Goal: Task Accomplishment & Management: Use online tool/utility

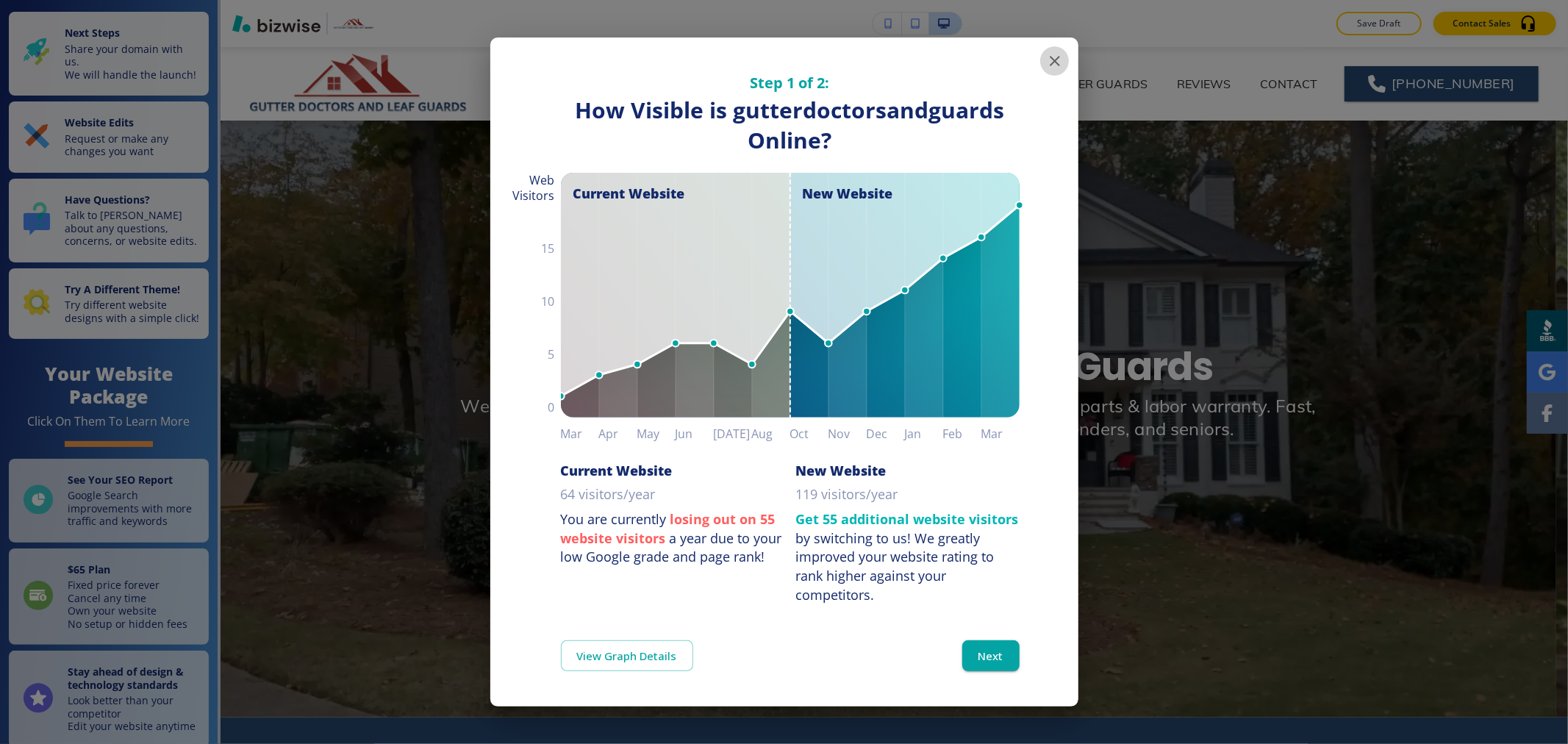
click at [1042, 60] on button "button" at bounding box center [1054, 60] width 29 height 29
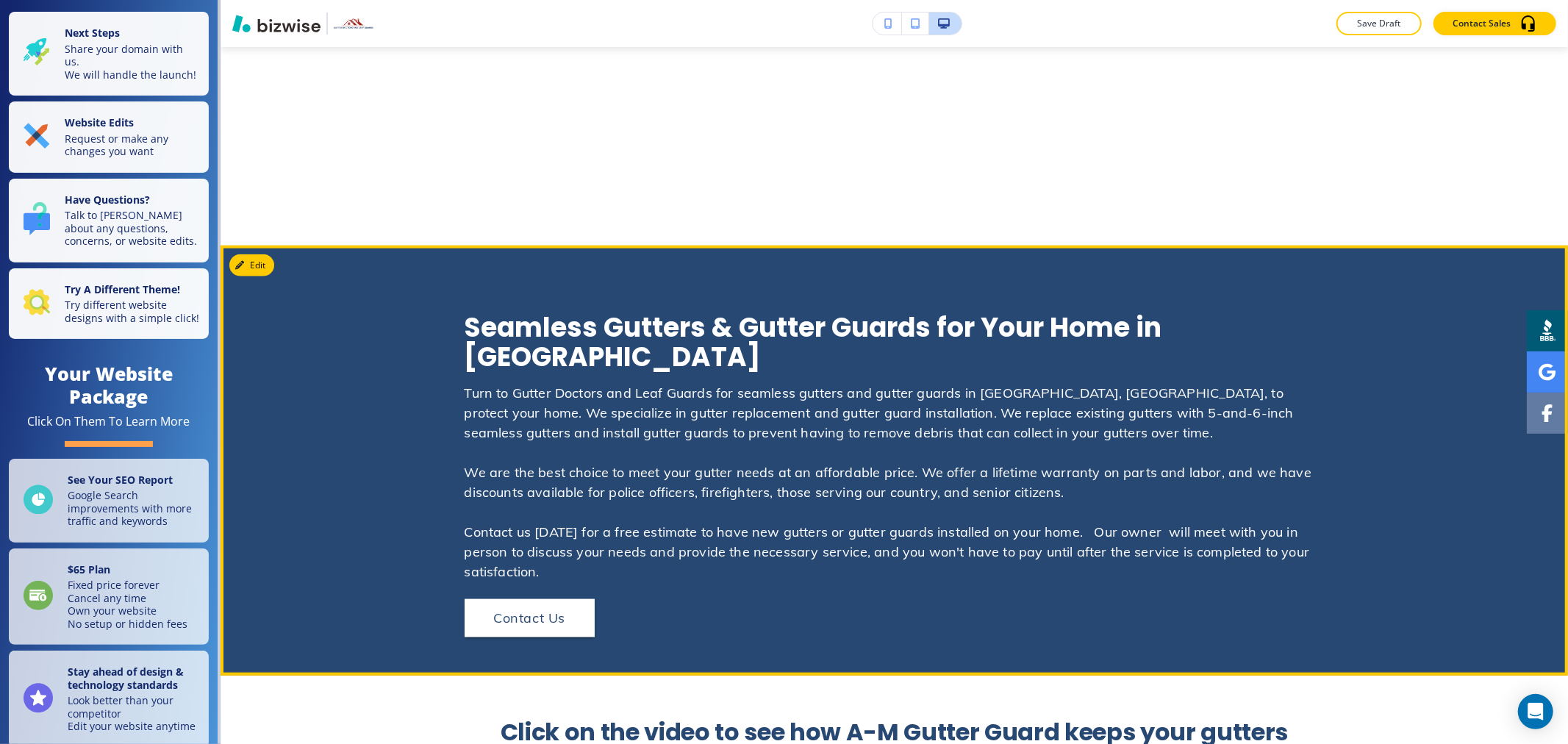
scroll to position [1878, 0]
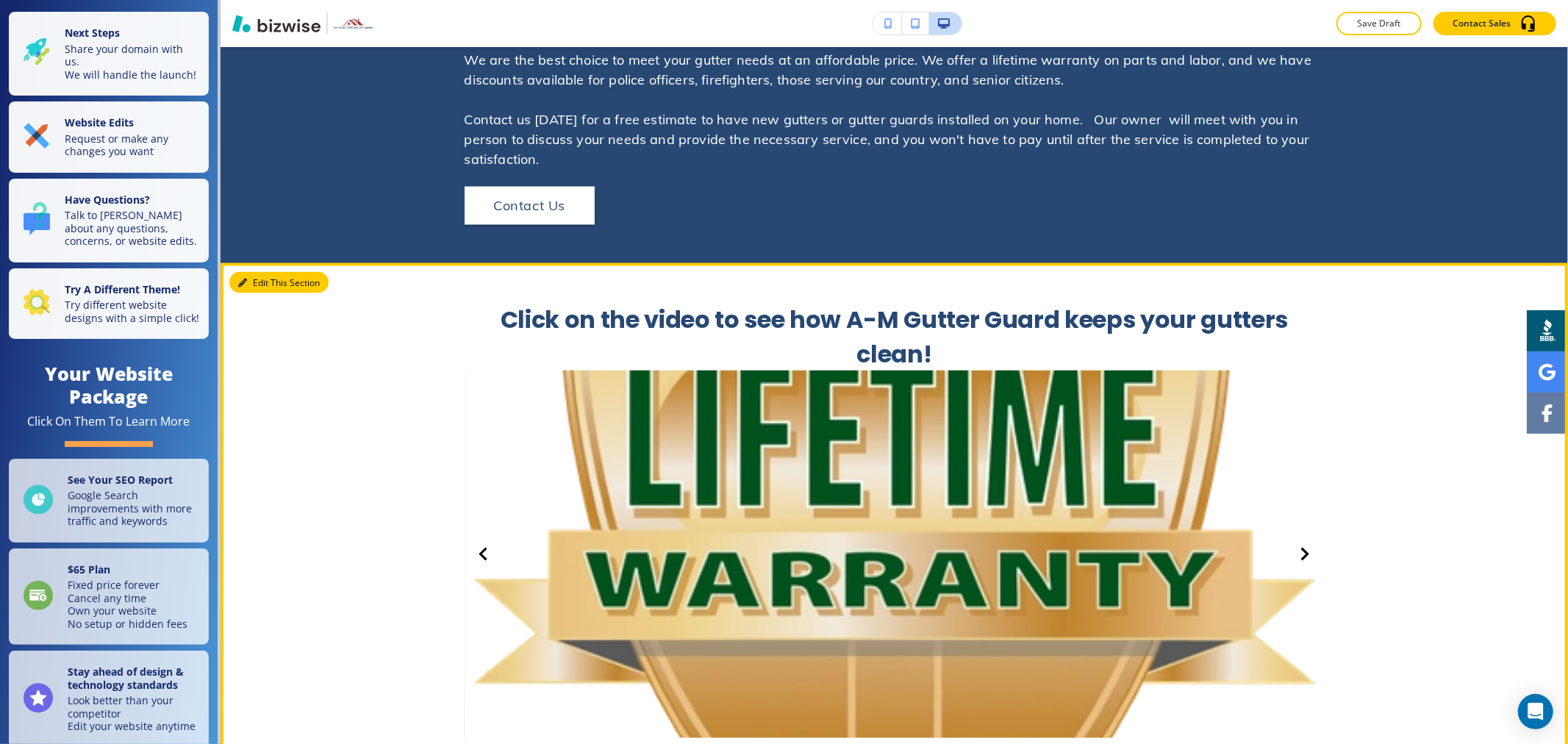
click at [245, 278] on icon "button" at bounding box center [243, 283] width 9 height 9
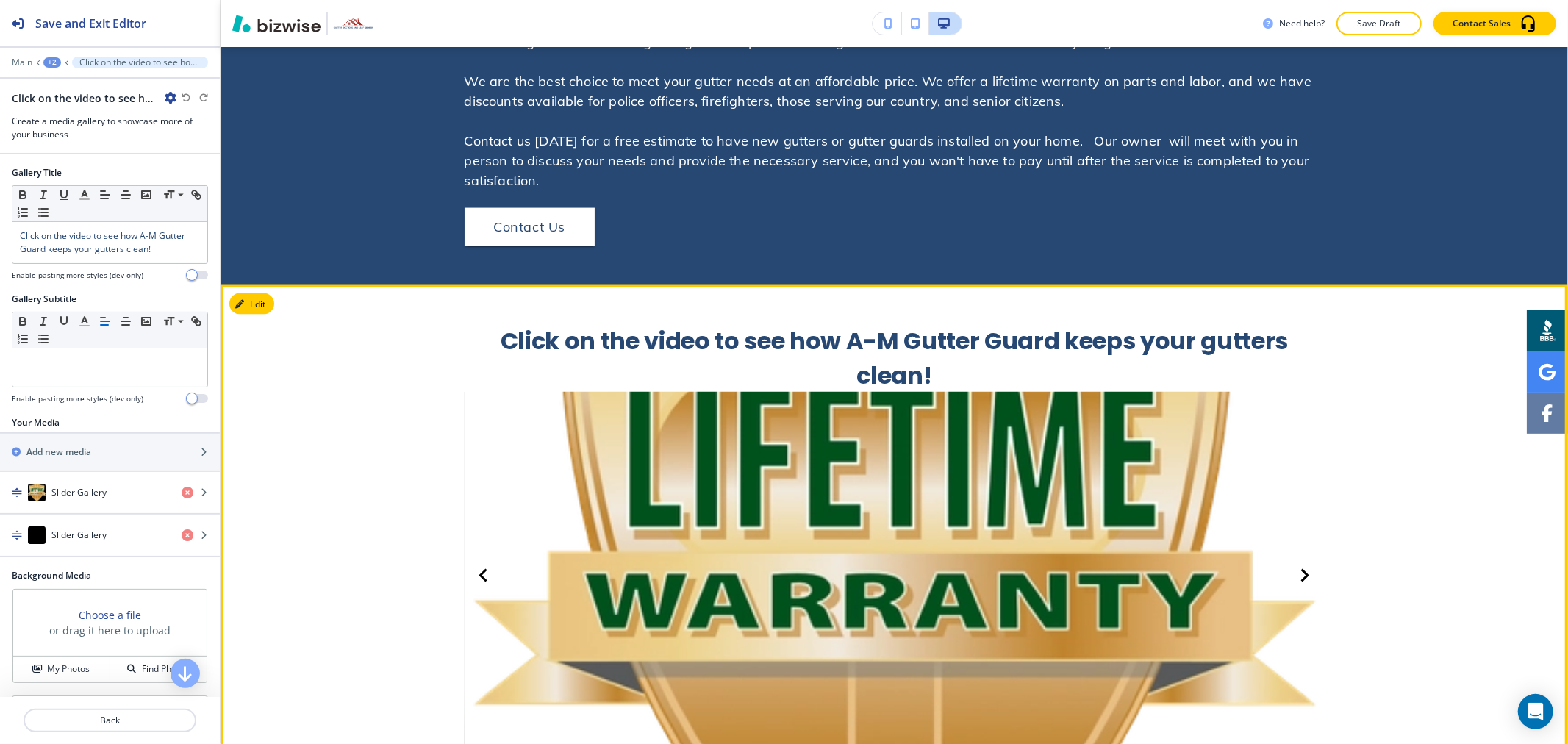
scroll to position [1704, 0]
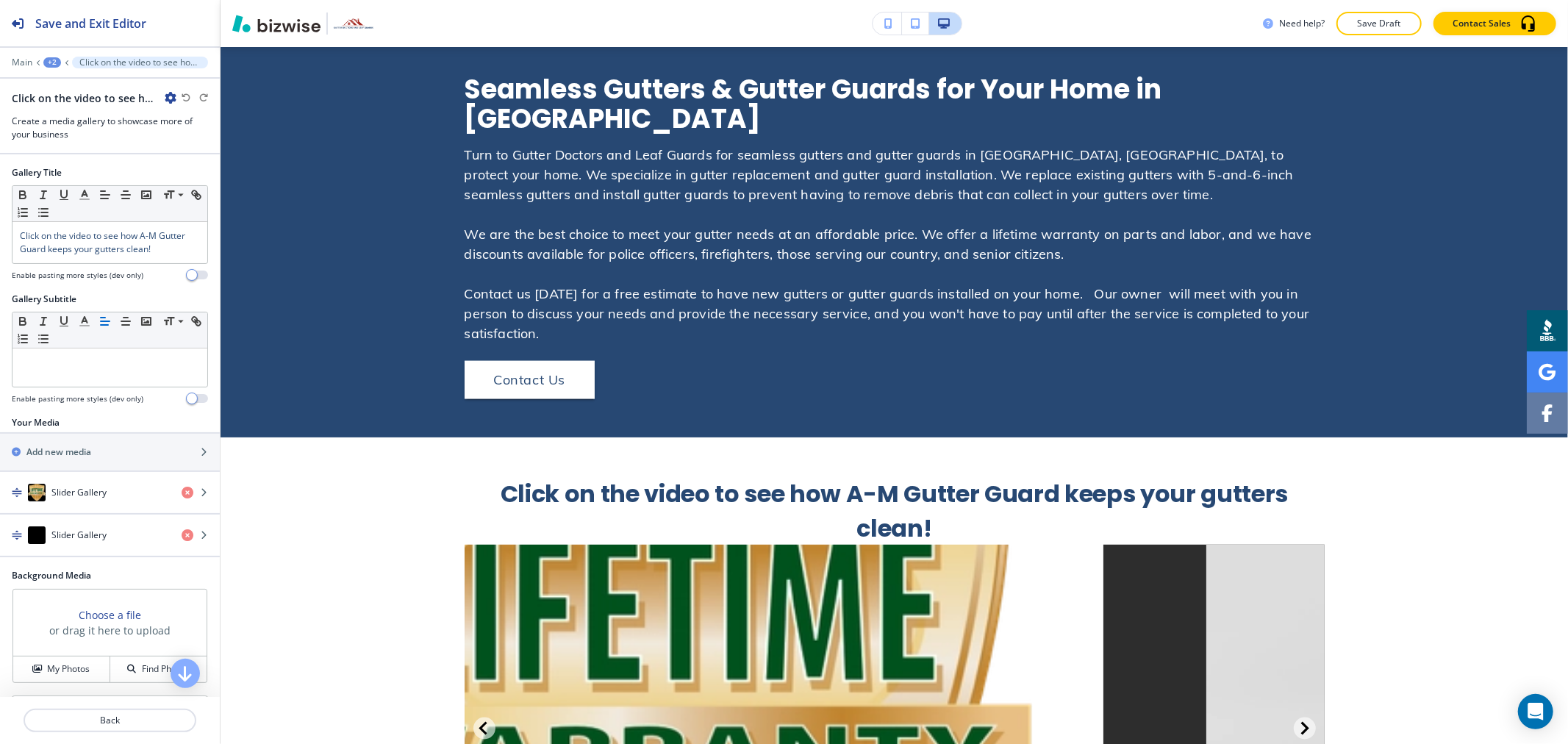
click at [917, 29] on button "button" at bounding box center [915, 24] width 27 height 22
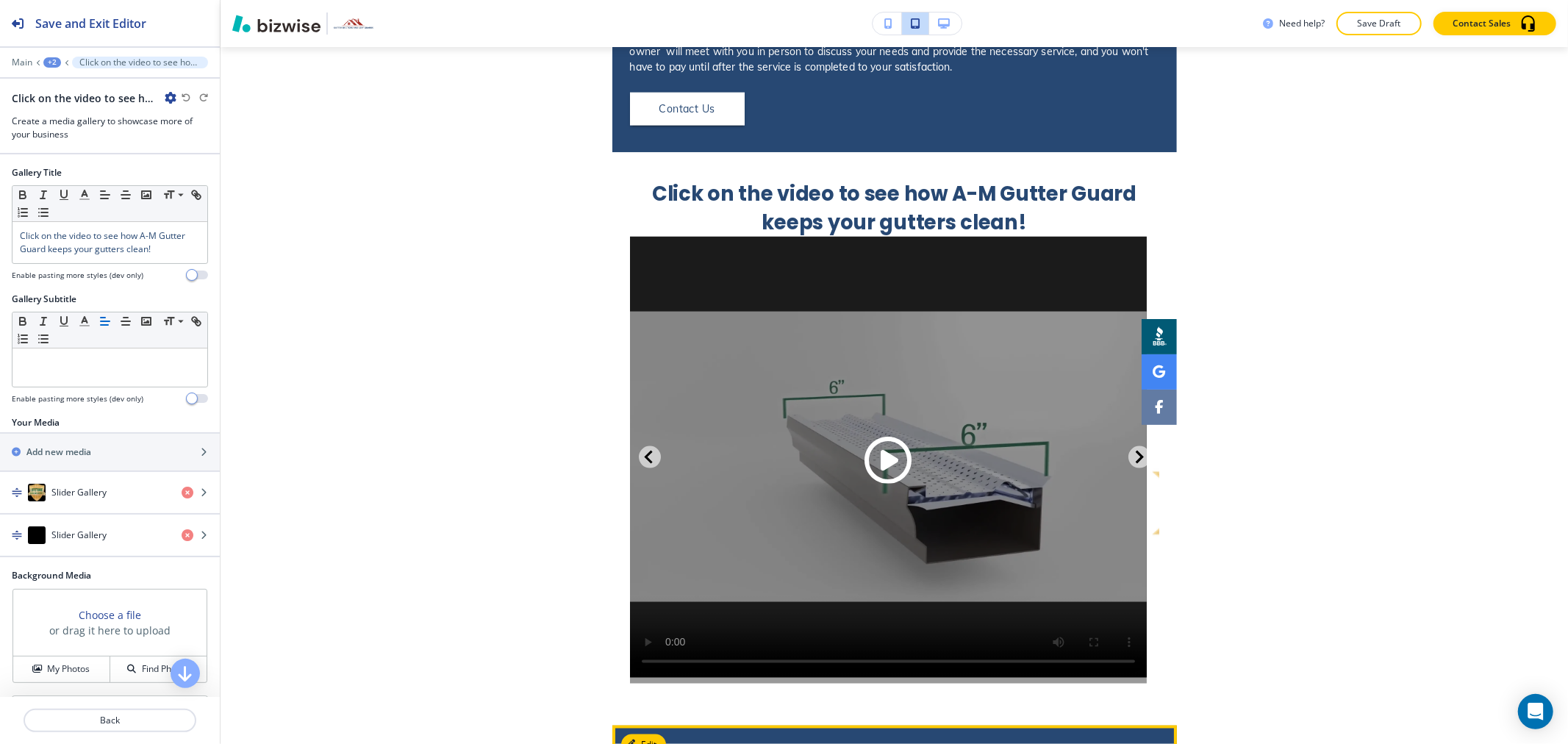
scroll to position [1761, 0]
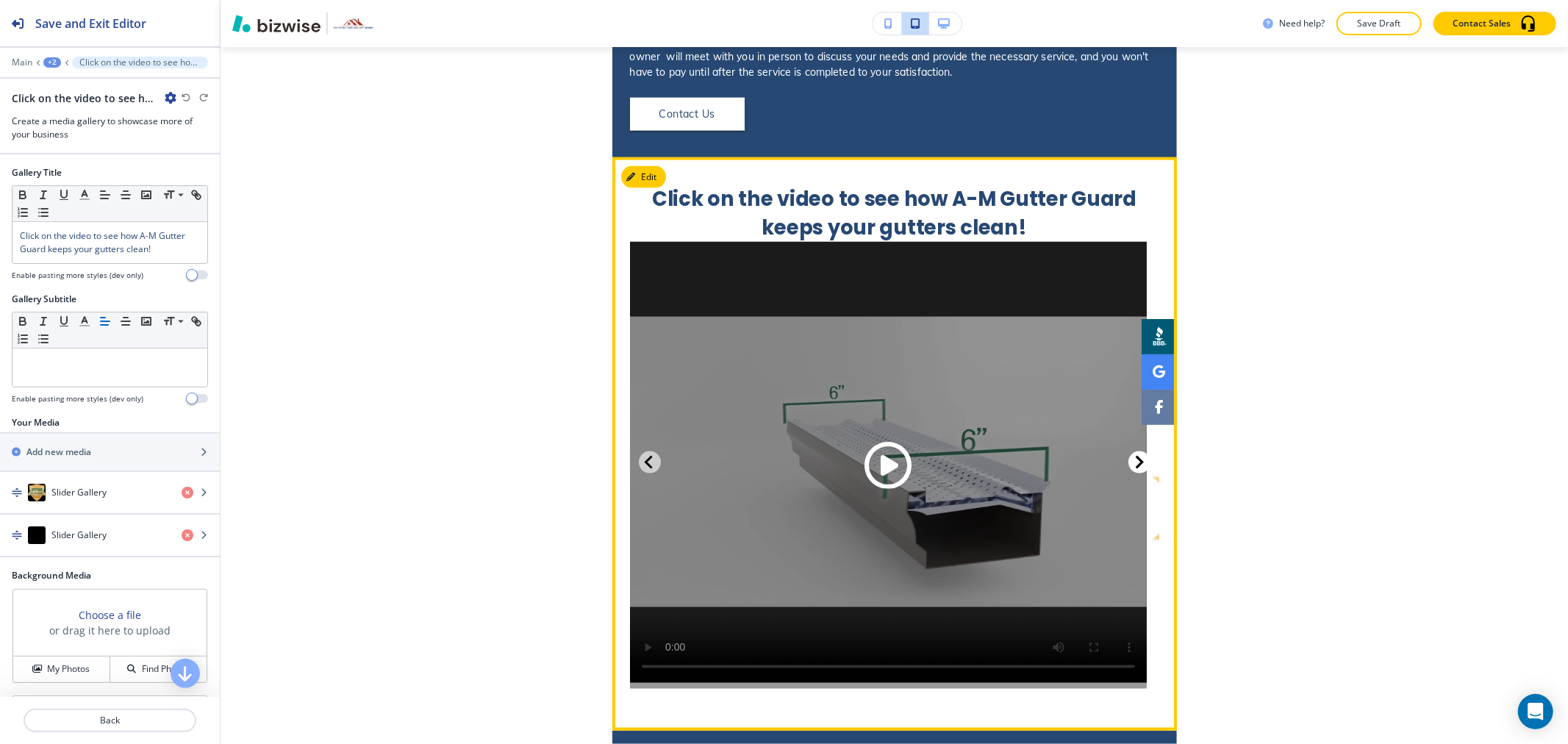
click at [1133, 454] on icon "Next Slide" at bounding box center [1139, 463] width 13 height 18
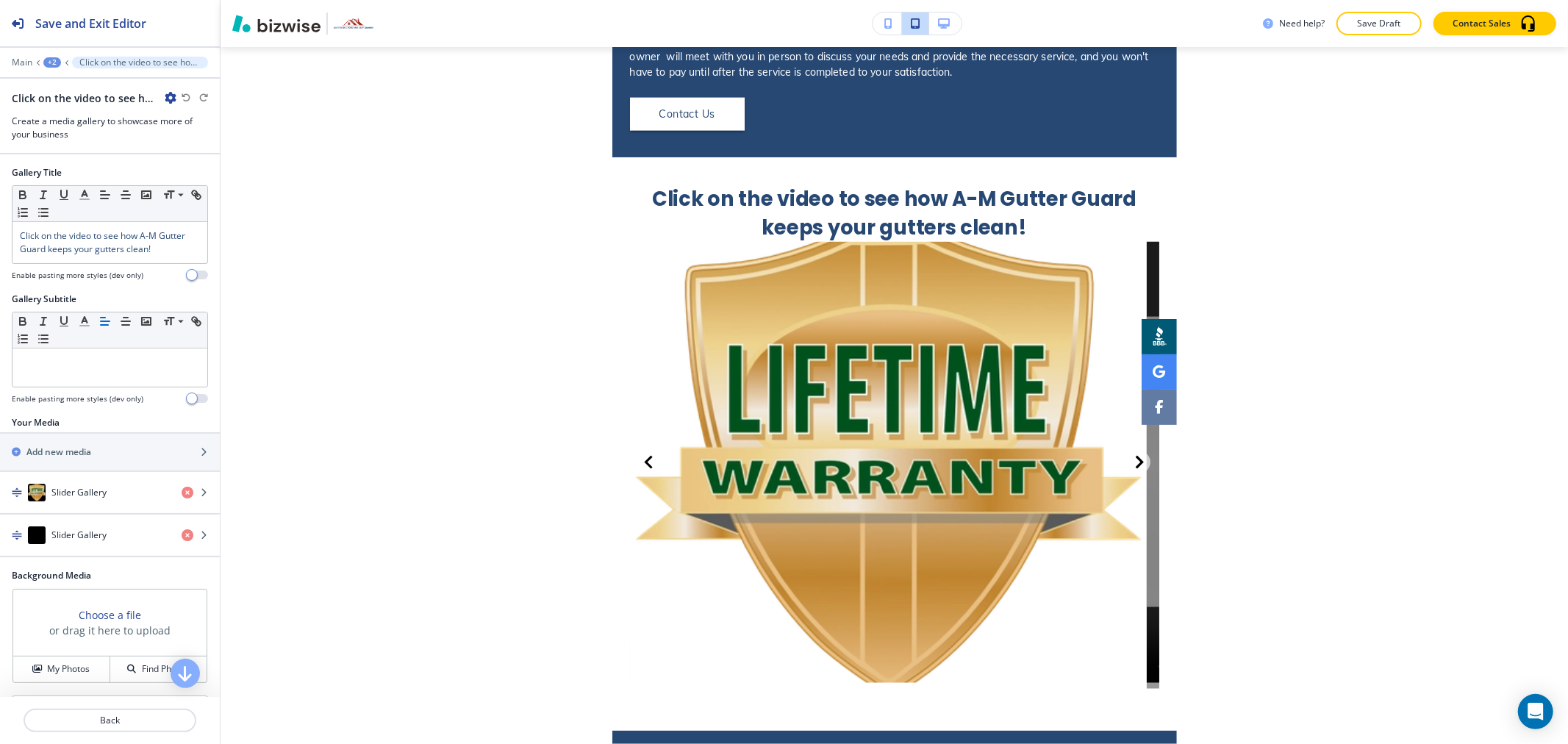
click at [941, 24] on icon "button" at bounding box center [944, 24] width 12 height 10
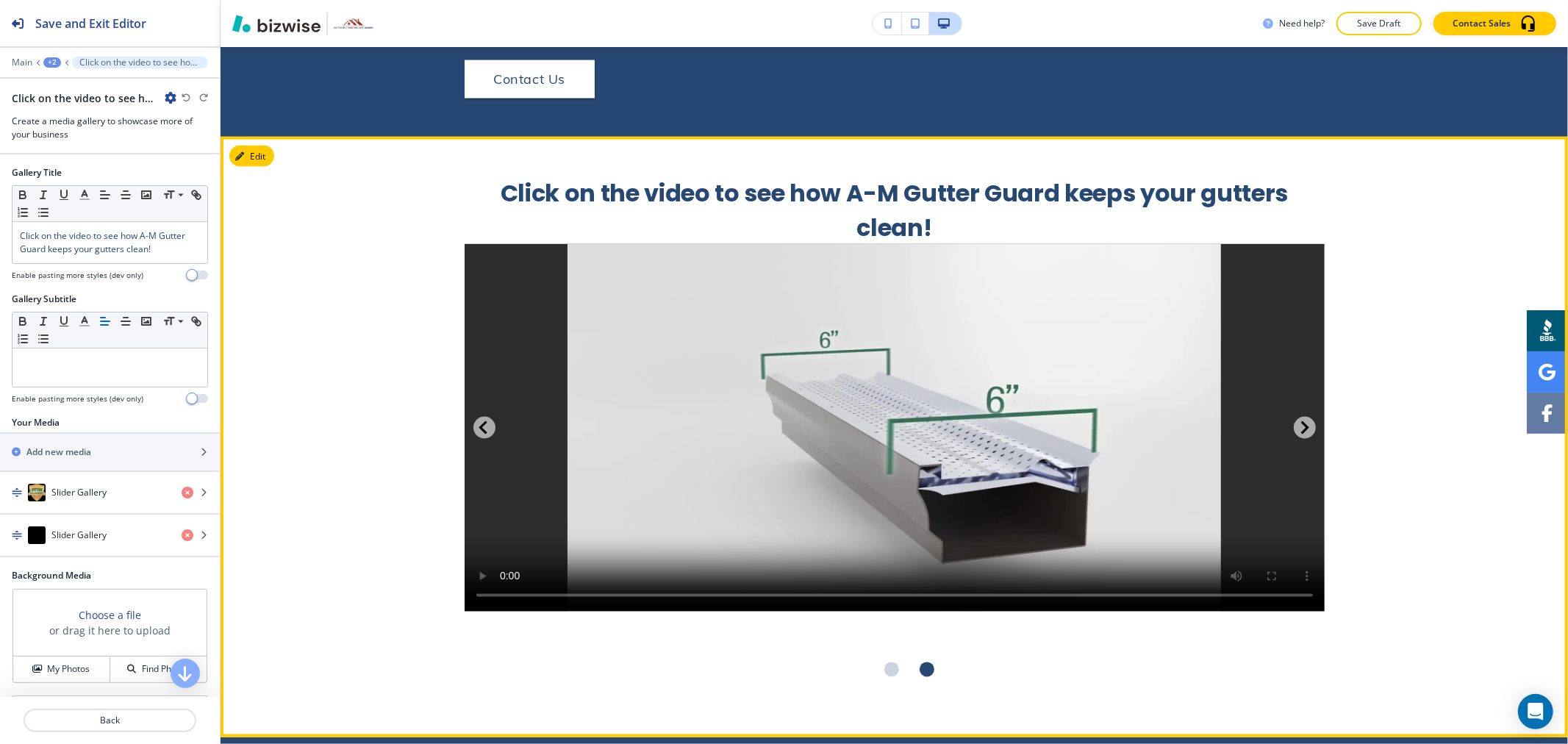
scroll to position [1863, 0]
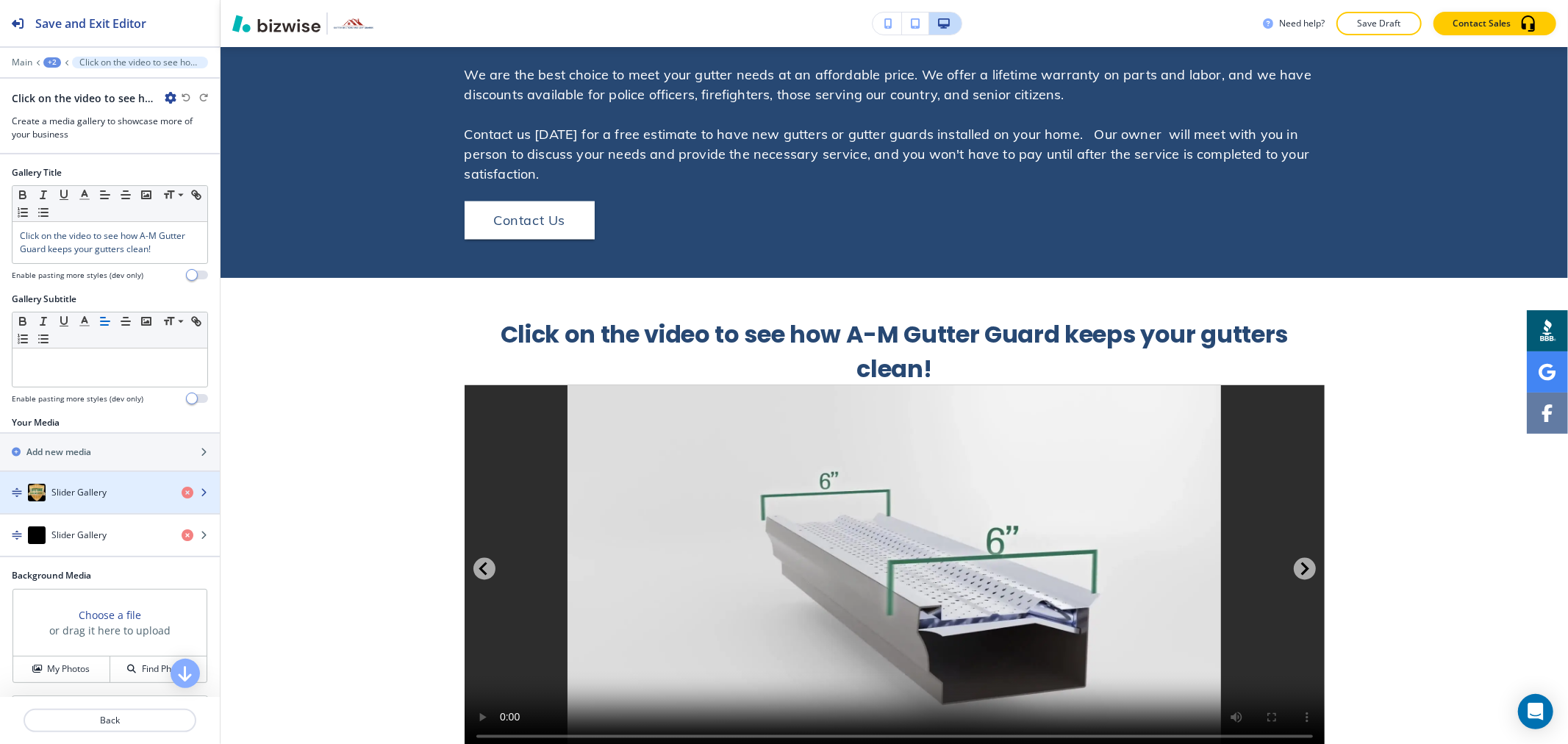
click at [107, 505] on div "button" at bounding box center [110, 507] width 220 height 12
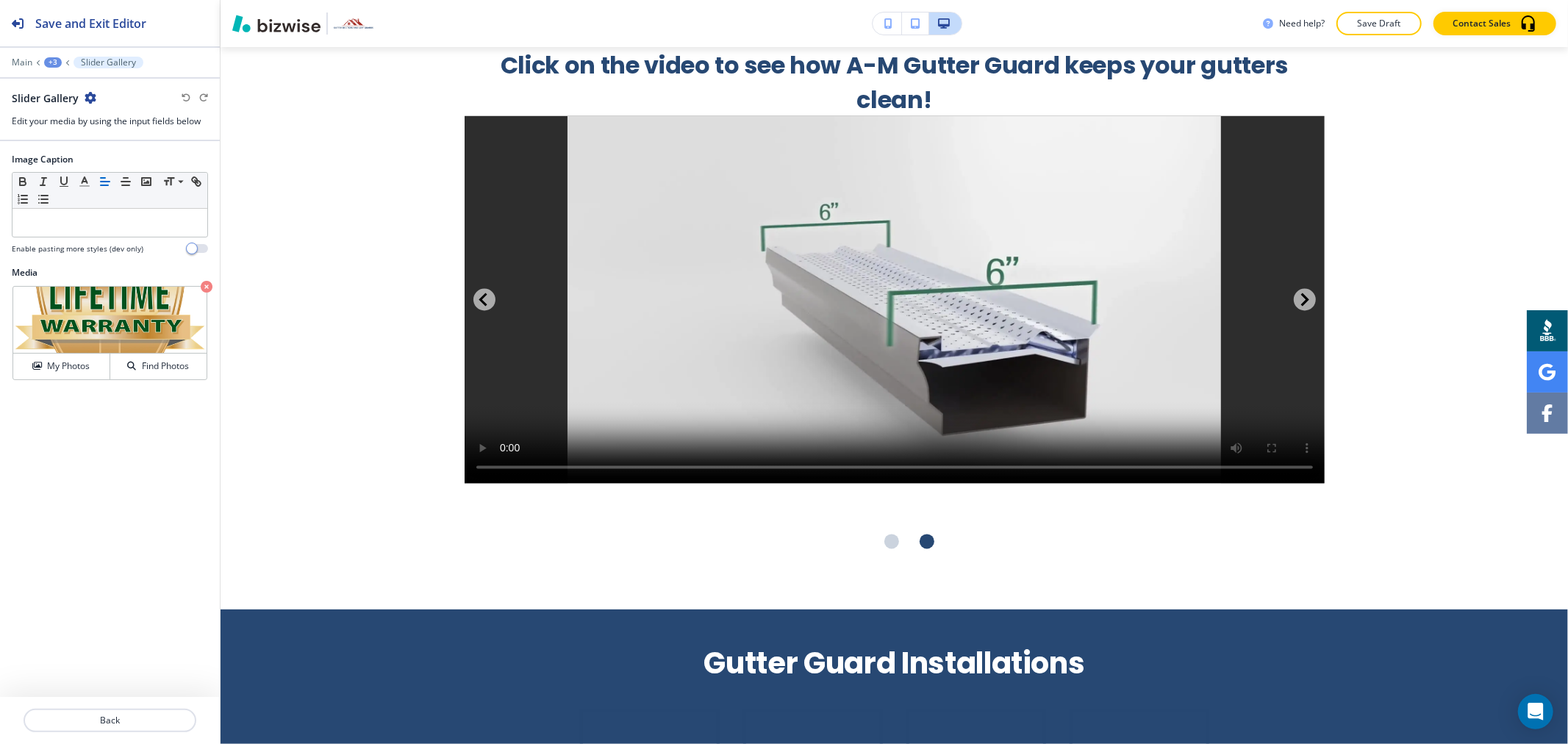
scroll to position [2138, 0]
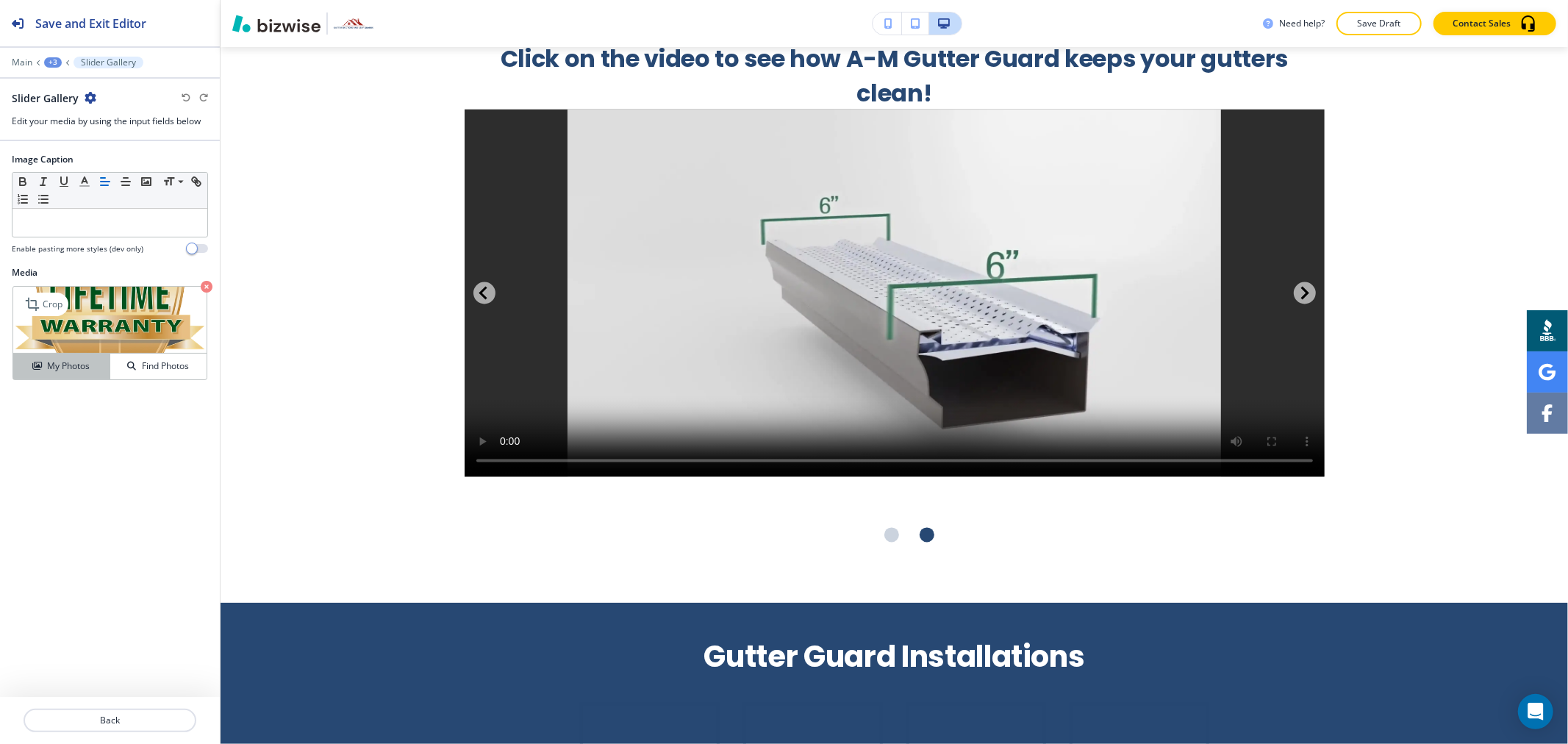
click at [82, 369] on h4 "My Photos" at bounding box center [68, 366] width 43 height 13
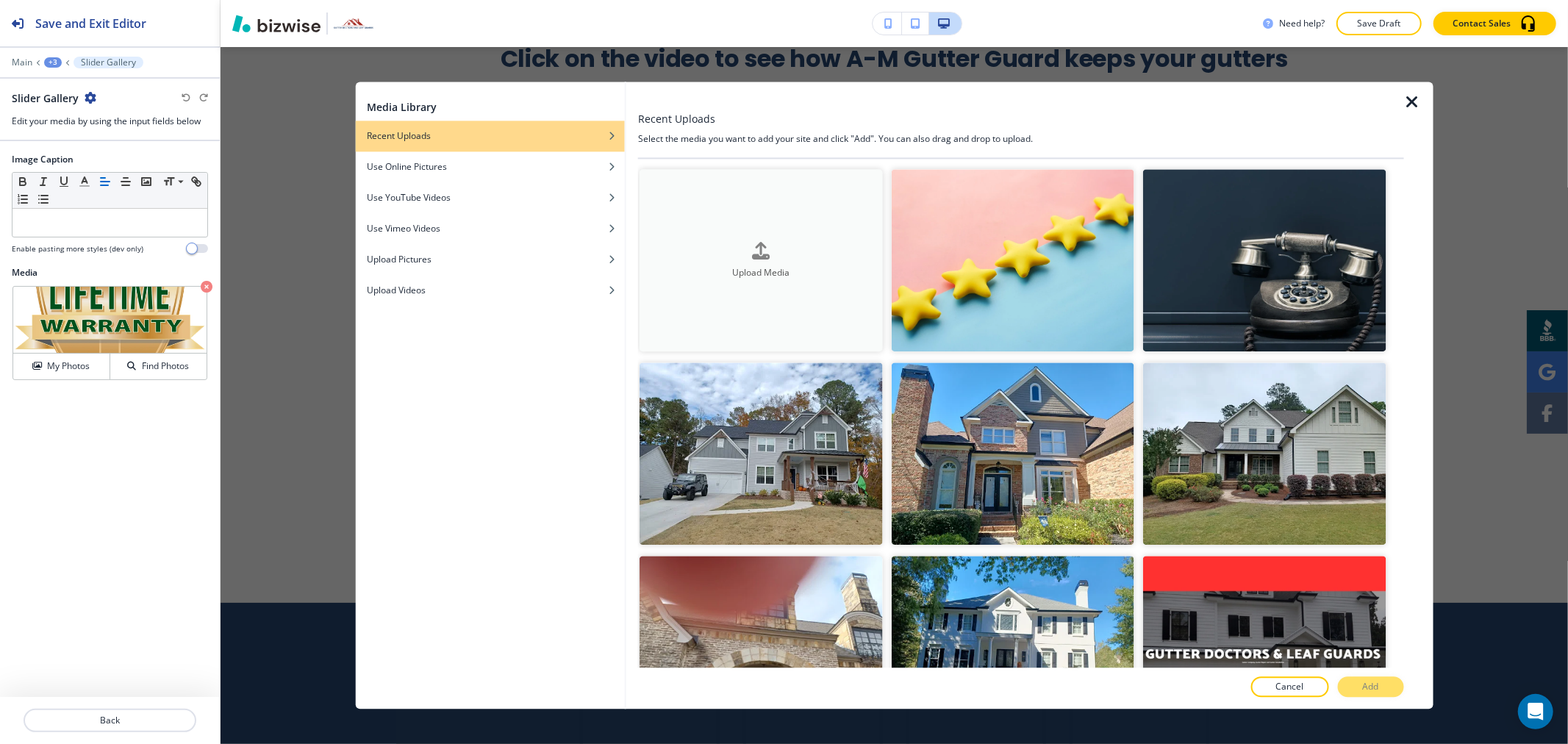
click at [765, 284] on button "Upload Media" at bounding box center [761, 260] width 243 height 182
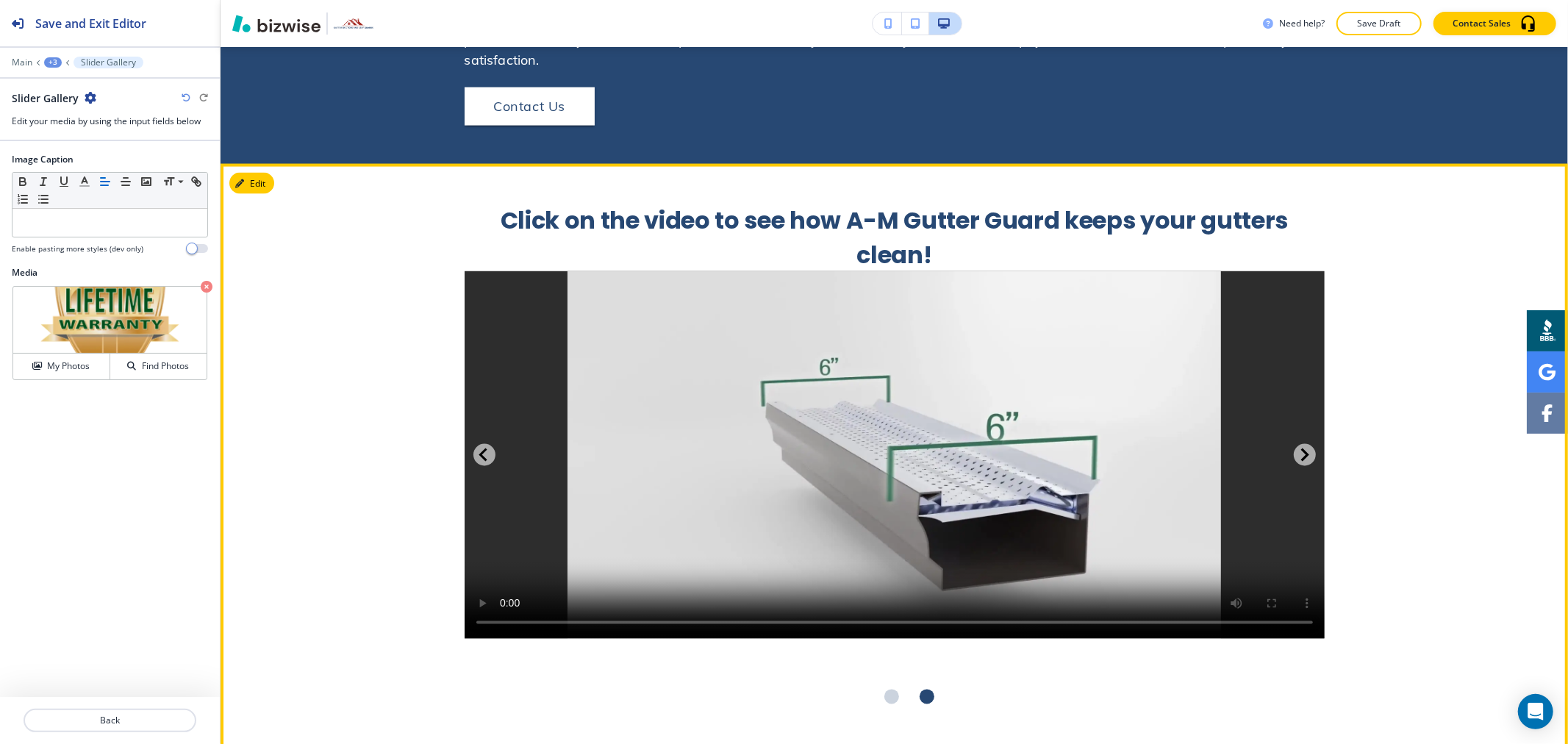
scroll to position [1975, 0]
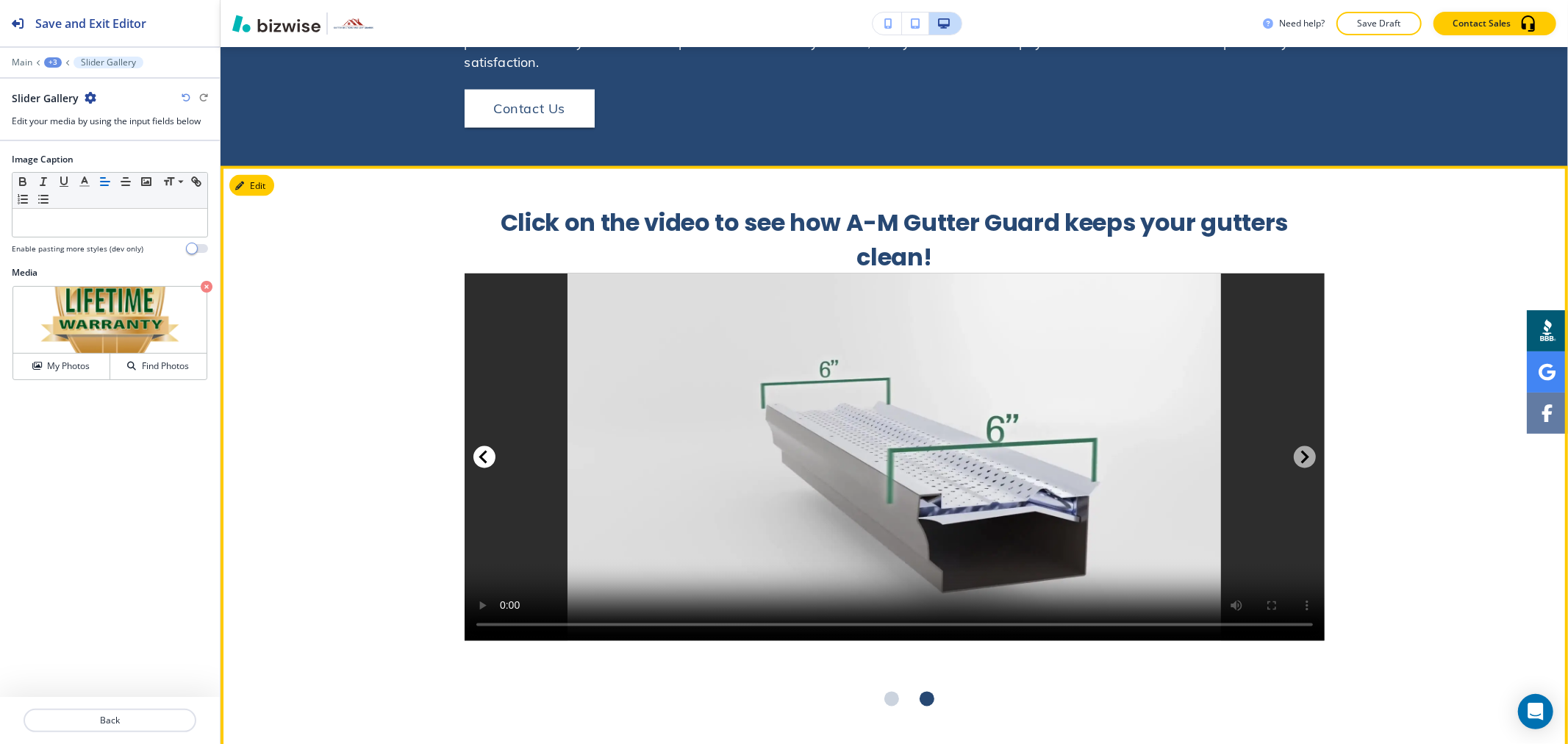
click at [480, 446] on button "Previous Slide" at bounding box center [485, 457] width 22 height 22
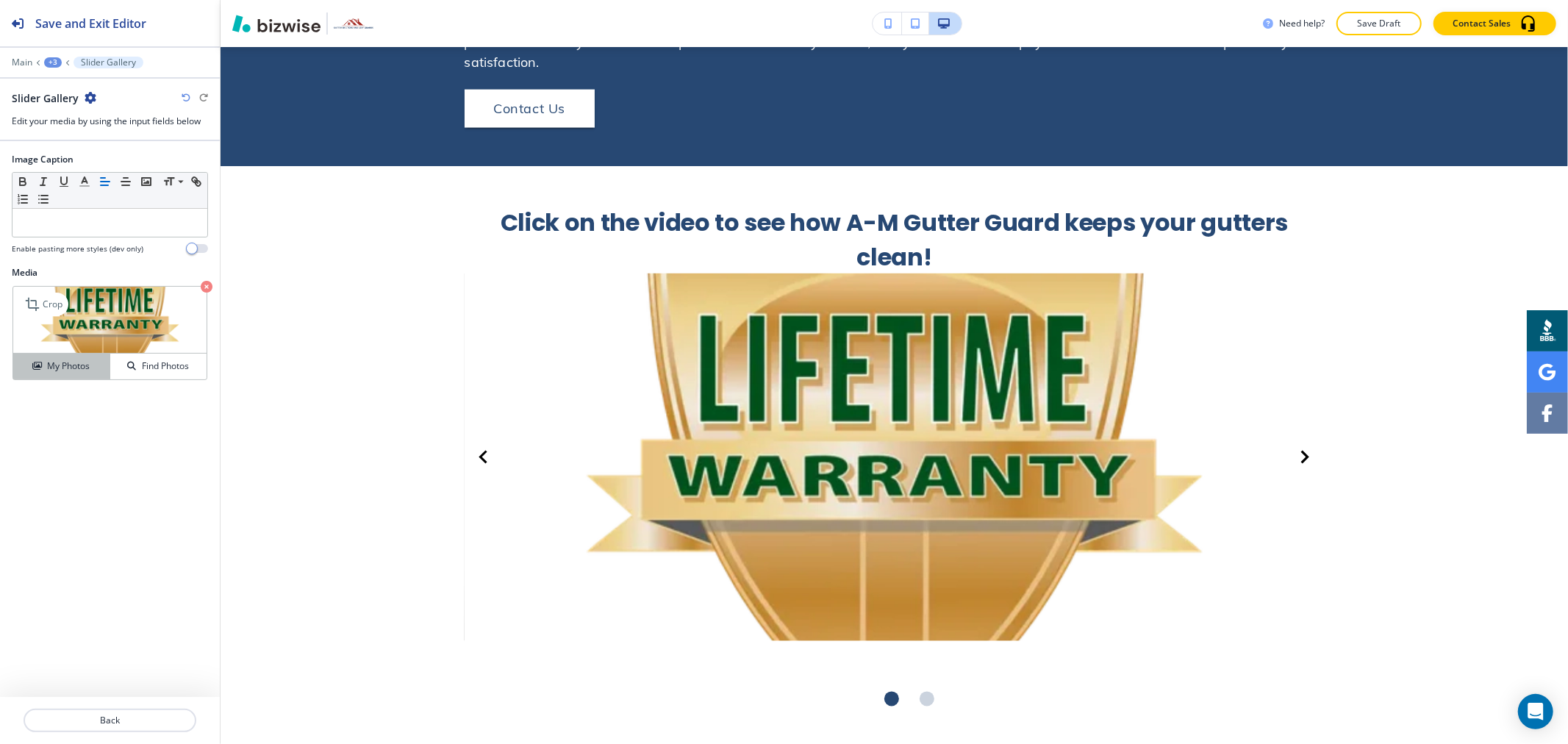
click at [90, 367] on div "My Photos" at bounding box center [61, 366] width 96 height 13
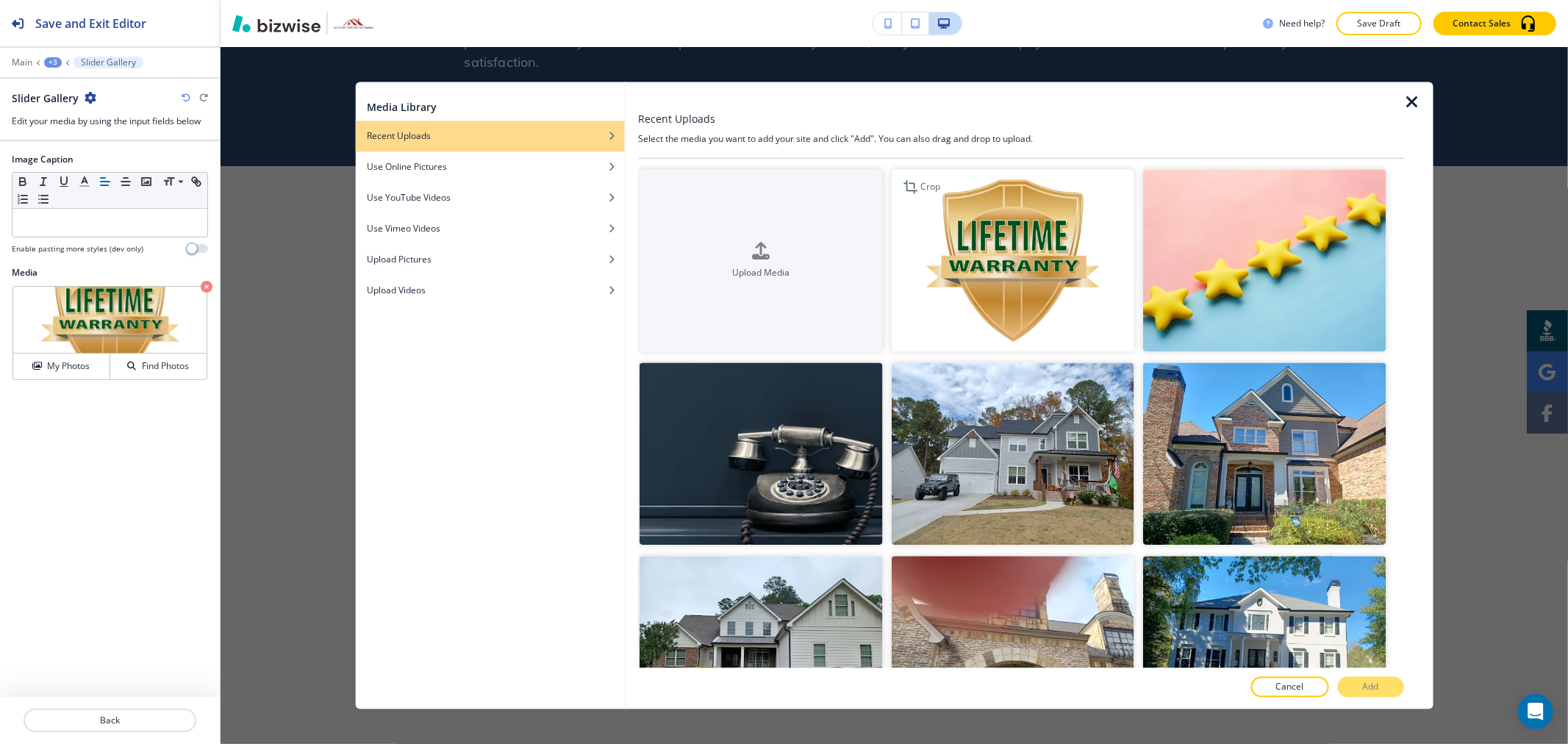
click at [992, 248] on img "button" at bounding box center [1012, 260] width 243 height 182
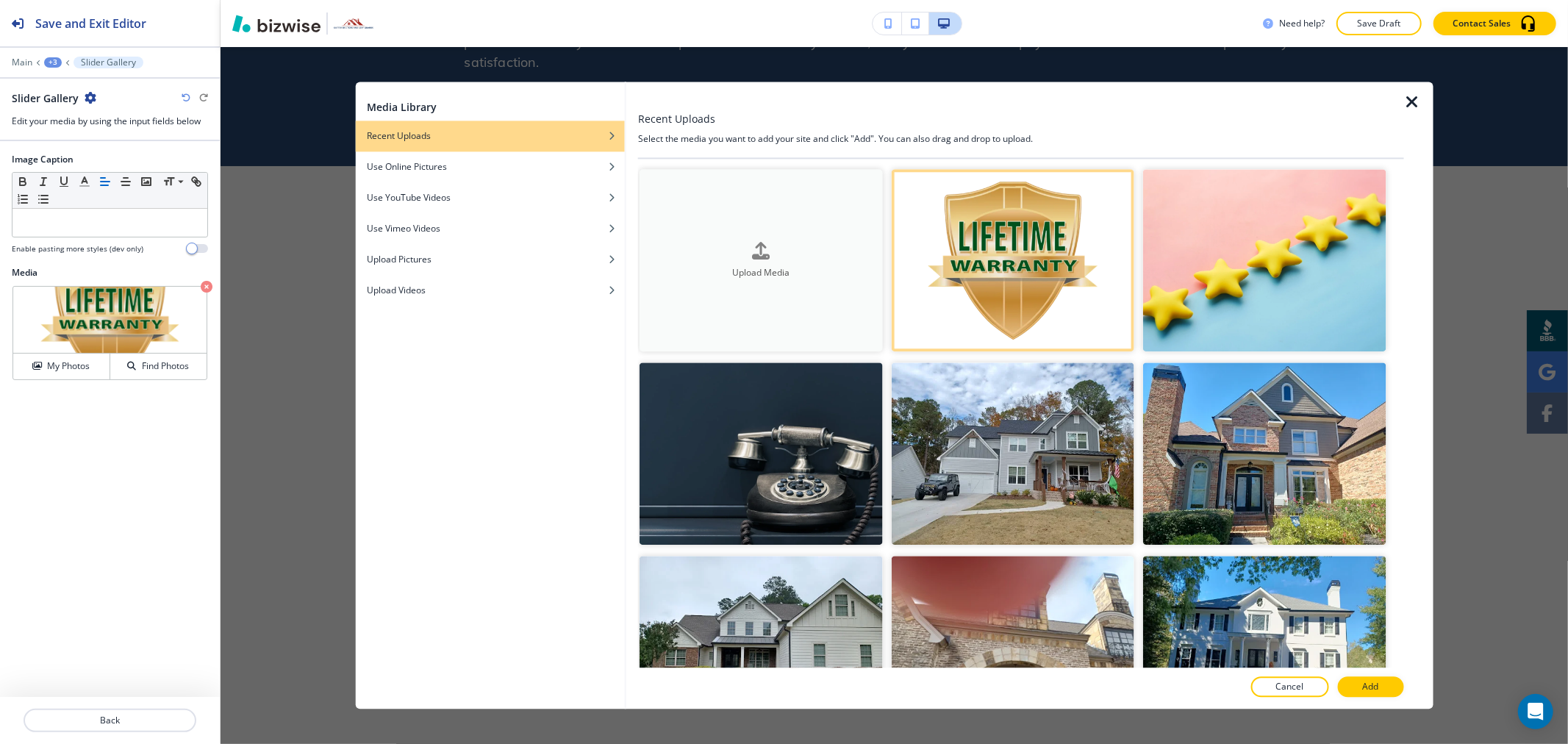
click at [815, 248] on div "Upload Media" at bounding box center [761, 260] width 243 height 37
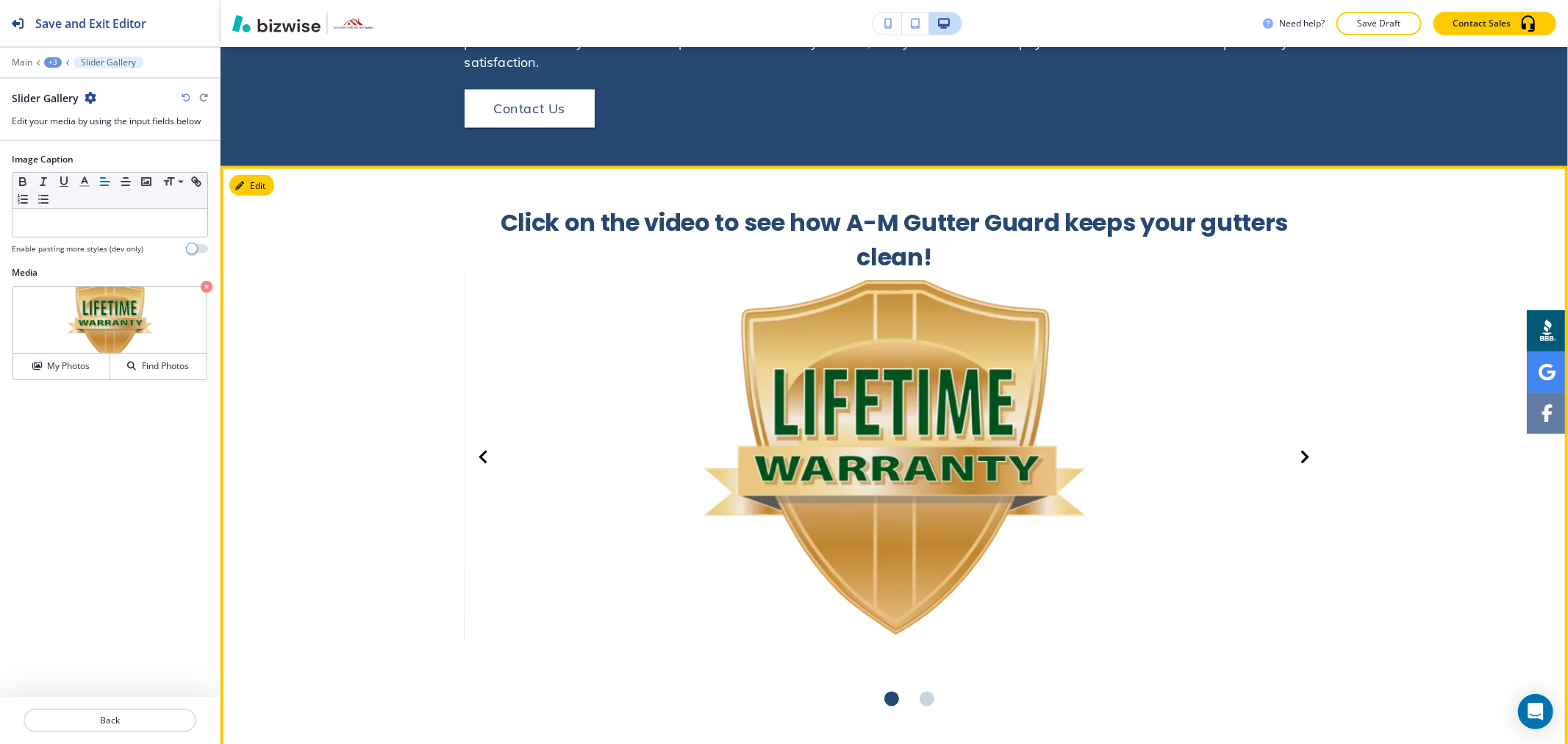
click at [1298, 413] on img at bounding box center [895, 457] width 860 height 367
click at [1298, 448] on icon "Next Slide" at bounding box center [1305, 457] width 13 height 18
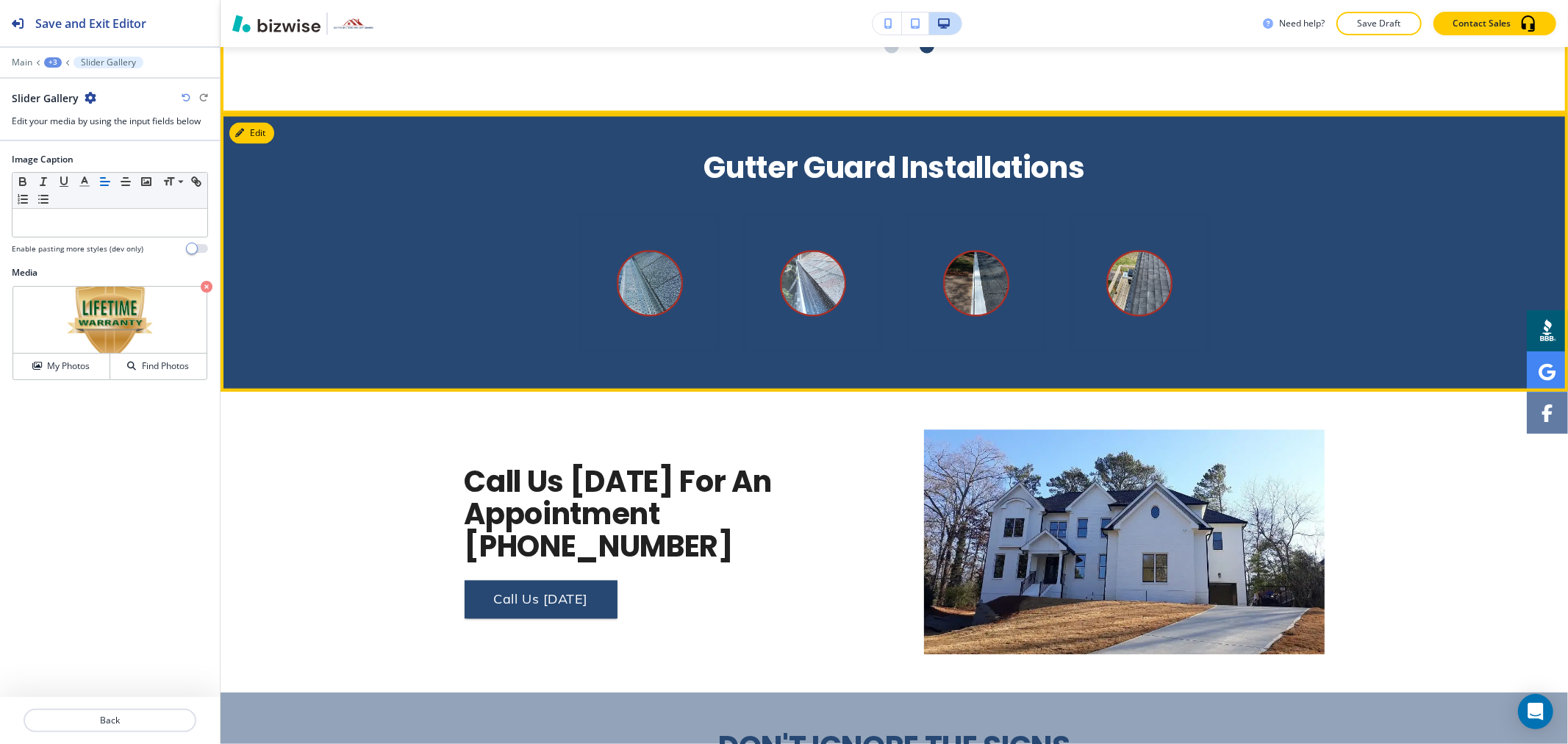
scroll to position [2465, 0]
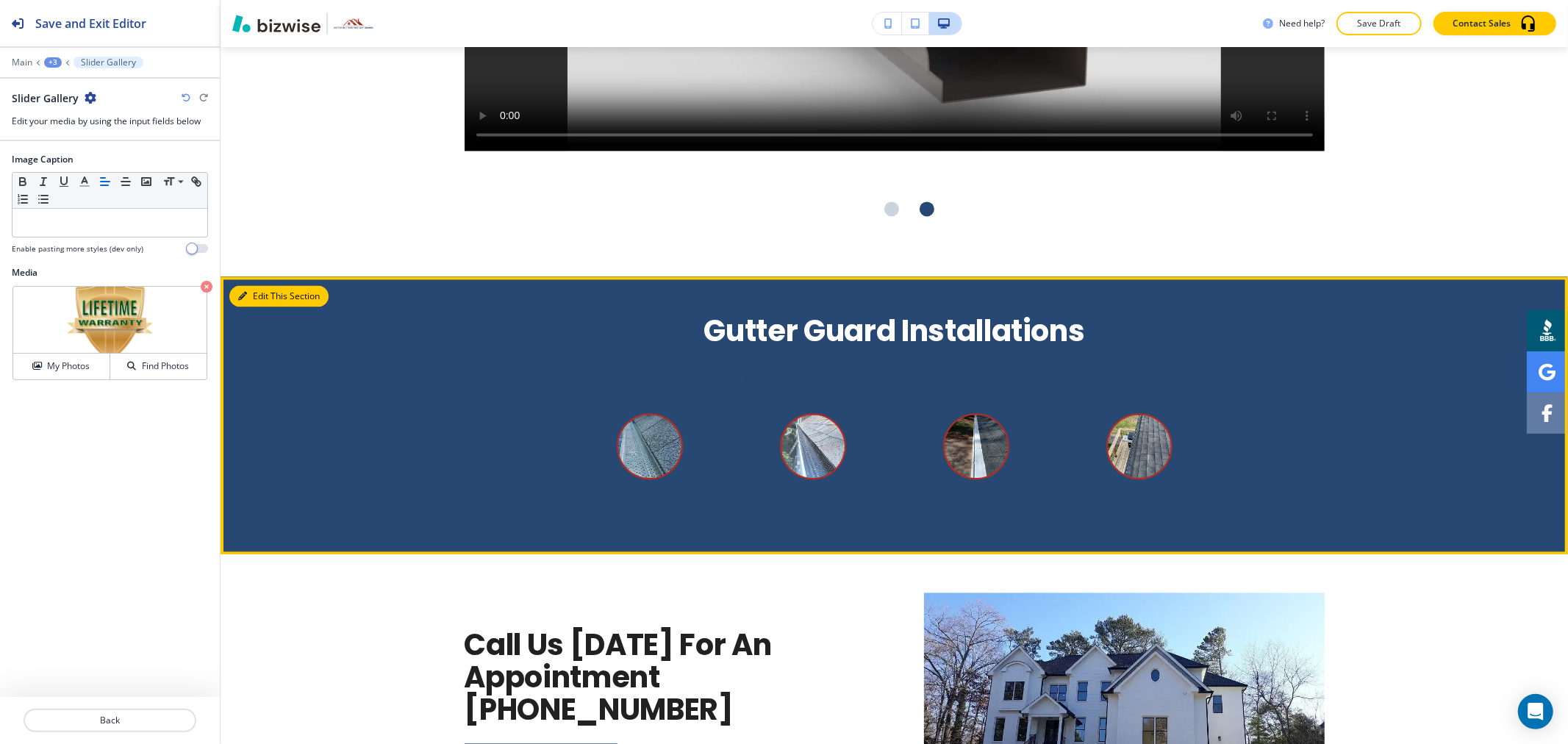
click at [253, 276] on div at bounding box center [894, 415] width 1348 height 278
click at [270, 285] on button "Edit This Section" at bounding box center [279, 296] width 99 height 22
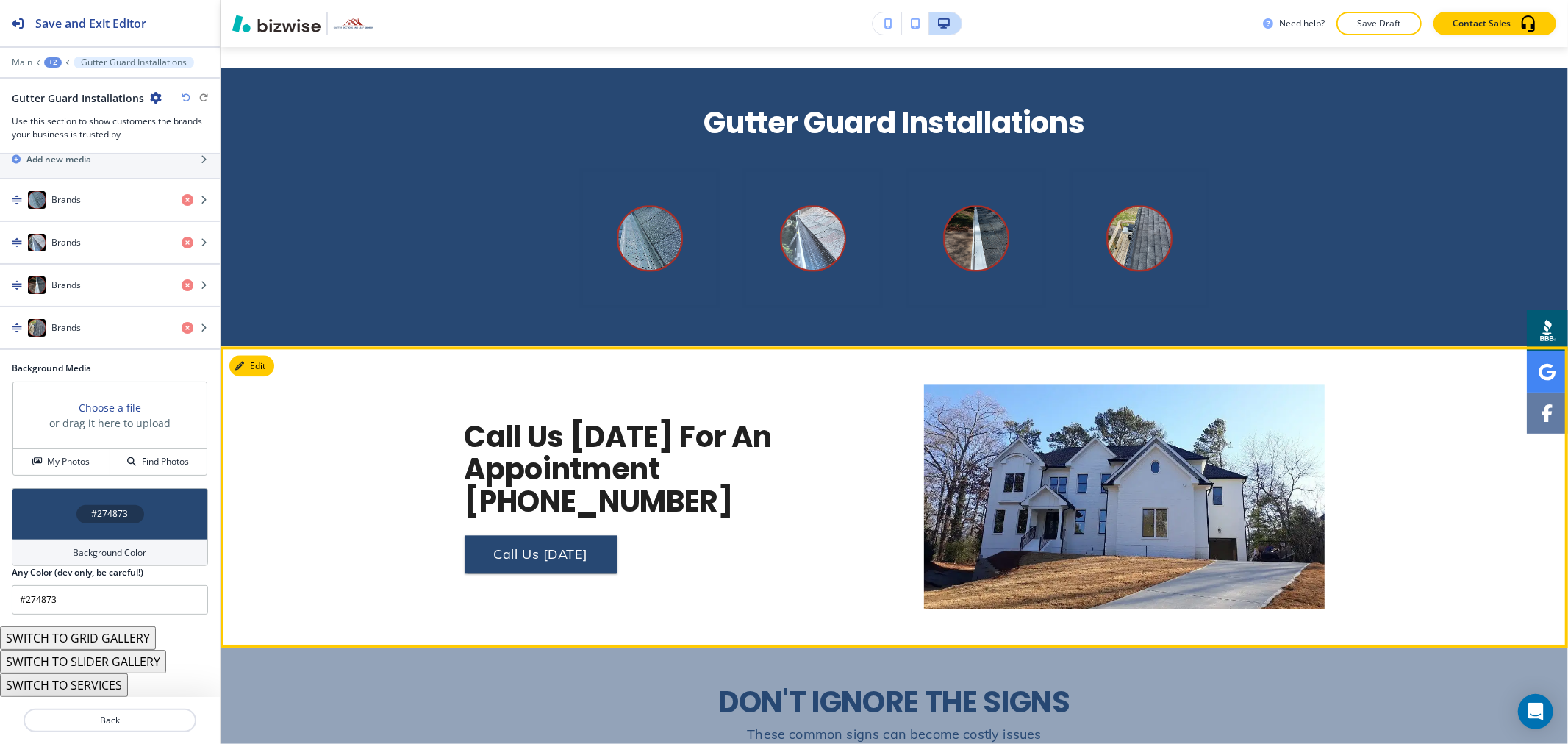
scroll to position [2713, 0]
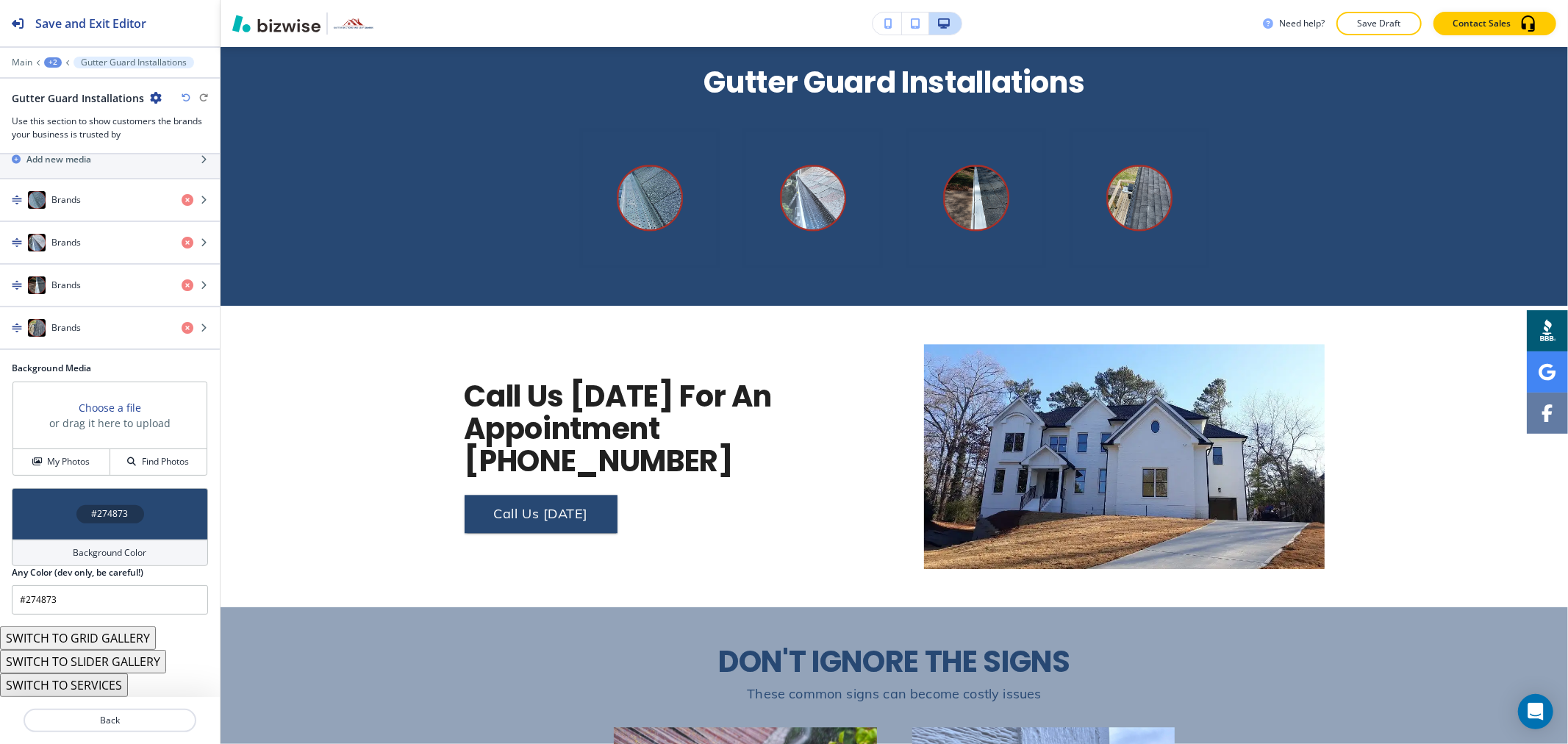
click at [103, 635] on button "SWITCH TO GRID GALLERY" at bounding box center [78, 638] width 156 height 24
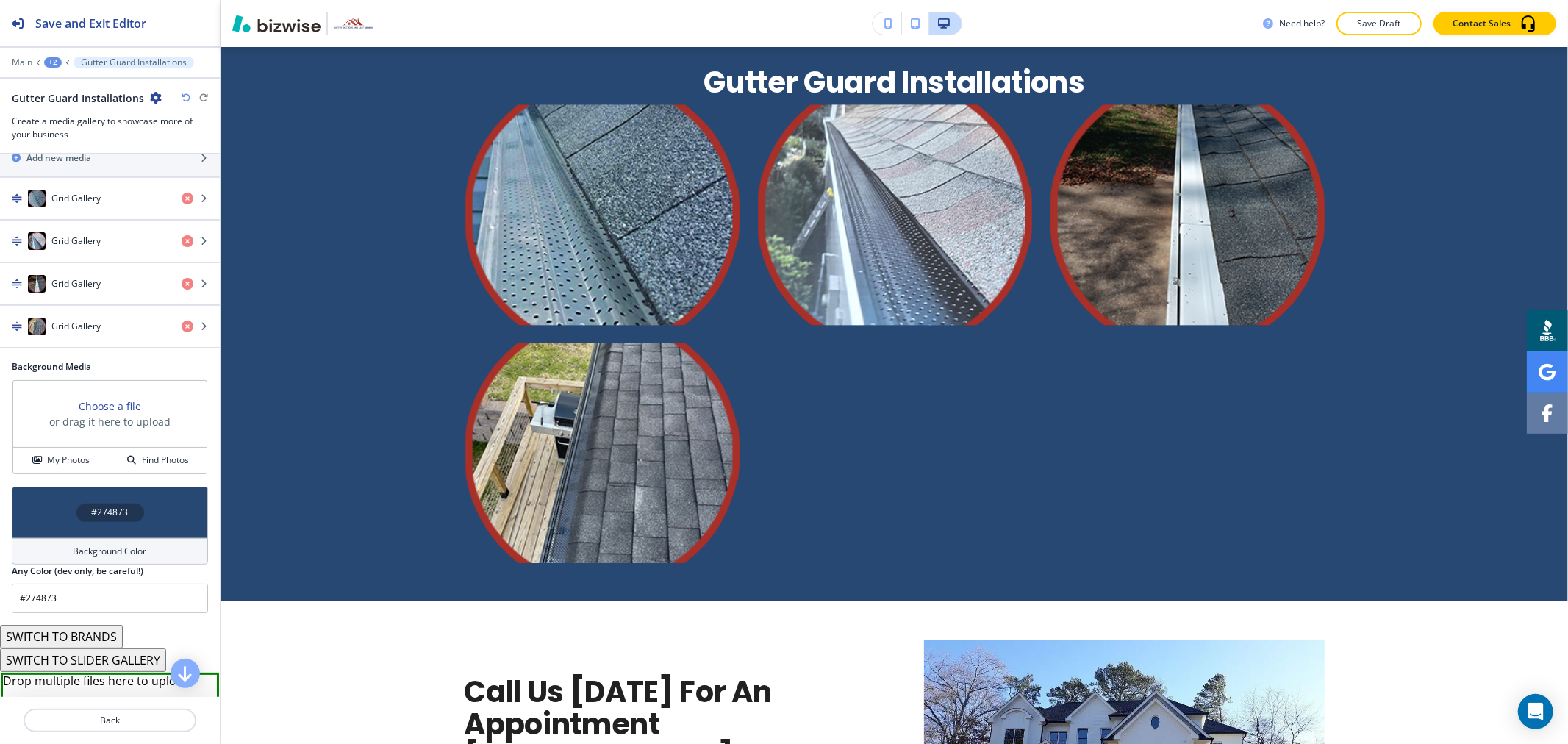
click at [107, 663] on button "SWITCH TO SLIDER GALLERY" at bounding box center [83, 660] width 167 height 24
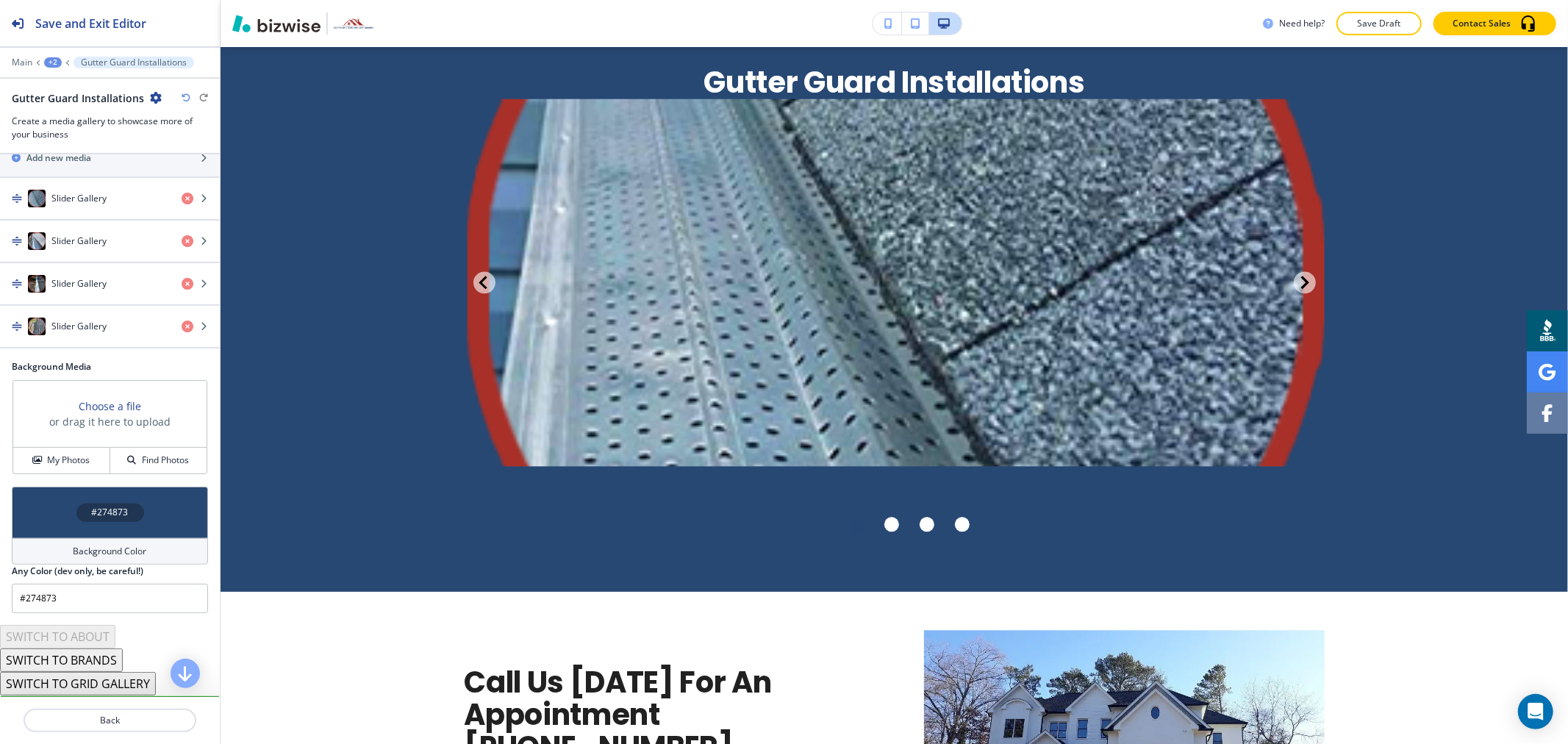
click at [103, 657] on button "SWITCH TO BRANDS" at bounding box center [61, 660] width 122 height 24
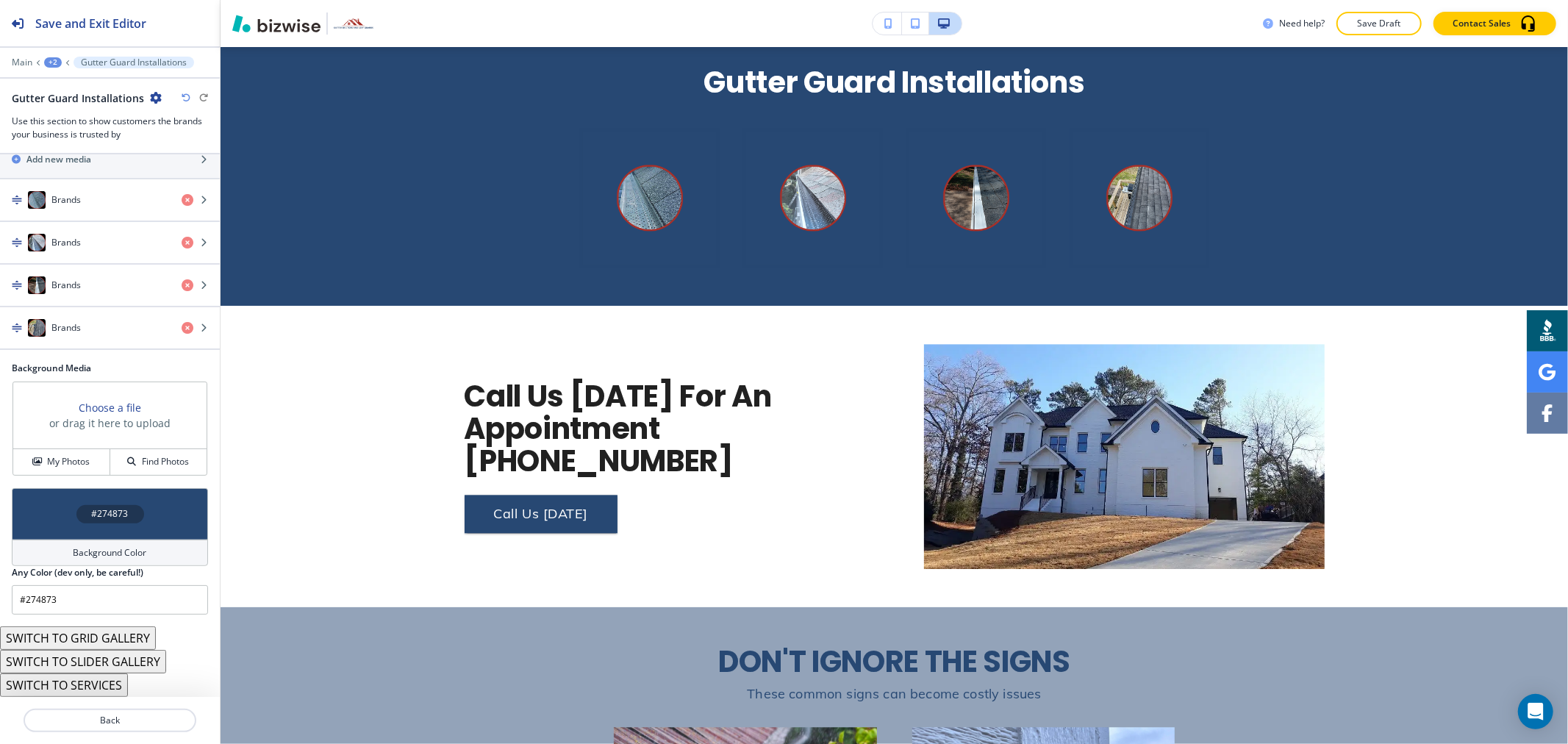
click at [99, 681] on button "SWITCH TO SERVICES" at bounding box center [63, 685] width 128 height 24
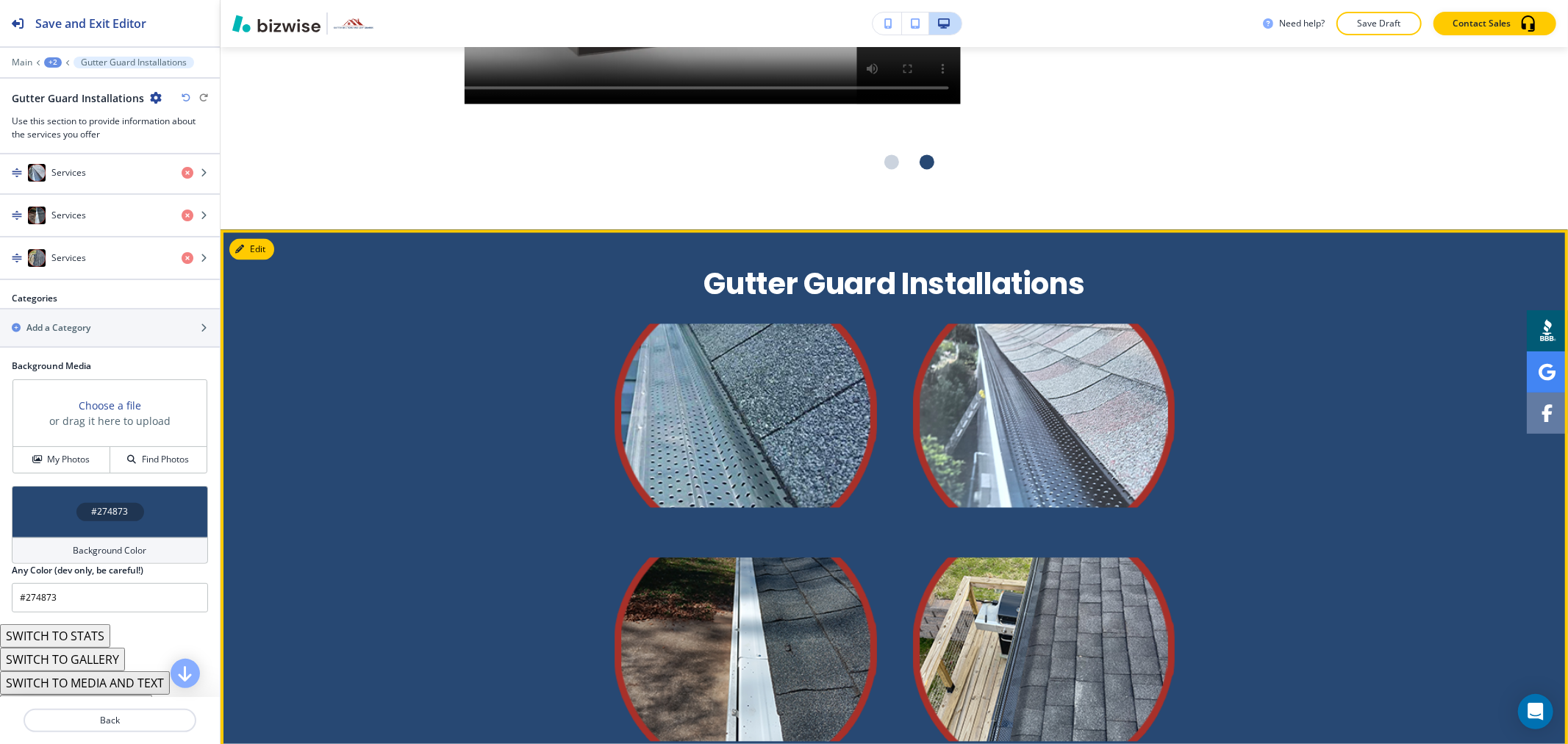
scroll to position [2550, 0]
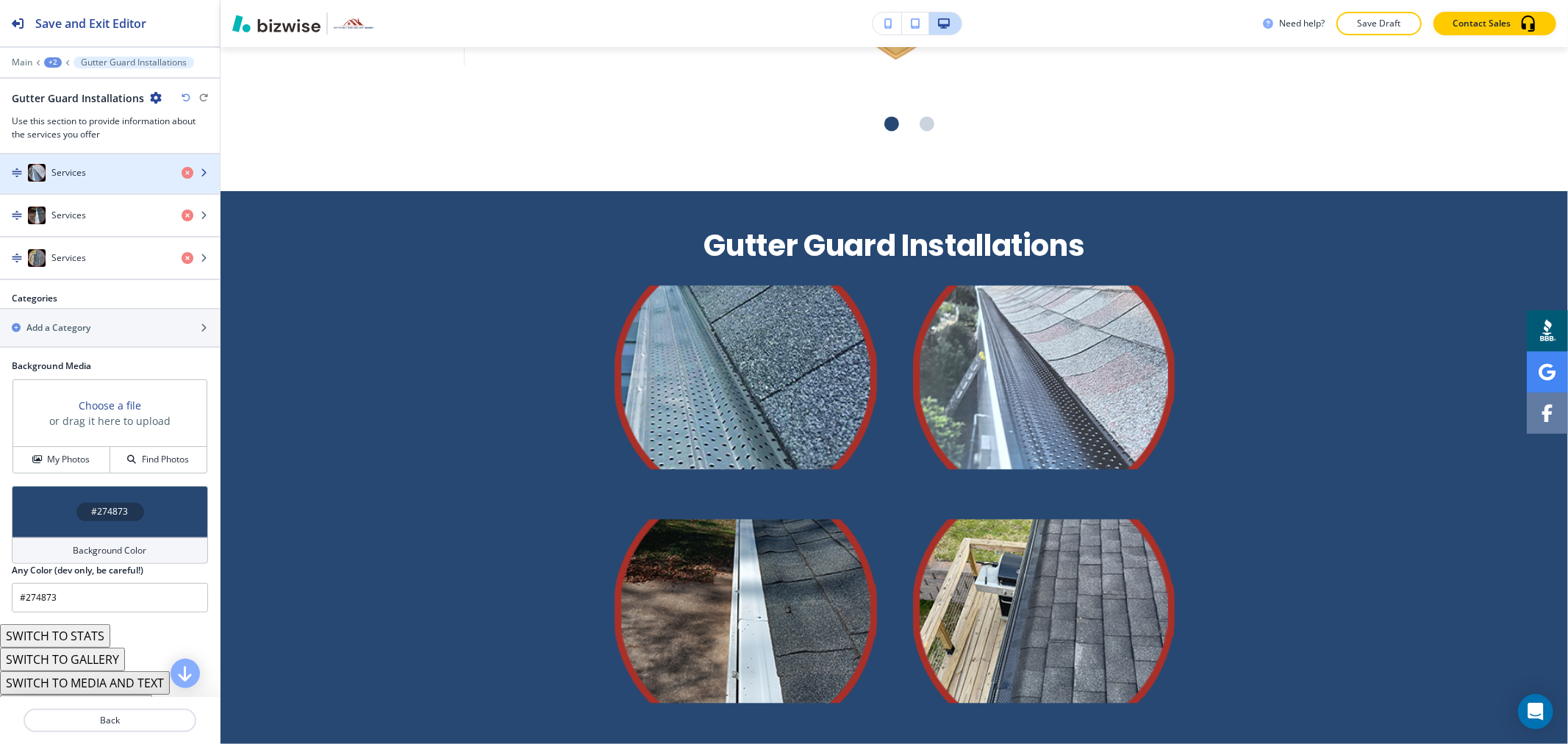
click at [116, 170] on div "Services" at bounding box center [84, 173] width 169 height 18
click at [106, 177] on div "Services" at bounding box center [84, 173] width 169 height 18
click at [85, 186] on div "button" at bounding box center [110, 187] width 220 height 12
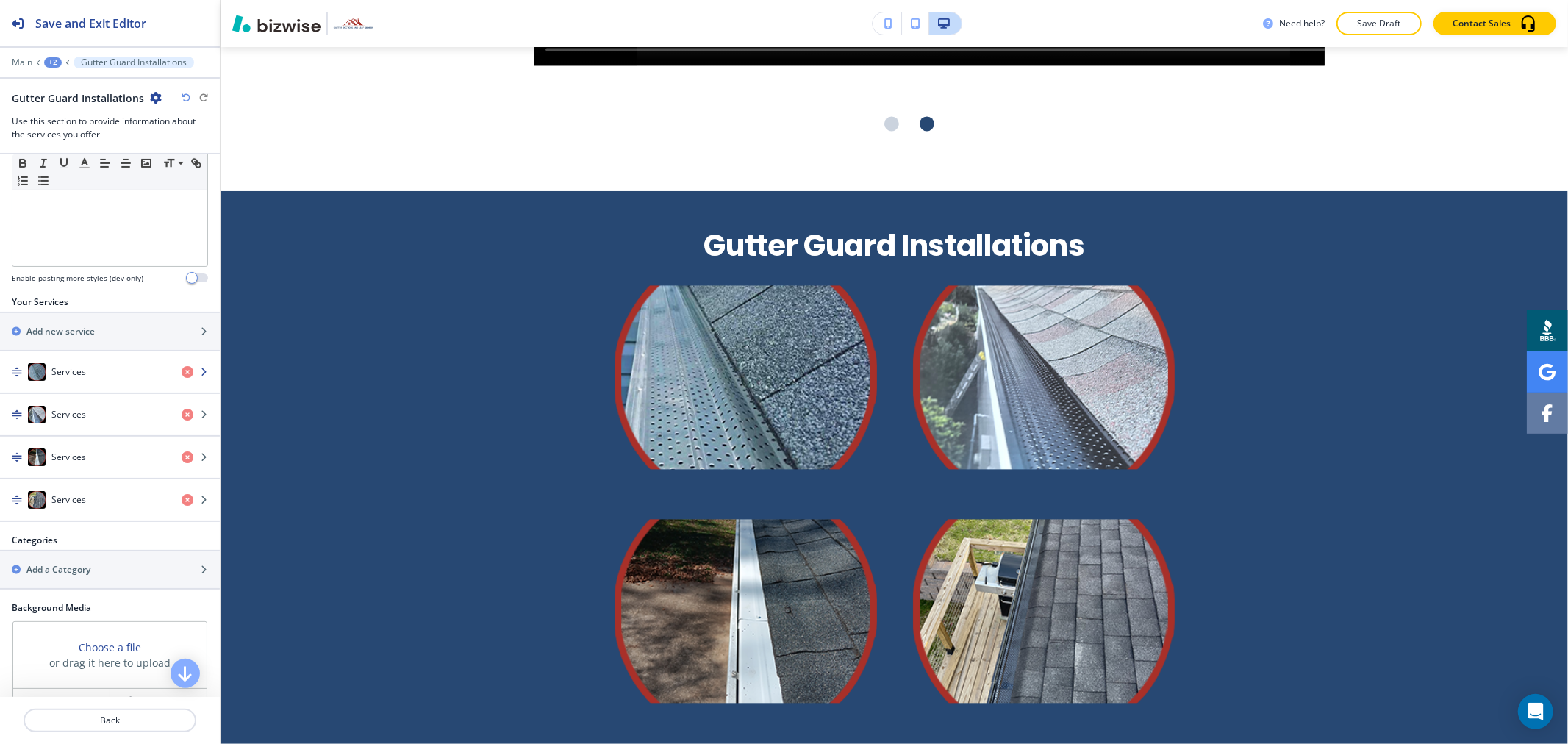
scroll to position [380, 0]
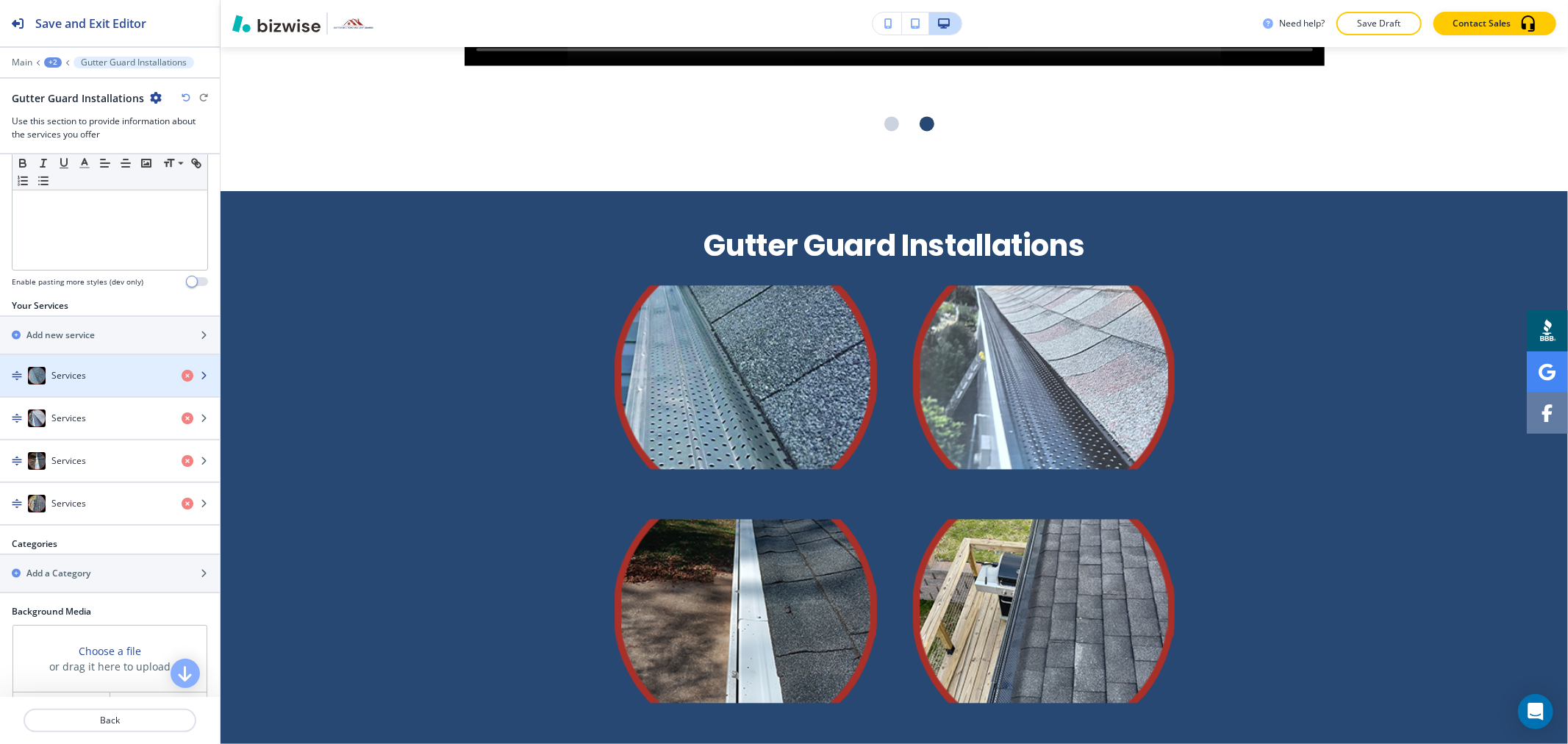
click at [131, 387] on div "button" at bounding box center [110, 390] width 220 height 12
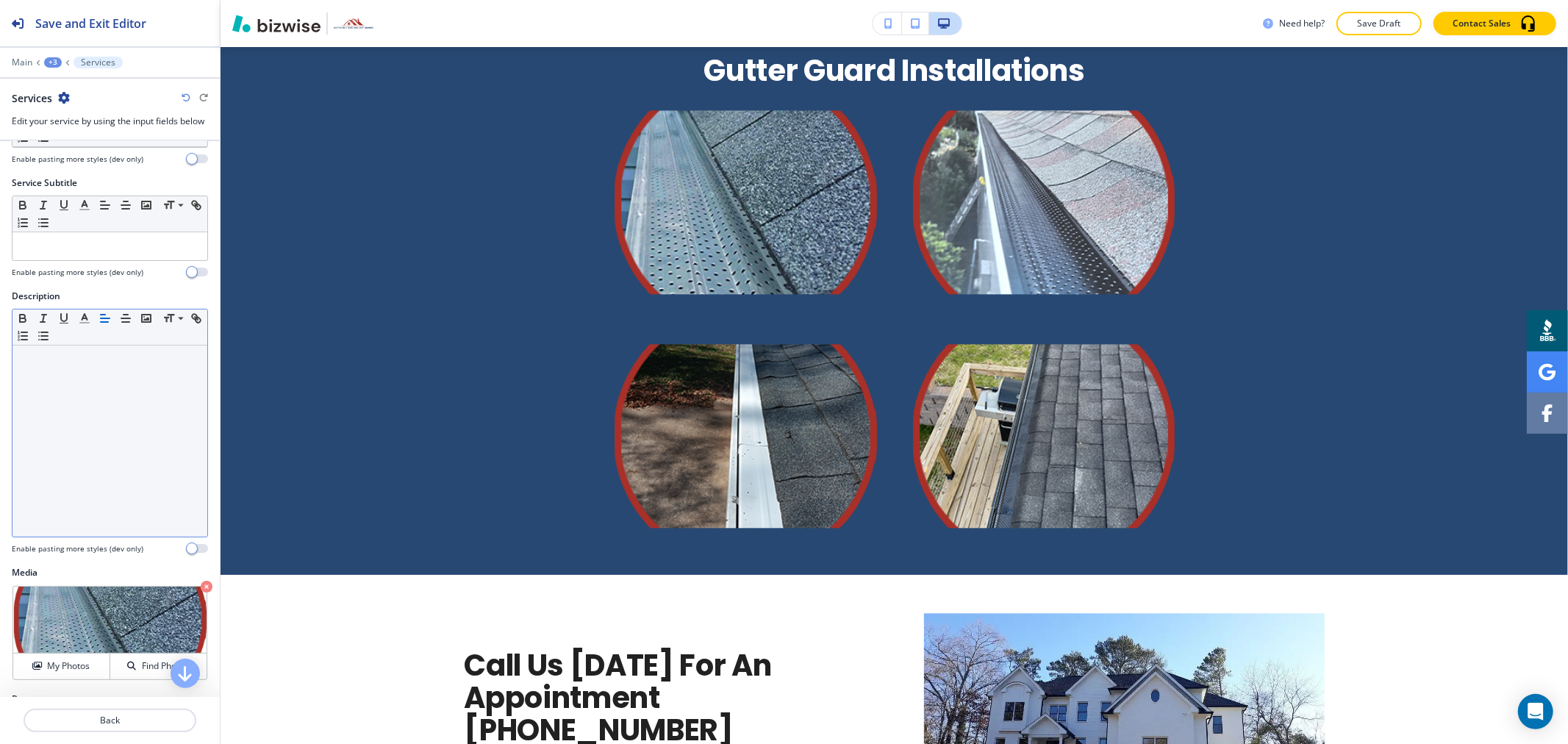
scroll to position [145, 0]
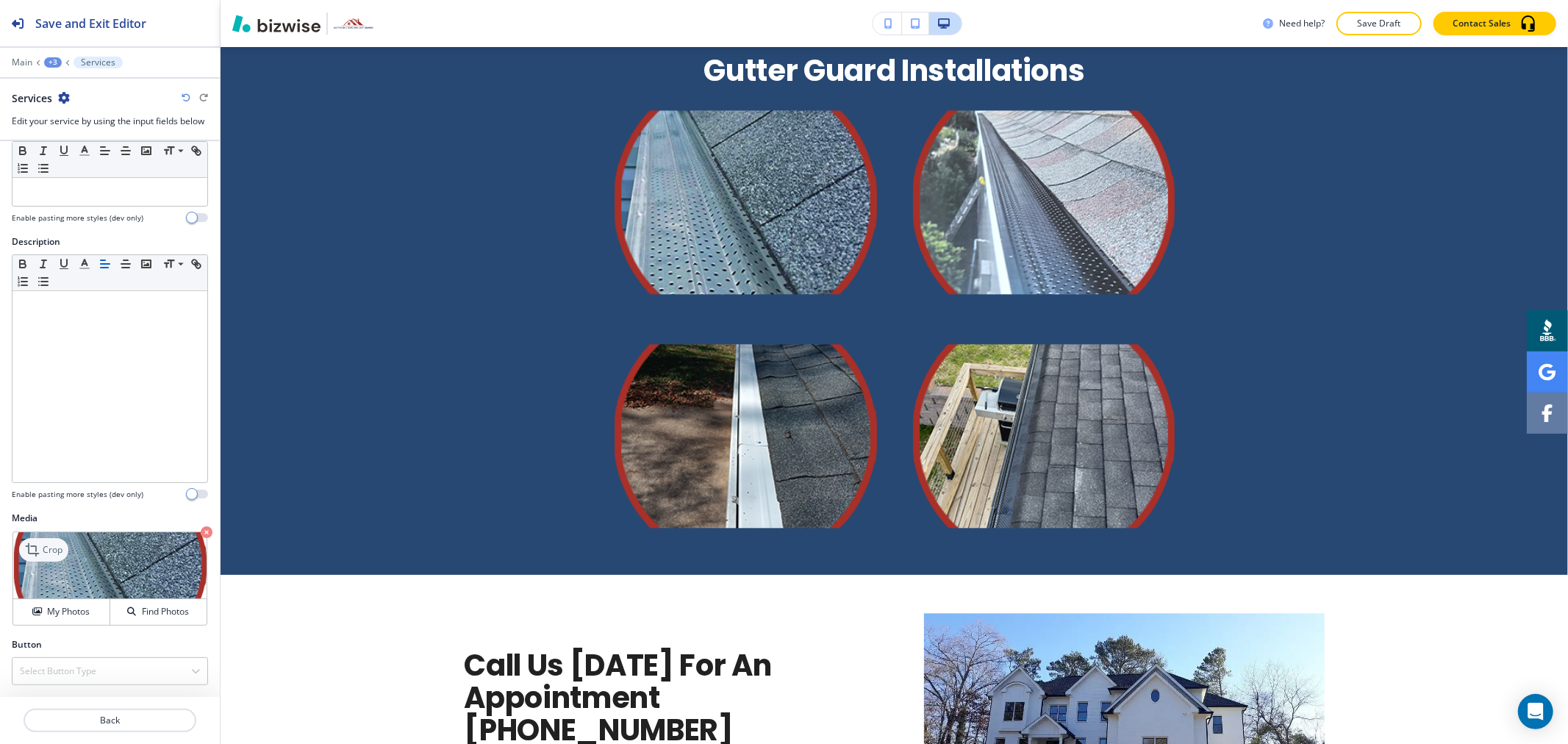
click at [46, 541] on div "Crop" at bounding box center [44, 550] width 49 height 24
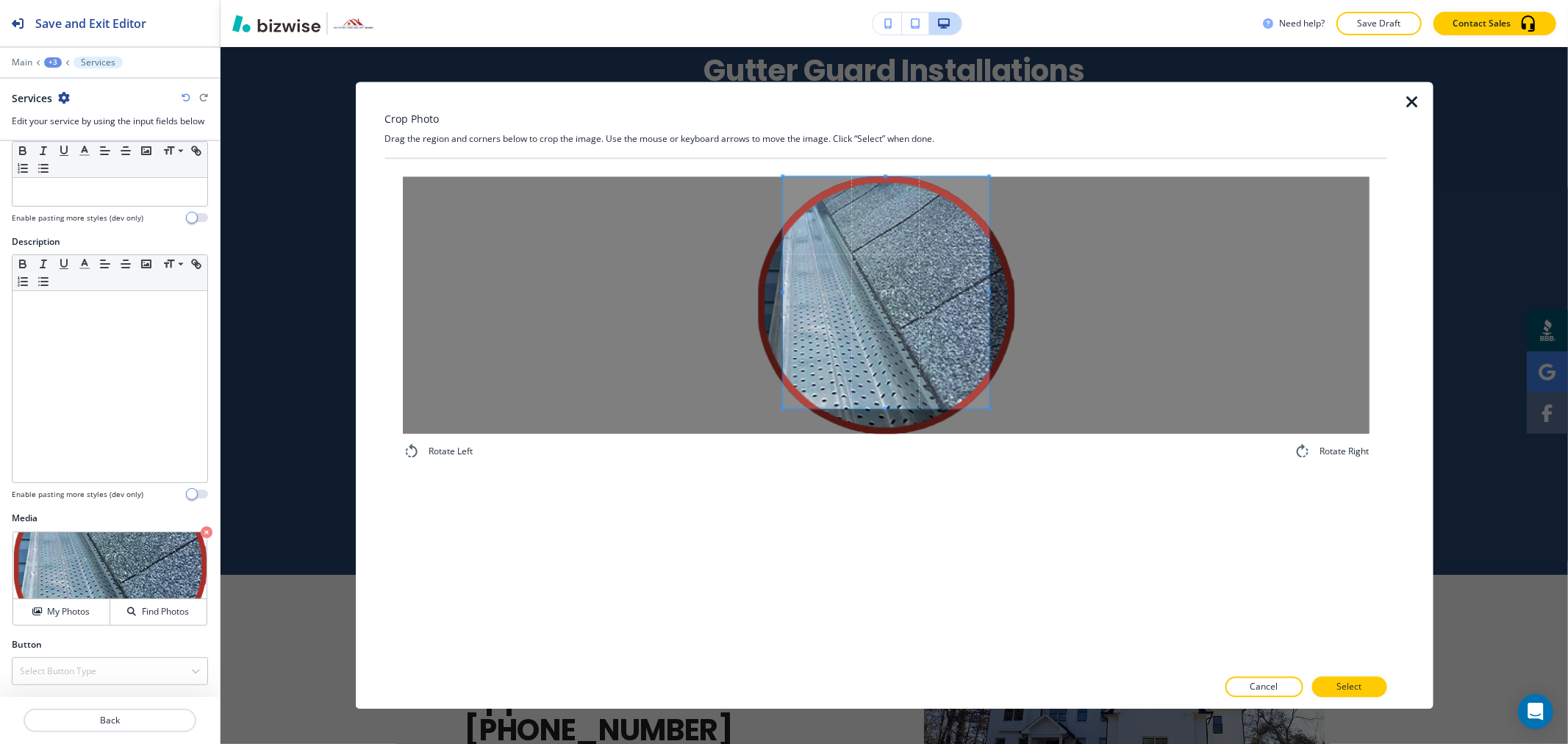
click at [907, 149] on div "Crop Photo Drag the region and corners below to crop the image. Use the mouse o…" at bounding box center [886, 395] width 1002 height 627
click at [685, 316] on div at bounding box center [886, 304] width 967 height 257
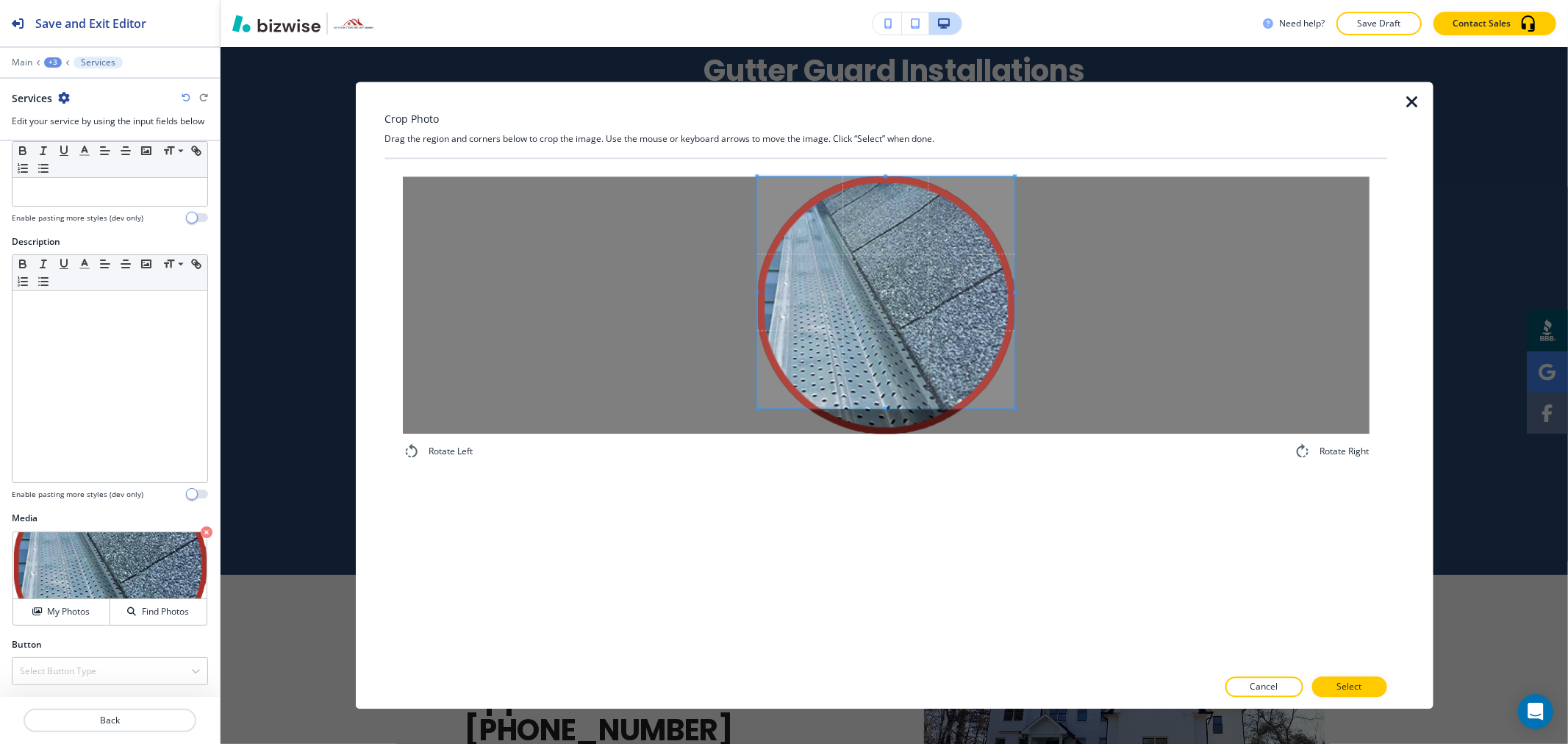
click at [1095, 310] on div at bounding box center [886, 304] width 967 height 257
click at [883, 516] on div "Rotate Left Rotate Right" at bounding box center [886, 413] width 1002 height 508
click at [1378, 681] on button "Select" at bounding box center [1349, 687] width 75 height 21
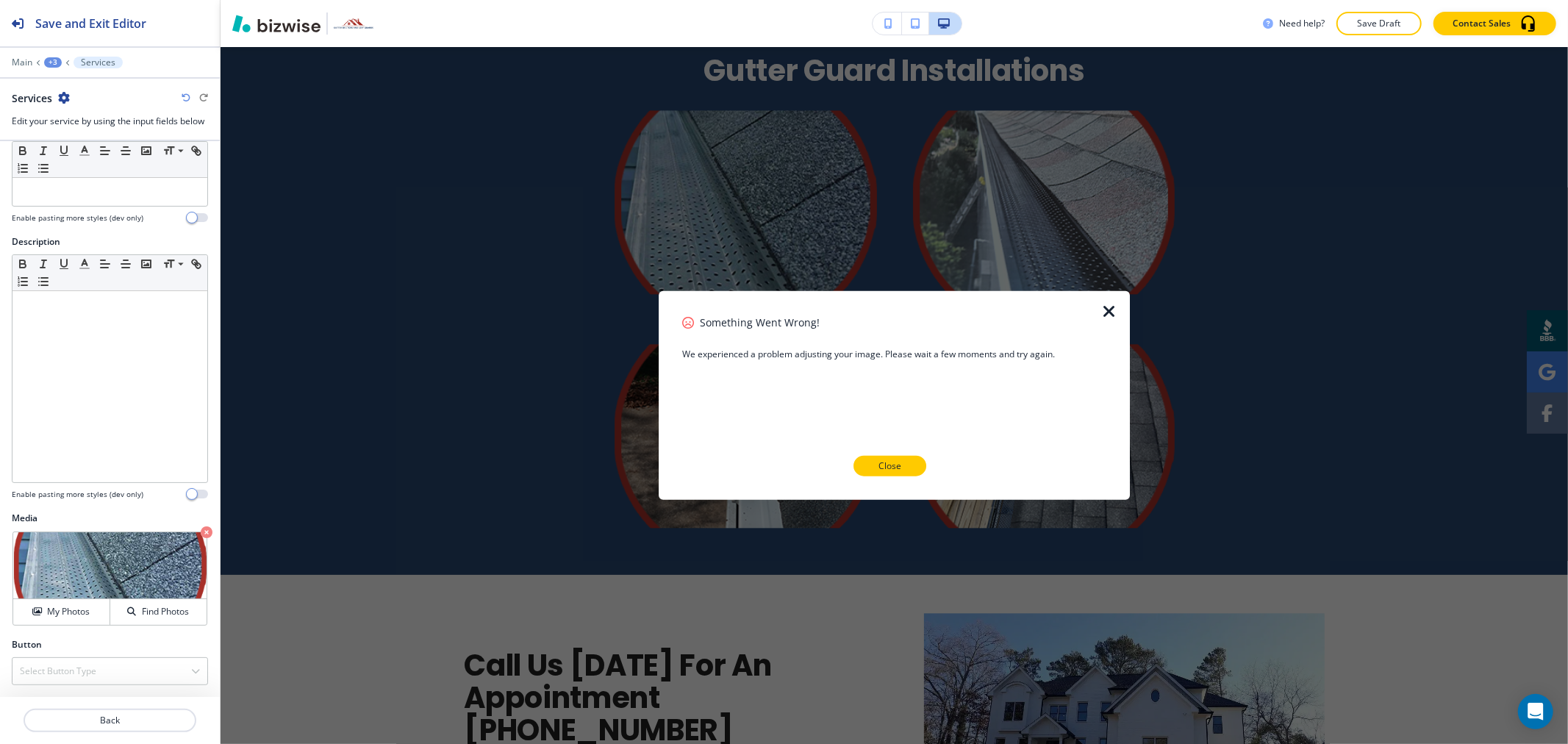
click at [910, 475] on button "Close" at bounding box center [889, 466] width 72 height 21
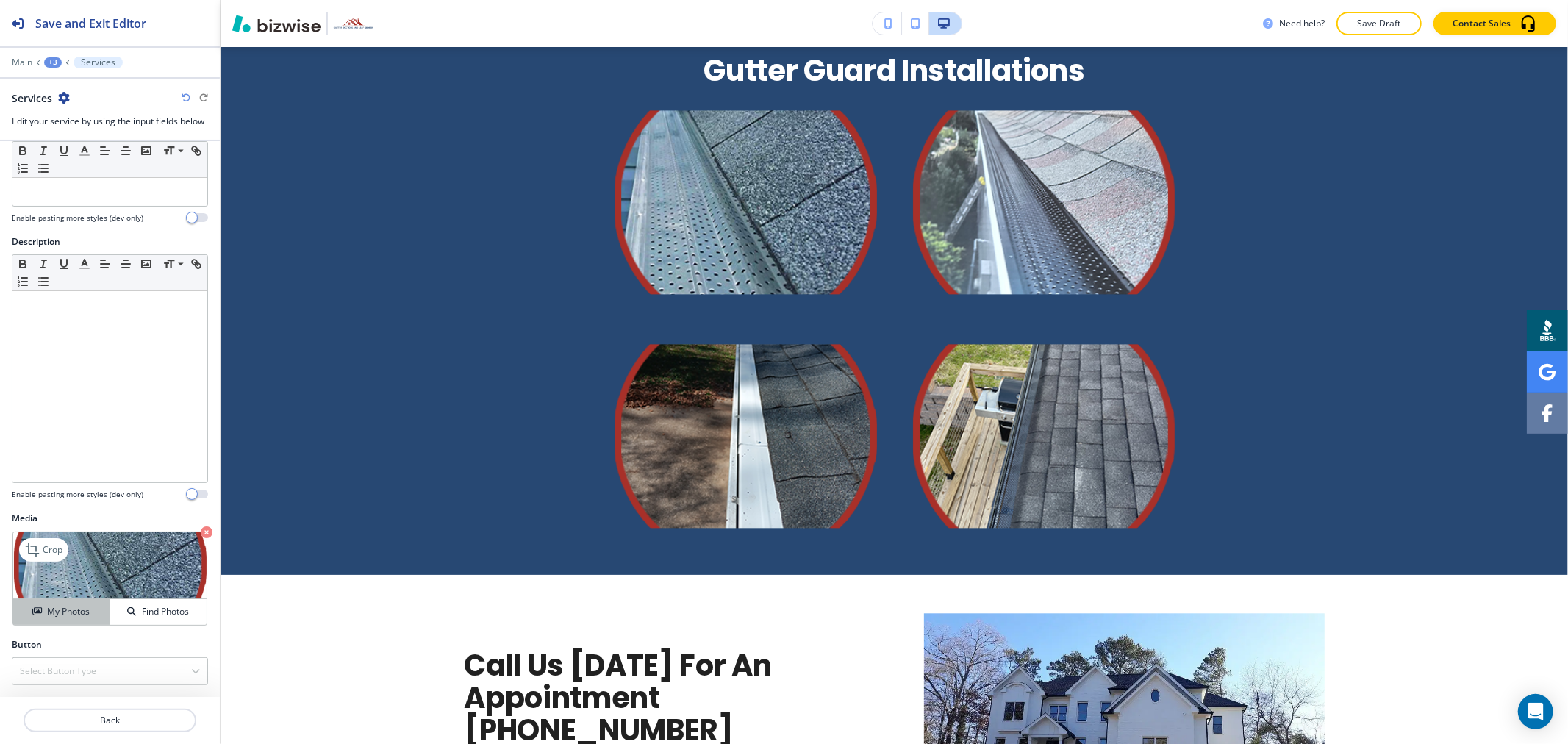
click at [66, 607] on h4 "My Photos" at bounding box center [68, 611] width 43 height 13
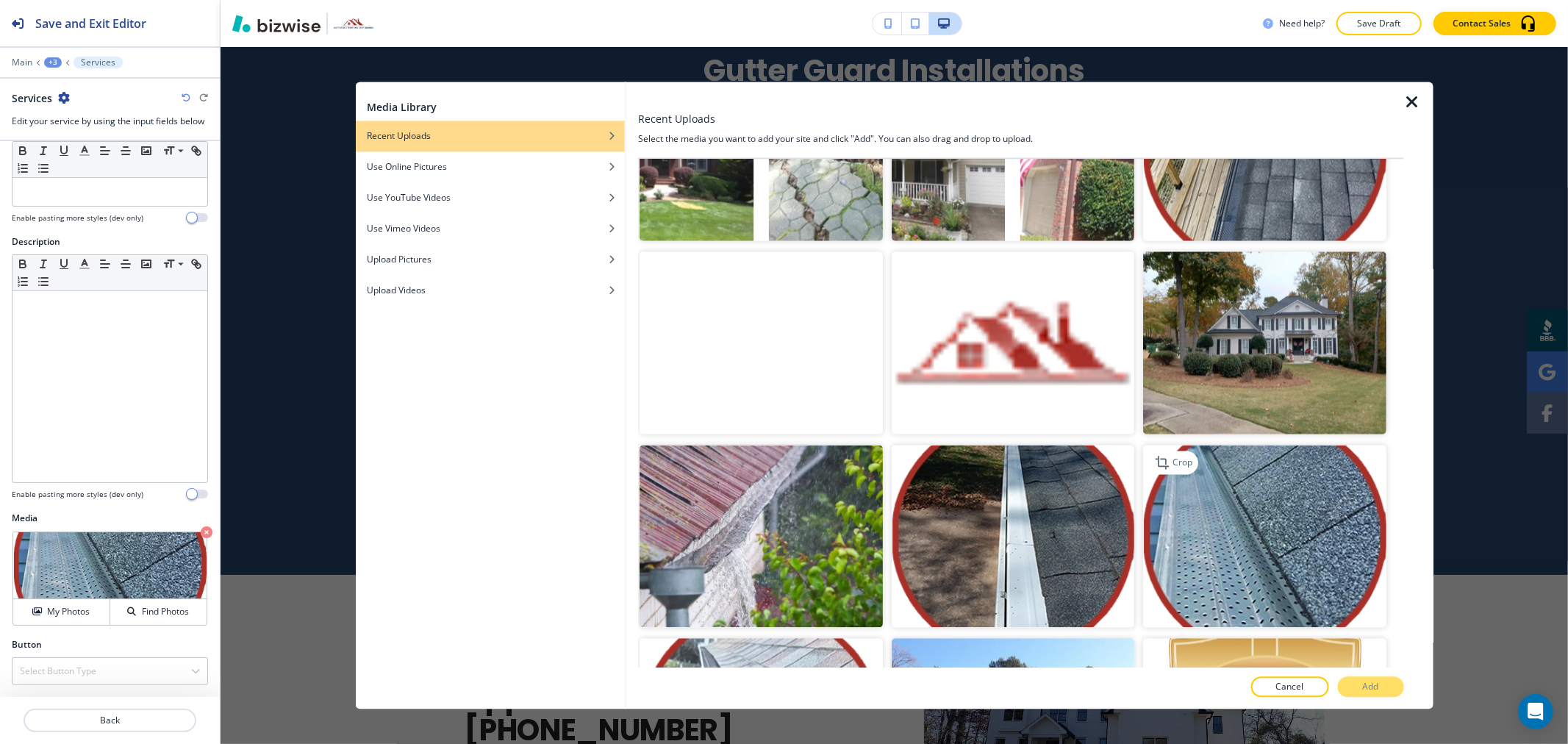
scroll to position [2408, 0]
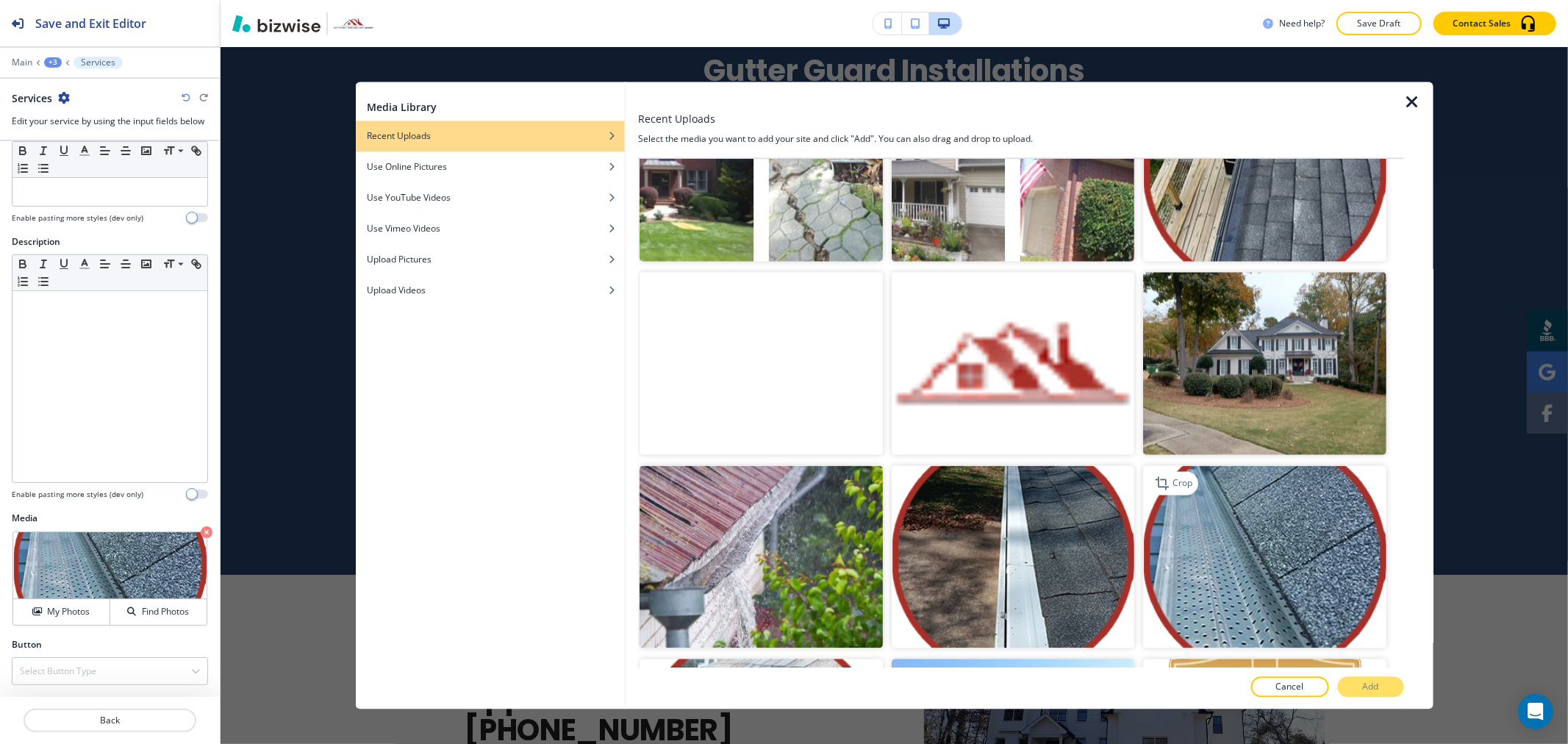
click at [1251, 476] on img "button" at bounding box center [1264, 556] width 243 height 182
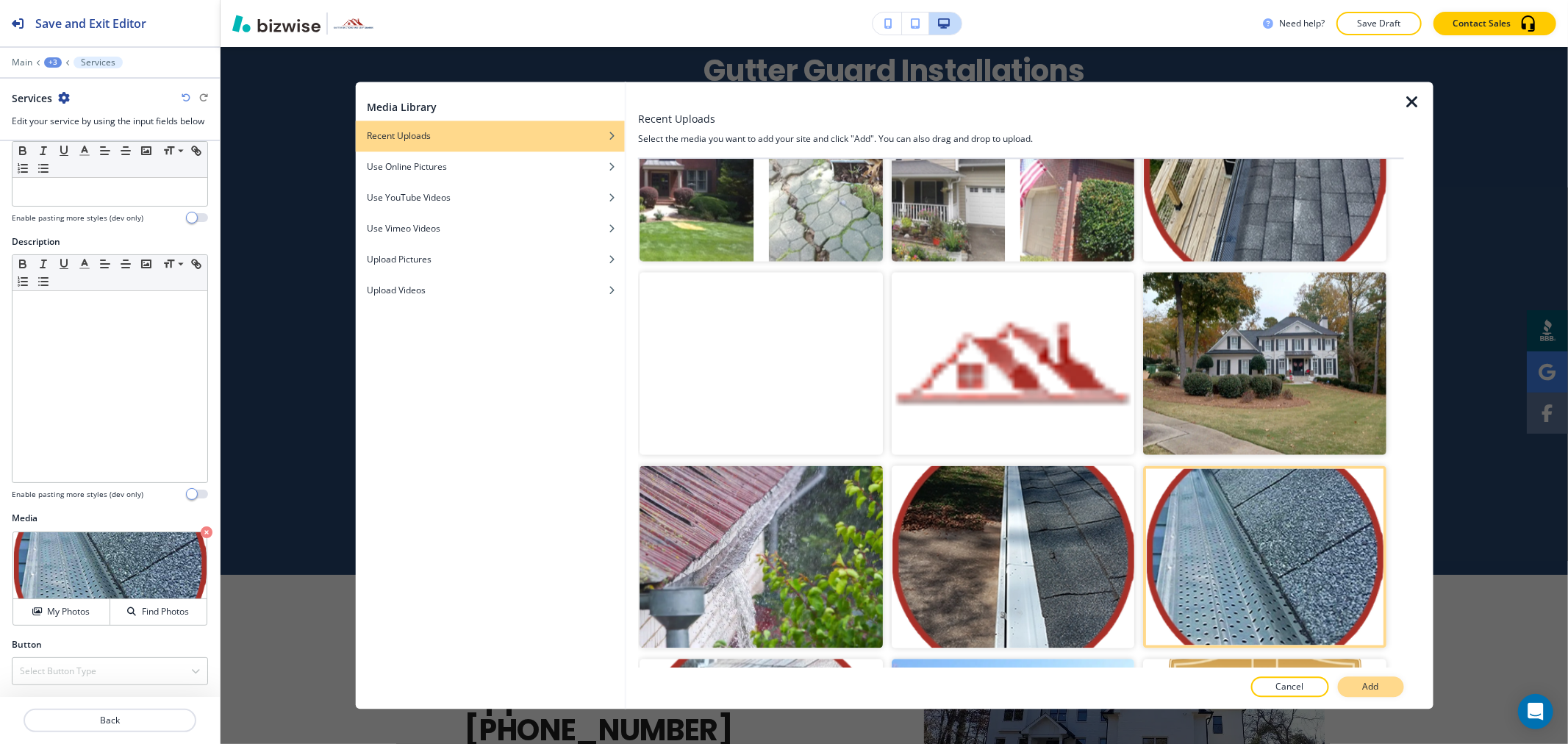
click at [1376, 684] on p "Add" at bounding box center [1372, 687] width 16 height 13
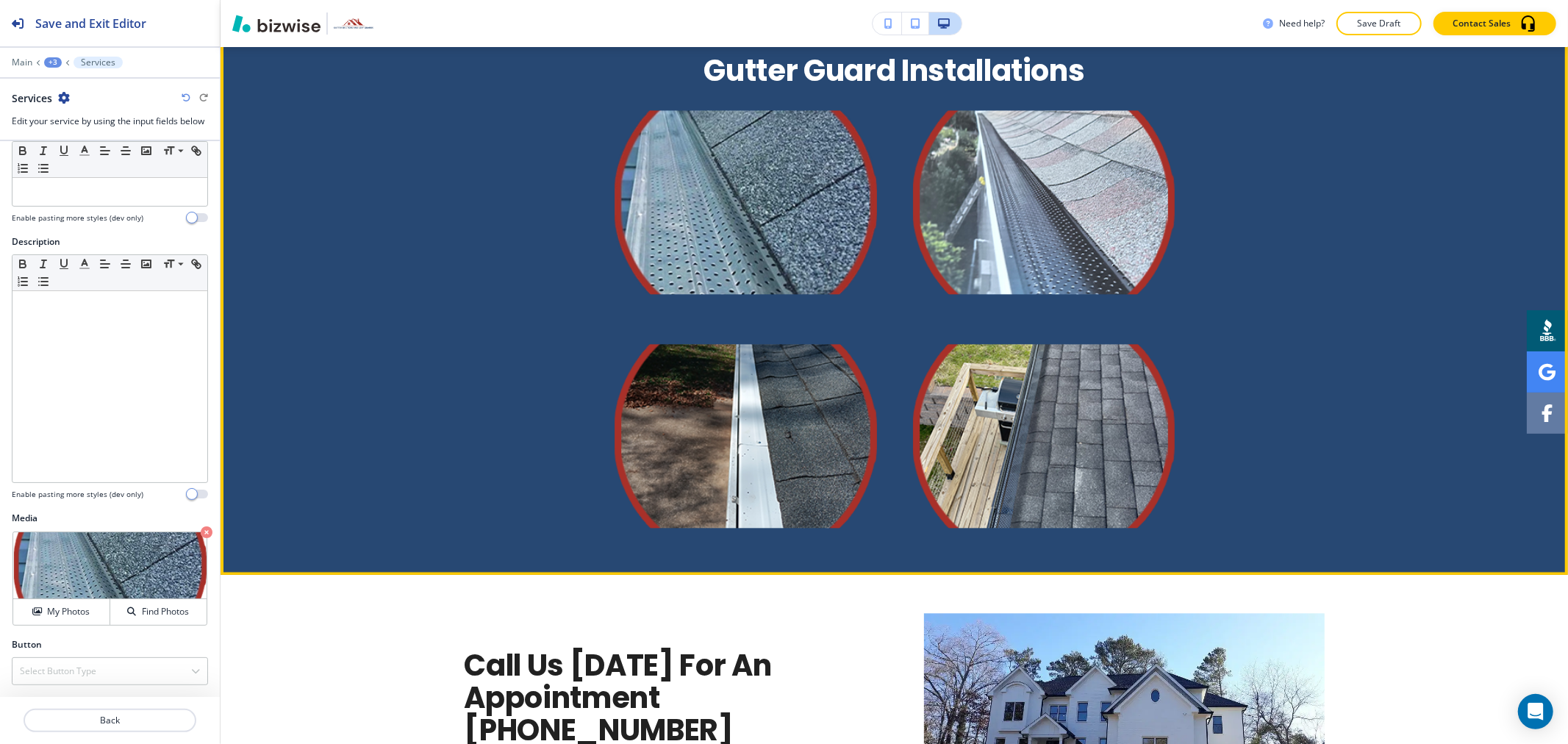
scroll to position [2643, 0]
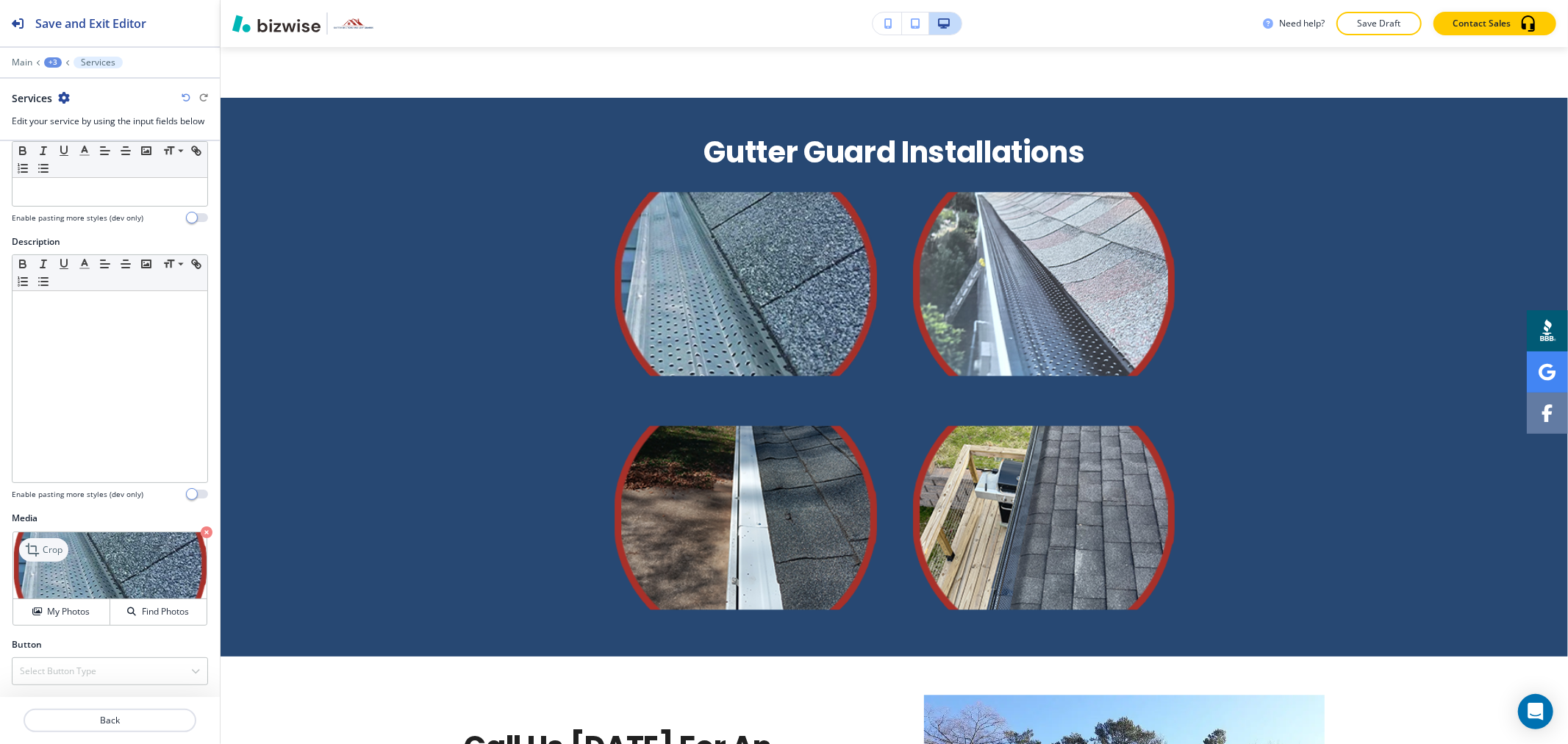
click at [61, 548] on p "Crop" at bounding box center [52, 550] width 20 height 13
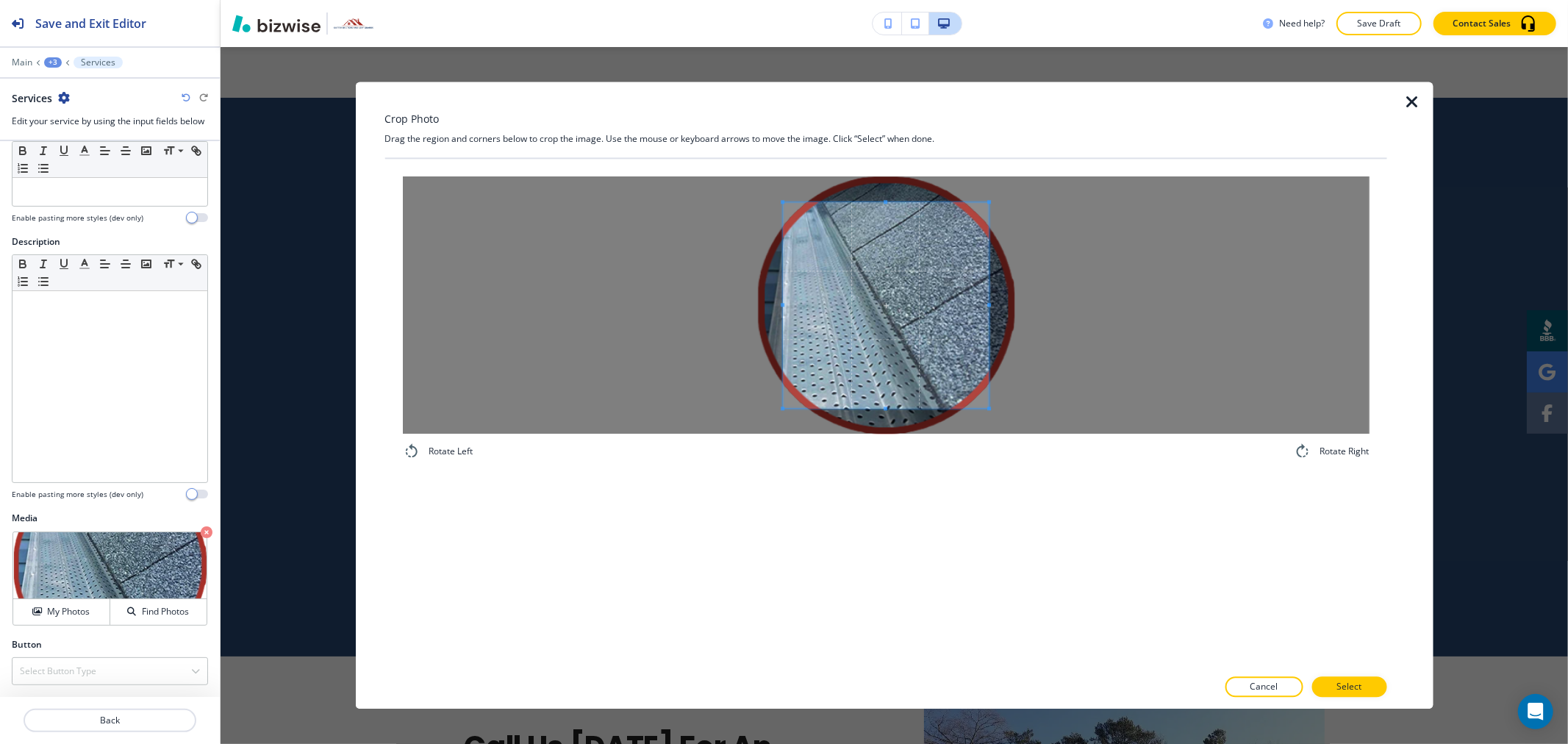
click at [1414, 99] on icon "button" at bounding box center [1413, 102] width 18 height 18
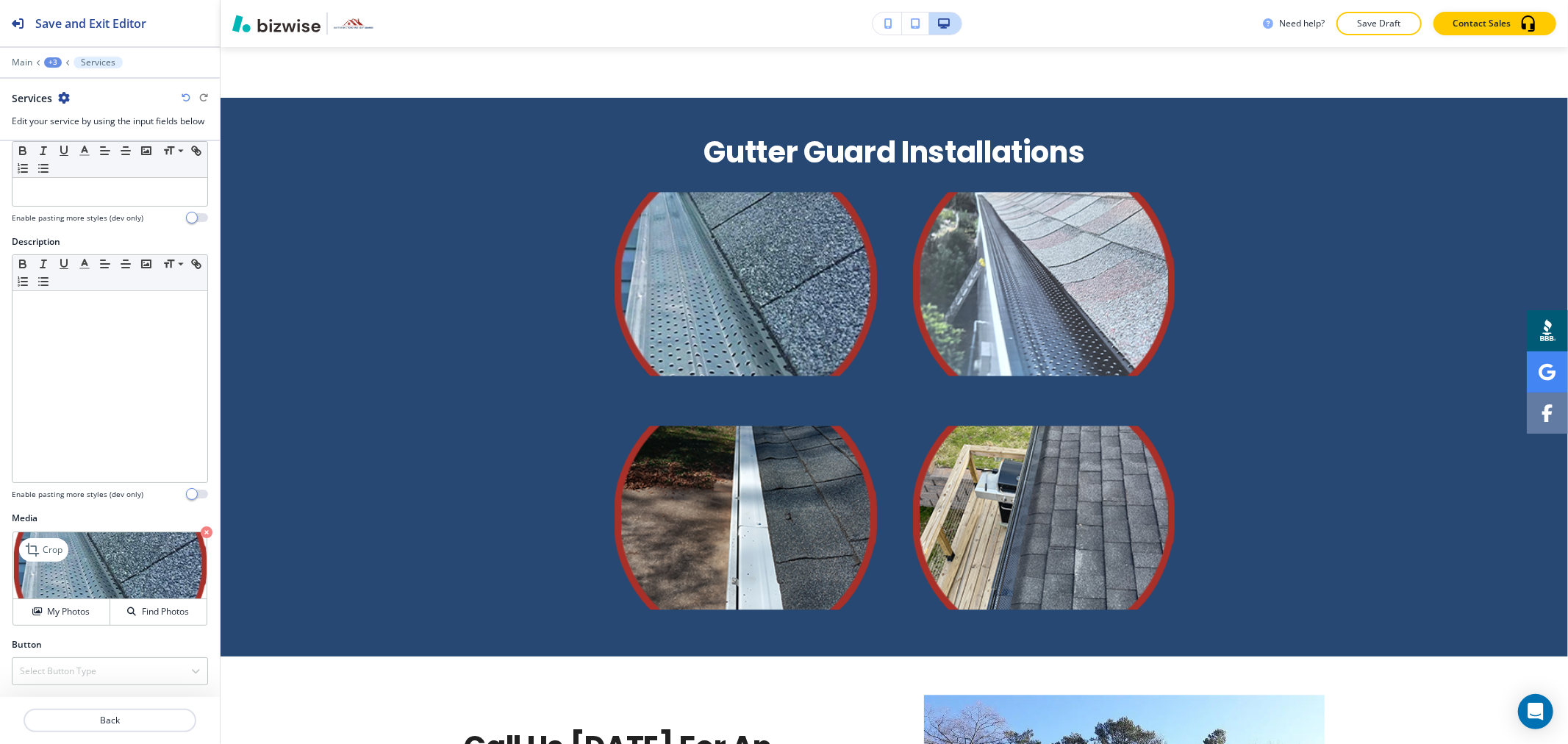
click at [99, 554] on img at bounding box center [110, 566] width 193 height 67
click at [60, 554] on p "Crop" at bounding box center [52, 550] width 20 height 13
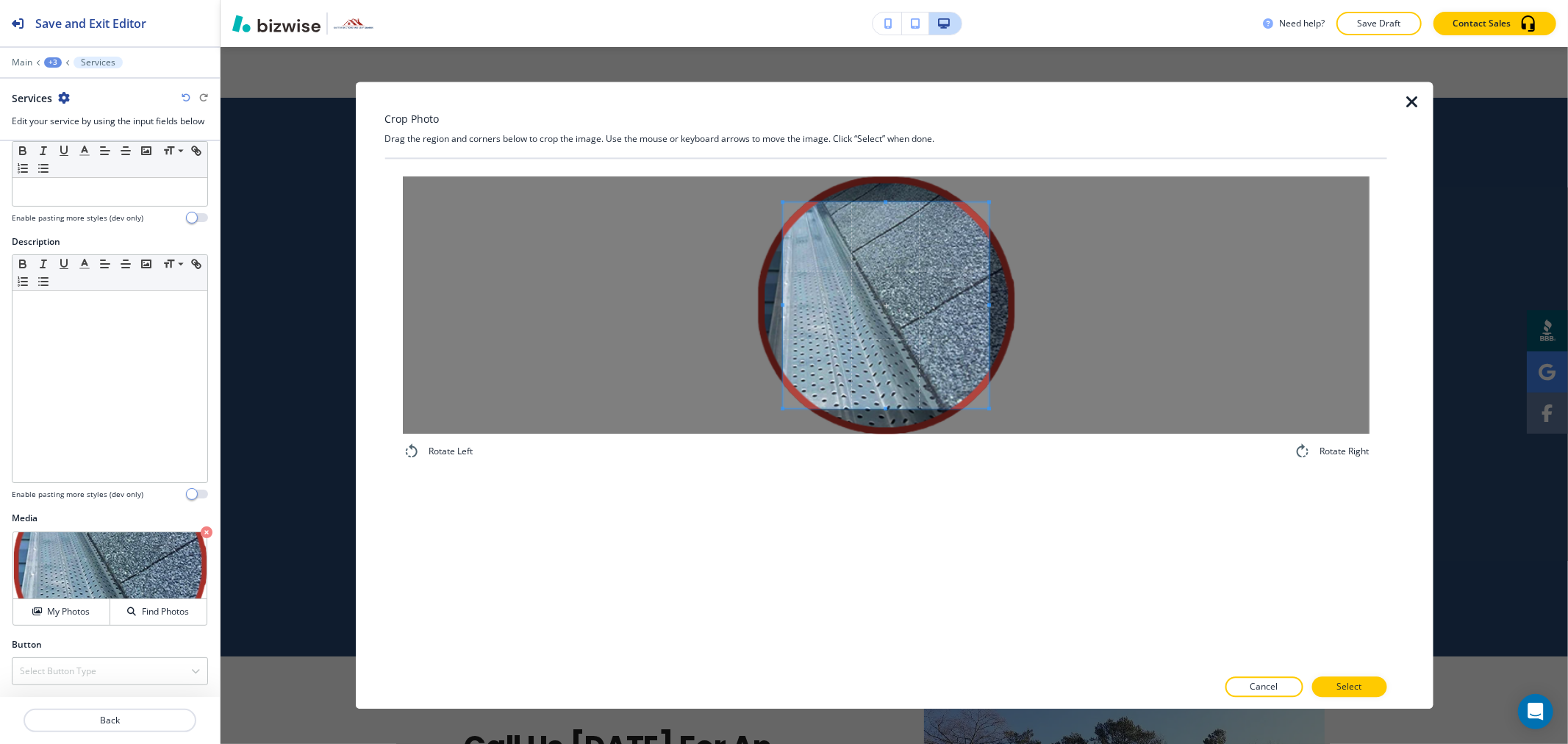
click at [895, 135] on div "Crop Photo Drag the region and corners below to crop the image. Use the mouse o…" at bounding box center [886, 395] width 1002 height 627
click at [651, 307] on div at bounding box center [886, 304] width 967 height 257
click at [1192, 337] on div at bounding box center [886, 304] width 967 height 257
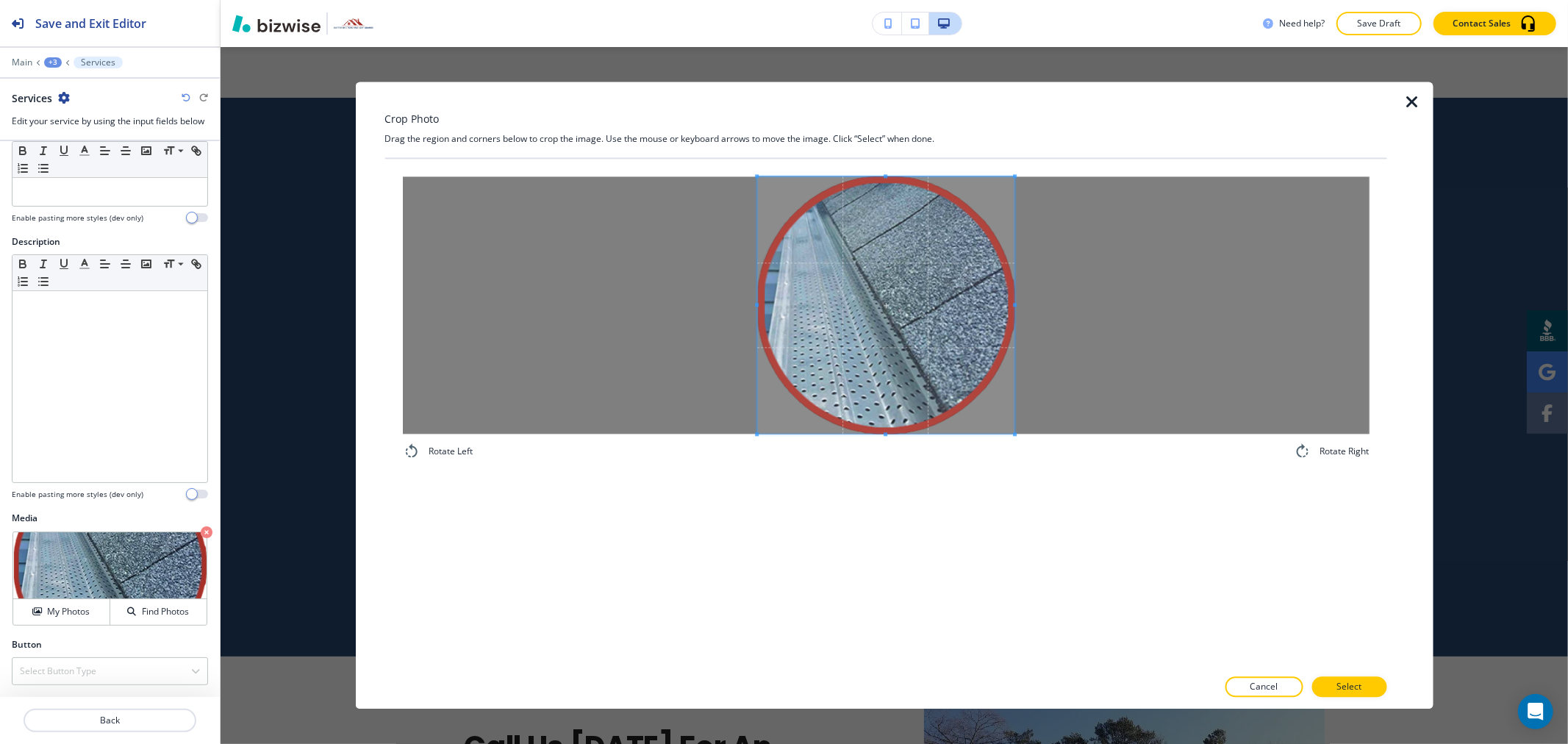
click at [887, 513] on div "Rotate Left Rotate Right" at bounding box center [886, 413] width 1002 height 508
click at [1356, 685] on p "Select" at bounding box center [1348, 687] width 25 height 13
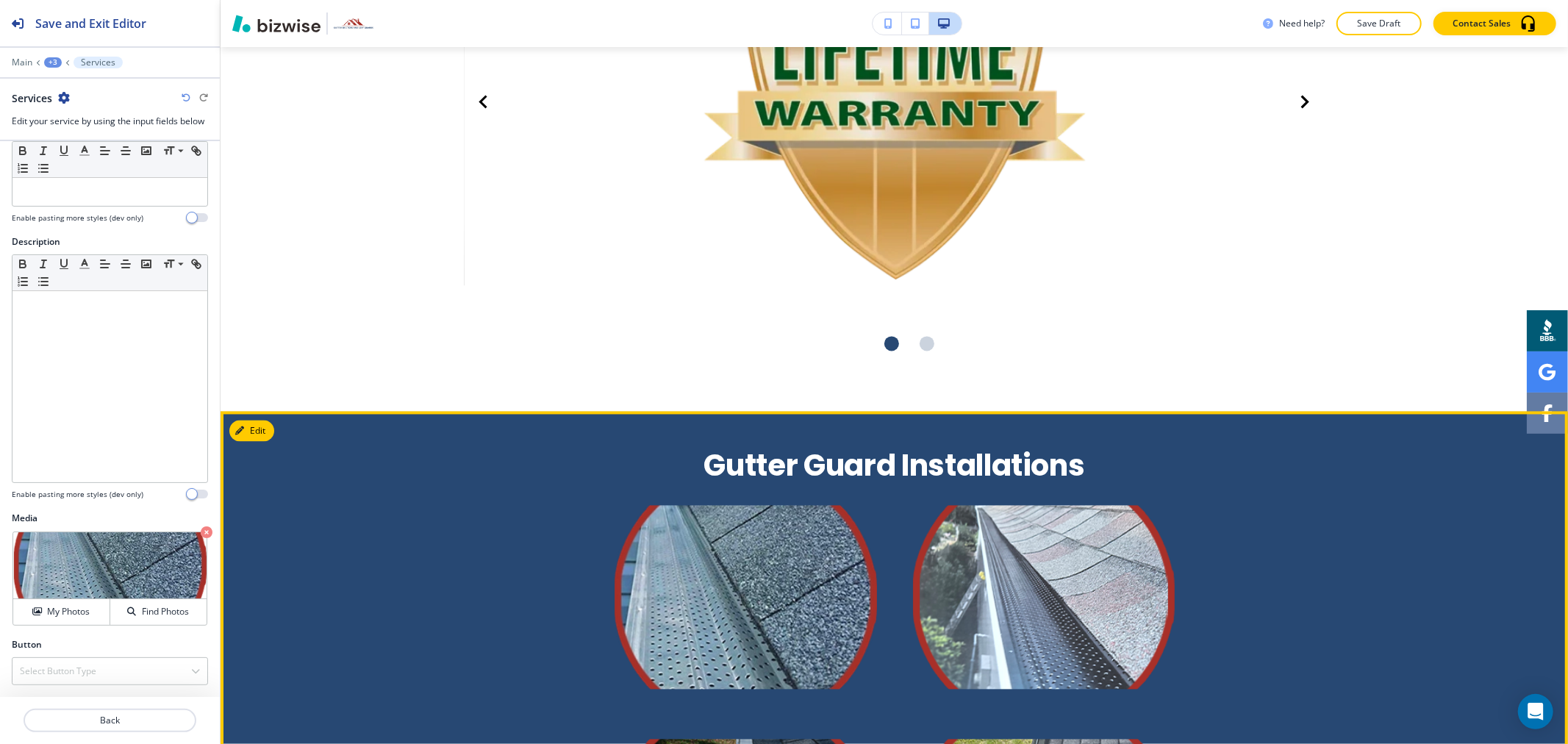
scroll to position [2317, 0]
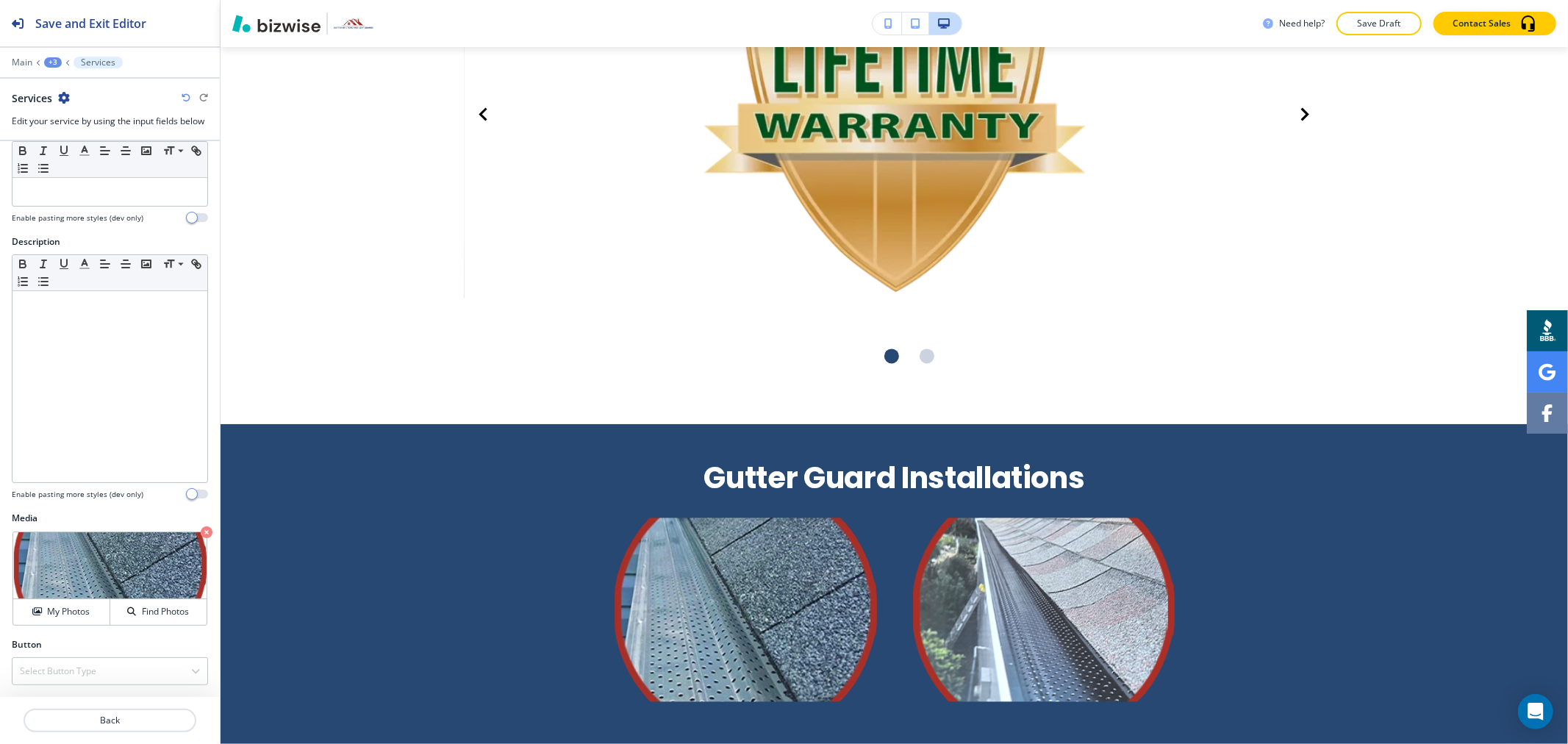
click at [50, 57] on div "+3" at bounding box center [53, 63] width 18 height 10
click at [55, 129] on button "Gutter Guard Installations" at bounding box center [91, 137] width 94 height 26
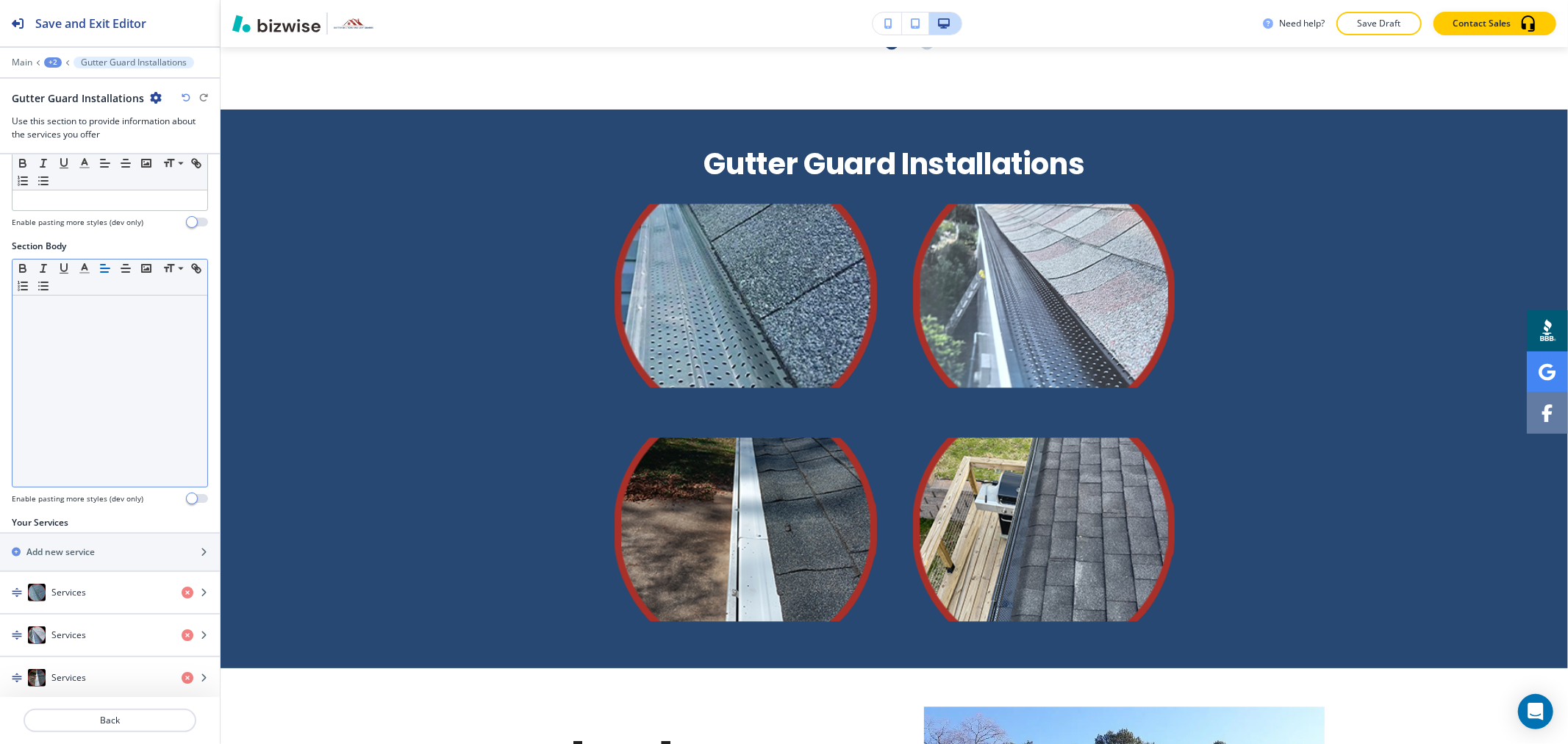
scroll to position [648, 0]
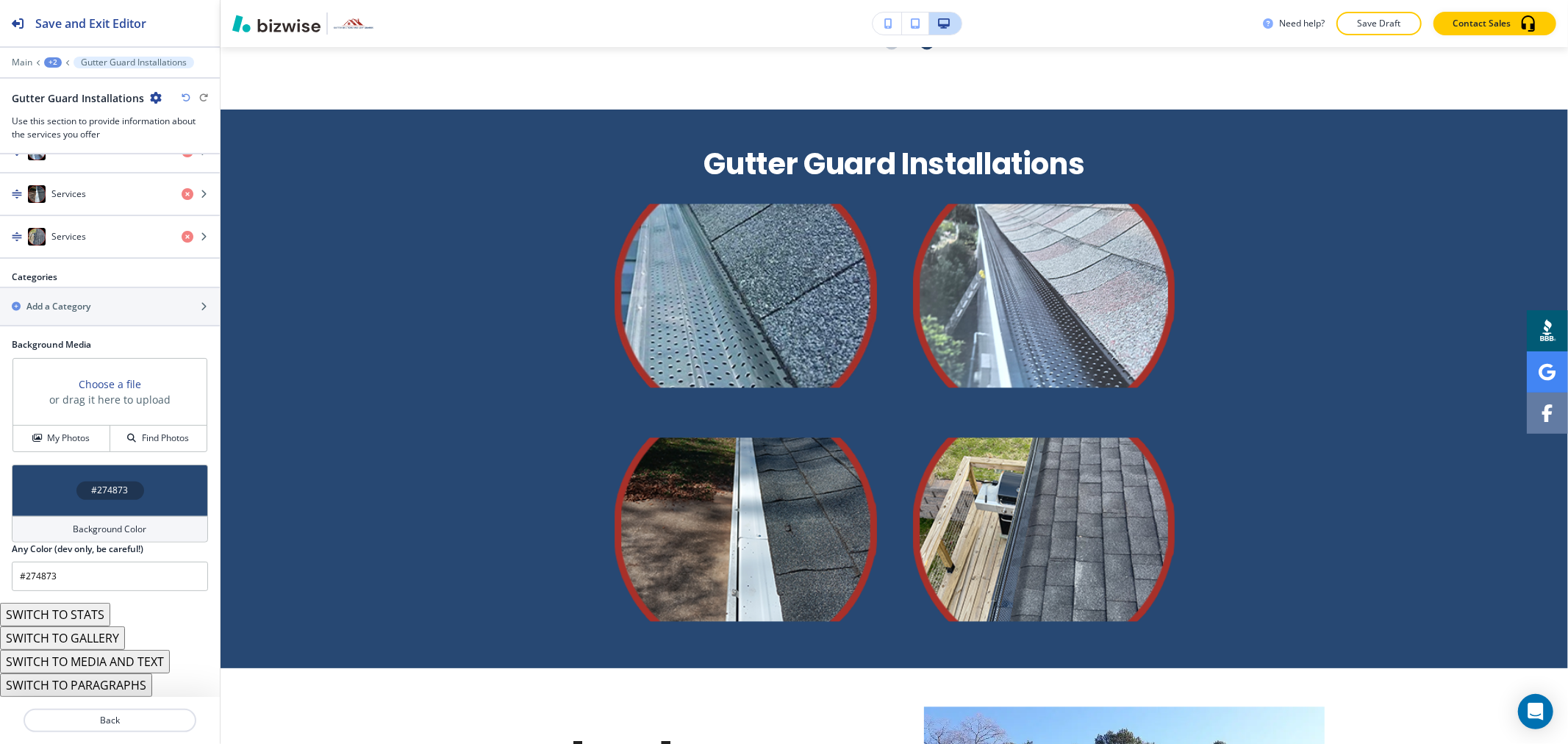
click at [130, 661] on button "SWITCH TO MEDIA AND TEXT" at bounding box center [84, 661] width 169 height 24
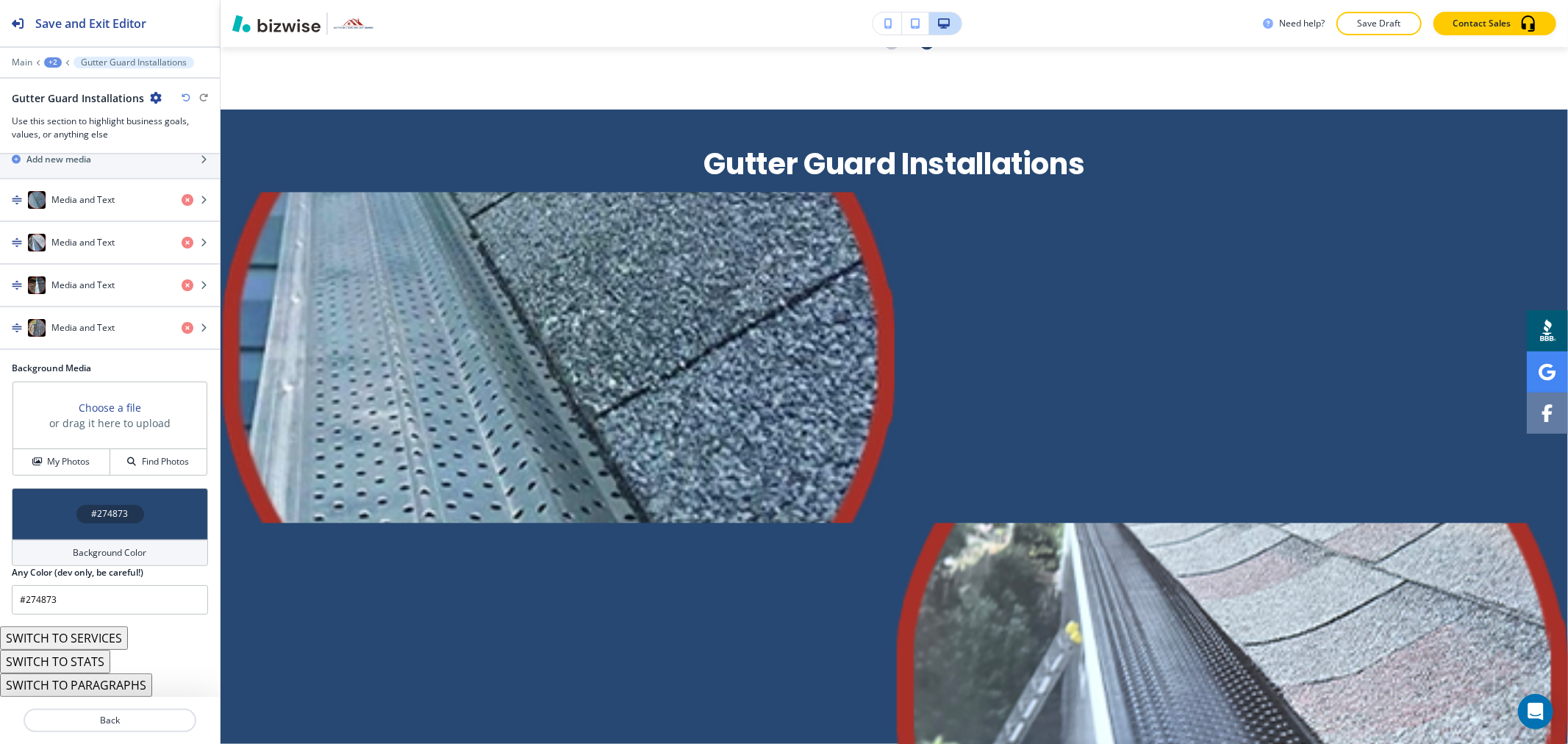
click at [98, 661] on button "SWITCH TO STATS" at bounding box center [55, 661] width 111 height 24
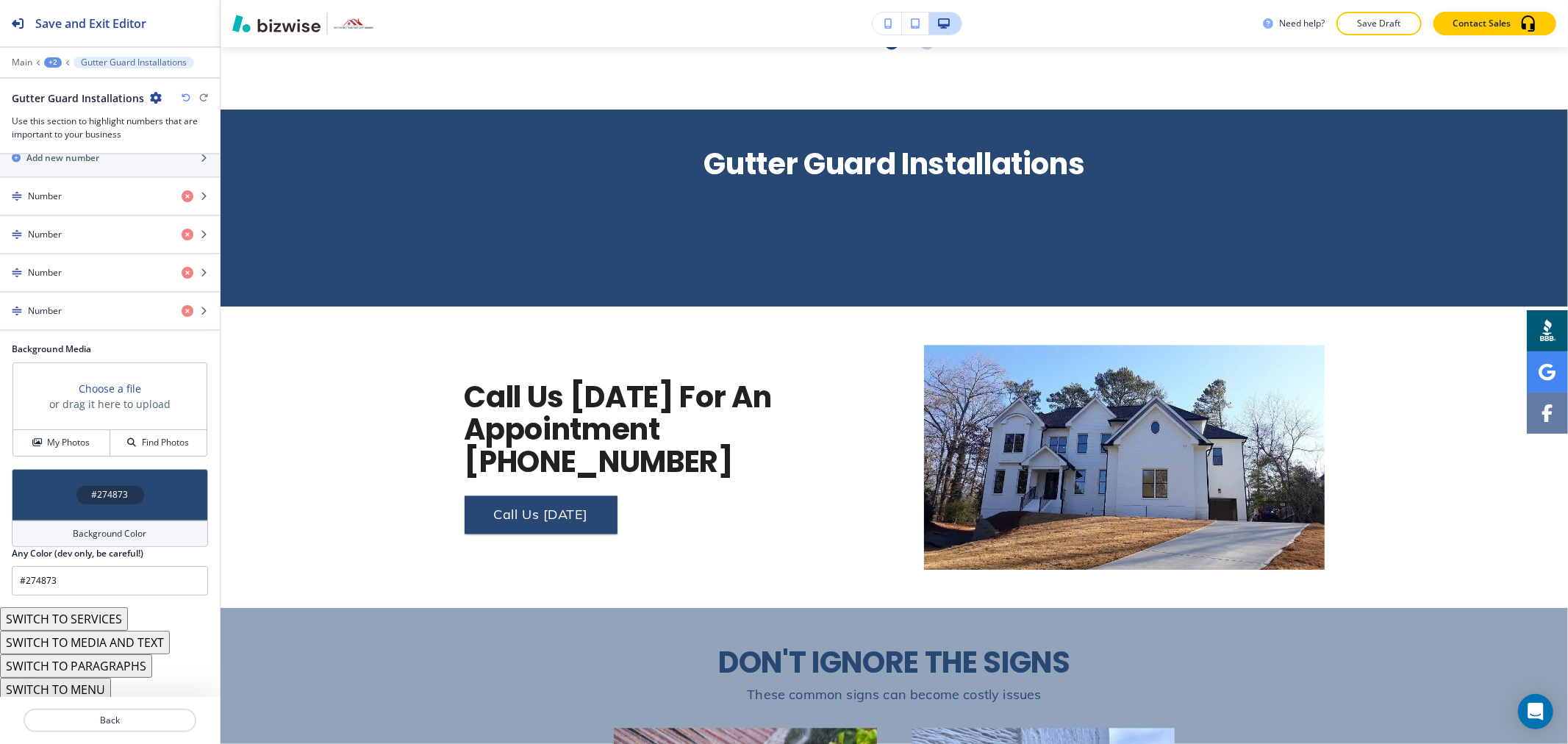
scroll to position [287, 0]
click at [104, 681] on button "SWITCH TO MENU" at bounding box center [55, 685] width 111 height 24
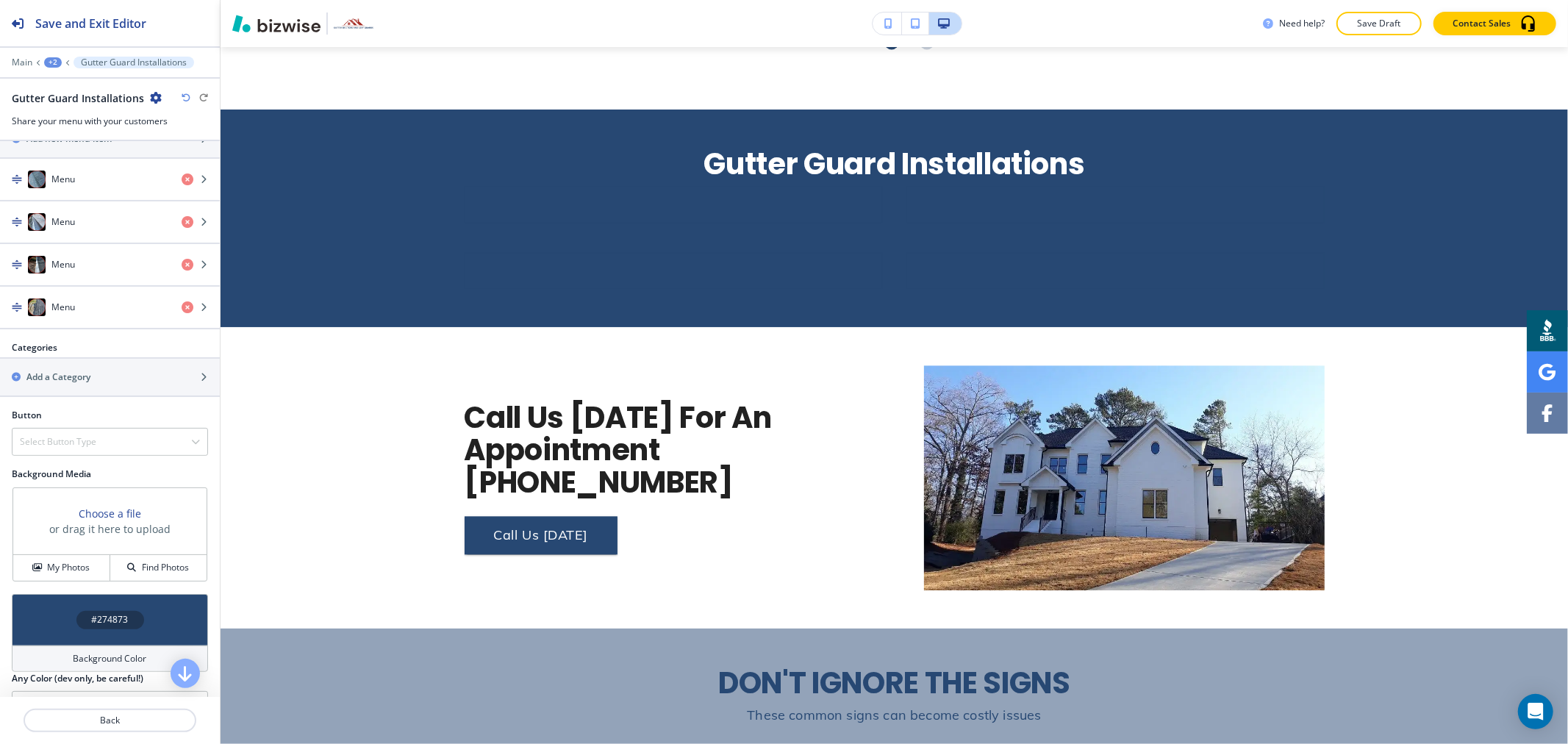
click at [182, 93] on icon "button" at bounding box center [186, 98] width 9 height 9
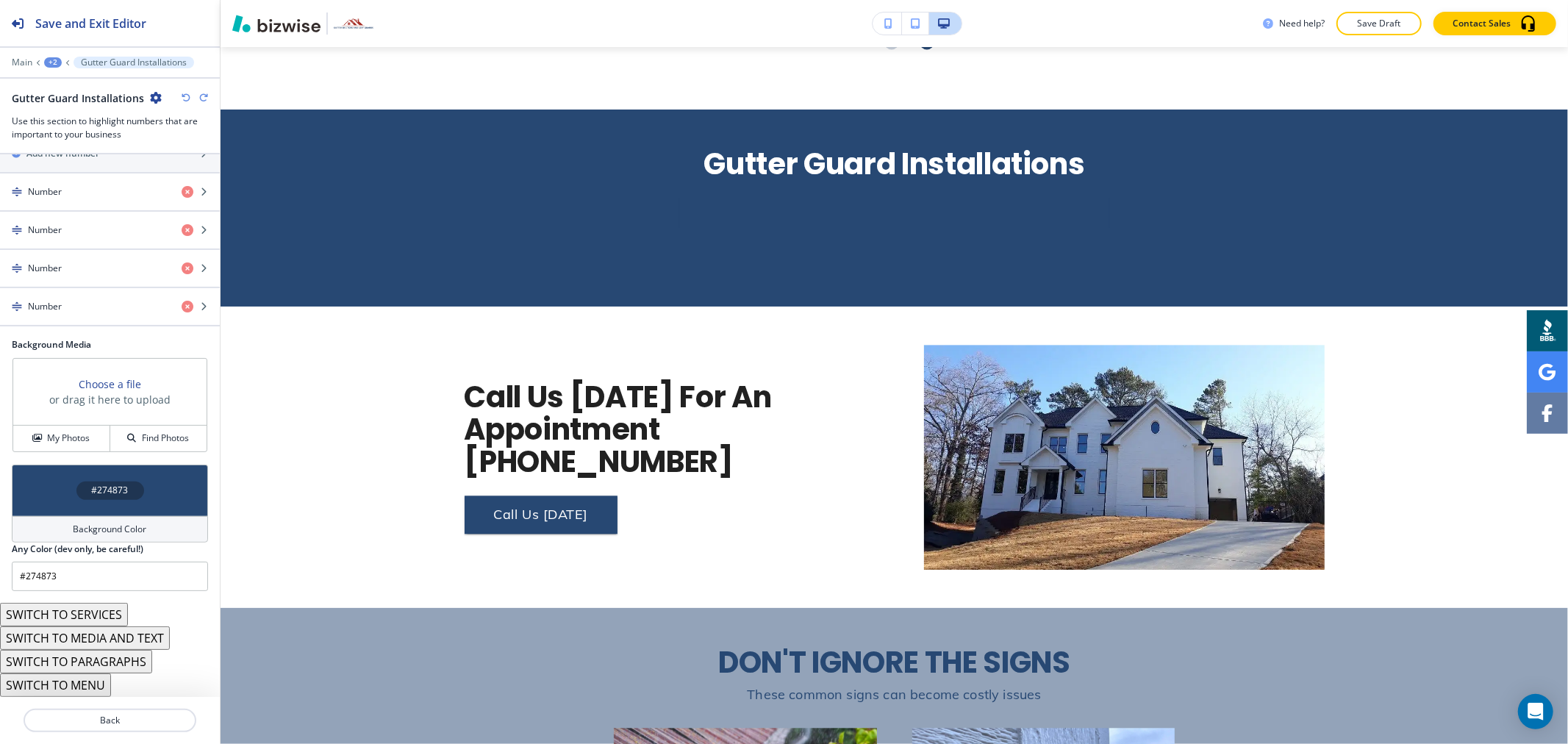
click at [182, 93] on icon "button" at bounding box center [186, 98] width 9 height 9
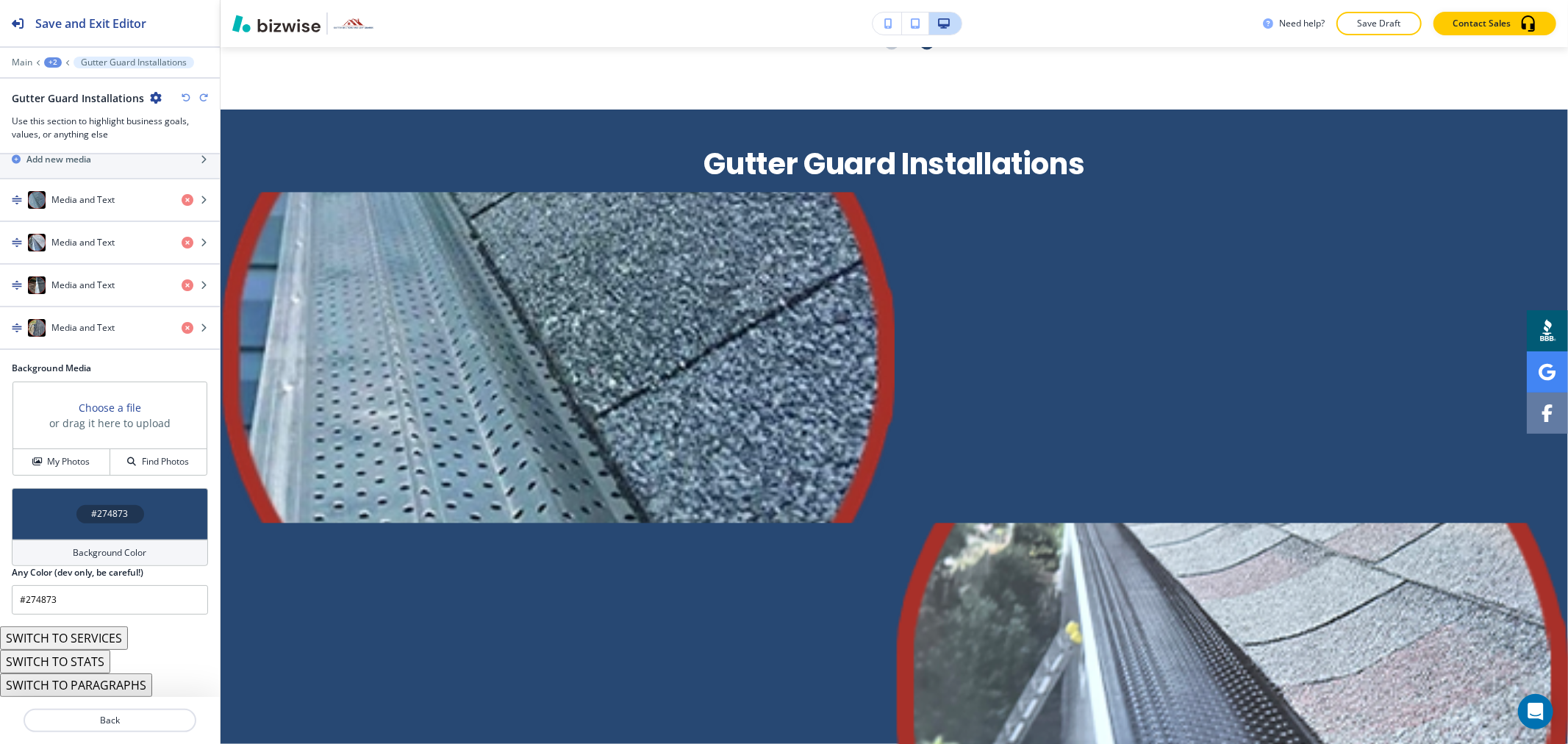
click at [182, 93] on icon "button" at bounding box center [186, 98] width 9 height 9
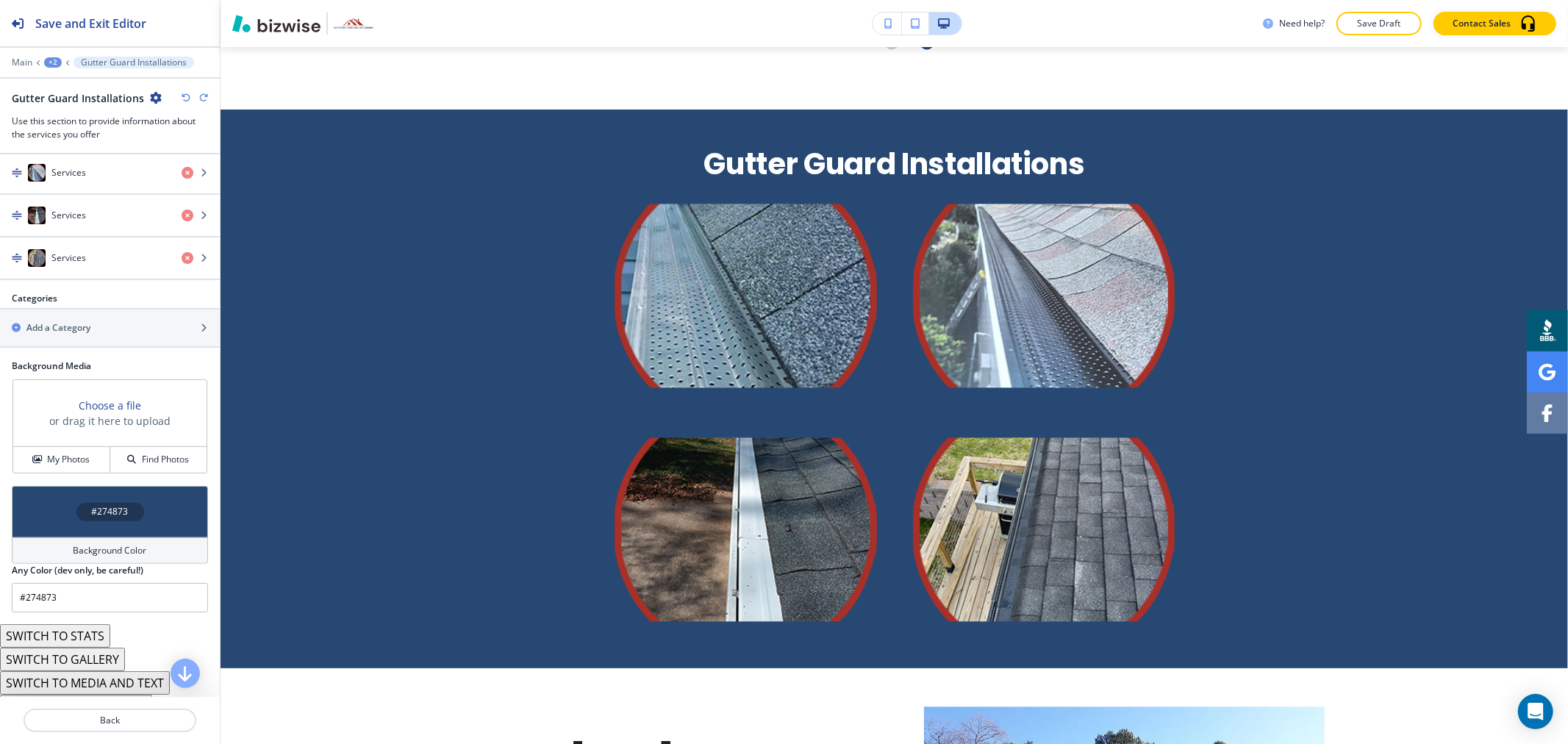
click at [182, 93] on icon "button" at bounding box center [186, 98] width 9 height 9
click at [185, 99] on icon "button" at bounding box center [186, 98] width 9 height 9
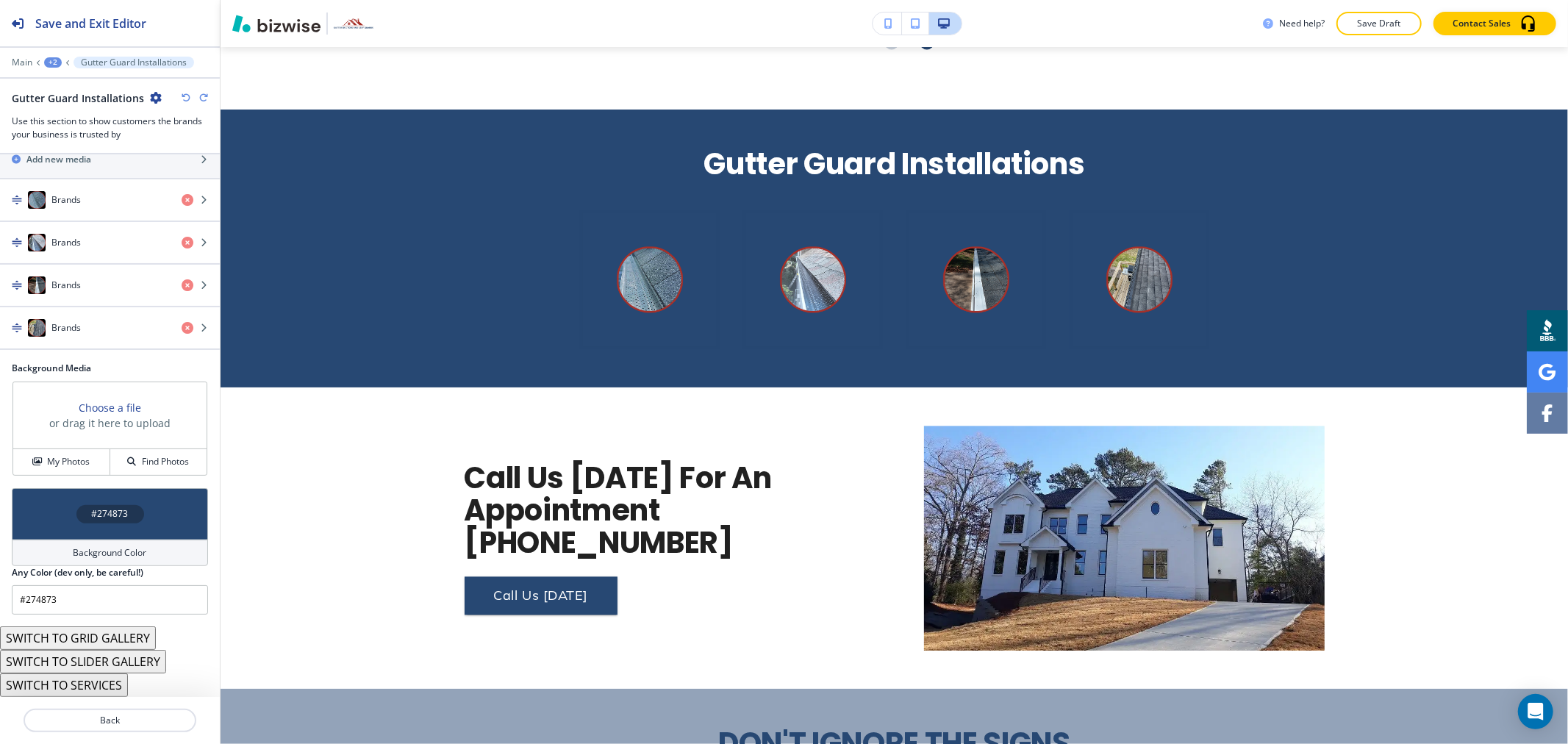
scroll to position [281, 0]
click at [63, 201] on h4 "Brands" at bounding box center [66, 200] width 29 height 13
click at [90, 199] on div "Brands" at bounding box center [84, 200] width 169 height 18
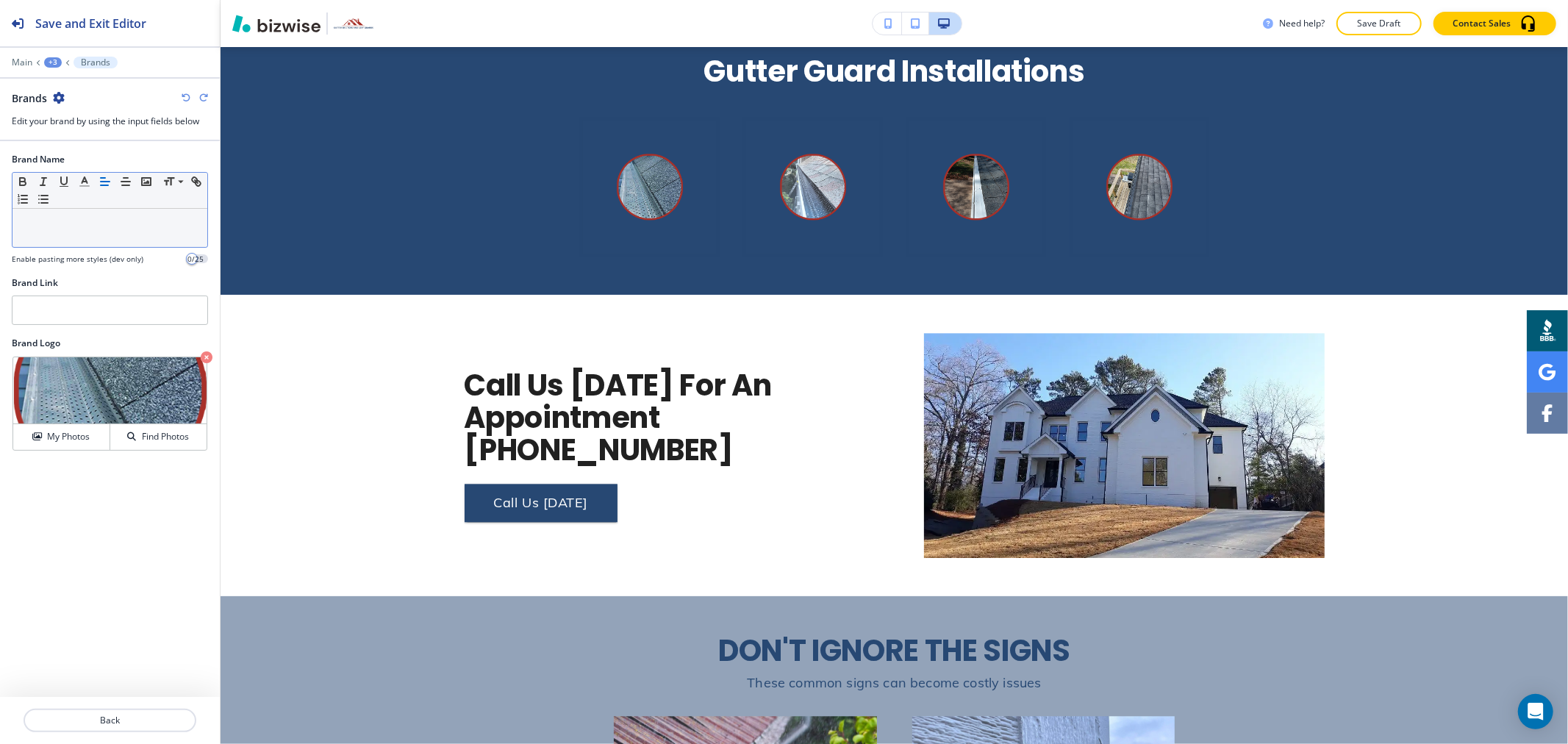
scroll to position [2730, 0]
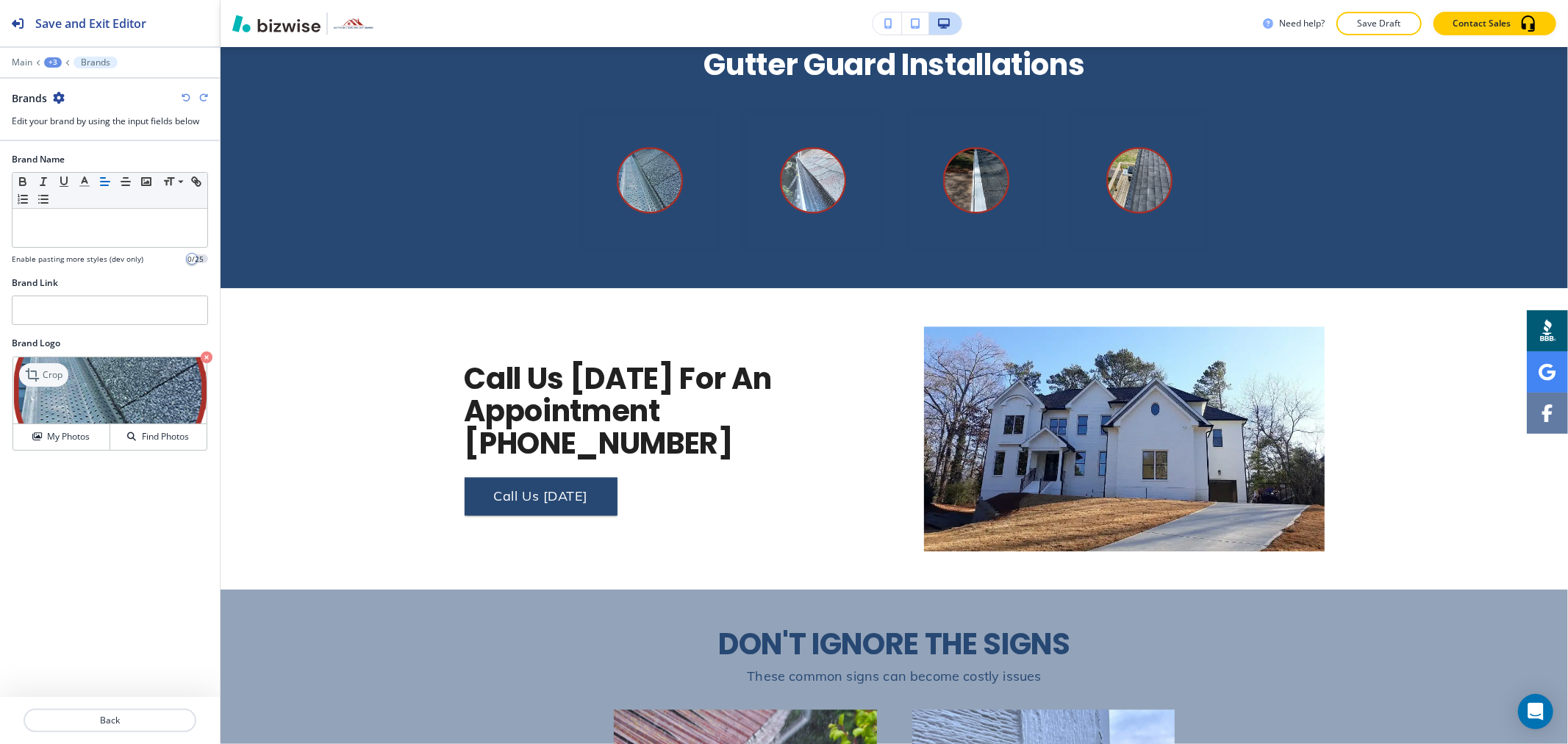
click at [40, 369] on icon at bounding box center [34, 375] width 18 height 18
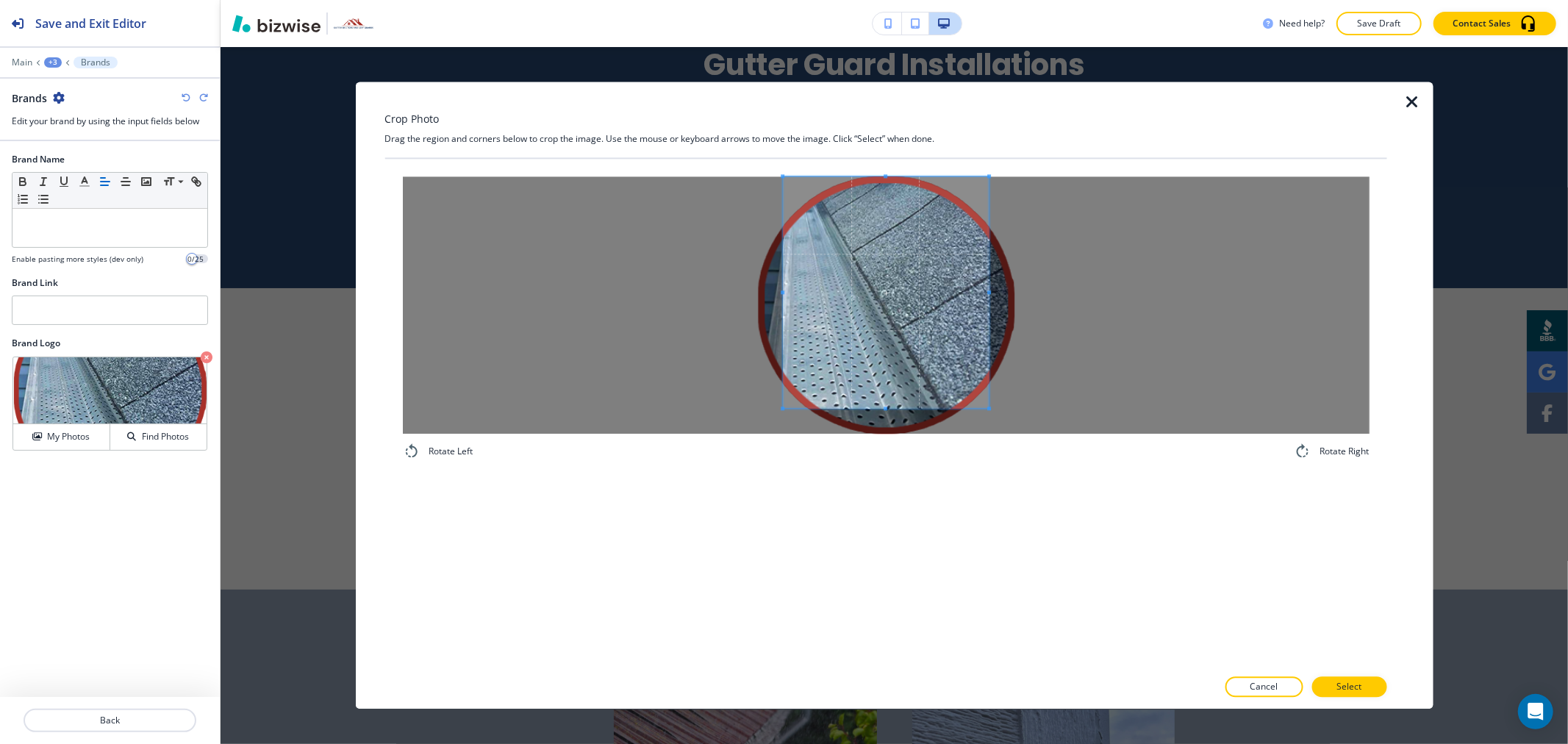
click at [888, 167] on div "Rotate Left Rotate Right" at bounding box center [886, 318] width 1002 height 319
click at [662, 297] on div at bounding box center [886, 304] width 967 height 257
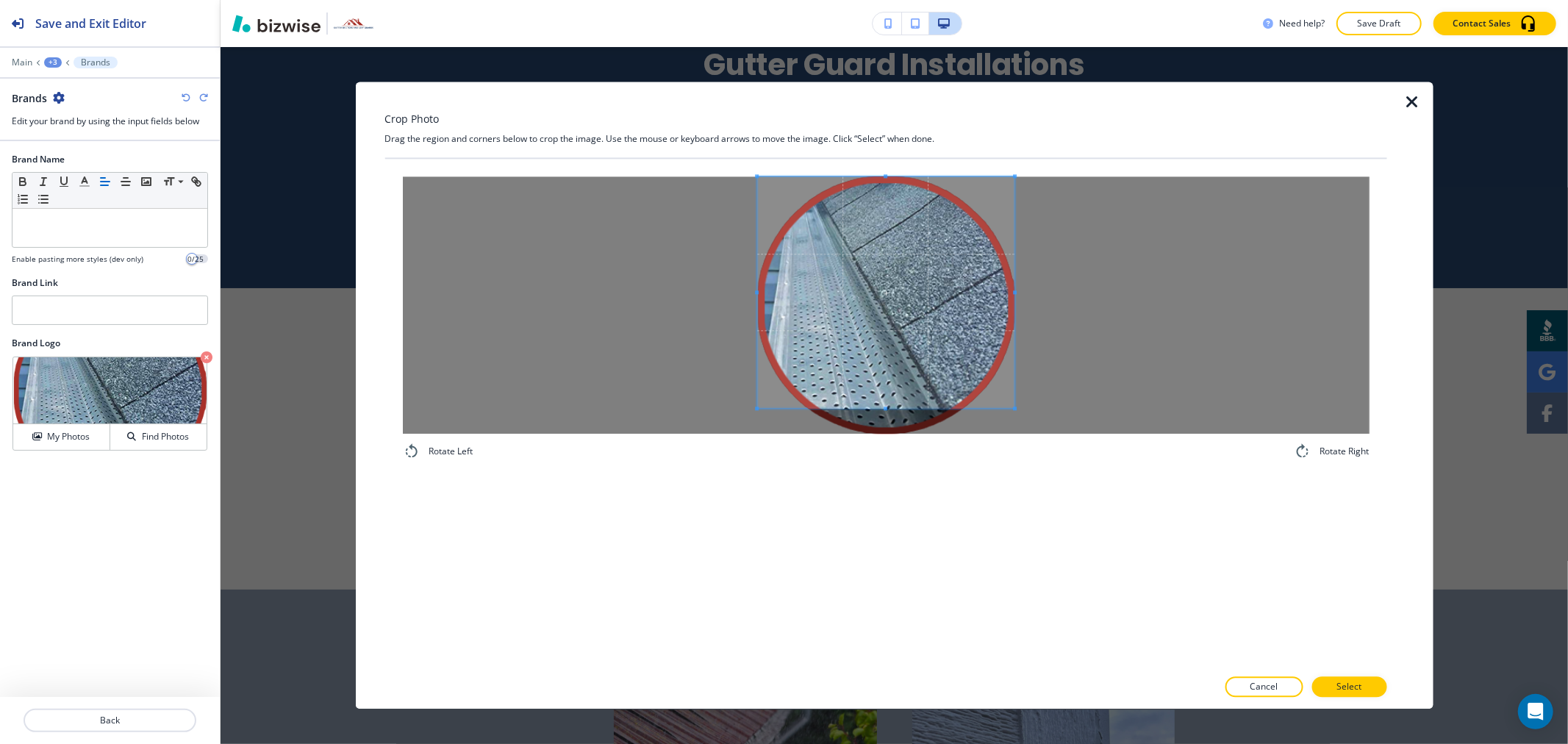
click at [1089, 314] on div at bounding box center [886, 304] width 967 height 257
click at [883, 464] on div "Rotate Left Rotate Right" at bounding box center [886, 318] width 1002 height 319
click at [1340, 685] on p "Select" at bounding box center [1348, 687] width 25 height 13
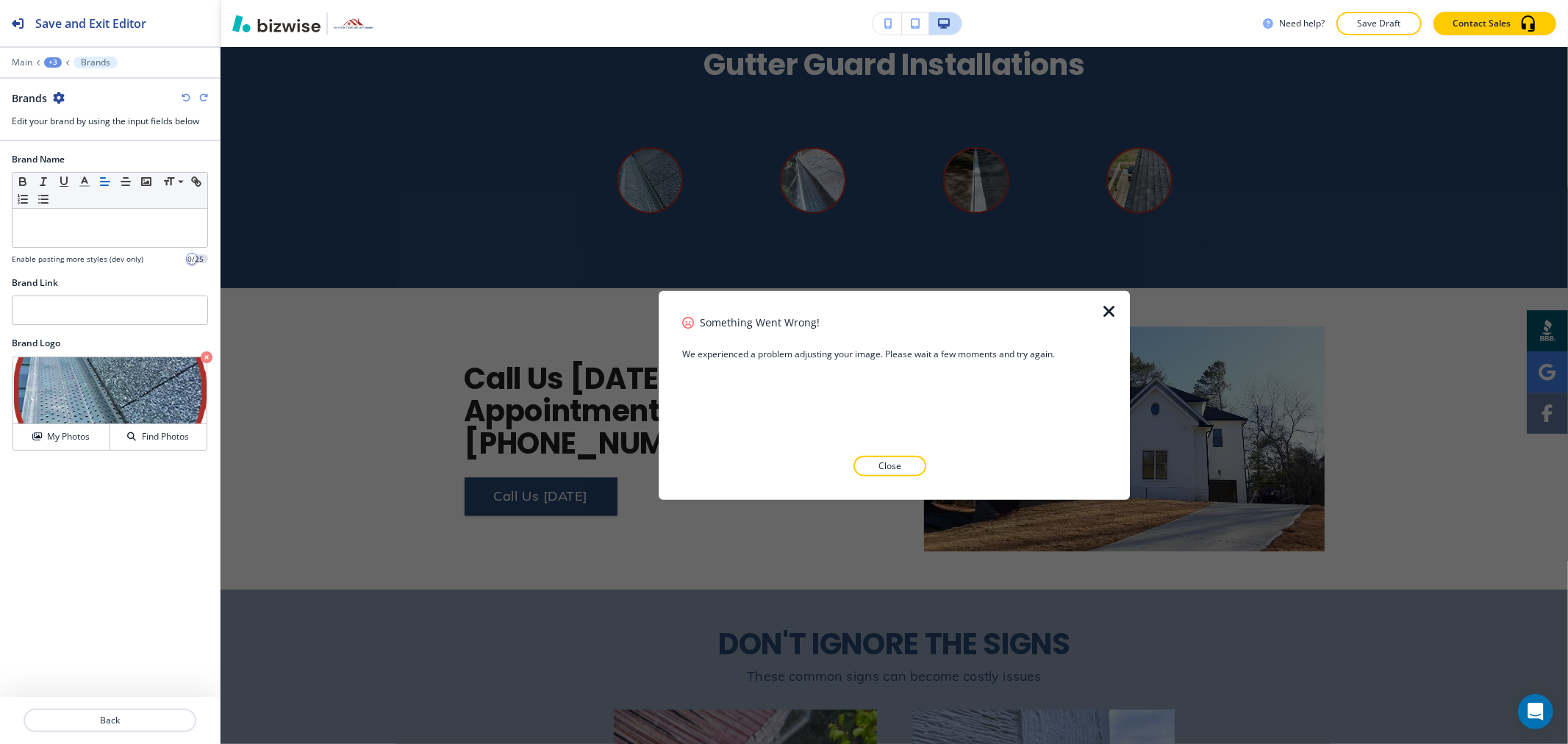
click at [904, 463] on button "Close" at bounding box center [889, 466] width 72 height 21
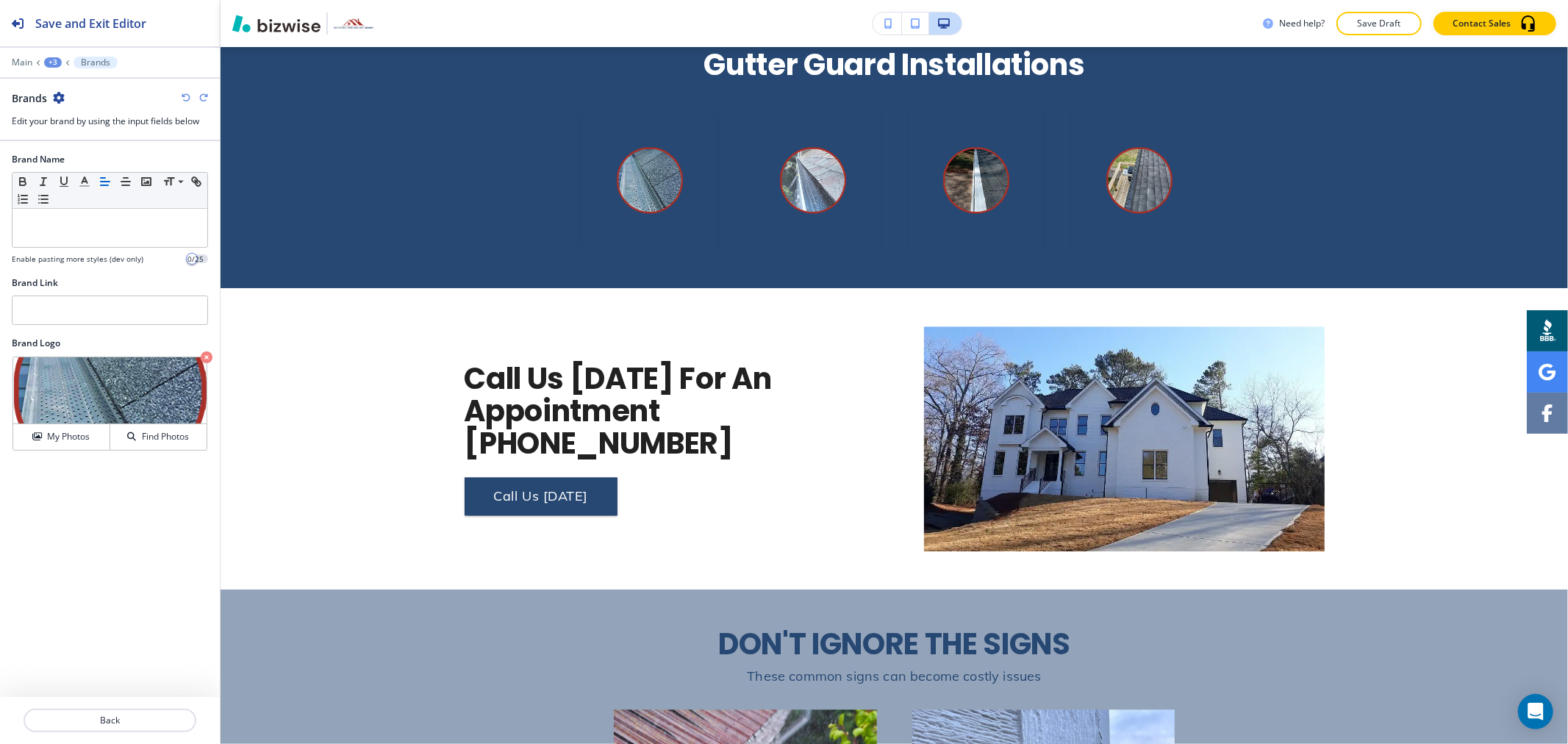
click at [57, 64] on div "+3" at bounding box center [53, 63] width 18 height 10
click at [74, 142] on p "Gutter Guard Installations" at bounding box center [91, 138] width 75 height 13
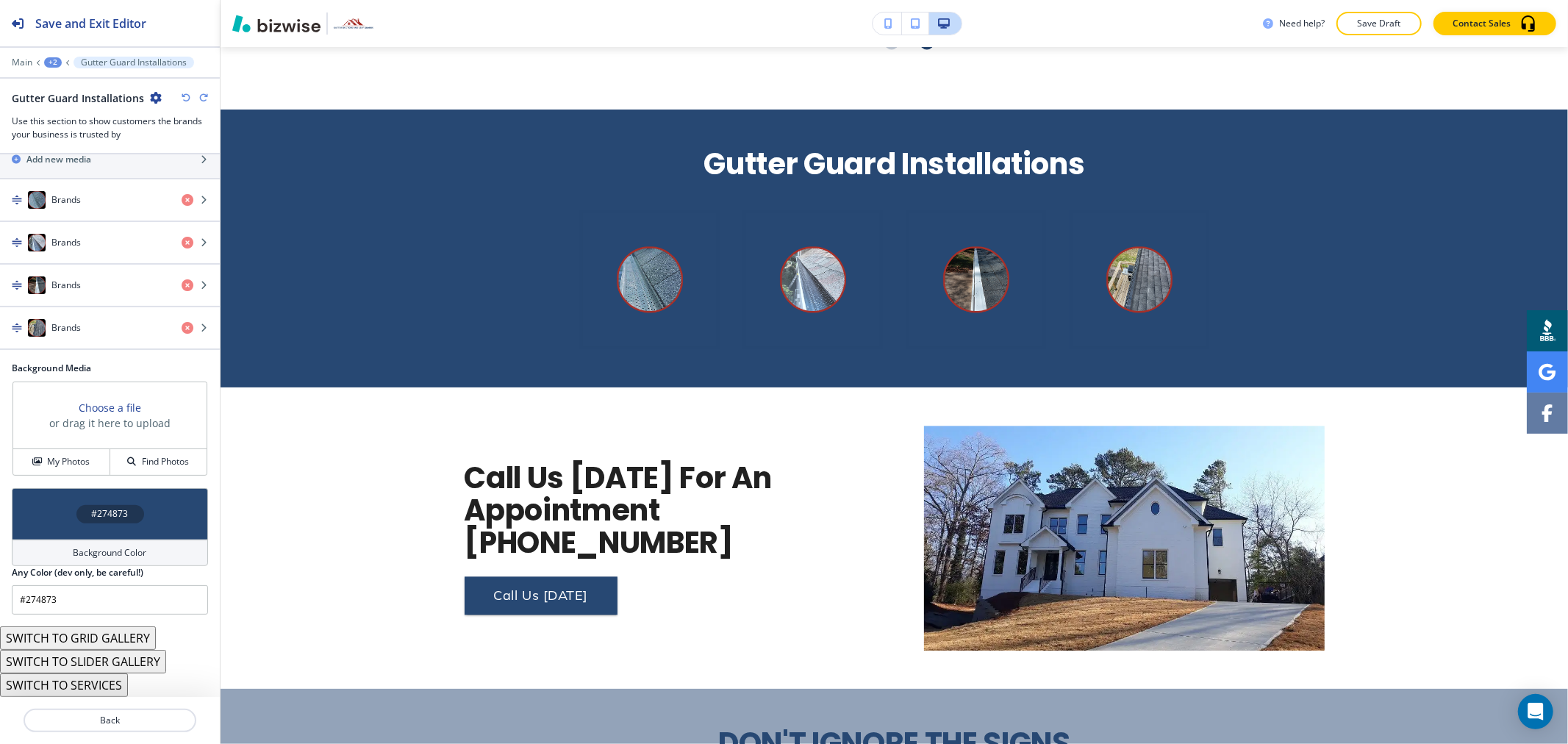
scroll to position [281, 0]
click at [114, 686] on button "SWITCH TO SERVICES" at bounding box center [63, 685] width 128 height 24
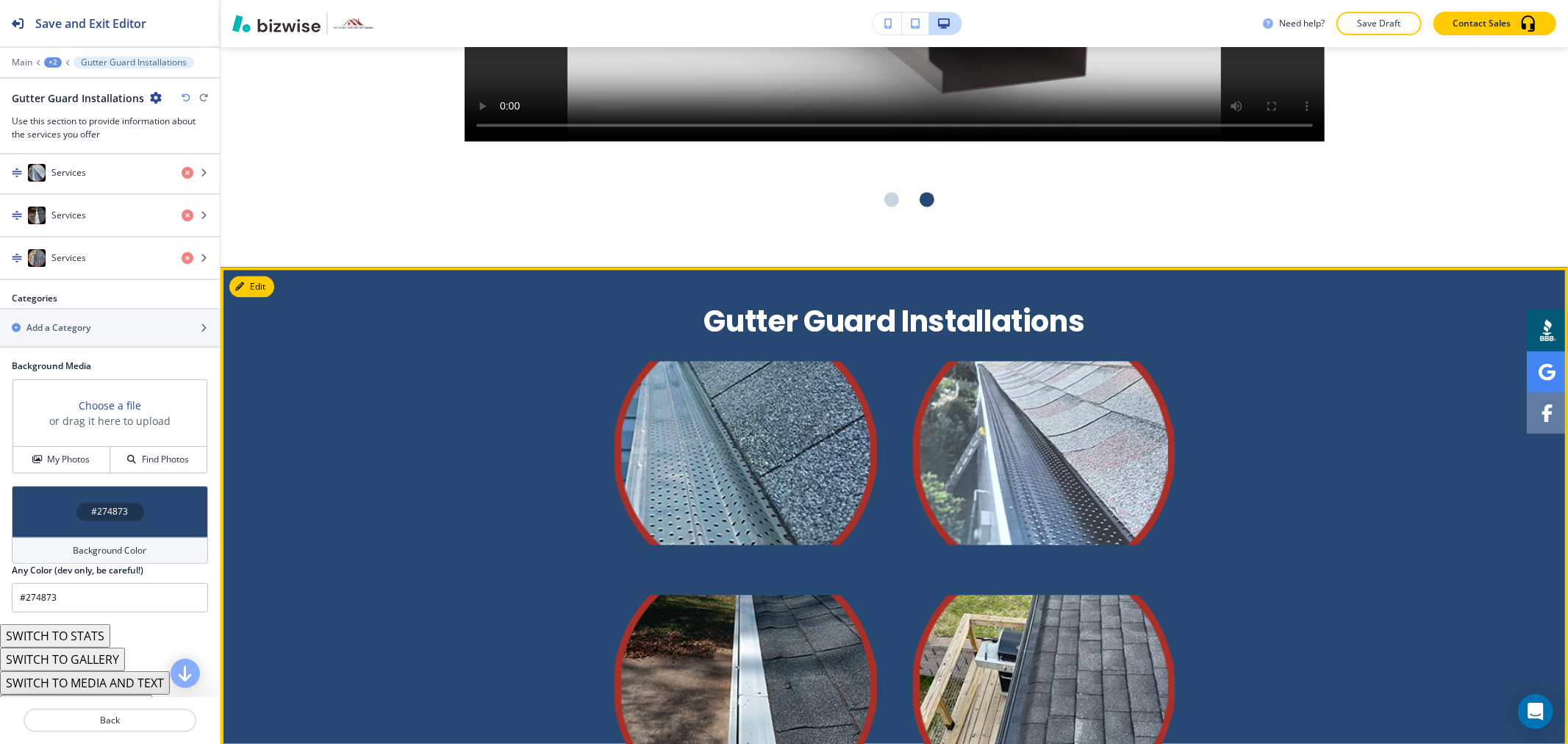
scroll to position [2468, 0]
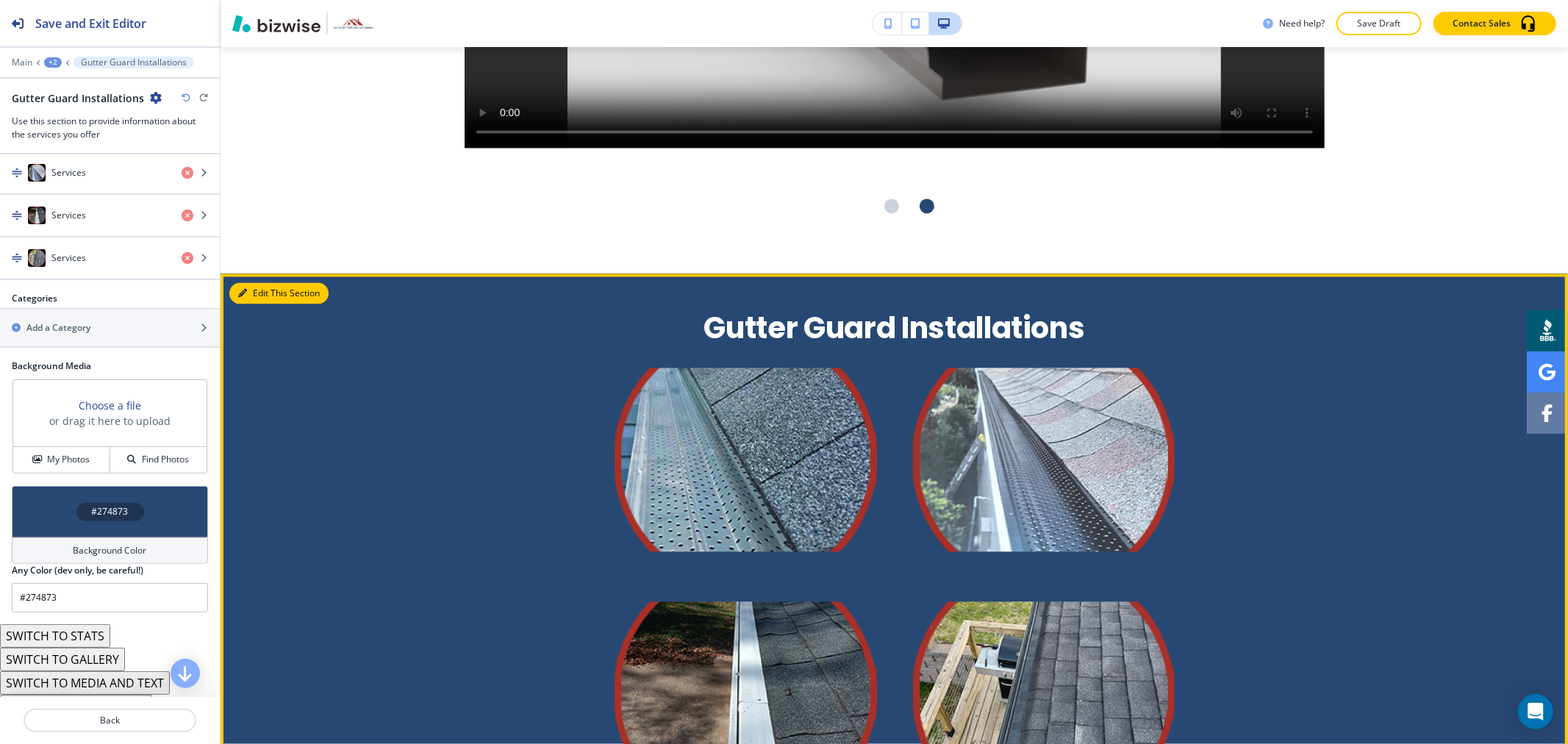
click at [256, 282] on button "Edit This Section" at bounding box center [279, 293] width 99 height 22
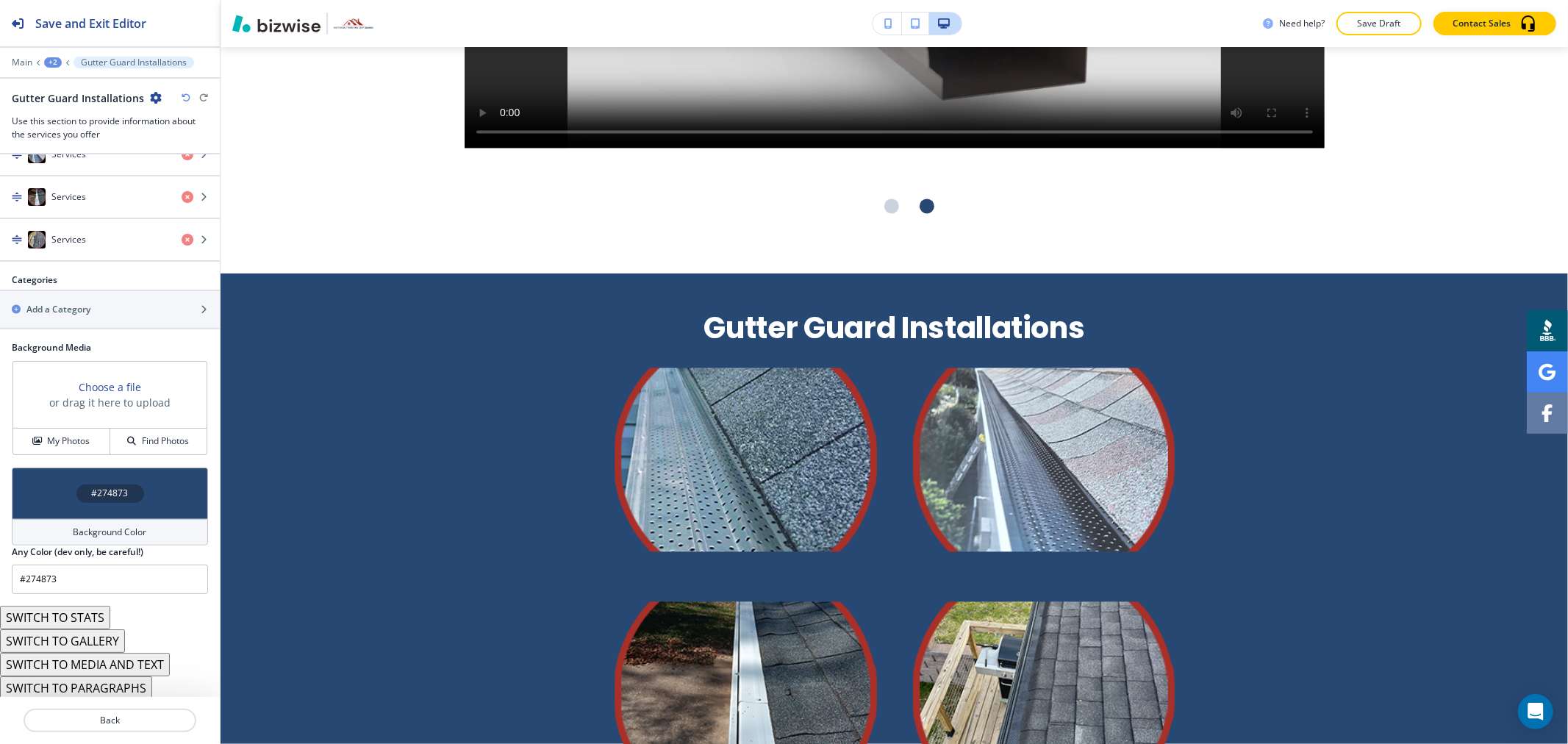
scroll to position [648, 0]
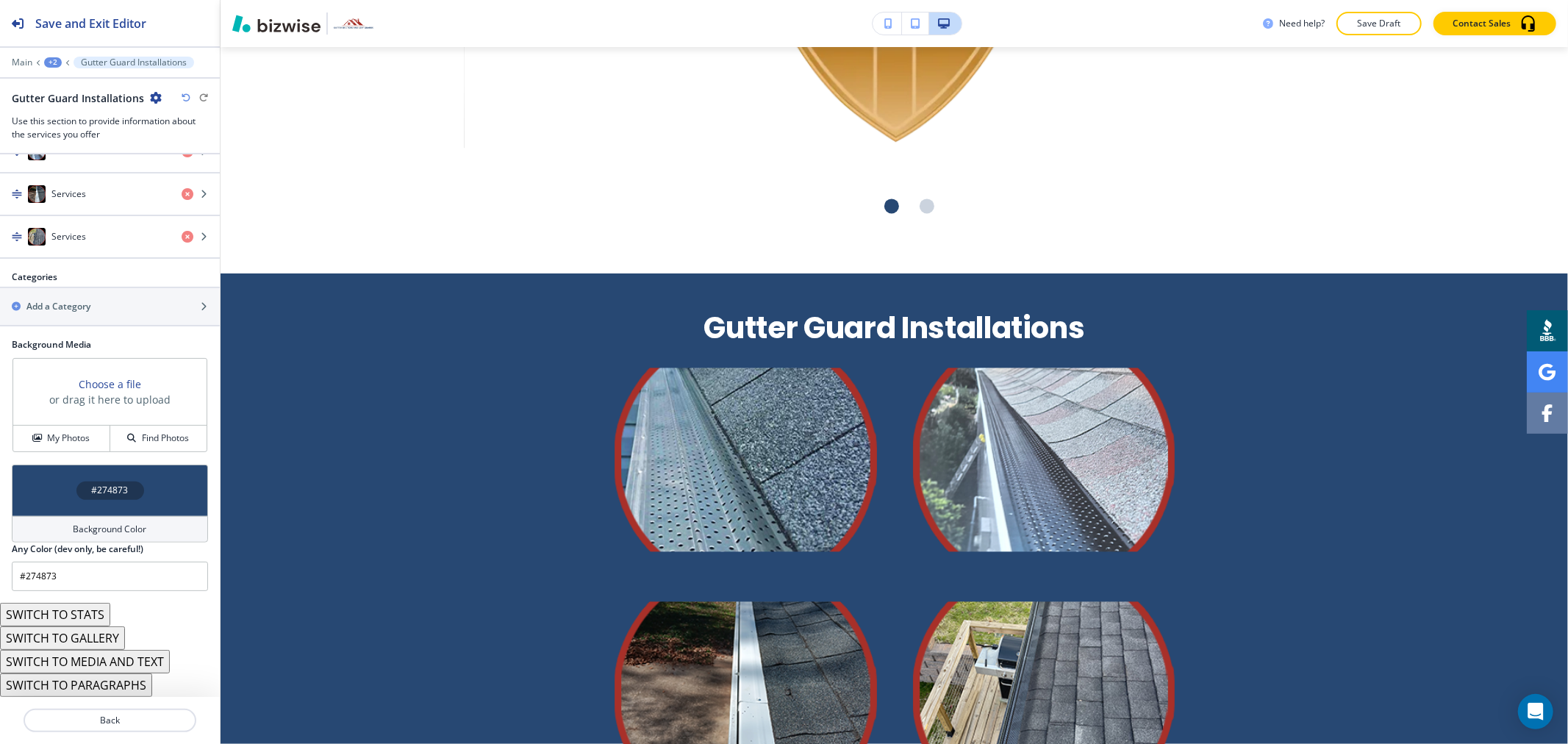
click at [93, 634] on button "SWITCH TO GALLERY" at bounding box center [62, 638] width 125 height 24
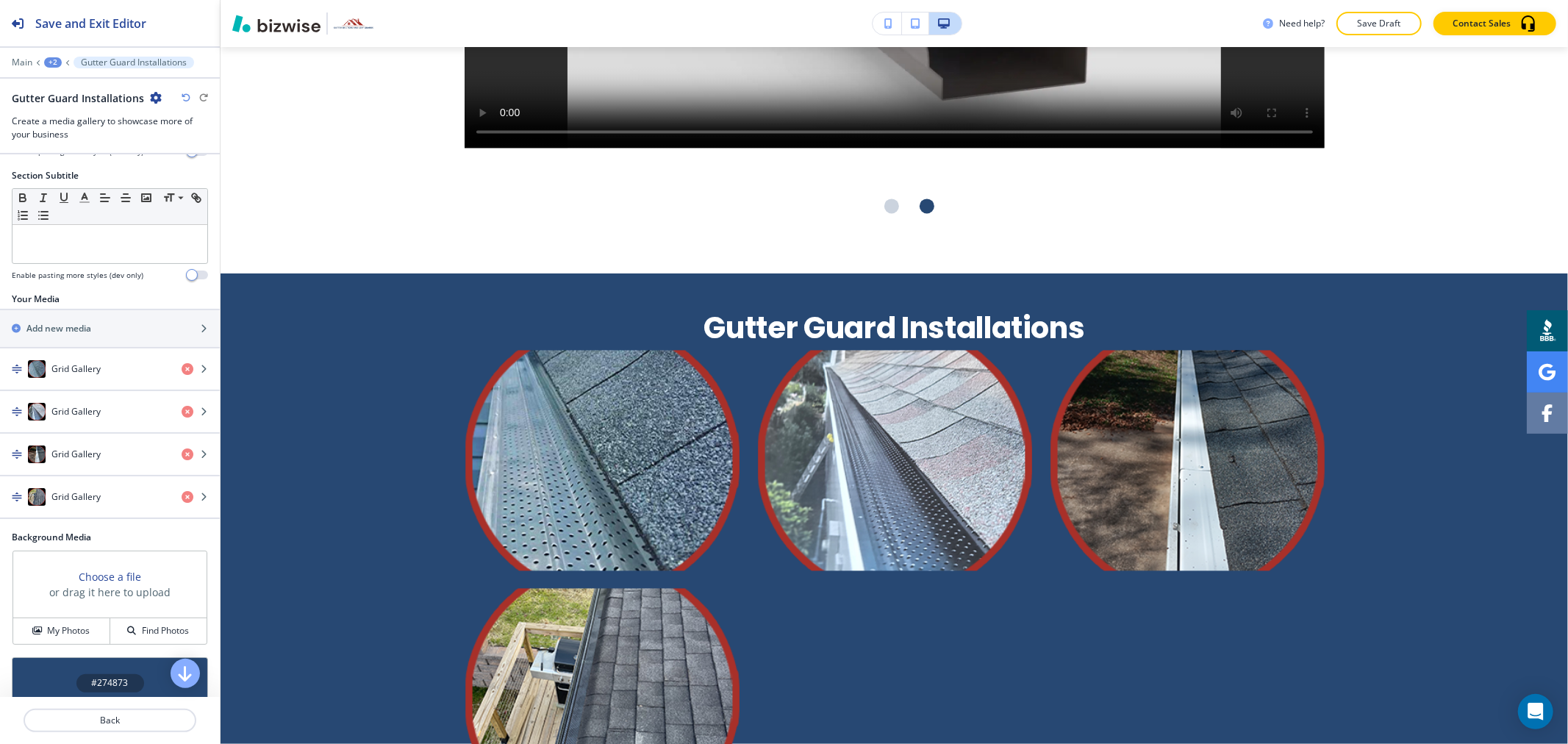
scroll to position [107, 0]
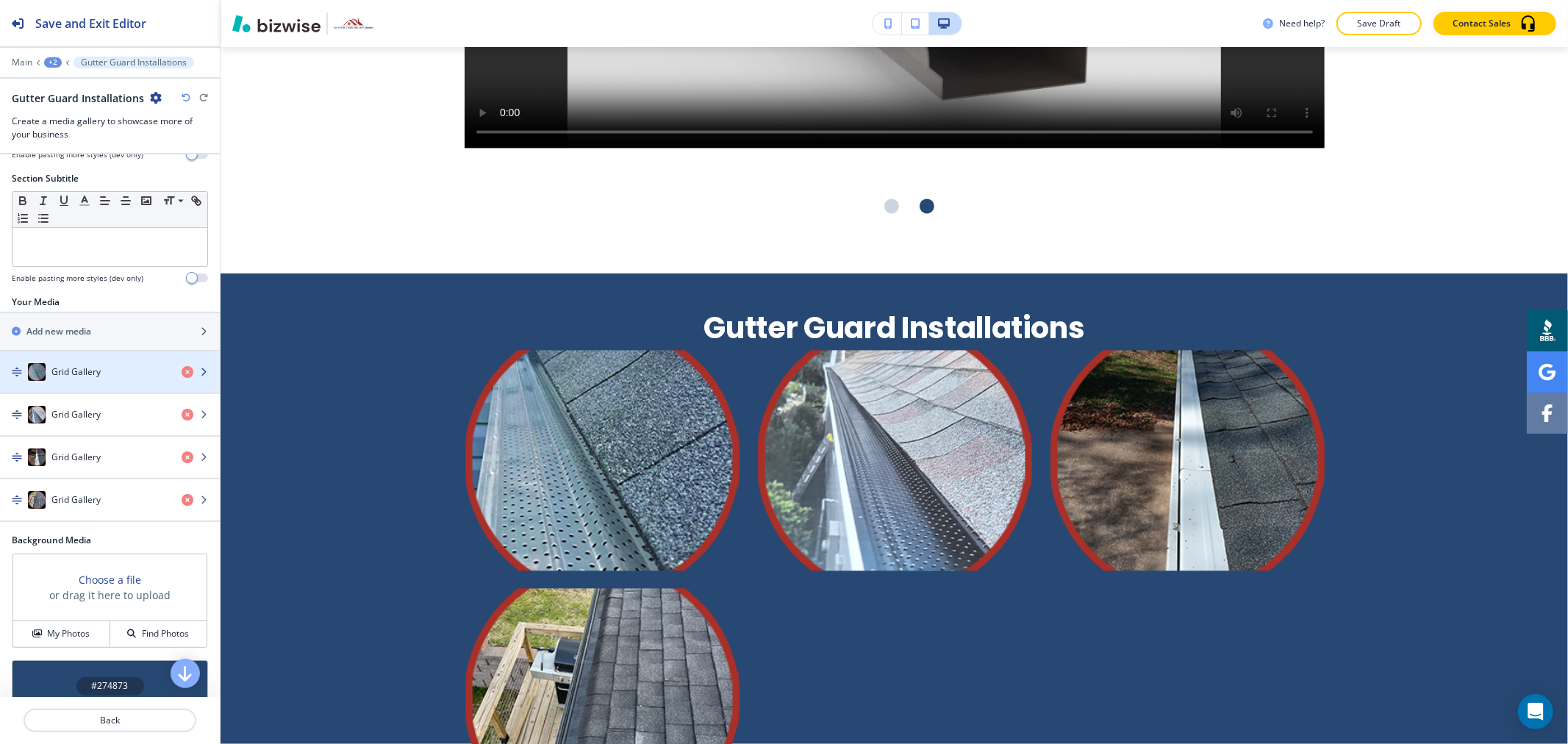
click at [120, 378] on div "Grid Gallery" at bounding box center [84, 372] width 169 height 18
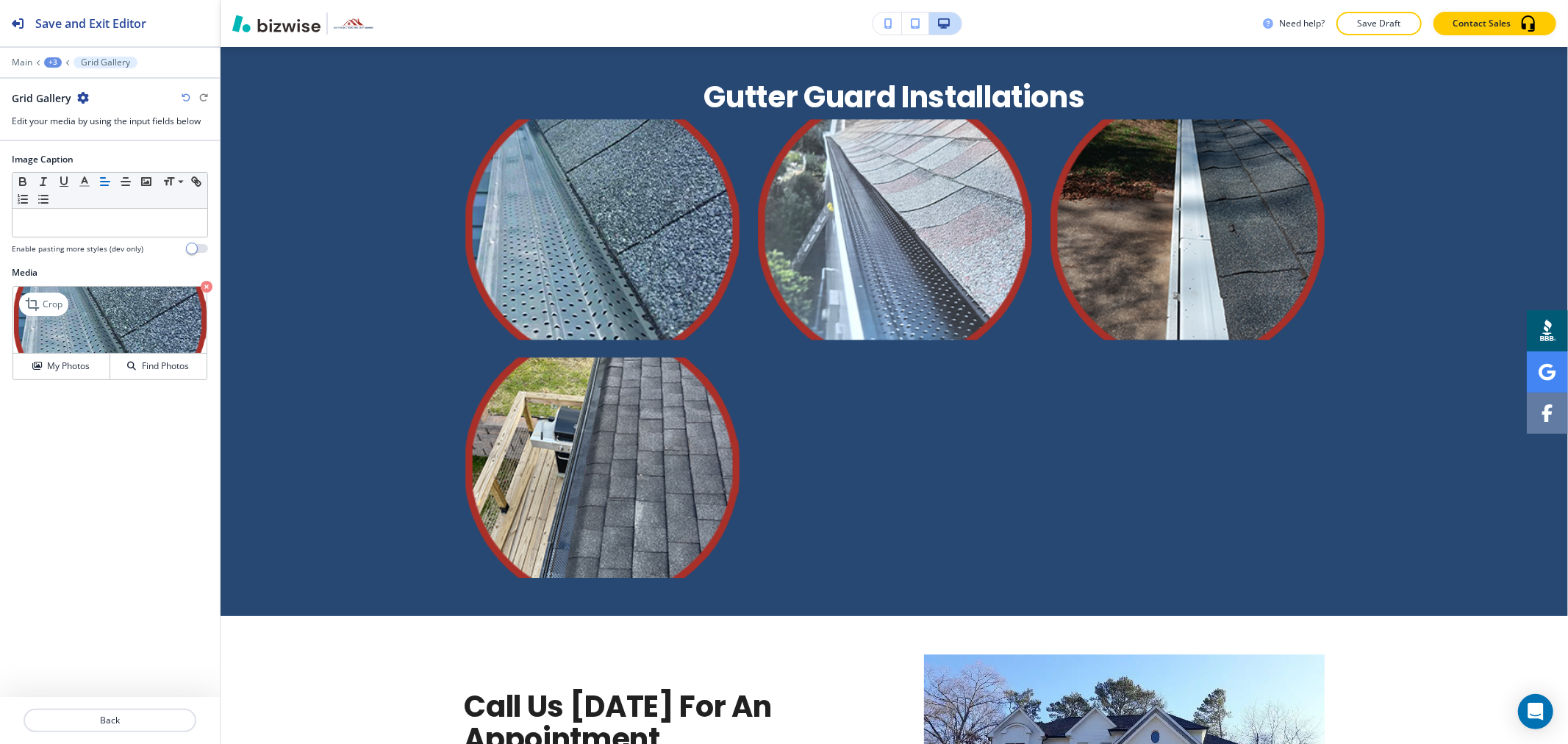
scroll to position [2707, 0]
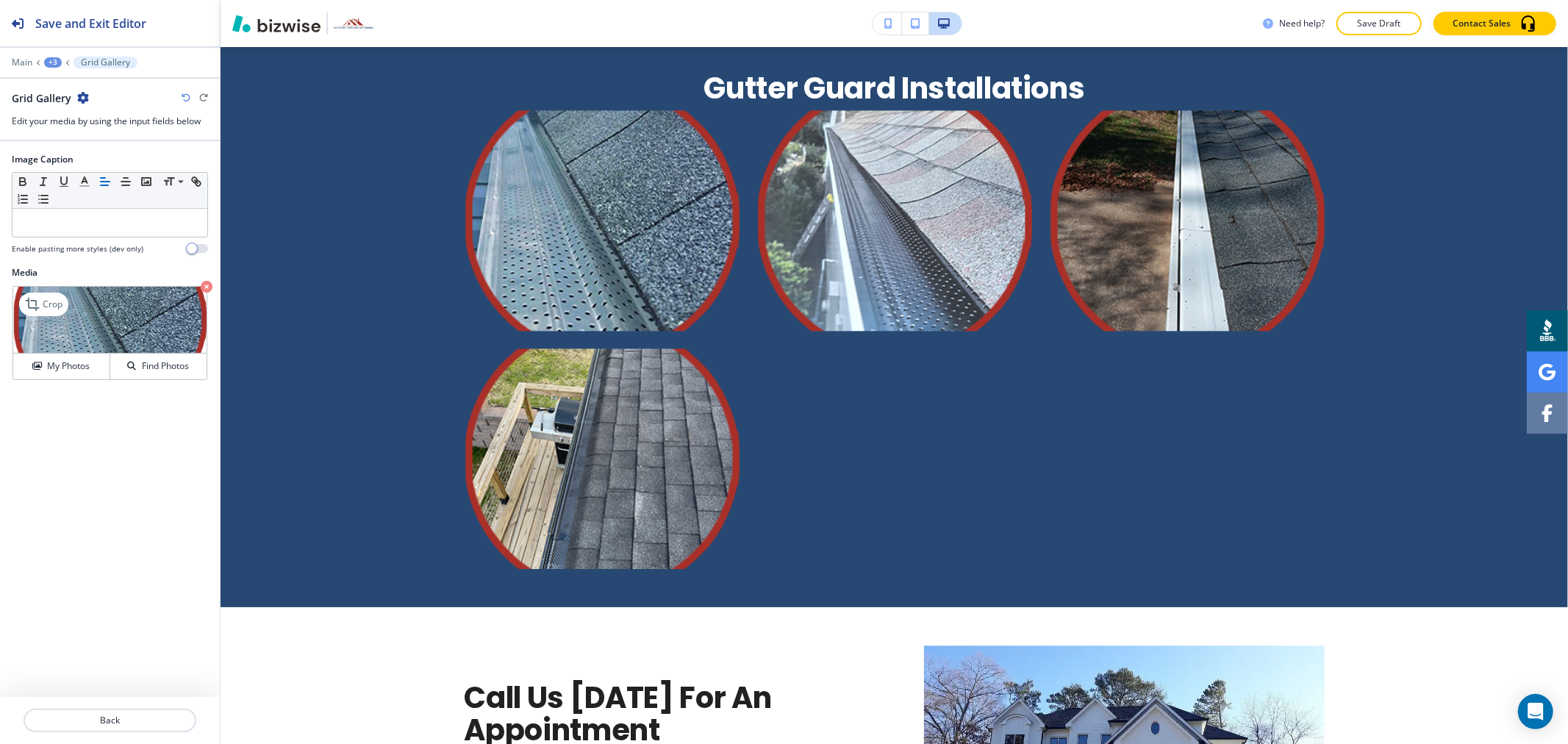
click at [69, 305] on img at bounding box center [110, 320] width 193 height 67
click at [53, 305] on p "Crop" at bounding box center [52, 304] width 20 height 13
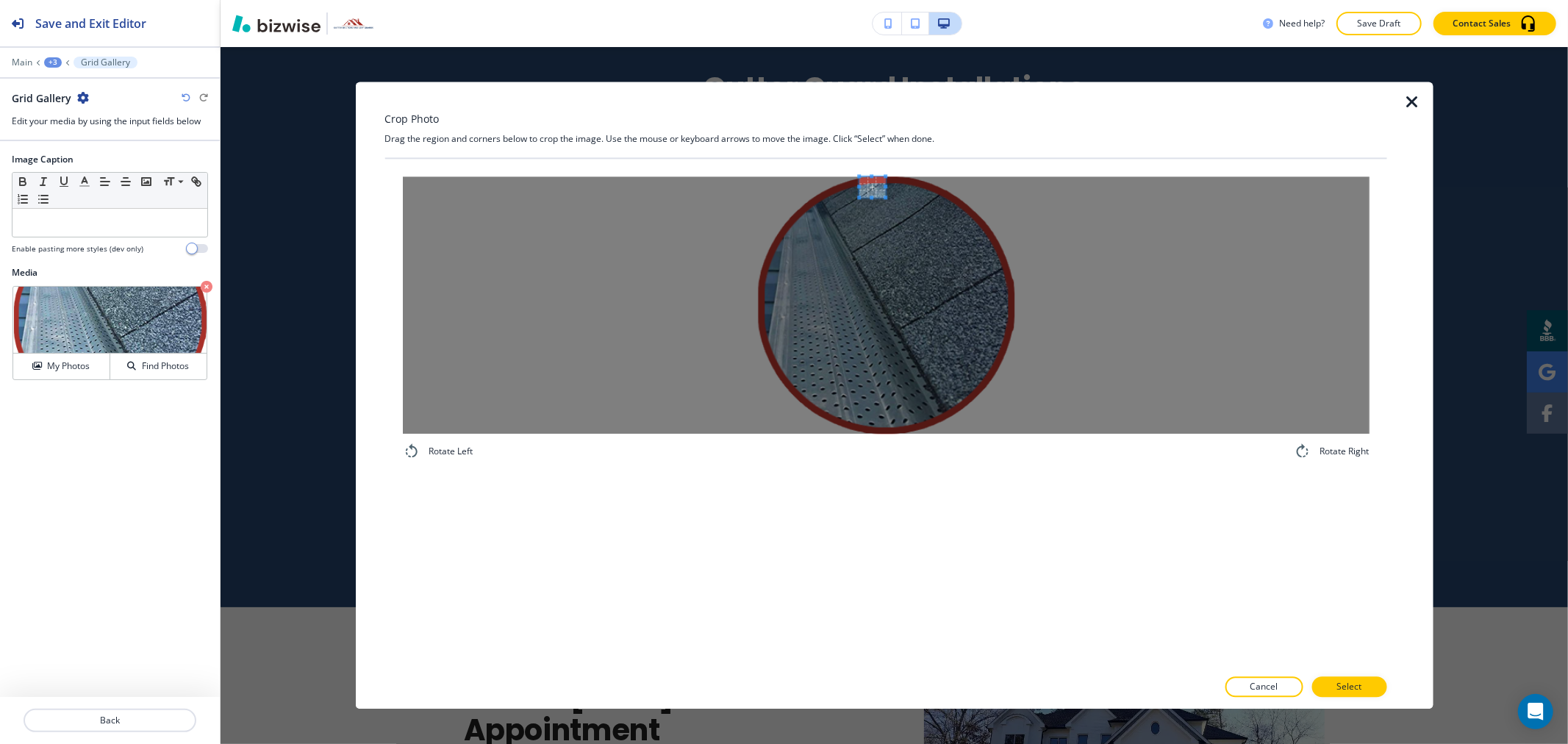
click at [864, 135] on div "Crop Photo Drag the region and corners below to crop the image. Use the mouse o…" at bounding box center [886, 395] width 1002 height 627
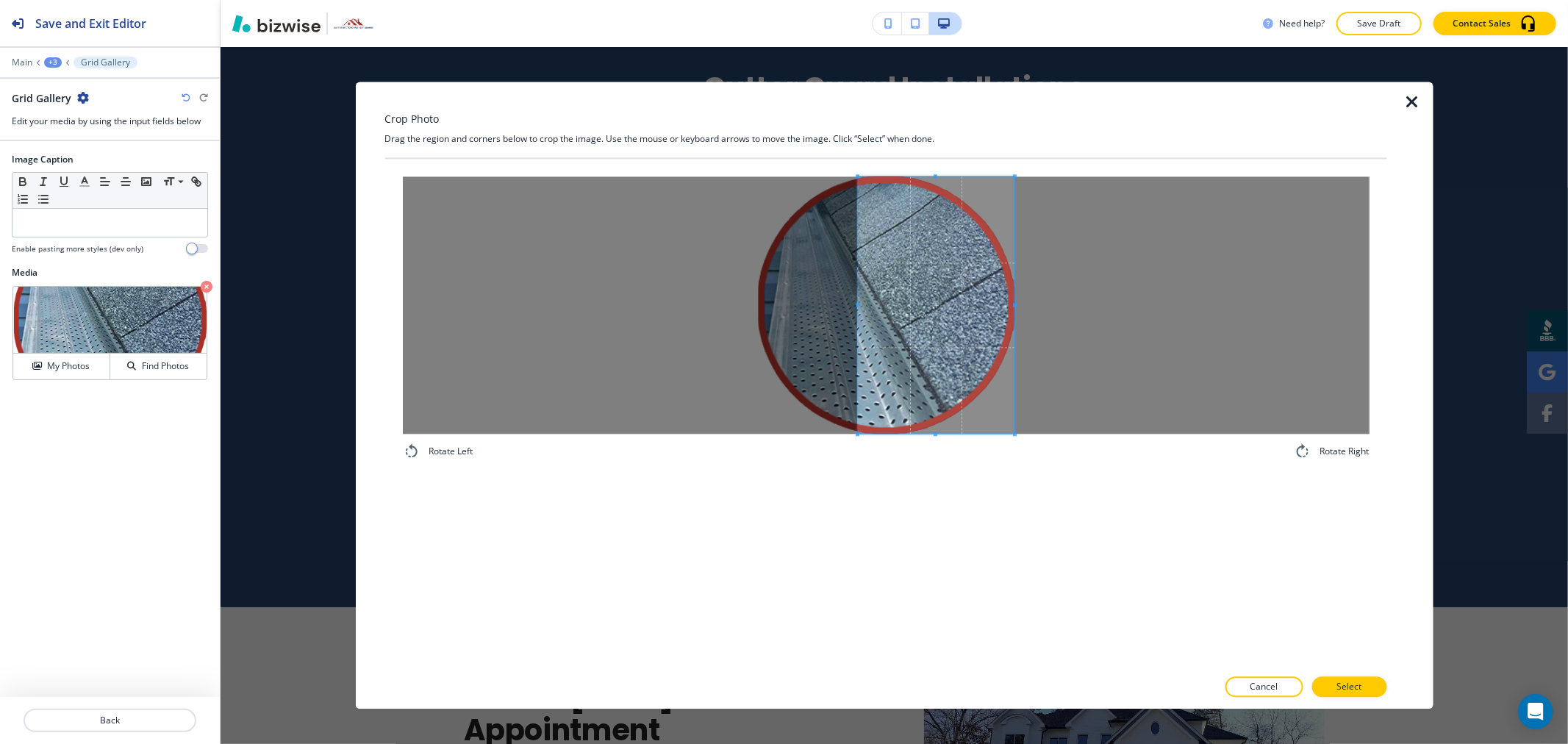
click at [1159, 533] on div "Rotate Left Rotate Right" at bounding box center [886, 413] width 1002 height 508
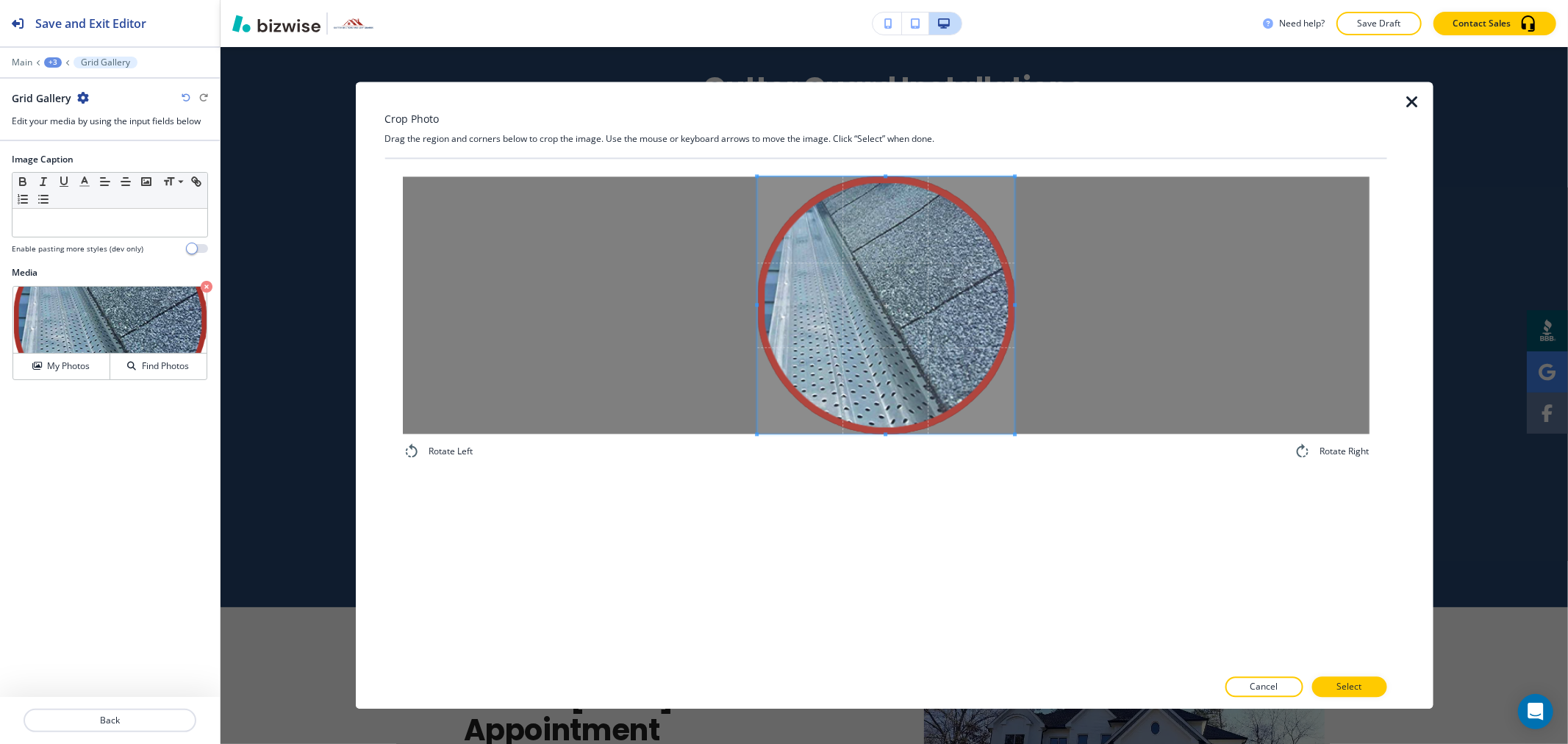
click at [526, 325] on div at bounding box center [886, 304] width 967 height 257
click at [1333, 678] on button "Select" at bounding box center [1349, 687] width 75 height 21
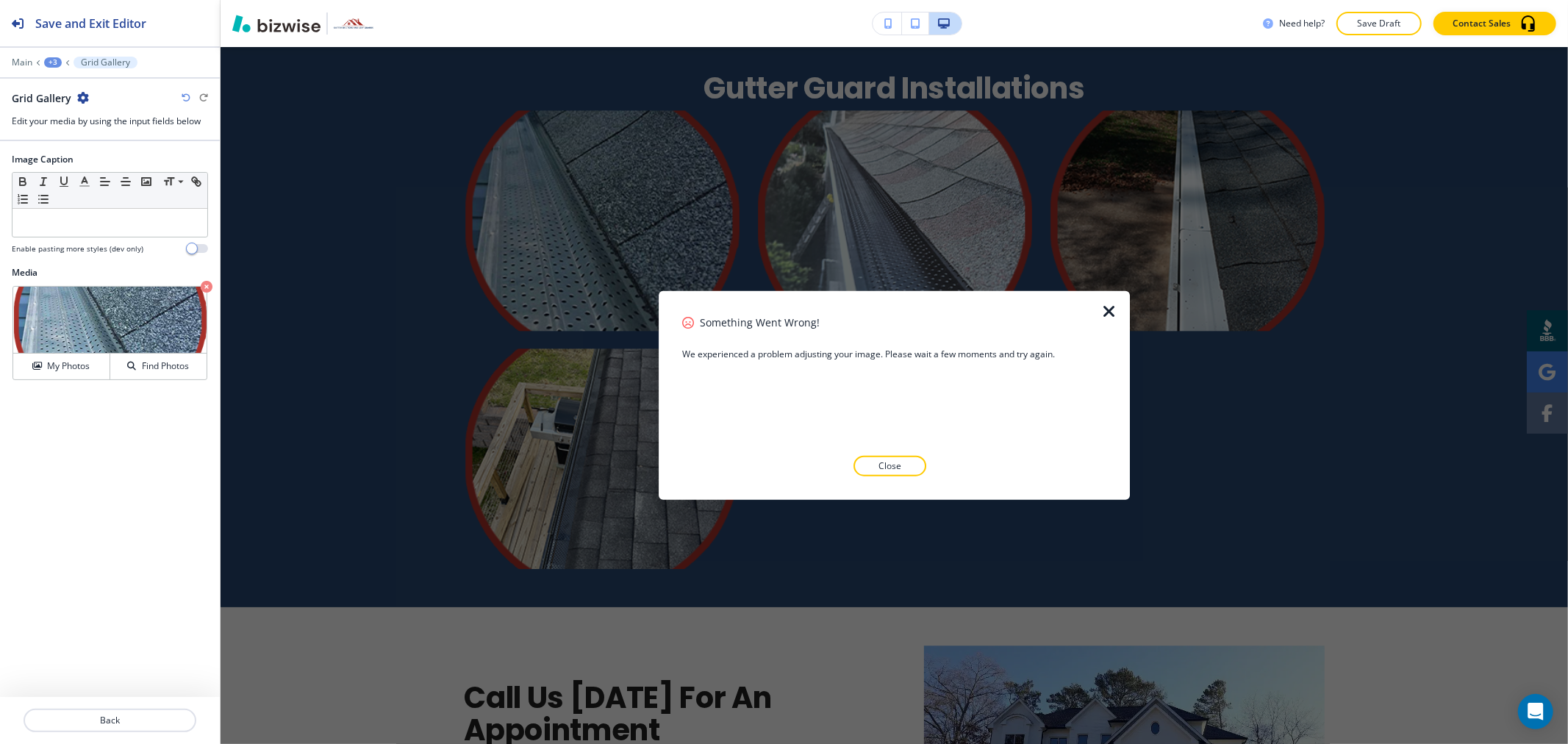
click at [862, 463] on button "Close" at bounding box center [889, 466] width 72 height 21
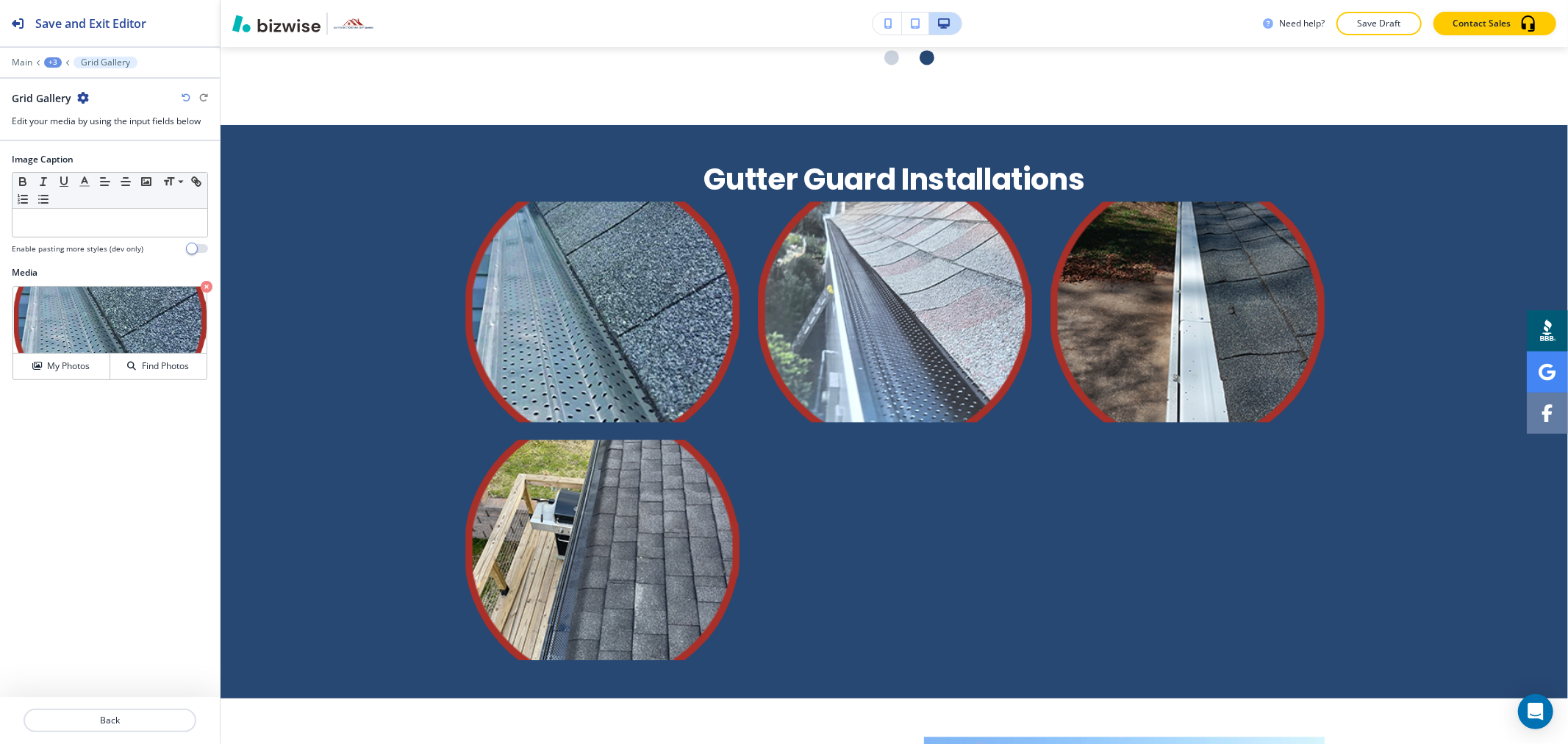
scroll to position [2544, 0]
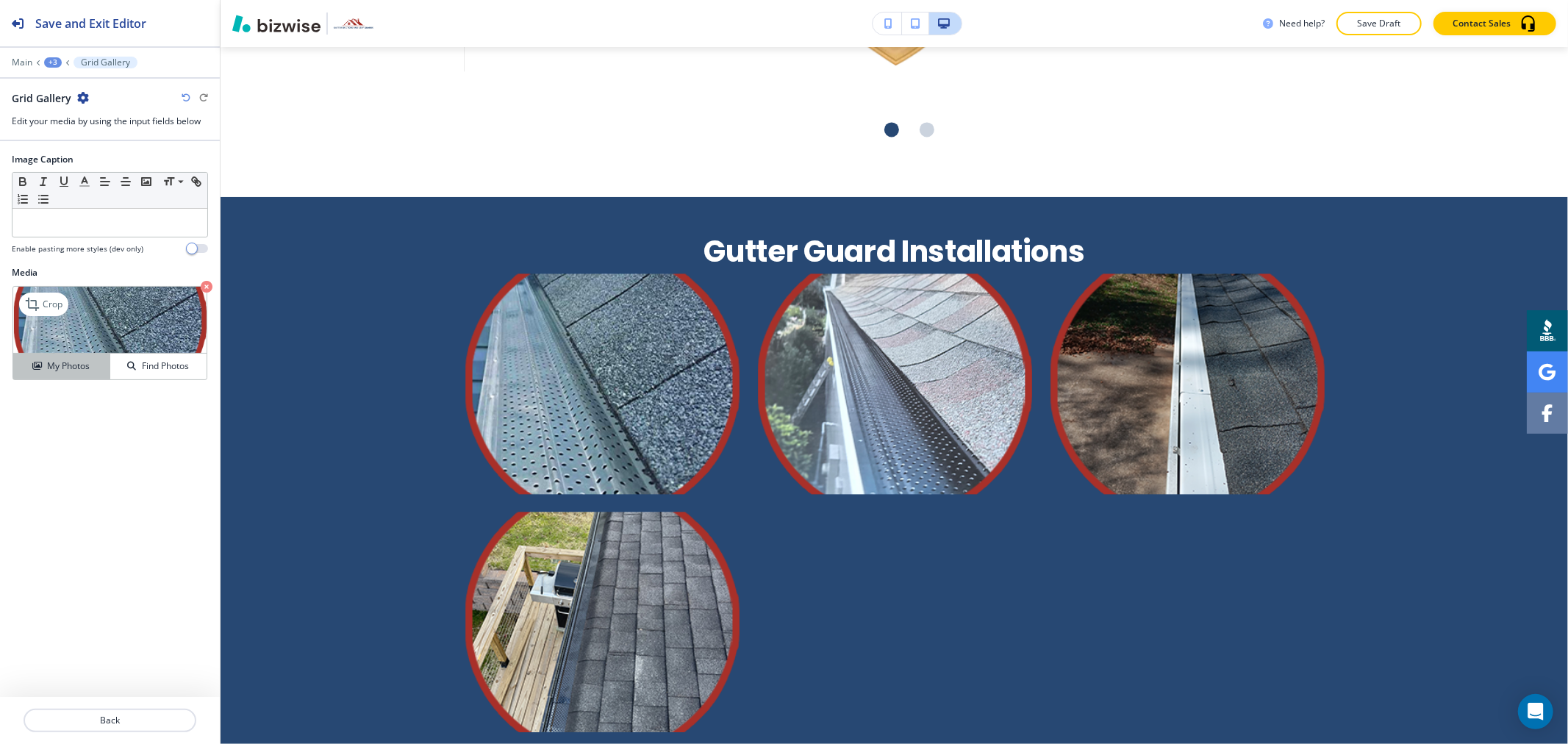
click at [52, 366] on h4 "My Photos" at bounding box center [68, 366] width 43 height 13
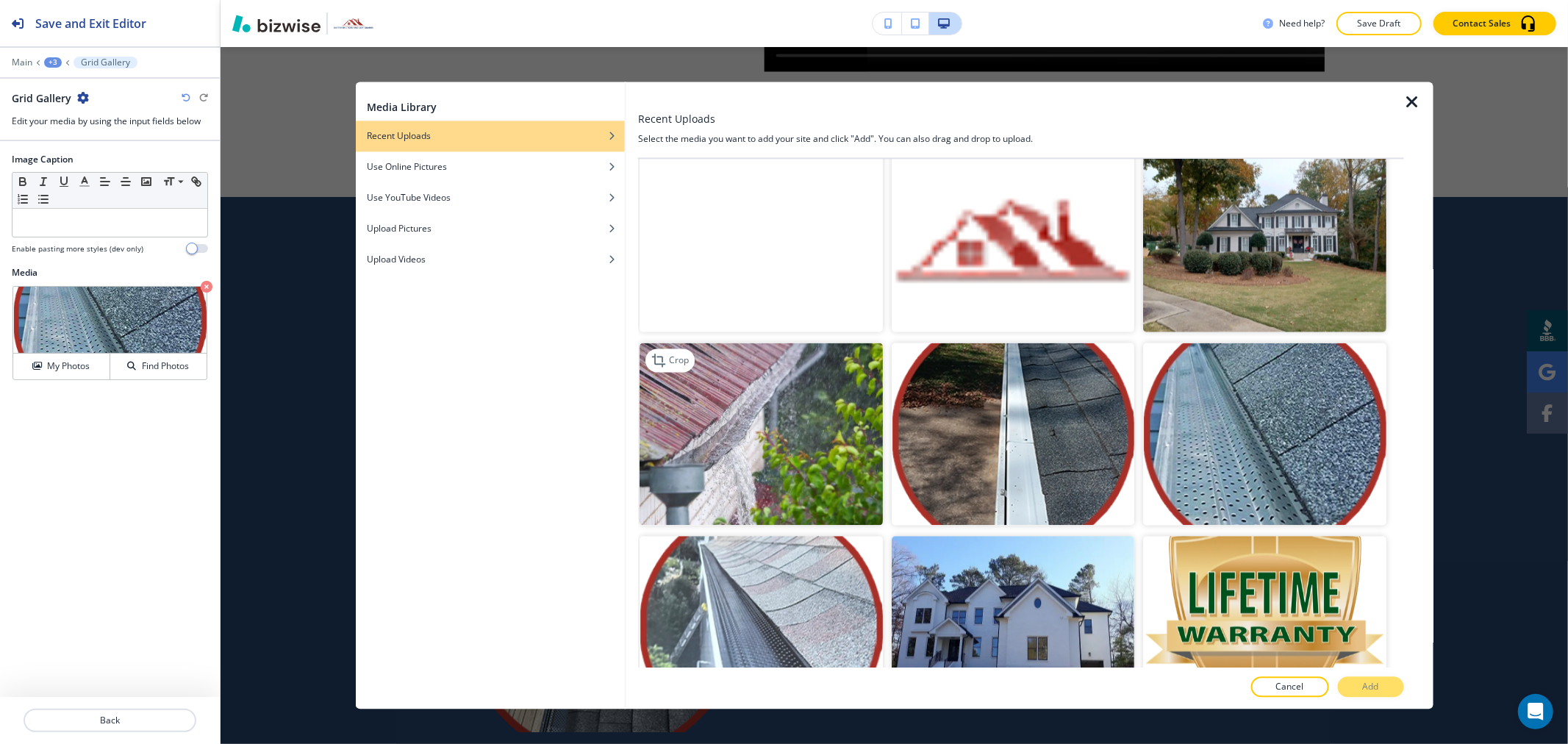
scroll to position [2613, 0]
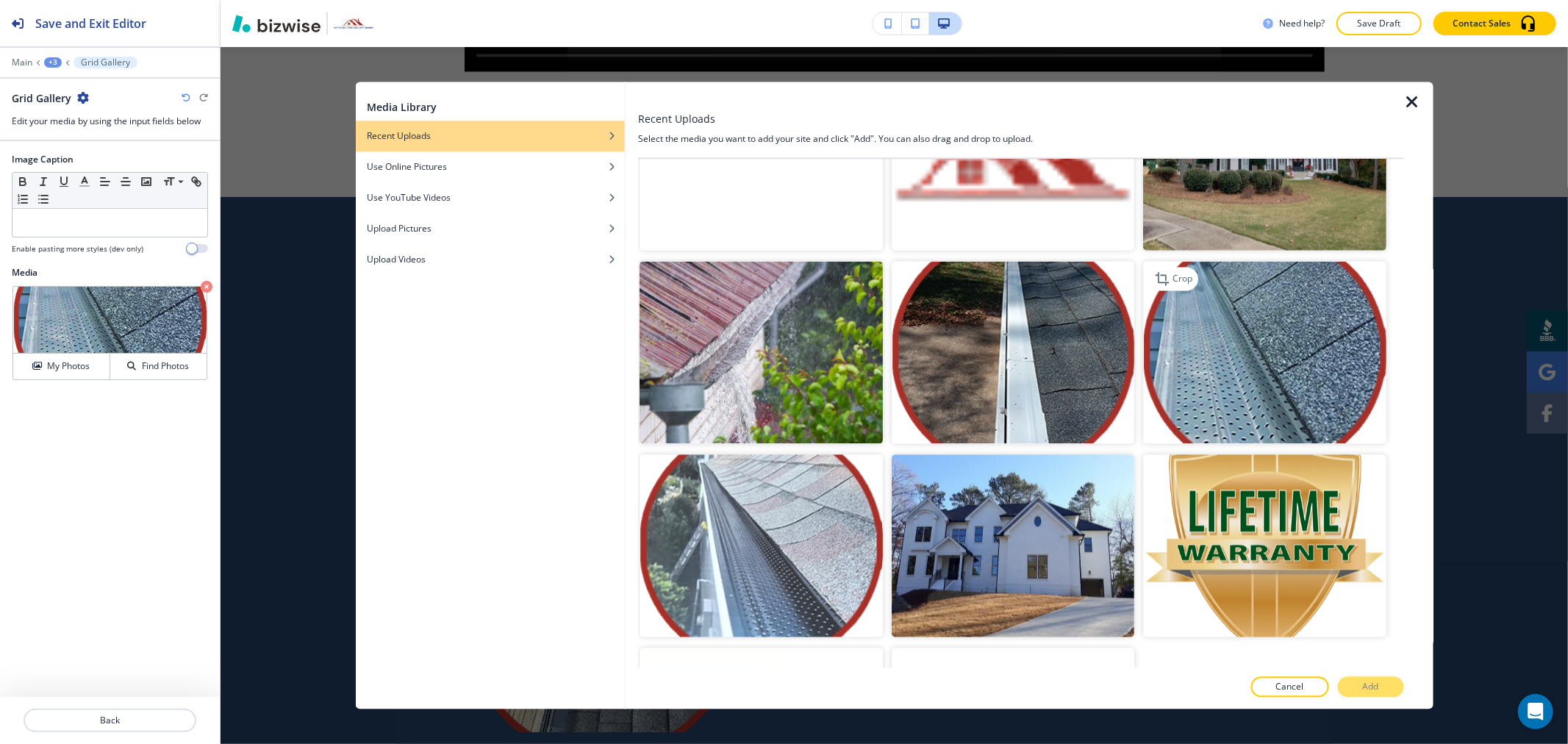
click at [1319, 317] on img "button" at bounding box center [1264, 352] width 243 height 182
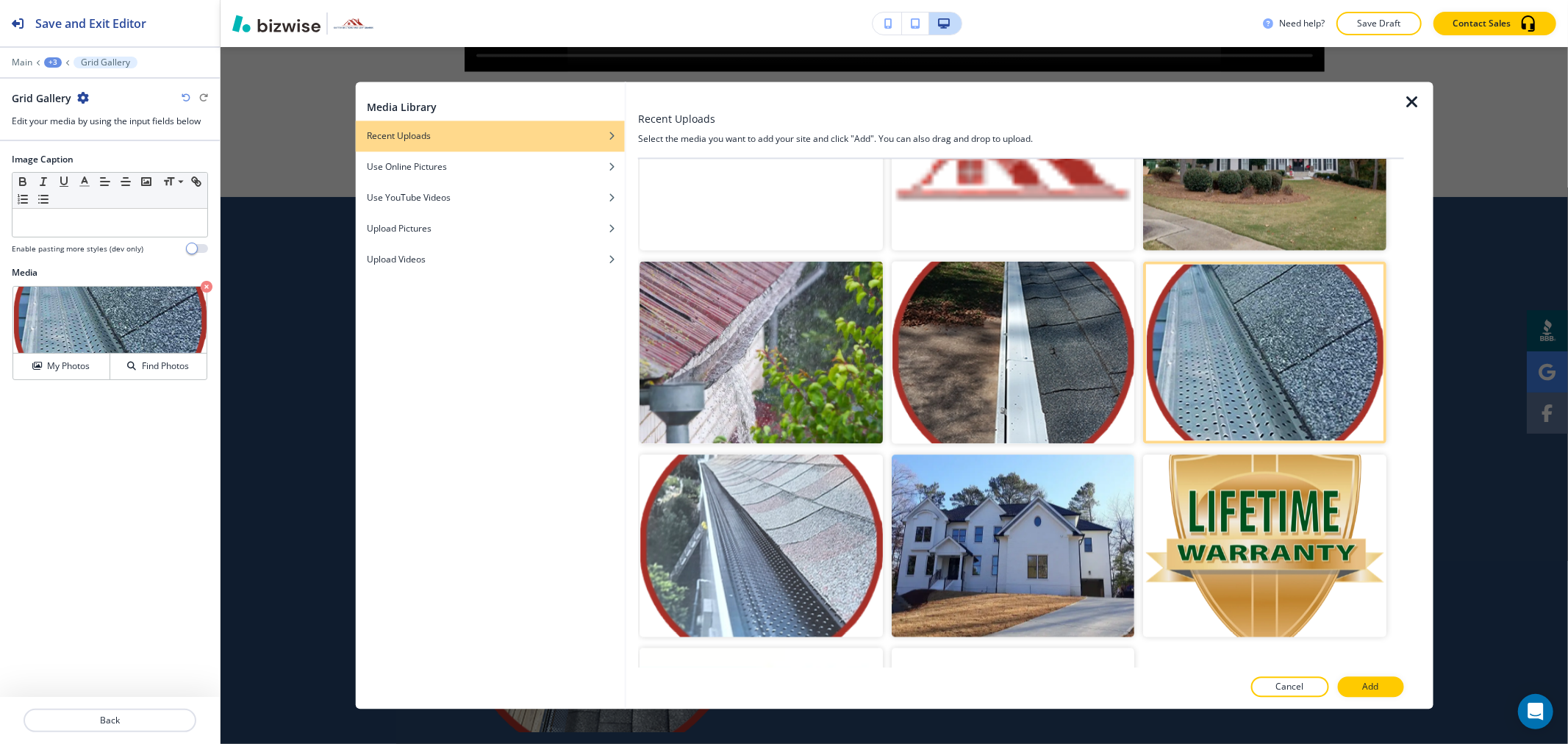
click at [1361, 681] on button "Add" at bounding box center [1371, 687] width 66 height 21
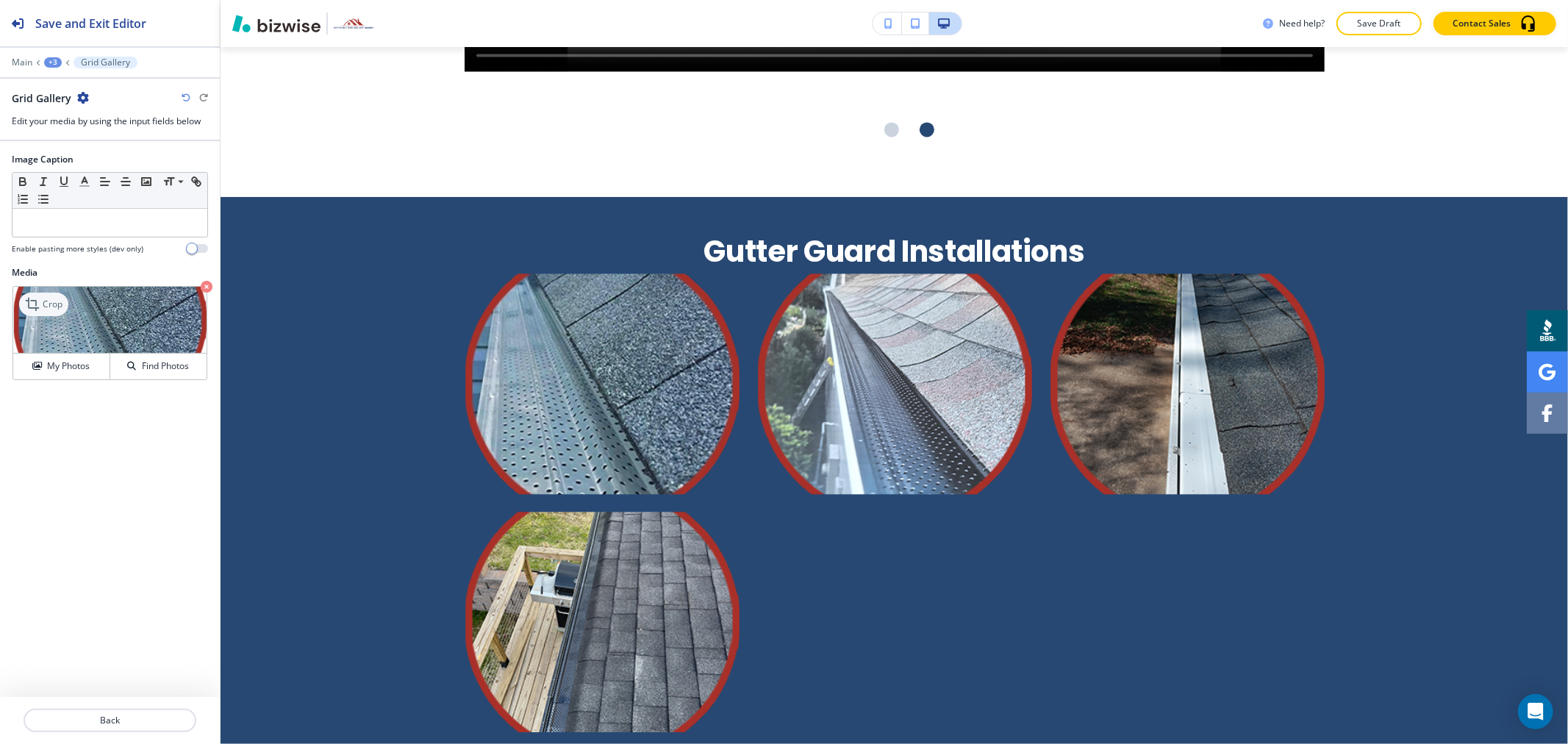
click at [49, 313] on div "Crop" at bounding box center [44, 304] width 49 height 24
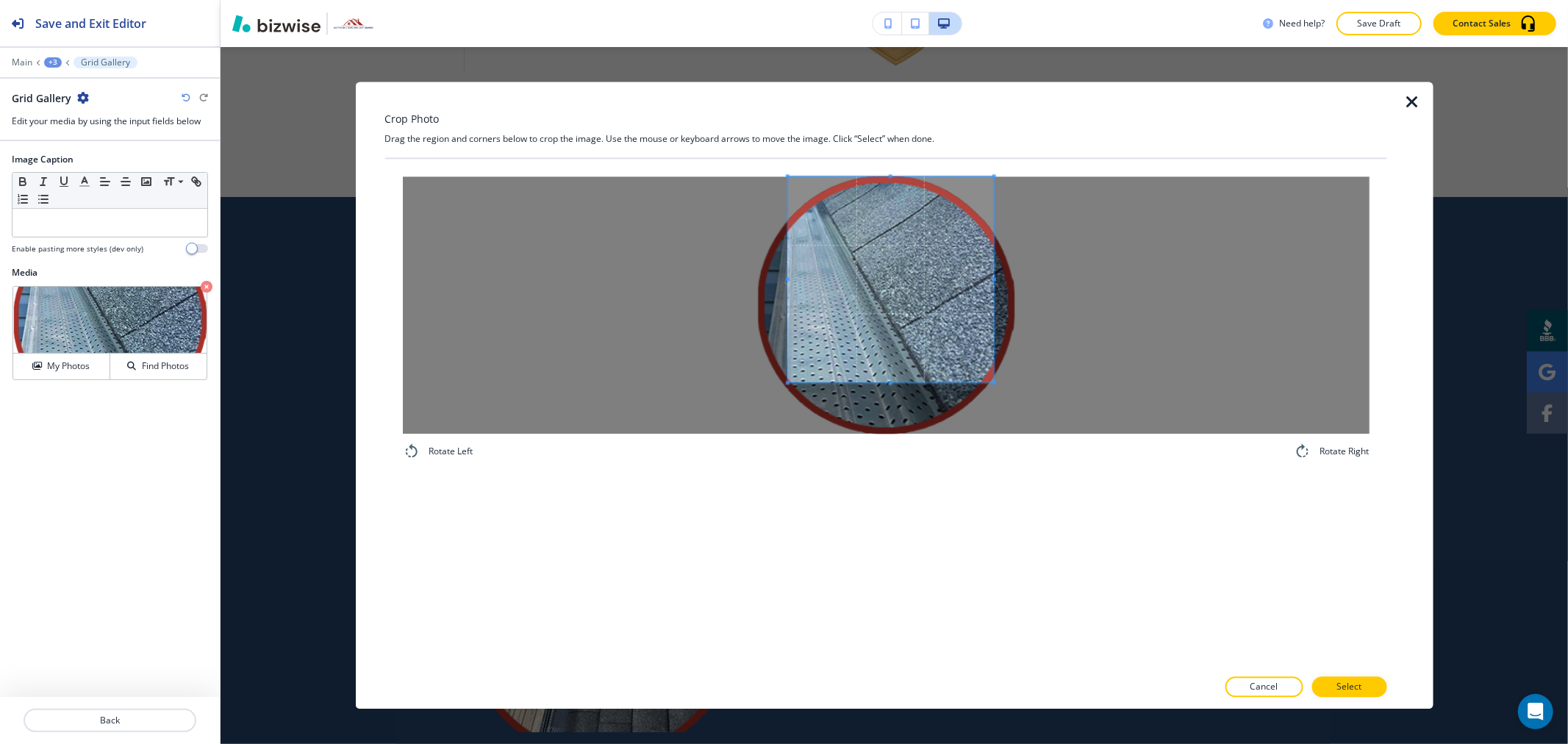
click at [888, 160] on div "Rotate Left Rotate Right" at bounding box center [886, 318] width 1002 height 319
click at [862, 504] on div "Rotate Left Rotate Right" at bounding box center [886, 413] width 1002 height 508
click at [791, 304] on span at bounding box center [891, 304] width 206 height 257
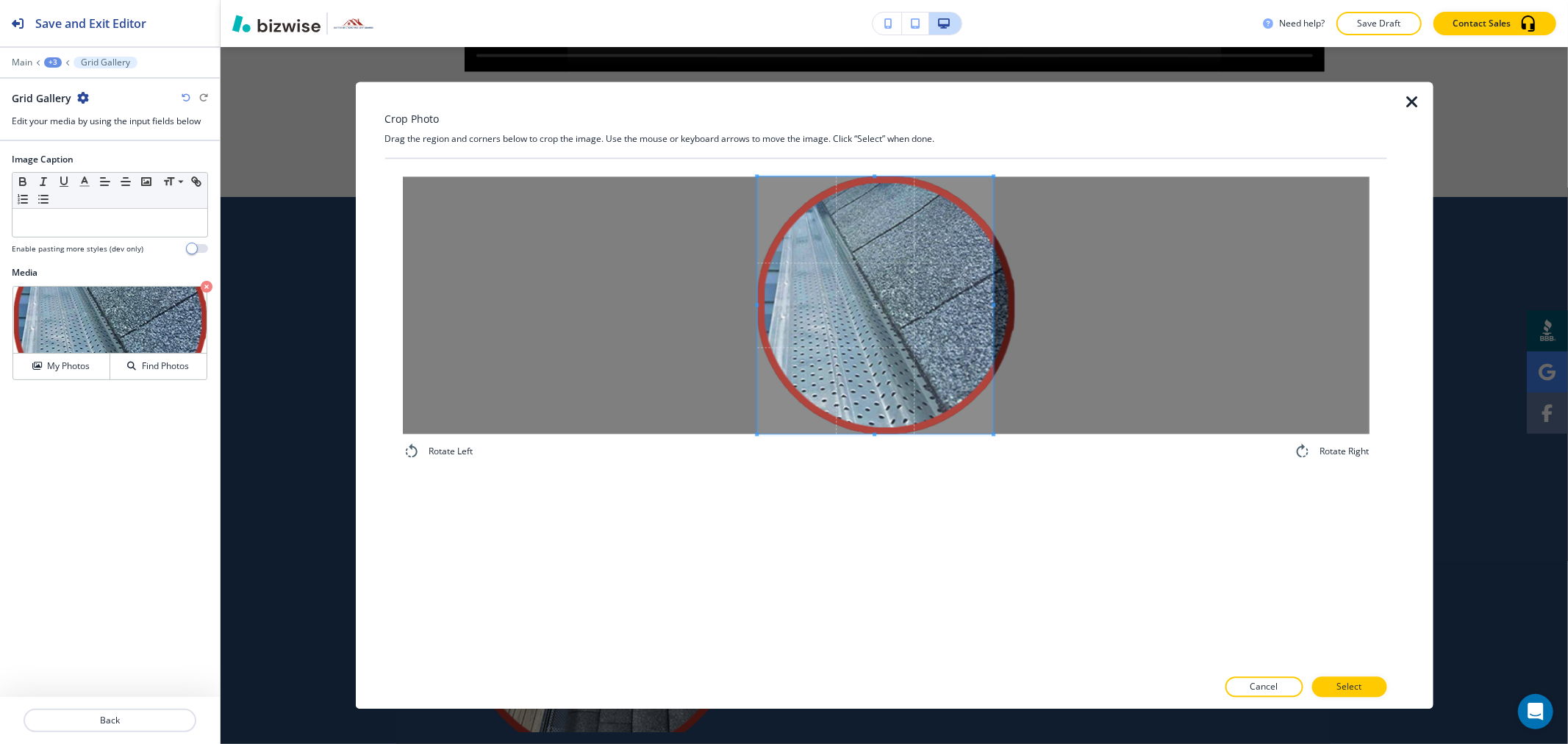
click at [623, 311] on div at bounding box center [886, 304] width 967 height 257
click at [1239, 360] on div at bounding box center [886, 304] width 967 height 257
click at [1371, 687] on button "Select" at bounding box center [1349, 687] width 75 height 21
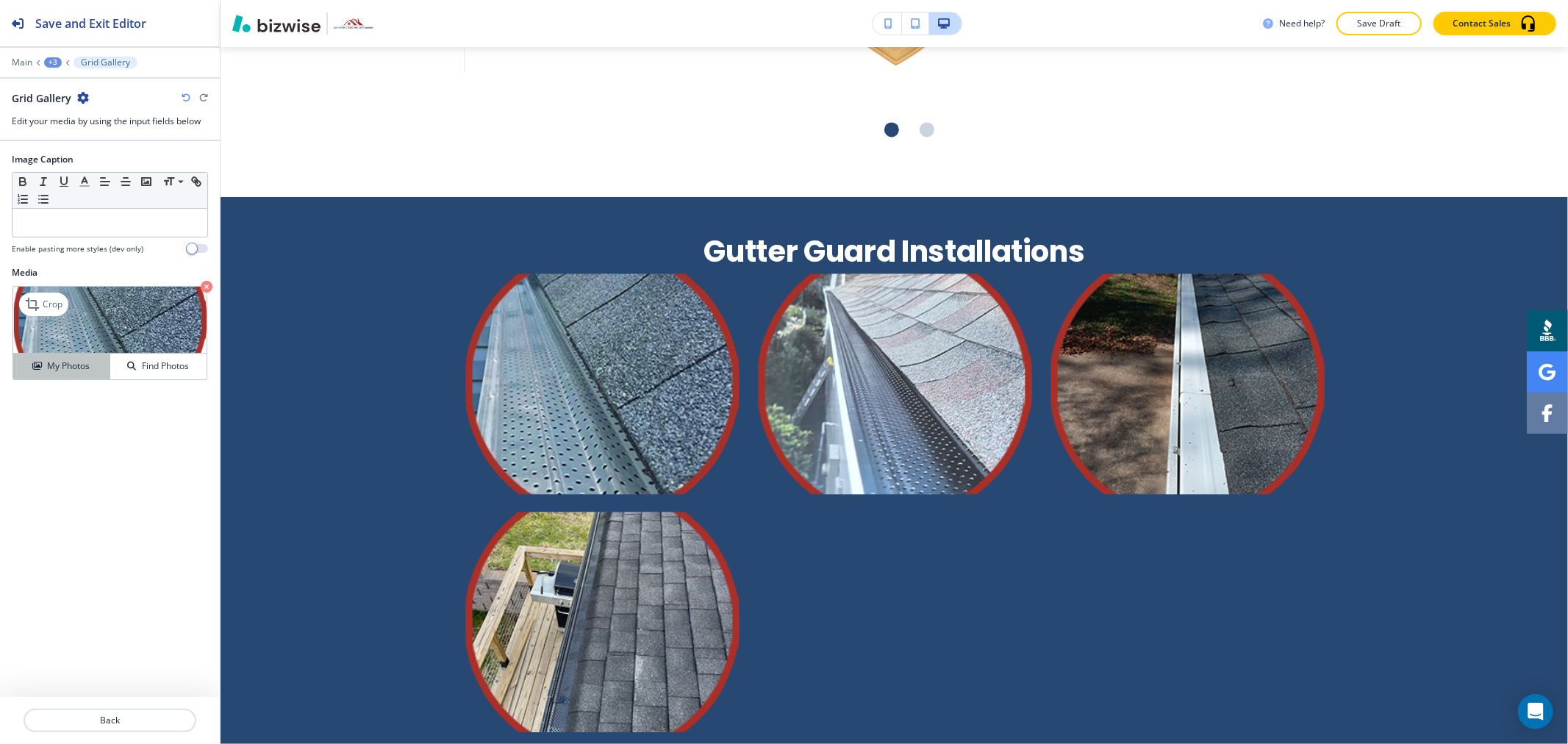
click at [84, 368] on h4 "My Photos" at bounding box center [68, 366] width 43 height 13
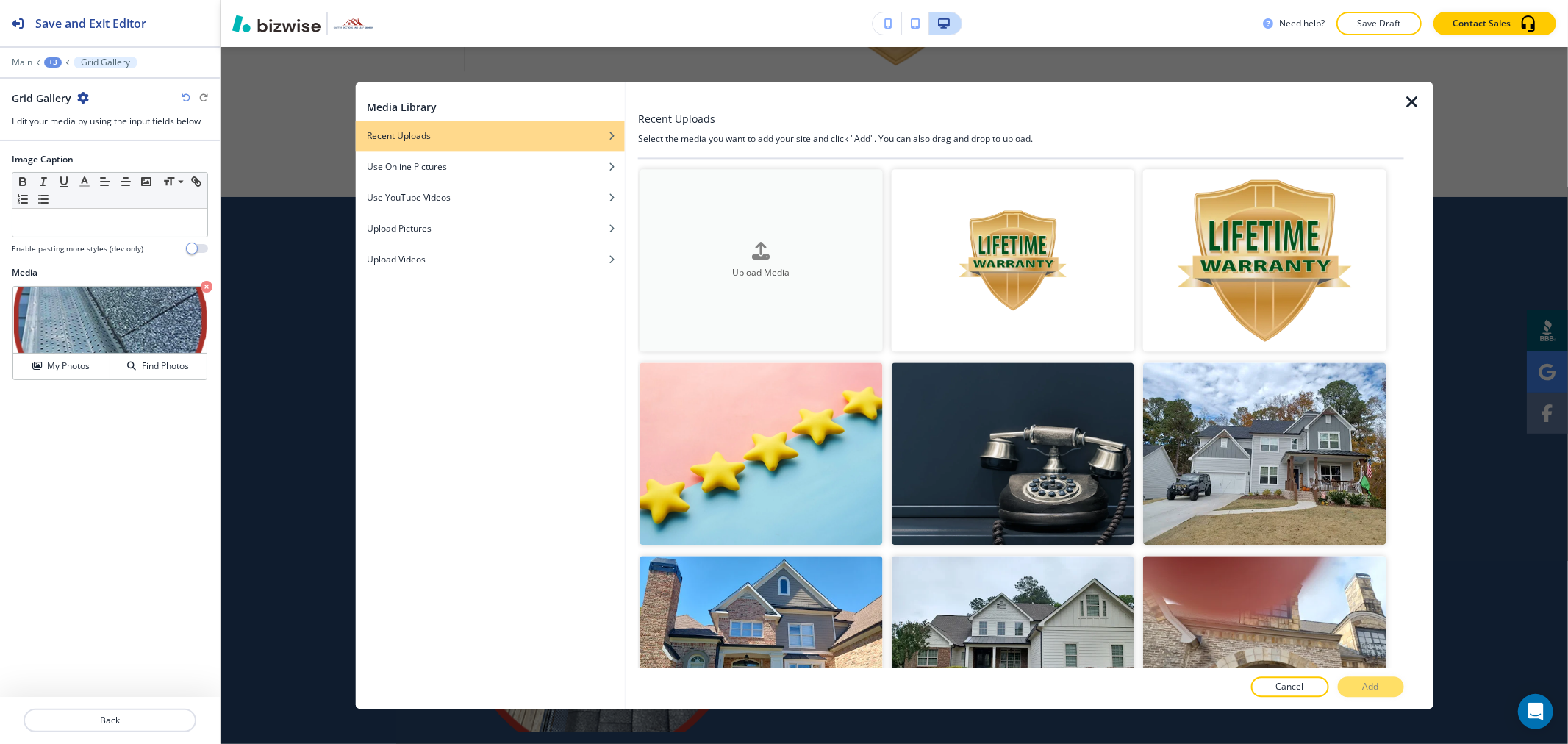
click at [759, 204] on button "Upload Media" at bounding box center [761, 260] width 243 height 182
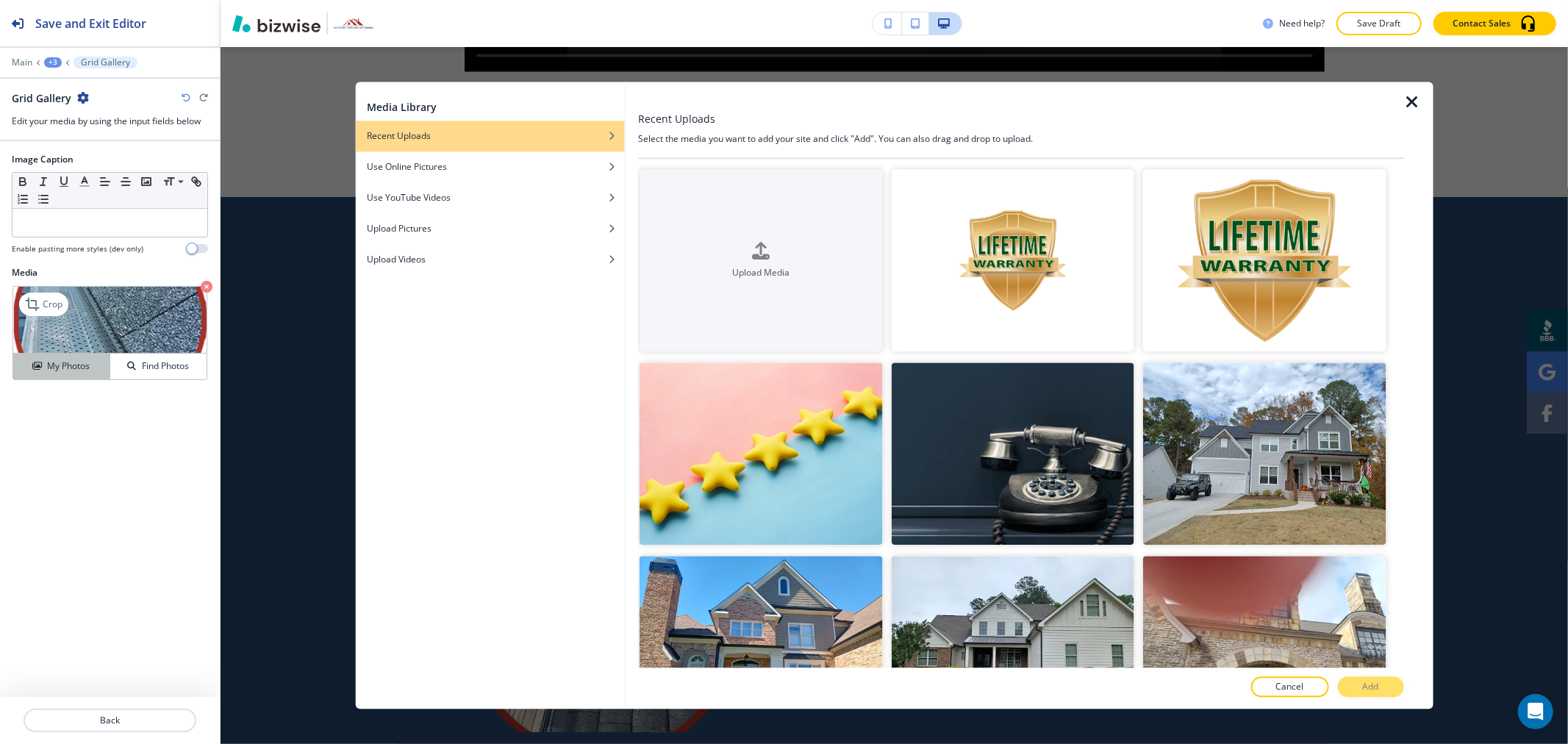
click at [65, 372] on h4 "My Photos" at bounding box center [68, 366] width 43 height 13
click at [715, 224] on button "Upload Media" at bounding box center [761, 260] width 243 height 182
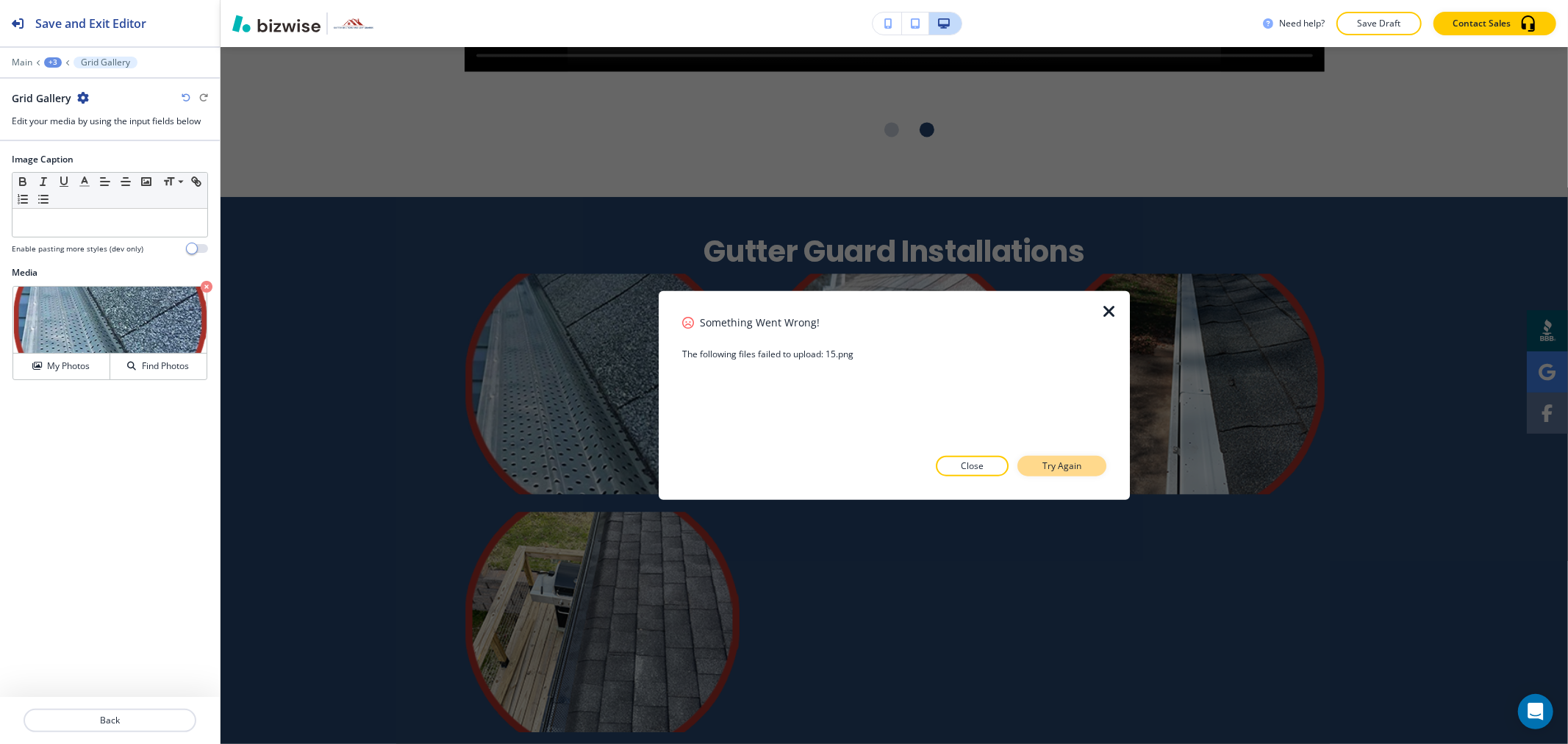
click at [1088, 468] on button "Try Again" at bounding box center [1062, 466] width 89 height 21
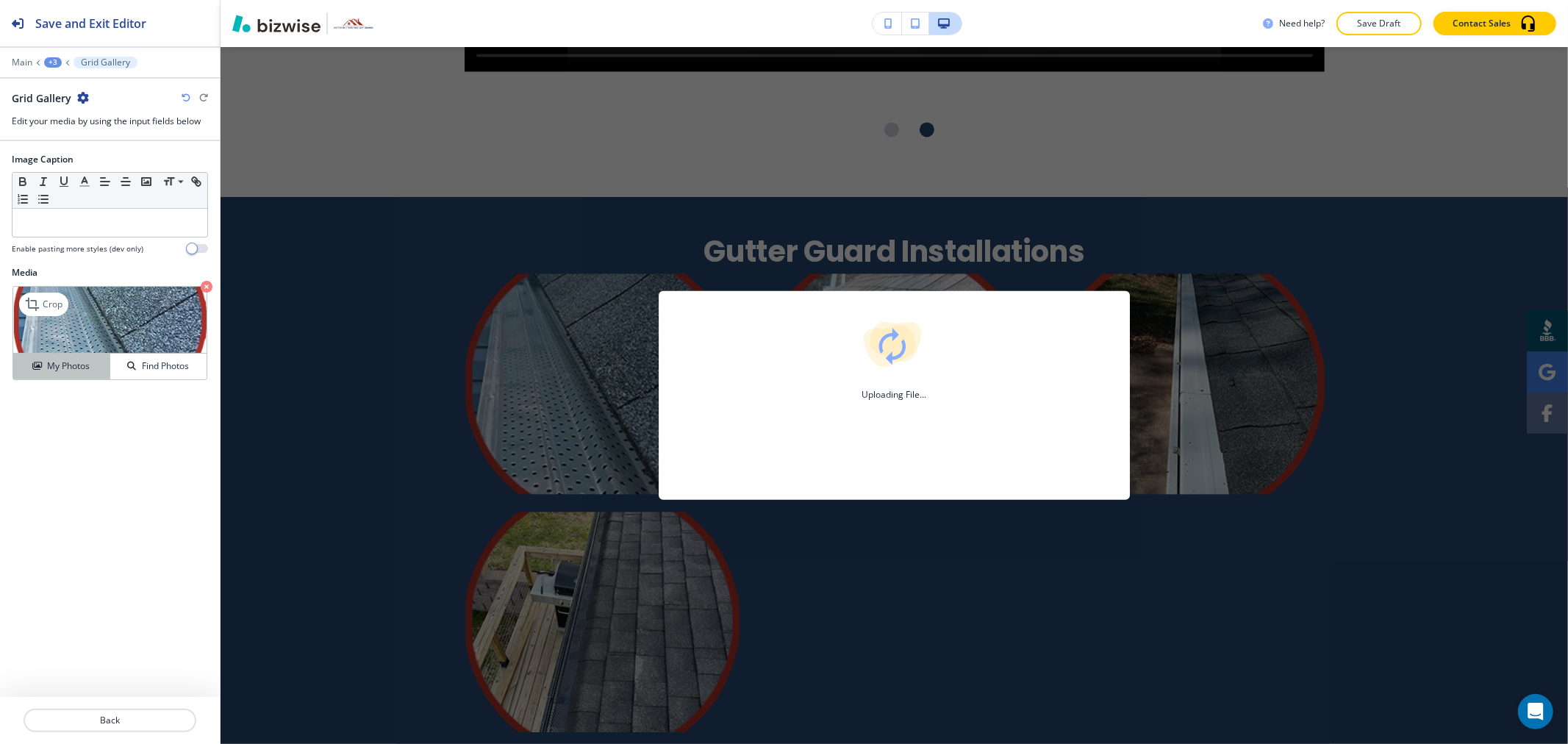
click at [83, 371] on h4 "My Photos" at bounding box center [68, 366] width 43 height 13
click at [55, 369] on h4 "My Photos" at bounding box center [68, 366] width 43 height 13
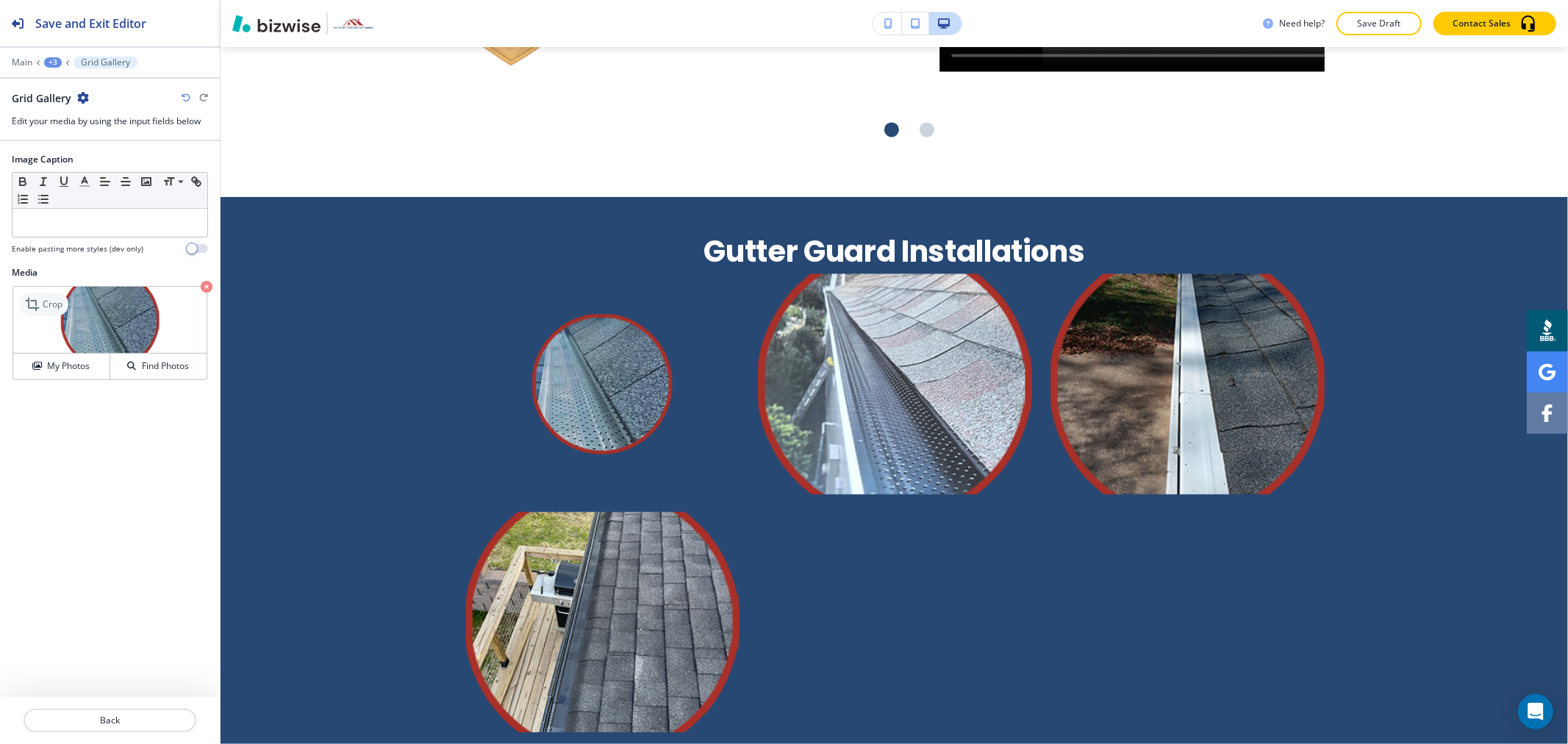
click at [52, 304] on p "Crop" at bounding box center [52, 304] width 20 height 13
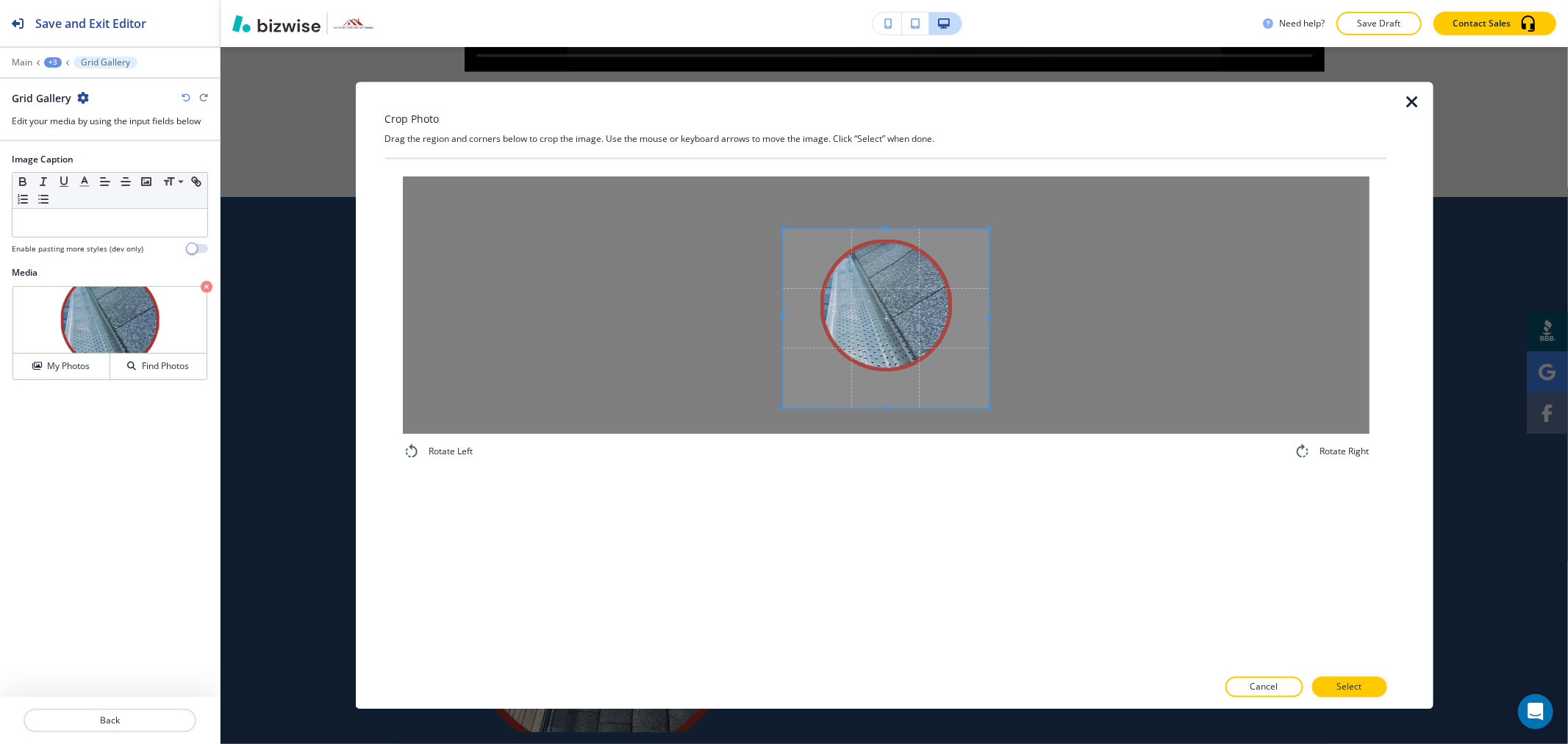
click at [889, 230] on span at bounding box center [886, 228] width 206 height 4
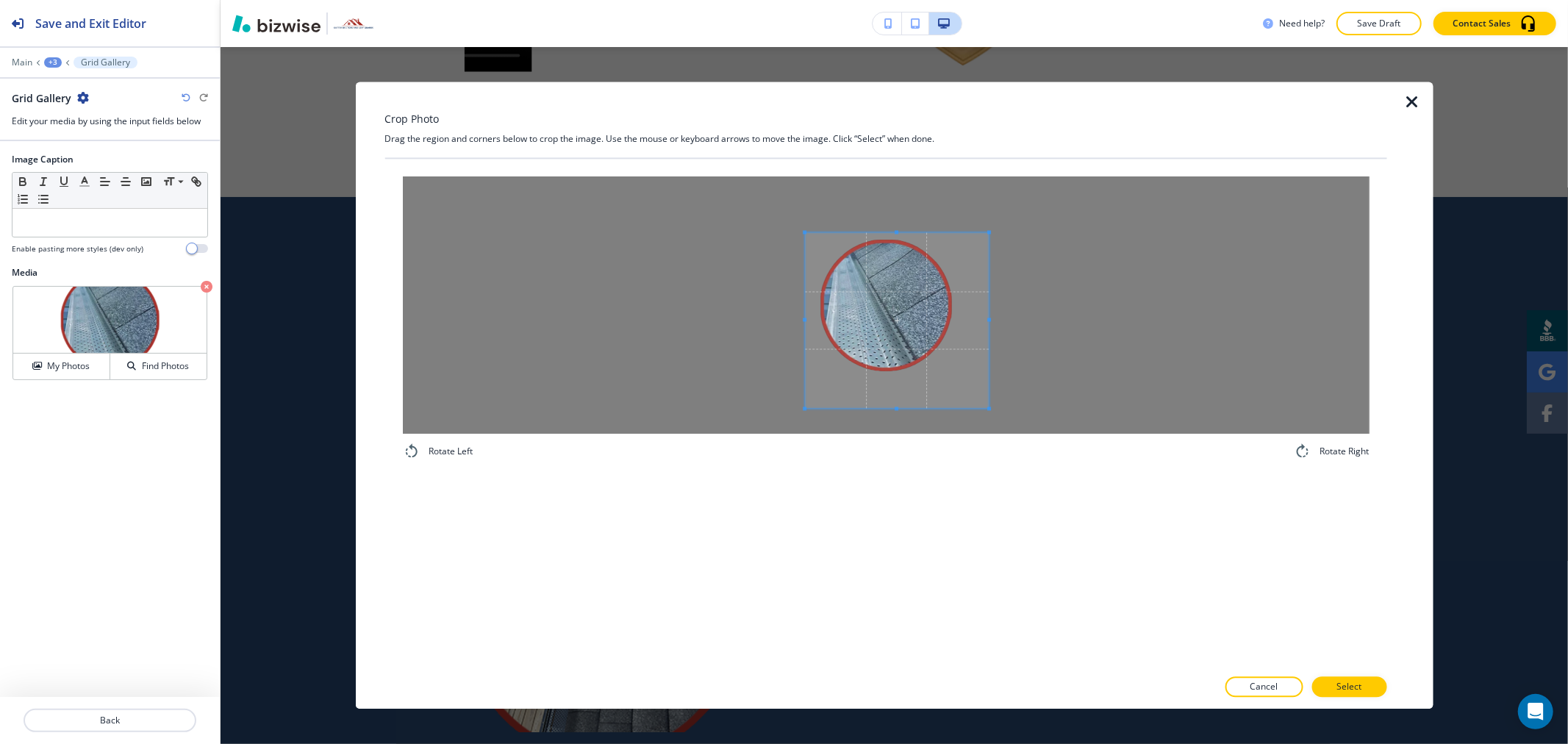
click at [806, 312] on span at bounding box center [804, 320] width 4 height 175
click at [965, 319] on span at bounding box center [967, 319] width 4 height 4
click at [889, 390] on div at bounding box center [886, 311] width 158 height 157
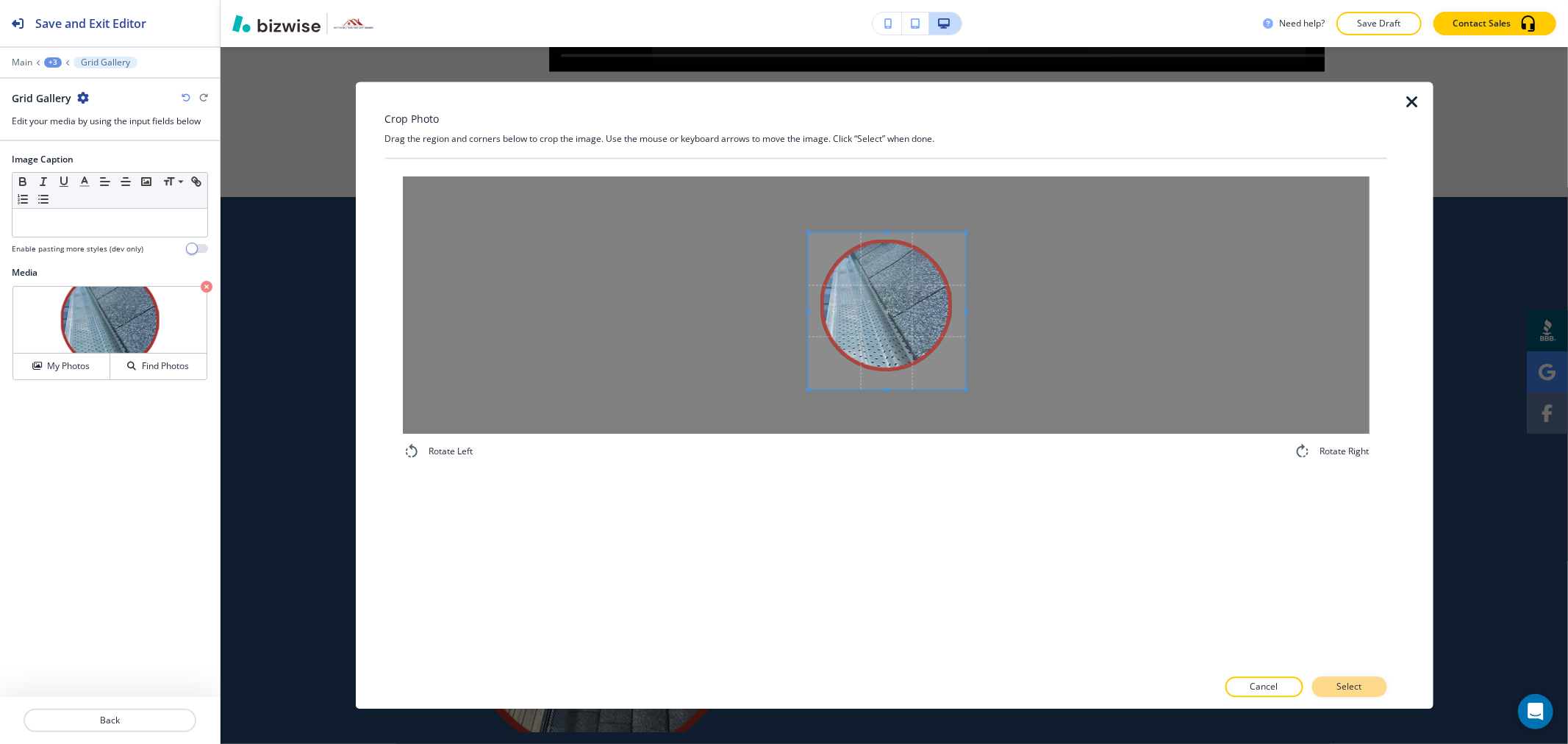
click at [1372, 687] on button "Select" at bounding box center [1349, 687] width 75 height 21
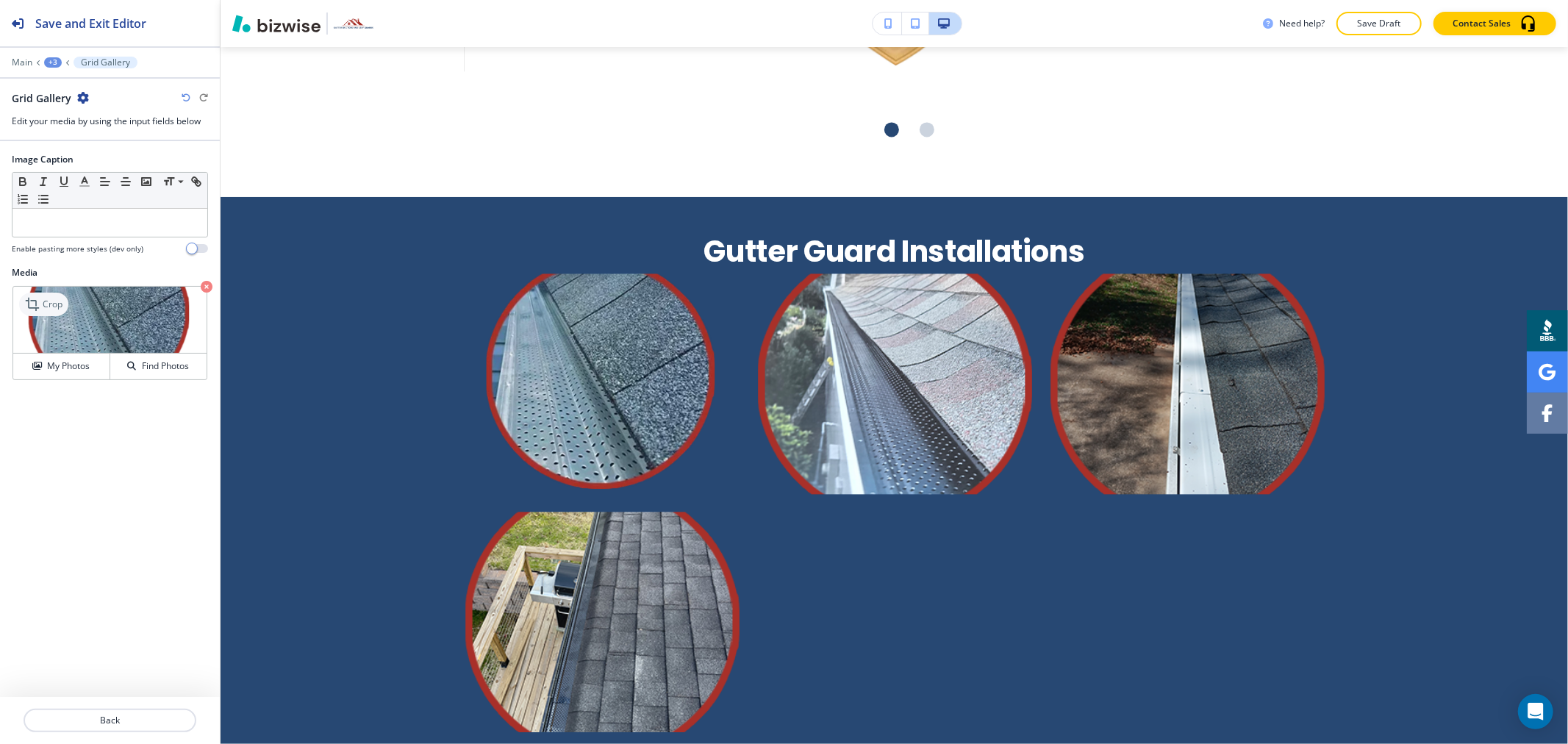
click at [52, 305] on p "Crop" at bounding box center [52, 304] width 20 height 13
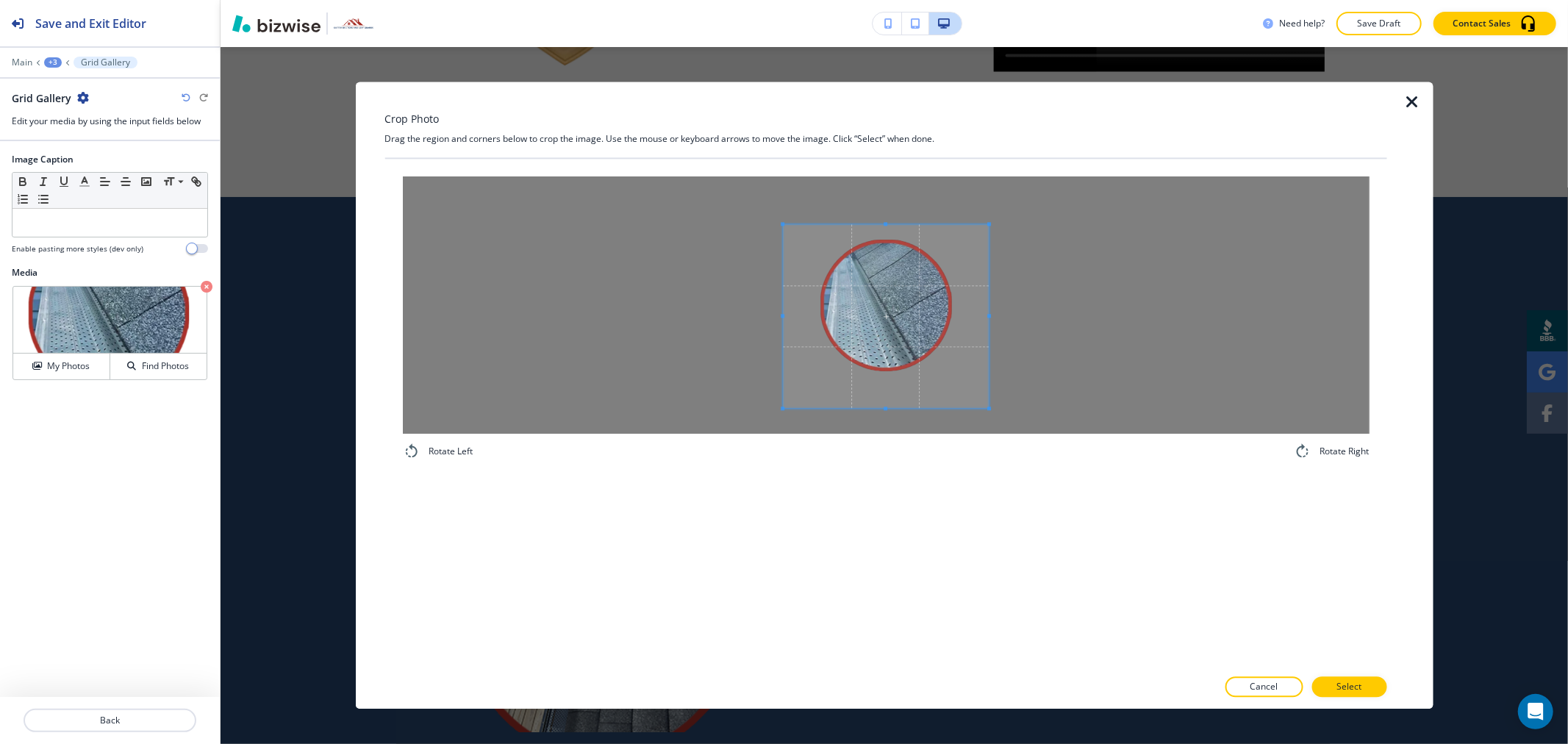
click at [889, 225] on span at bounding box center [886, 223] width 206 height 4
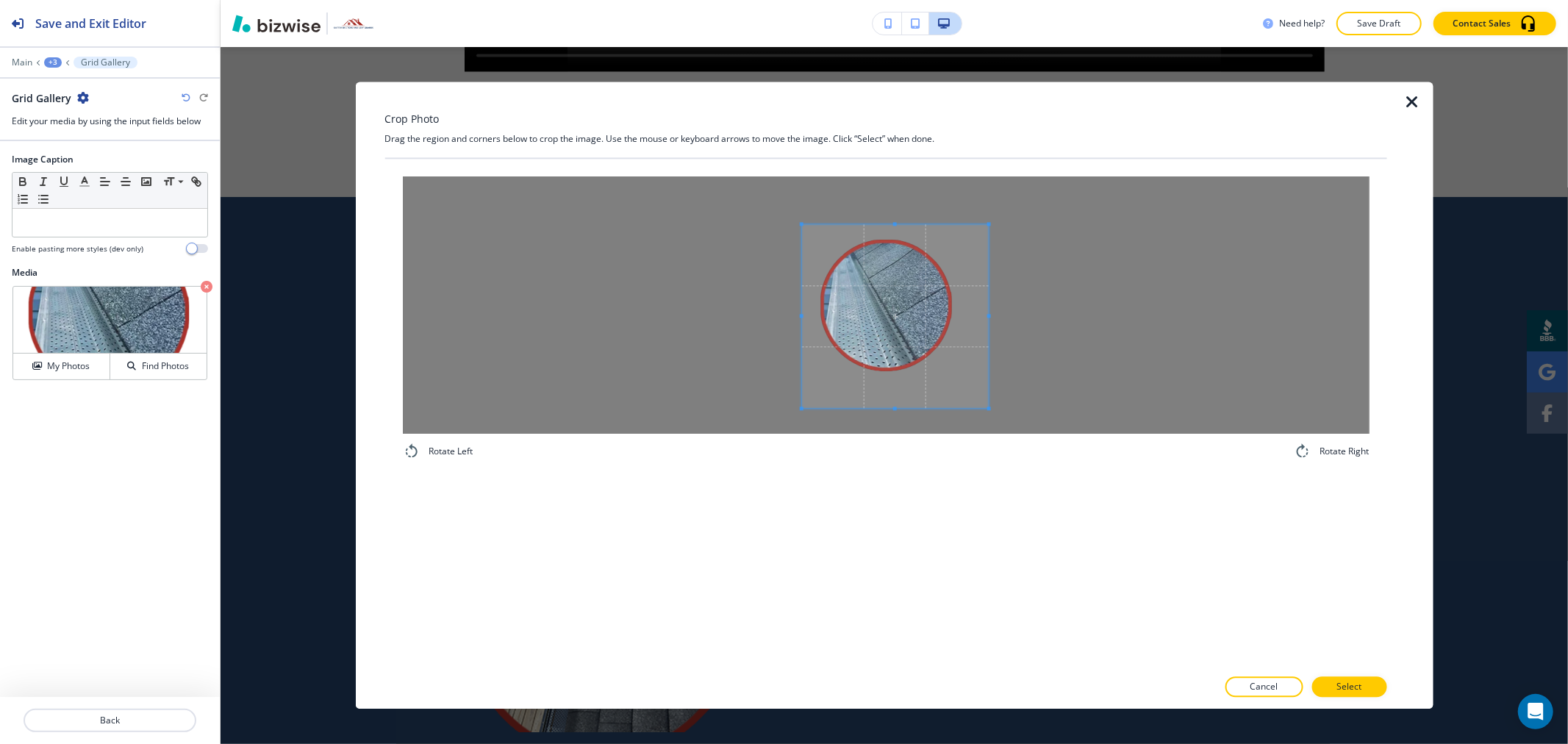
click at [800, 316] on span at bounding box center [800, 315] width 4 height 4
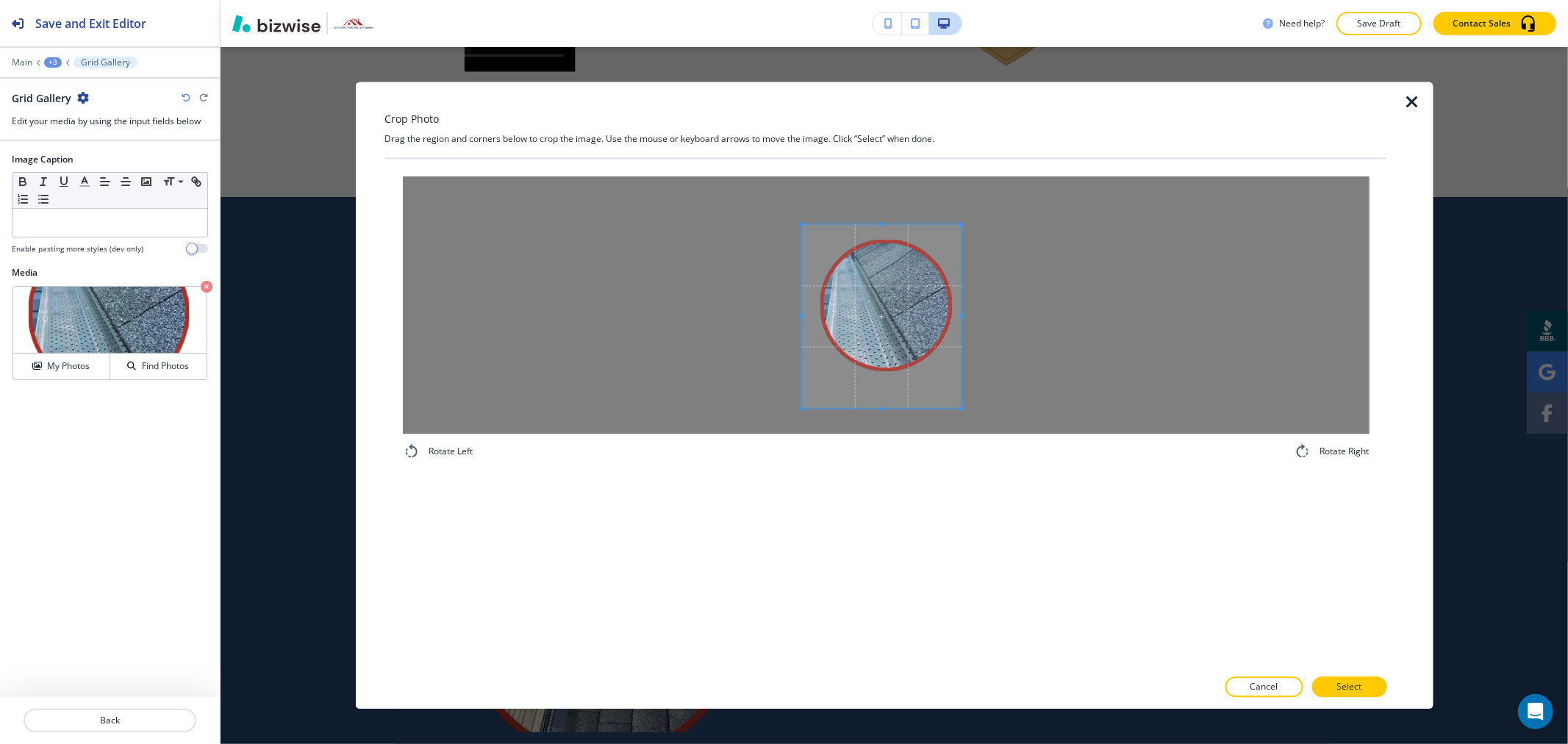
click at [962, 319] on div at bounding box center [881, 316] width 161 height 184
click at [886, 393] on div at bounding box center [881, 307] width 161 height 168
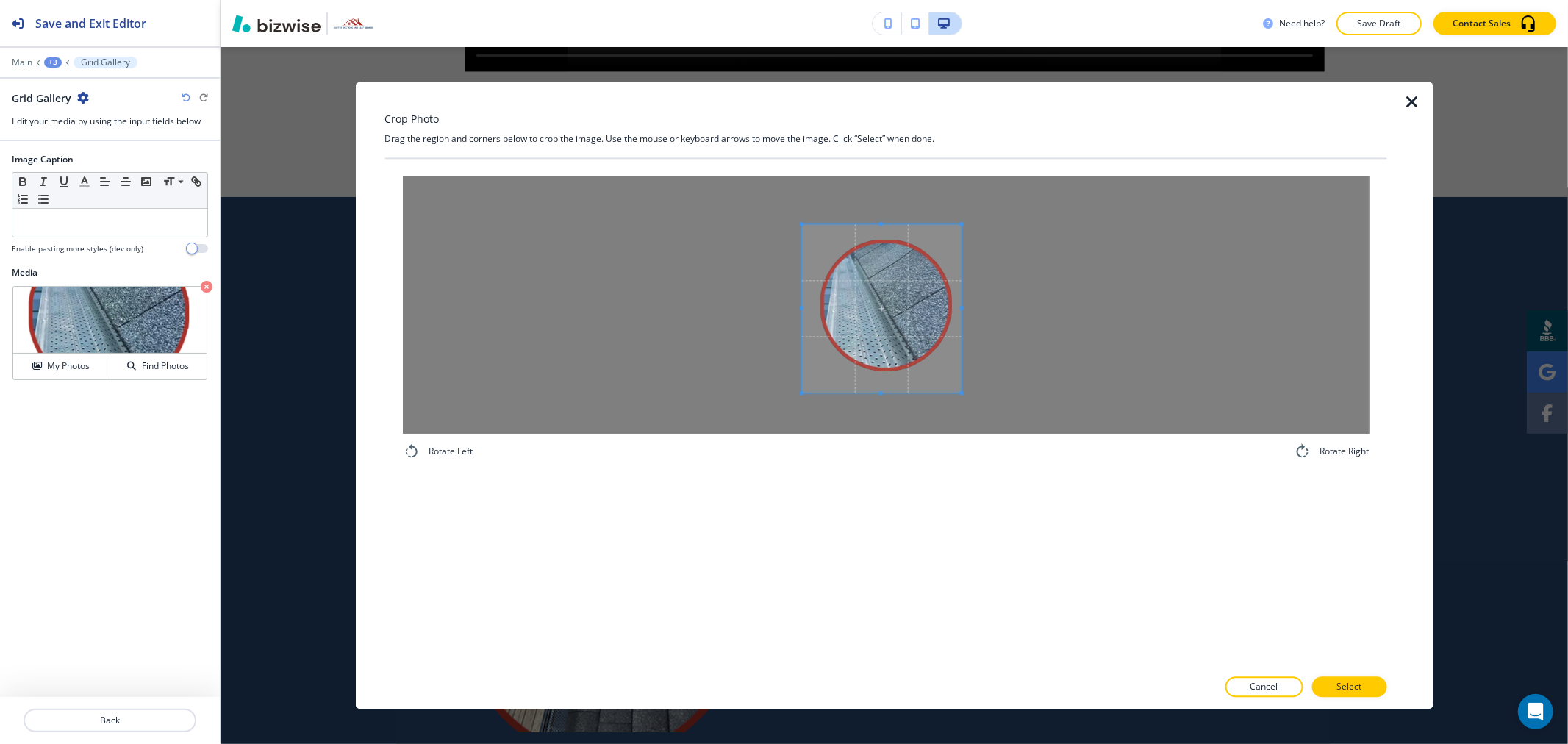
click at [885, 393] on span at bounding box center [881, 393] width 161 height 4
click at [883, 391] on span at bounding box center [881, 392] width 4 height 4
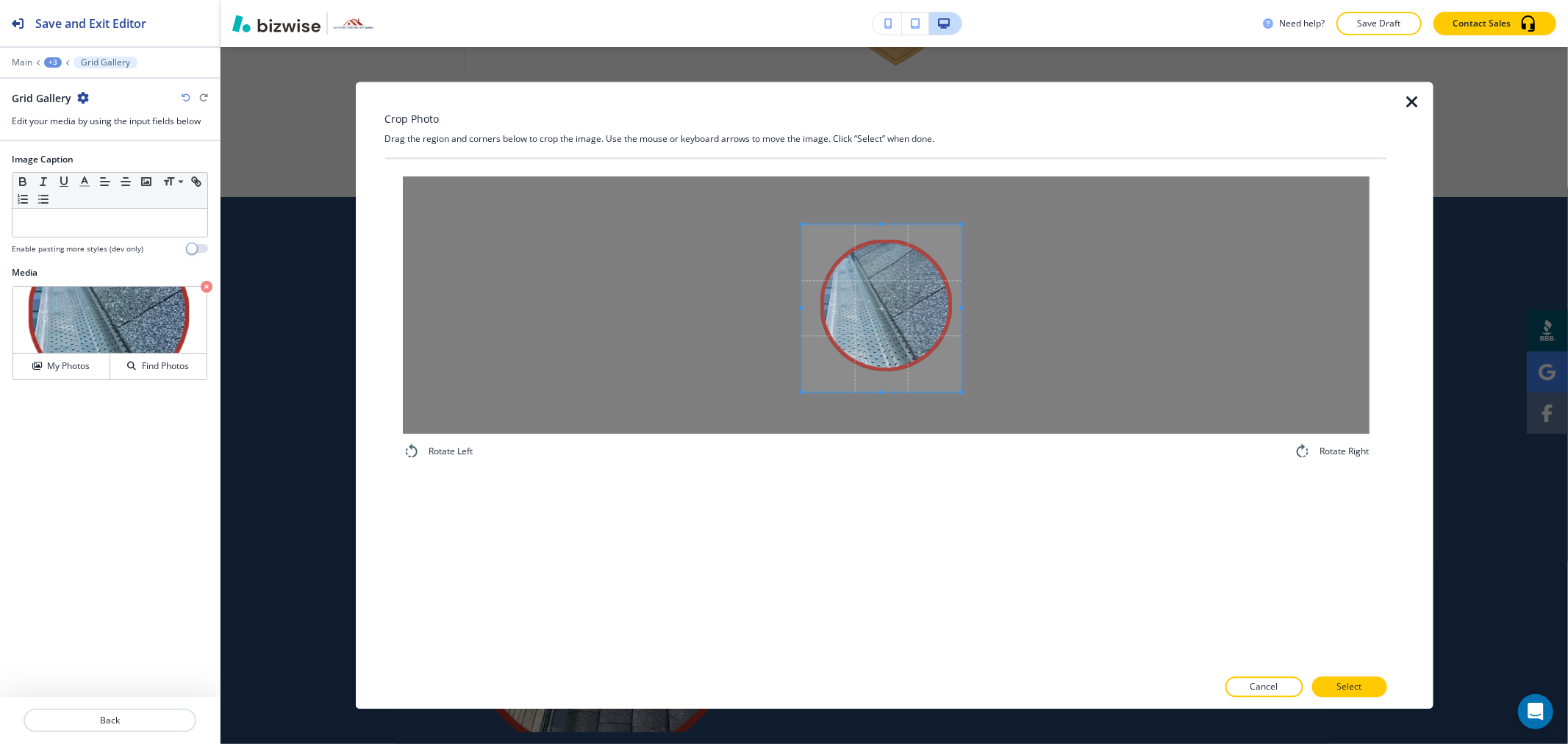
click at [1337, 675] on div "Crop Photo Drag the region and corners below to crop the image. Use the mouse o…" at bounding box center [886, 395] width 1002 height 627
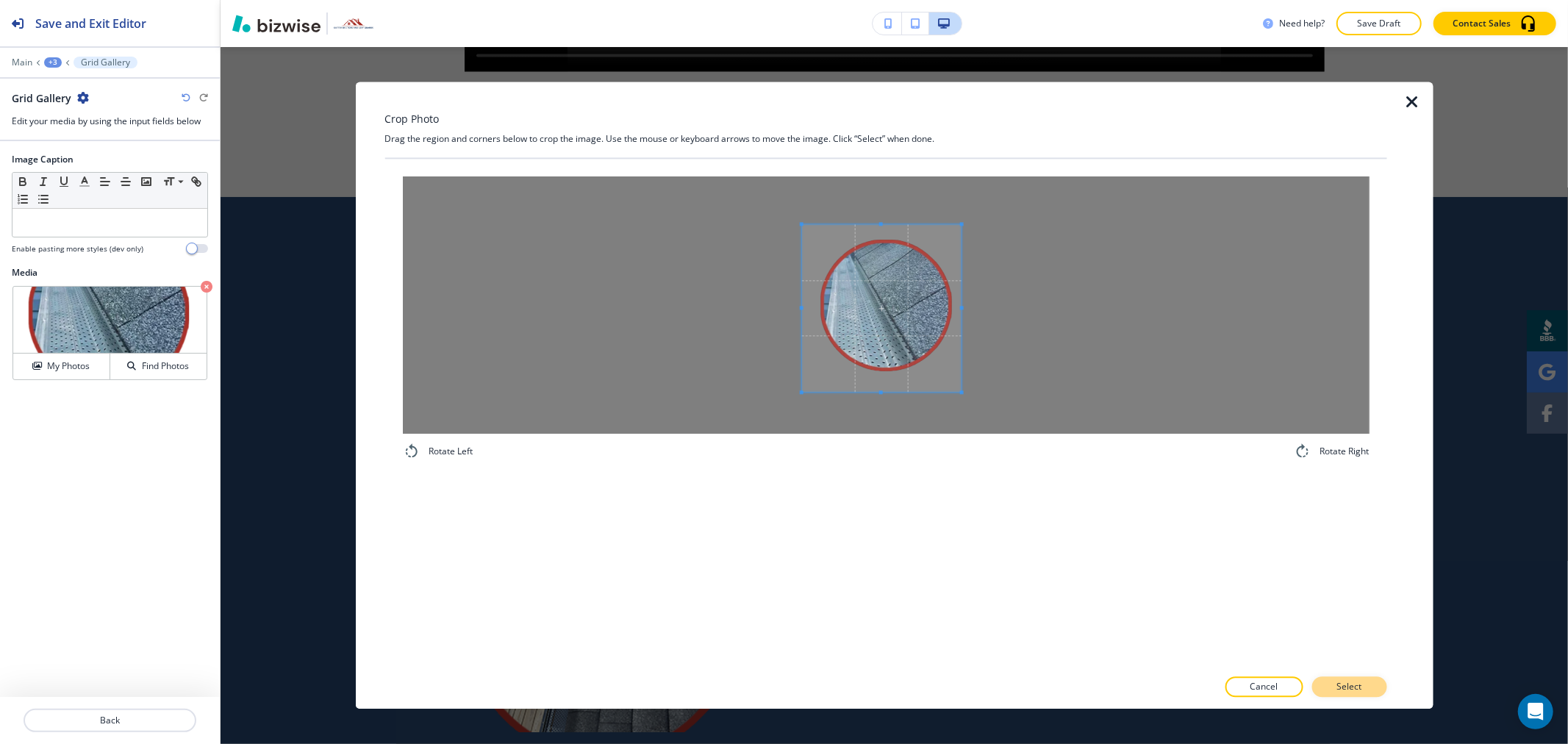
click at [1358, 684] on p "Select" at bounding box center [1348, 687] width 25 height 13
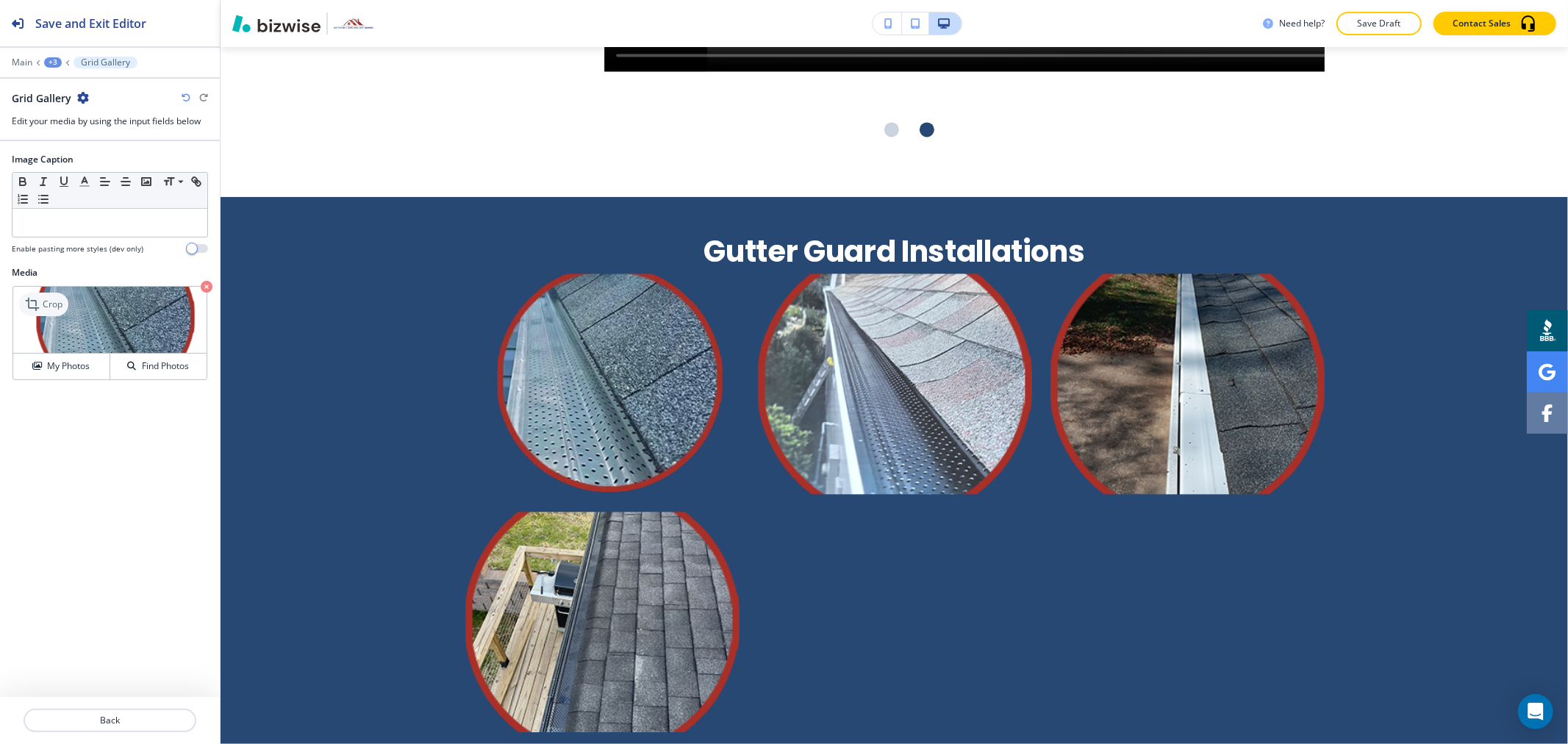
click at [54, 304] on p "Crop" at bounding box center [52, 304] width 20 height 13
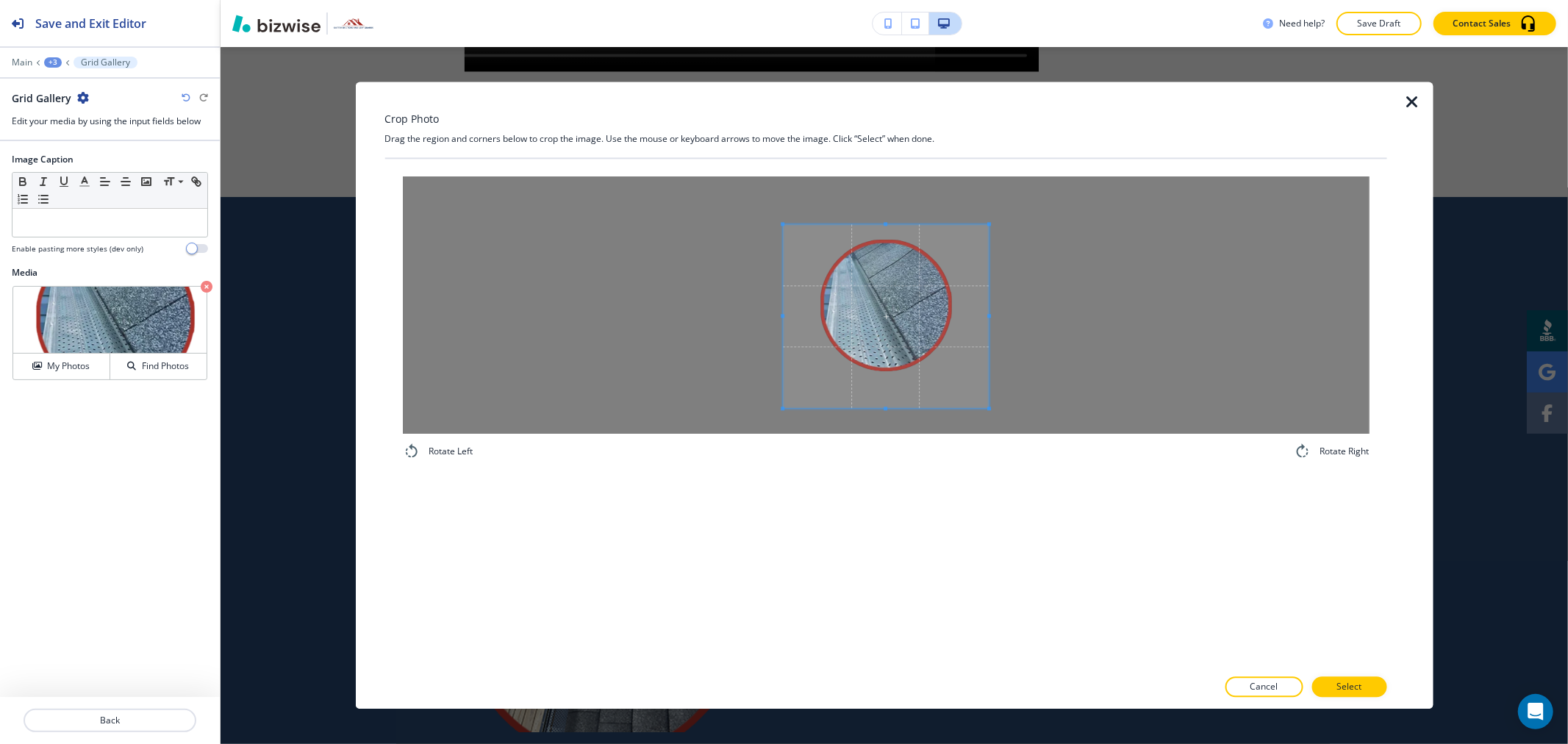
click at [889, 225] on span at bounding box center [886, 223] width 206 height 4
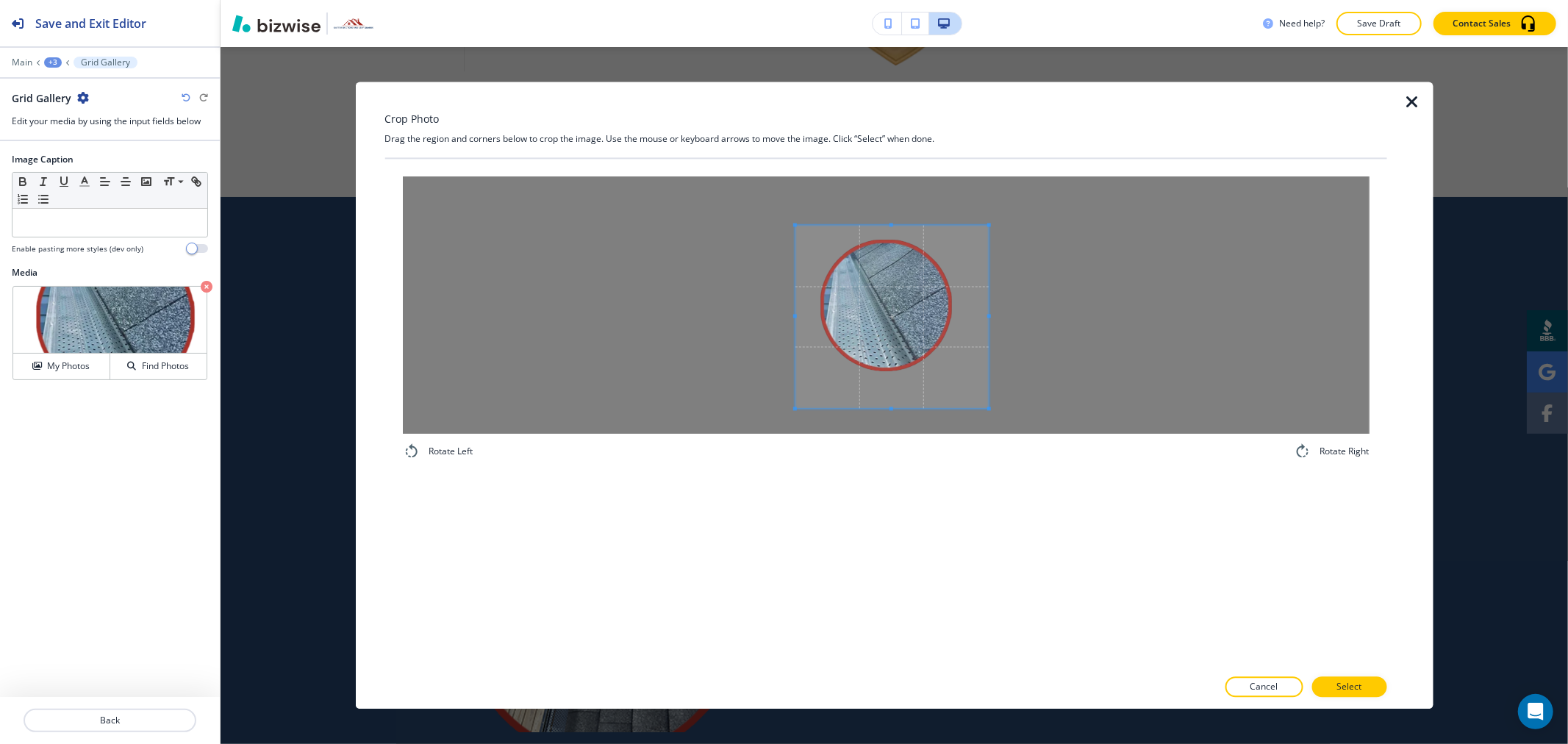
click at [792, 313] on span at bounding box center [794, 316] width 4 height 183
click at [973, 311] on span at bounding box center [973, 316] width 4 height 183
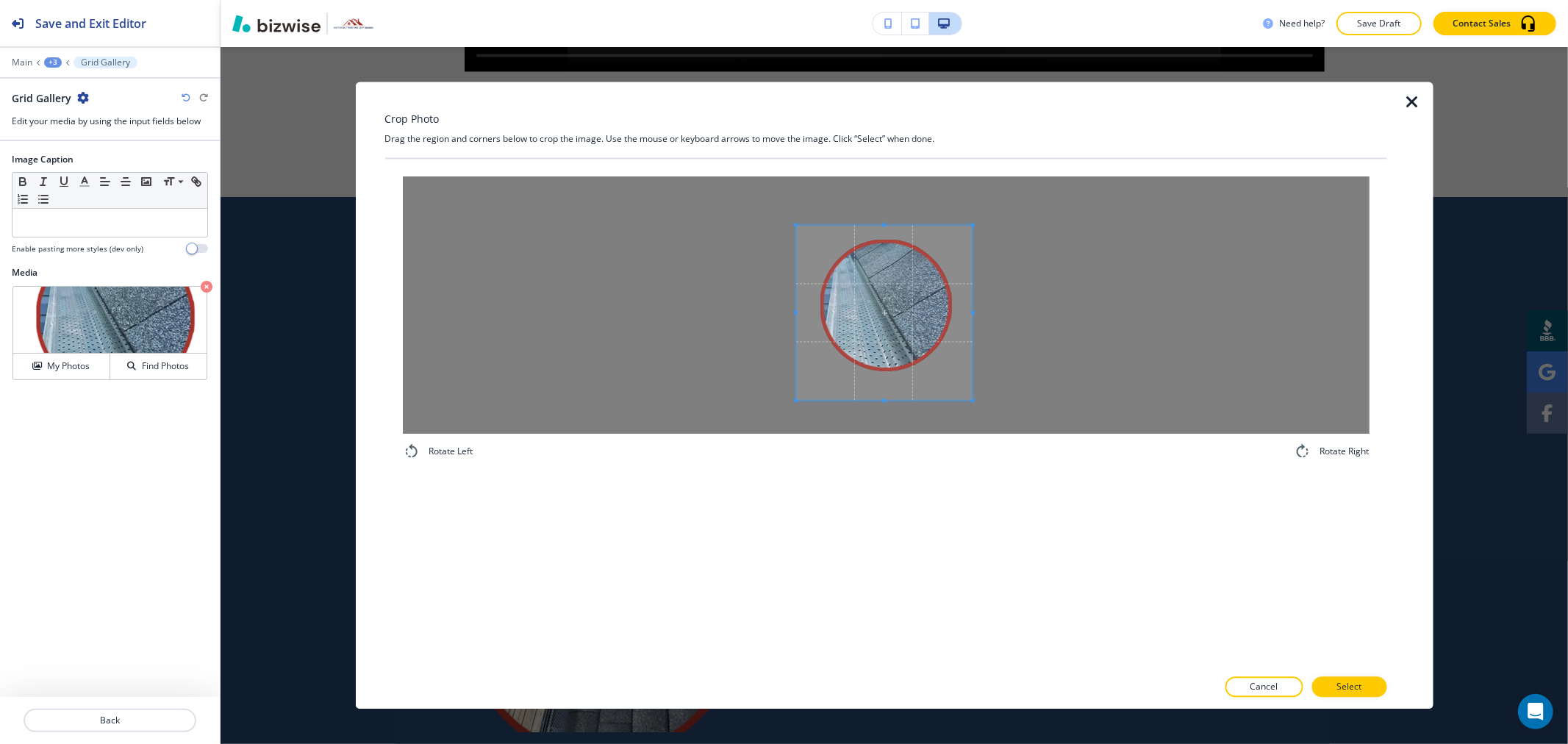
click at [891, 400] on span at bounding box center [884, 400] width 176 height 4
click at [1363, 684] on button "Select" at bounding box center [1349, 687] width 75 height 21
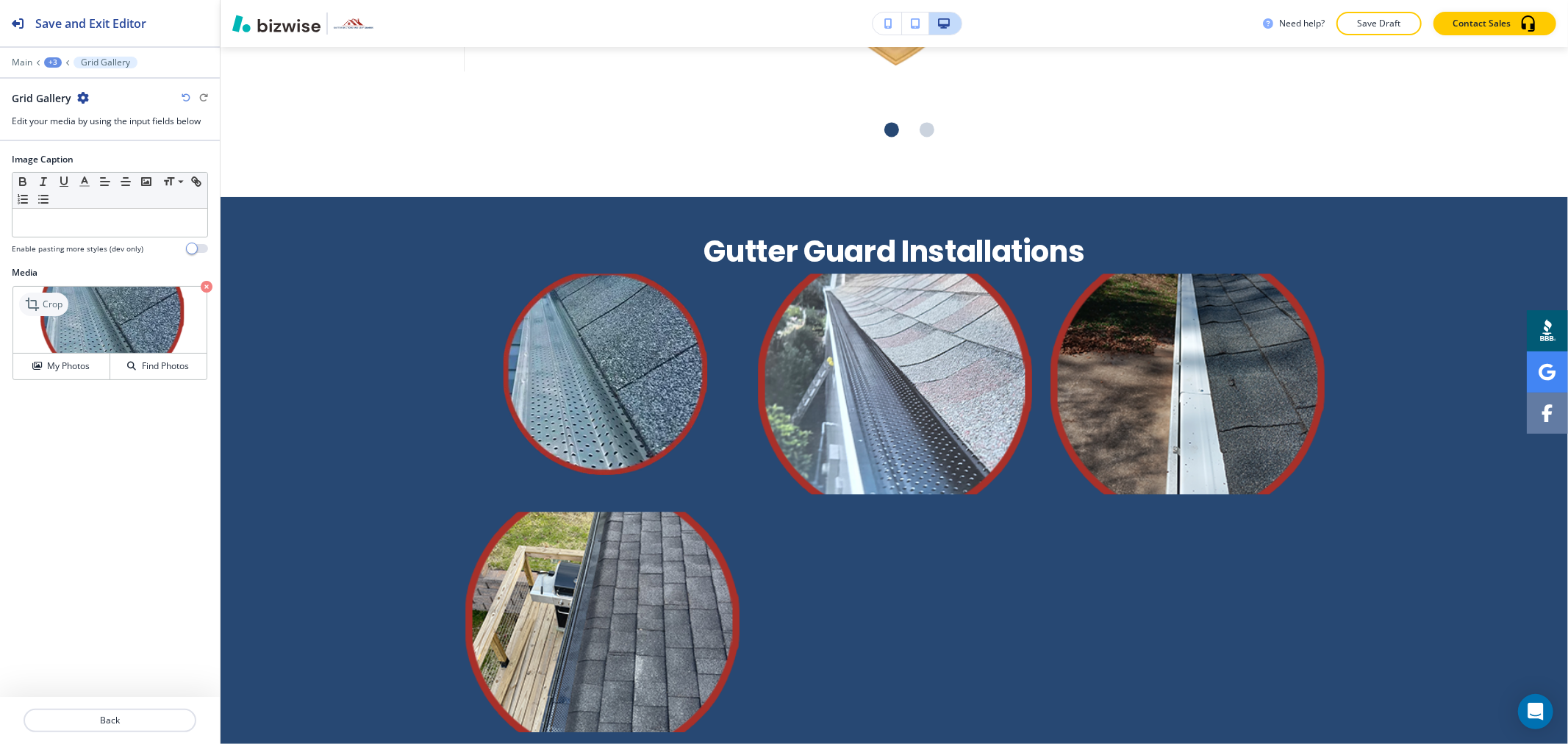
click at [47, 302] on p "Crop" at bounding box center [52, 304] width 20 height 13
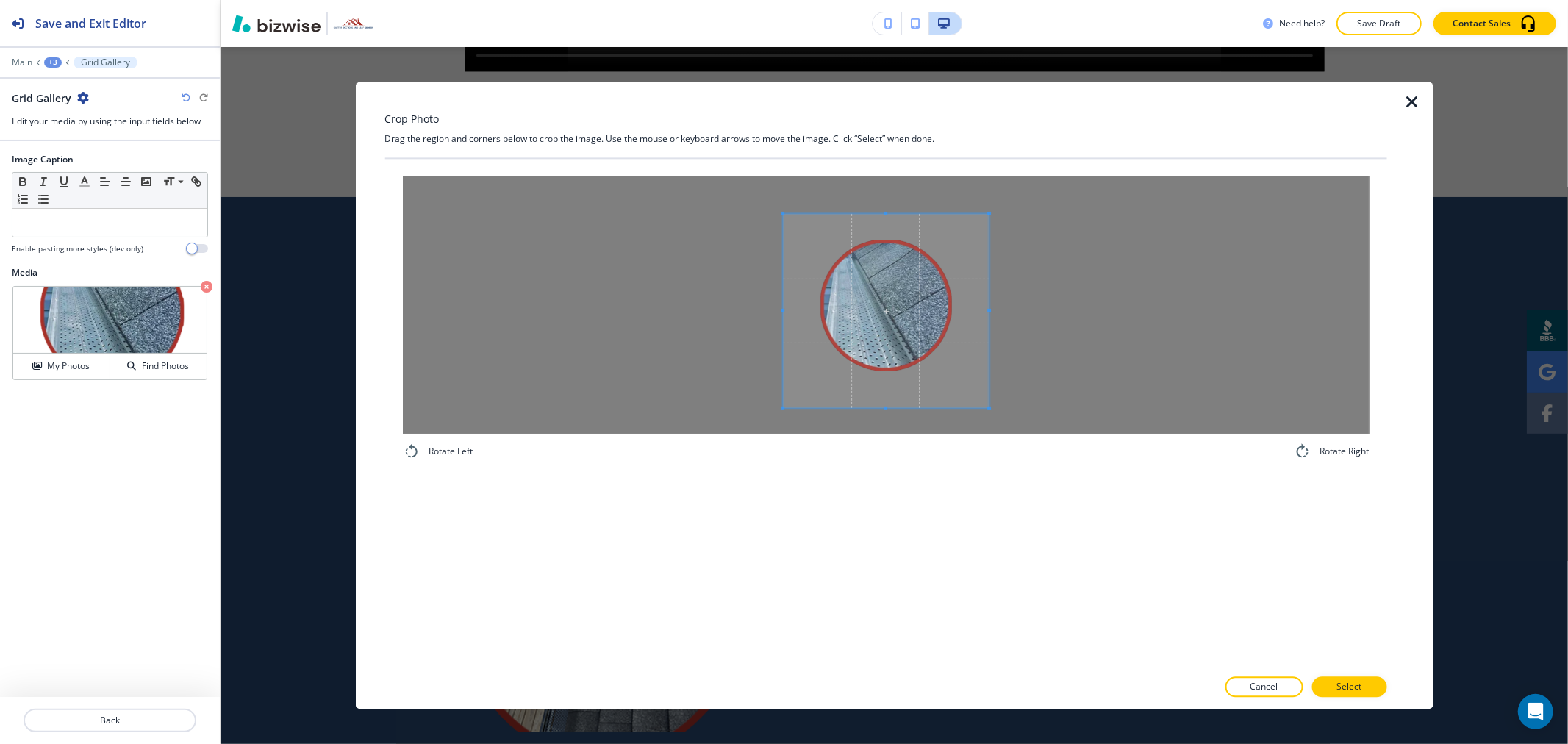
click at [889, 214] on div at bounding box center [886, 311] width 206 height 194
click at [886, 396] on span at bounding box center [886, 398] width 4 height 4
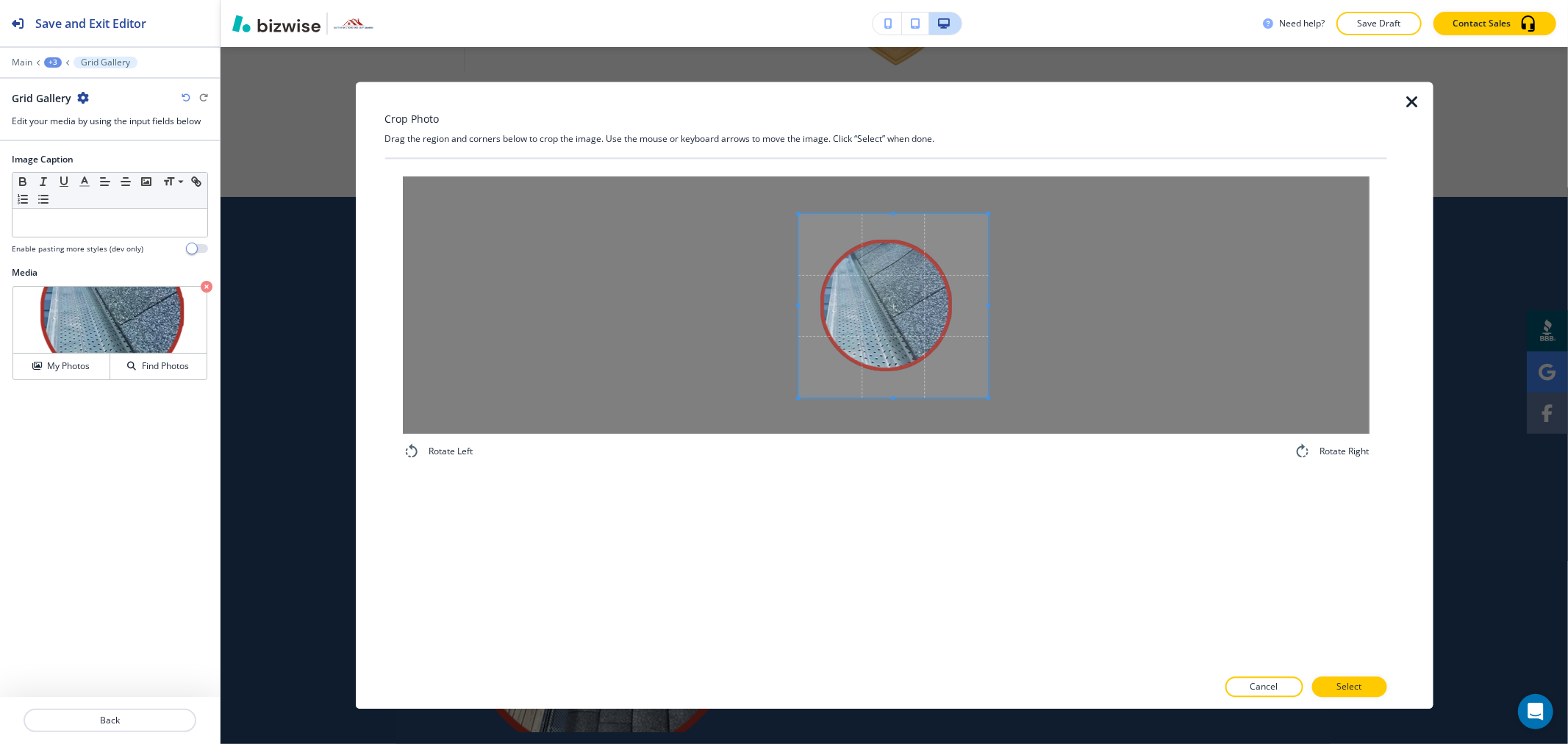
click at [797, 307] on span at bounding box center [797, 306] width 4 height 184
click at [973, 307] on span at bounding box center [974, 305] width 4 height 4
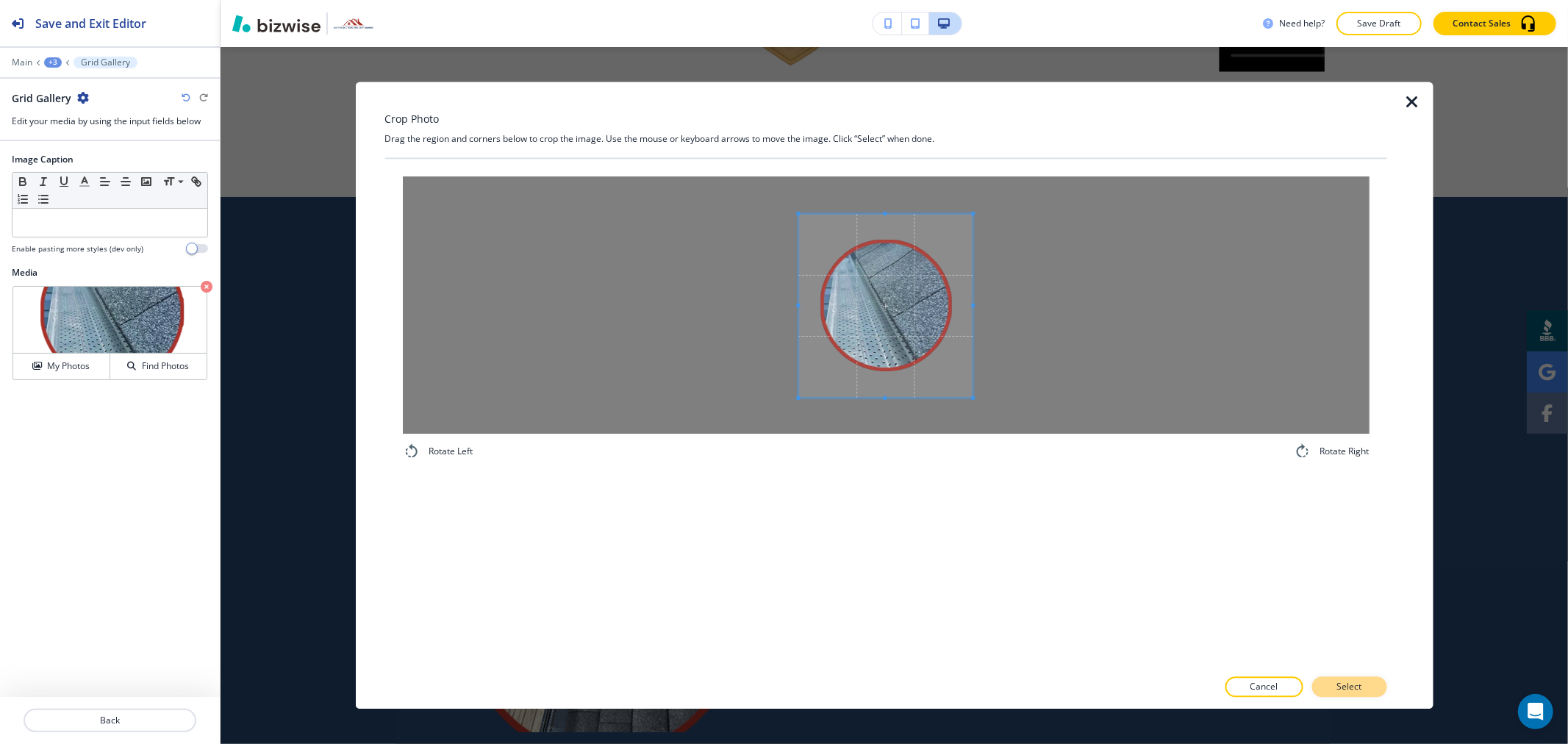
click at [1346, 682] on p "Select" at bounding box center [1348, 687] width 25 height 13
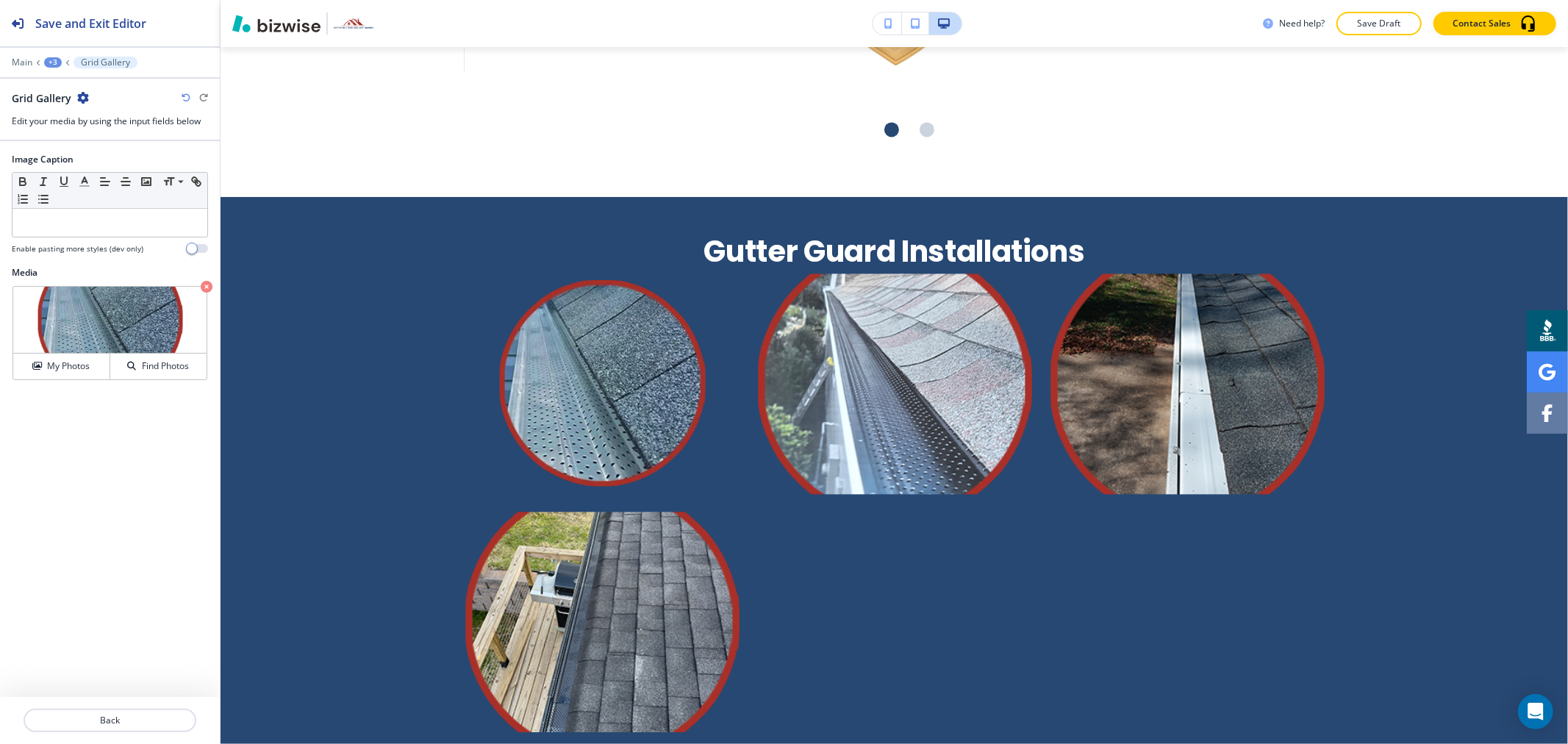
click at [49, 63] on div "+3" at bounding box center [53, 63] width 18 height 10
click at [75, 137] on p "Gutter Guard Installations" at bounding box center [91, 138] width 75 height 13
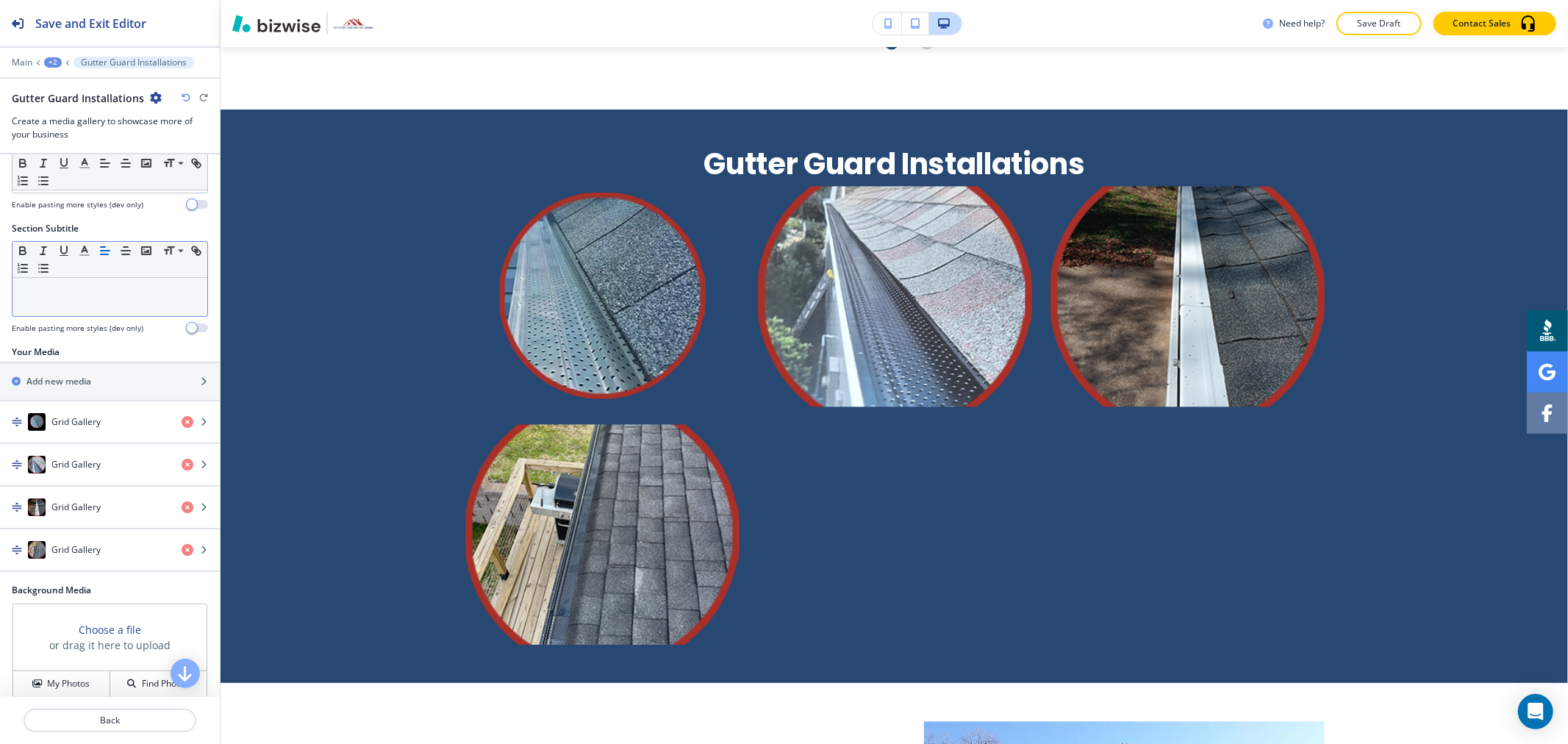
scroll to position [163, 0]
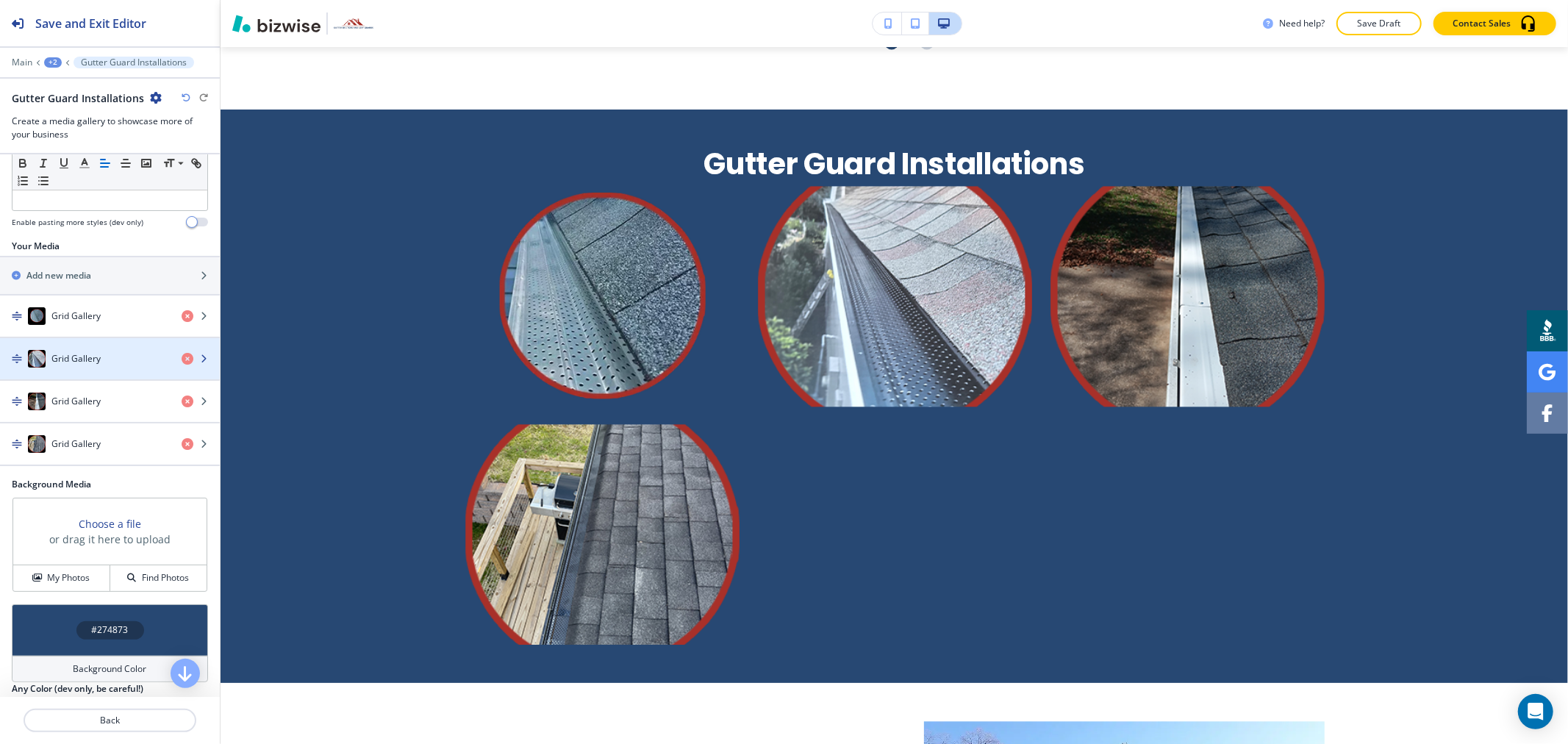
click at [89, 367] on div "Grid Gallery" at bounding box center [84, 359] width 169 height 18
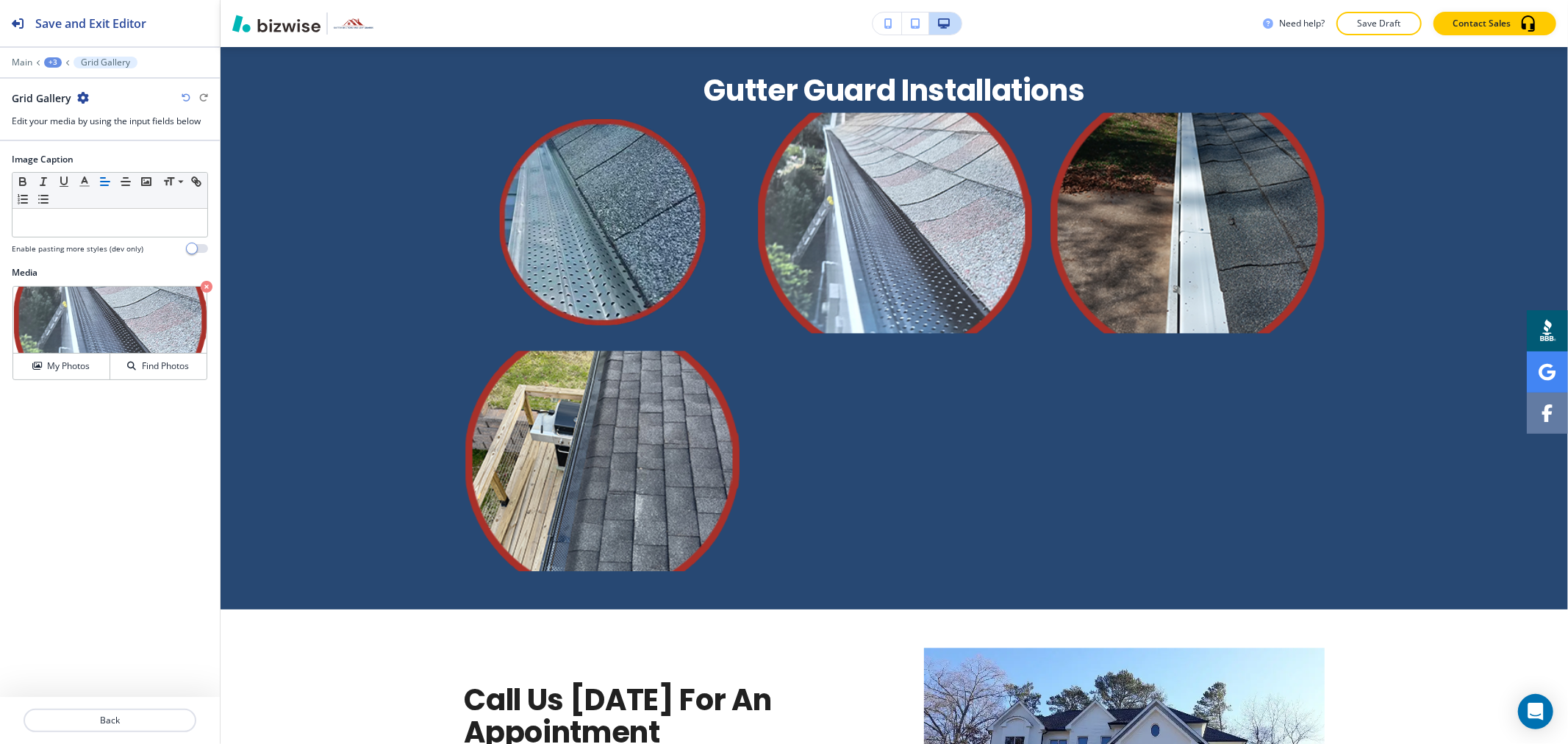
scroll to position [2707, 0]
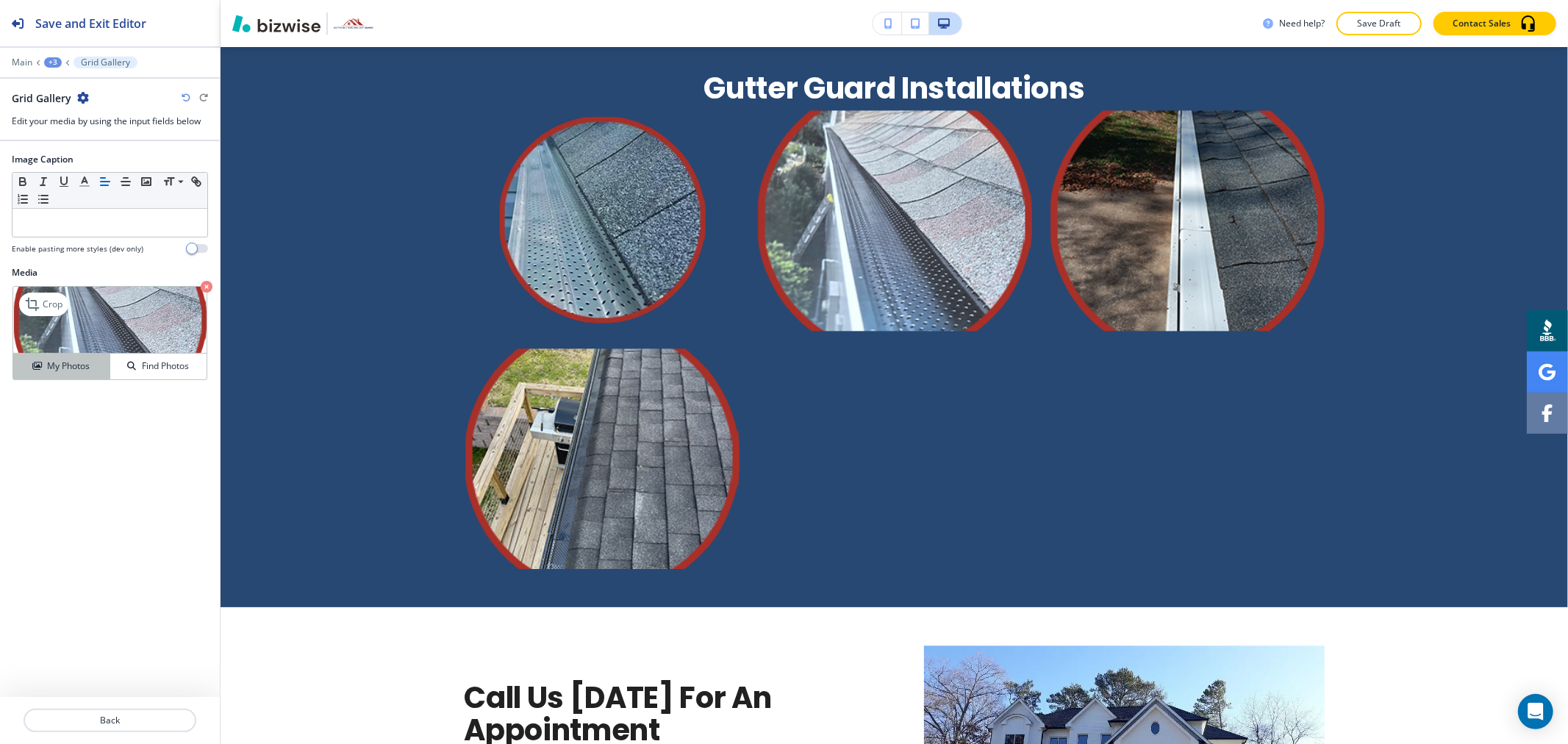
click at [89, 364] on h4 "My Photos" at bounding box center [68, 366] width 43 height 13
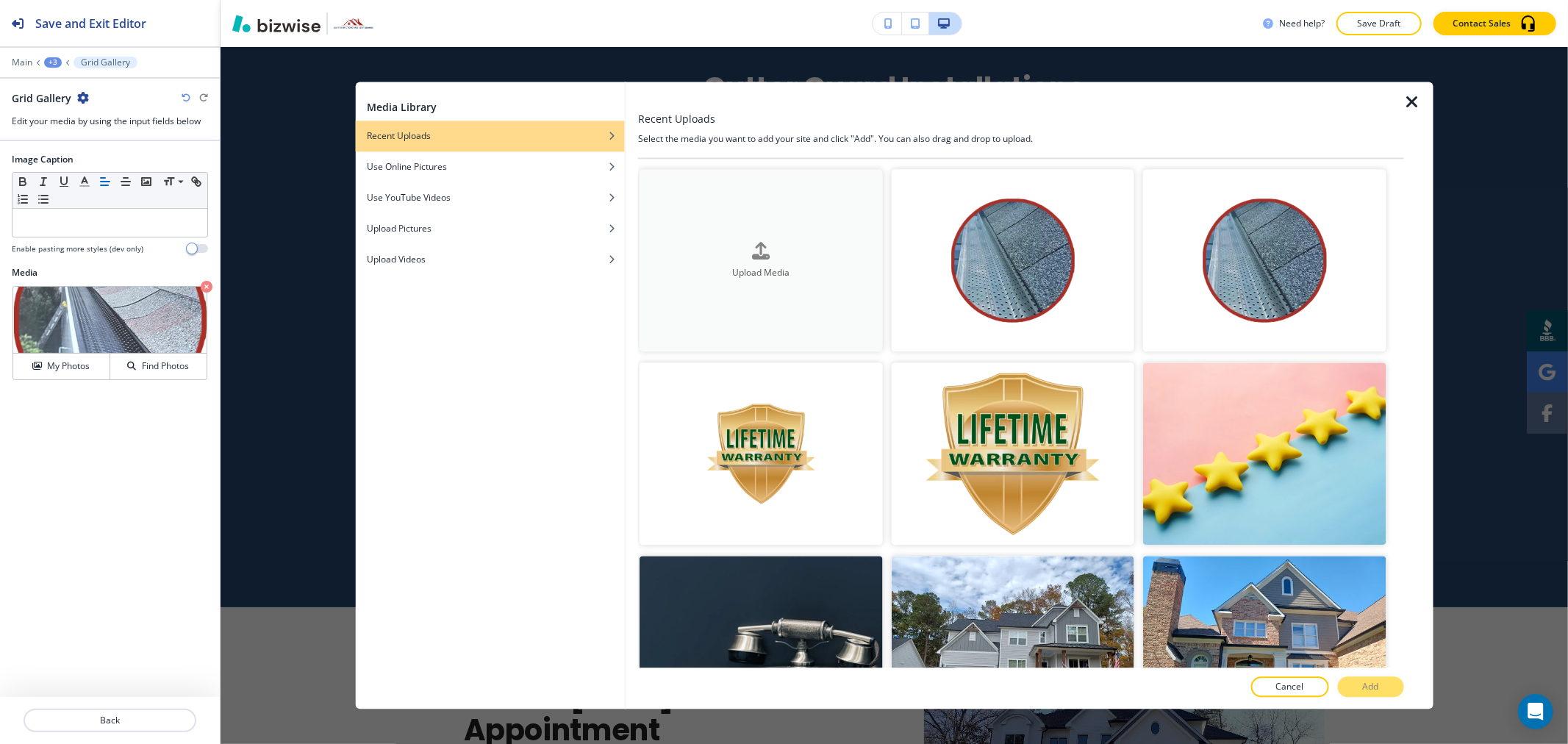
click at [765, 281] on button "Upload Media" at bounding box center [761, 260] width 243 height 182
click at [768, 251] on div "Upload Media" at bounding box center [761, 260] width 243 height 37
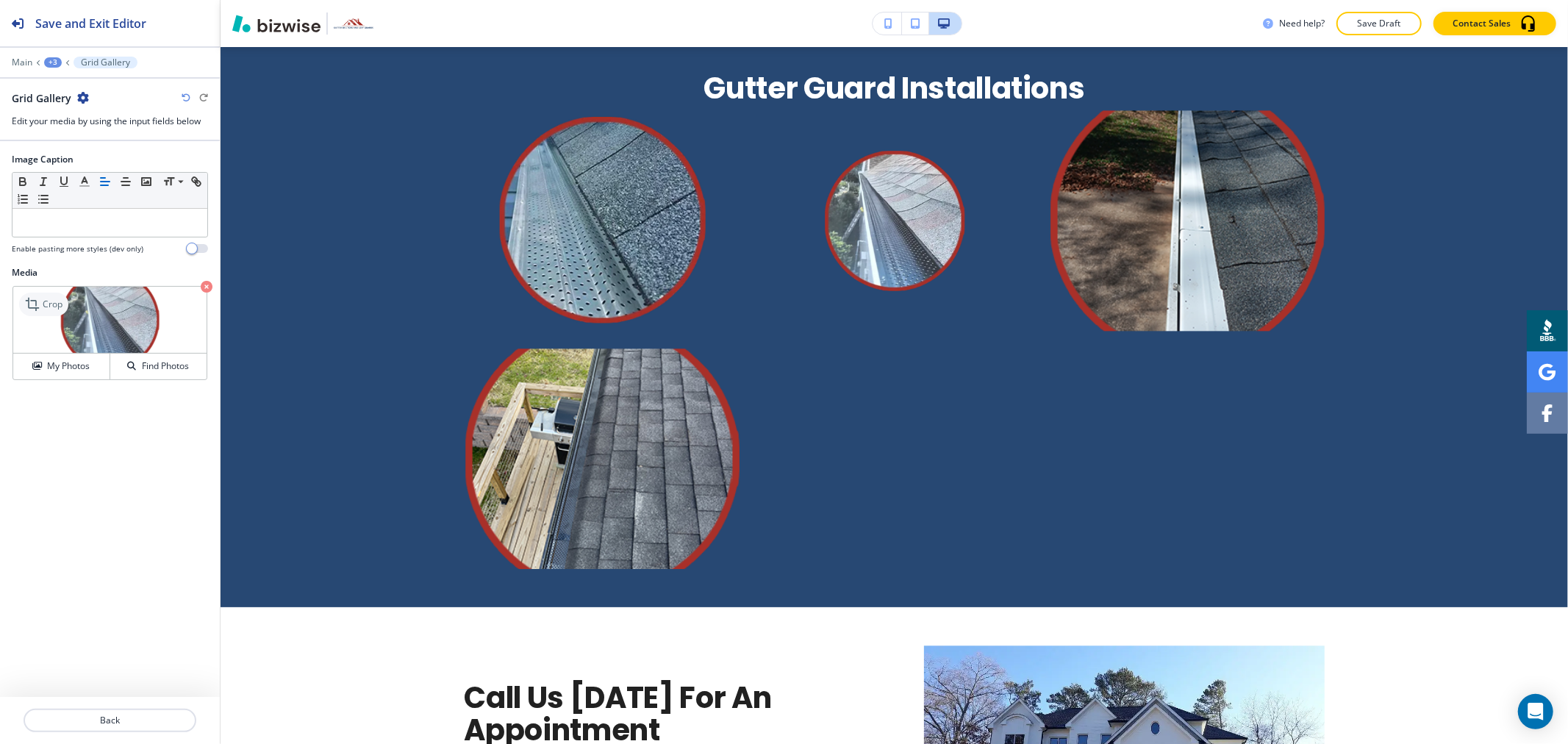
click at [47, 304] on p "Crop" at bounding box center [52, 304] width 20 height 13
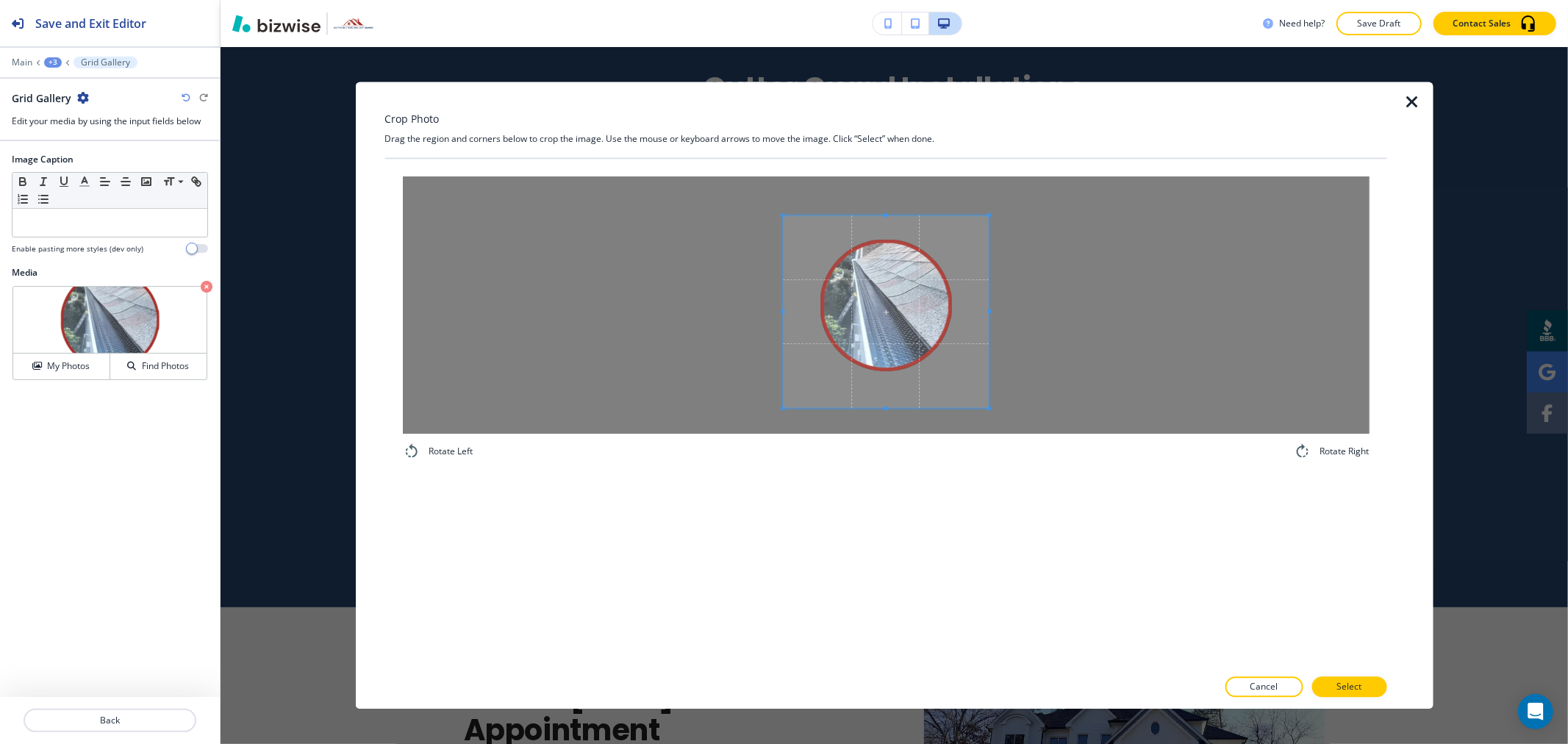
click at [891, 215] on span at bounding box center [886, 215] width 206 height 4
click at [806, 313] on div at bounding box center [897, 312] width 184 height 193
click at [971, 314] on span at bounding box center [971, 312] width 4 height 193
click at [798, 314] on span at bounding box center [800, 312] width 4 height 193
click at [885, 401] on span at bounding box center [885, 399] width 4 height 4
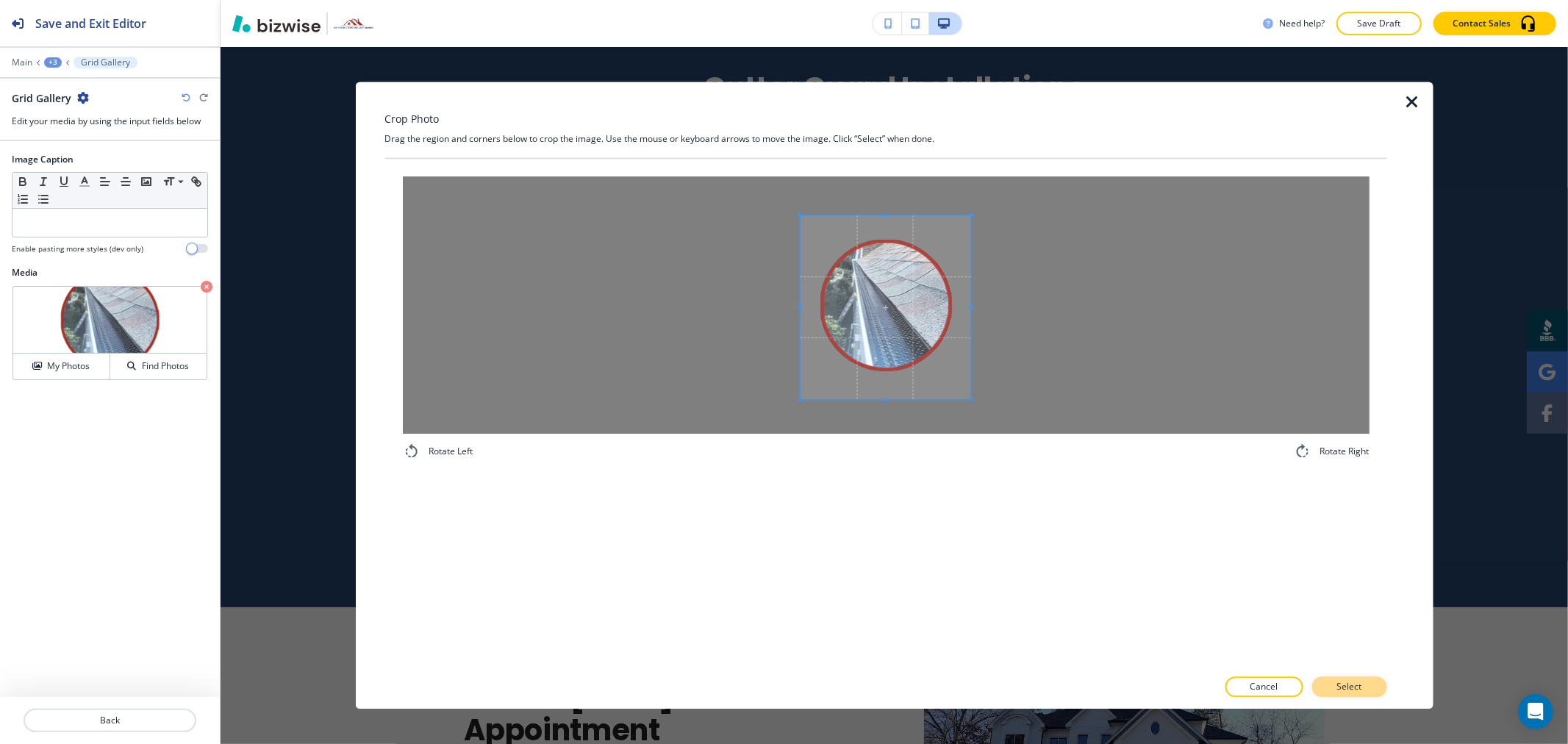
click at [1343, 687] on p "Select" at bounding box center [1348, 687] width 25 height 13
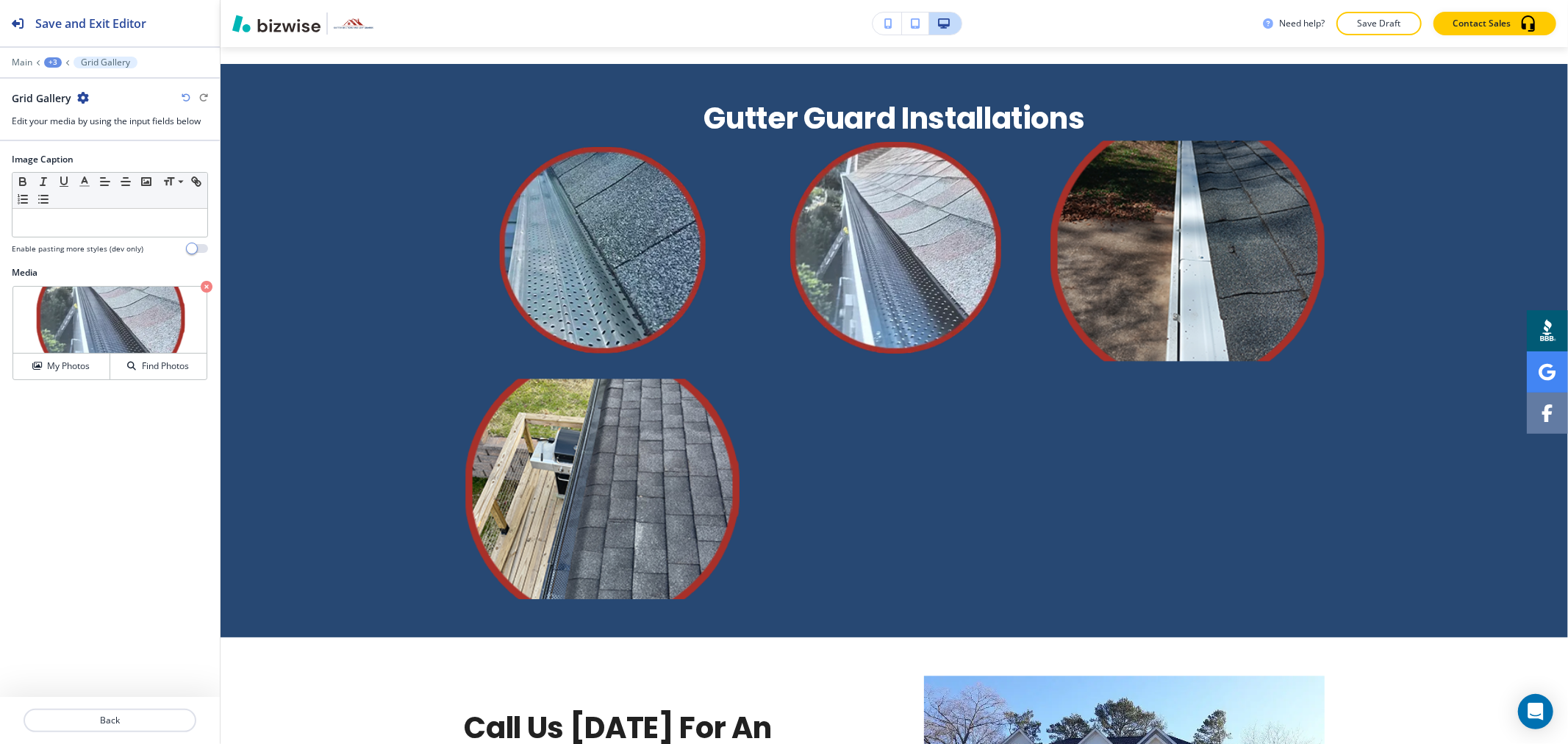
scroll to position [2625, 0]
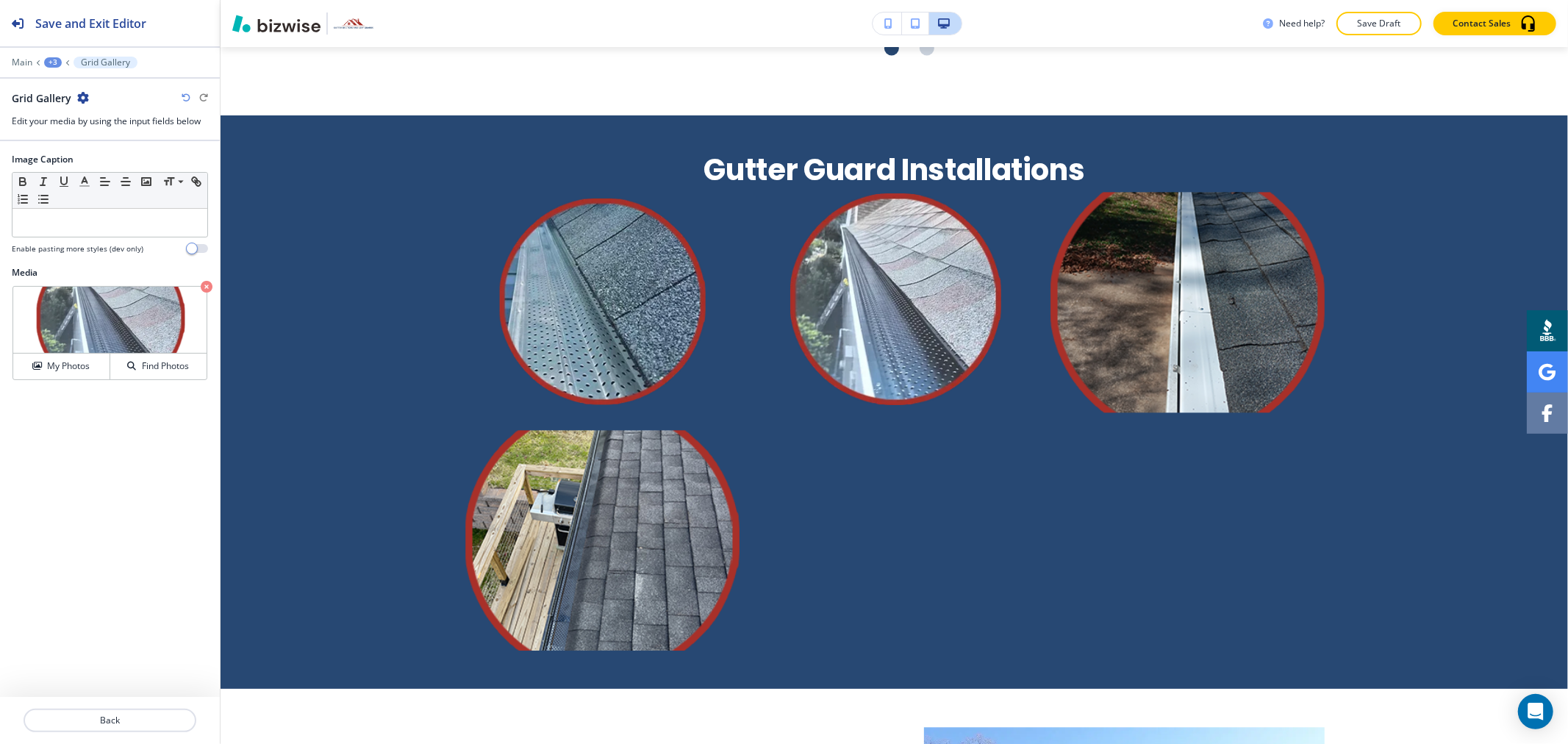
click at [57, 65] on div "+3" at bounding box center [53, 63] width 18 height 10
click at [81, 141] on p "Gutter Guard Installations" at bounding box center [91, 138] width 75 height 13
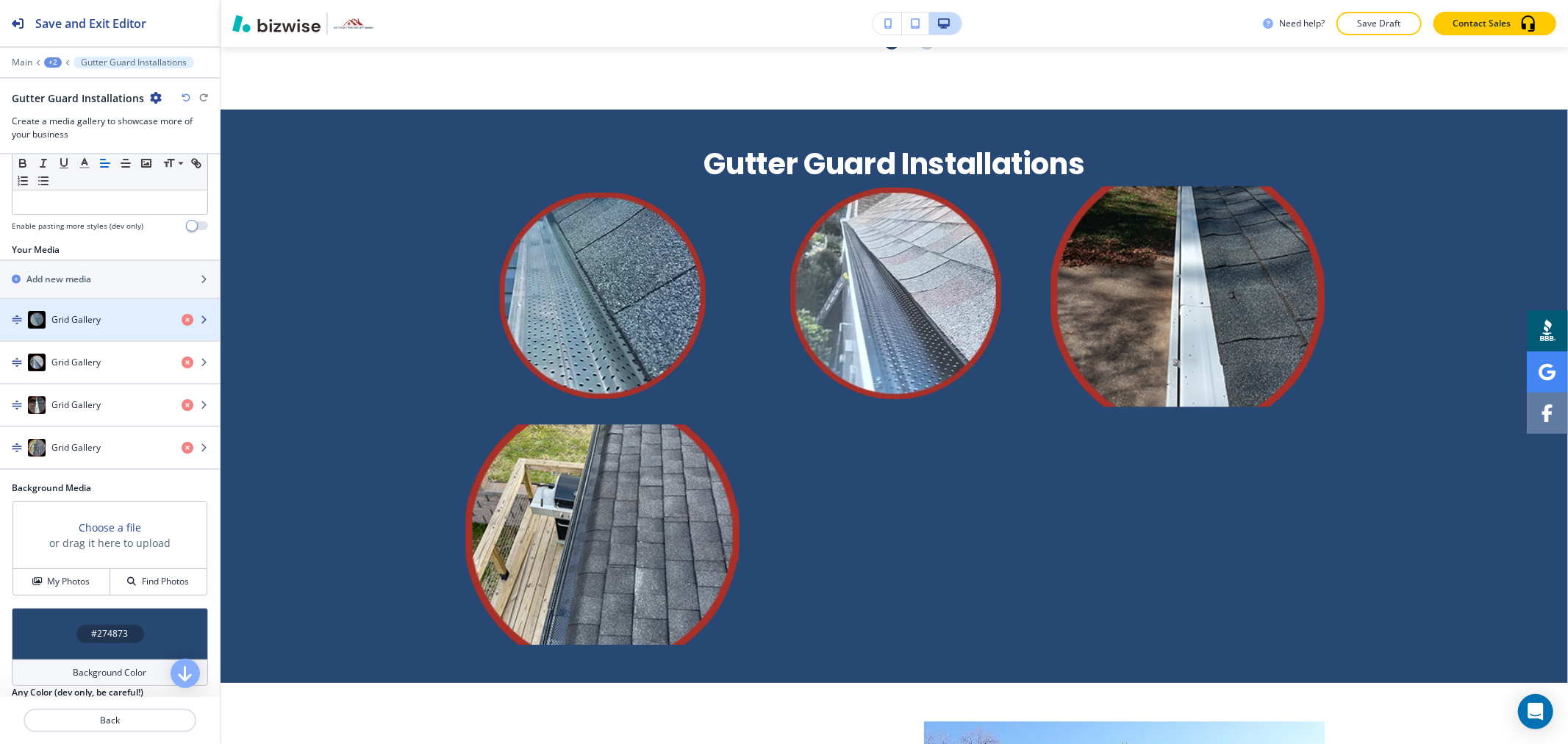
scroll to position [163, 0]
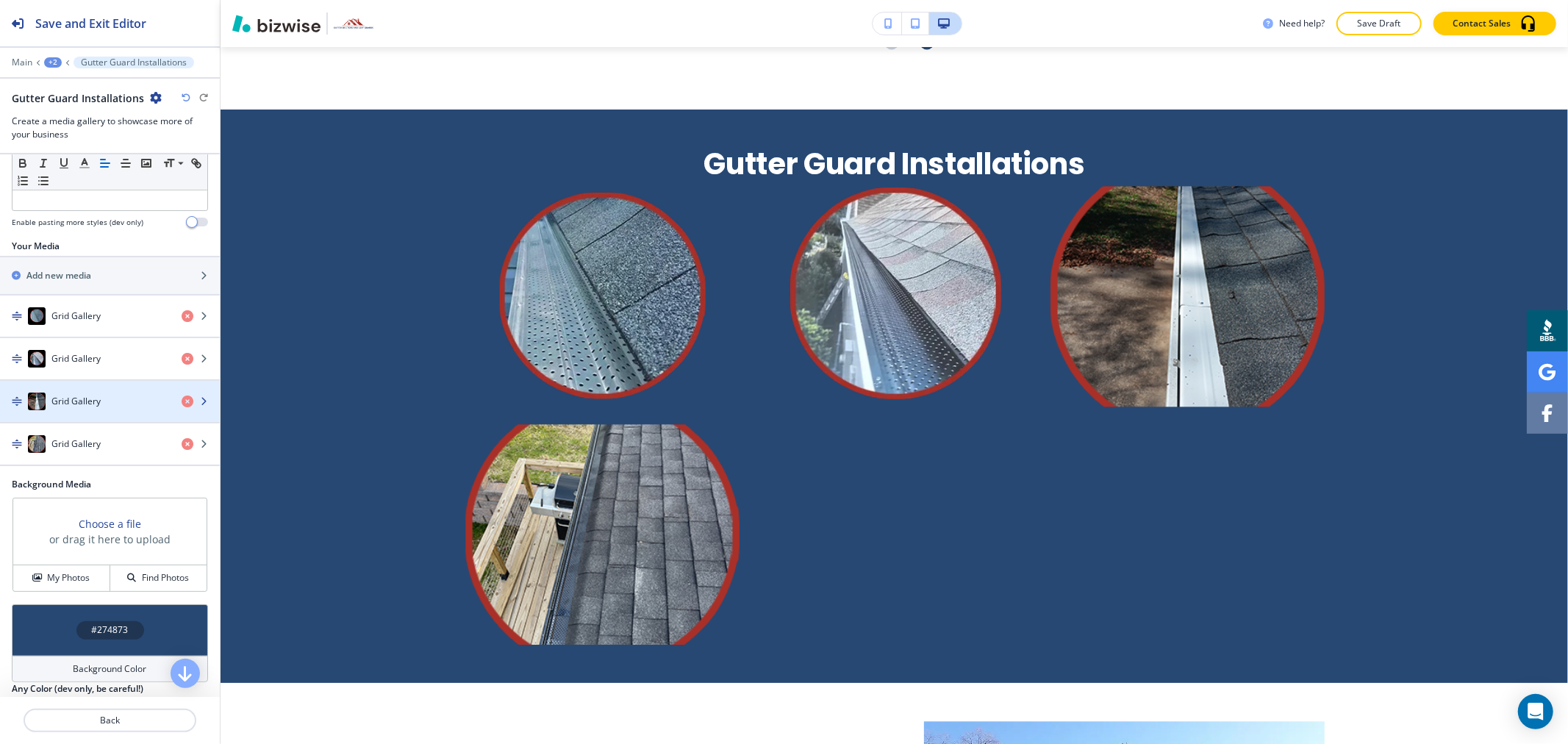
click at [104, 394] on div "Grid Gallery" at bounding box center [84, 401] width 169 height 18
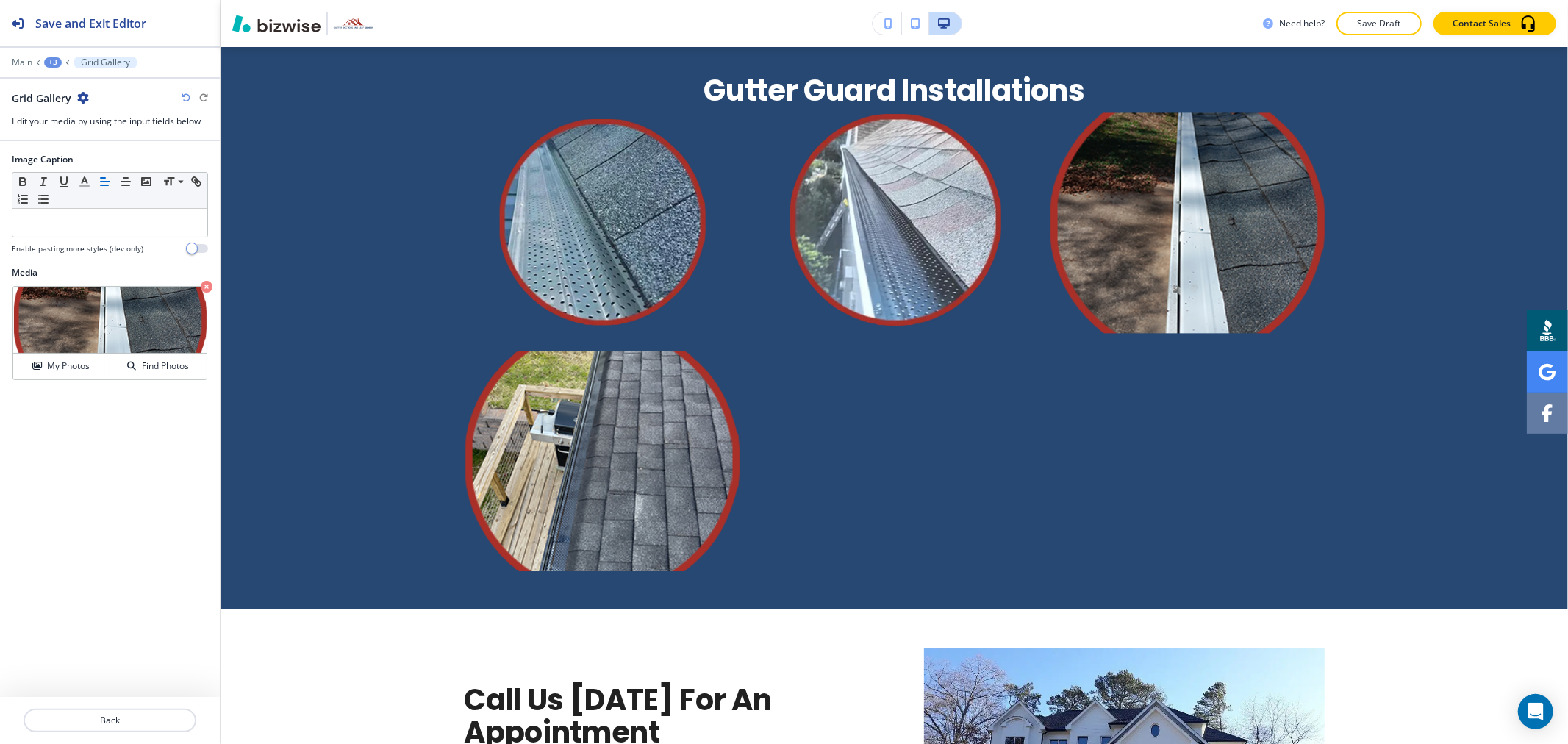
scroll to position [2707, 0]
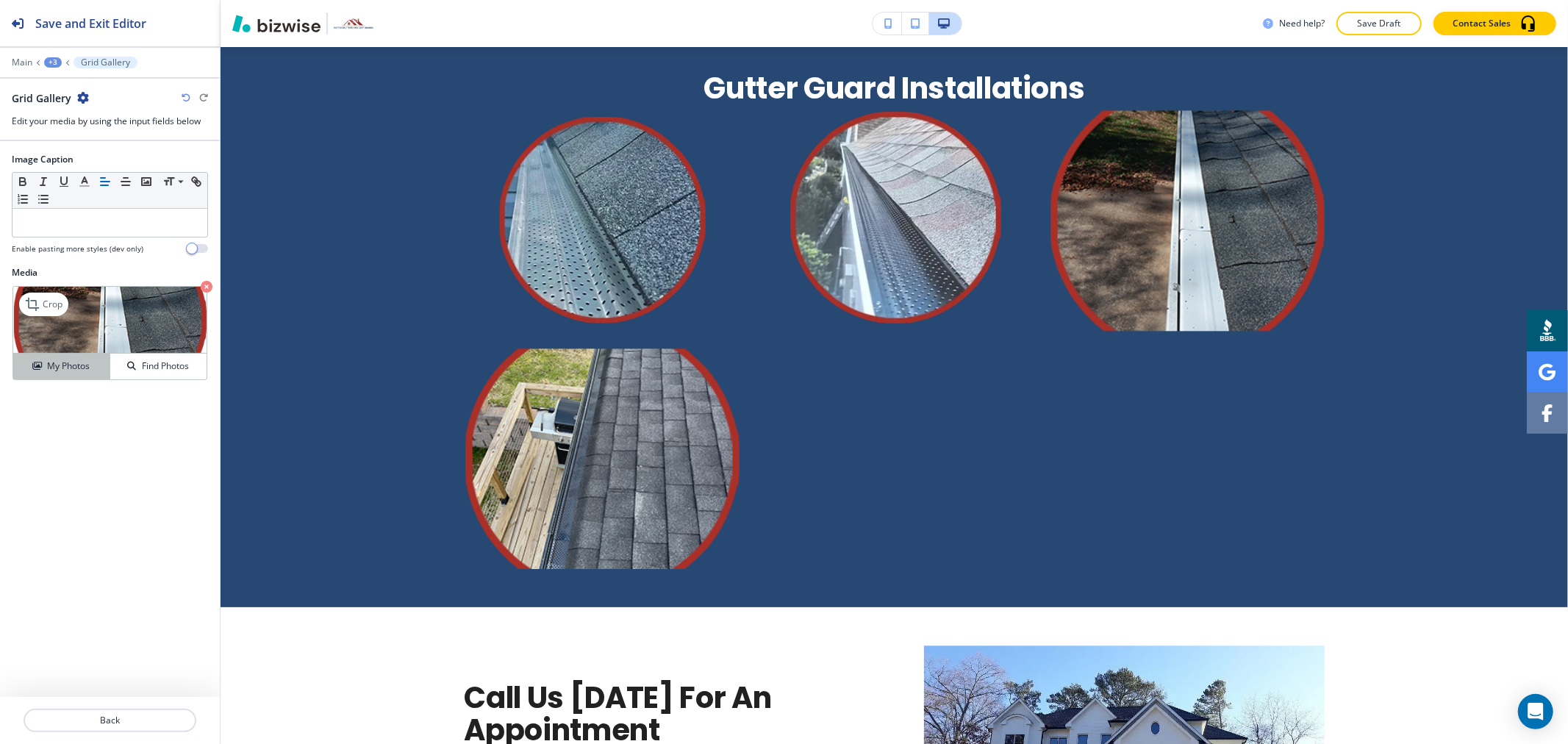
click at [67, 362] on h4 "My Photos" at bounding box center [68, 366] width 43 height 13
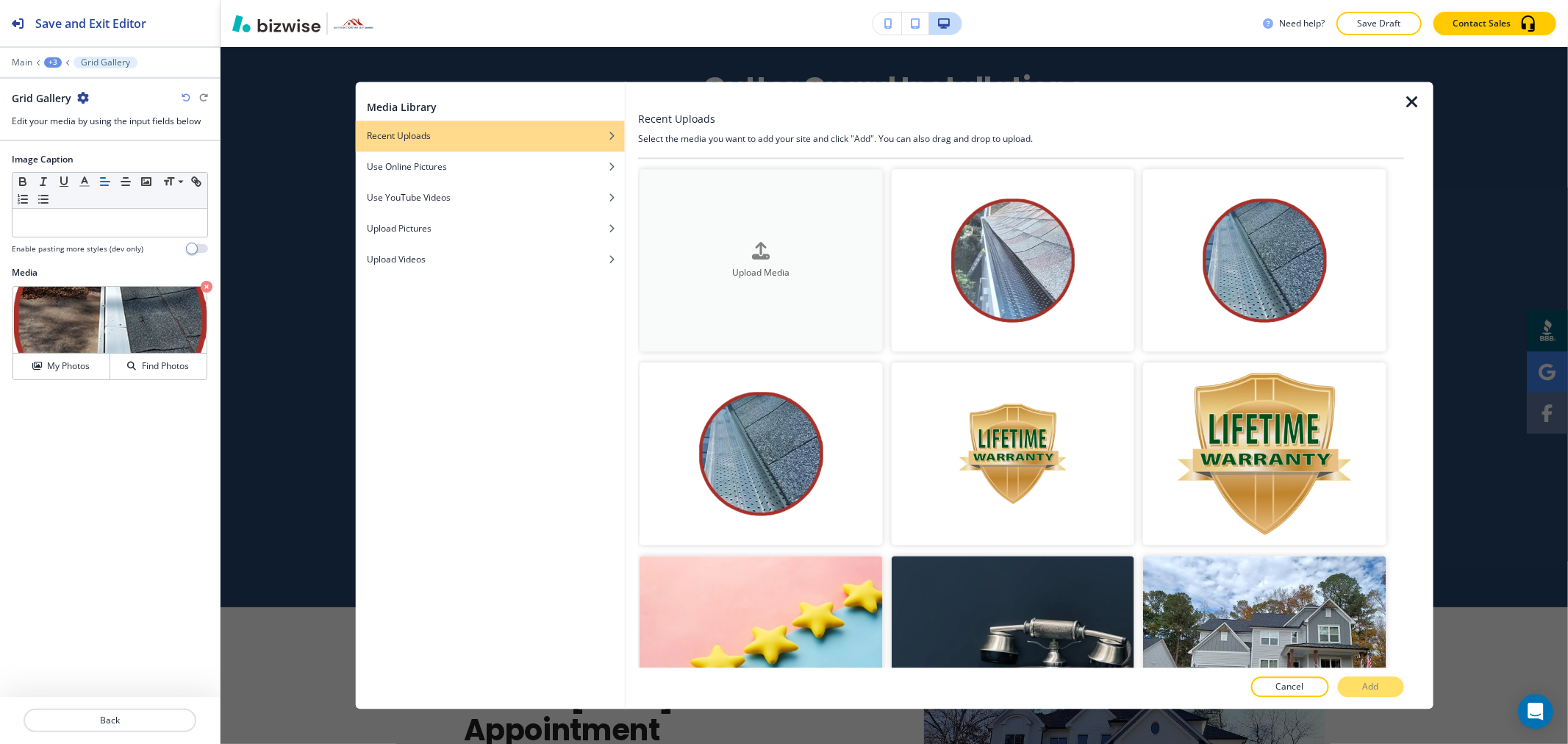
click at [802, 256] on div "Upload Media" at bounding box center [761, 260] width 243 height 37
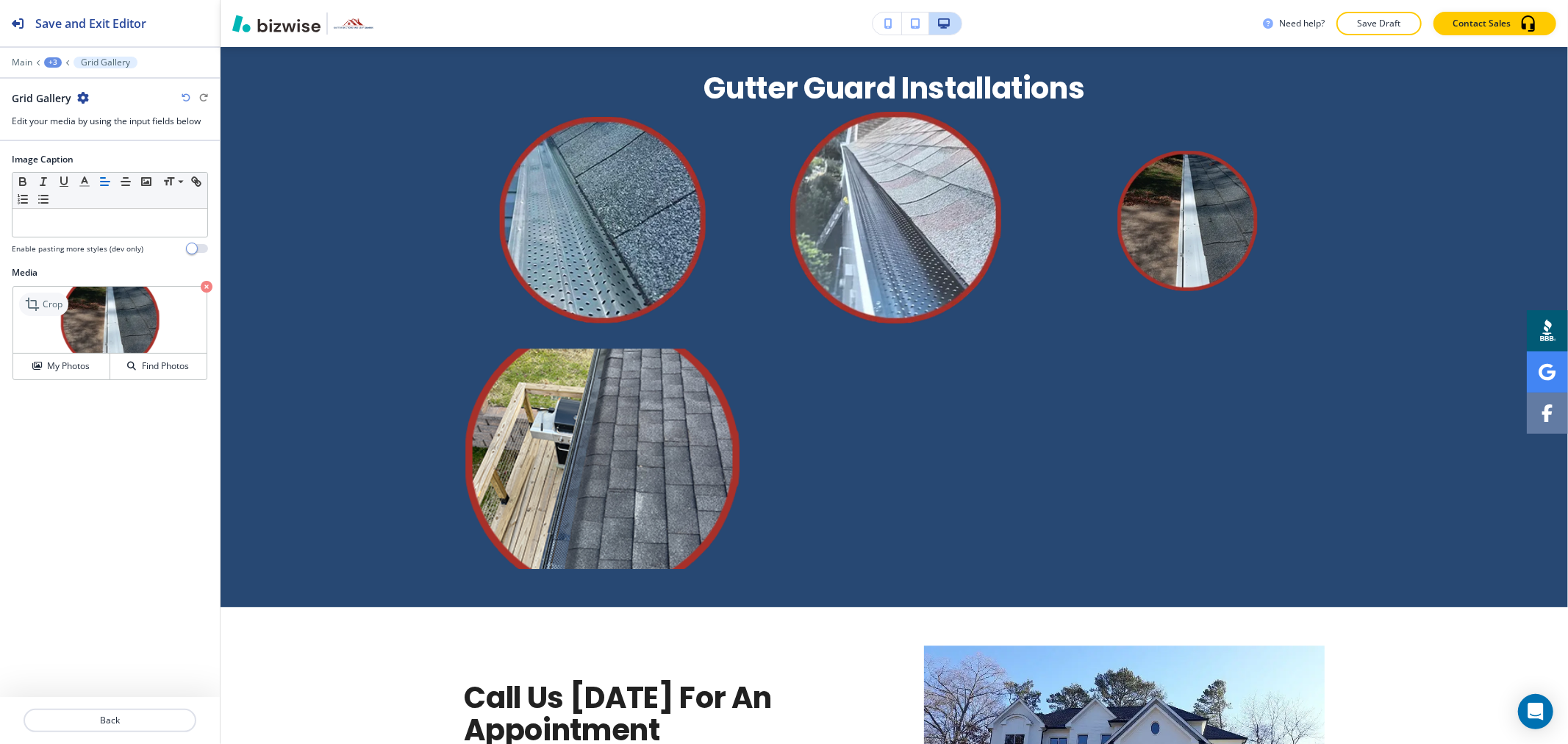
click at [34, 302] on icon at bounding box center [34, 304] width 18 height 18
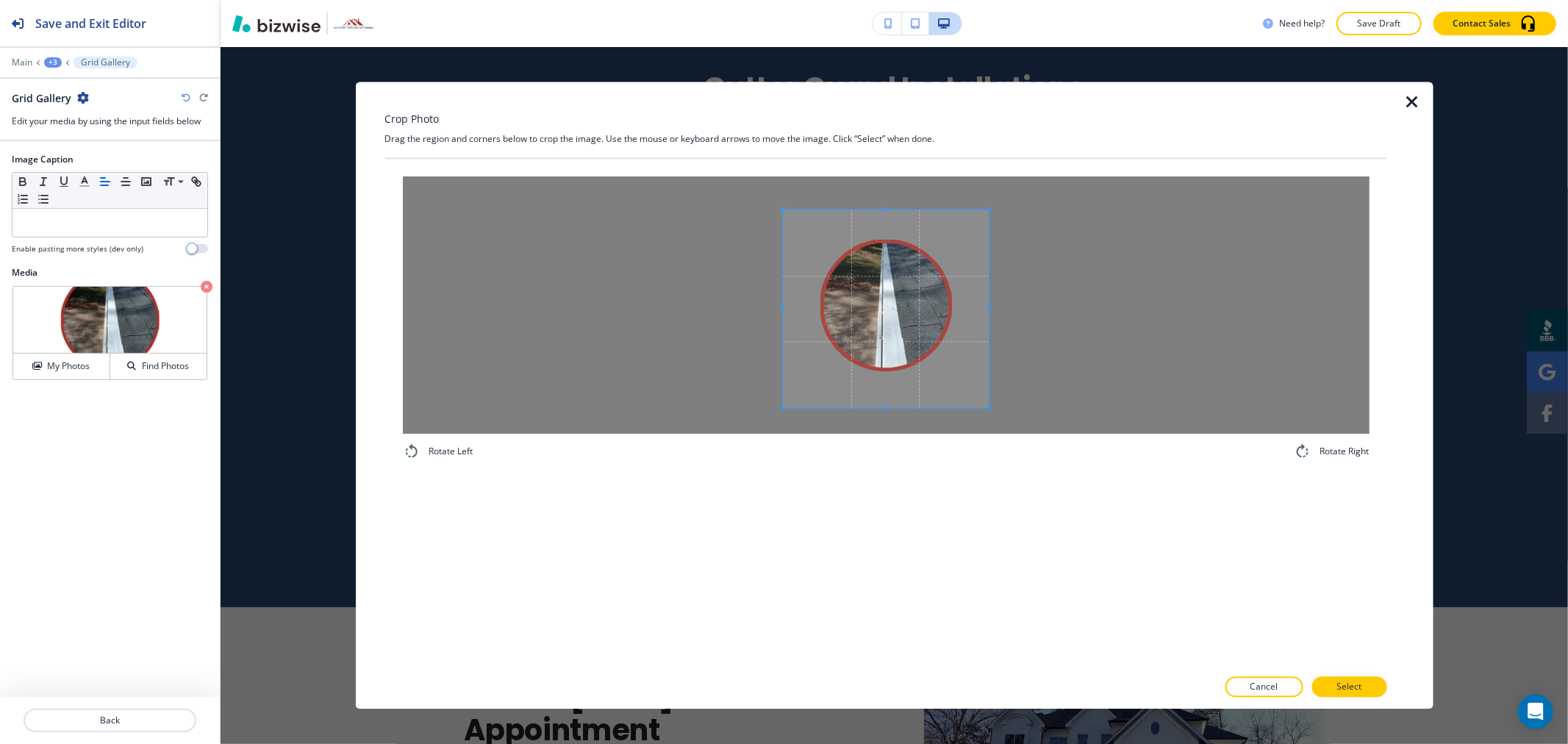
click at [884, 210] on div at bounding box center [886, 309] width 206 height 198
click at [886, 210] on span at bounding box center [886, 211] width 4 height 4
click at [977, 307] on div at bounding box center [880, 310] width 194 height 197
click at [791, 309] on span at bounding box center [791, 310] width 4 height 4
click at [885, 398] on span at bounding box center [885, 399] width 4 height 4
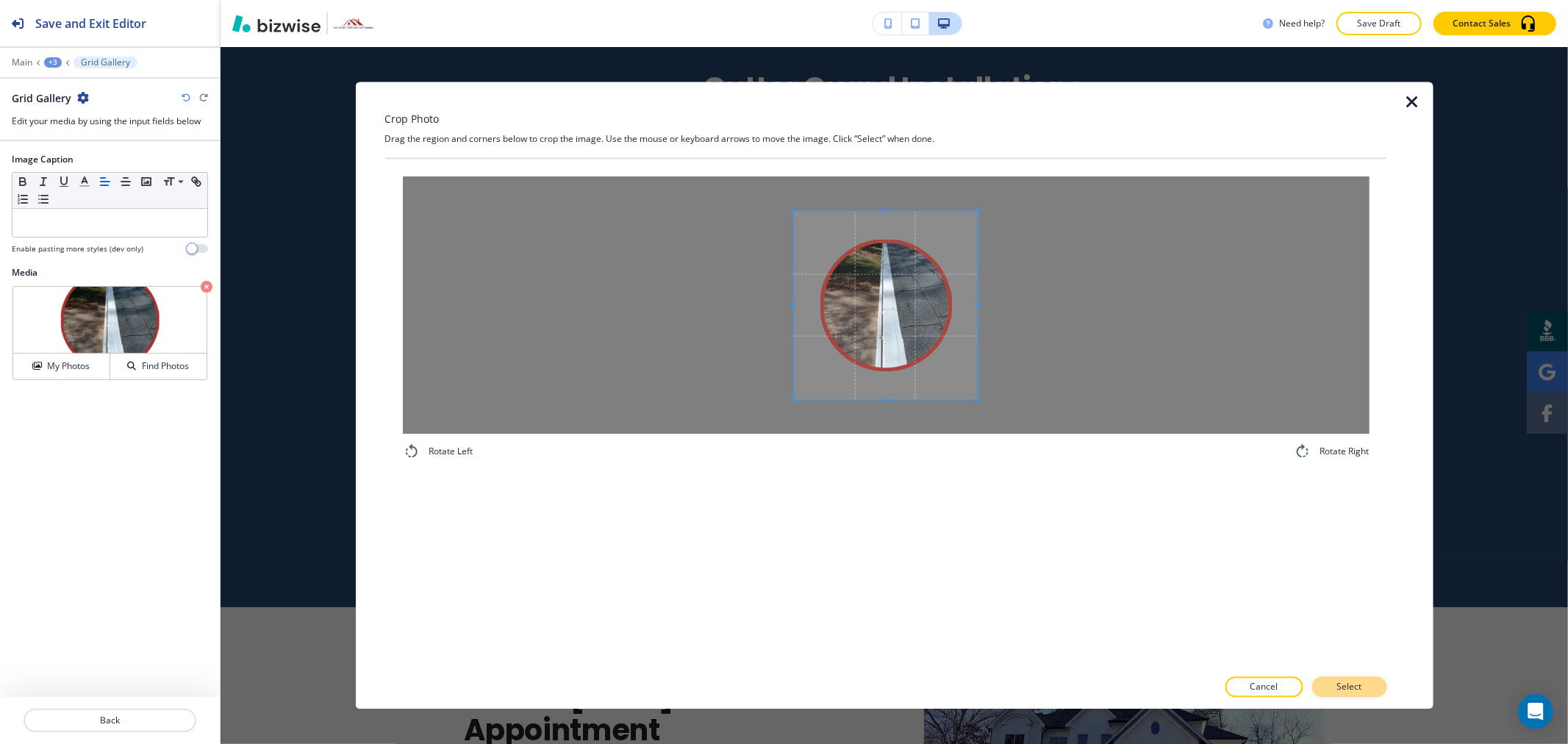
click at [1375, 691] on button "Select" at bounding box center [1349, 687] width 75 height 21
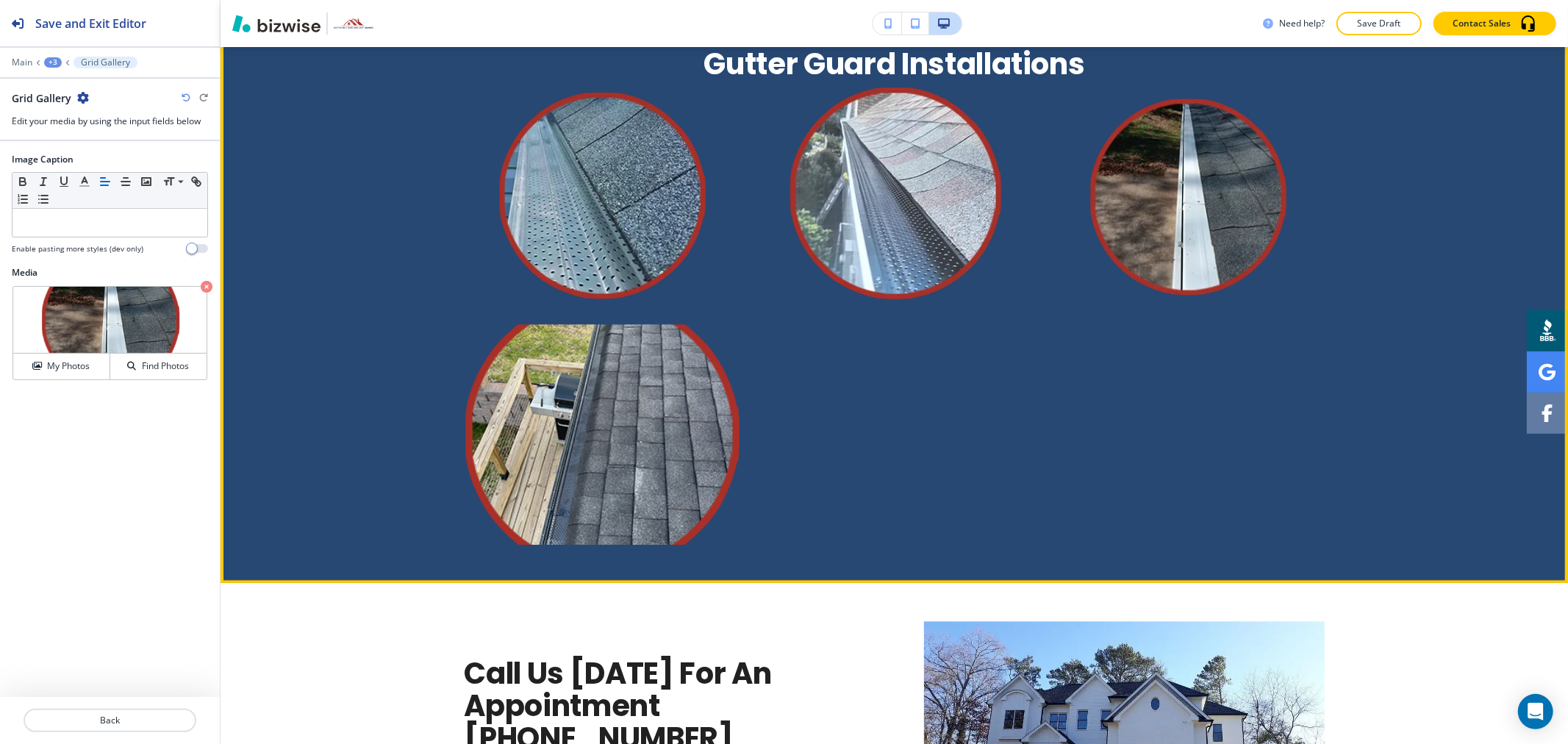
scroll to position [2789, 0]
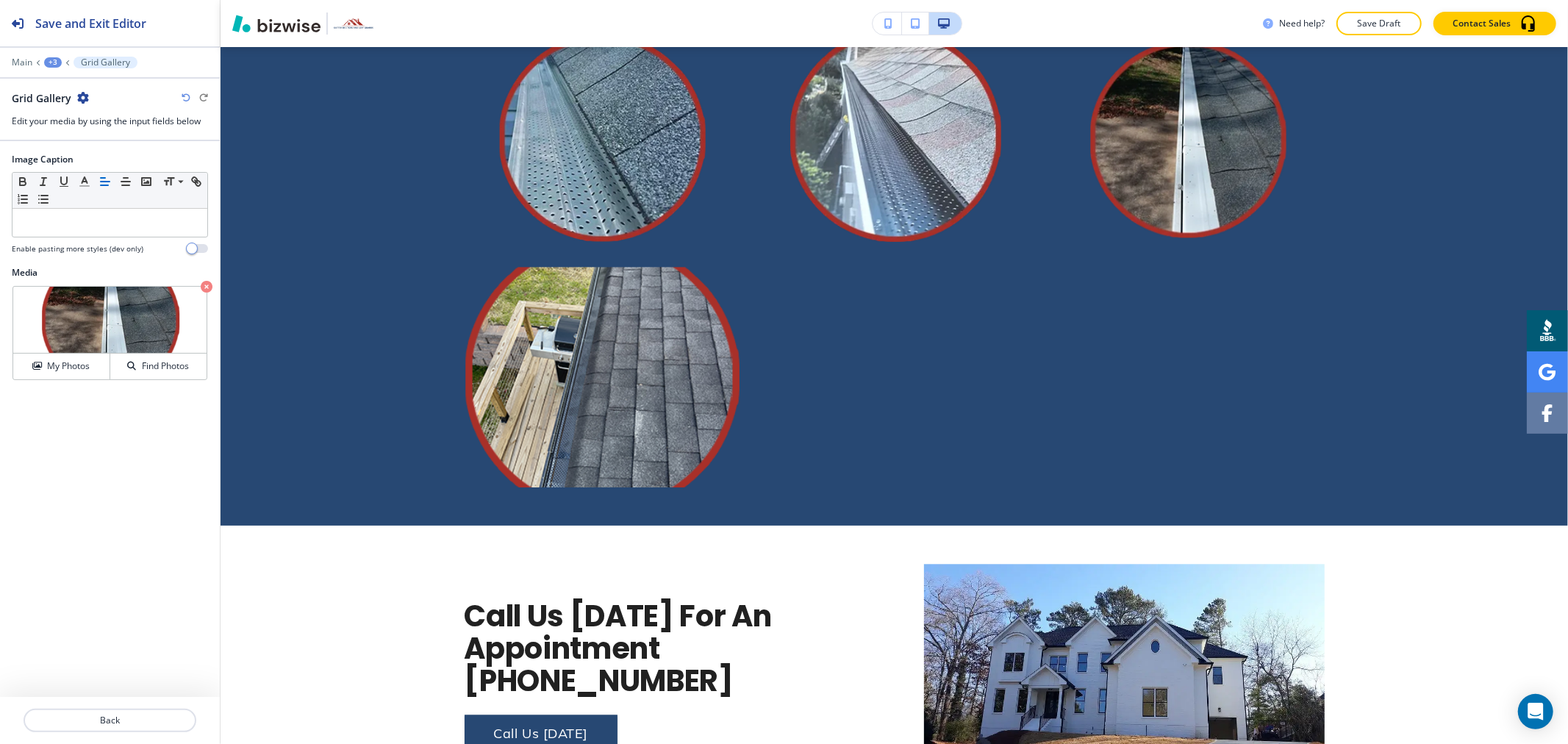
click at [55, 66] on div "+3" at bounding box center [53, 63] width 18 height 10
click at [108, 140] on p "Gutter Guard Installations" at bounding box center [91, 138] width 75 height 13
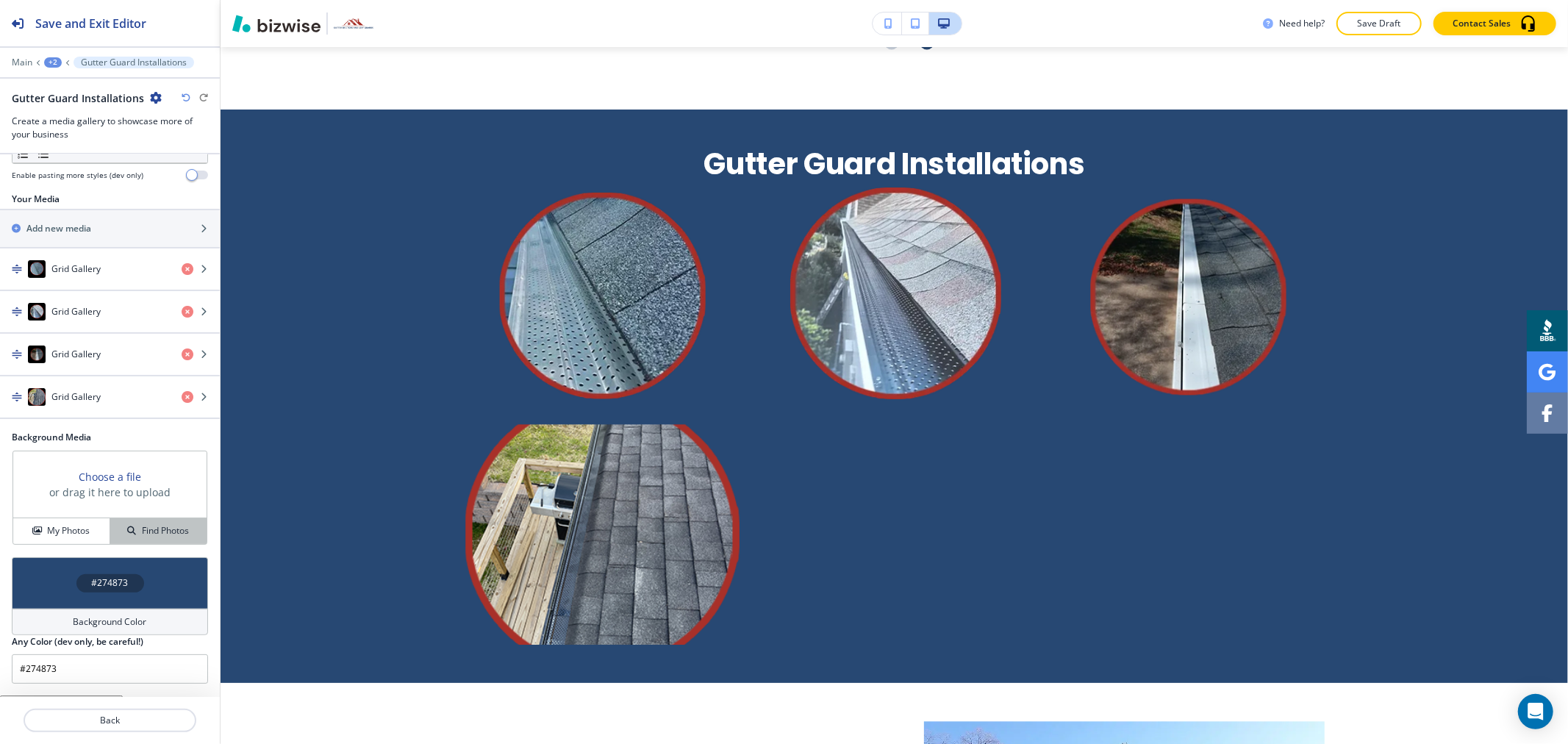
scroll to position [353, 0]
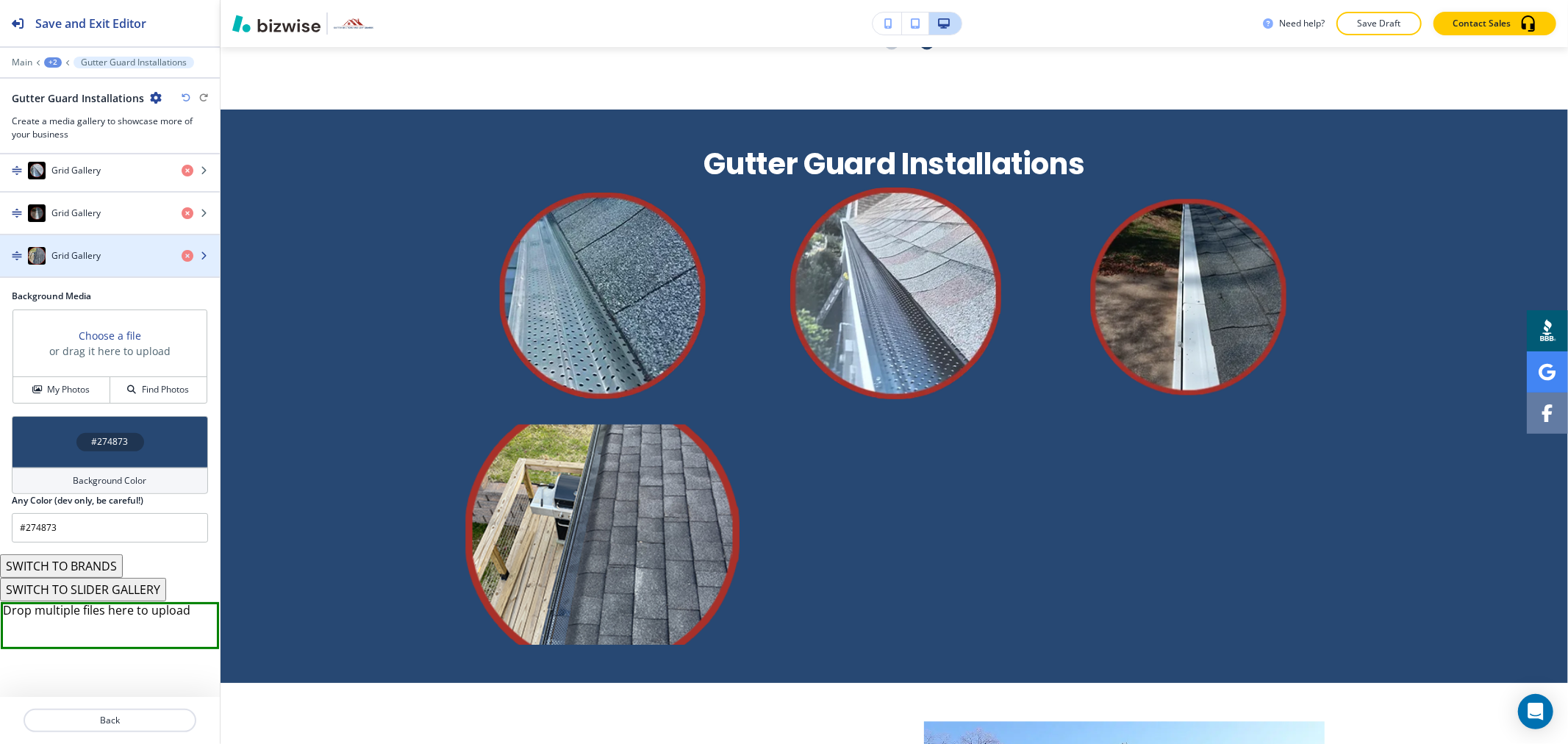
click at [102, 250] on div "Grid Gallery" at bounding box center [84, 256] width 169 height 18
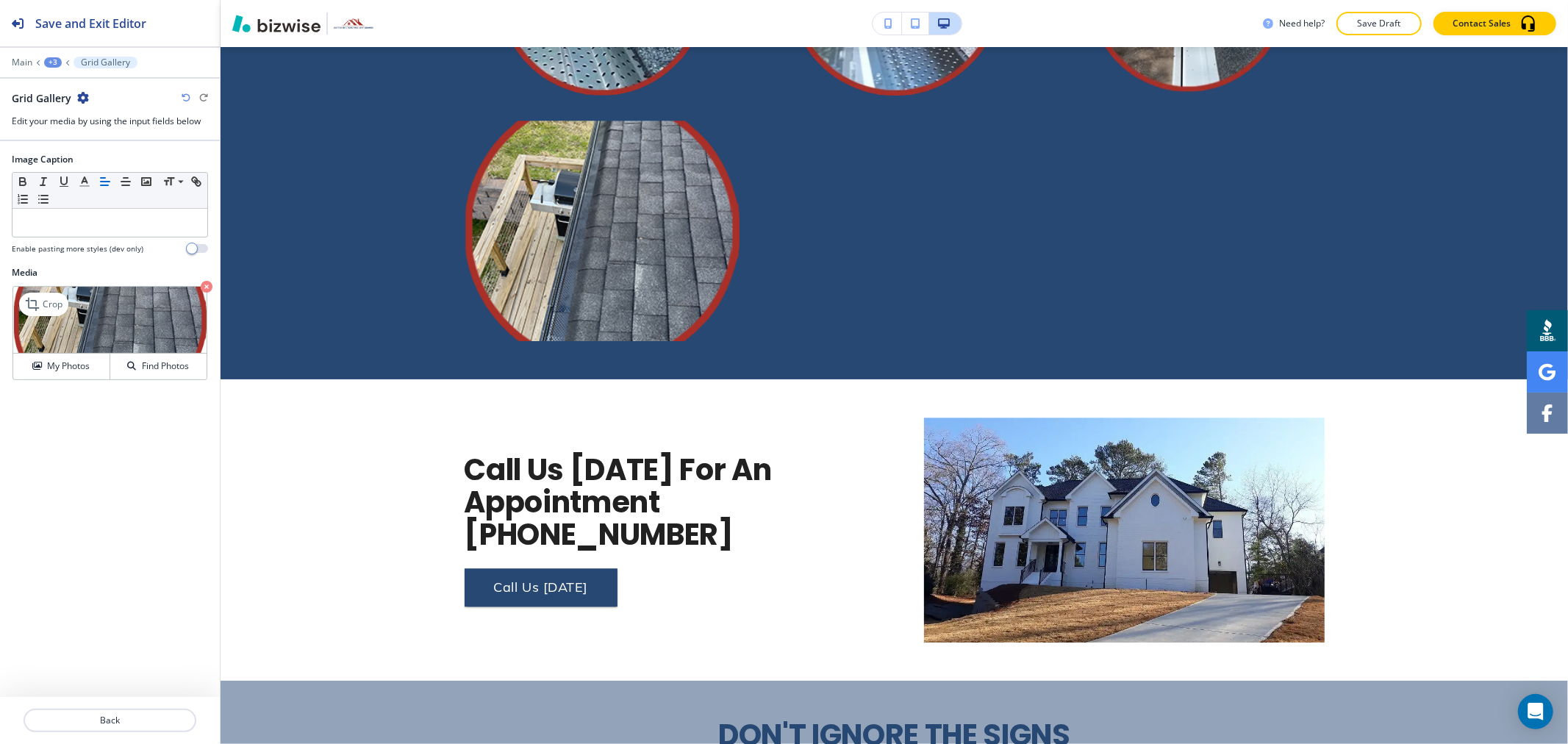
scroll to position [2945, 0]
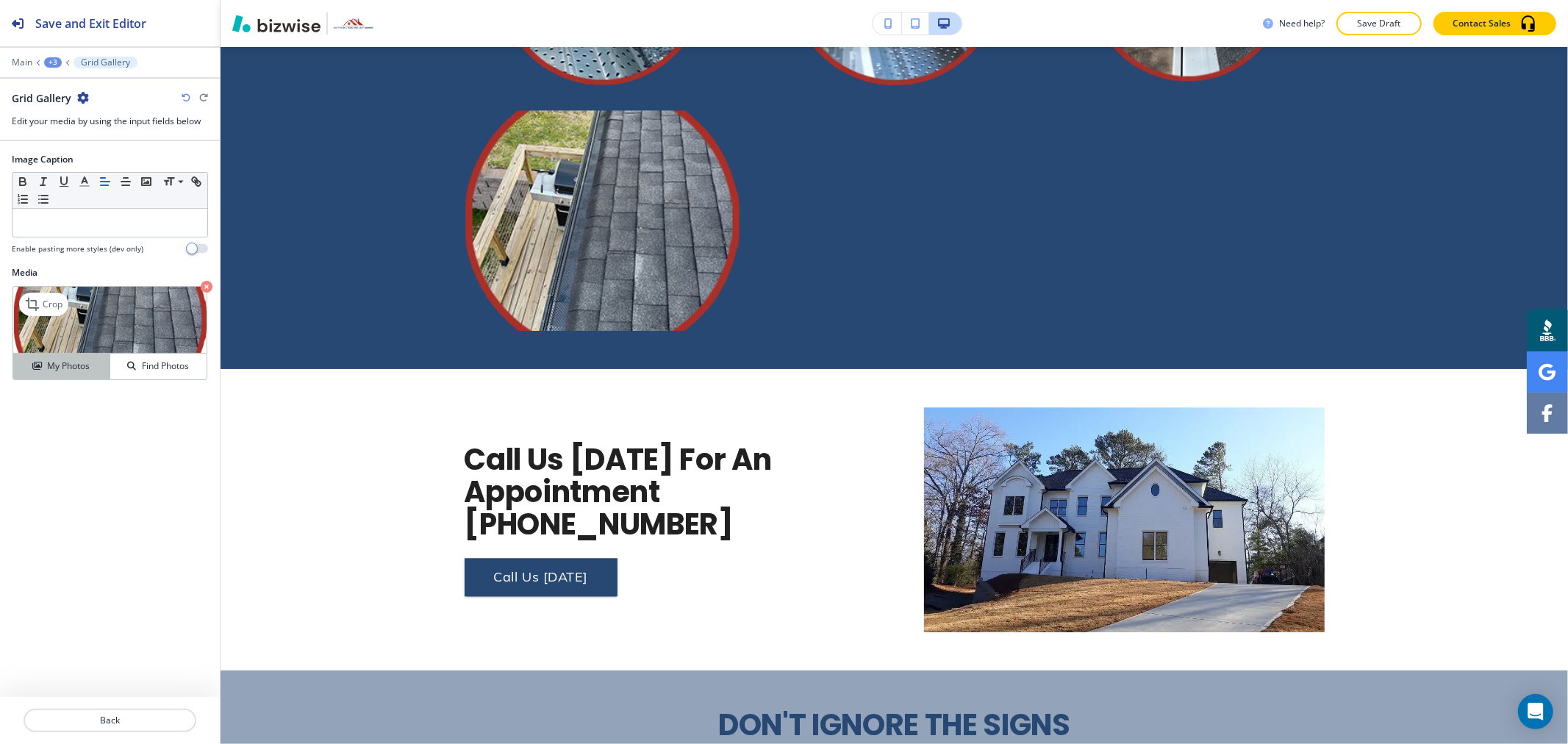
click at [79, 360] on h4 "My Photos" at bounding box center [68, 366] width 43 height 13
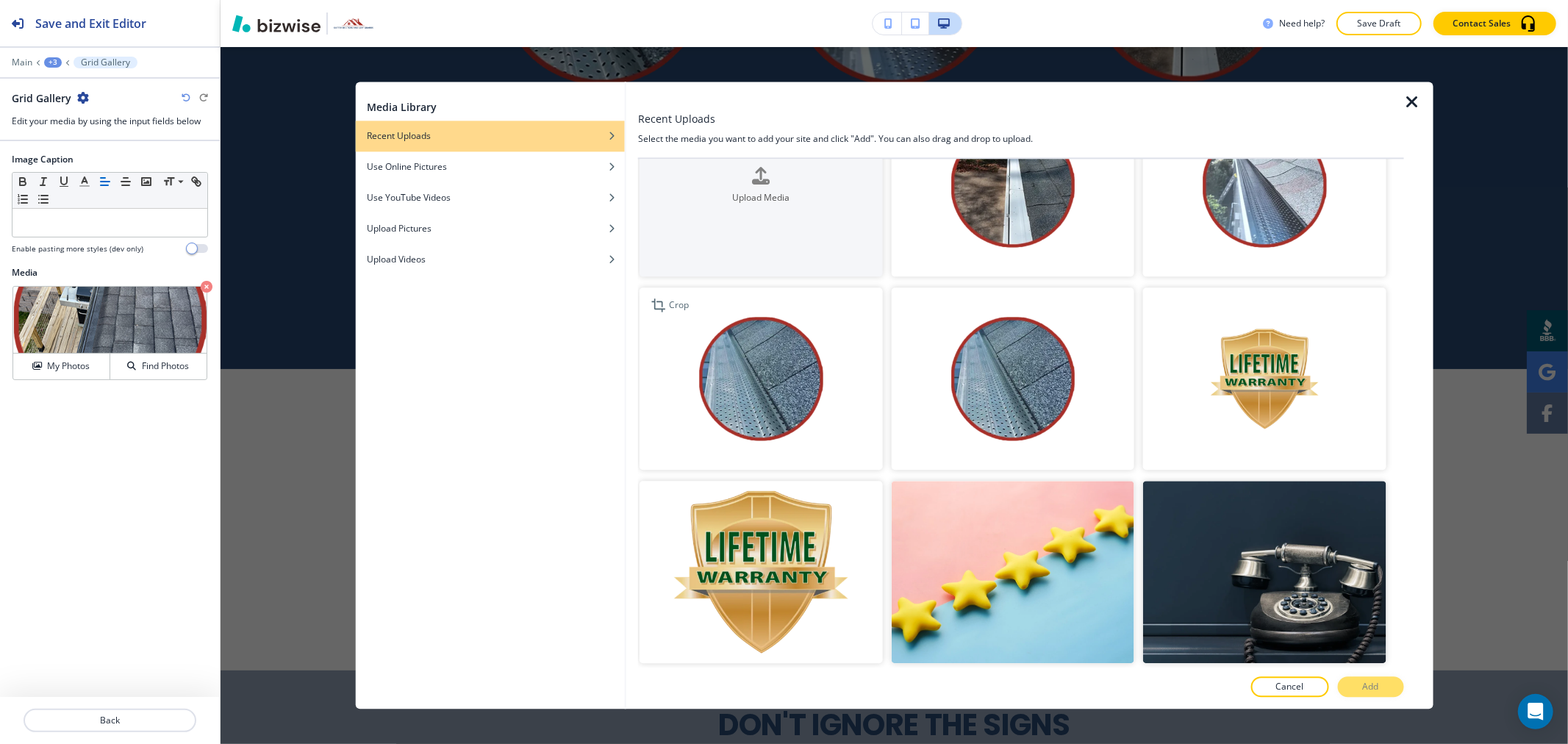
scroll to position [0, 0]
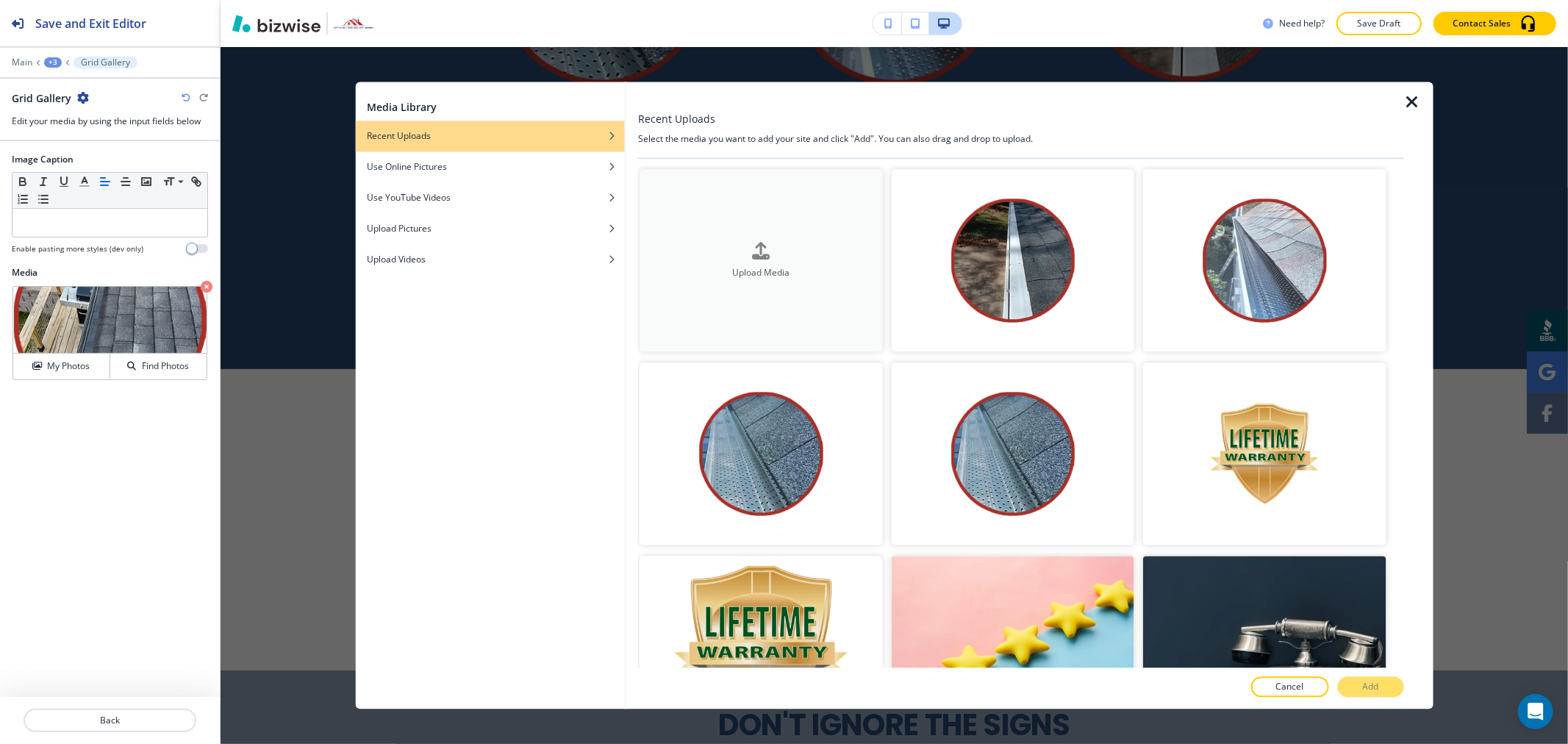
click at [780, 287] on button "Upload Media" at bounding box center [761, 260] width 243 height 182
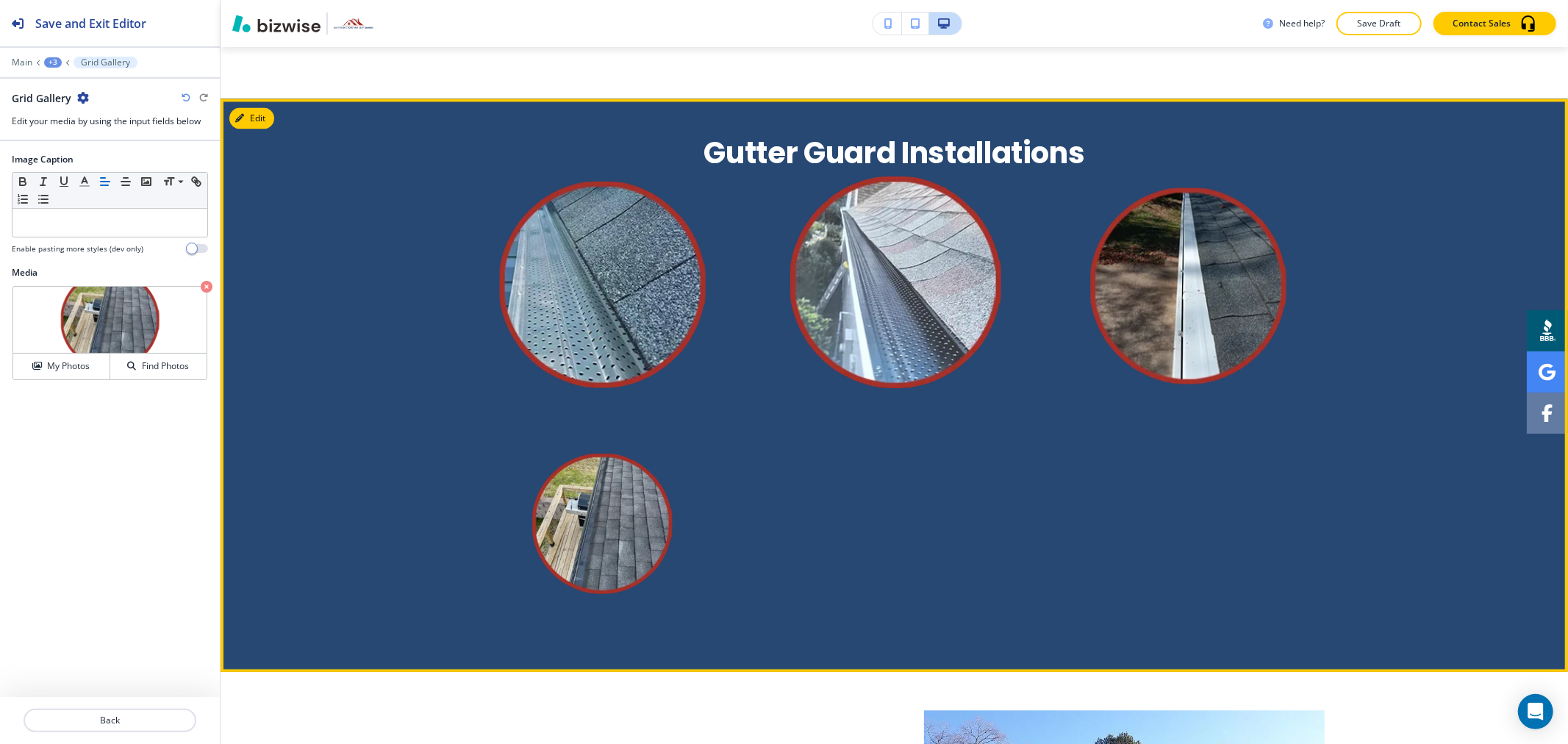
scroll to position [2619, 0]
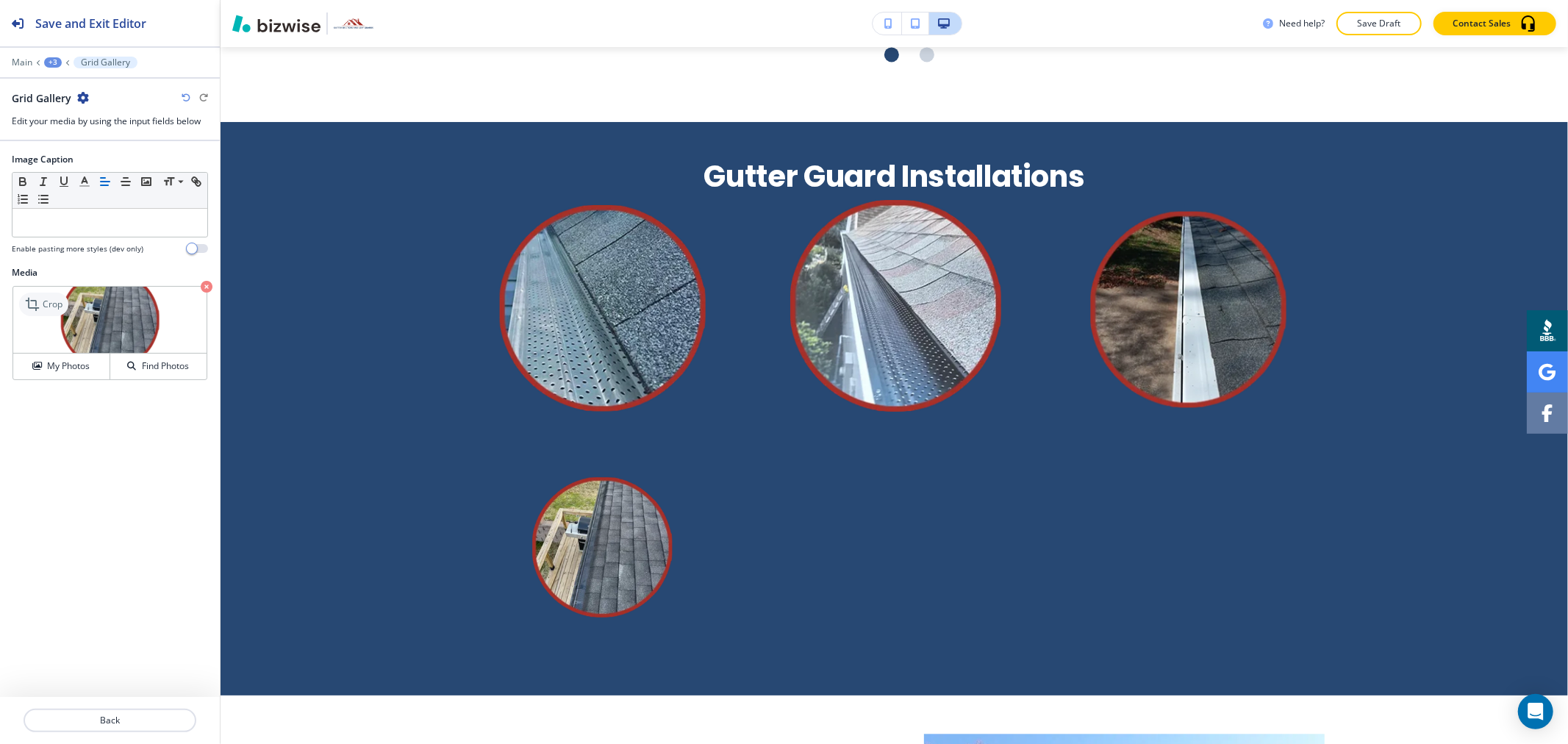
click at [55, 309] on p "Crop" at bounding box center [52, 304] width 20 height 13
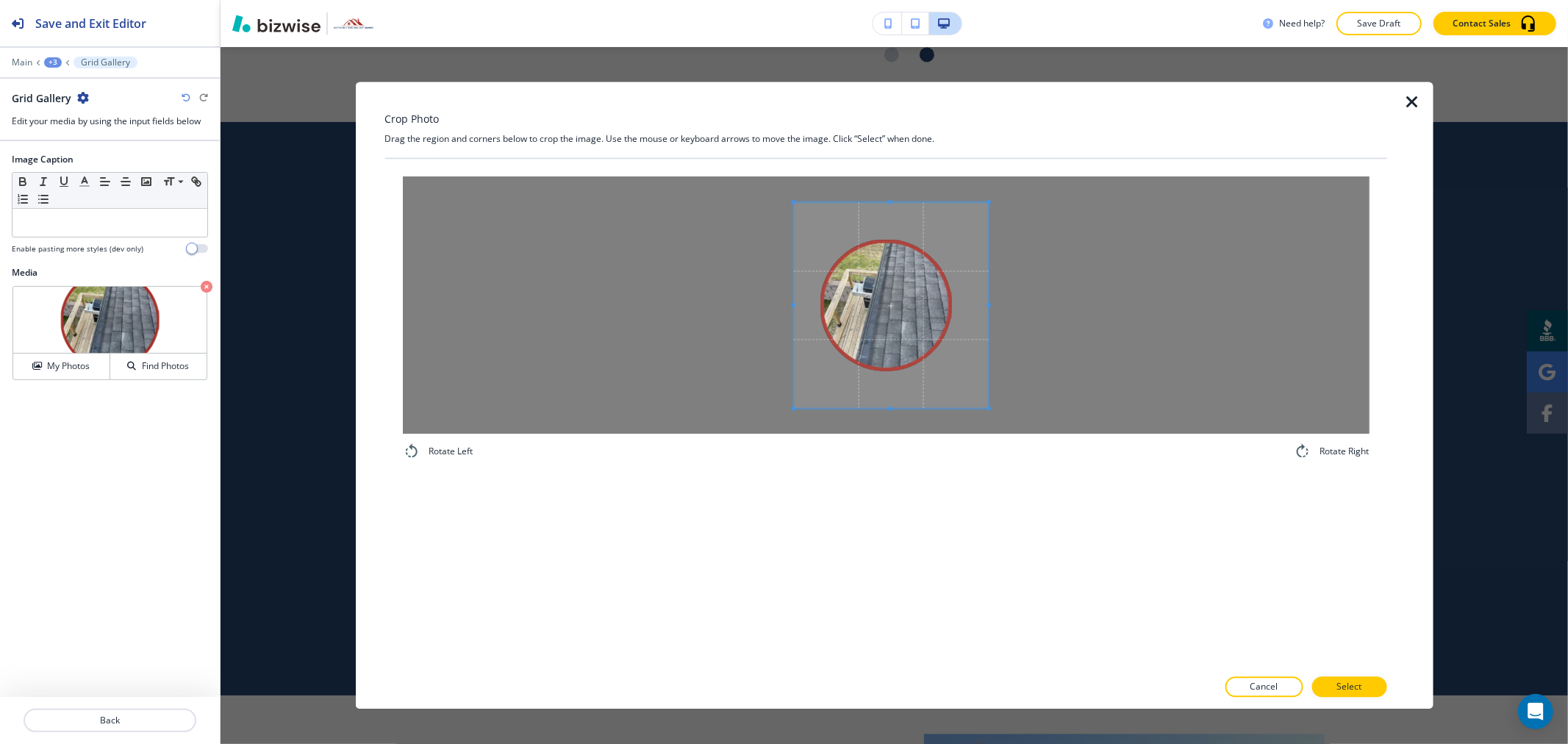
click at [794, 305] on span at bounding box center [793, 304] width 4 height 4
click at [978, 304] on span at bounding box center [977, 304] width 4 height 4
click at [886, 214] on div at bounding box center [885, 311] width 184 height 194
click at [886, 402] on span at bounding box center [885, 402] width 4 height 4
click at [1353, 684] on p "Select" at bounding box center [1348, 687] width 25 height 13
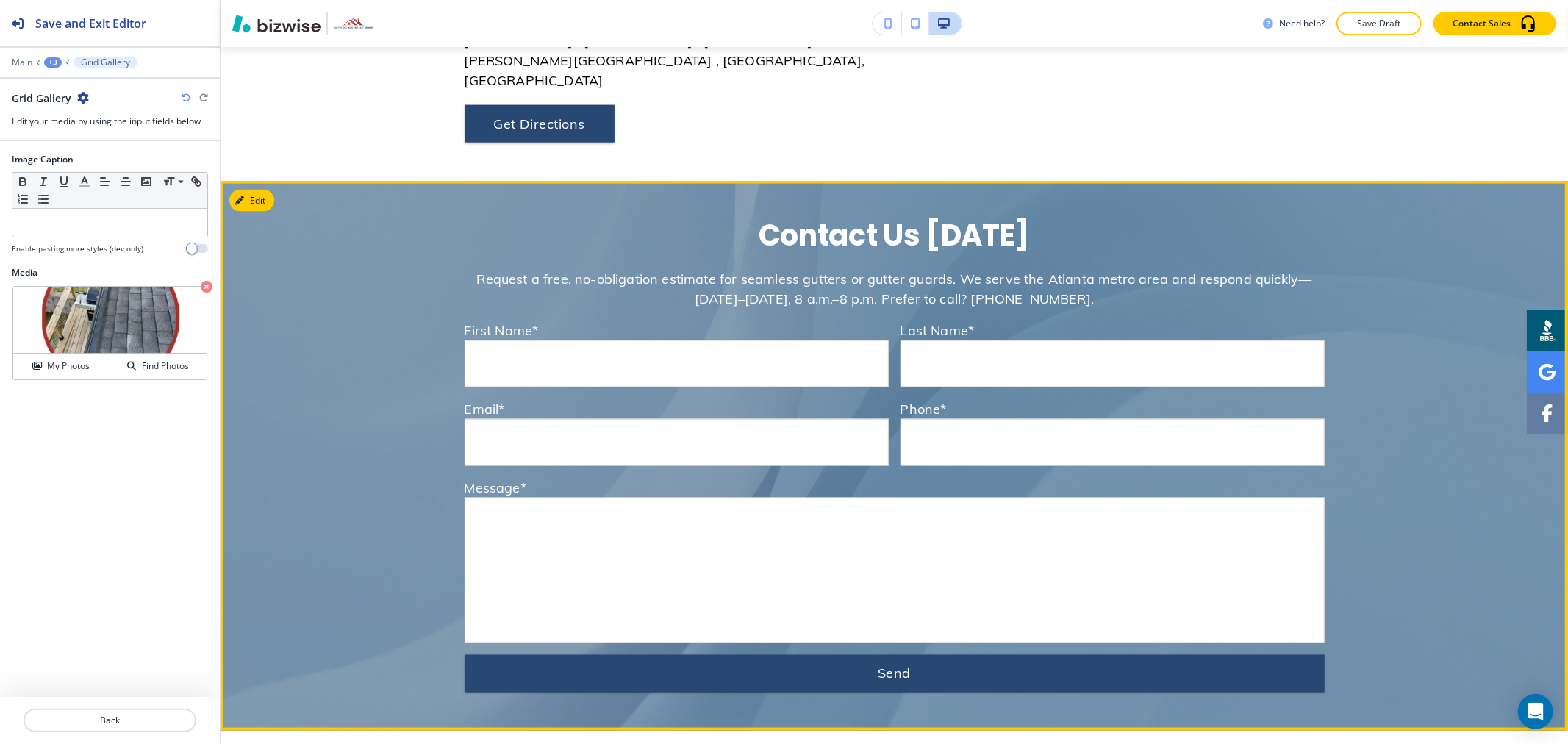
scroll to position [6514, 0]
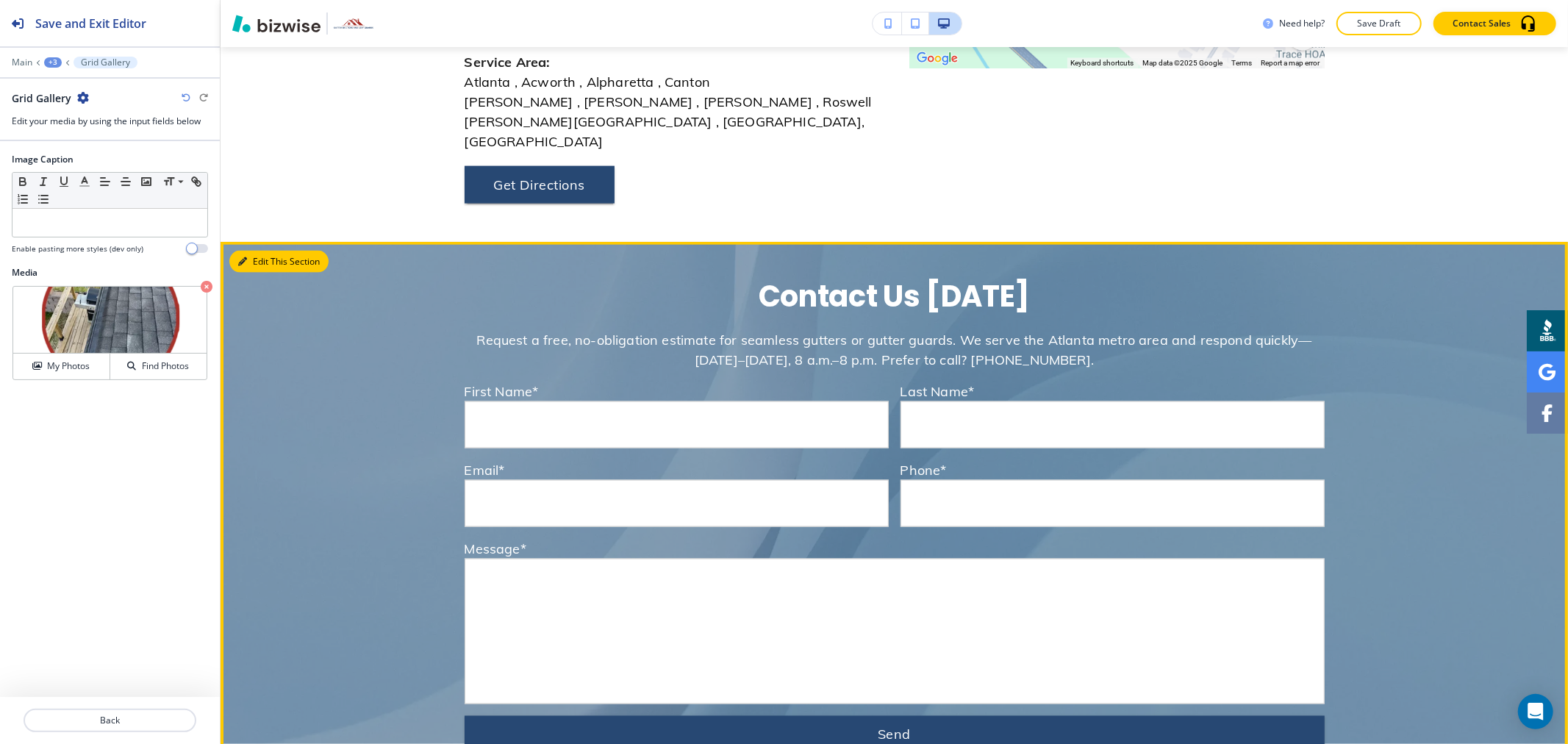
click at [249, 251] on button "Edit This Section" at bounding box center [279, 262] width 99 height 22
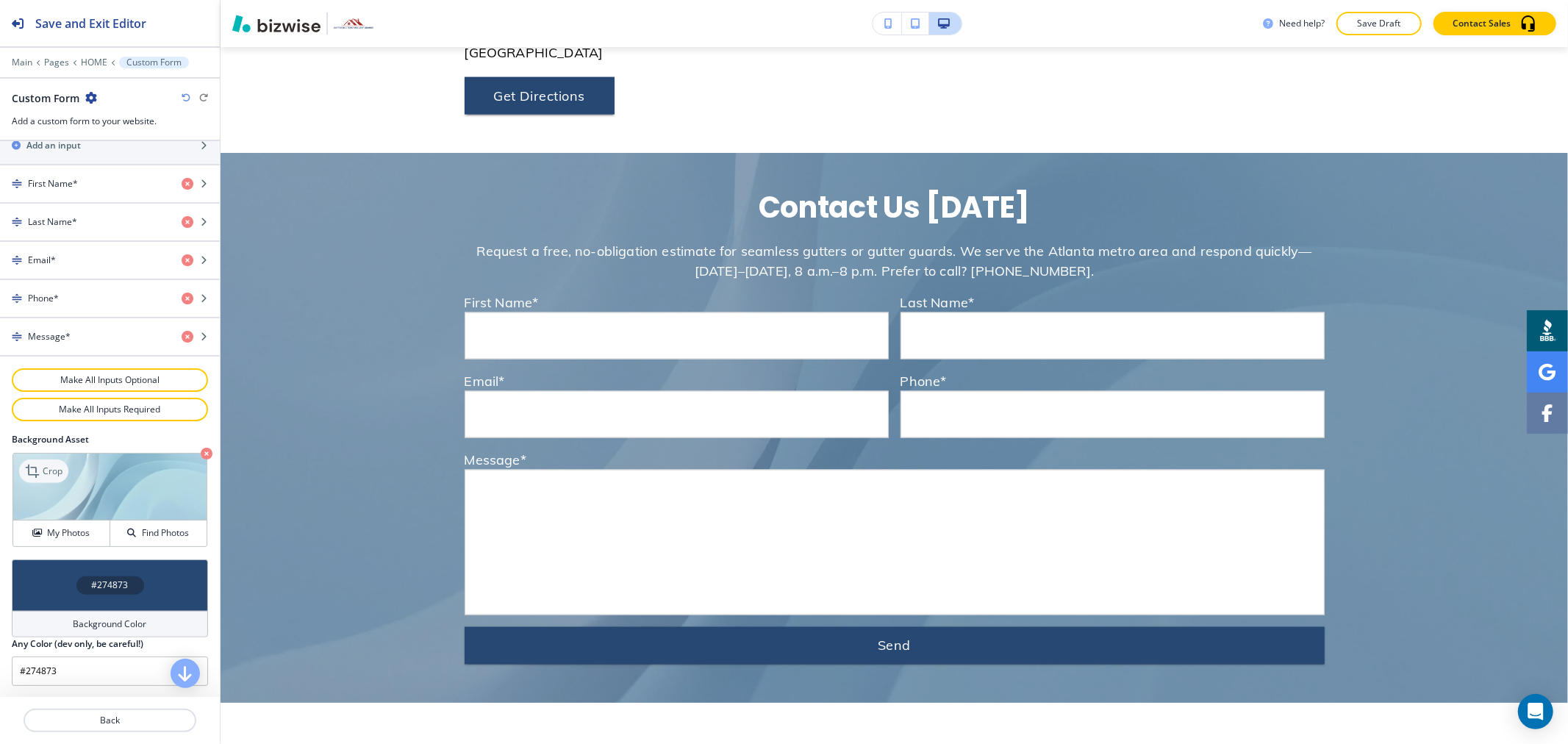
scroll to position [655, 0]
click at [84, 610] on div "Background Color" at bounding box center [110, 622] width 196 height 26
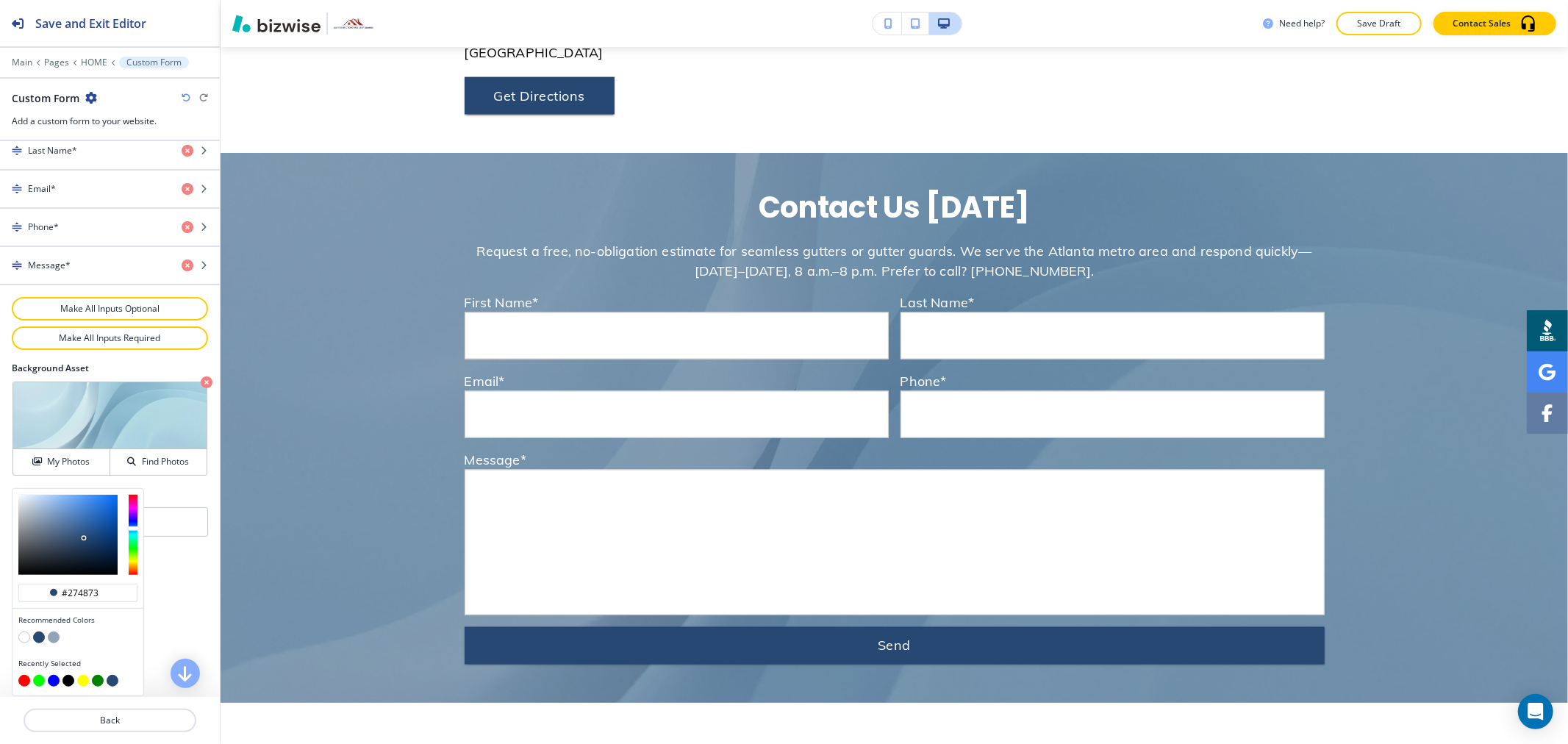
click at [23, 636] on button "button" at bounding box center [25, 637] width 12 height 12
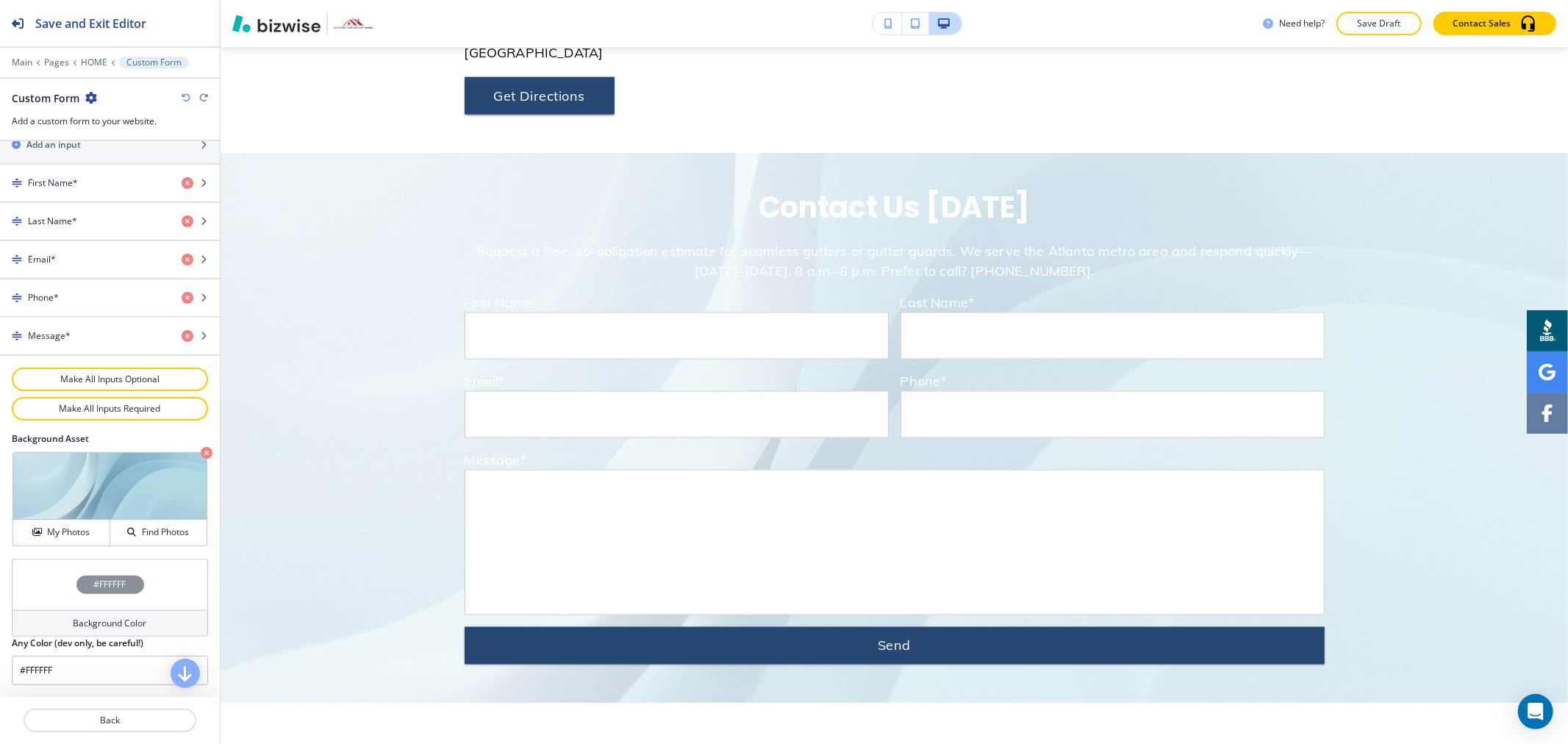
click at [83, 617] on div "Background Color" at bounding box center [110, 622] width 196 height 26
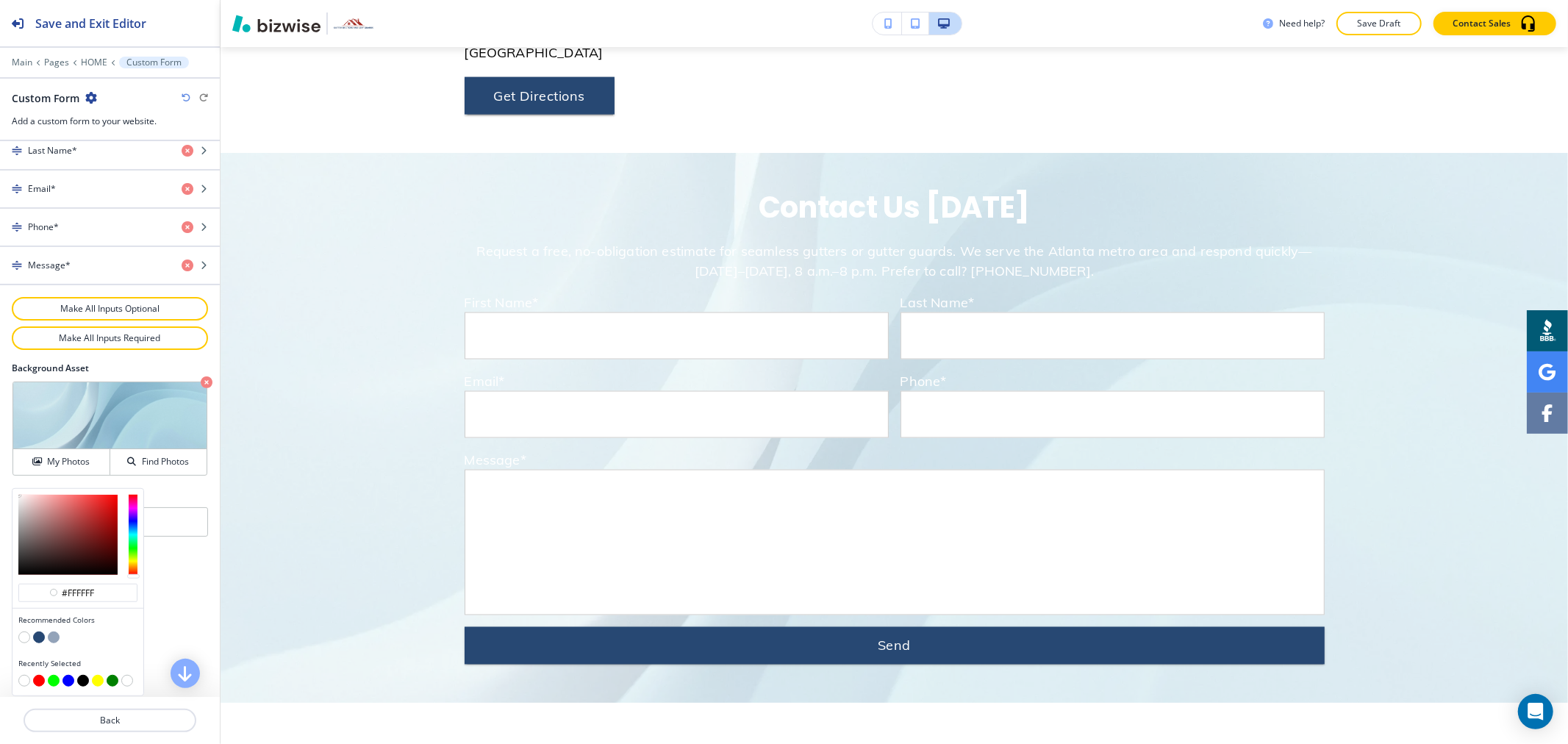
click at [55, 635] on button "button" at bounding box center [54, 637] width 12 height 12
type input "#93a3b9"
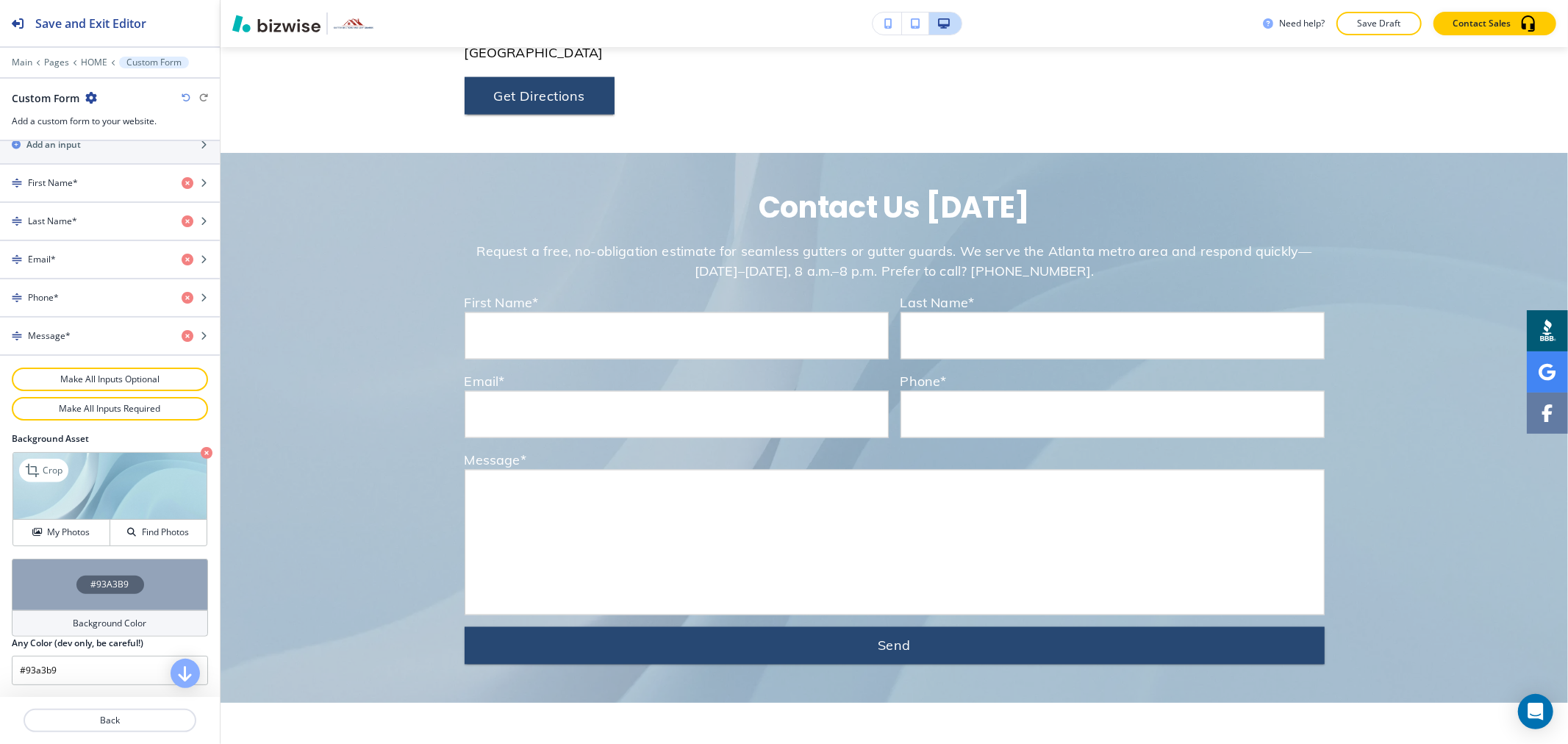
click at [201, 453] on icon "button" at bounding box center [207, 453] width 12 height 12
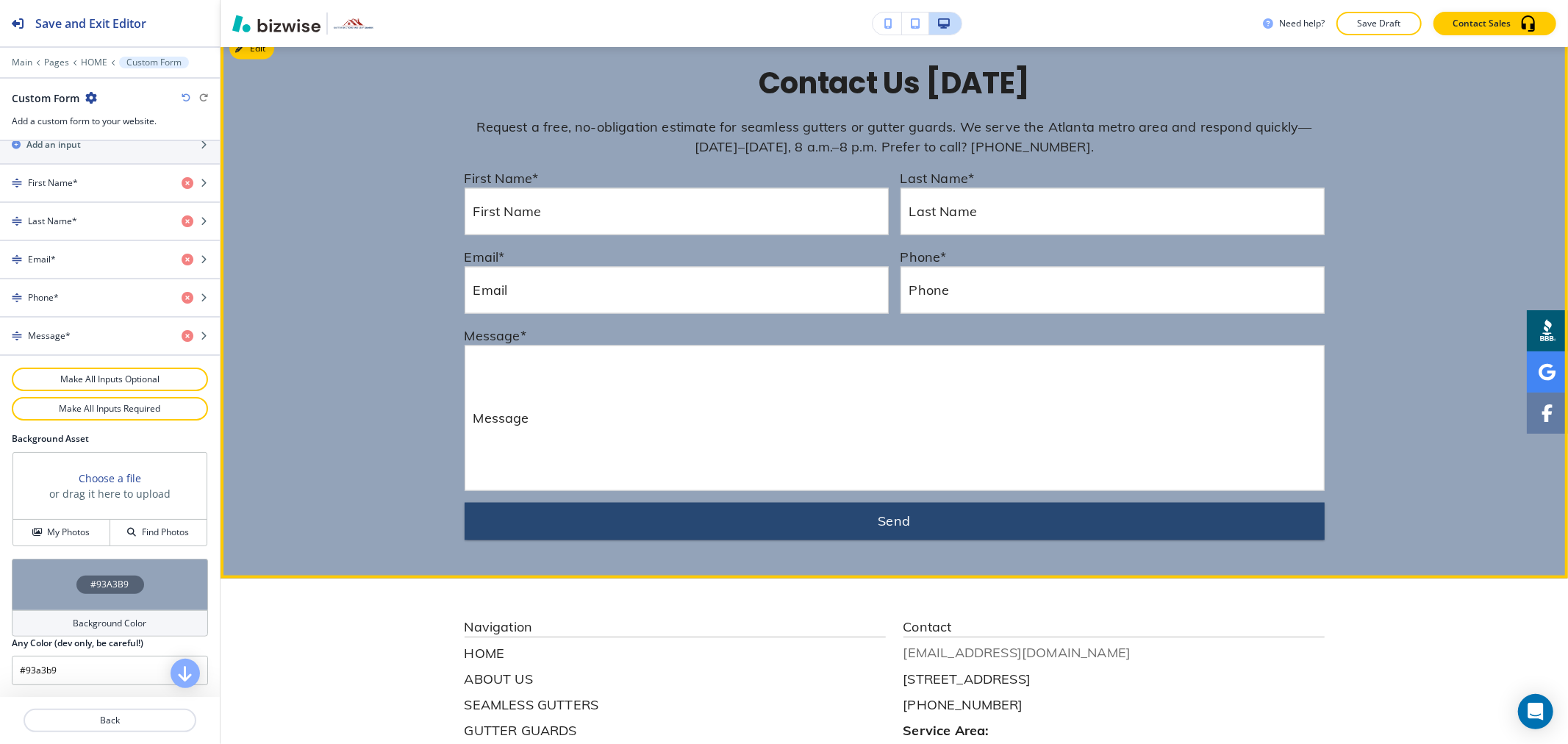
scroll to position [6841, 0]
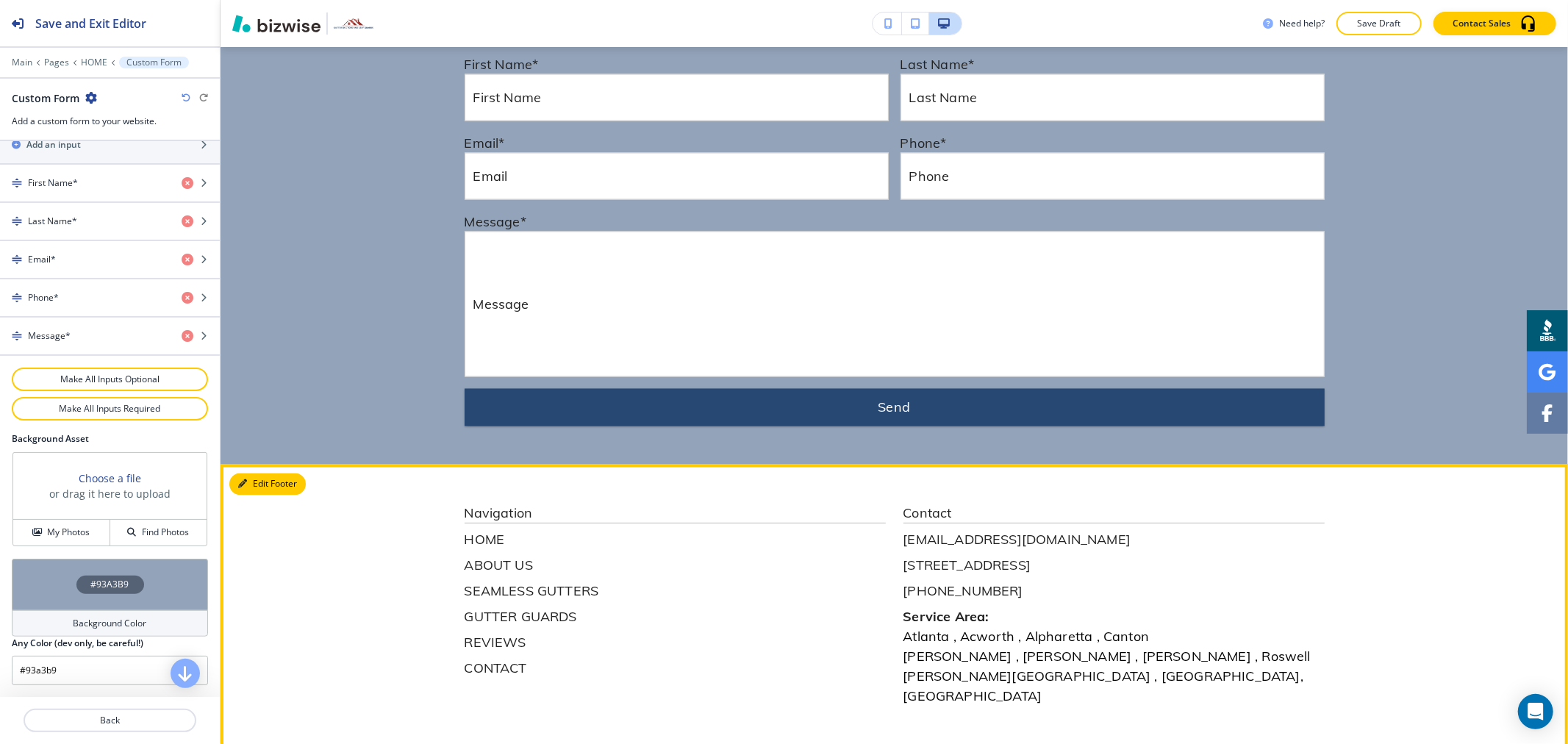
drag, startPoint x: 259, startPoint y: 378, endPoint x: 223, endPoint y: 395, distance: 39.8
click at [259, 473] on button "Edit Footer" at bounding box center [267, 484] width 76 height 22
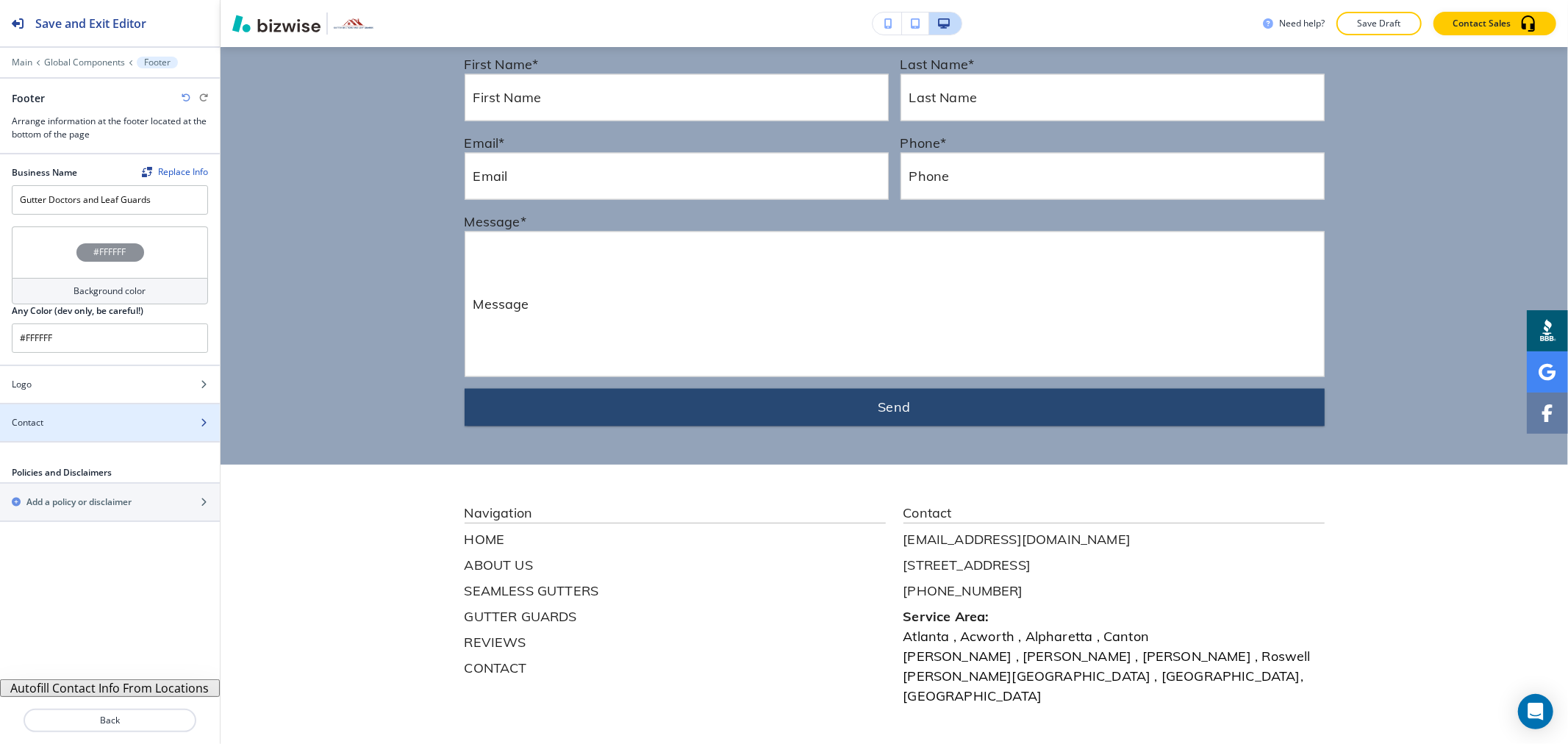
scroll to position [6842, 0]
click at [116, 686] on button "Autofill Contact Info From Locations" at bounding box center [110, 688] width 220 height 18
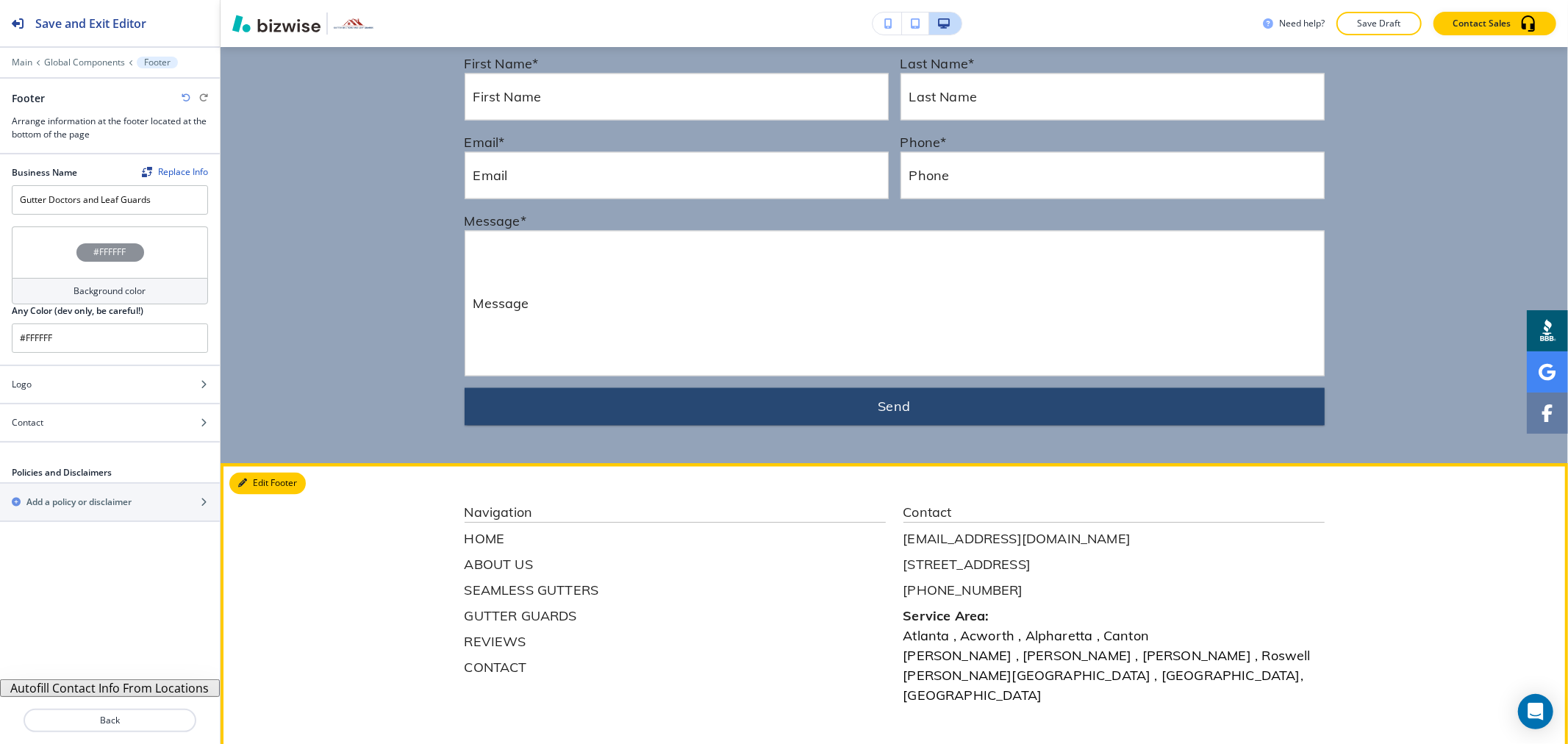
click at [240, 479] on icon "button" at bounding box center [243, 484] width 9 height 9
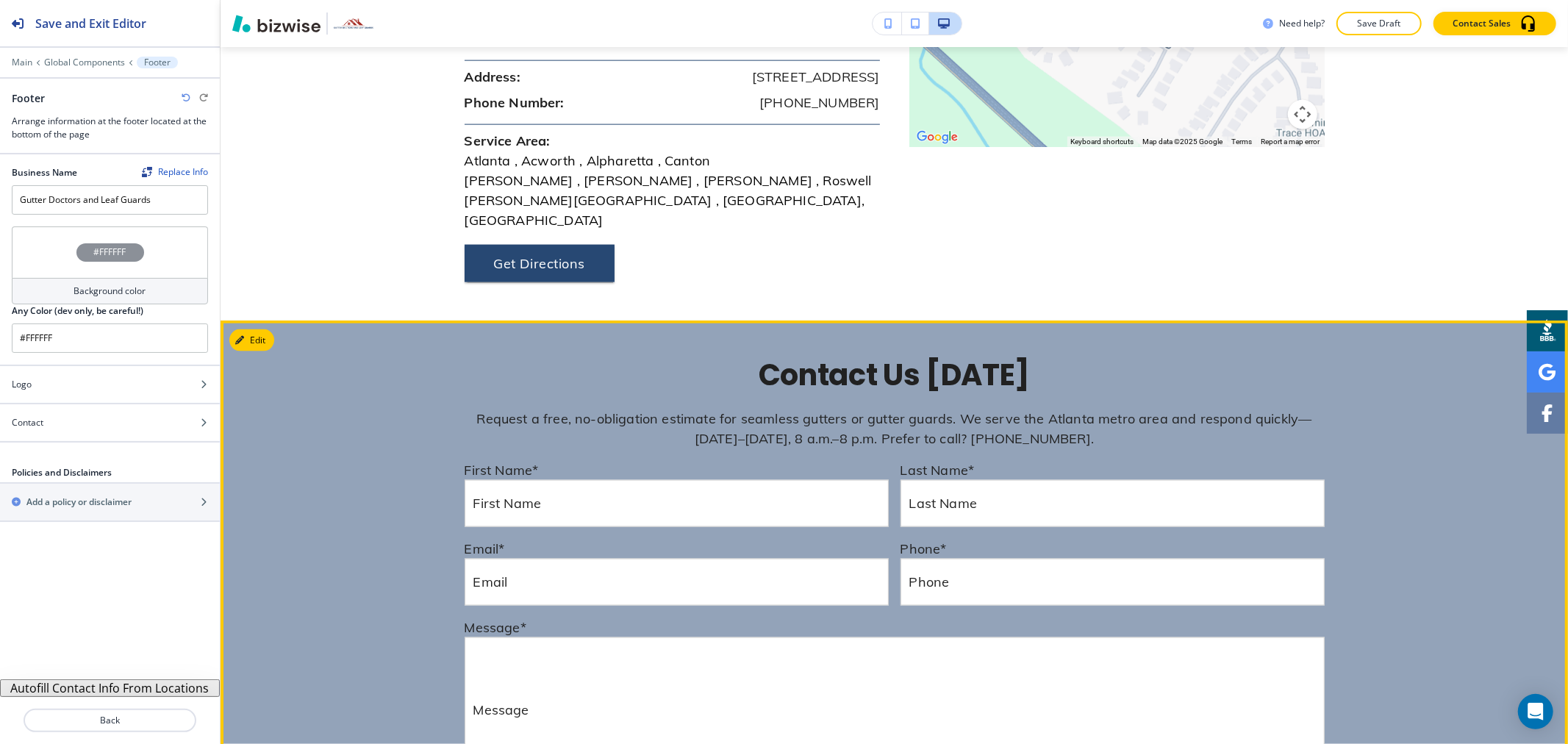
scroll to position [6433, 0]
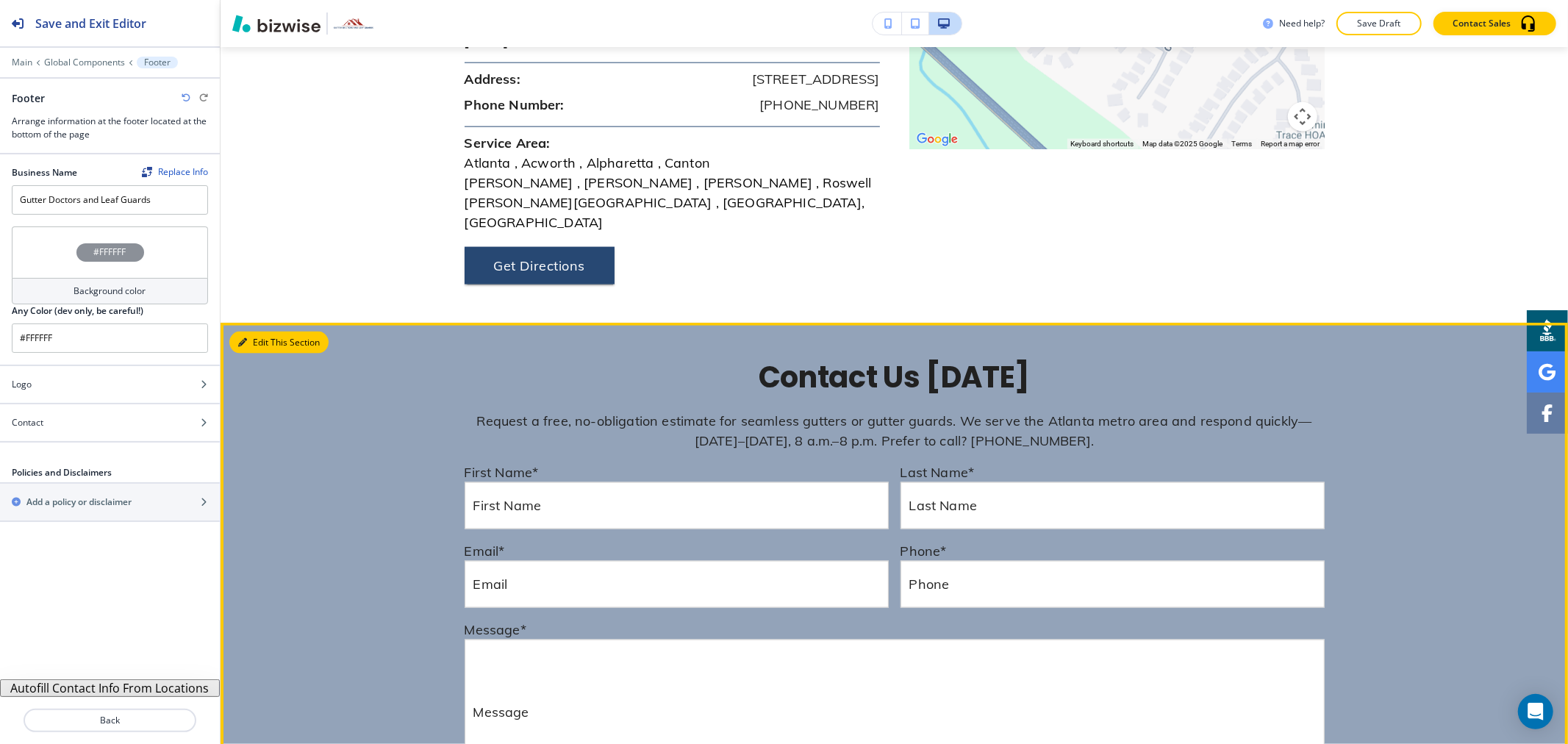
click at [232, 331] on button "Edit This Section" at bounding box center [279, 343] width 99 height 22
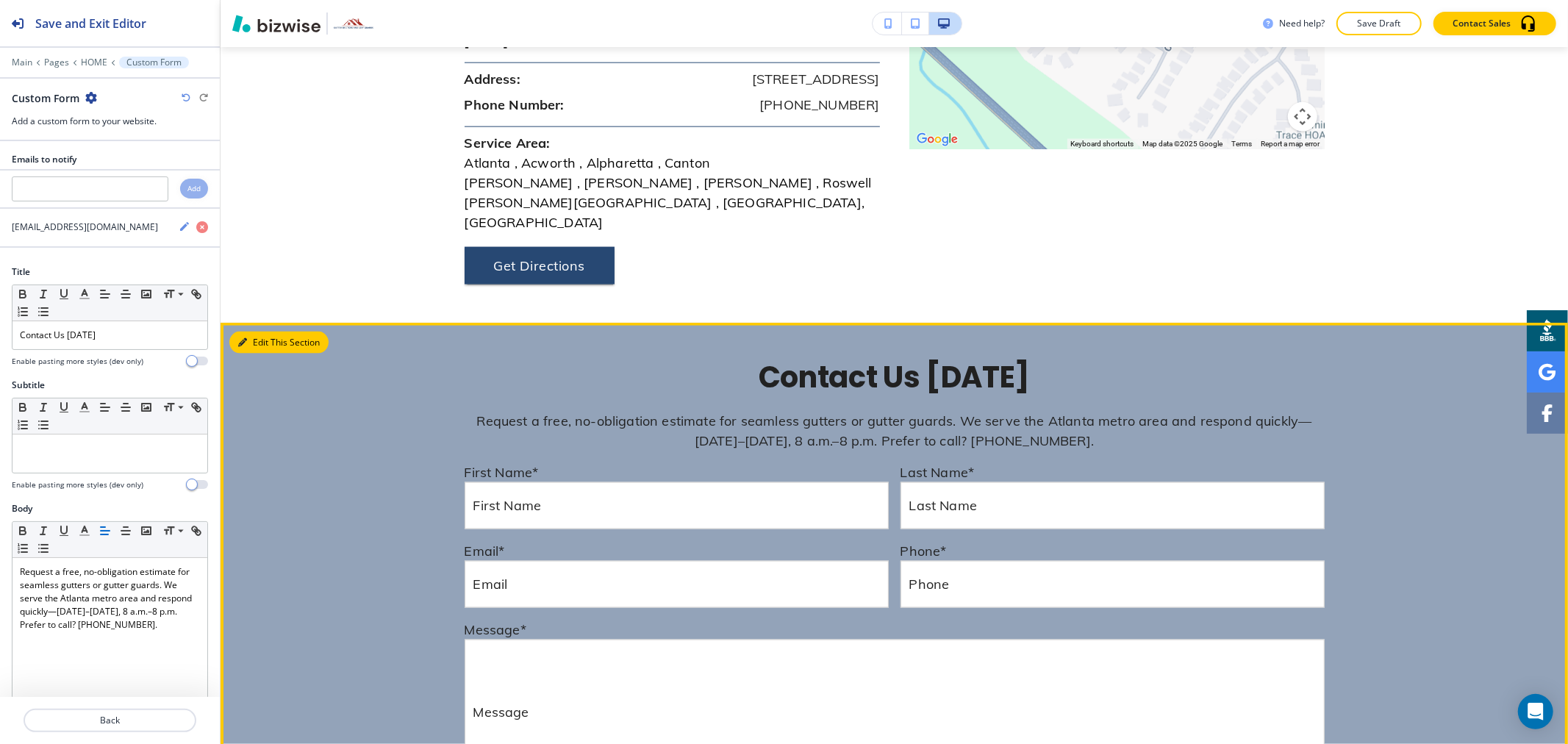
scroll to position [6603, 0]
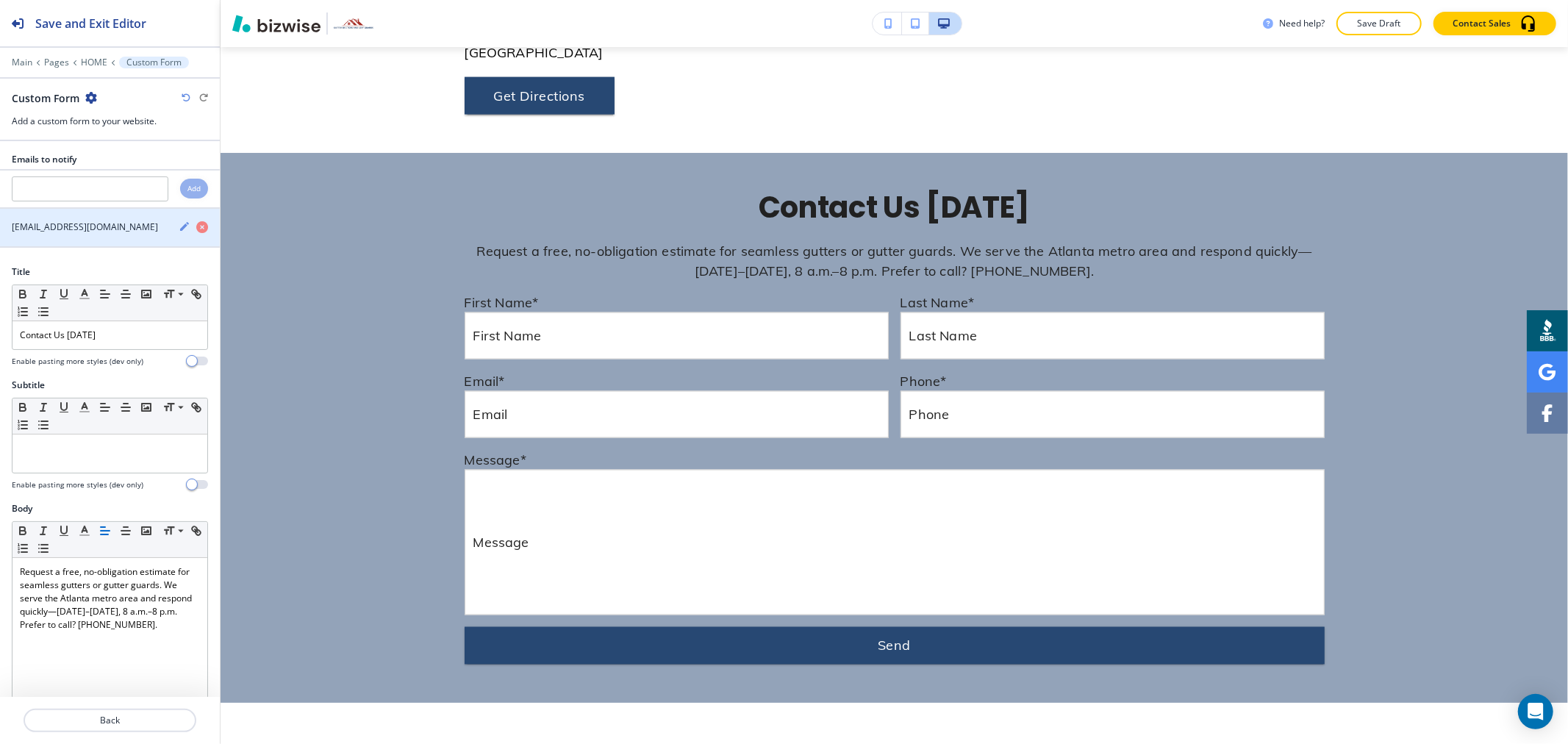
click at [111, 226] on h4 "[EMAIL_ADDRESS][DOMAIN_NAME]" at bounding box center [85, 227] width 146 height 13
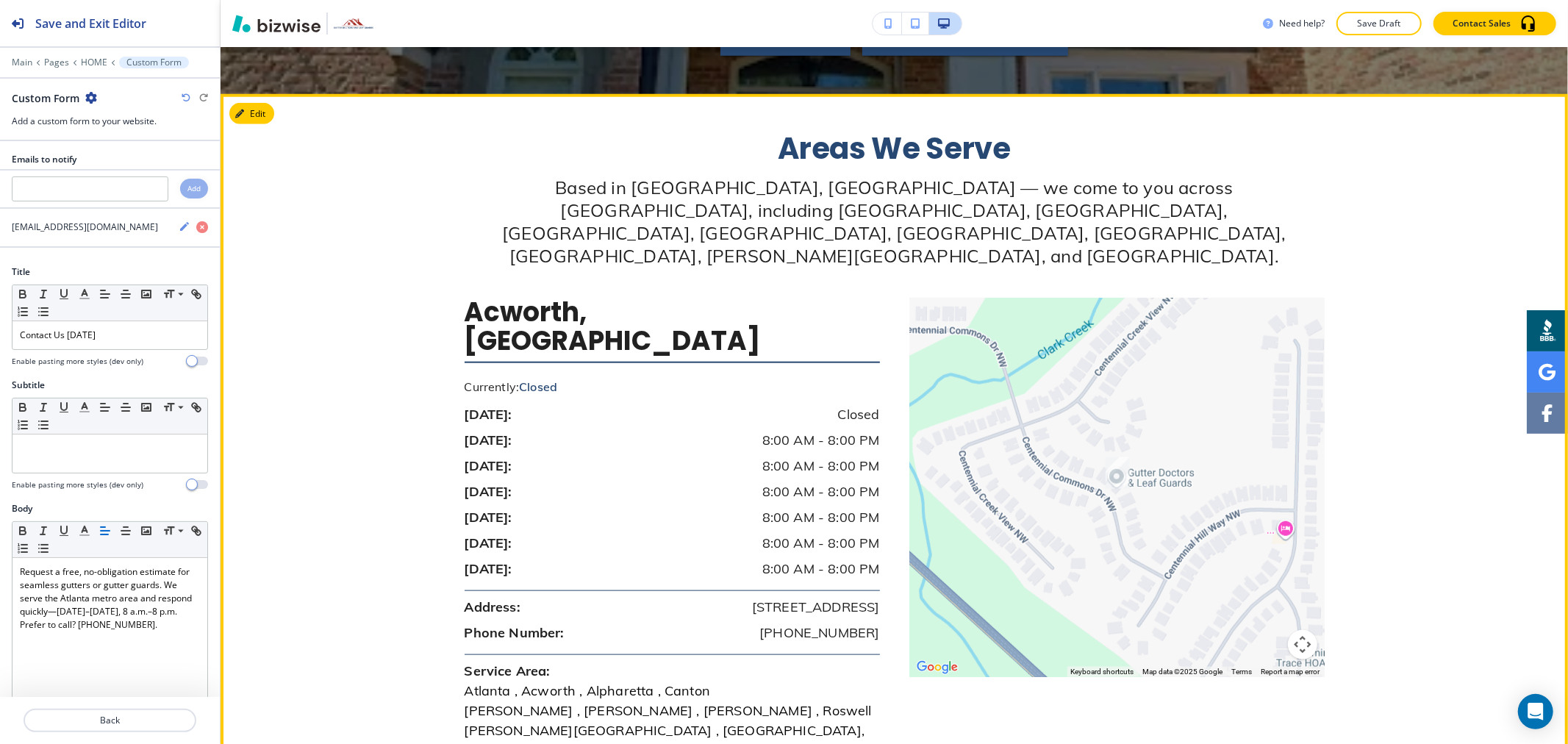
scroll to position [5868, 0]
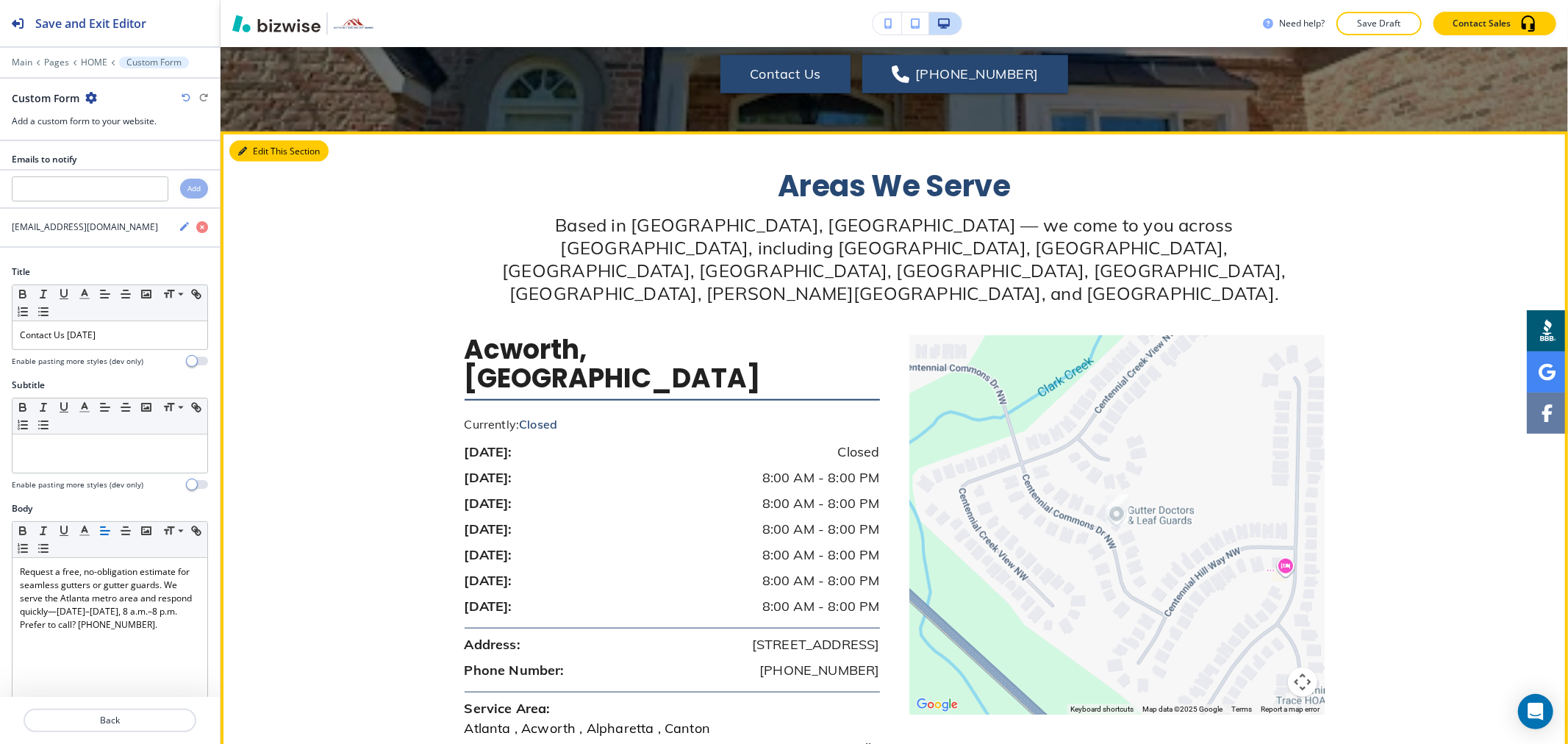
click at [261, 140] on button "Edit This Section" at bounding box center [279, 151] width 99 height 22
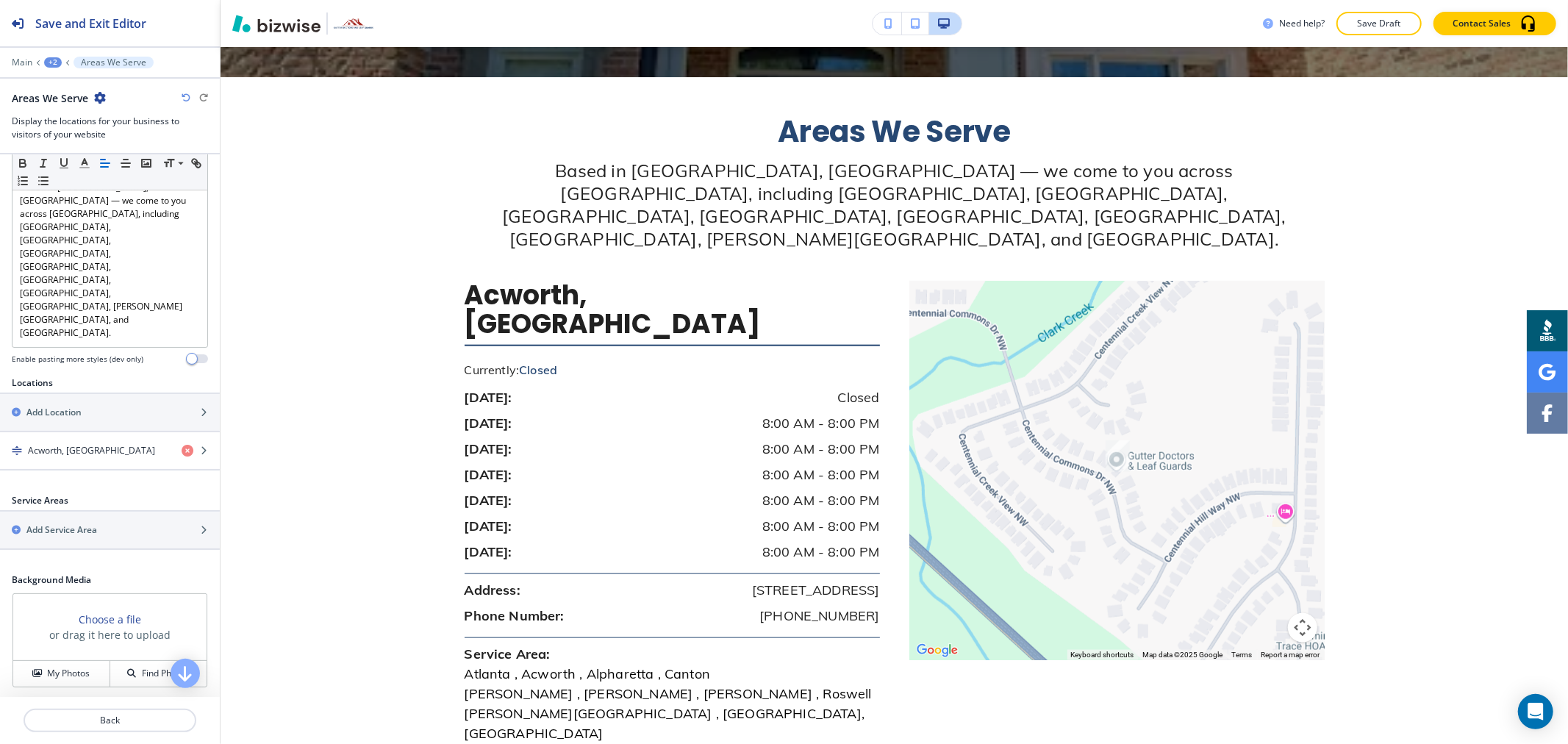
scroll to position [163, 0]
click at [100, 443] on div "Acworth, [GEOGRAPHIC_DATA]" at bounding box center [84, 449] width 169 height 13
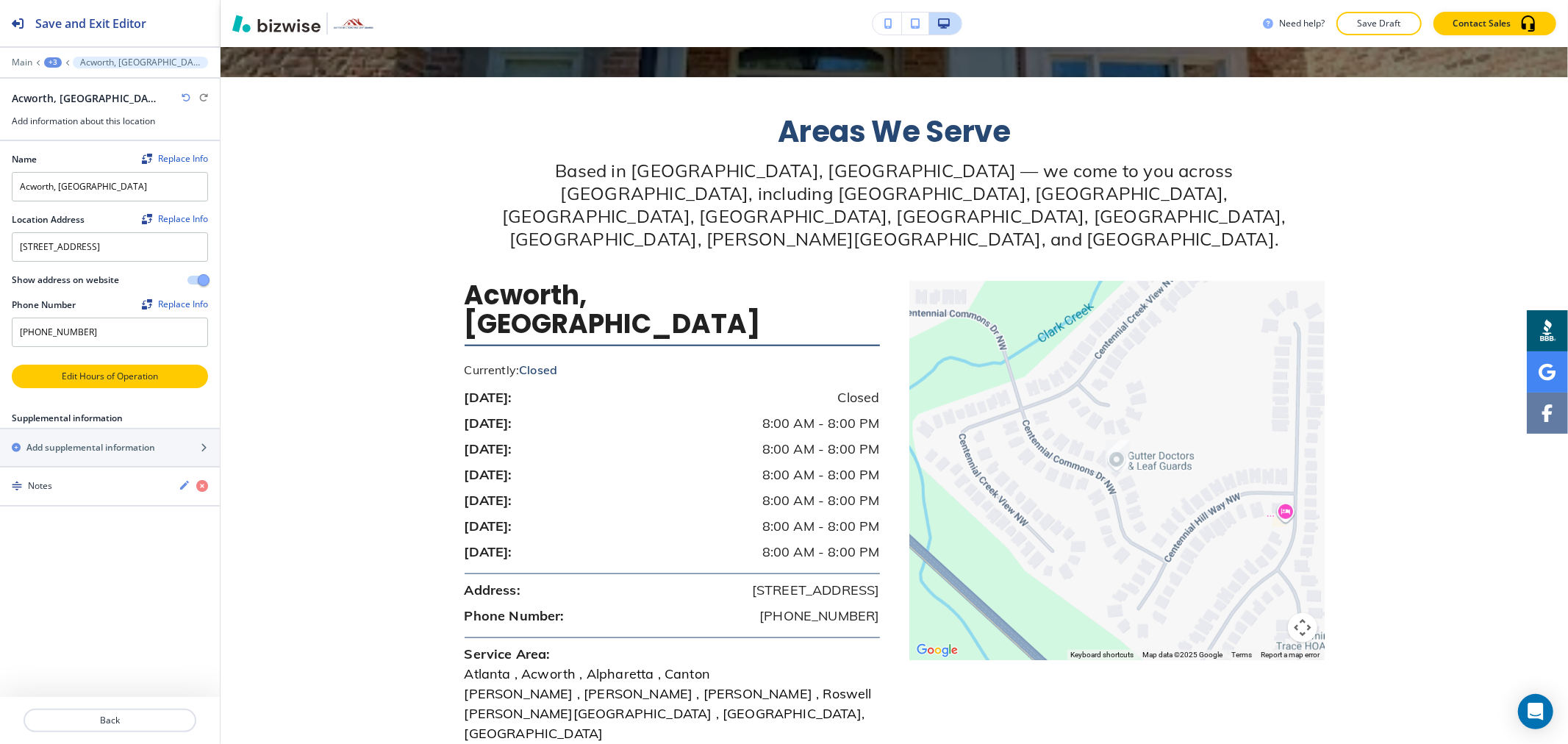
click at [107, 383] on p "Edit Hours of Operation" at bounding box center [110, 376] width 193 height 13
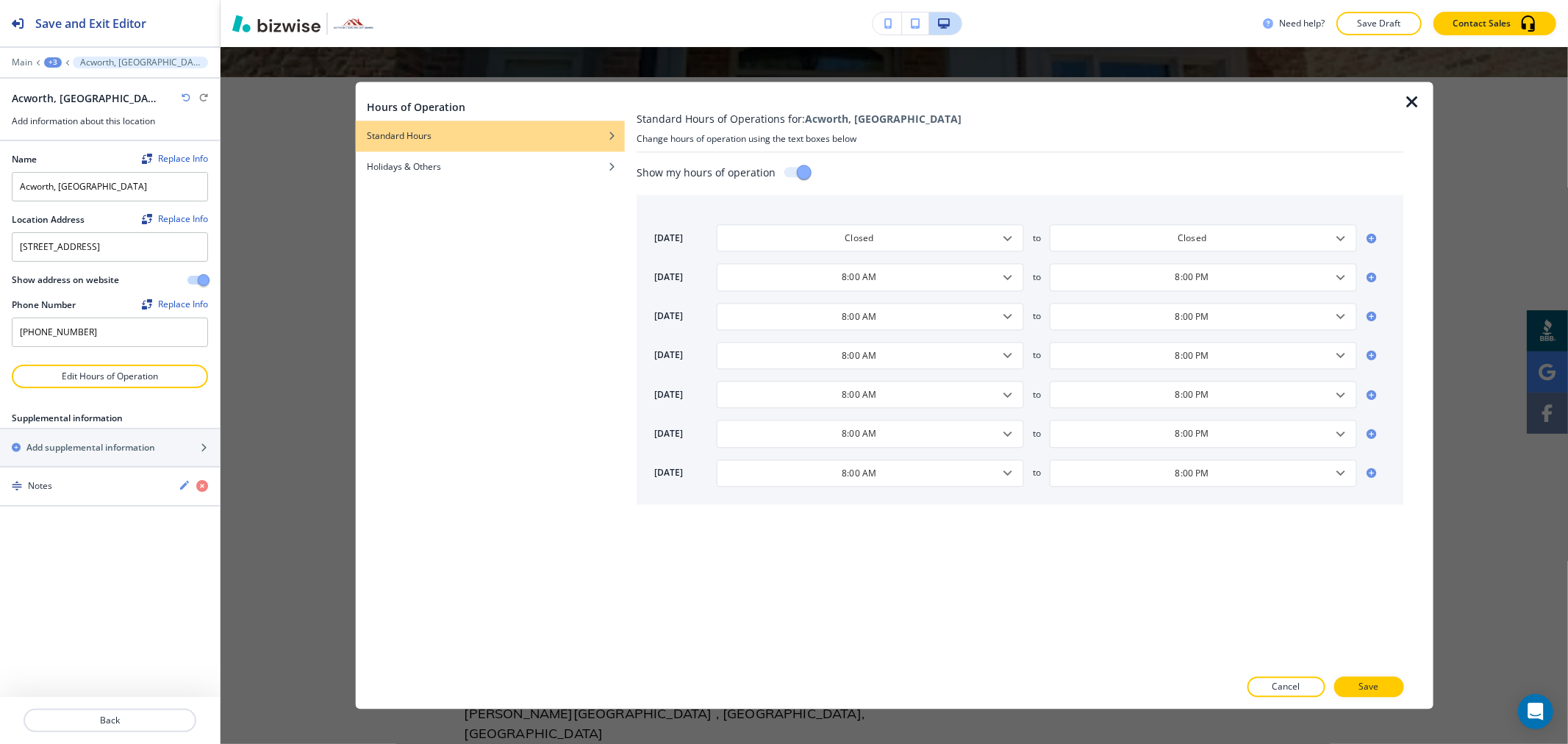
click at [1386, 104] on div at bounding box center [1021, 96] width 768 height 29
click at [1417, 99] on icon "button" at bounding box center [1413, 102] width 18 height 18
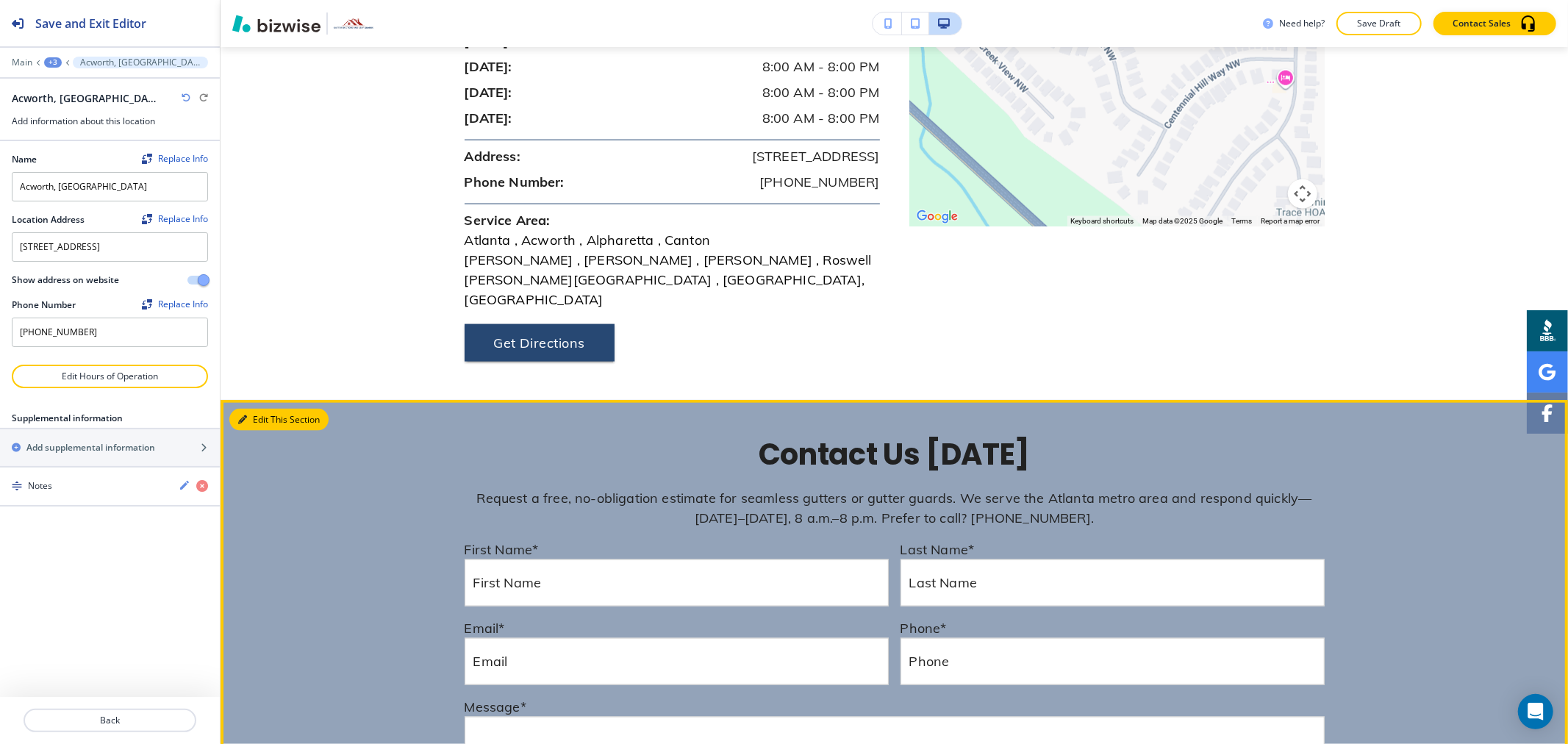
scroll to position [6249, 0]
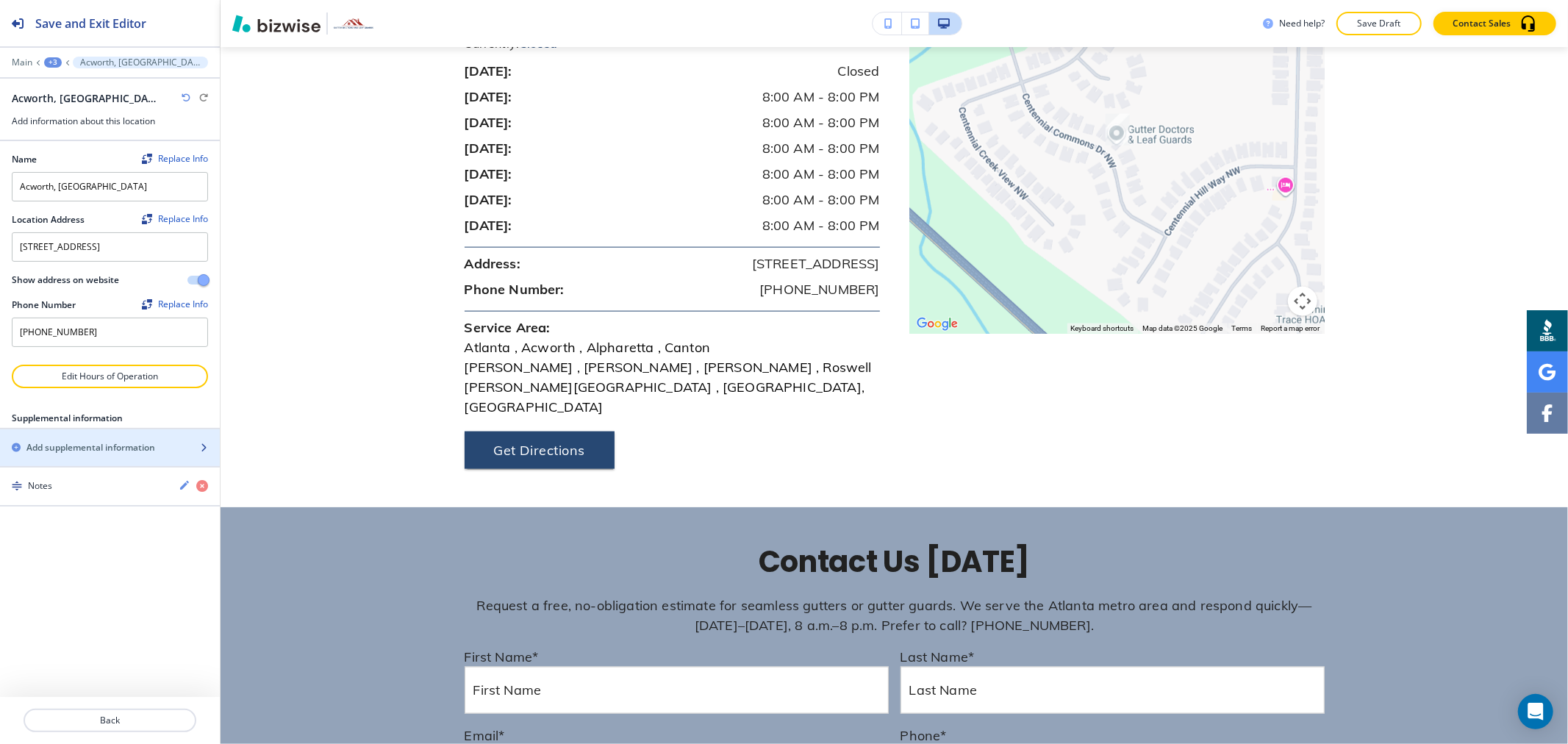
click at [135, 454] on h2 "Add supplemental information" at bounding box center [90, 448] width 128 height 13
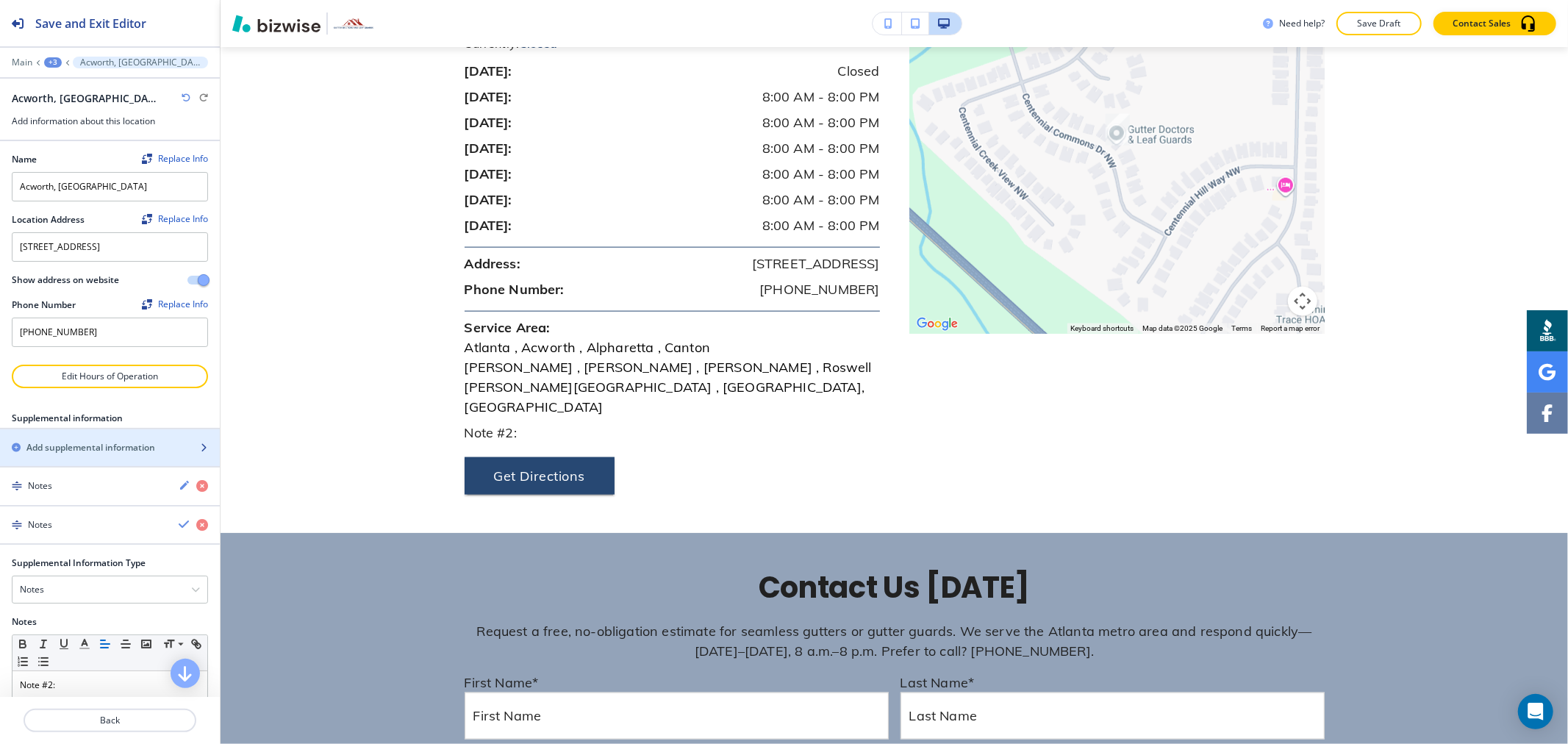
scroll to position [70, 0]
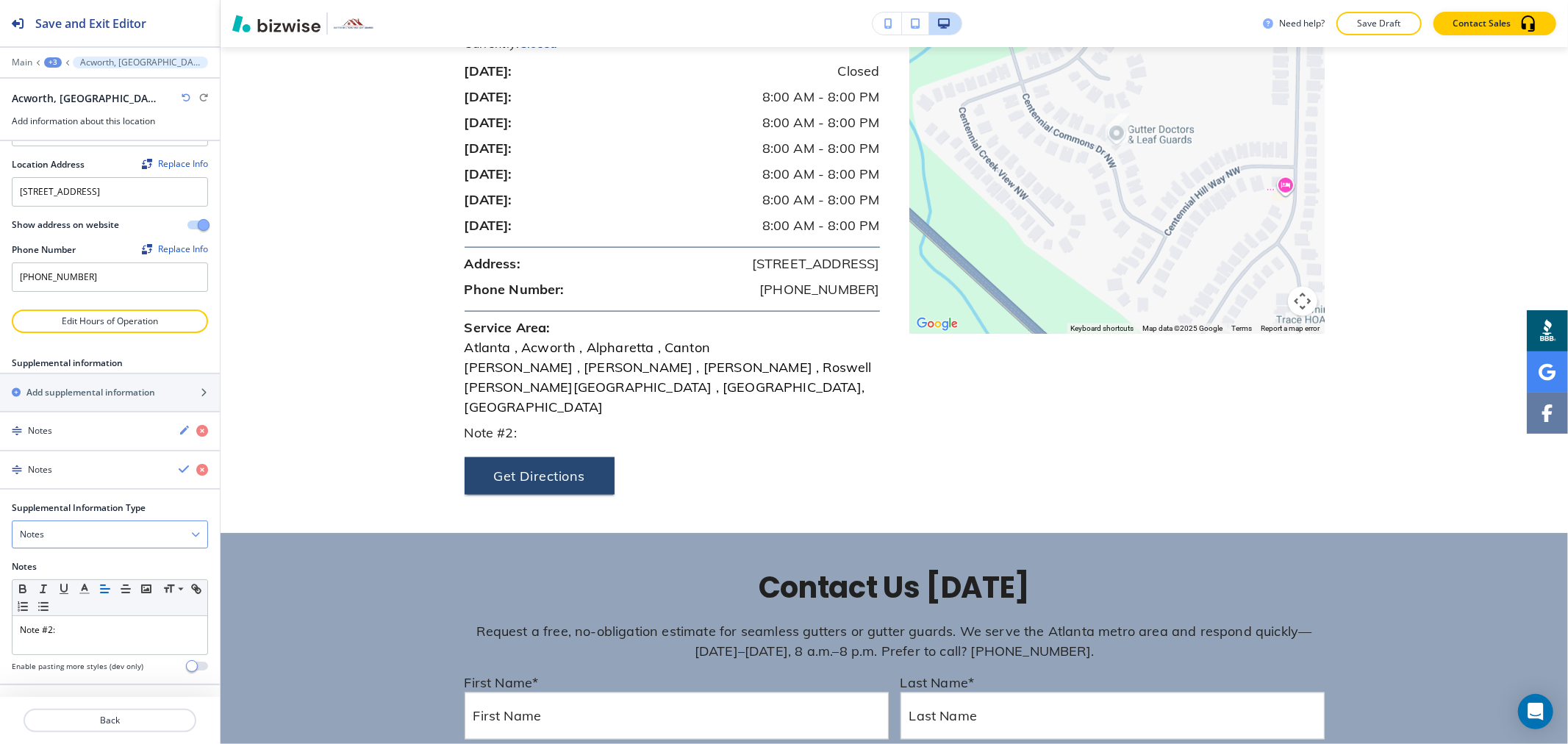
click at [143, 533] on div "Notes" at bounding box center [110, 534] width 195 height 26
click at [113, 581] on h4 "Email Address" at bounding box center [110, 584] width 180 height 13
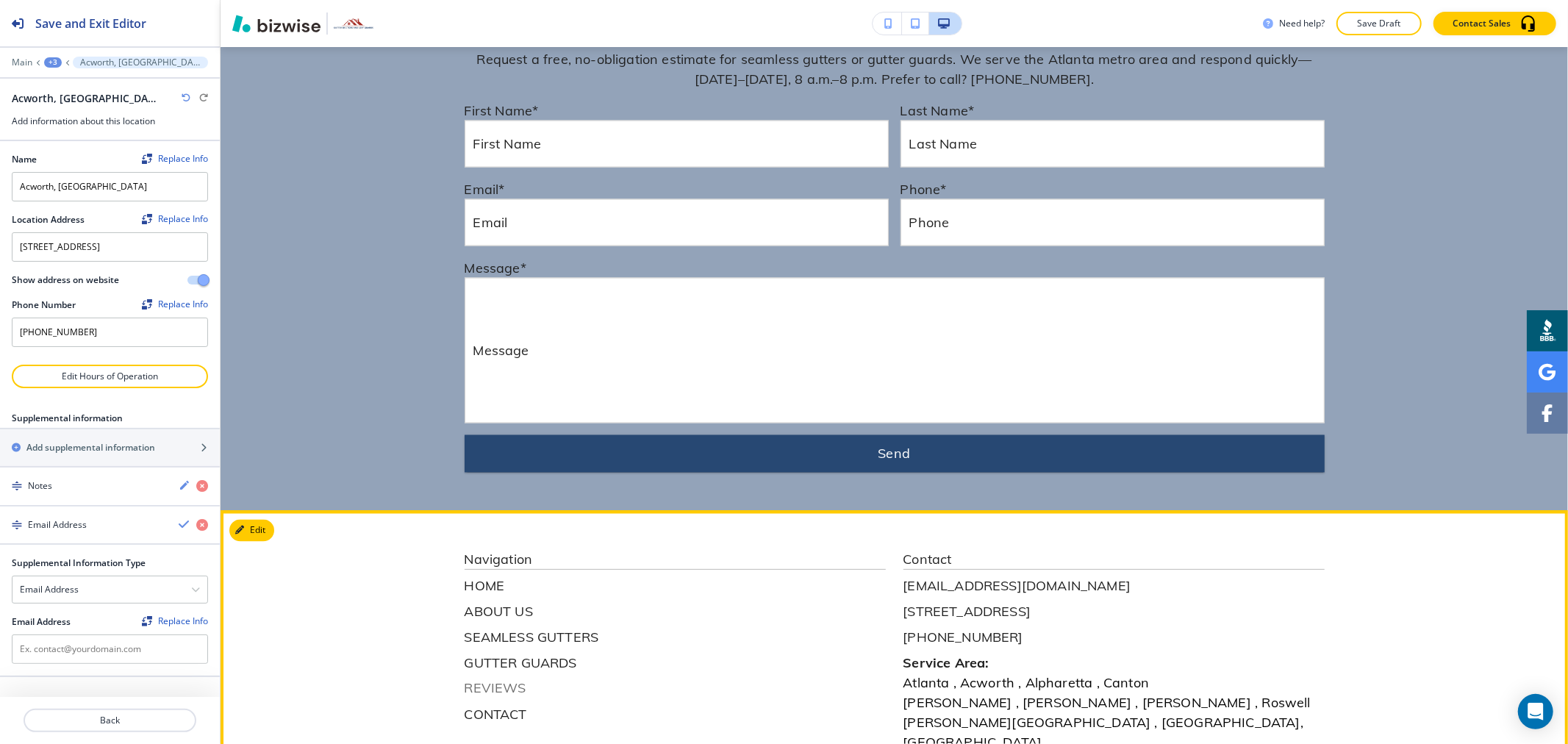
scroll to position [6841, 0]
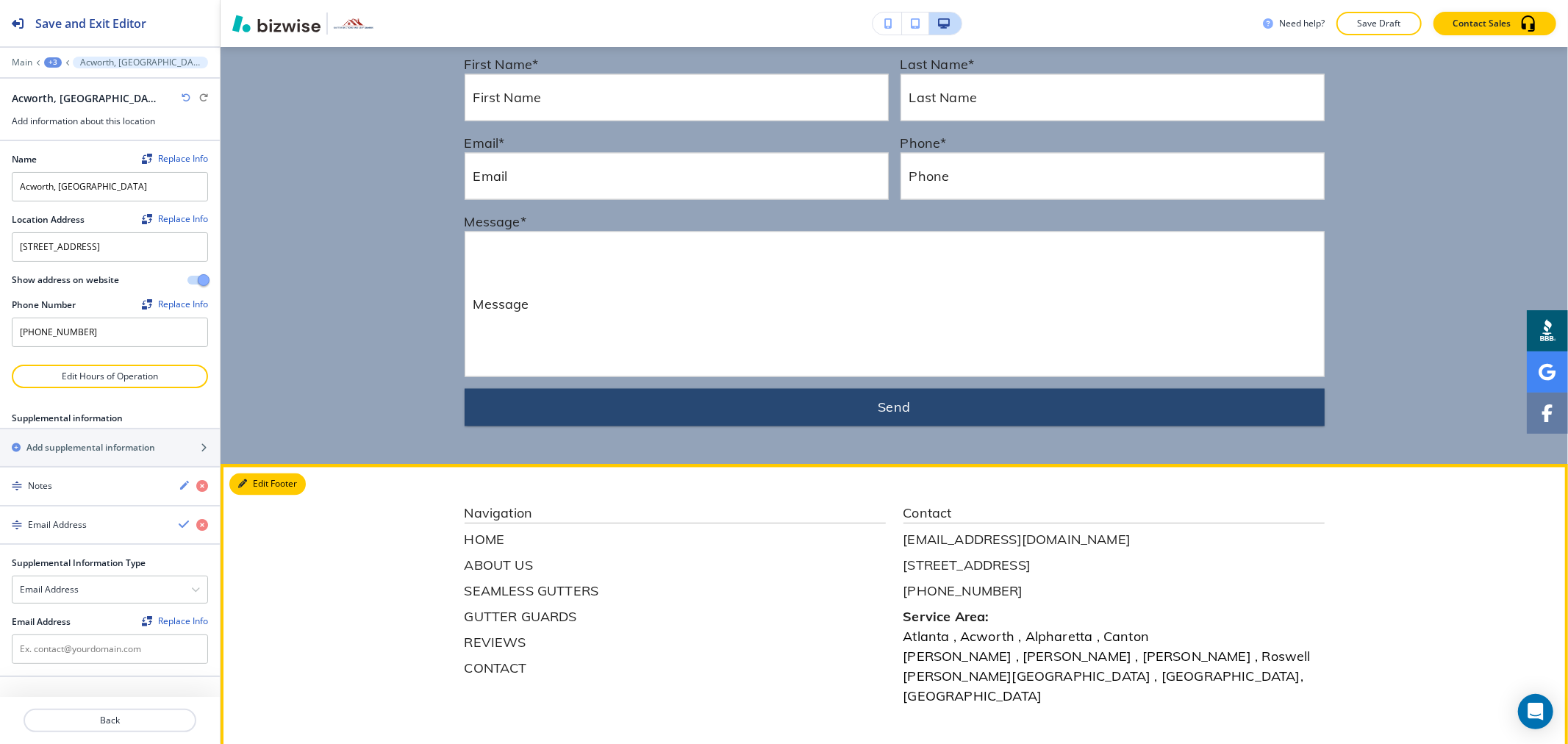
click at [259, 473] on button "Edit Footer" at bounding box center [267, 484] width 76 height 22
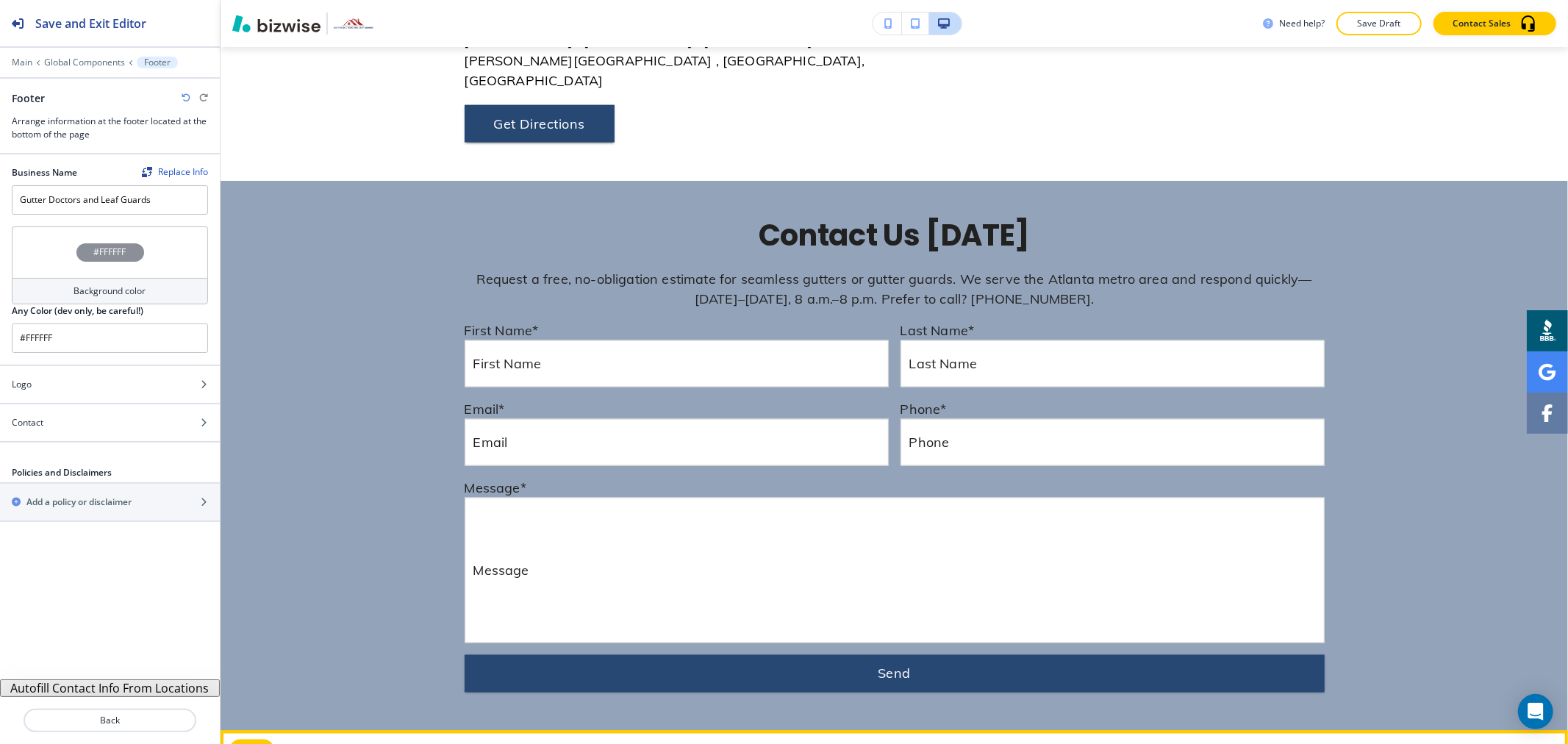
scroll to position [6515, 0]
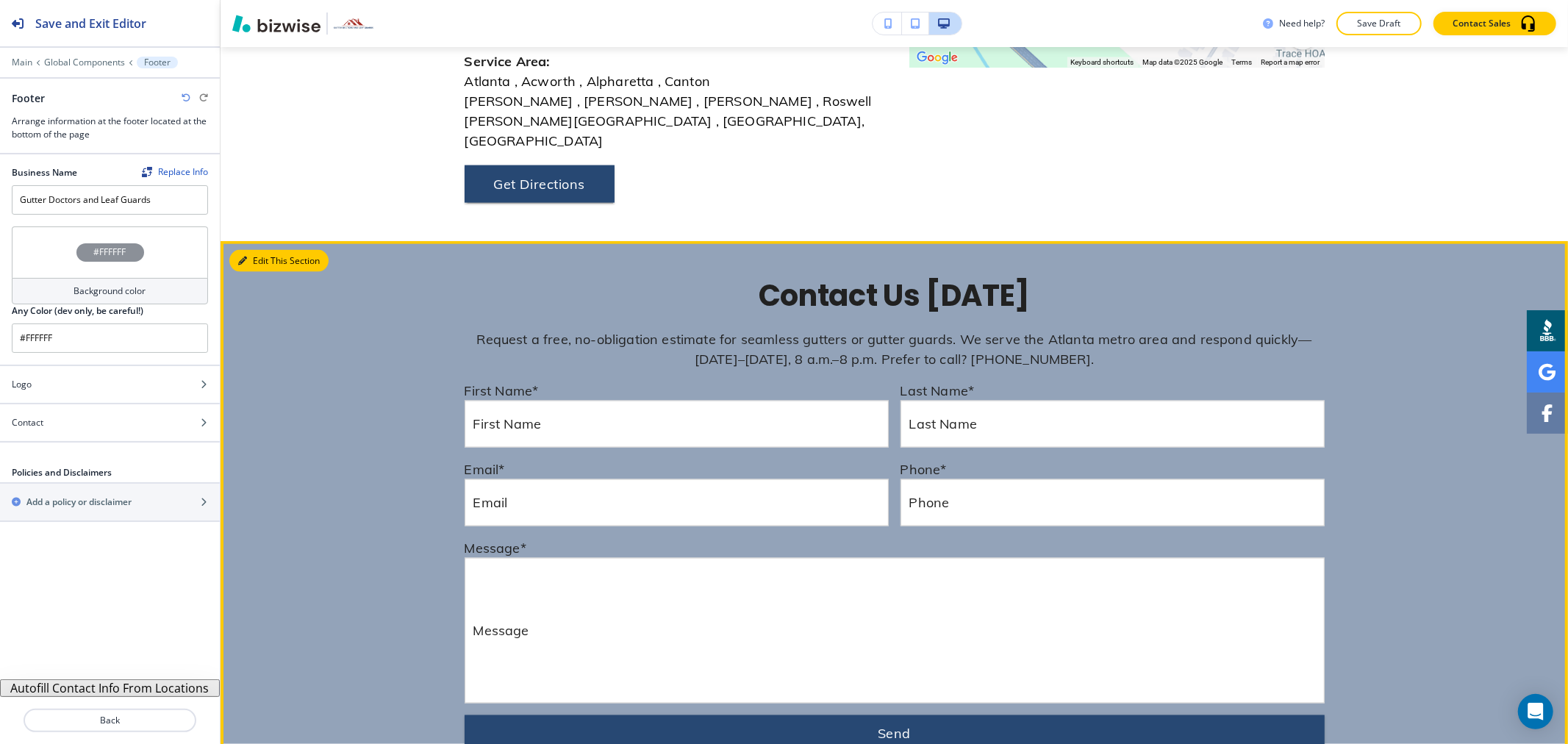
click at [248, 250] on button "Edit This Section" at bounding box center [279, 261] width 99 height 22
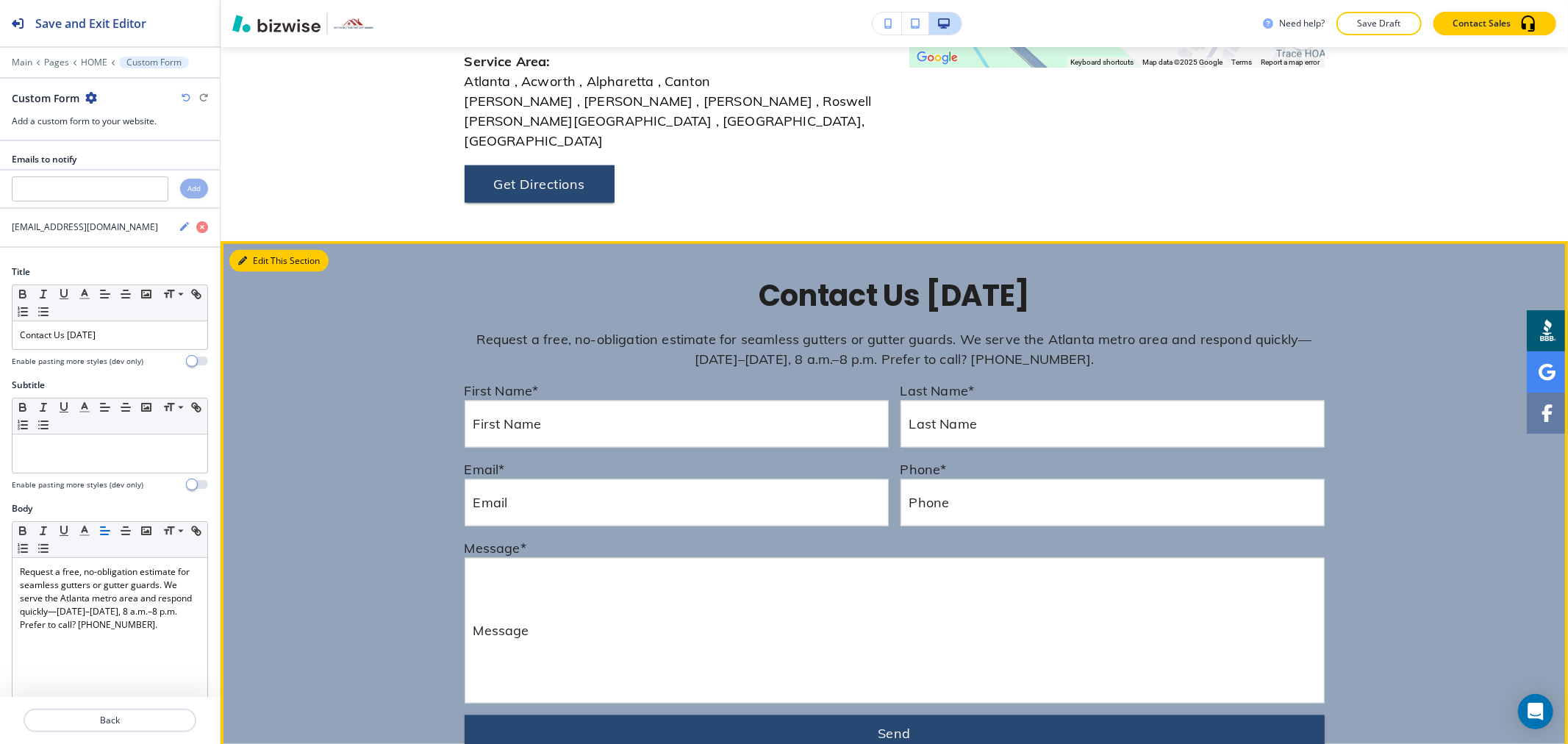
scroll to position [6603, 0]
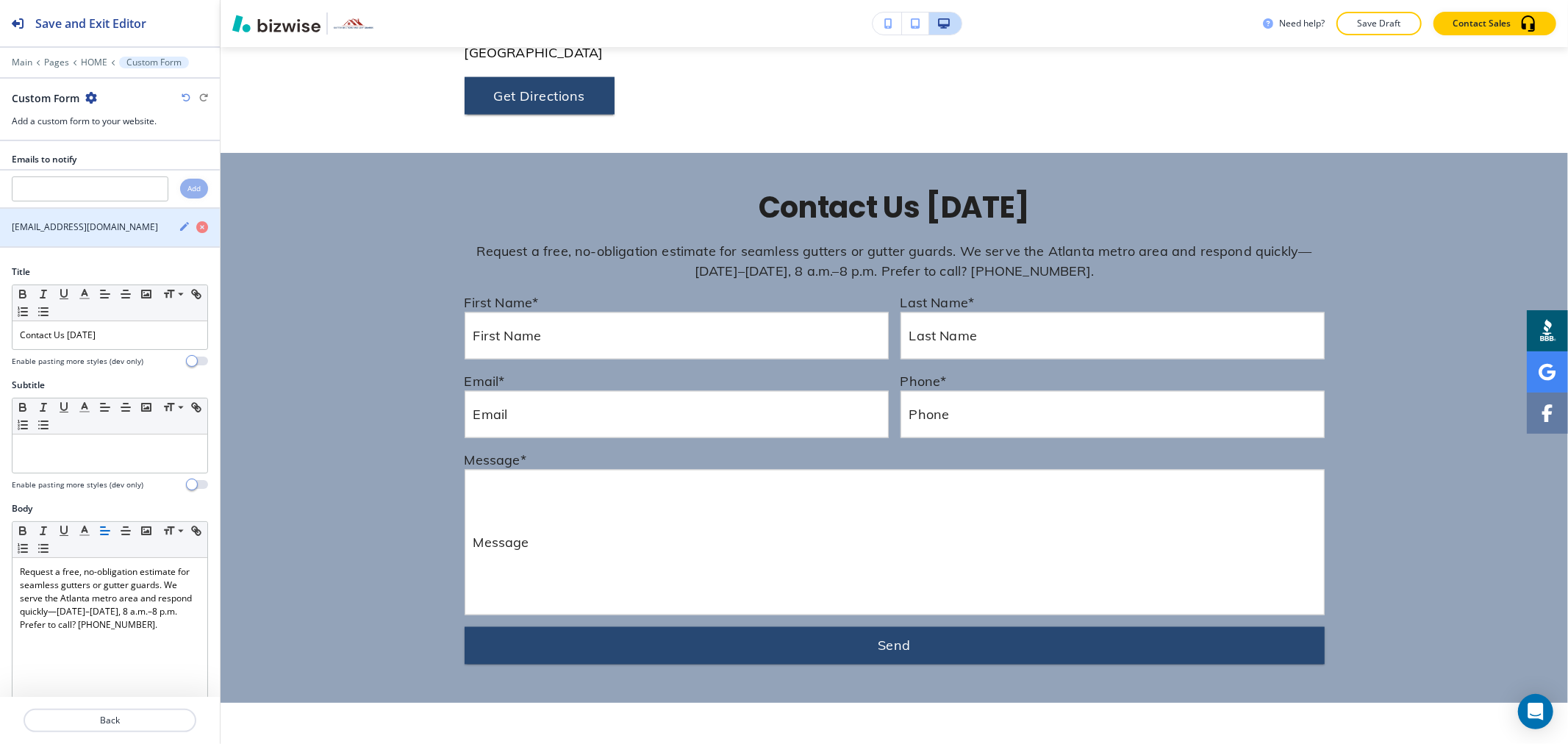
click at [180, 229] on icon "button" at bounding box center [184, 226] width 9 height 9
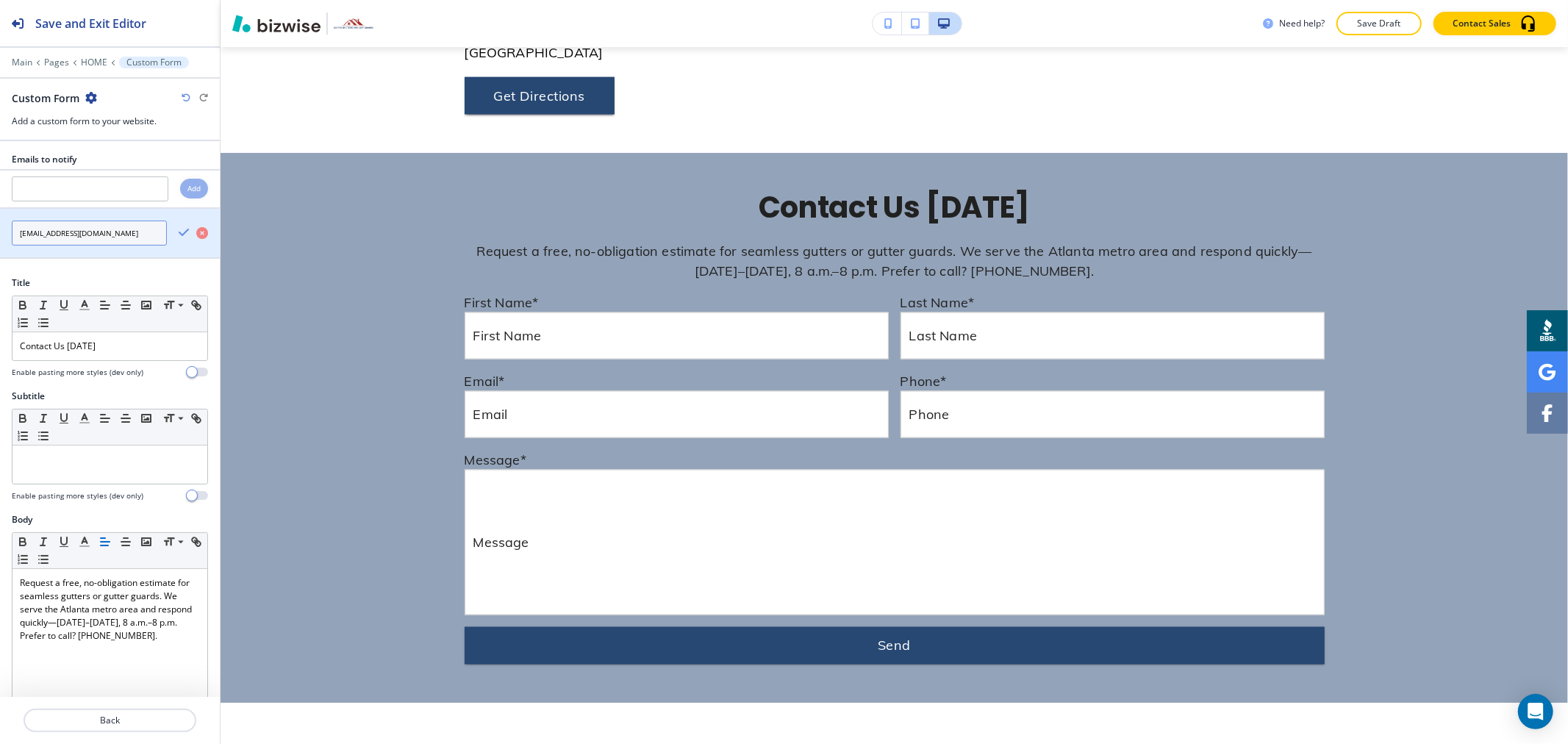
click at [127, 229] on input "[EMAIL_ADDRESS][DOMAIN_NAME]" at bounding box center [90, 232] width 155 height 25
click at [125, 229] on input "[EMAIL_ADDRESS][DOMAIN_NAME]" at bounding box center [90, 232] width 155 height 25
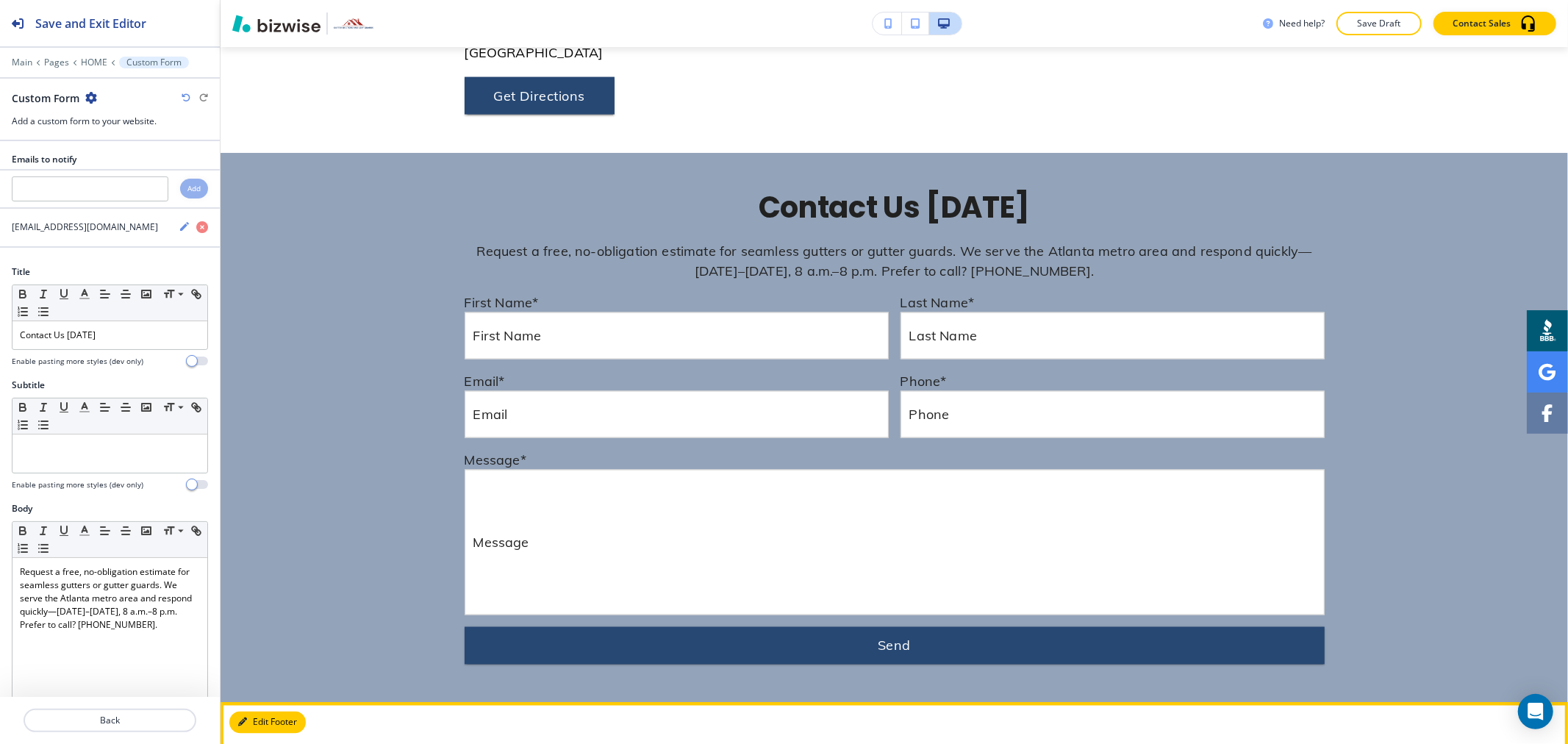
click at [259, 711] on button "Edit Footer" at bounding box center [267, 722] width 76 height 22
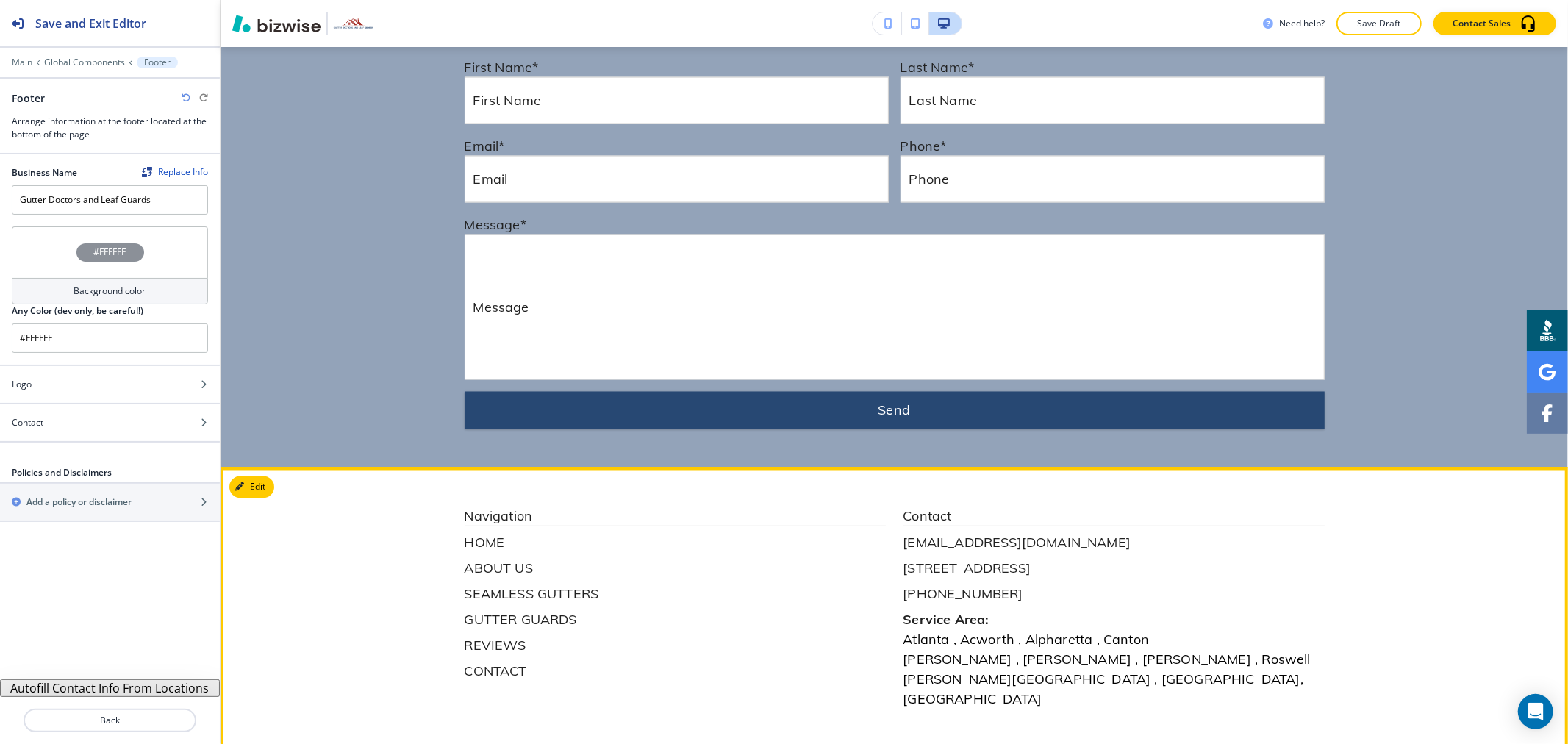
scroll to position [6842, 0]
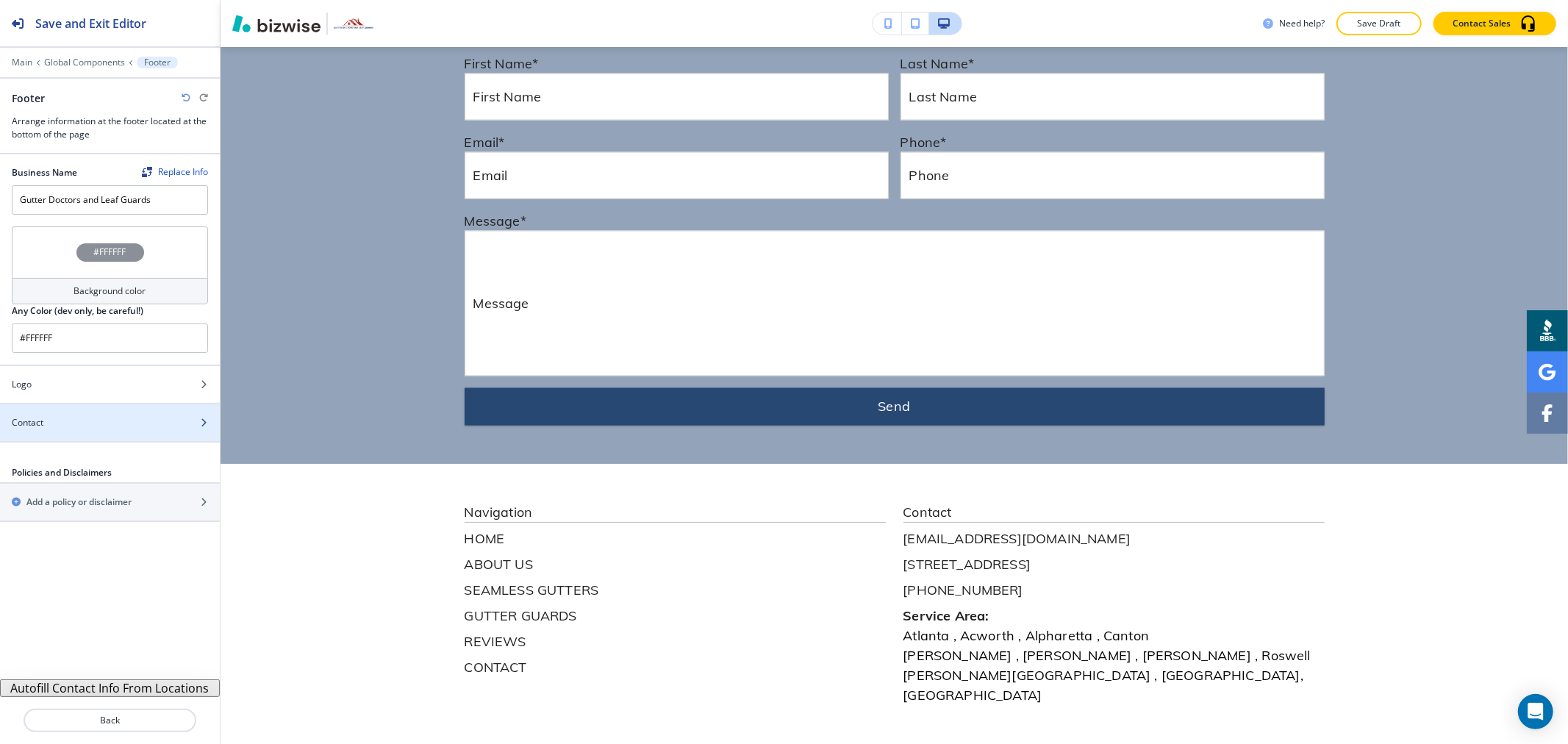
click at [105, 424] on div "Contact" at bounding box center [93, 422] width 187 height 13
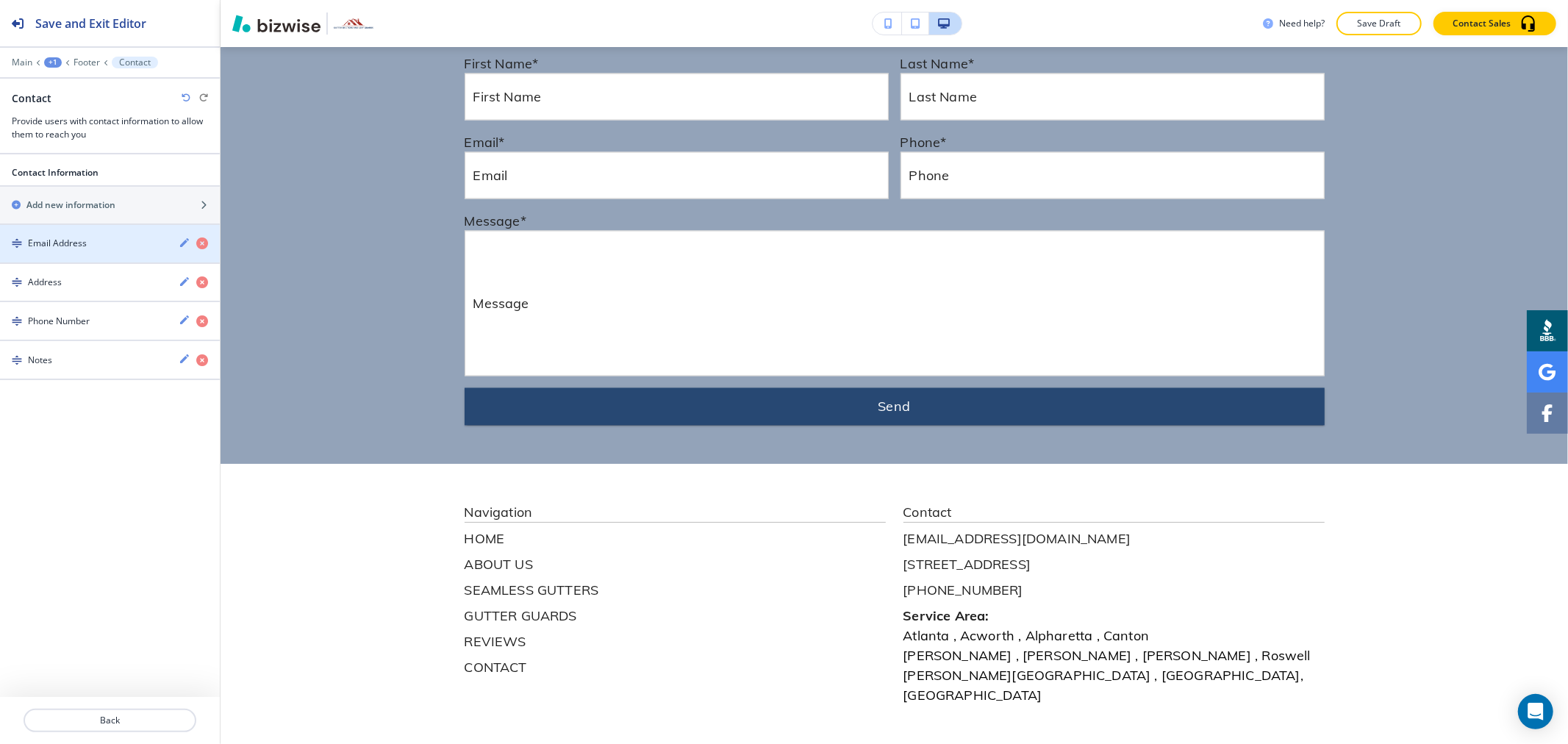
click at [116, 256] on div "button" at bounding box center [110, 257] width 220 height 12
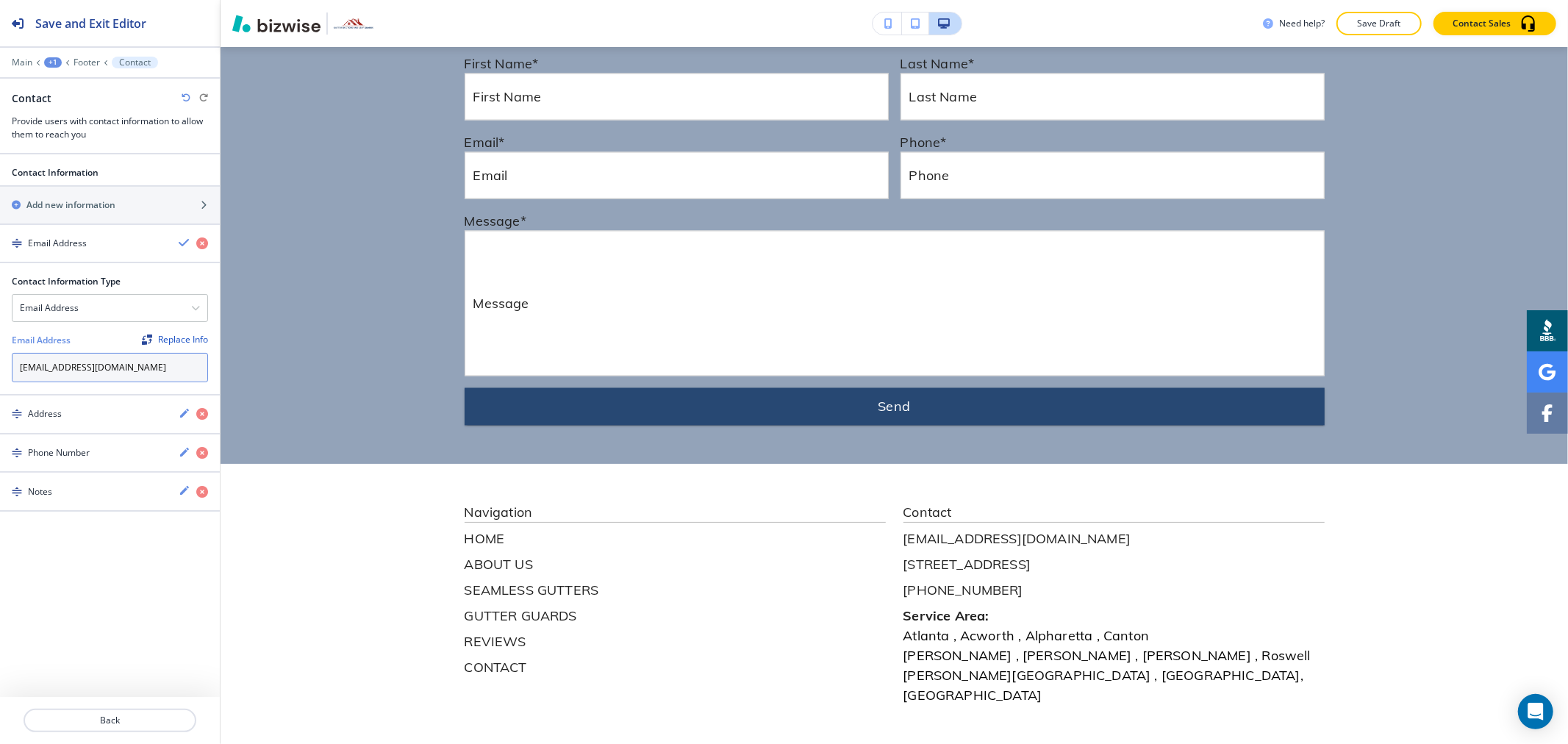
click at [111, 369] on input "[EMAIL_ADDRESS][DOMAIN_NAME]" at bounding box center [110, 367] width 196 height 29
click at [111, 369] on input "[EMAIL_ADDRESS][DOMAIN_NAME]" at bounding box center [110, 367] width 196 height 29
paste input "[EMAIL_ADDRESS][DOMAIN_NAME]"
type input "[EMAIL_ADDRESS][DOMAIN_NAME]"
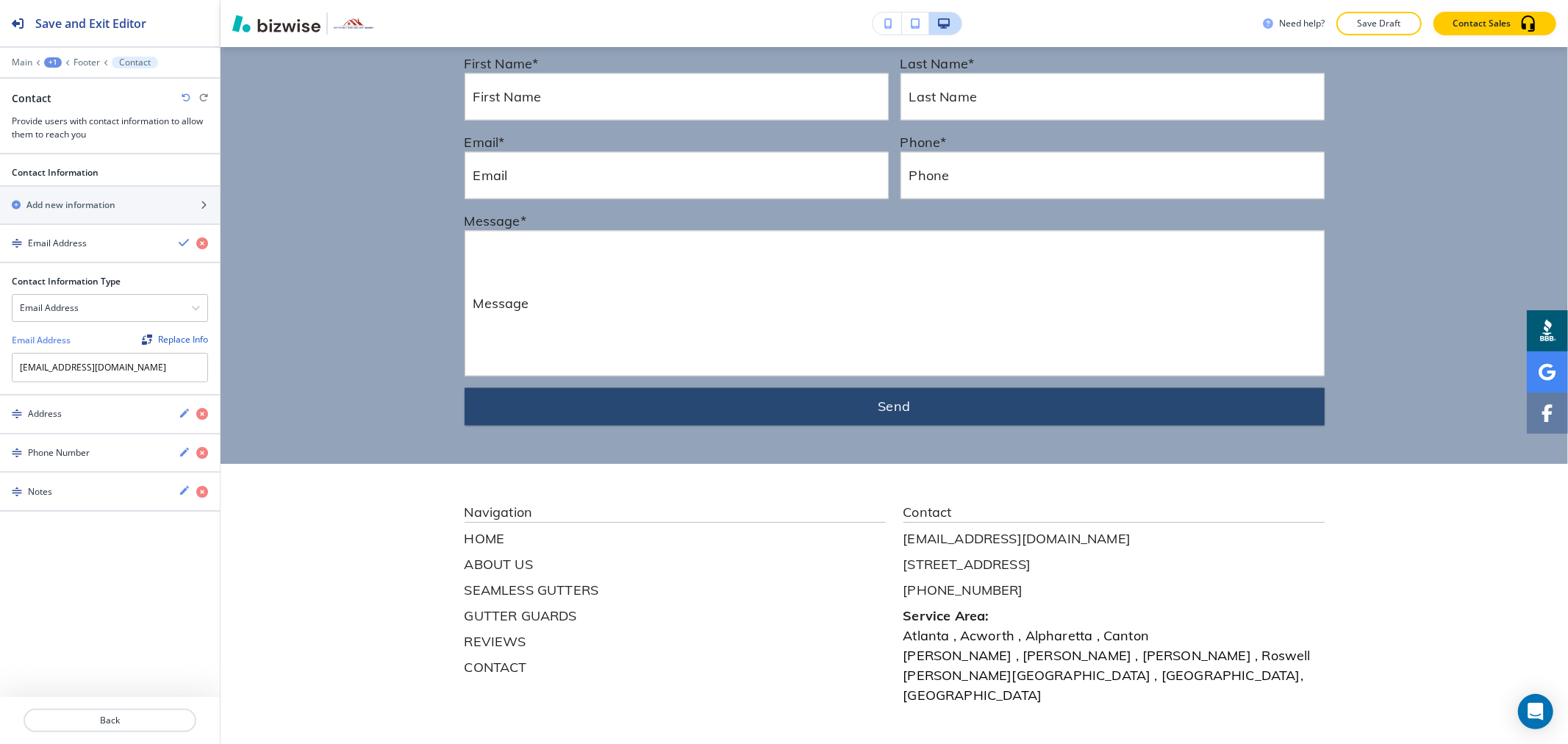
click at [115, 553] on div "Contact Information Add new information Email Address Contact Information Type …" at bounding box center [110, 449] width 220 height 590
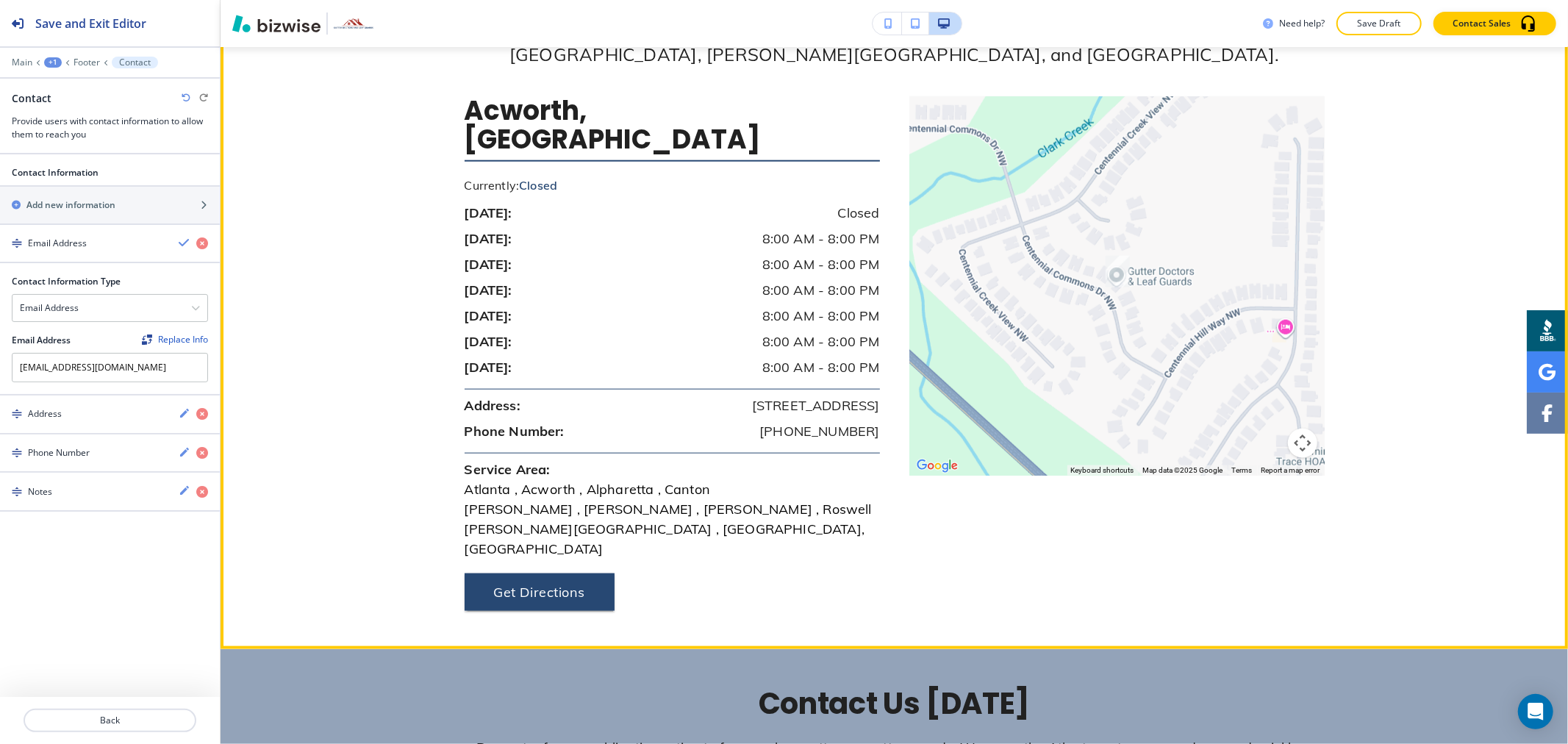
scroll to position [5862, 0]
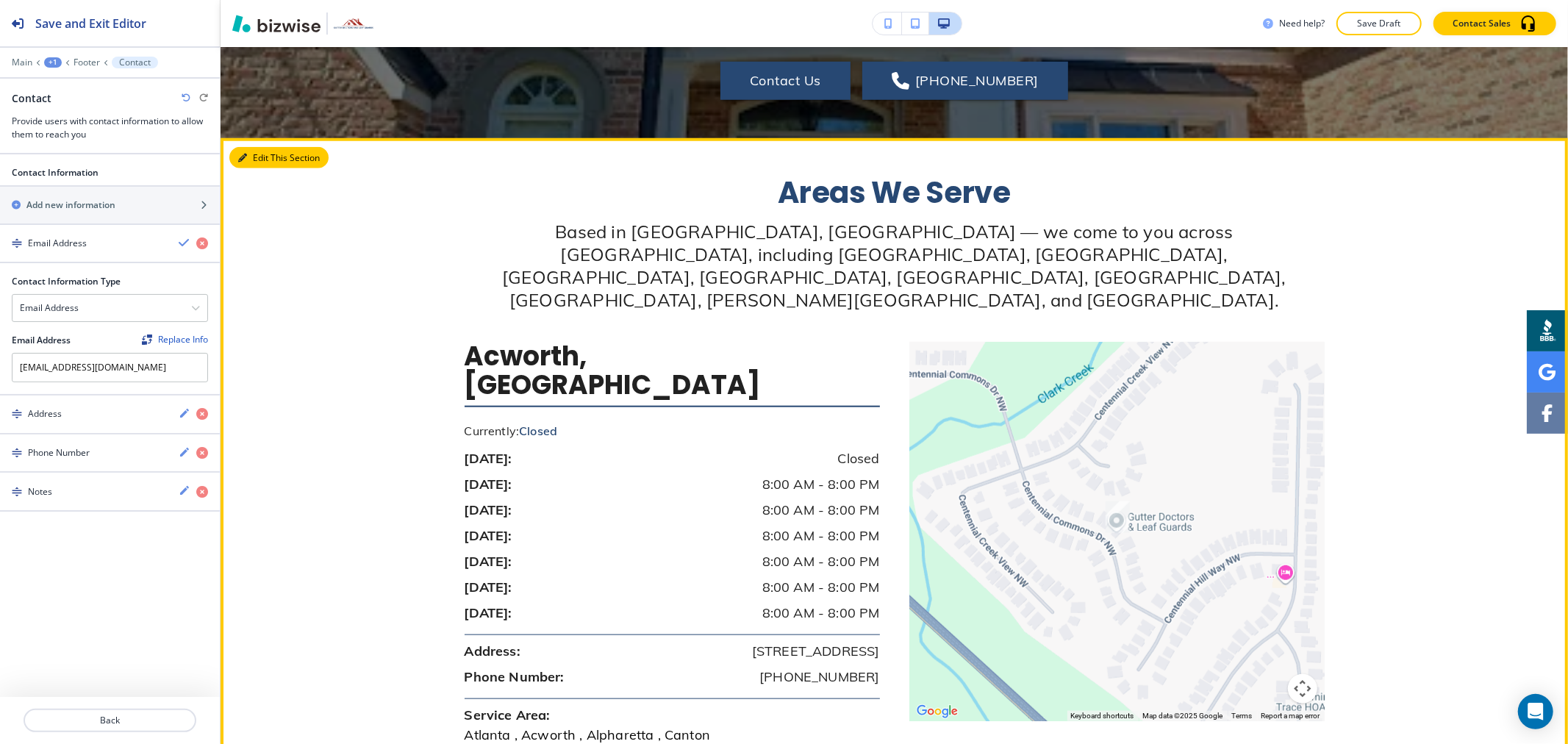
click at [268, 147] on button "Edit This Section" at bounding box center [279, 158] width 99 height 22
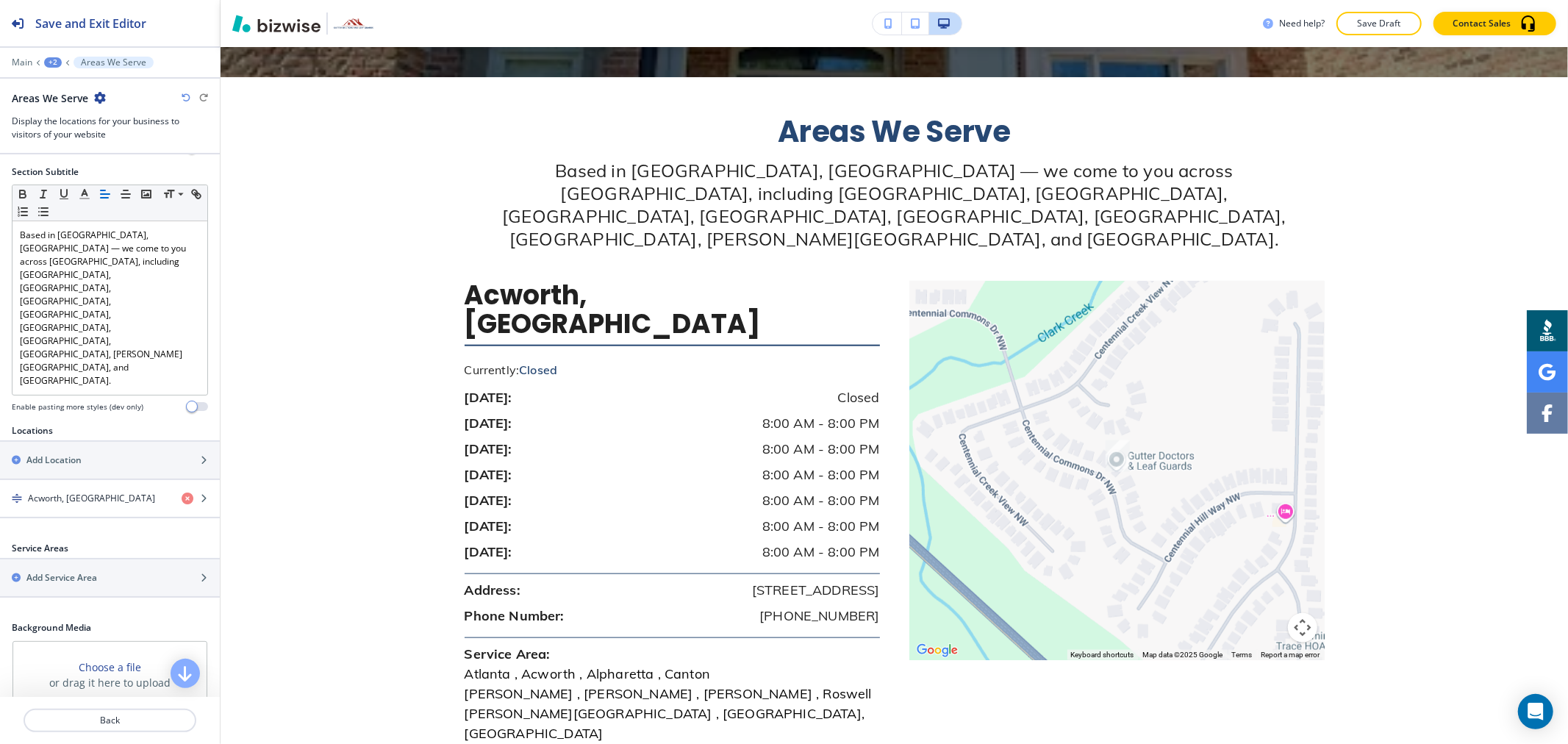
scroll to position [211, 0]
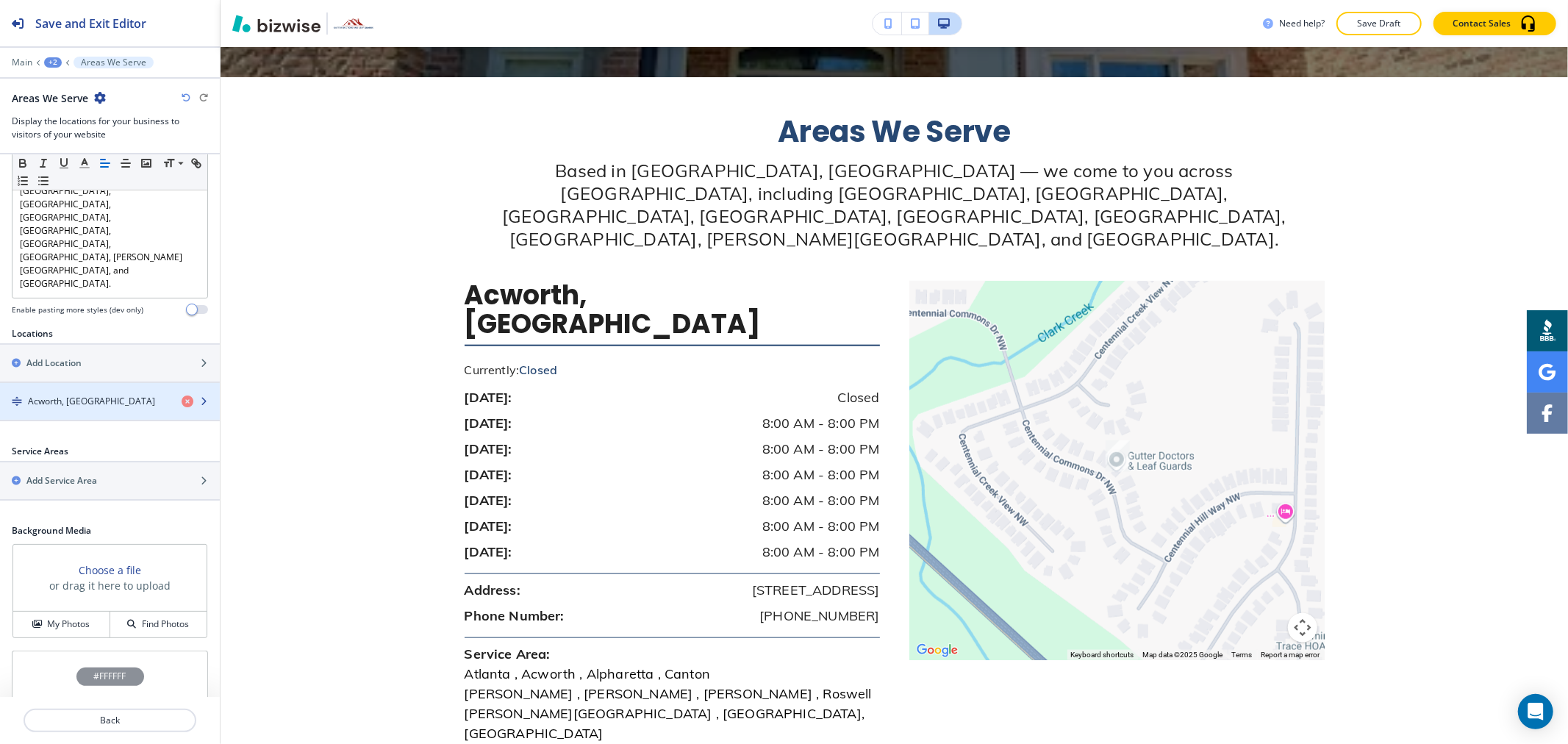
click at [109, 383] on div "button" at bounding box center [110, 389] width 220 height 12
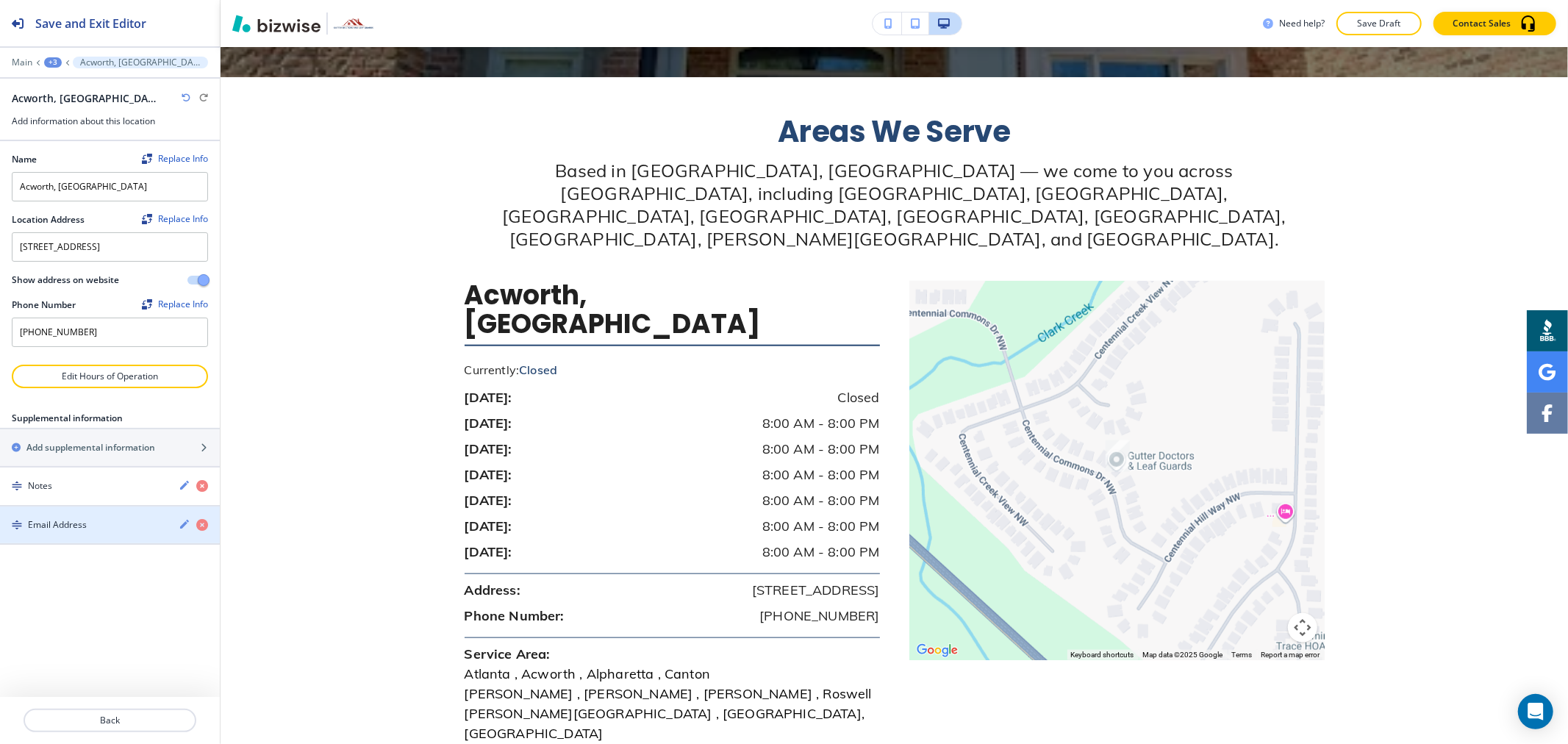
click at [125, 531] on div "Email Address" at bounding box center [84, 525] width 167 height 13
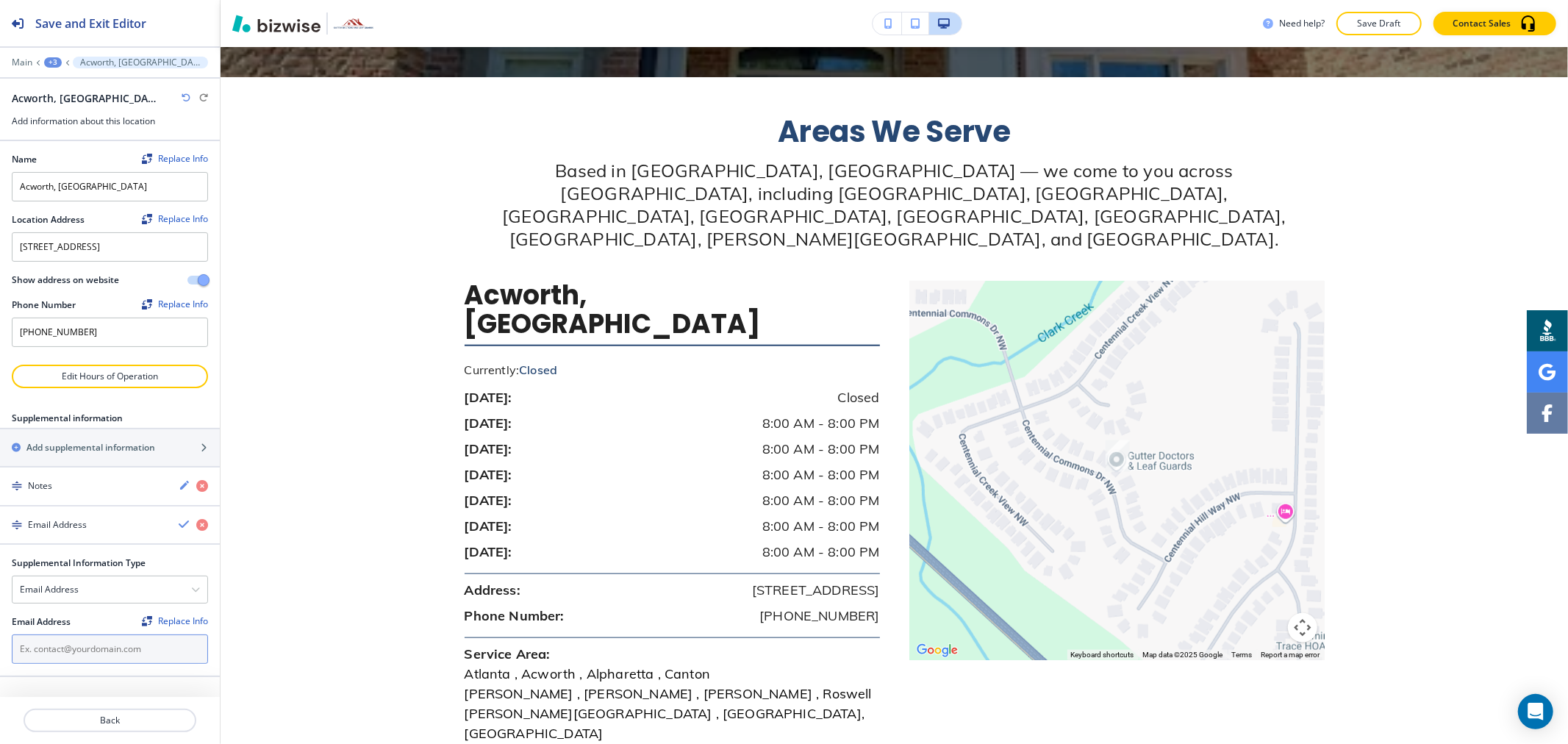
click at [120, 658] on input "text" at bounding box center [110, 648] width 196 height 29
paste input "[EMAIL_ADDRESS][DOMAIN_NAME]"
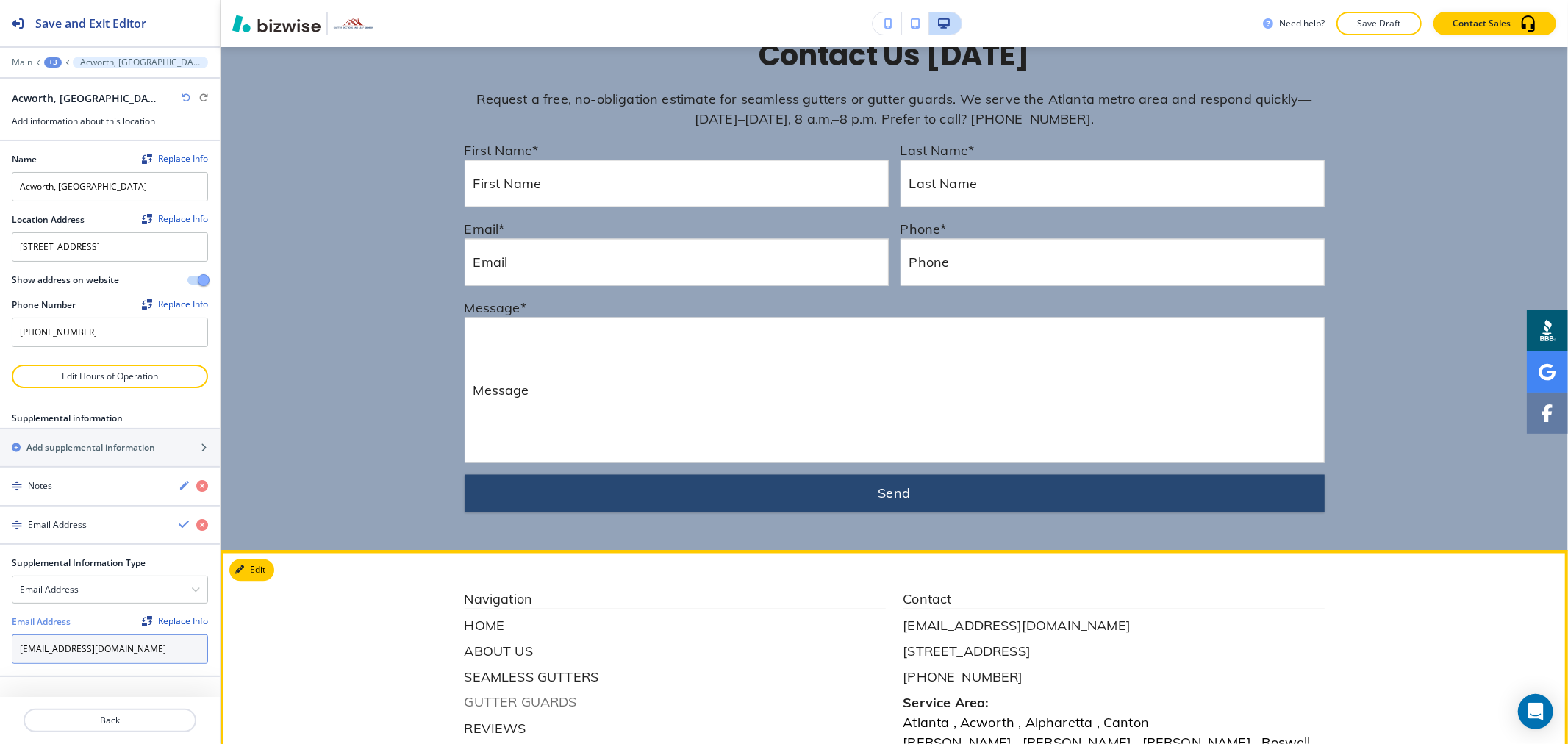
scroll to position [6867, 0]
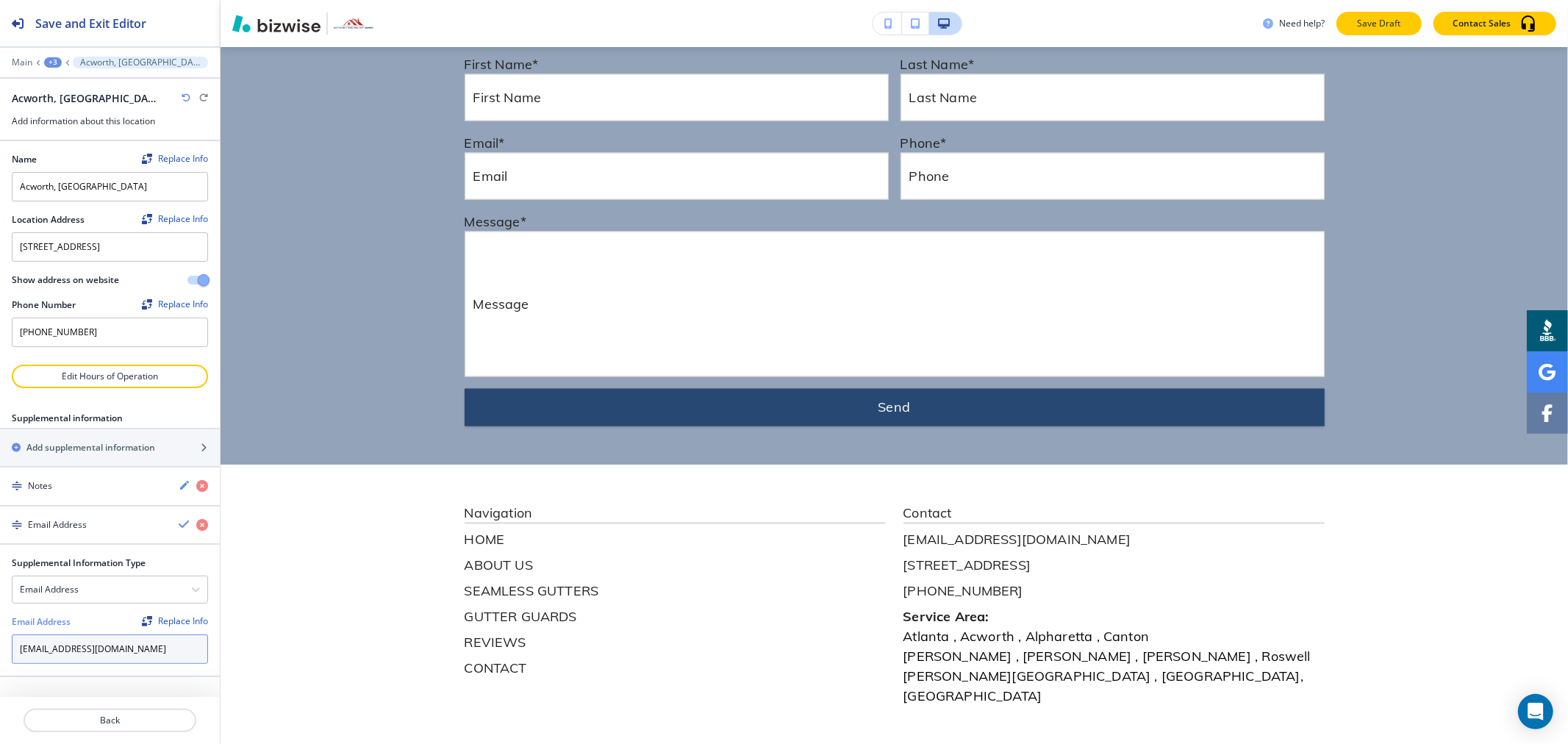
type input "[EMAIL_ADDRESS][DOMAIN_NAME]"
drag, startPoint x: 1390, startPoint y: 34, endPoint x: 1384, endPoint y: 46, distance: 13.4
click at [1388, 34] on button "Save Draft" at bounding box center [1379, 24] width 85 height 24
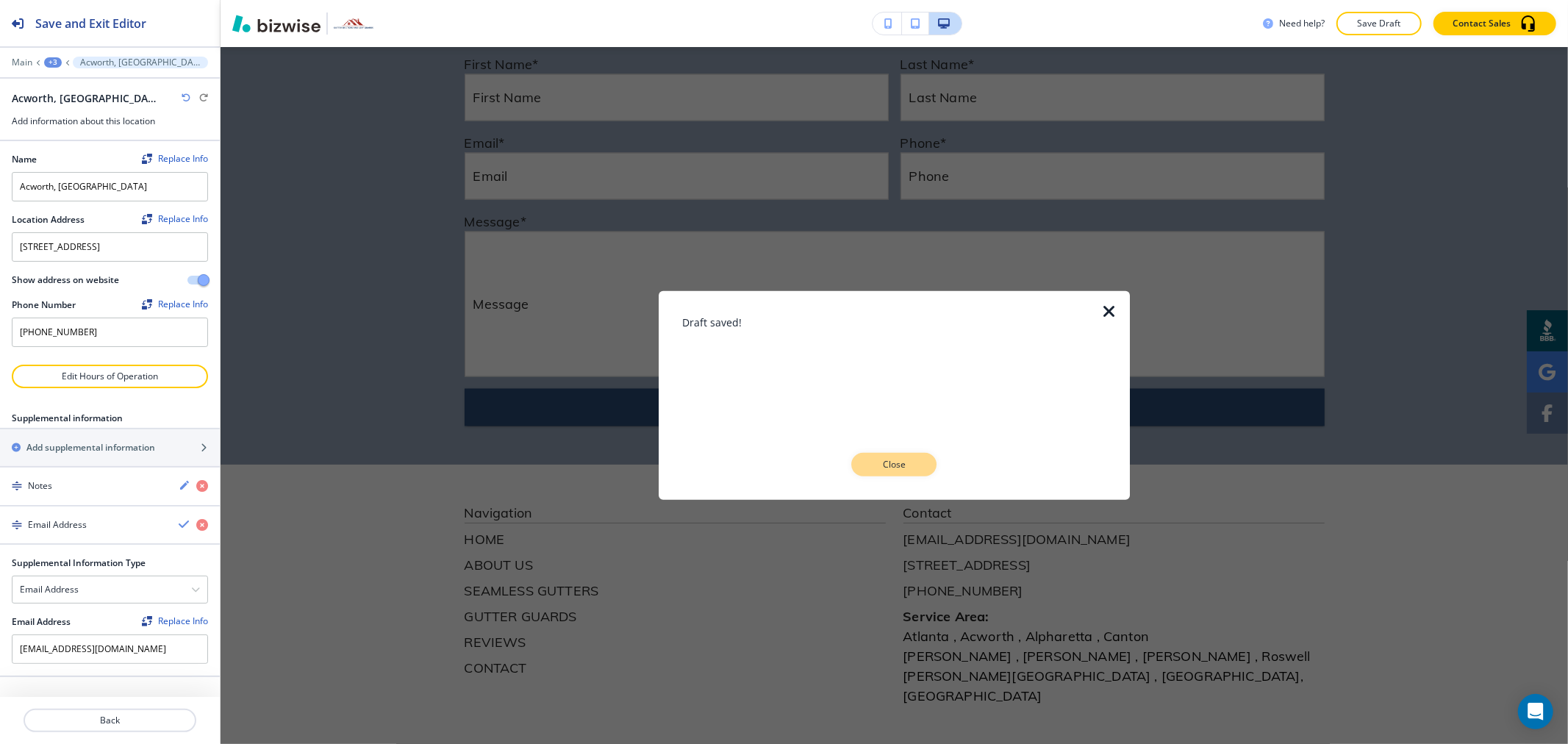
click at [924, 473] on button "Close" at bounding box center [894, 465] width 85 height 24
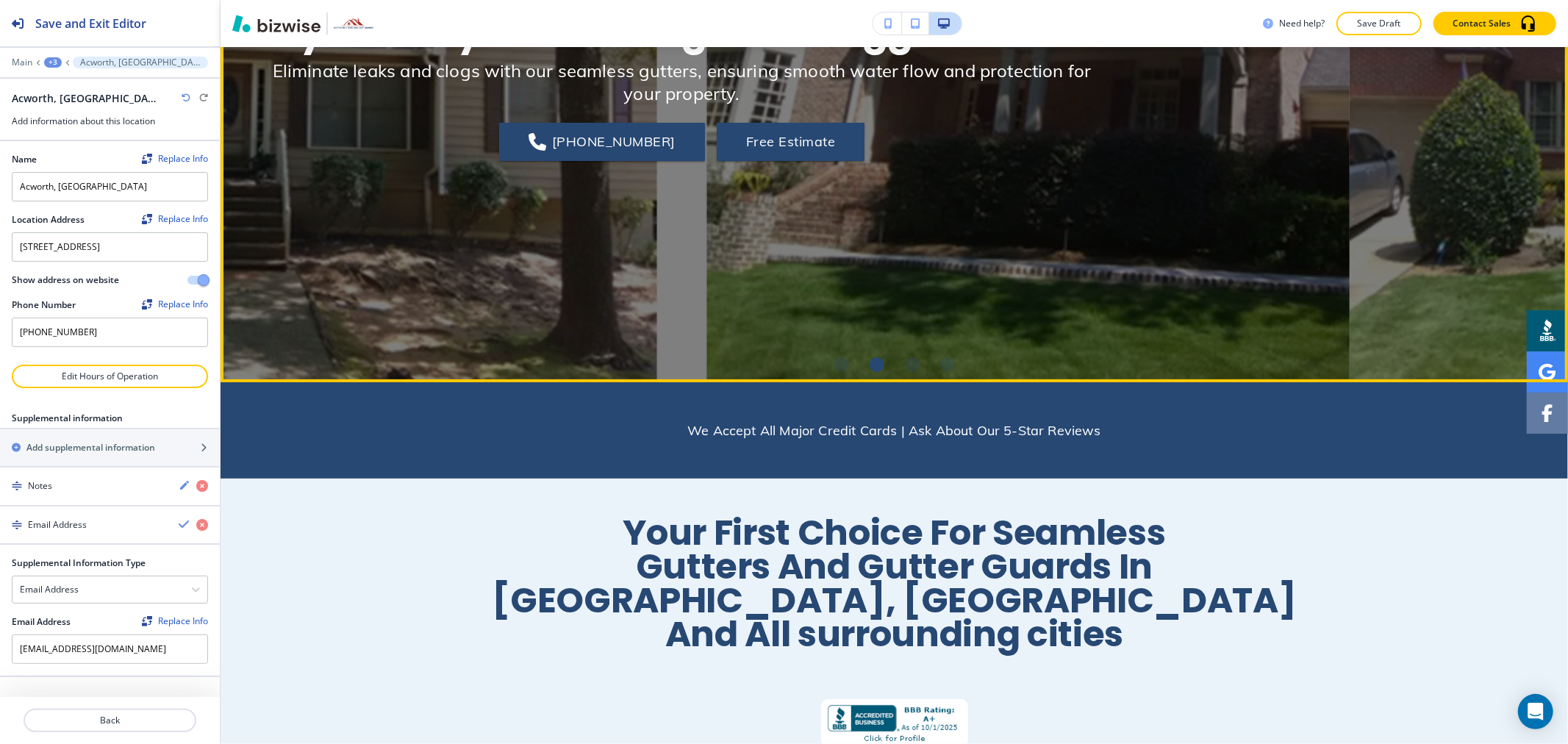
scroll to position [0, 0]
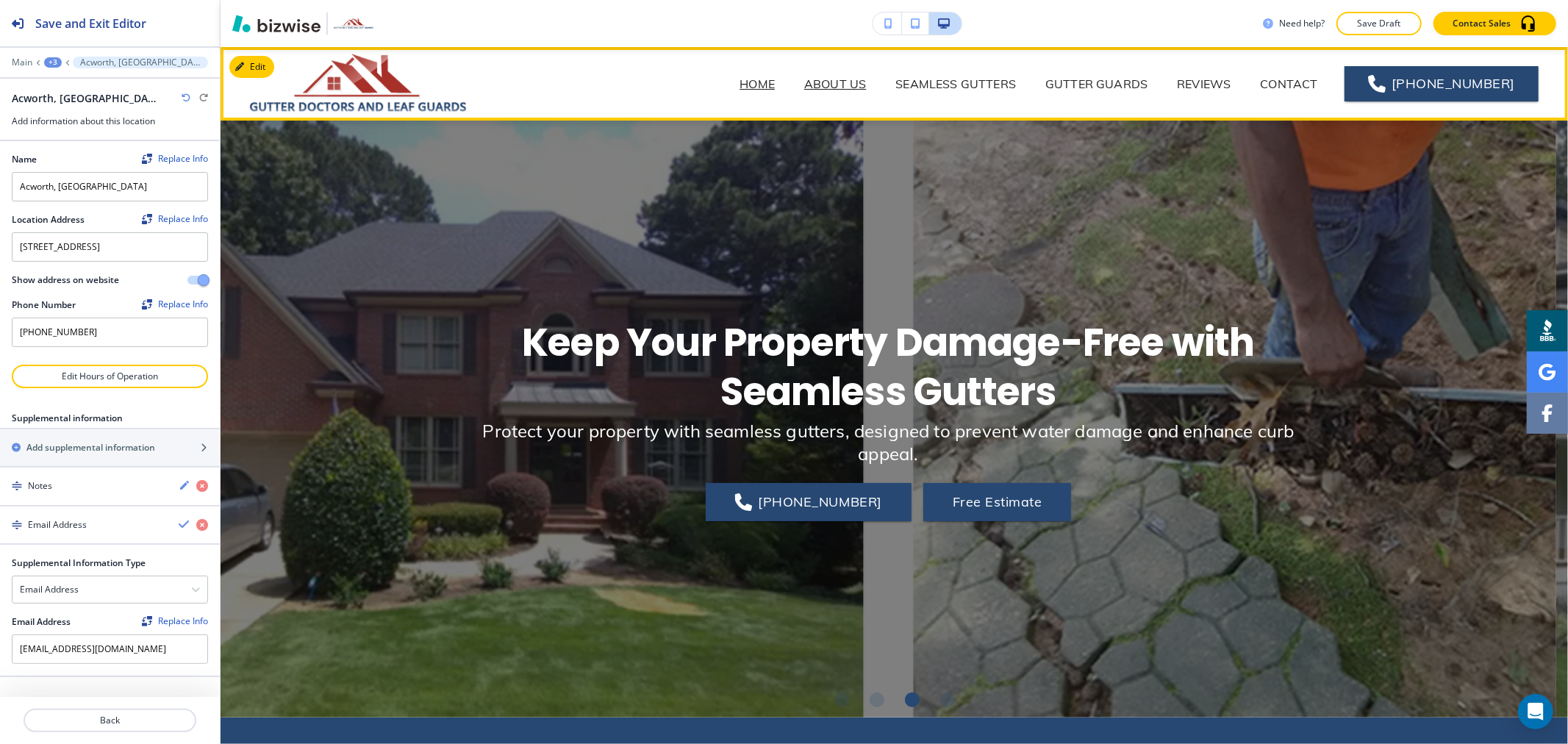
click at [847, 84] on p "ABOUT US" at bounding box center [835, 84] width 62 height 18
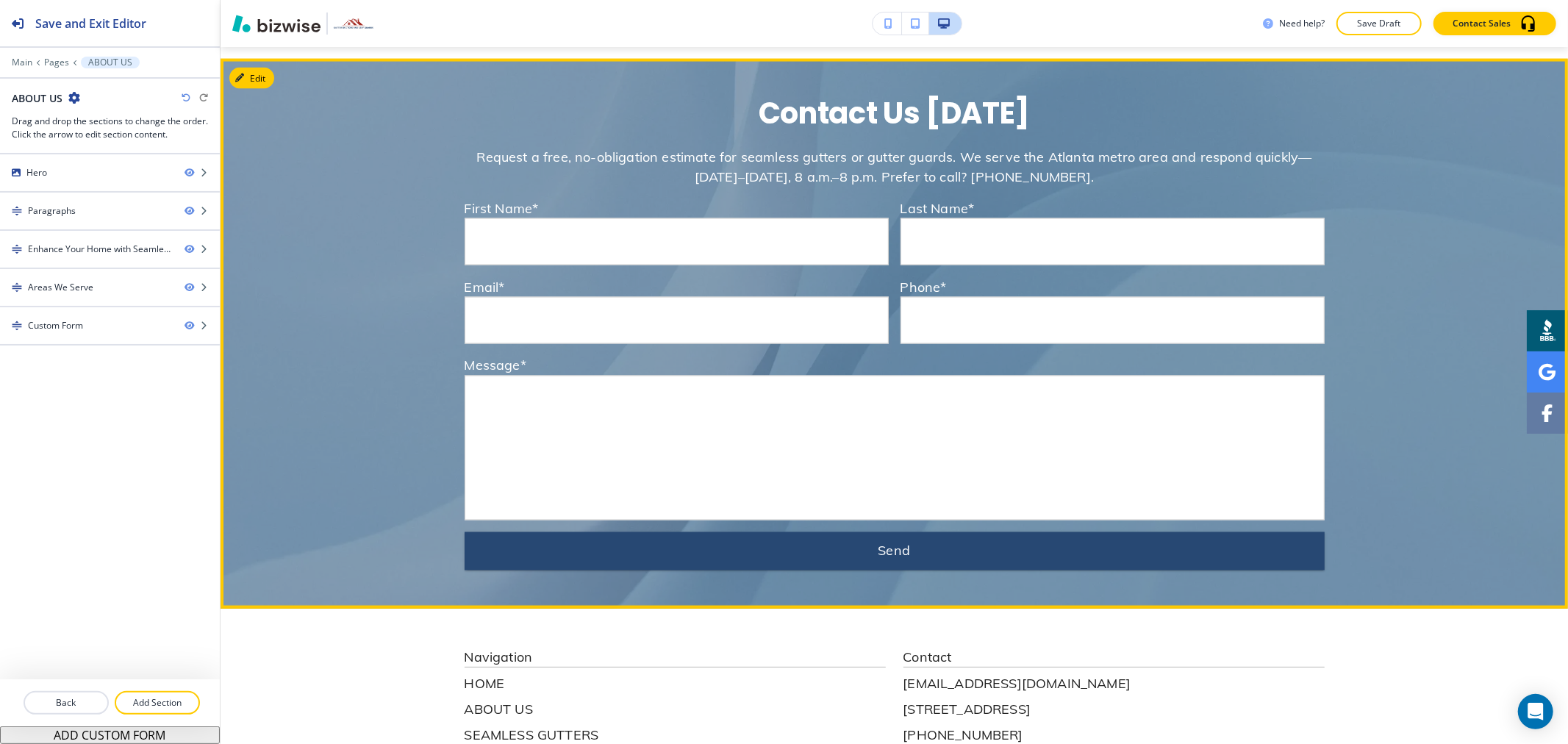
scroll to position [1864, 0]
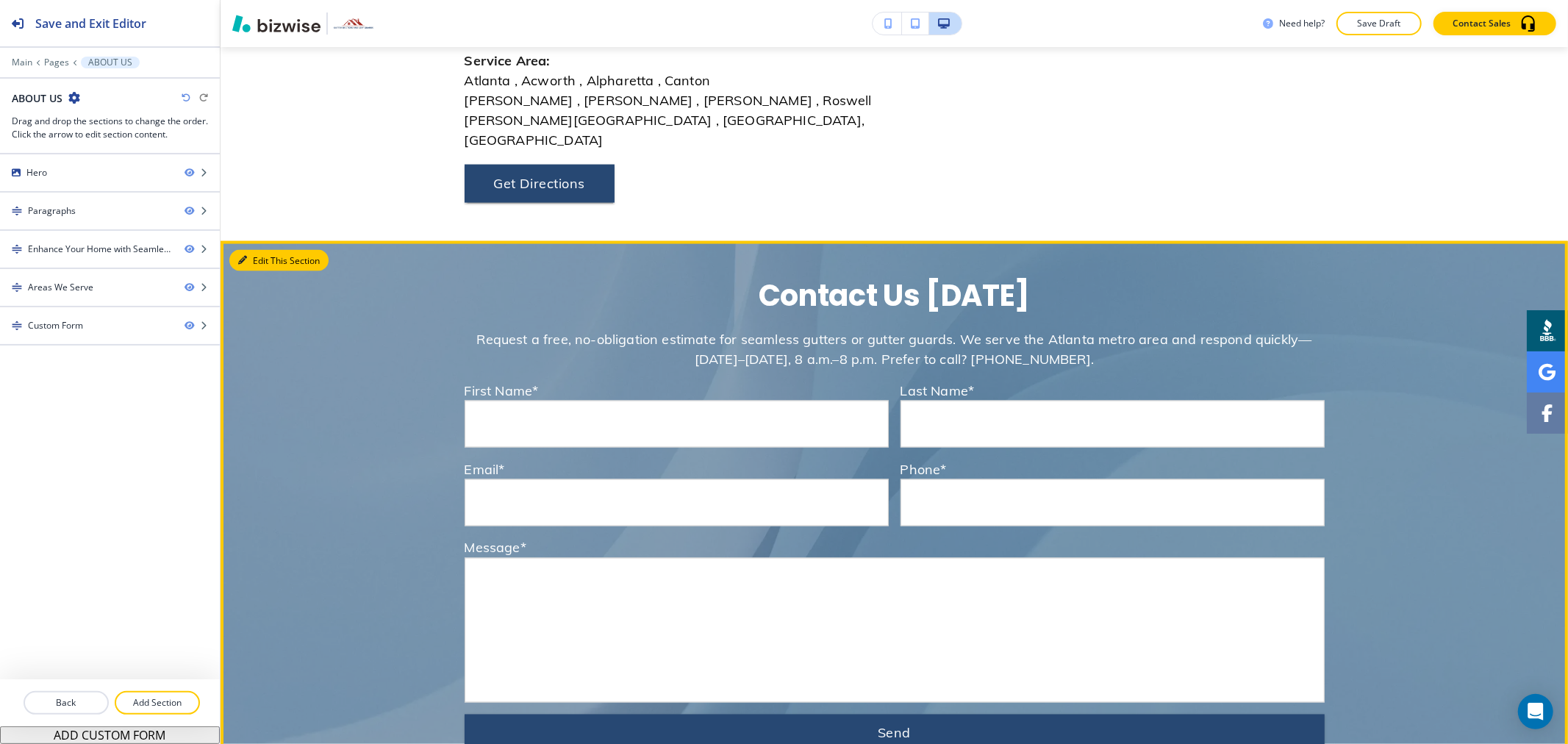
click at [254, 241] on div at bounding box center [894, 516] width 1348 height 550
click at [251, 250] on button "Edit This Section" at bounding box center [279, 261] width 99 height 22
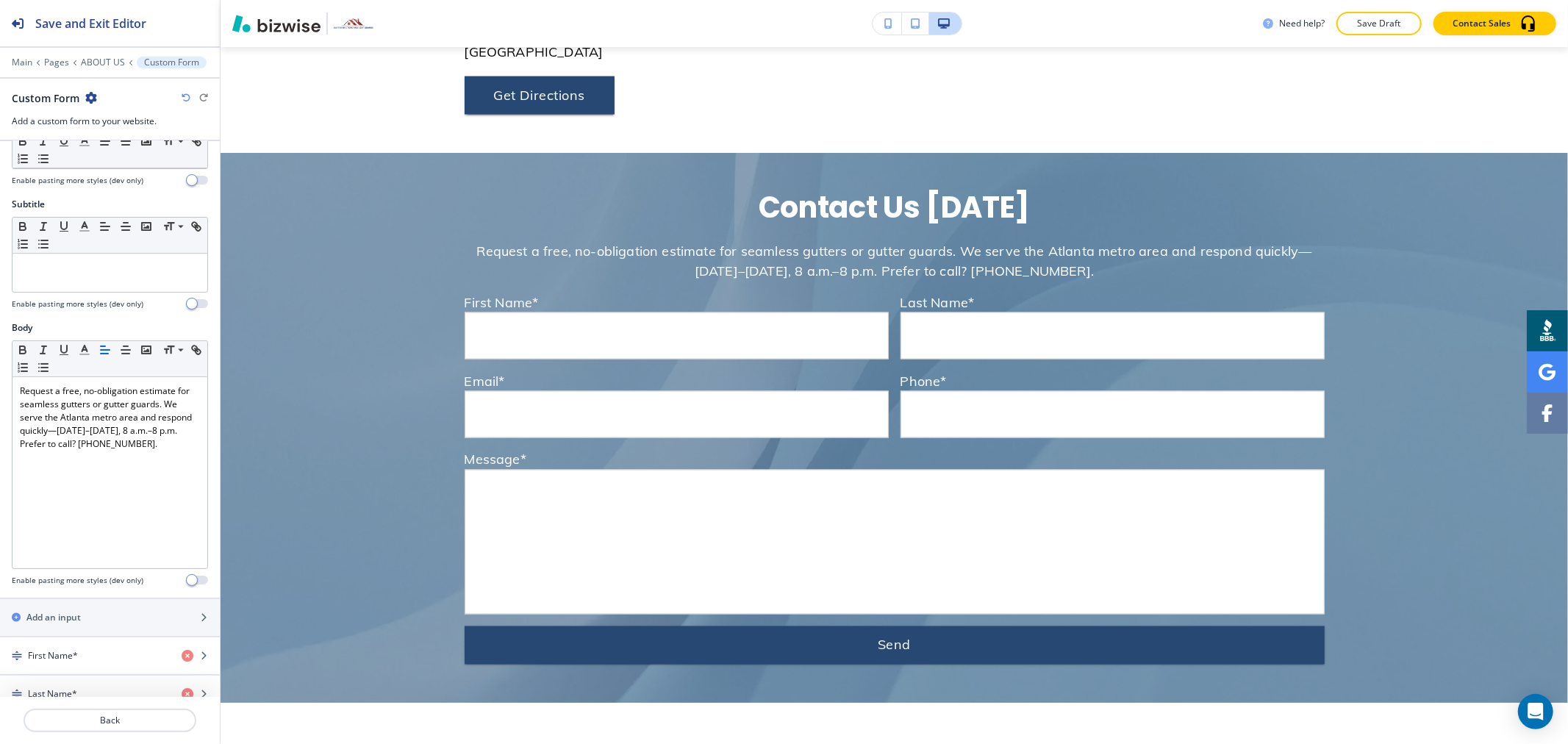
scroll to position [571, 0]
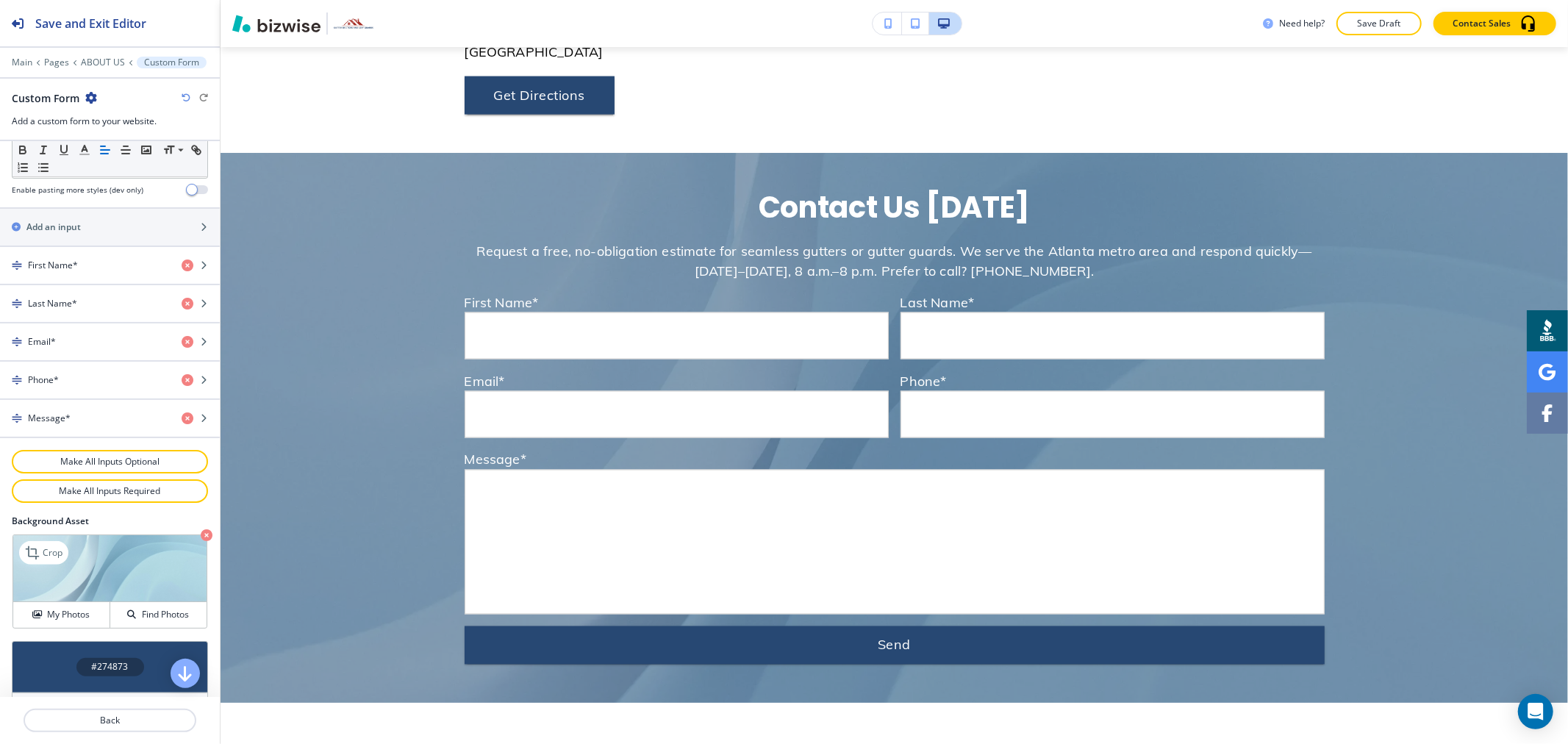
click at [201, 535] on icon "button" at bounding box center [207, 535] width 12 height 12
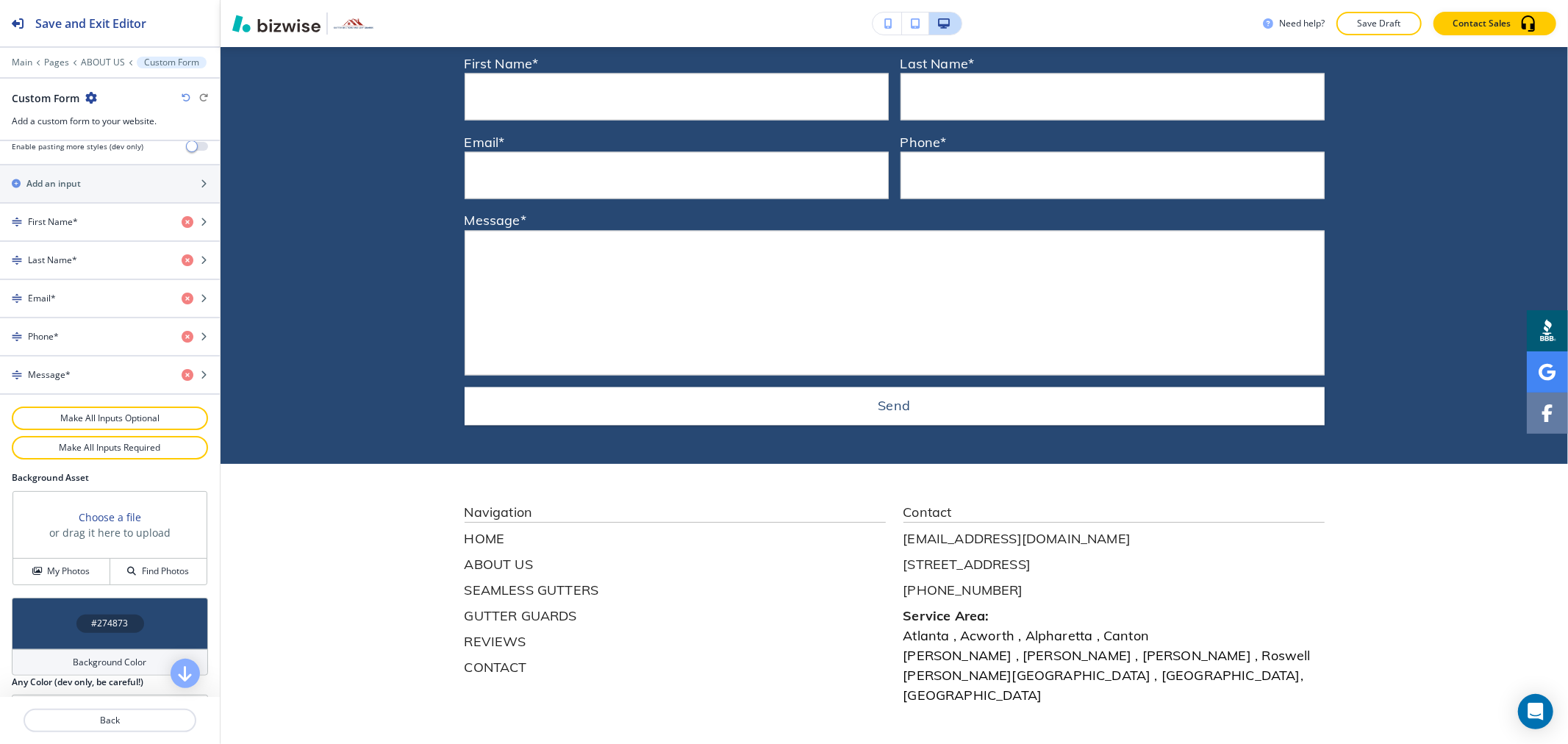
scroll to position [655, 0]
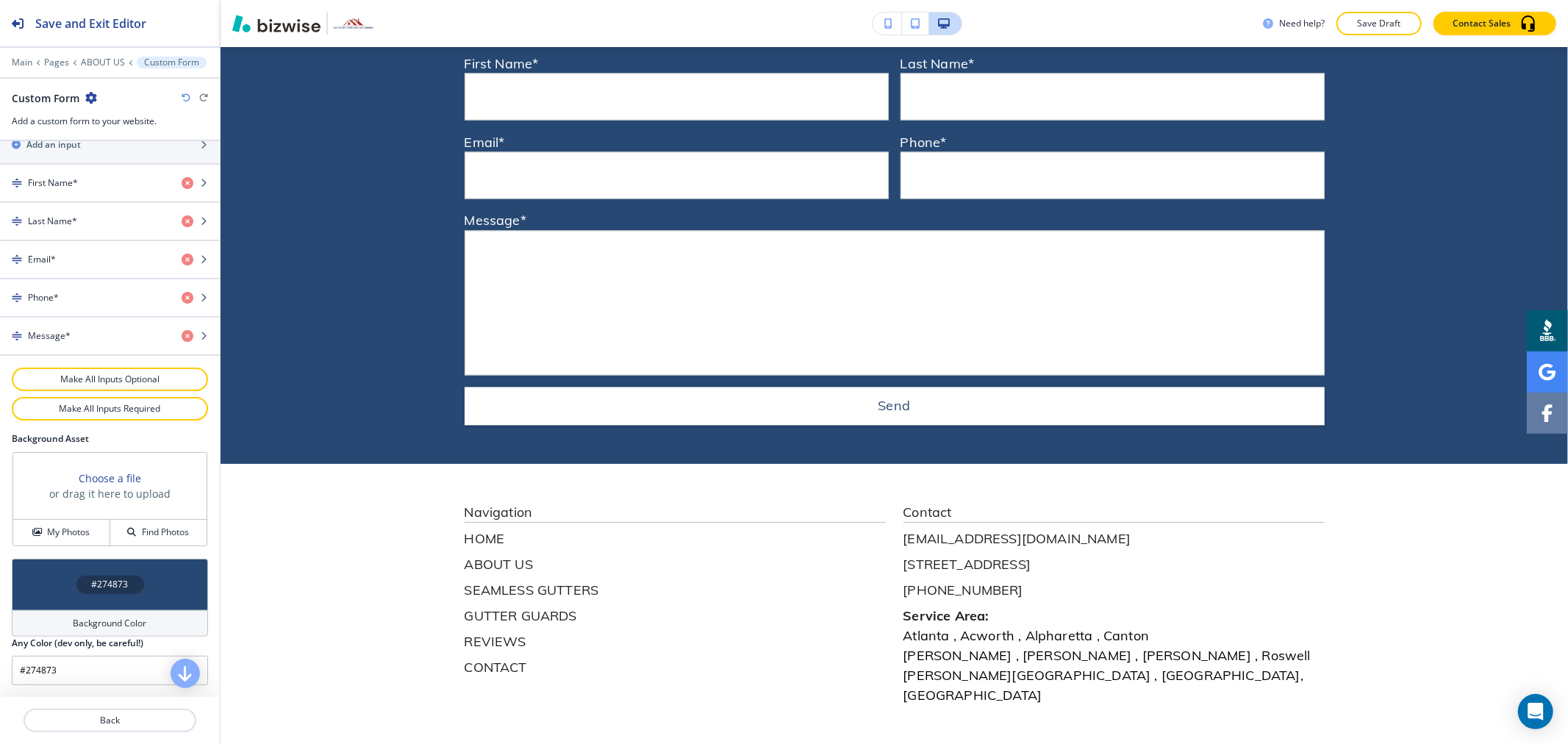
click at [103, 625] on h4 "Background Color" at bounding box center [110, 623] width 73 height 13
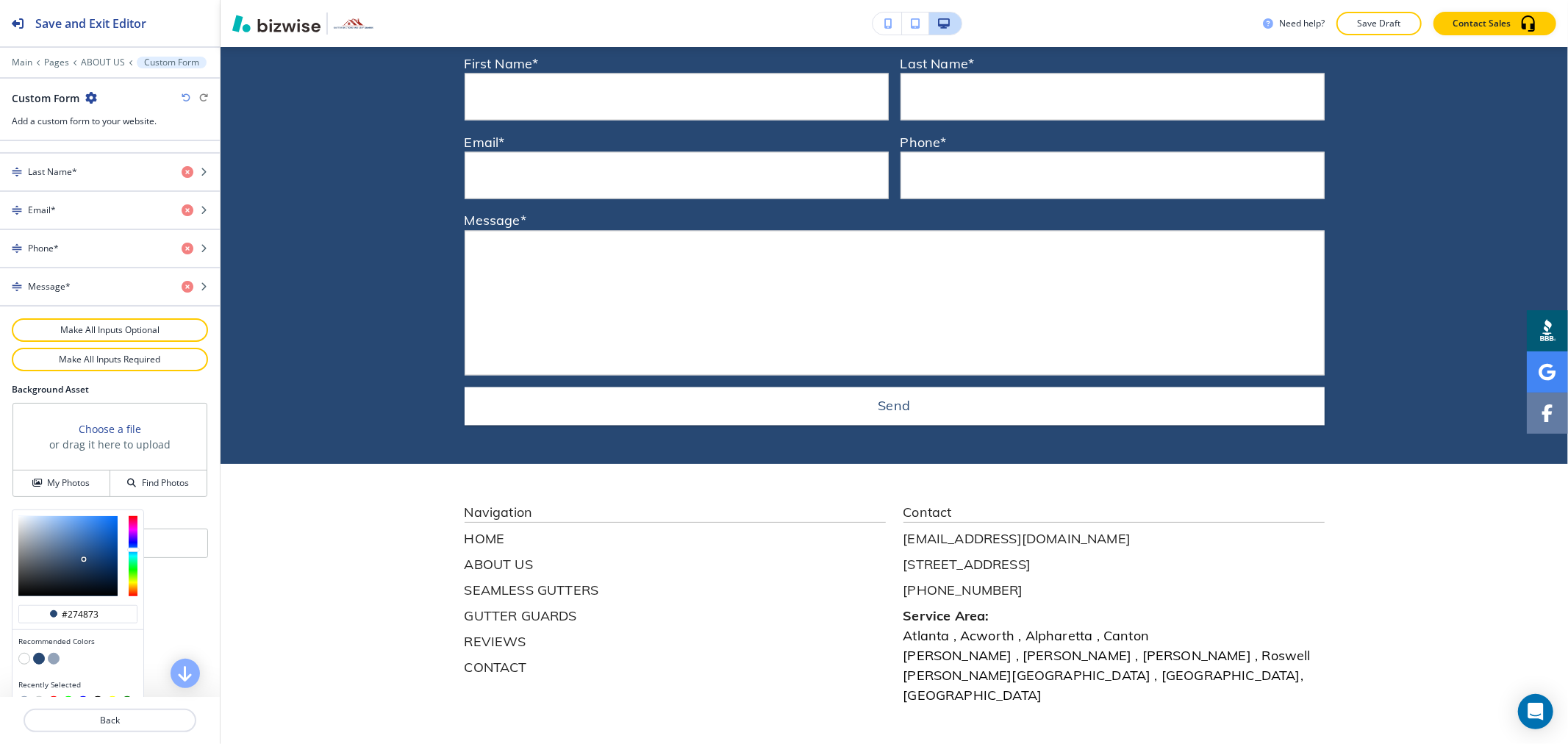
scroll to position [726, 0]
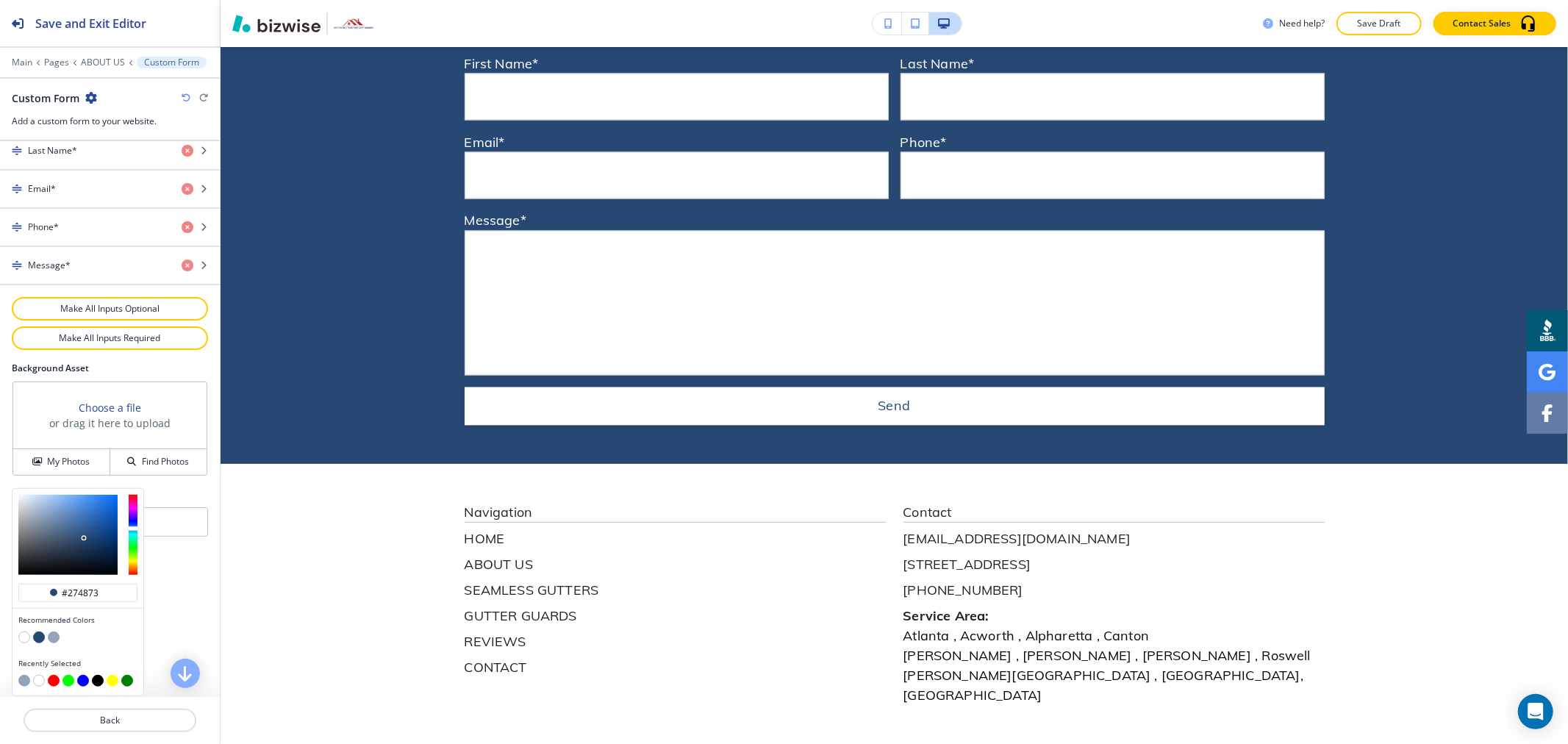
click at [57, 637] on button "button" at bounding box center [54, 637] width 12 height 12
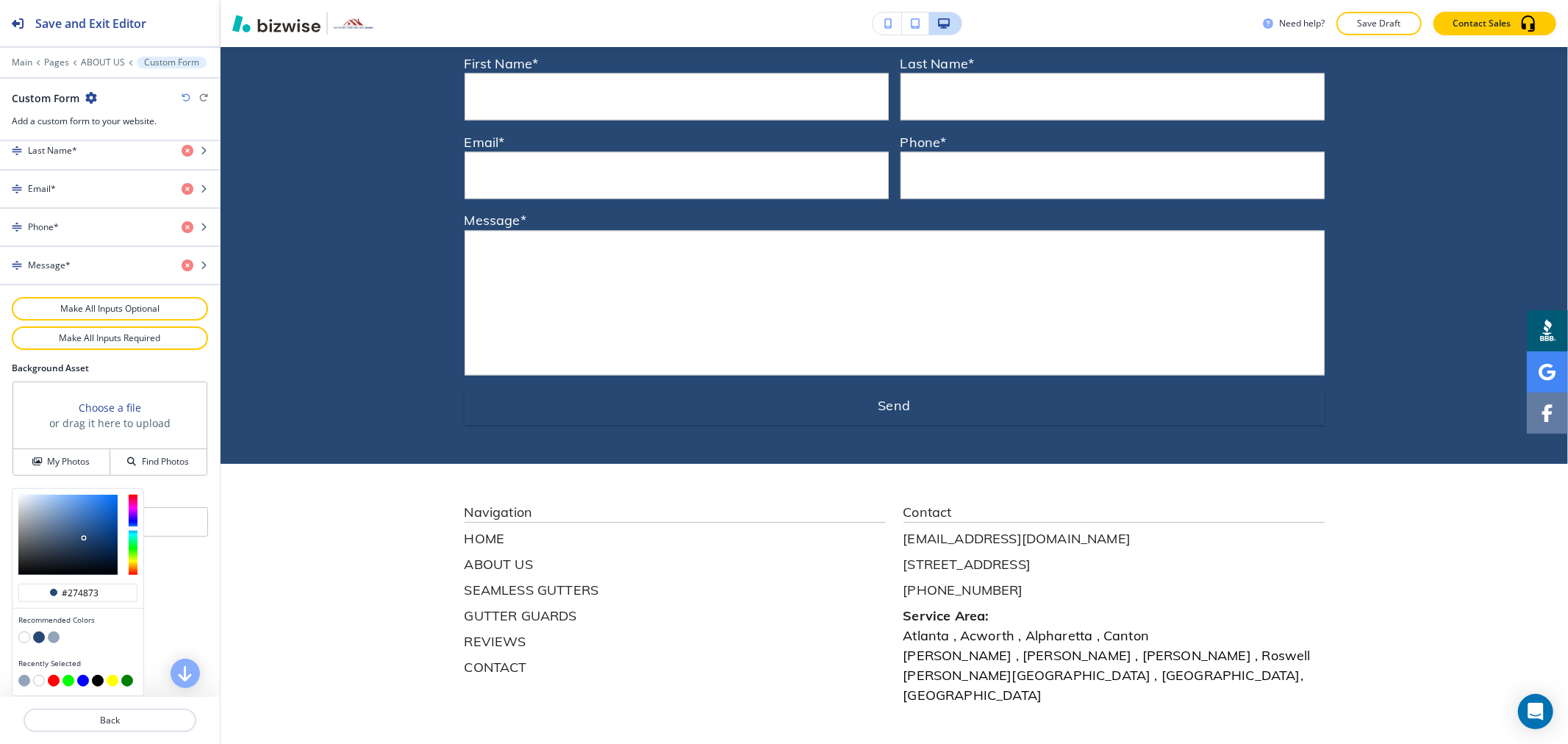
type input "#93a3b9"
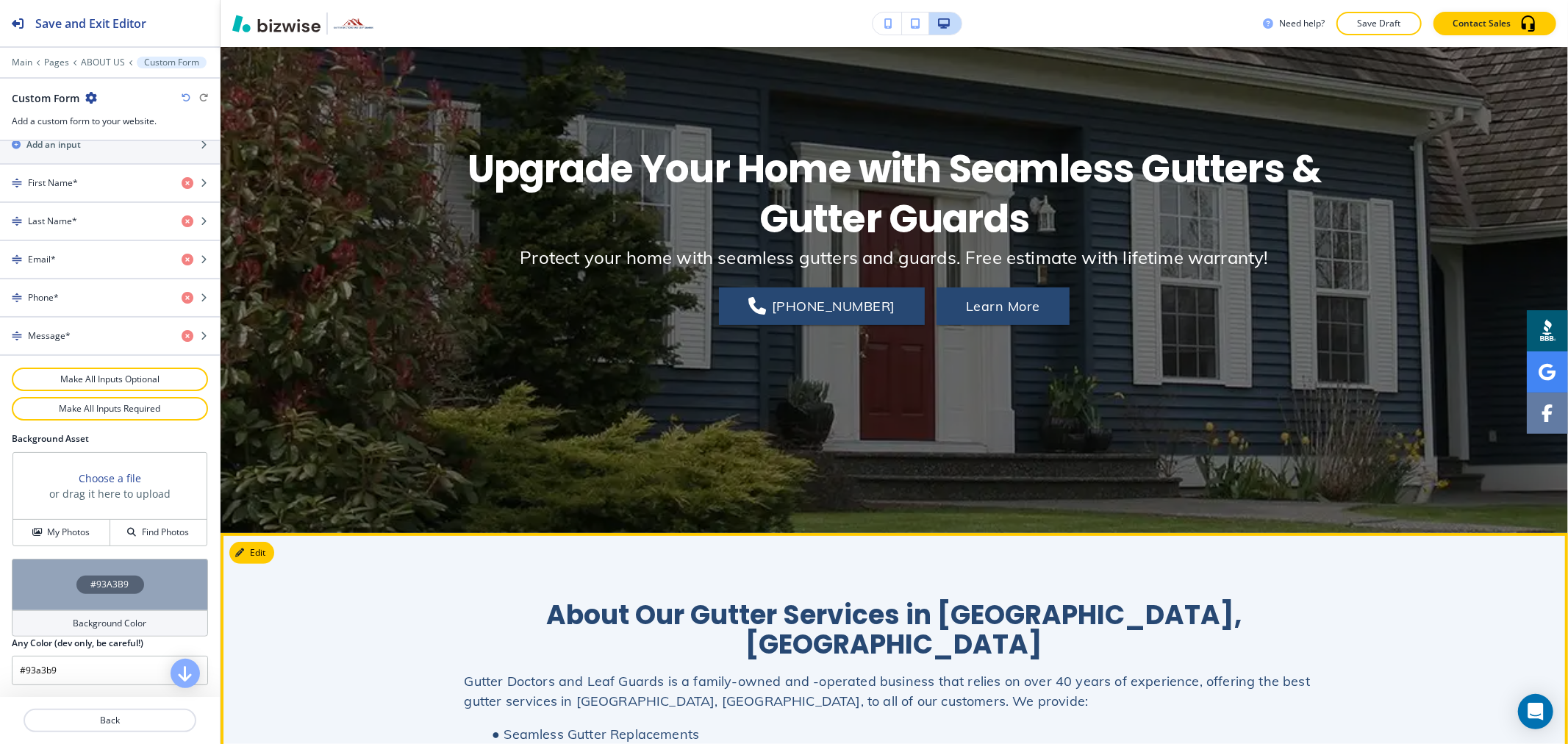
scroll to position [0, 0]
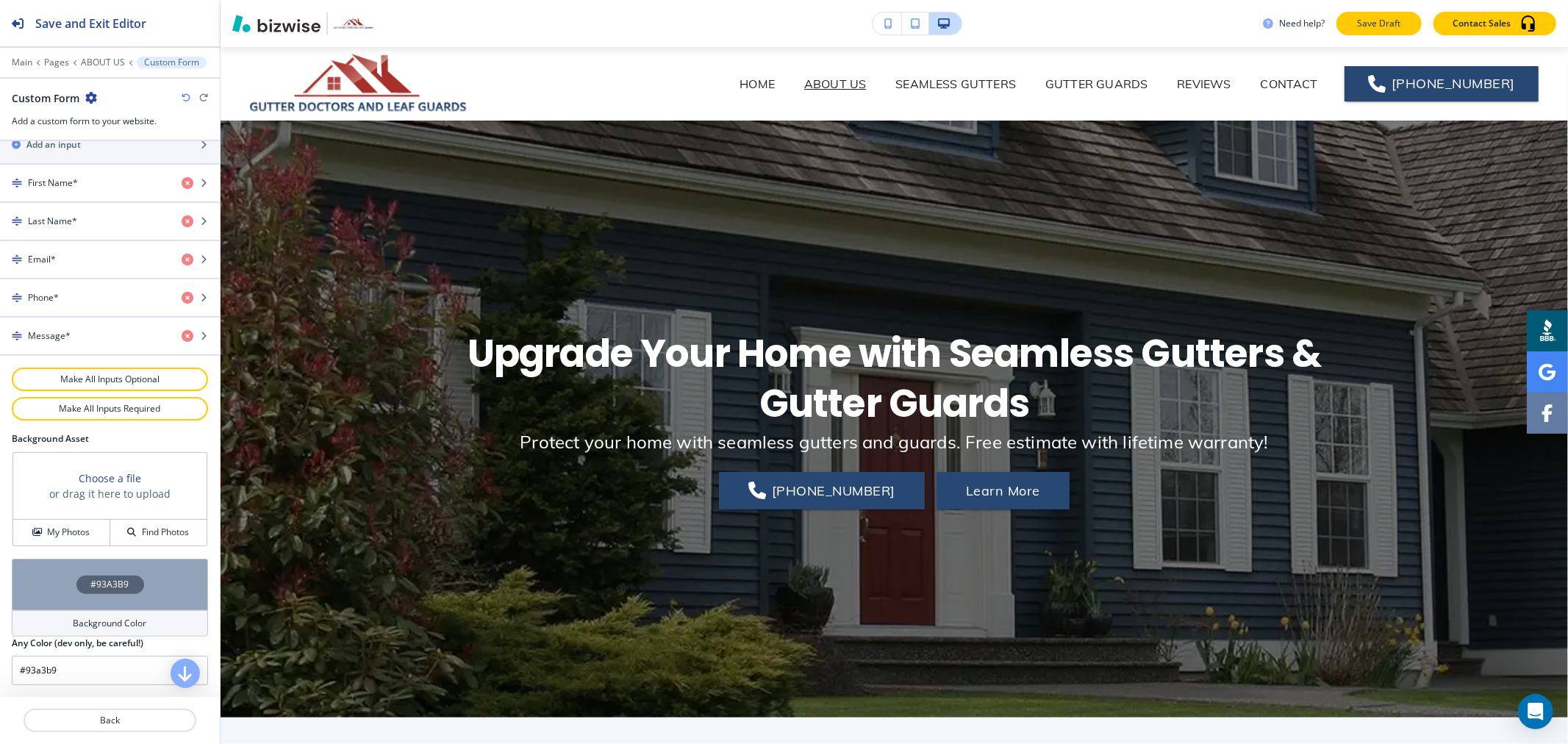
click at [1400, 25] on p "Save Draft" at bounding box center [1379, 24] width 47 height 13
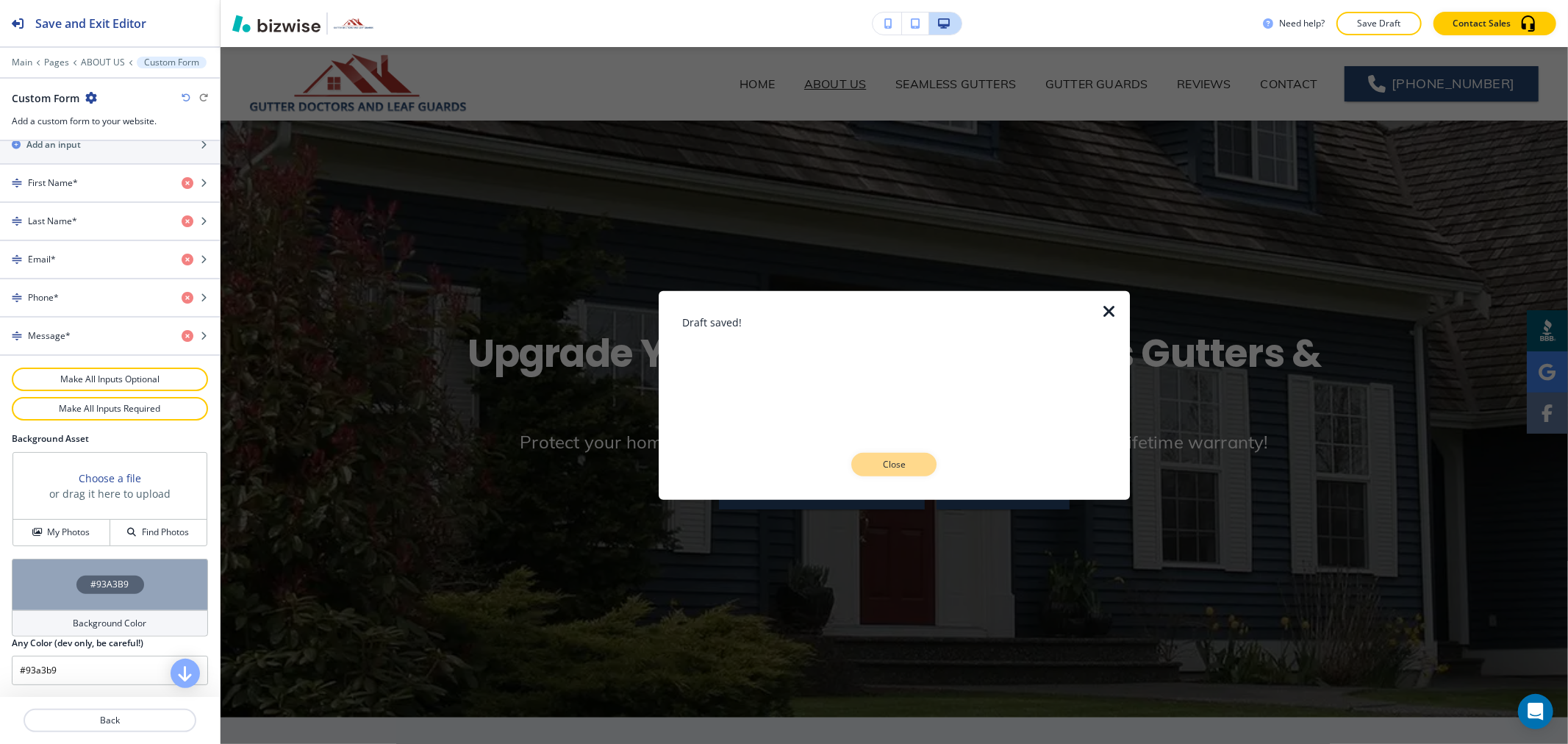
click at [921, 471] on button "Close" at bounding box center [894, 465] width 85 height 24
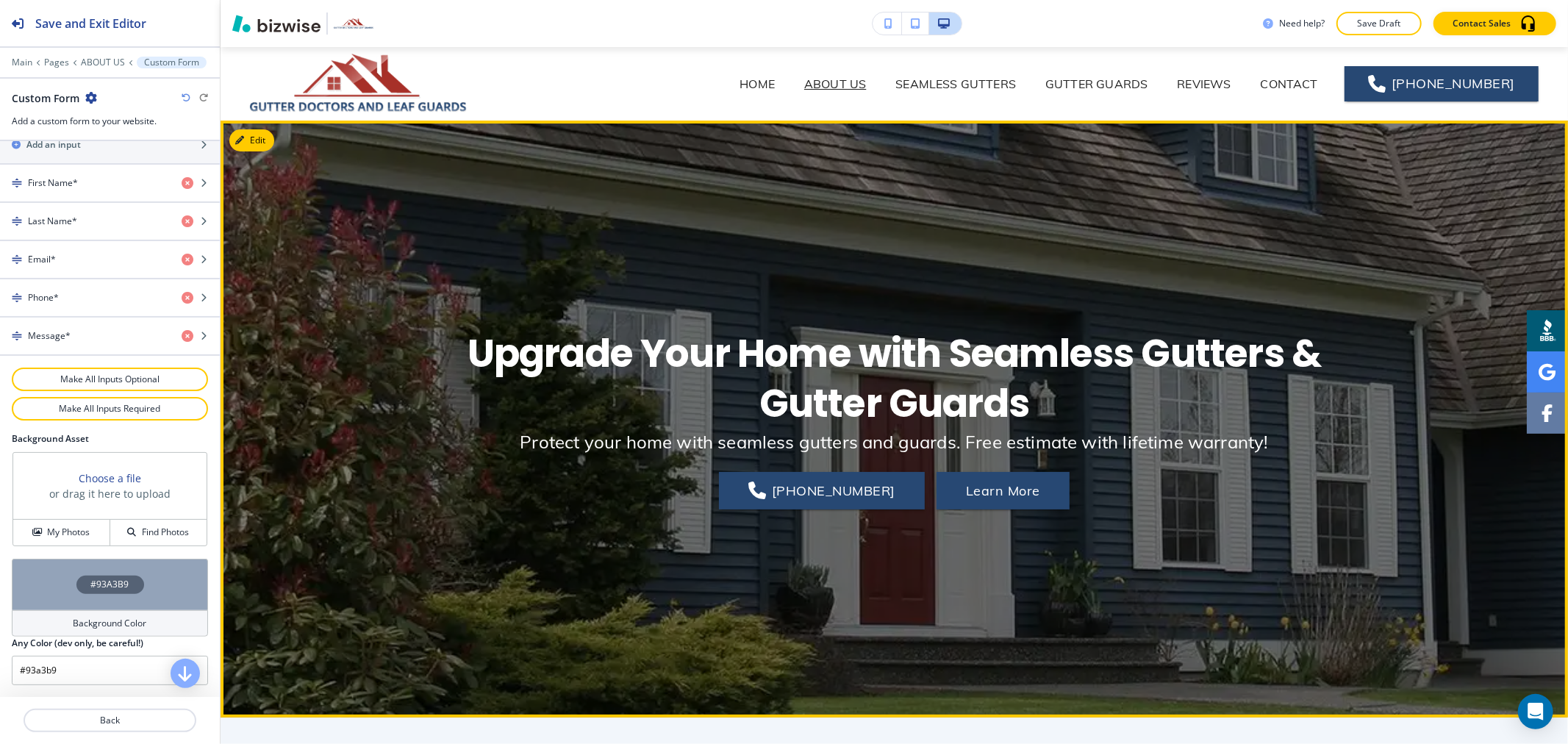
click at [1407, 204] on div "Upgrade Your Home with Seamless Gutters & Gutter Guards Protect your home with …" at bounding box center [894, 419] width 1348 height 520
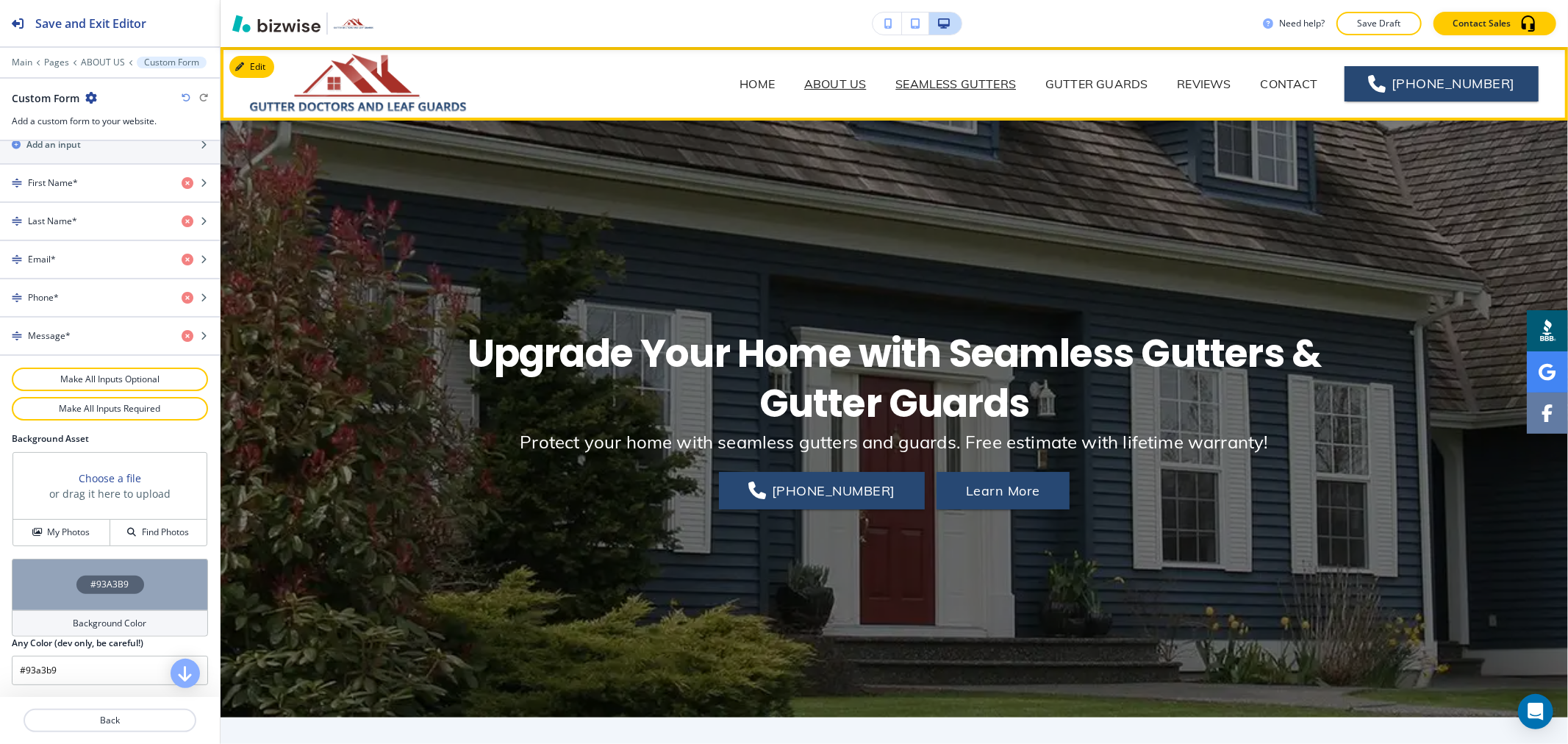
click at [957, 82] on p "SEAMLESS GUTTERS" at bounding box center [955, 84] width 120 height 18
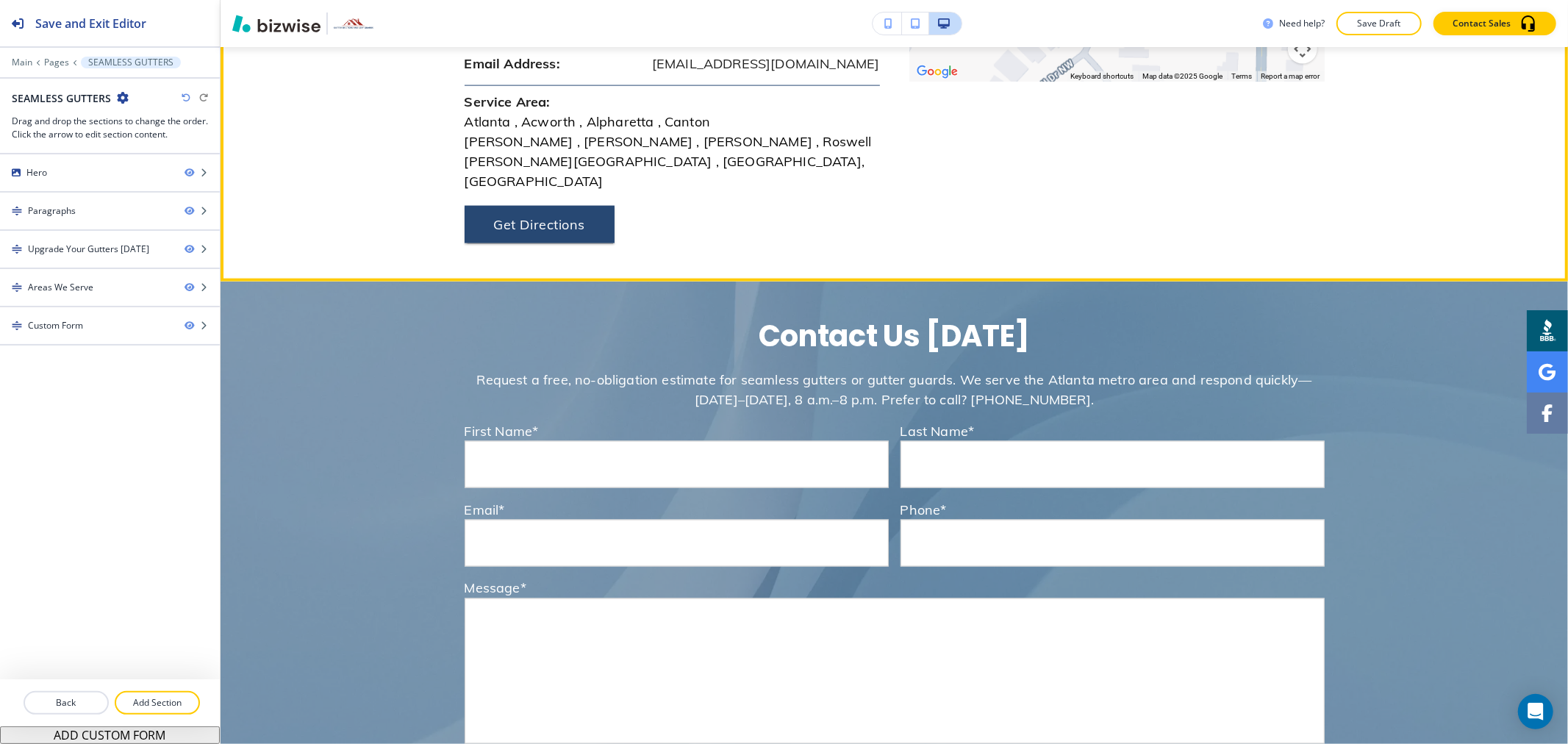
scroll to position [1878, 0]
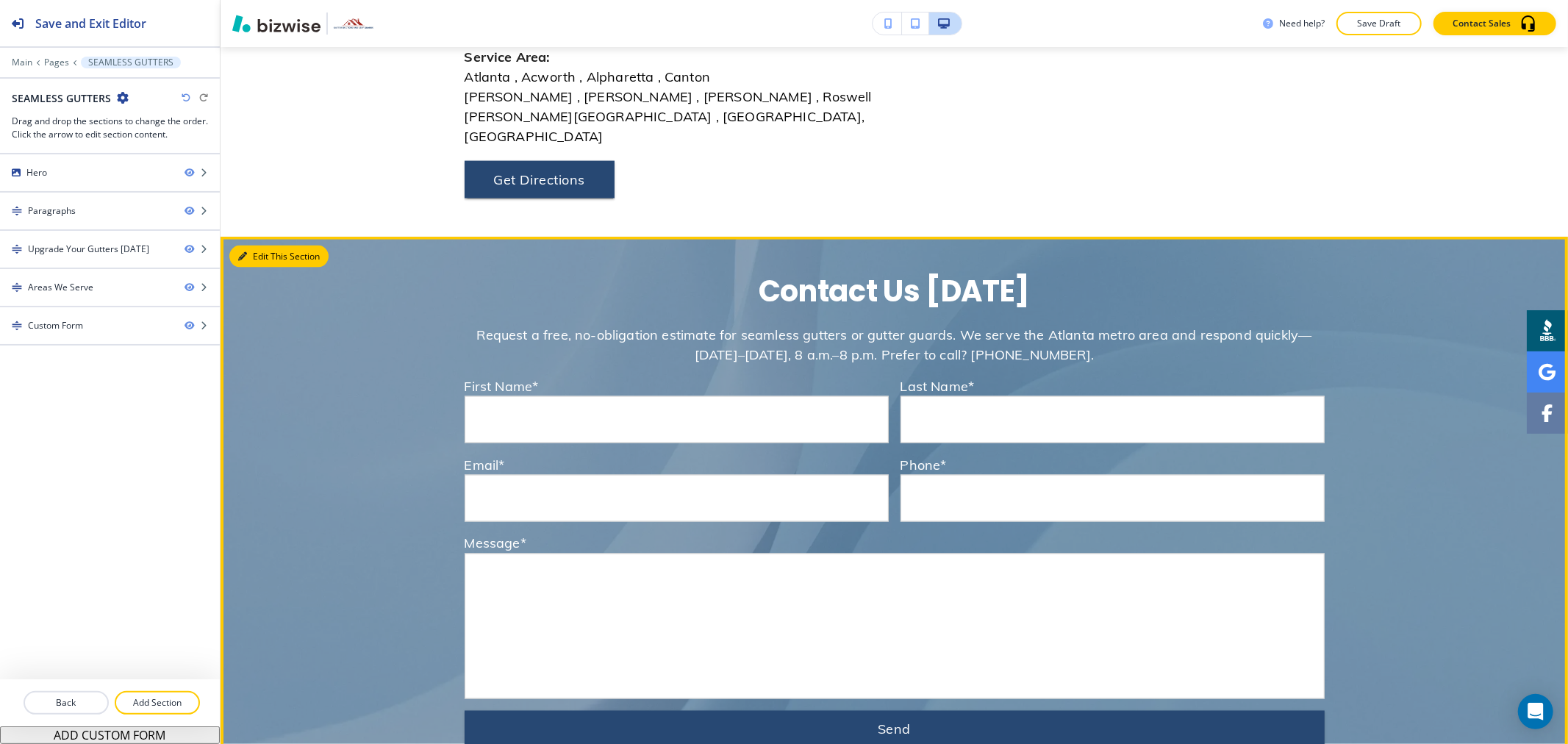
drag, startPoint x: 255, startPoint y: 181, endPoint x: 269, endPoint y: 181, distance: 14.0
click at [255, 246] on button "Edit This Section" at bounding box center [279, 257] width 99 height 22
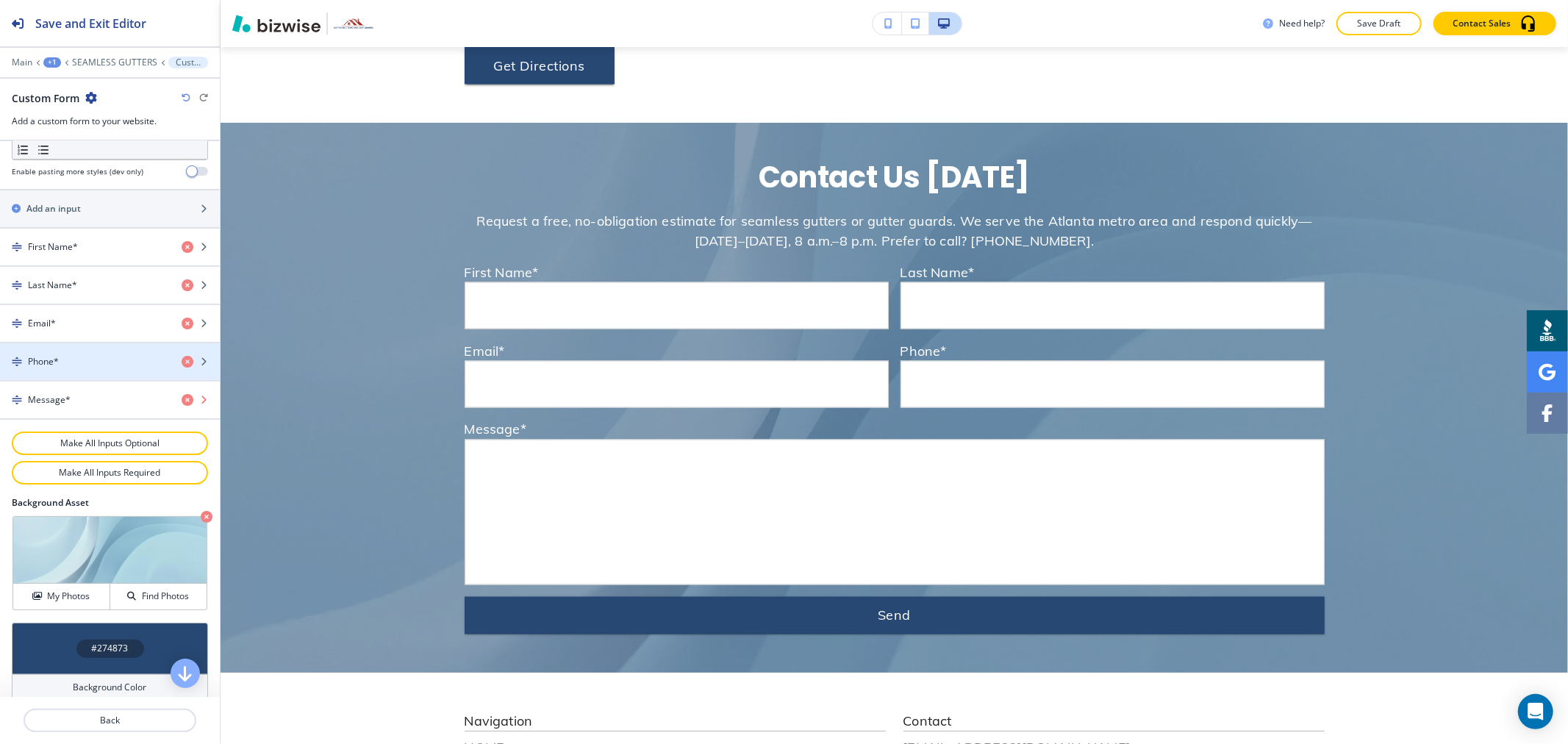
scroll to position [655, 0]
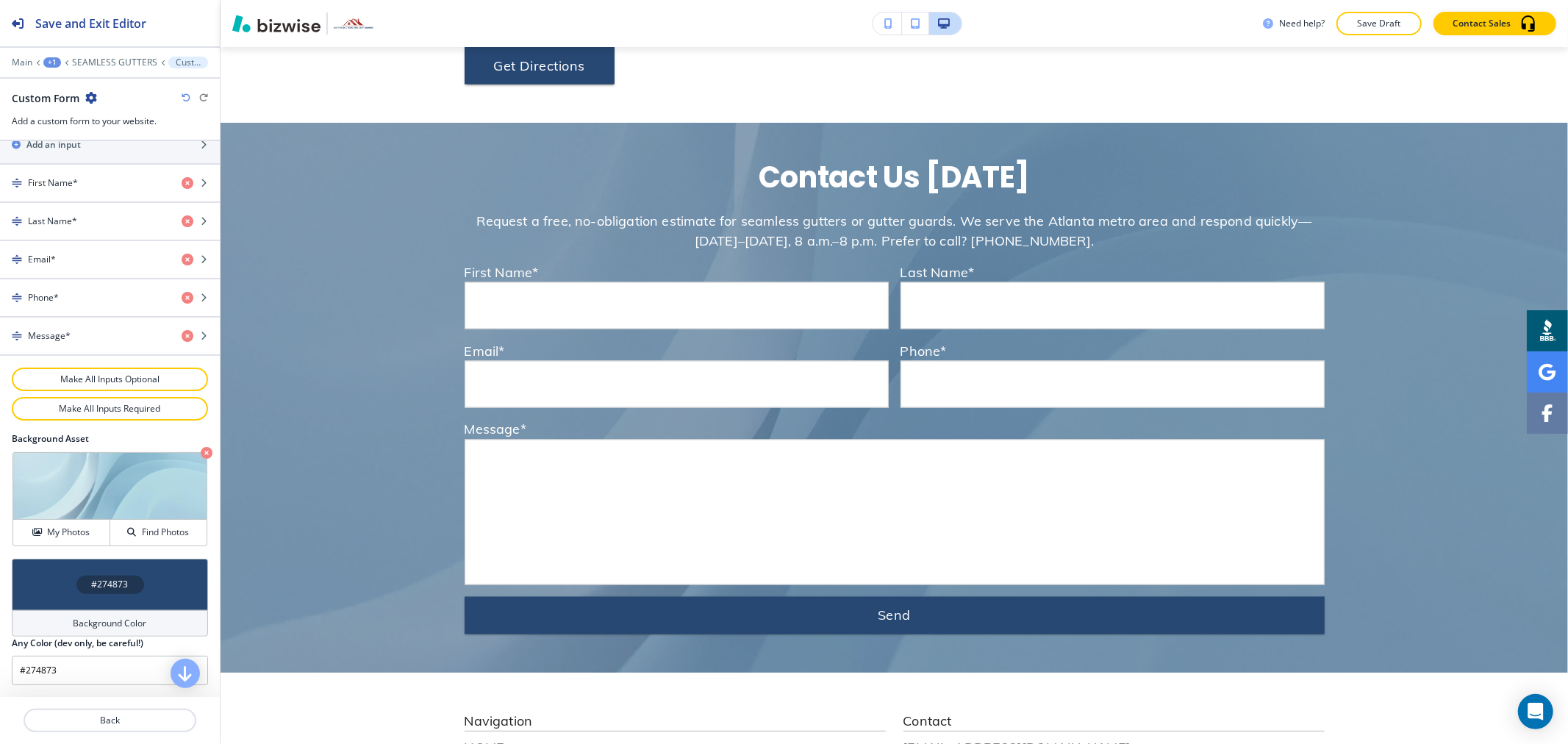
click at [116, 620] on h4 "Background Color" at bounding box center [110, 623] width 73 height 13
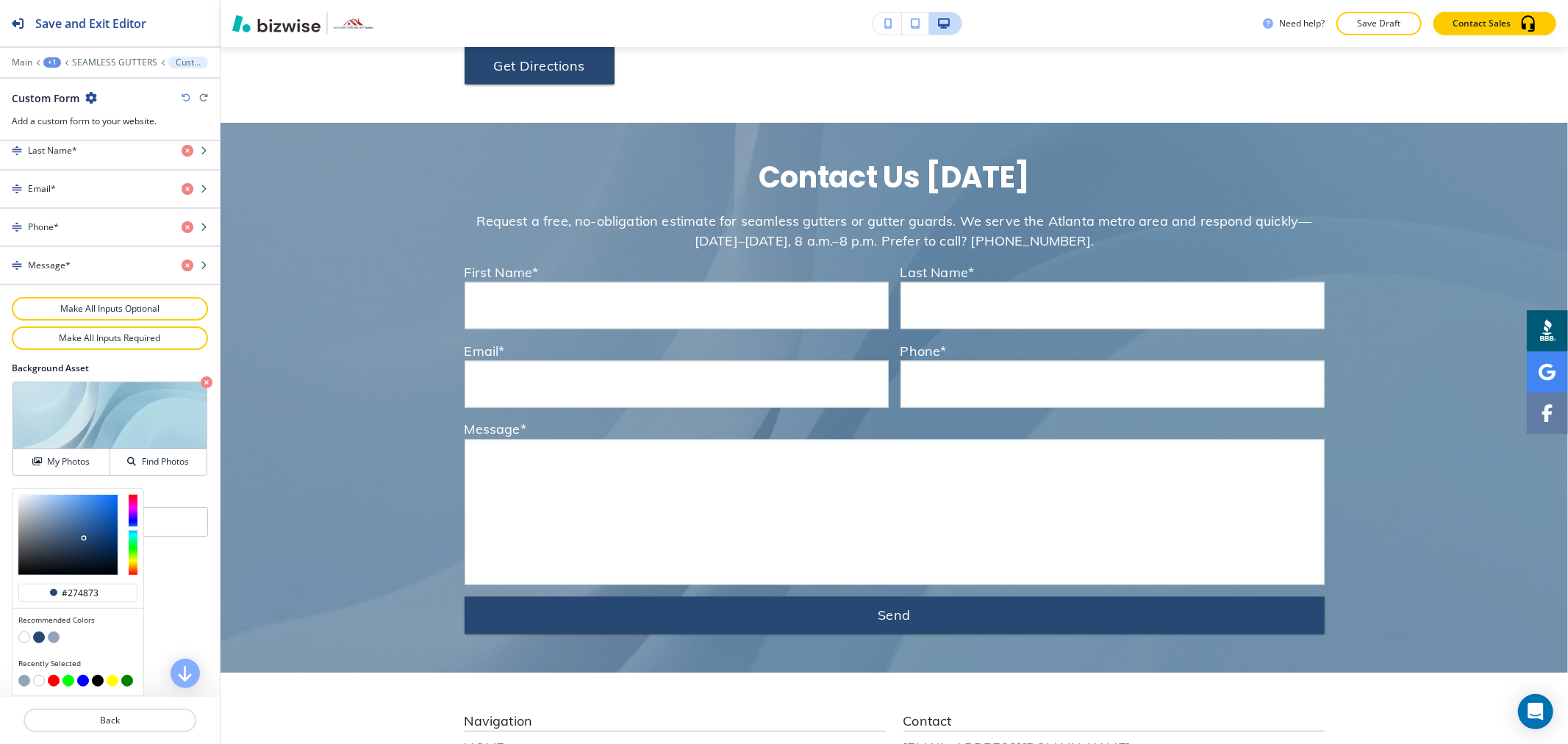
click at [52, 638] on button "button" at bounding box center [54, 637] width 12 height 12
type input "#93a3b9"
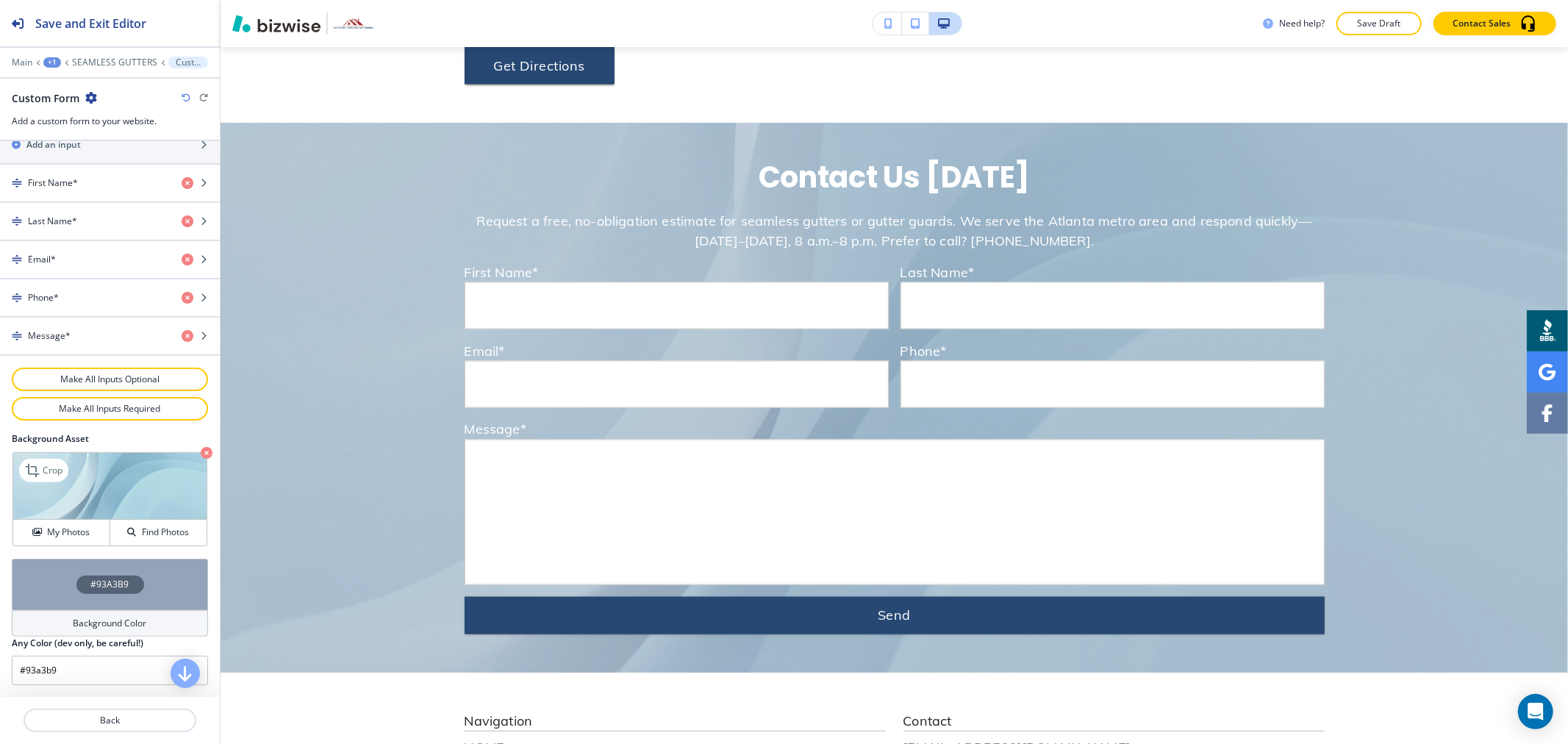
click at [201, 456] on icon "button" at bounding box center [207, 453] width 12 height 12
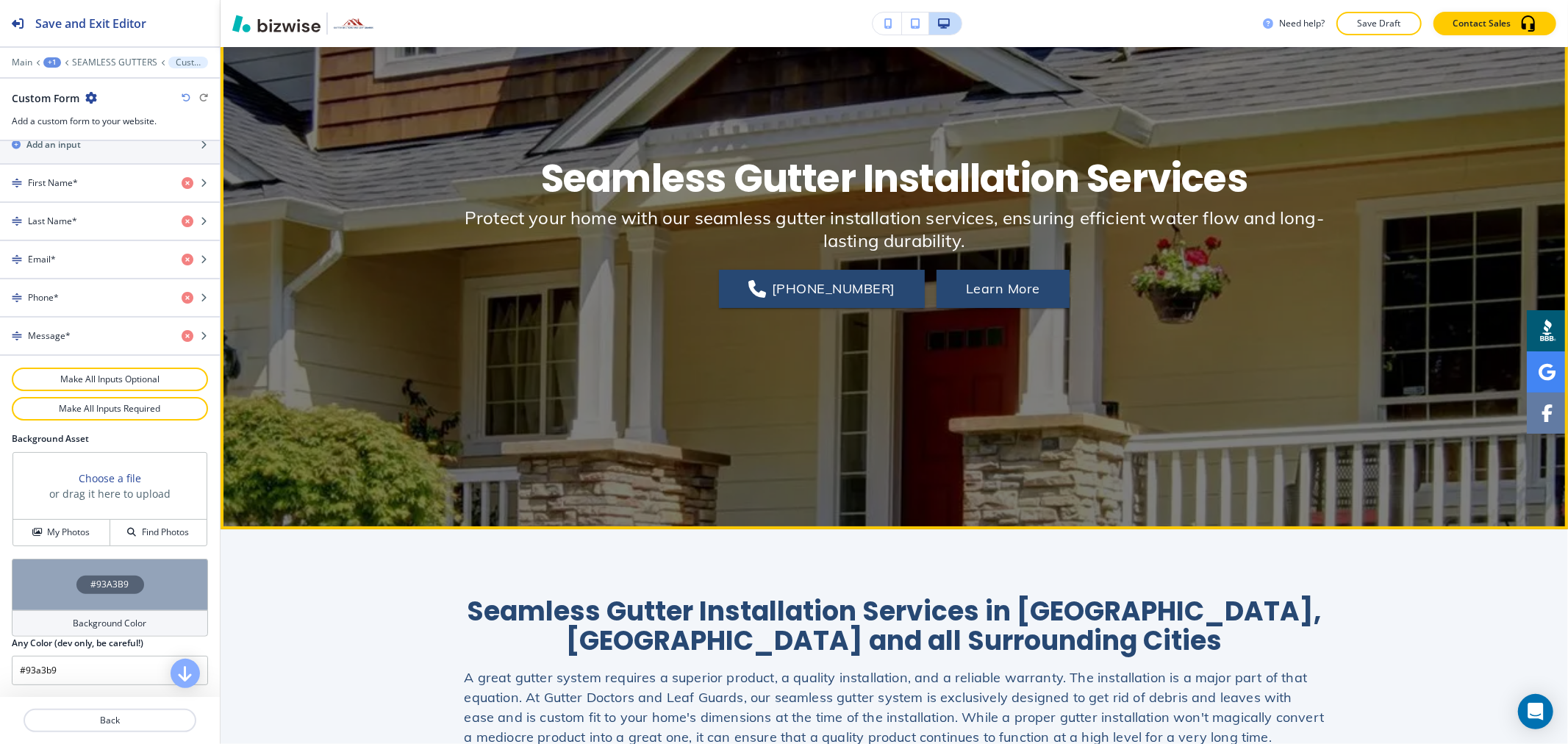
scroll to position [0, 0]
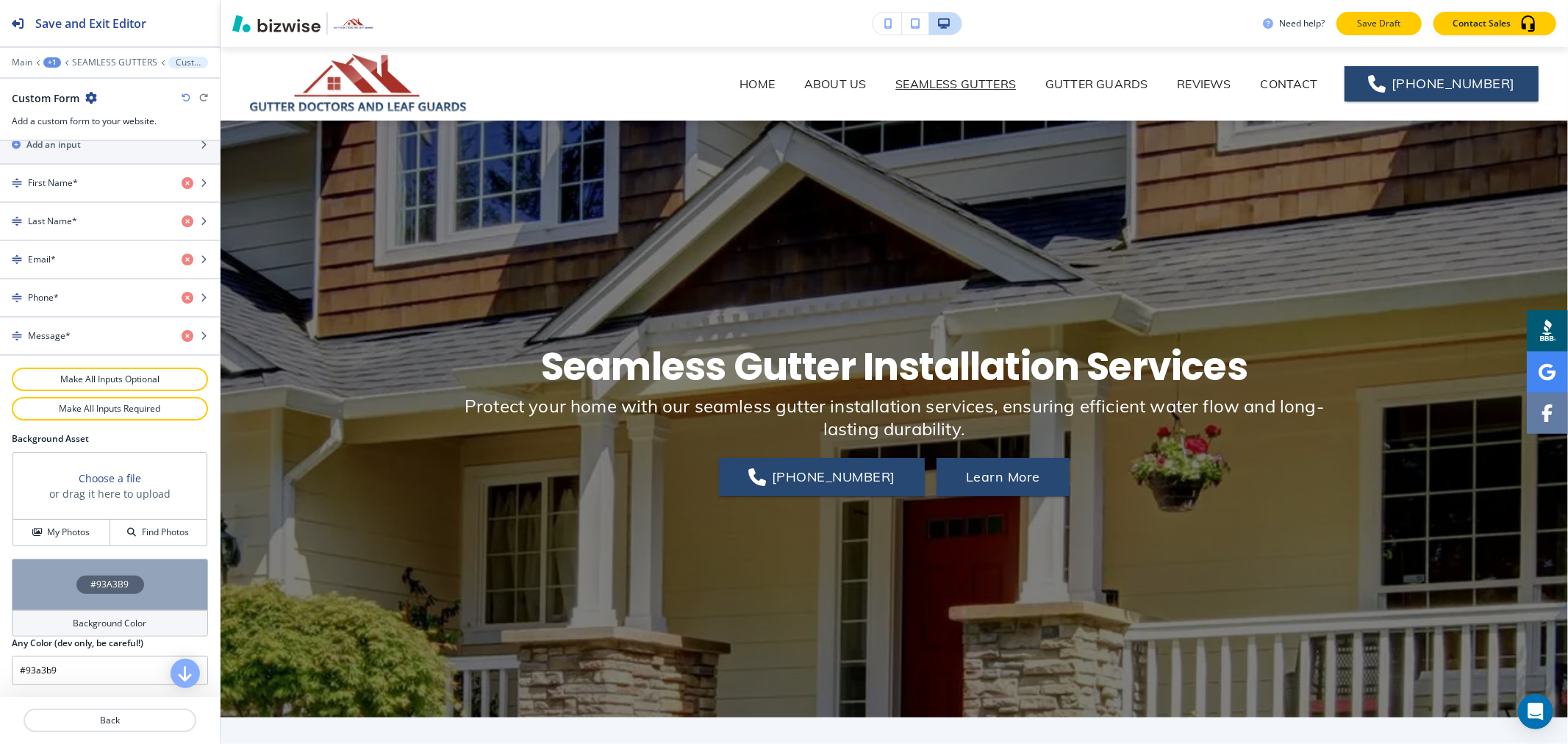
click at [1401, 13] on button "Save Draft" at bounding box center [1379, 24] width 85 height 24
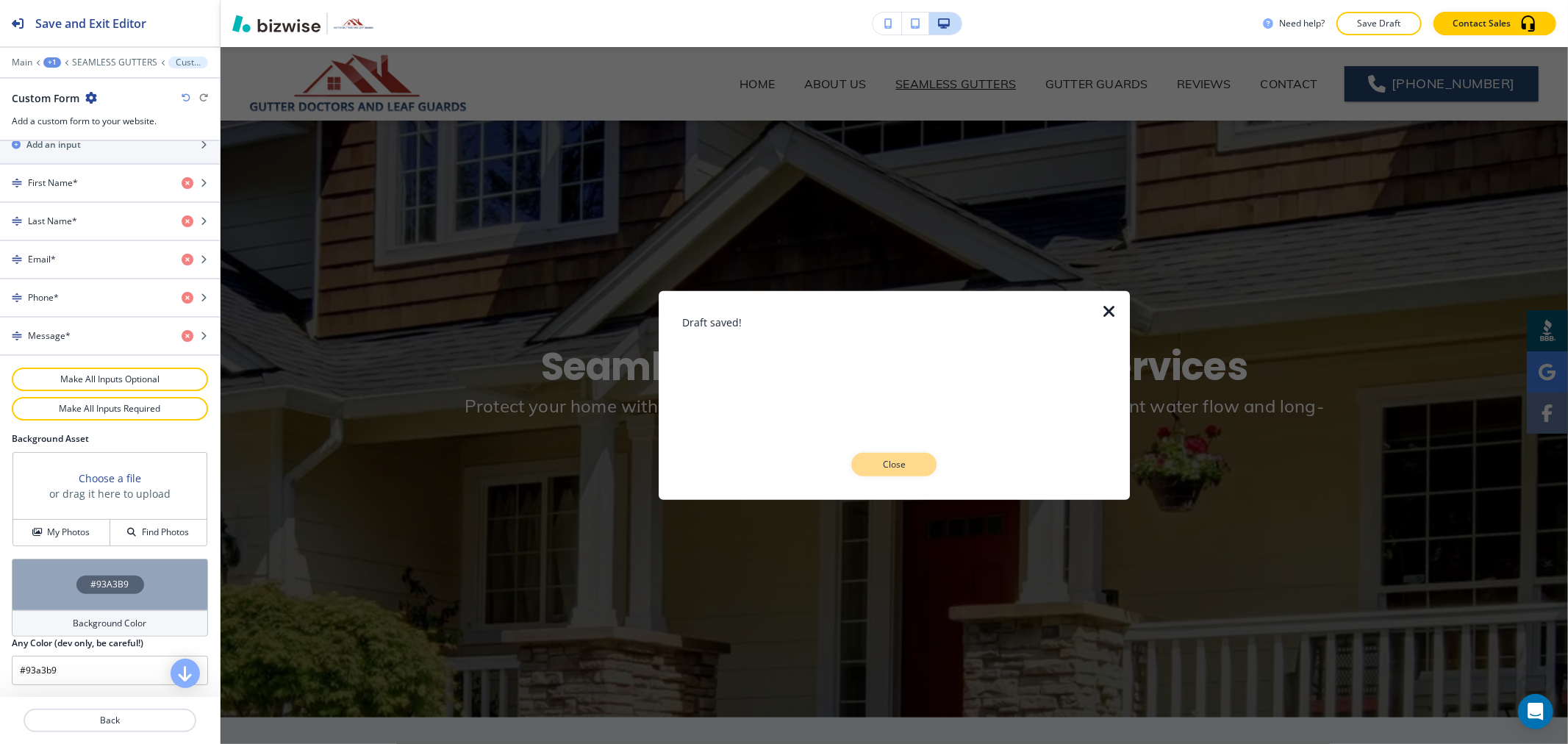
click at [887, 468] on p "Close" at bounding box center [894, 464] width 47 height 13
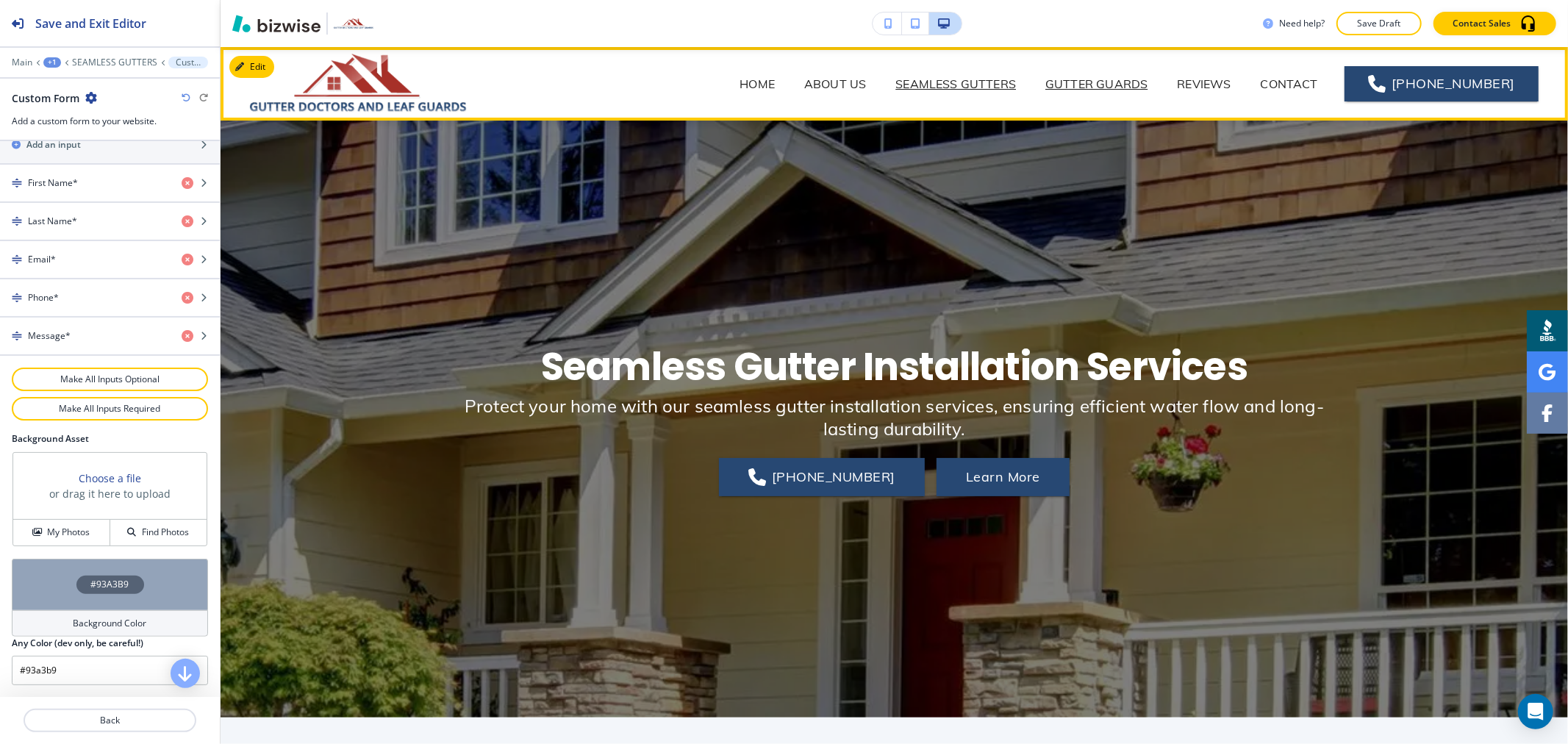
click at [1114, 88] on p "GUTTER GUARDS" at bounding box center [1096, 84] width 102 height 18
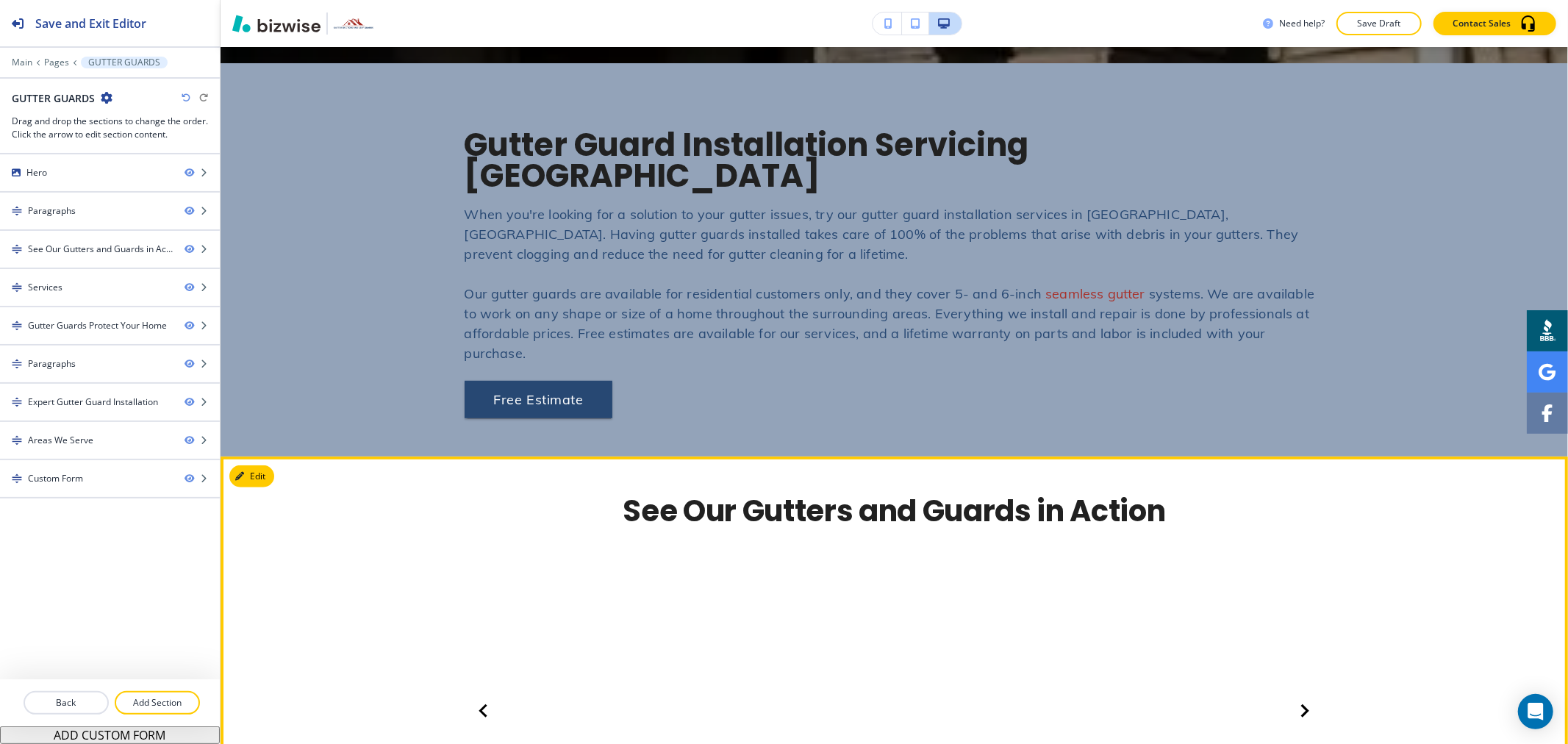
scroll to position [652, 0]
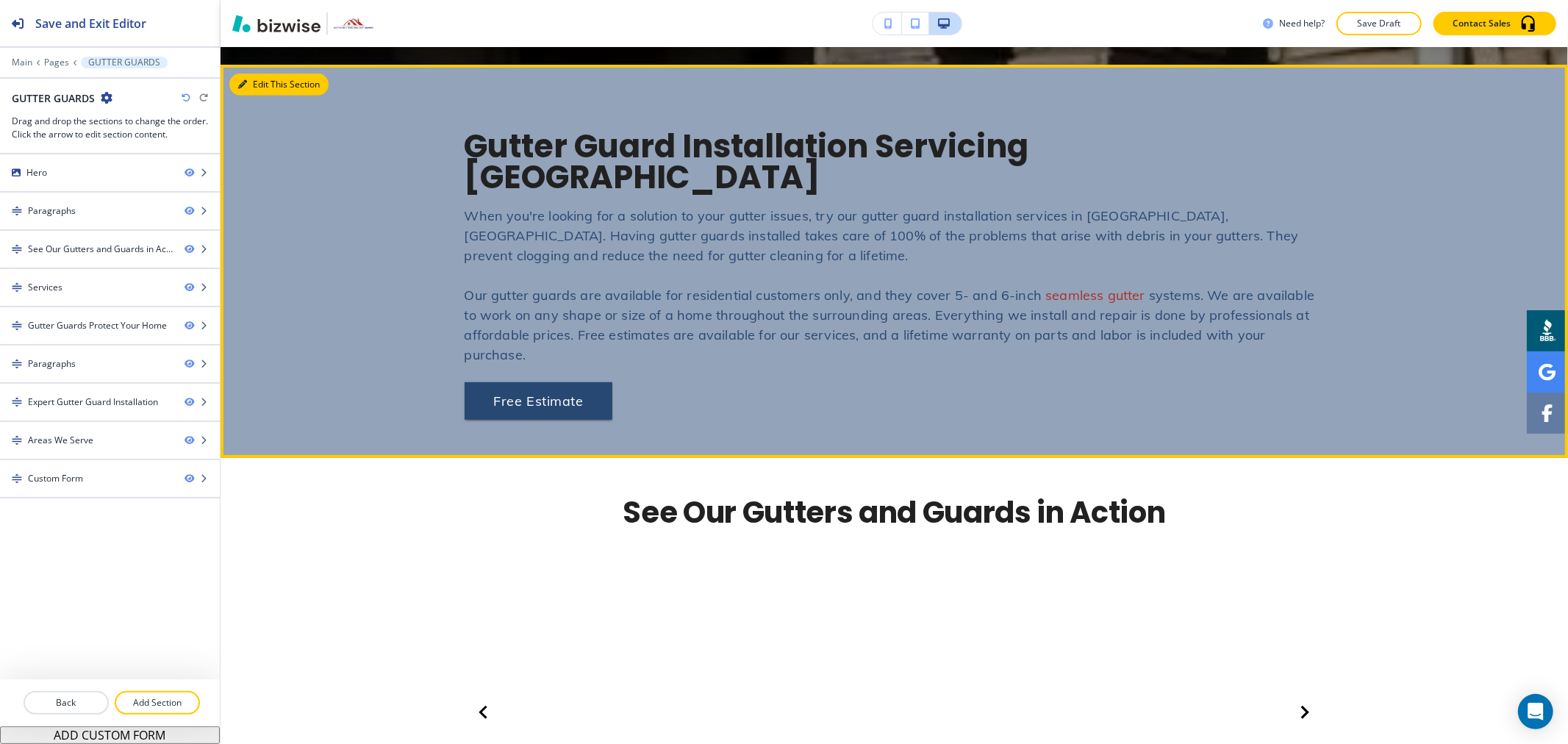
click at [254, 79] on button "Edit This Section" at bounding box center [279, 84] width 99 height 22
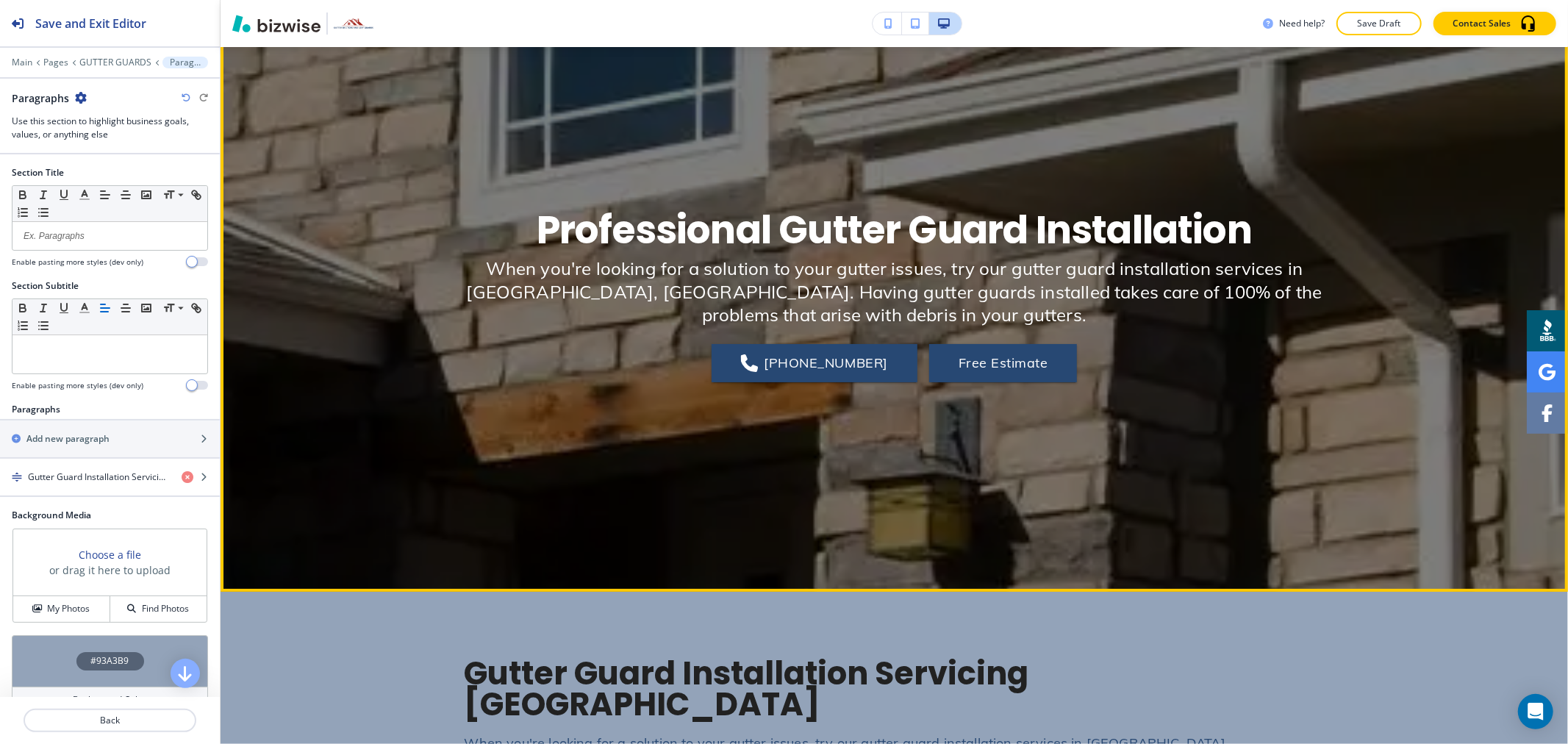
scroll to position [0, 0]
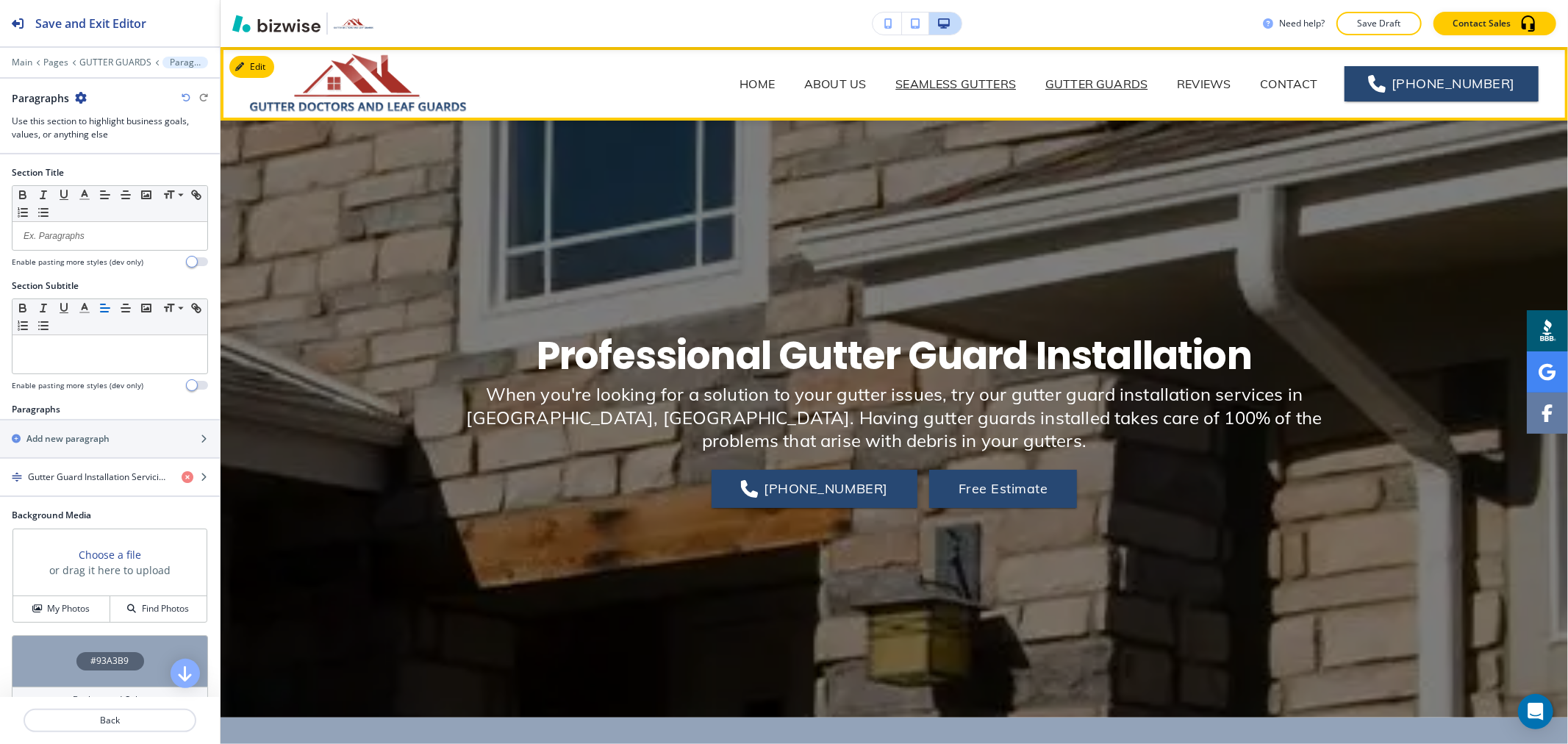
click at [1006, 81] on p "SEAMLESS GUTTERS" at bounding box center [955, 84] width 120 height 18
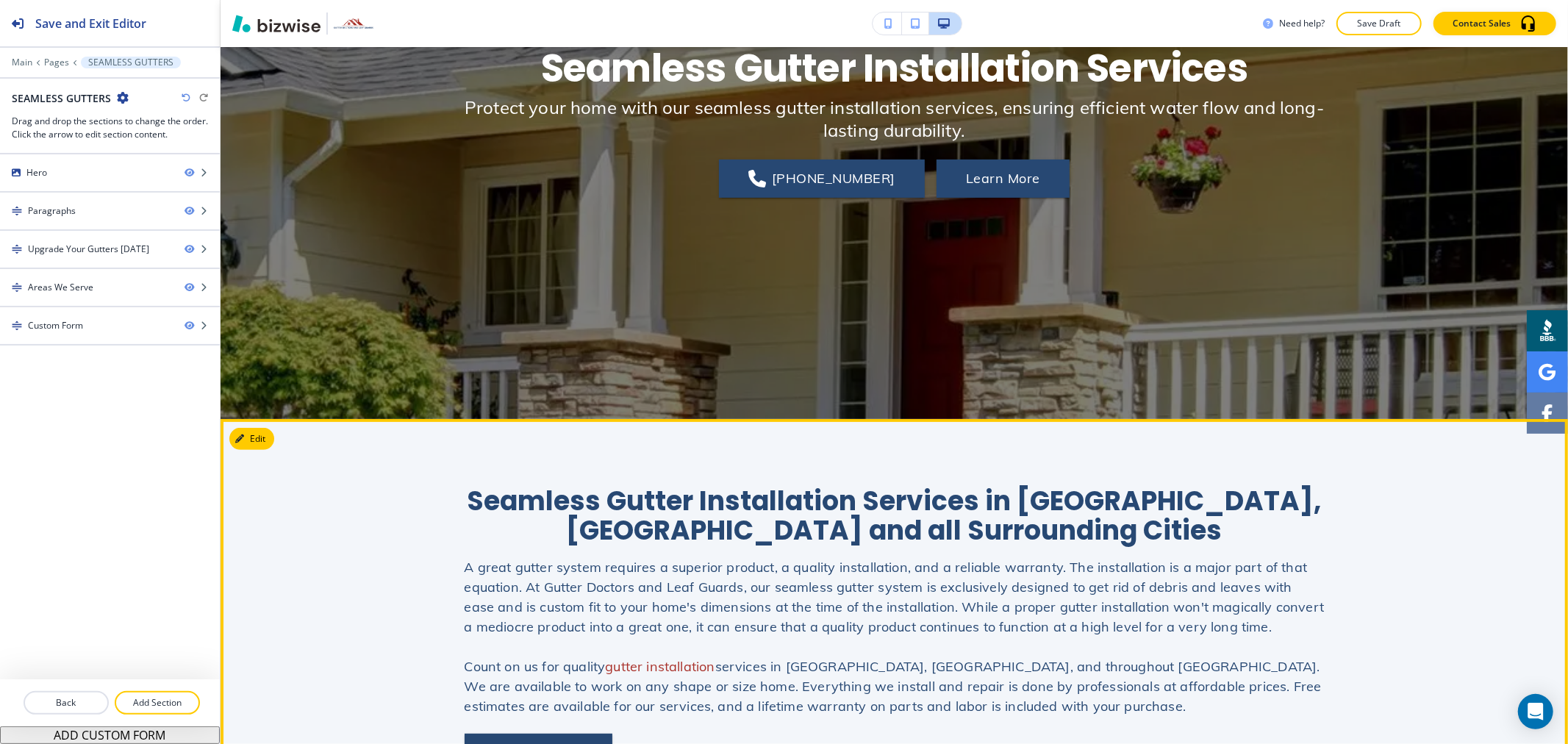
scroll to position [490, 0]
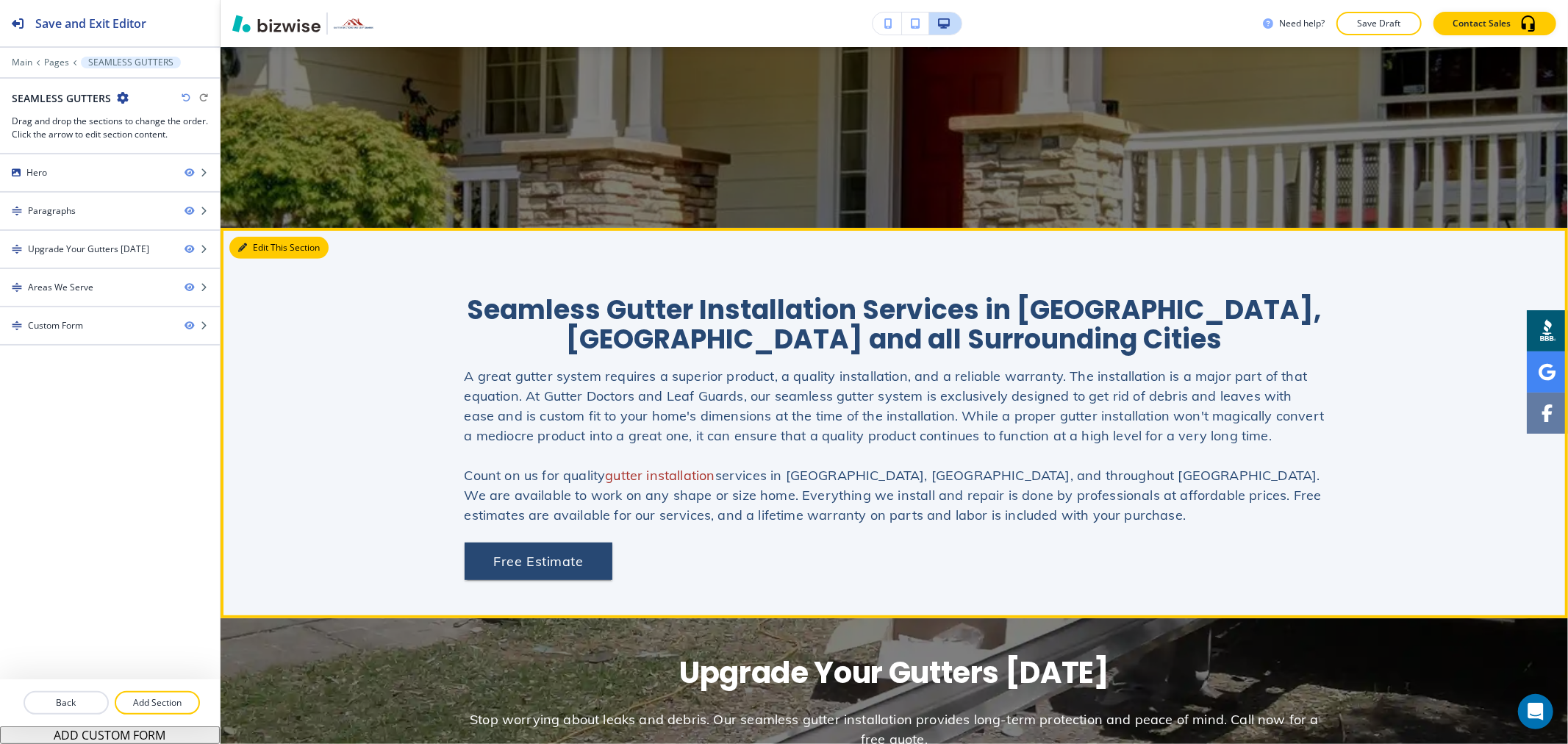
click at [267, 245] on button "Edit This Section" at bounding box center [279, 248] width 99 height 22
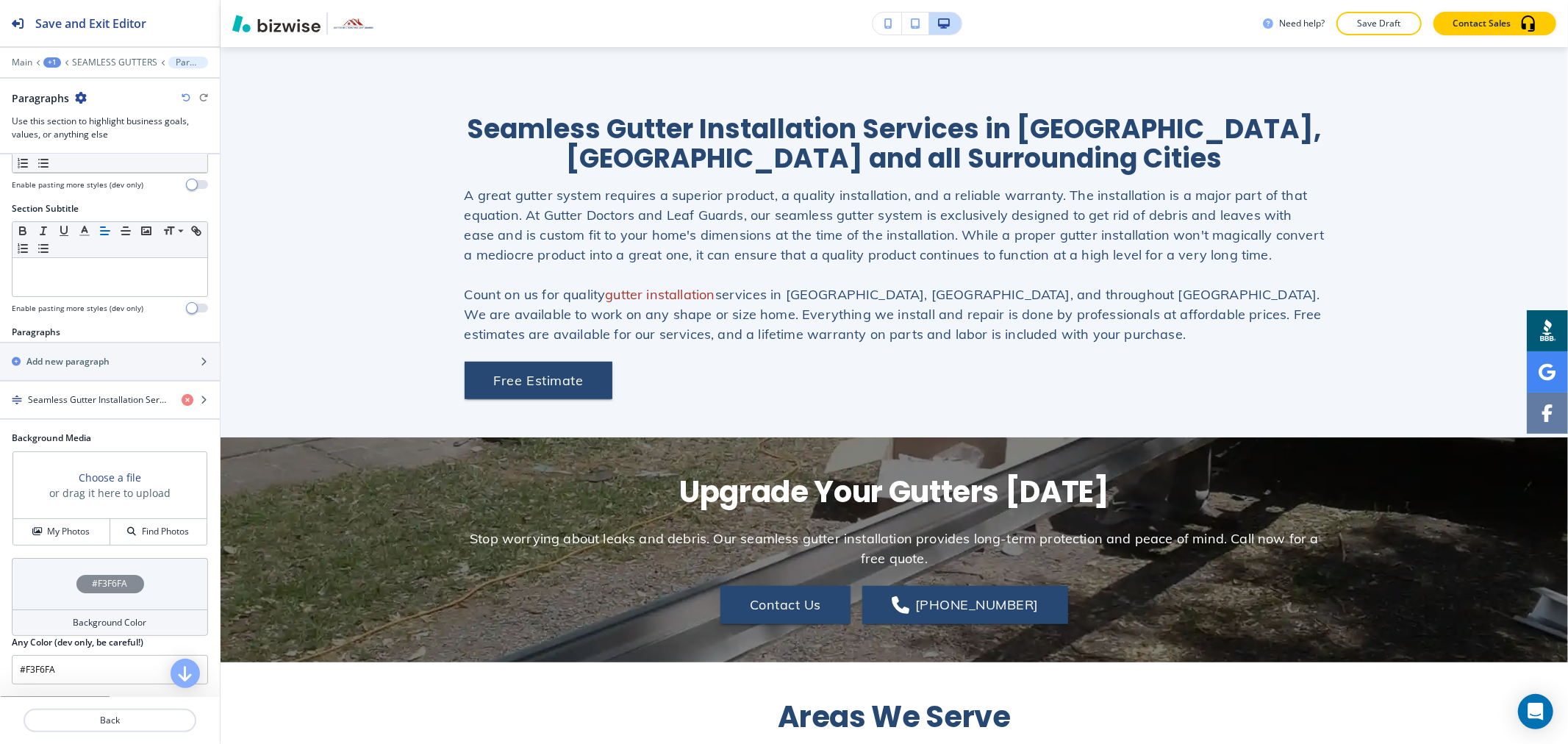
scroll to position [171, 0]
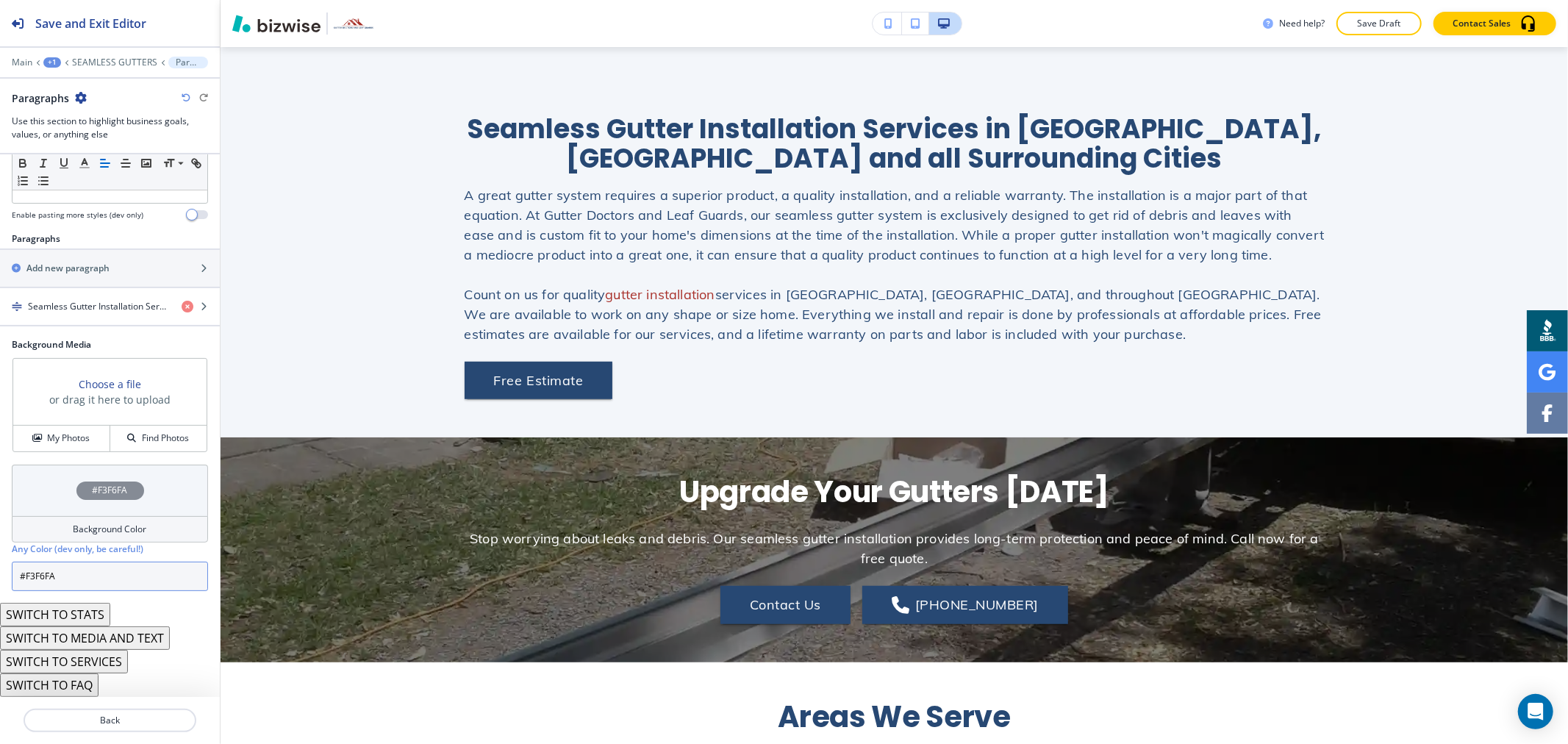
click at [83, 566] on input "#F3F6FA" at bounding box center [110, 575] width 196 height 29
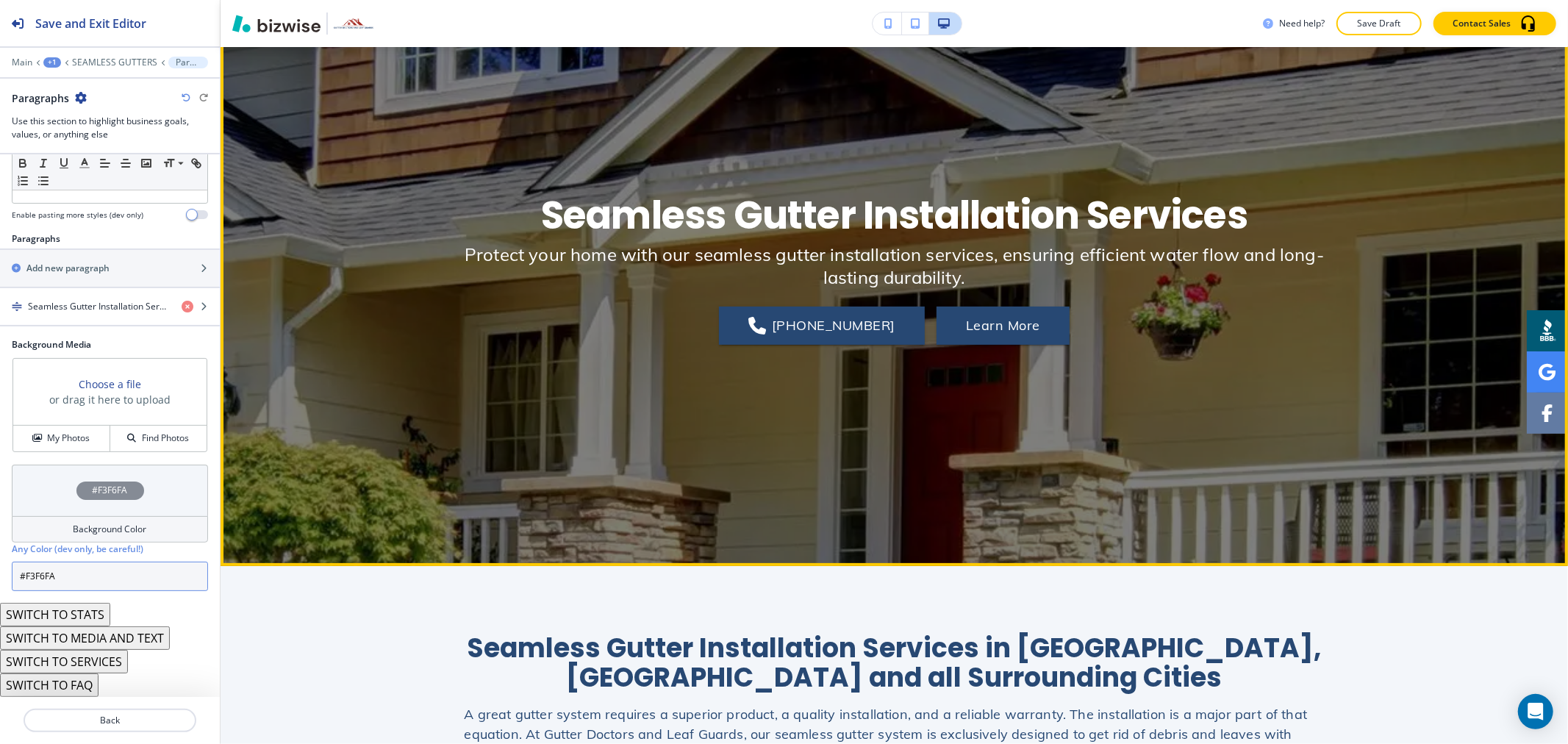
scroll to position [17, 0]
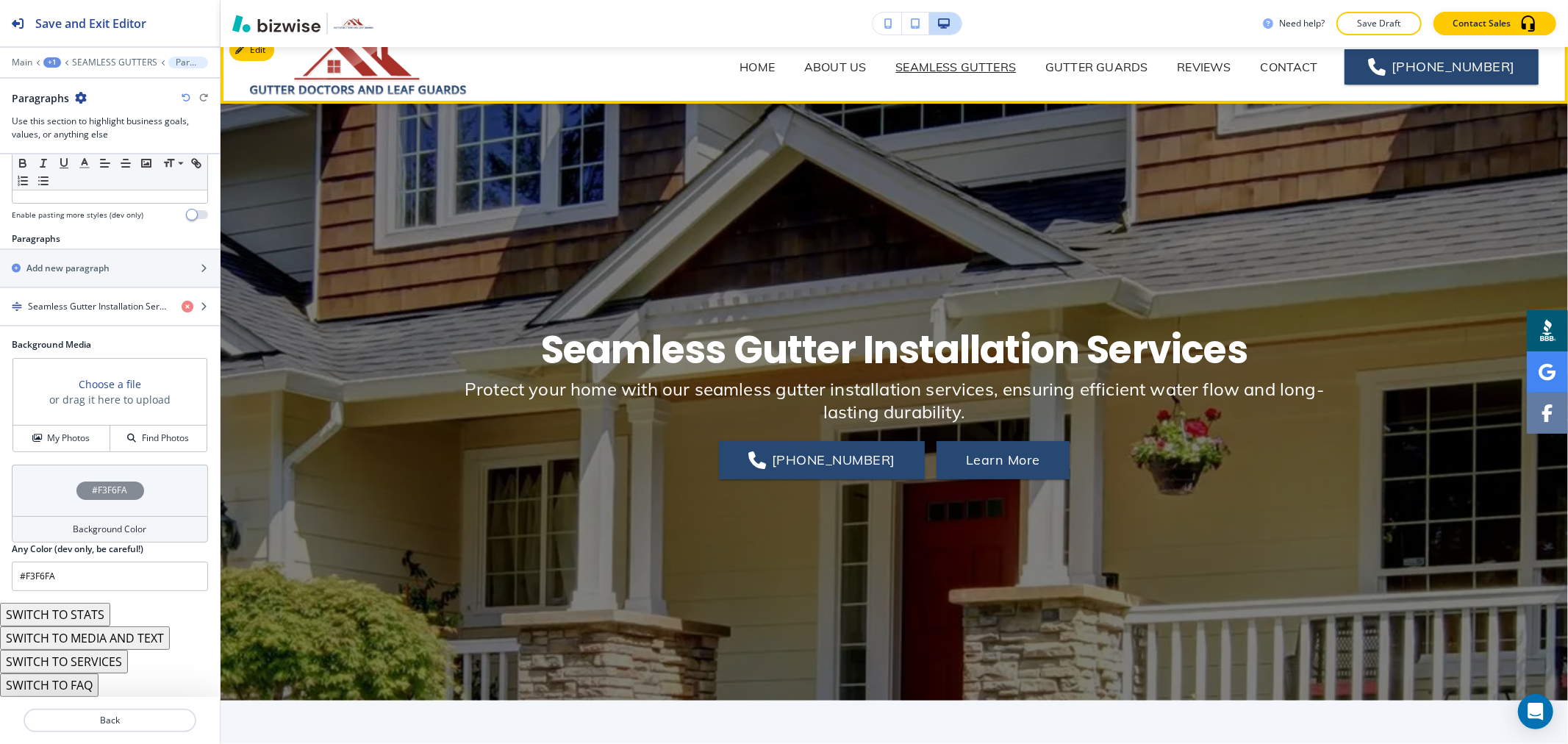
drag, startPoint x: 1100, startPoint y: 68, endPoint x: 1077, endPoint y: 68, distance: 23.0
click at [1101, 68] on p "GUTTER GUARDS" at bounding box center [1096, 67] width 102 height 18
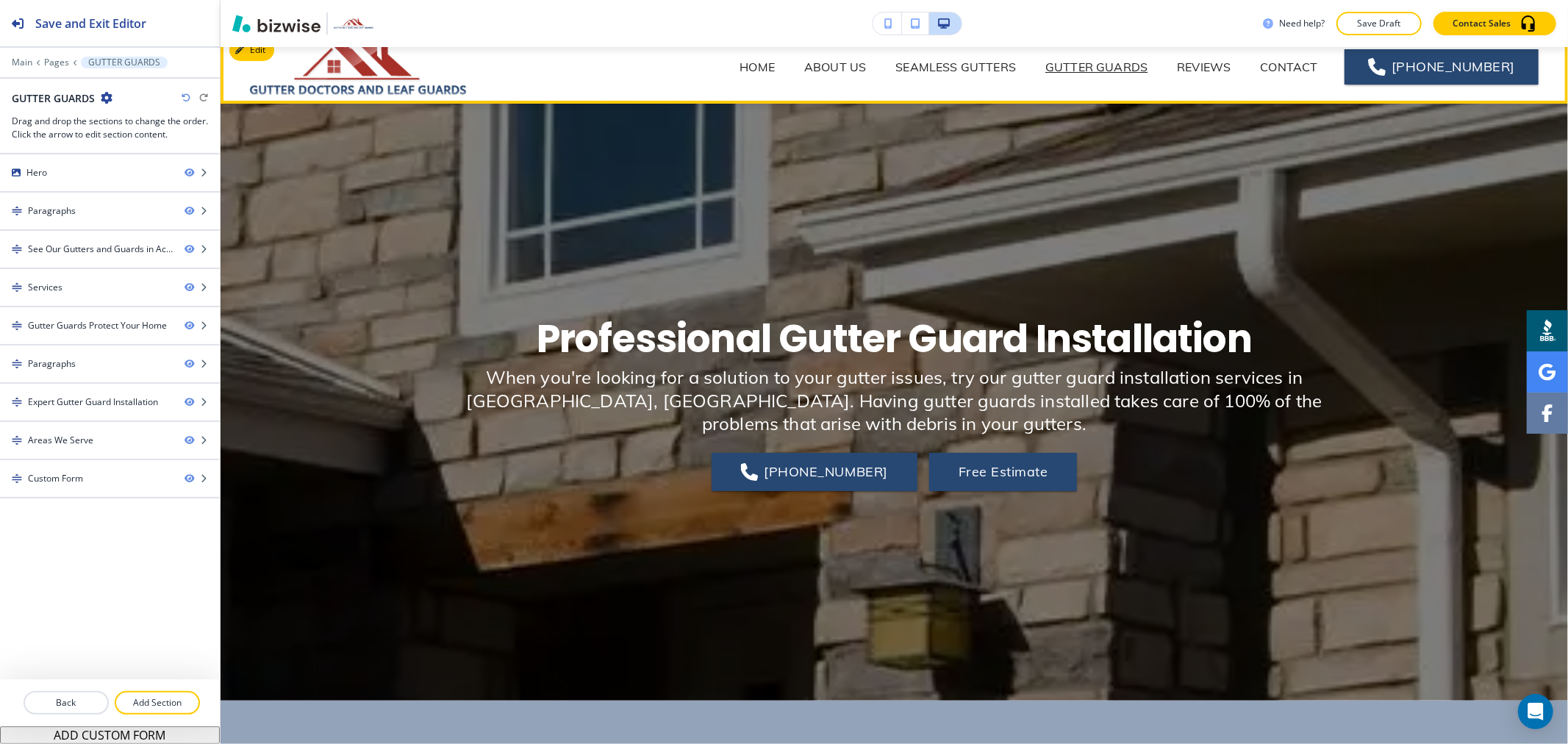
scroll to position [0, 0]
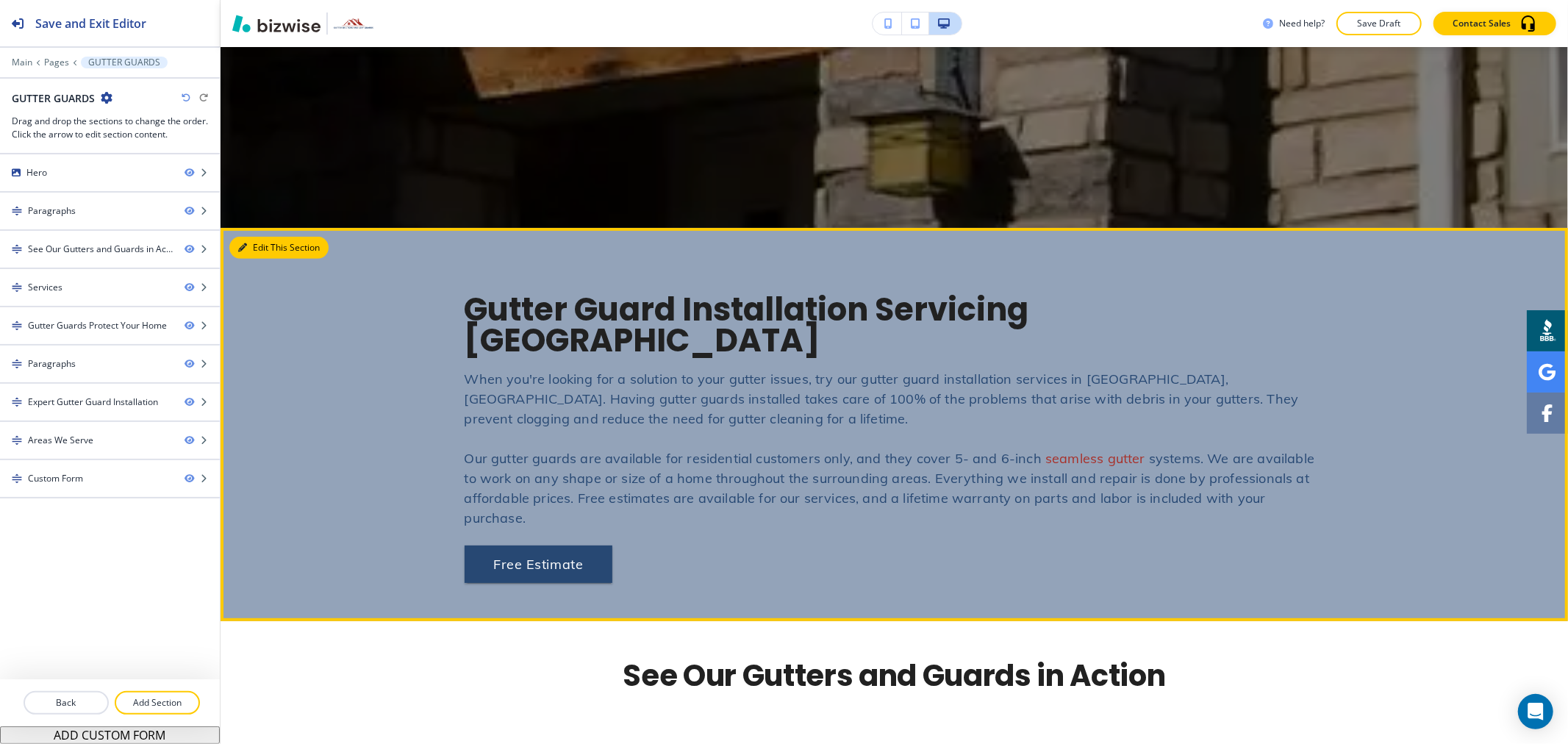
click at [265, 246] on button "Edit This Section" at bounding box center [279, 248] width 99 height 22
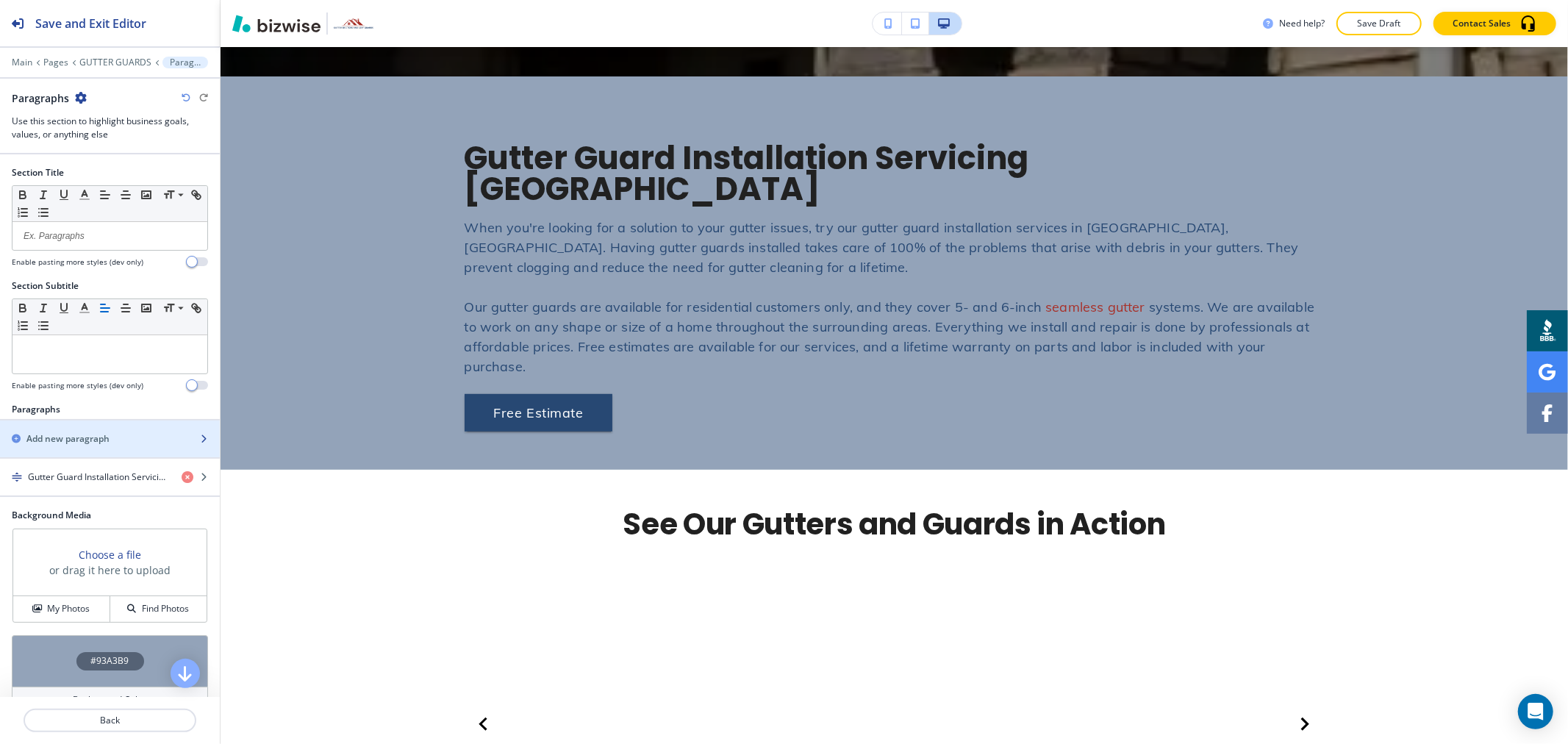
scroll to position [670, 0]
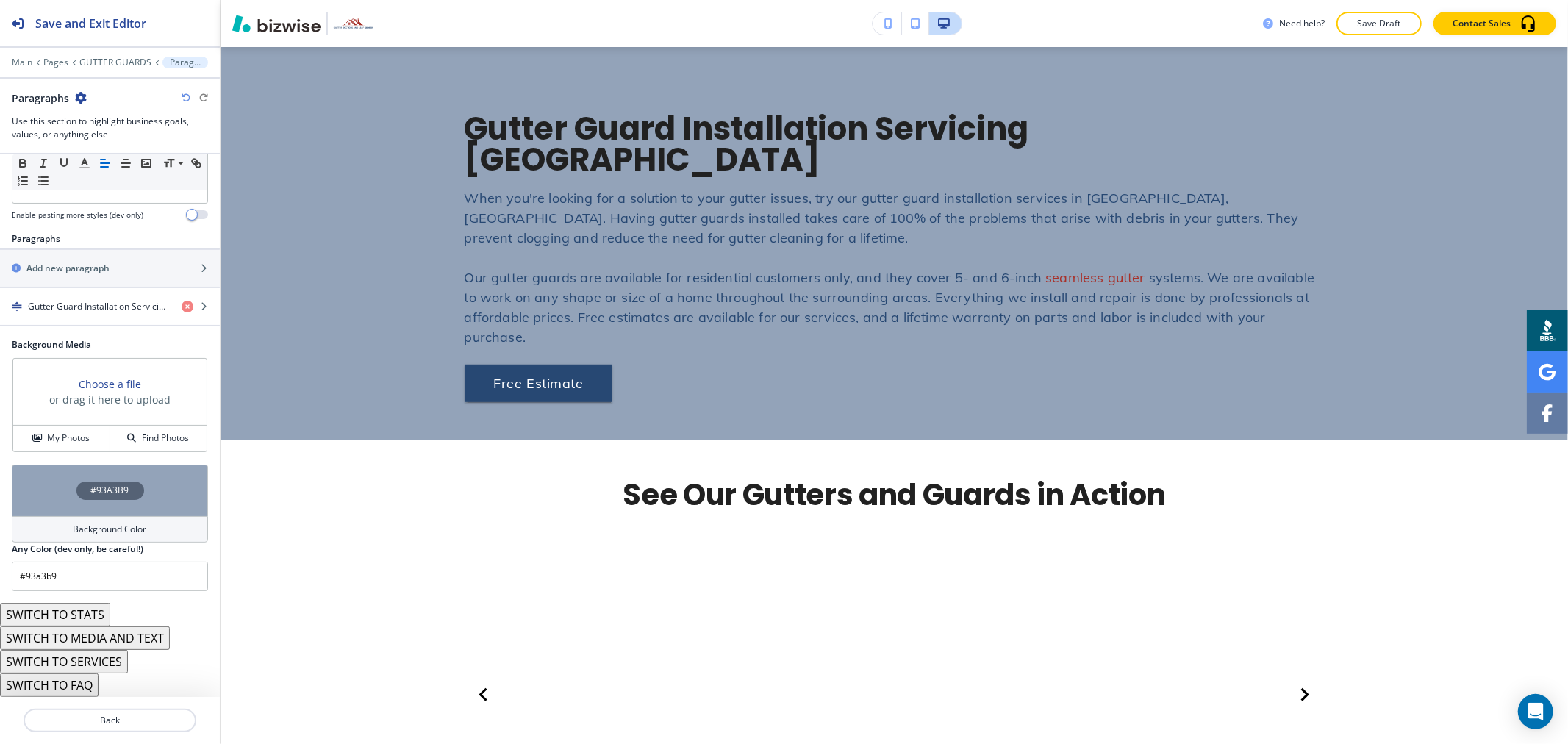
click at [90, 510] on div "#93A3B9" at bounding box center [110, 490] width 196 height 51
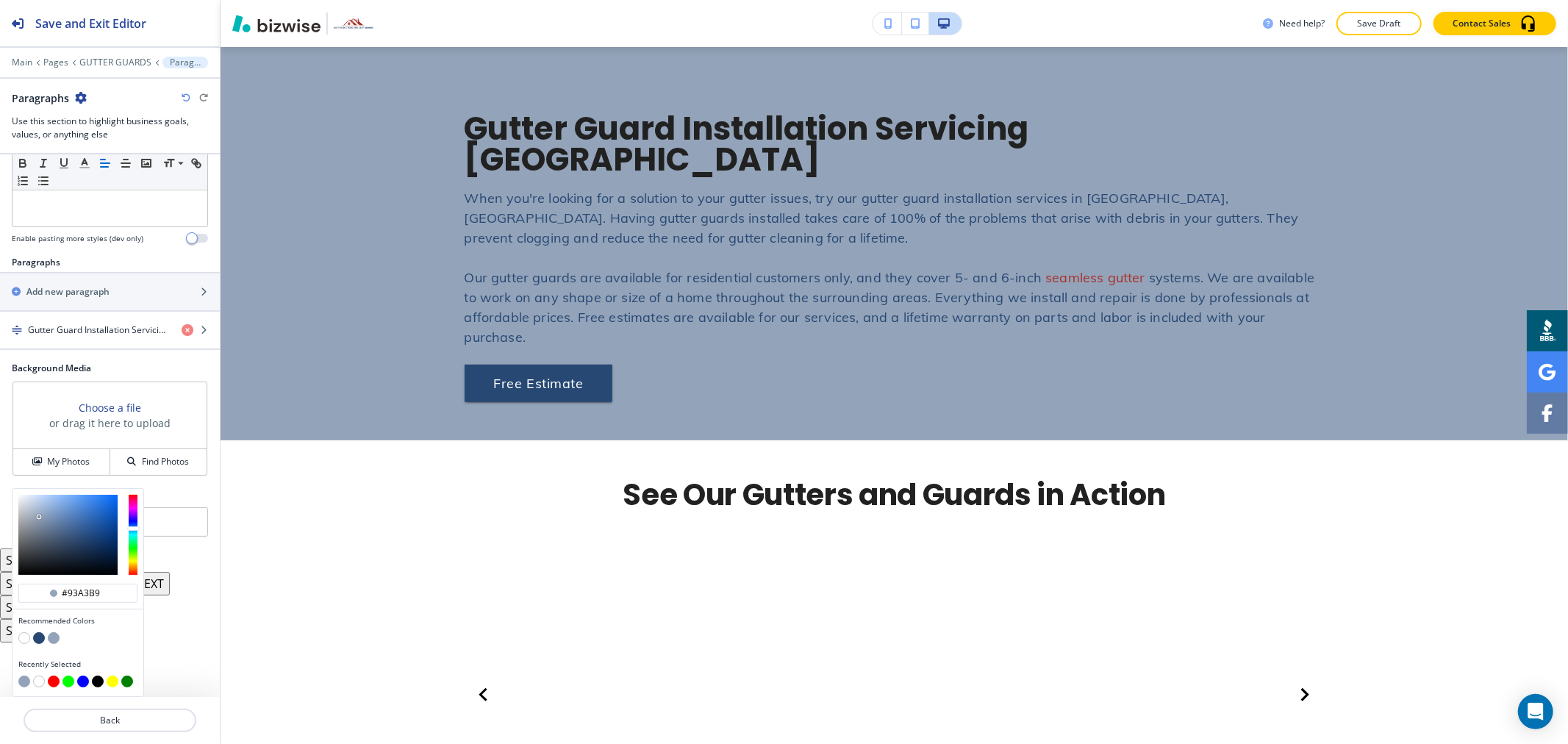
scroll to position [1, 0]
click at [40, 638] on button "button" at bounding box center [39, 638] width 12 height 12
type input "#274873"
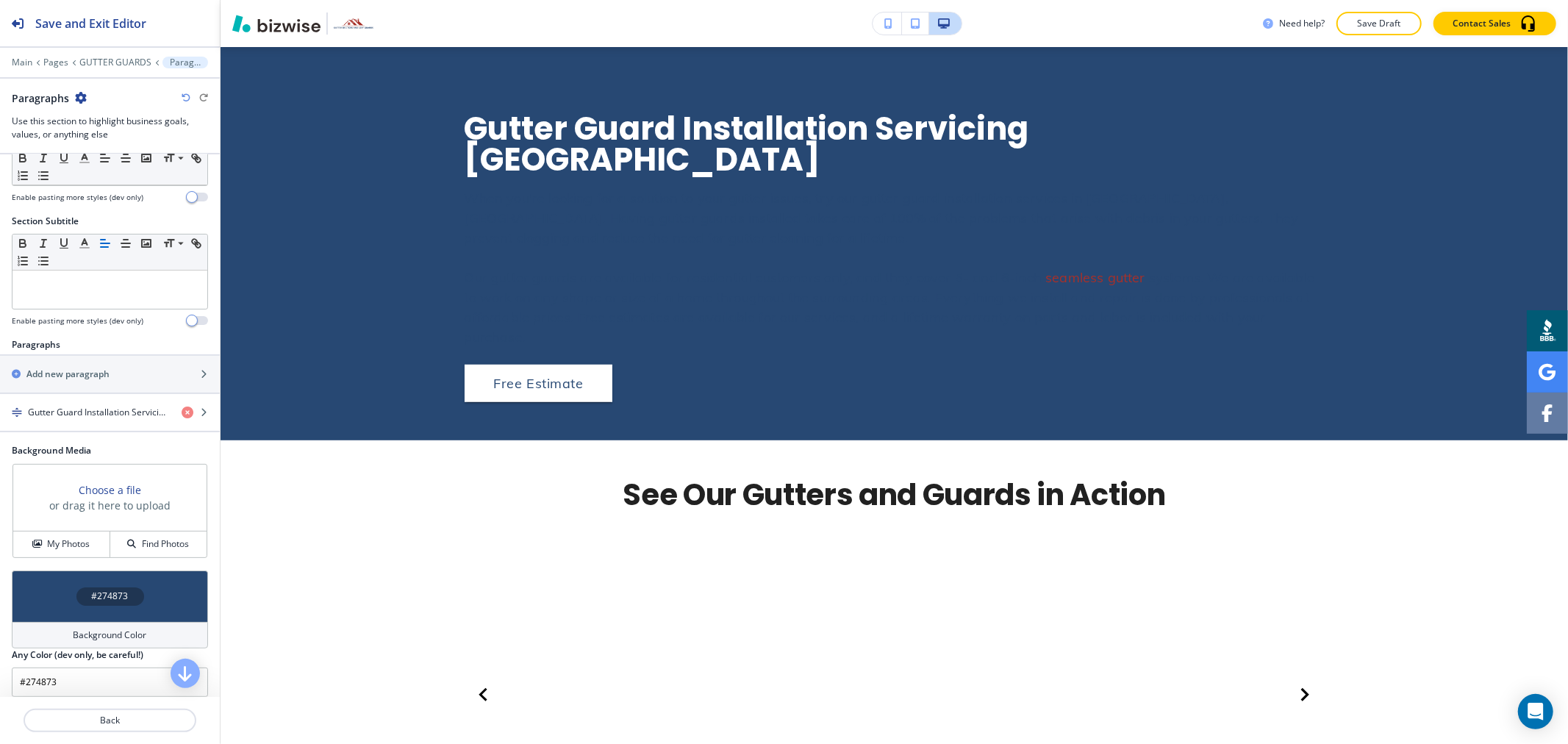
scroll to position [0, 0]
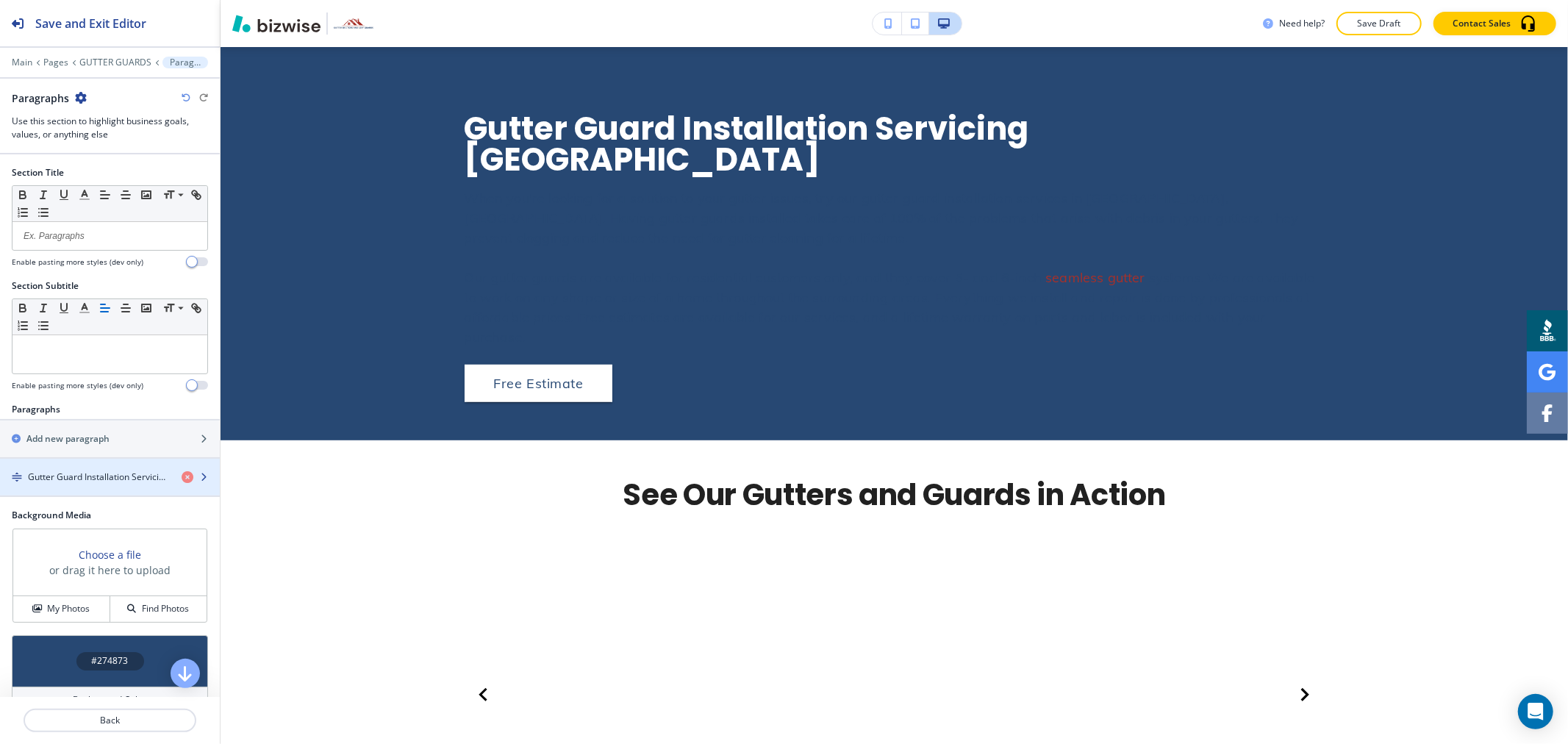
click at [108, 478] on h4 "Gutter Guard Installation Servicing [GEOGRAPHIC_DATA]" at bounding box center [99, 477] width 142 height 13
click at [107, 478] on h4 "Gutter Guard Installation Servicing [GEOGRAPHIC_DATA]" at bounding box center [99, 477] width 142 height 13
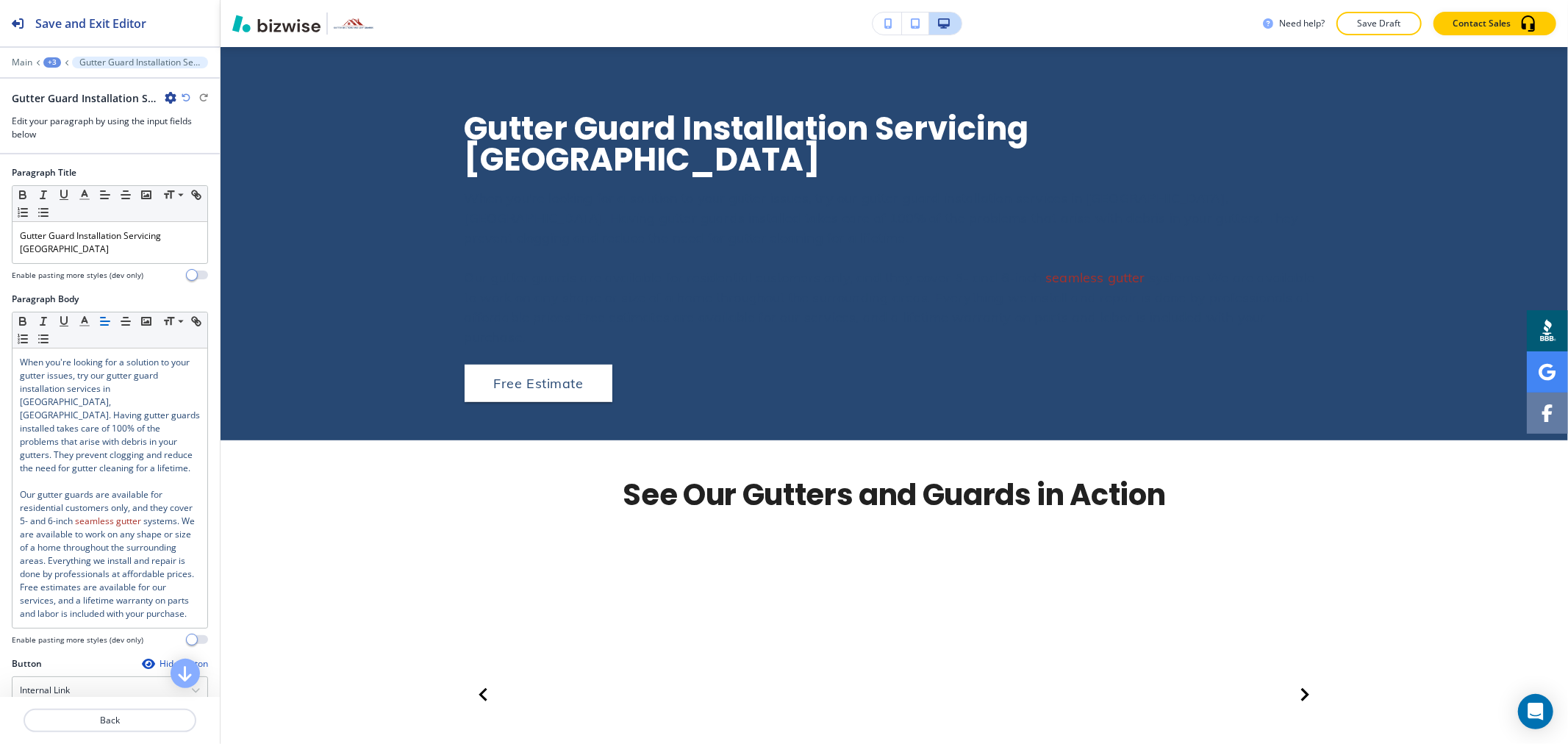
scroll to position [738, 0]
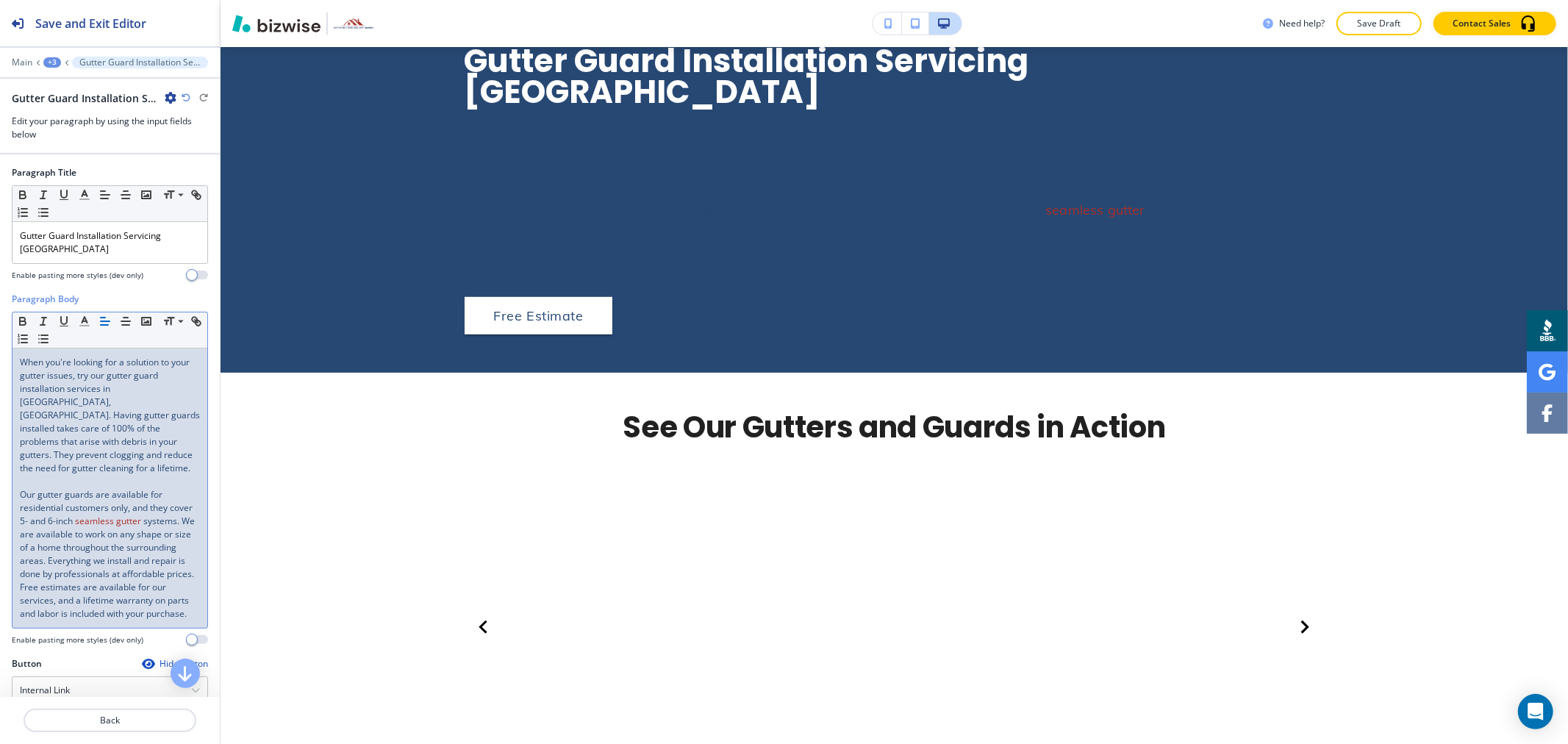
click at [105, 488] on span "Our gutter guards are available for residential customers only, and they cover …" at bounding box center [108, 507] width 175 height 39
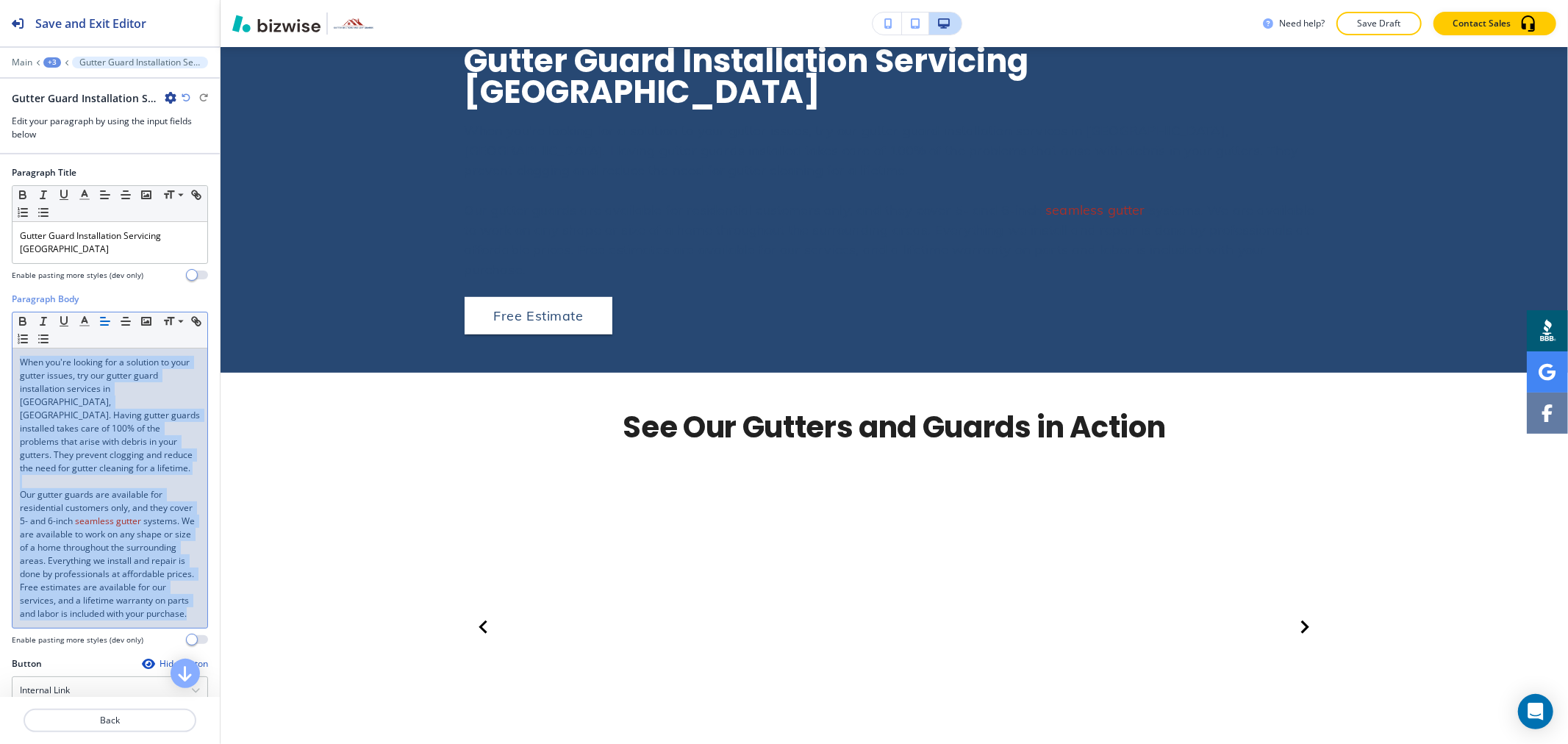
copy div "When you're looking for a solution to your gutter issues, try our gutter guard …"
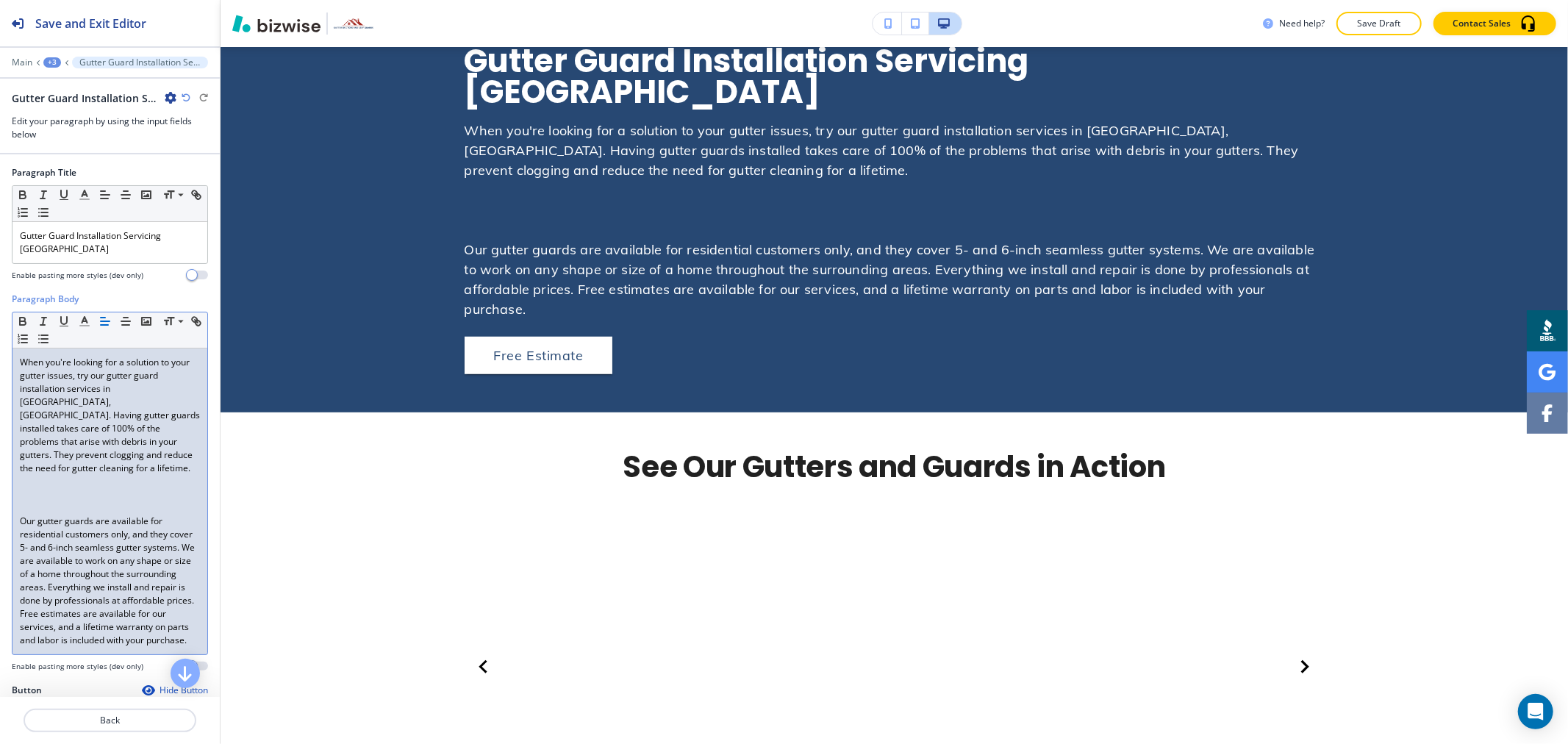
scroll to position [0, 0]
click at [82, 488] on p at bounding box center [110, 495] width 180 height 13
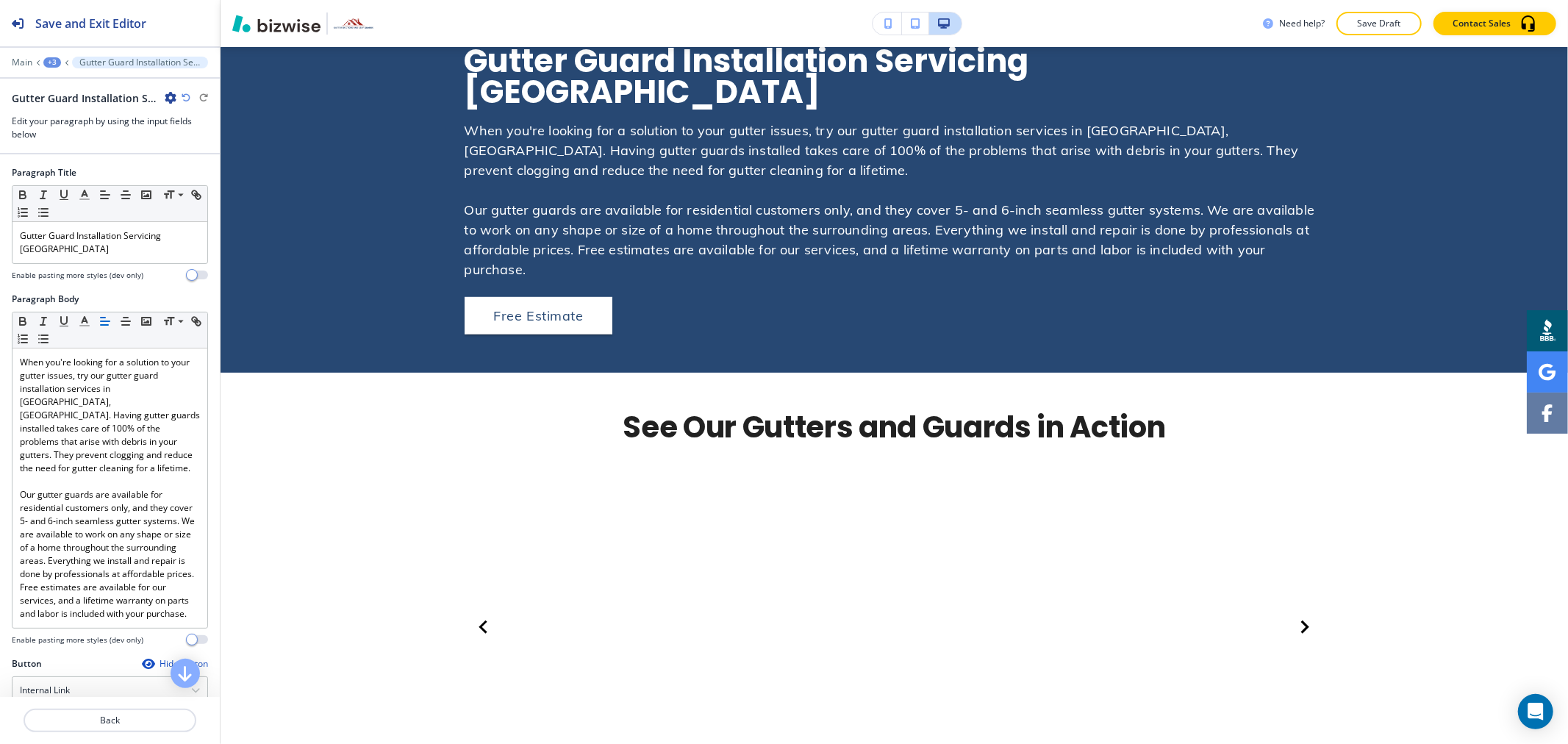
click at [184, 96] on icon "button" at bounding box center [186, 98] width 9 height 9
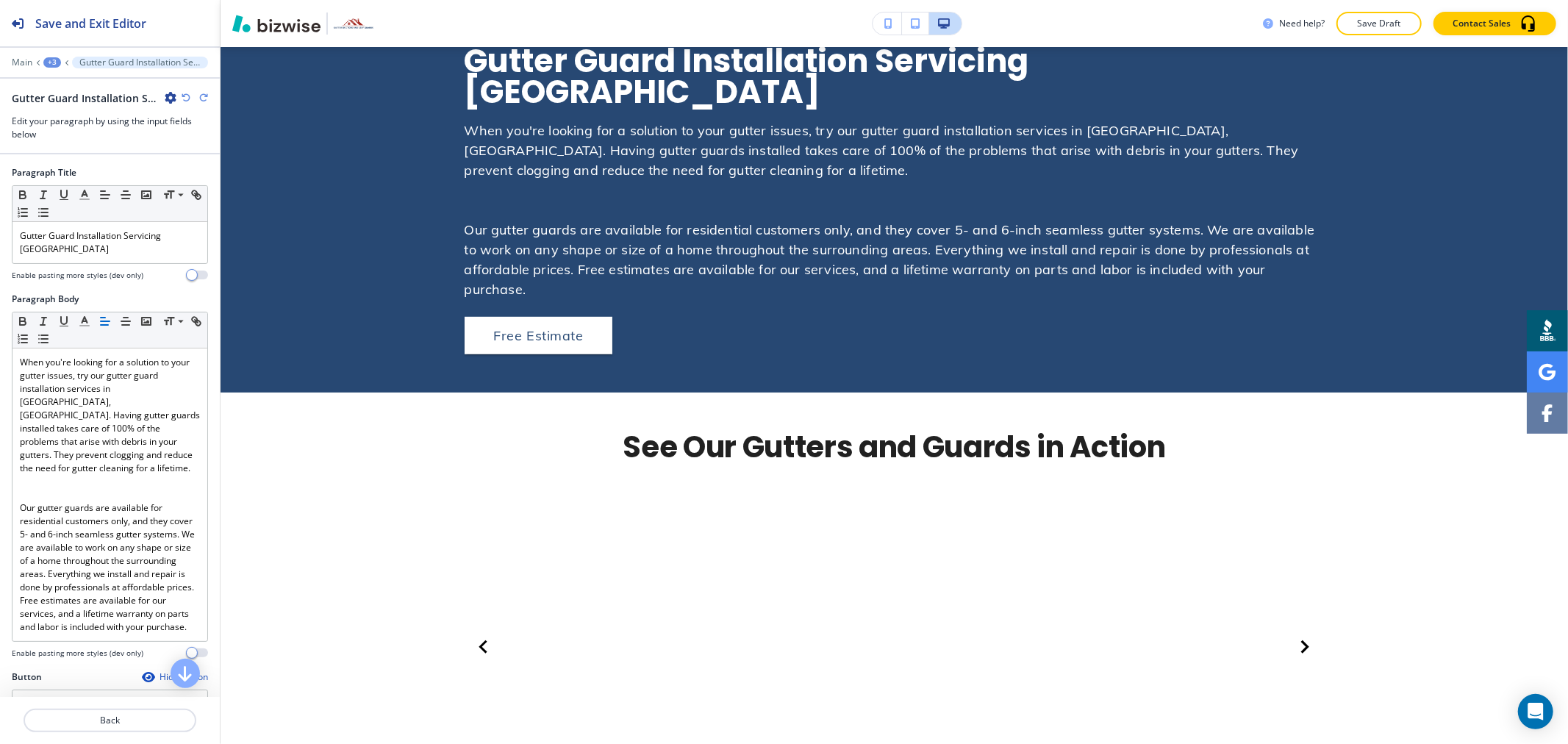
click at [184, 96] on icon "button" at bounding box center [186, 98] width 9 height 9
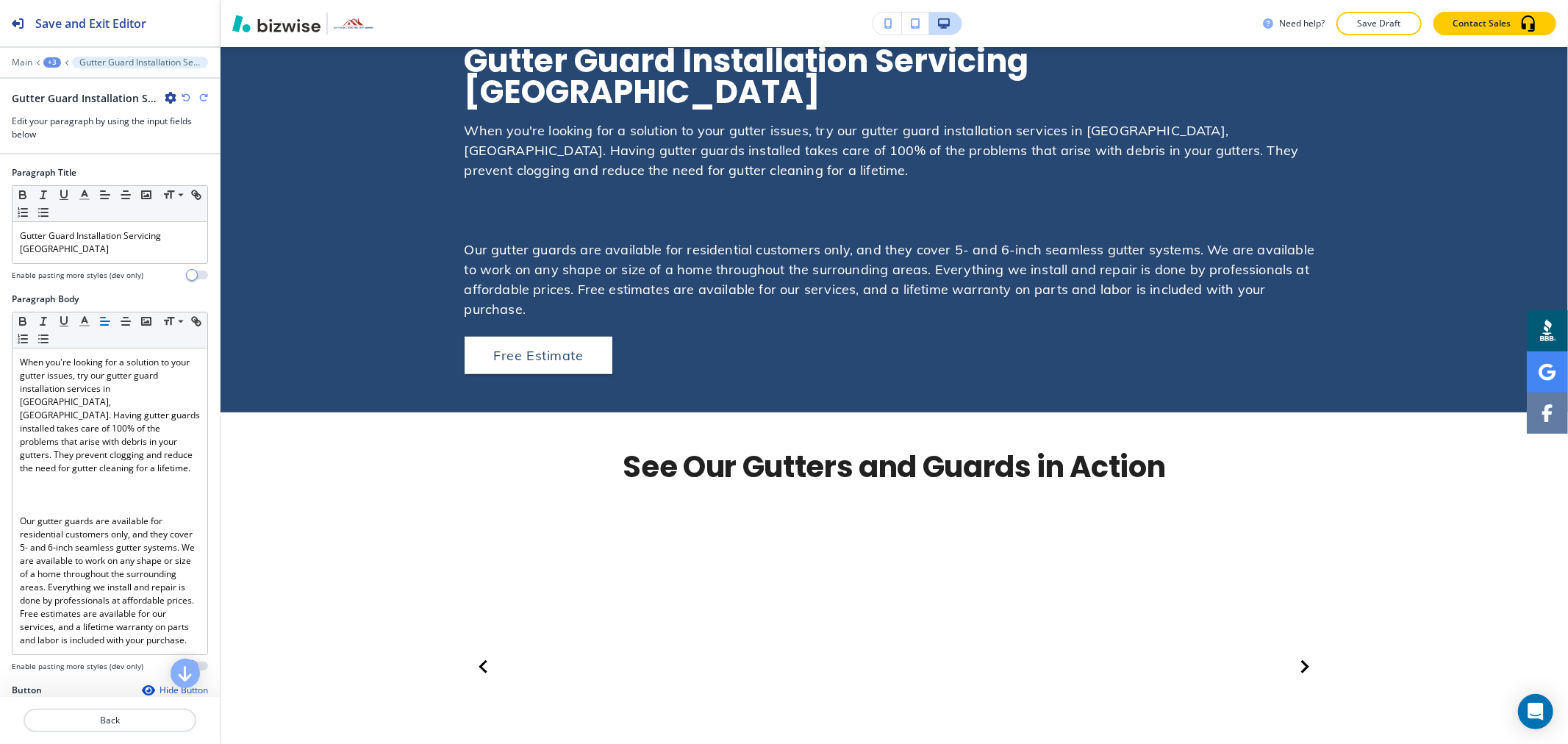
click at [184, 96] on icon "button" at bounding box center [186, 98] width 9 height 9
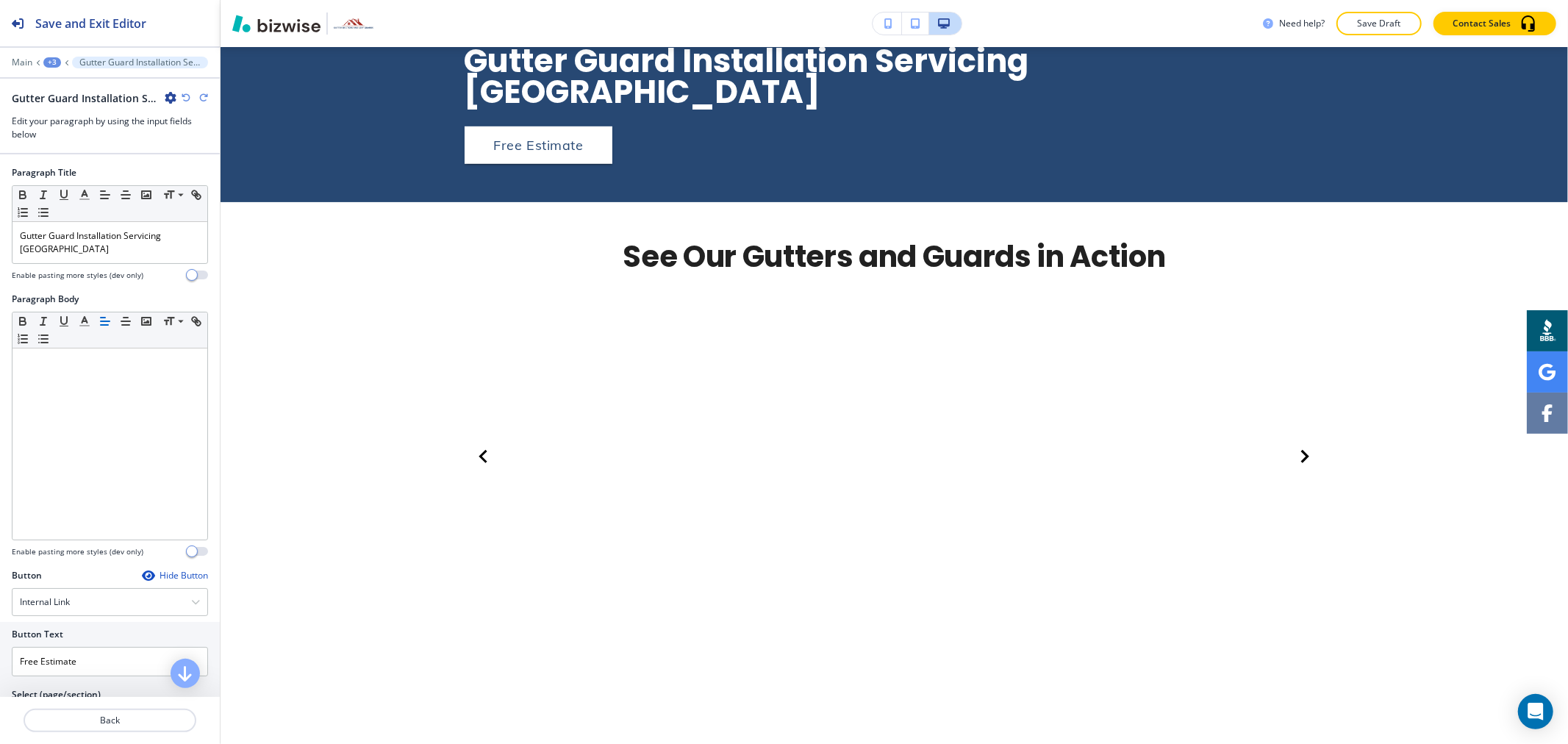
click at [184, 96] on icon "button" at bounding box center [186, 98] width 9 height 9
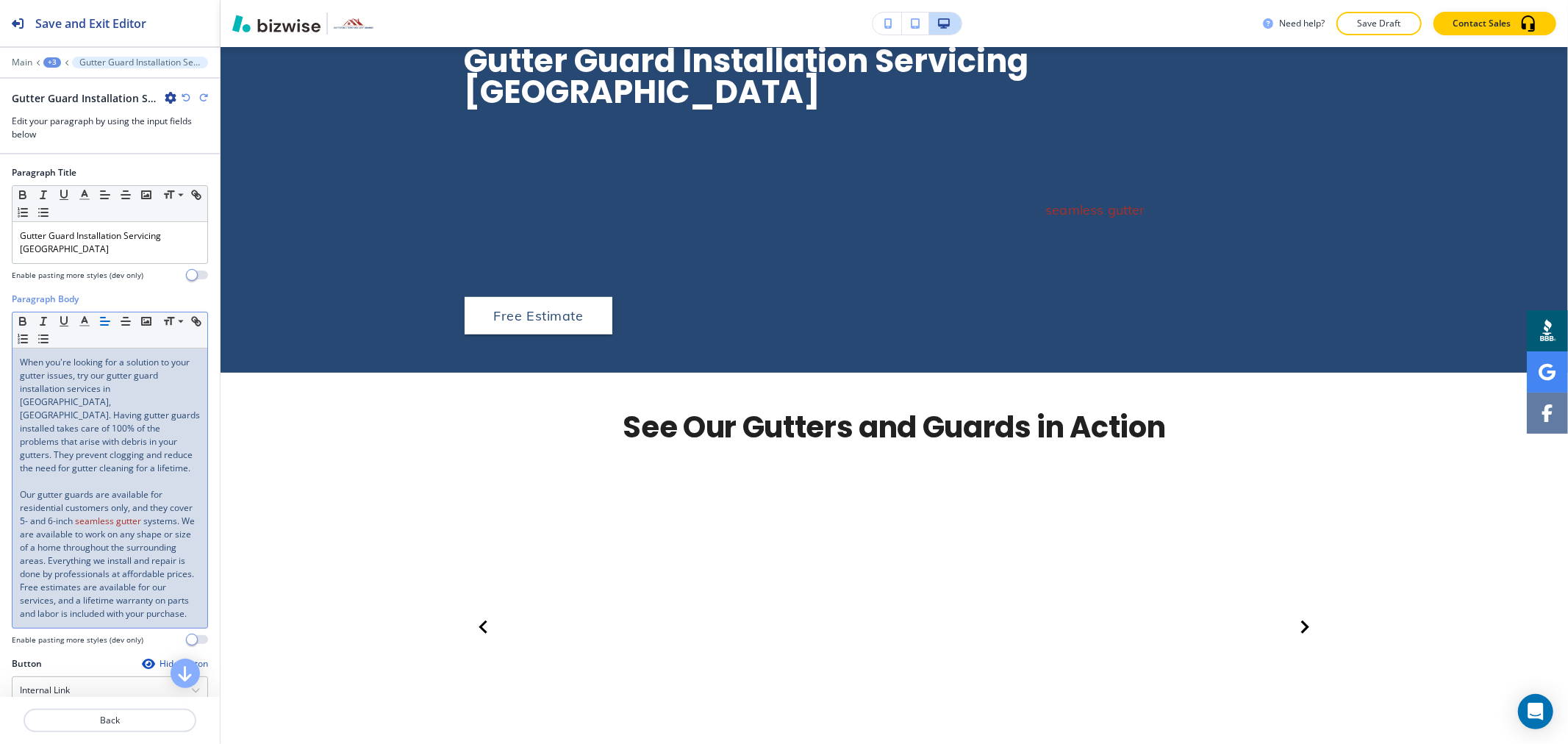
click at [141, 514] on link "seamless gutter" at bounding box center [108, 520] width 66 height 13
click at [131, 438] on span "When you're looking for a solution to your gutter issues, try our gutter guard …" at bounding box center [111, 415] width 182 height 119
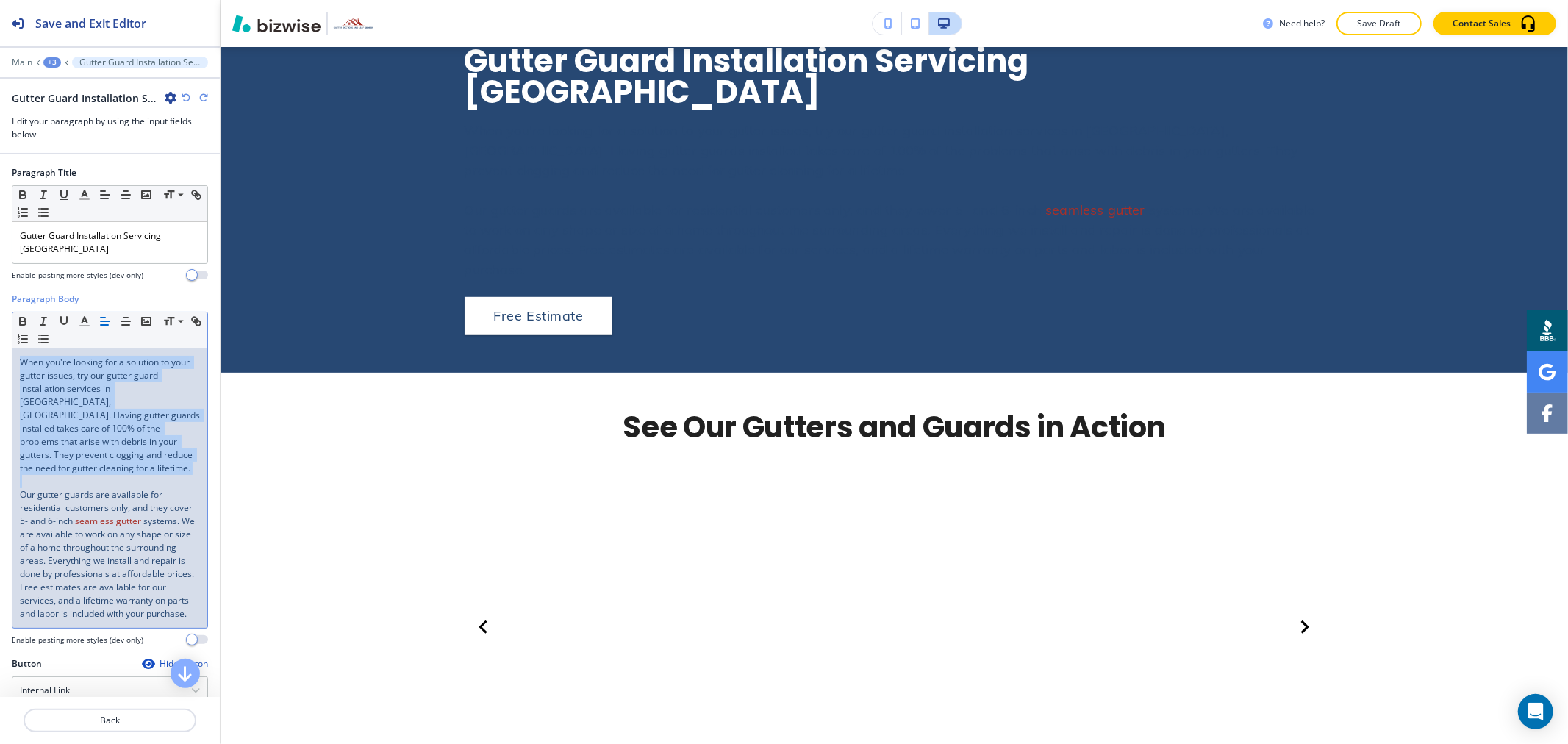
drag, startPoint x: 119, startPoint y: 463, endPoint x: 19, endPoint y: 362, distance: 142.1
click at [19, 362] on div "When you're looking for a solution to your gutter issues, try our gutter guard …" at bounding box center [110, 488] width 195 height 279
copy span "When you're looking for a solution to your gutter issues, try our gutter guard …"
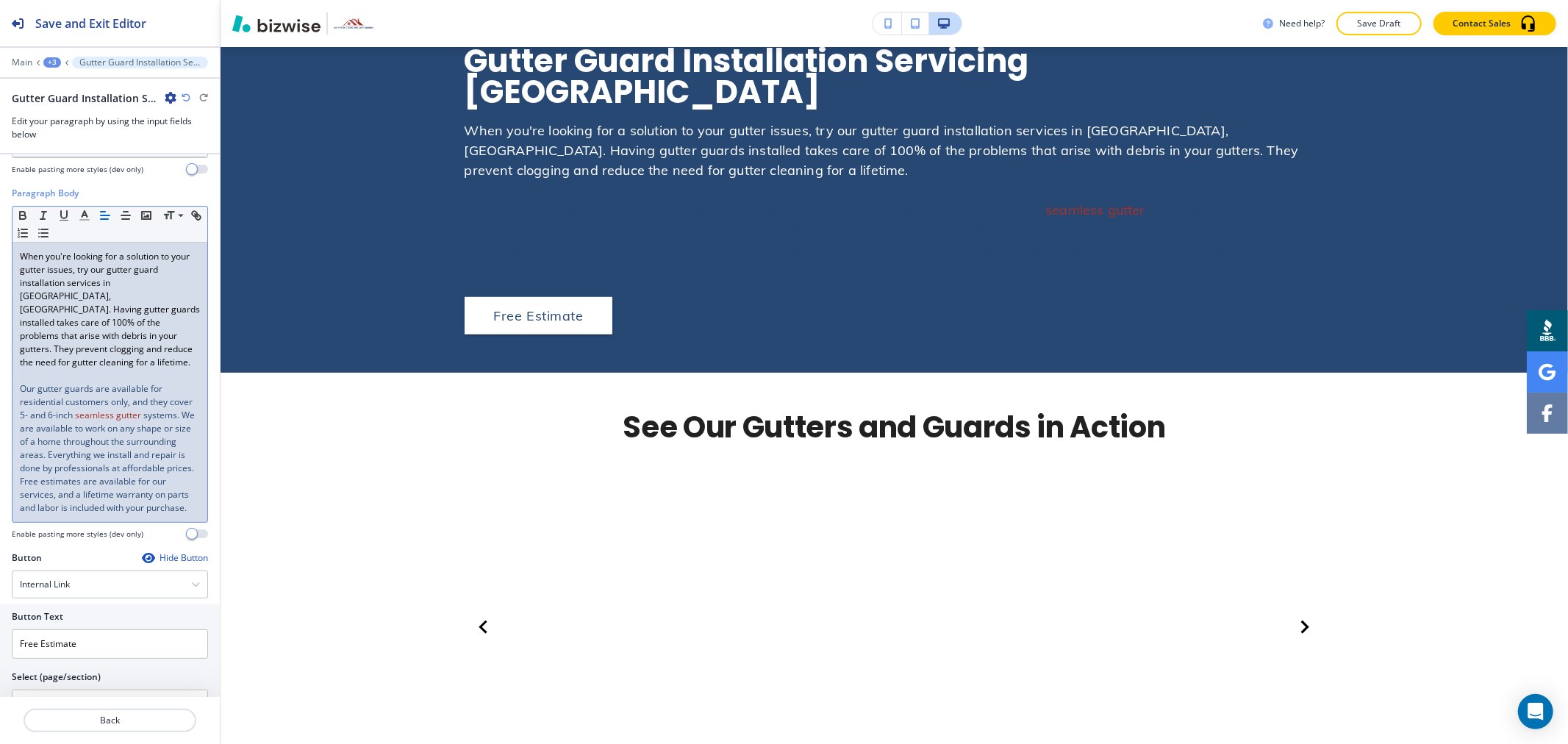
scroll to position [157, 0]
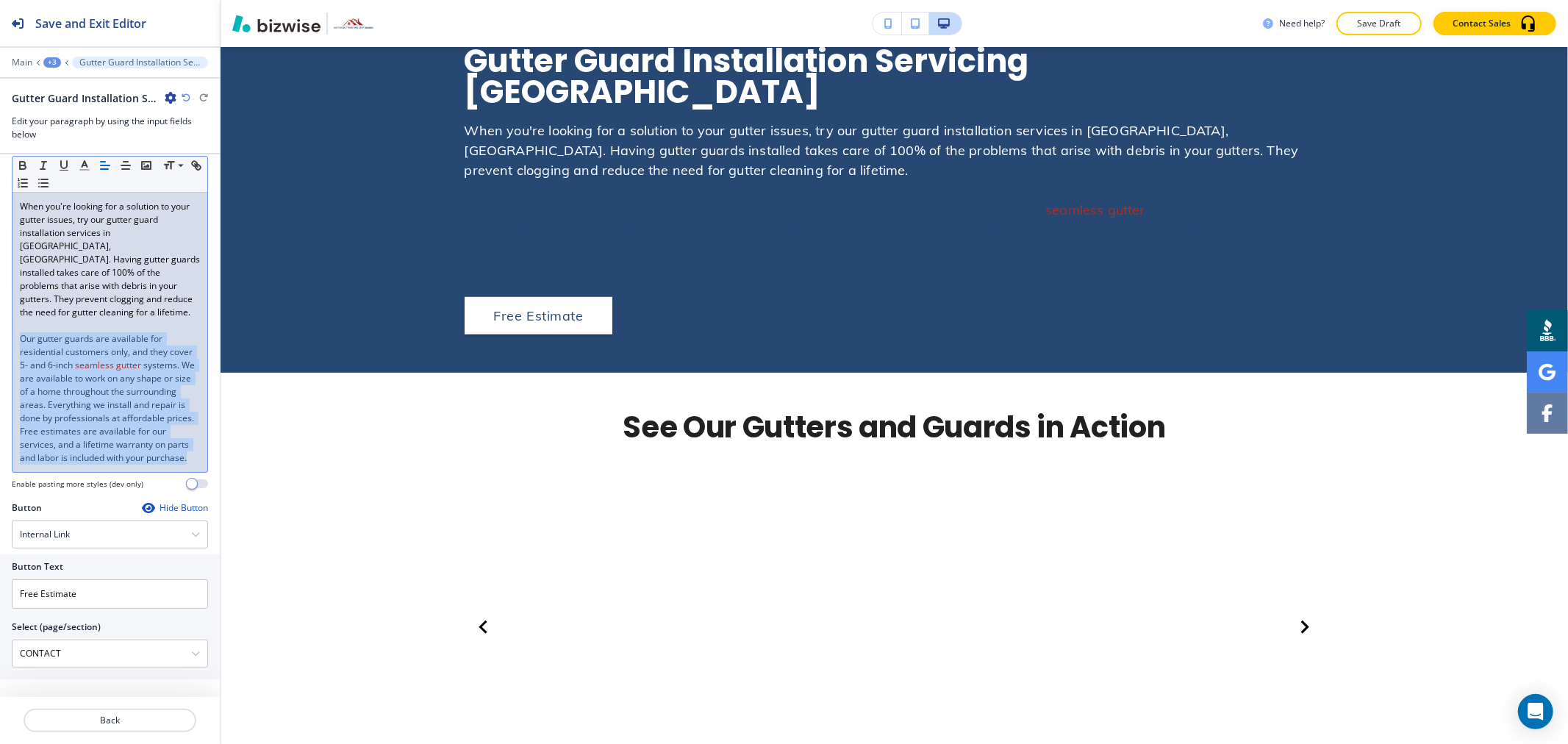
drag, startPoint x: 175, startPoint y: 459, endPoint x: 10, endPoint y: 328, distance: 210.7
click at [10, 328] on div "Paragraph Body Small Normal Large Huge When you're looking for a solution to yo…" at bounding box center [110, 319] width 220 height 364
copy p "Our gutter guards are available for residential customers only, and they cover …"
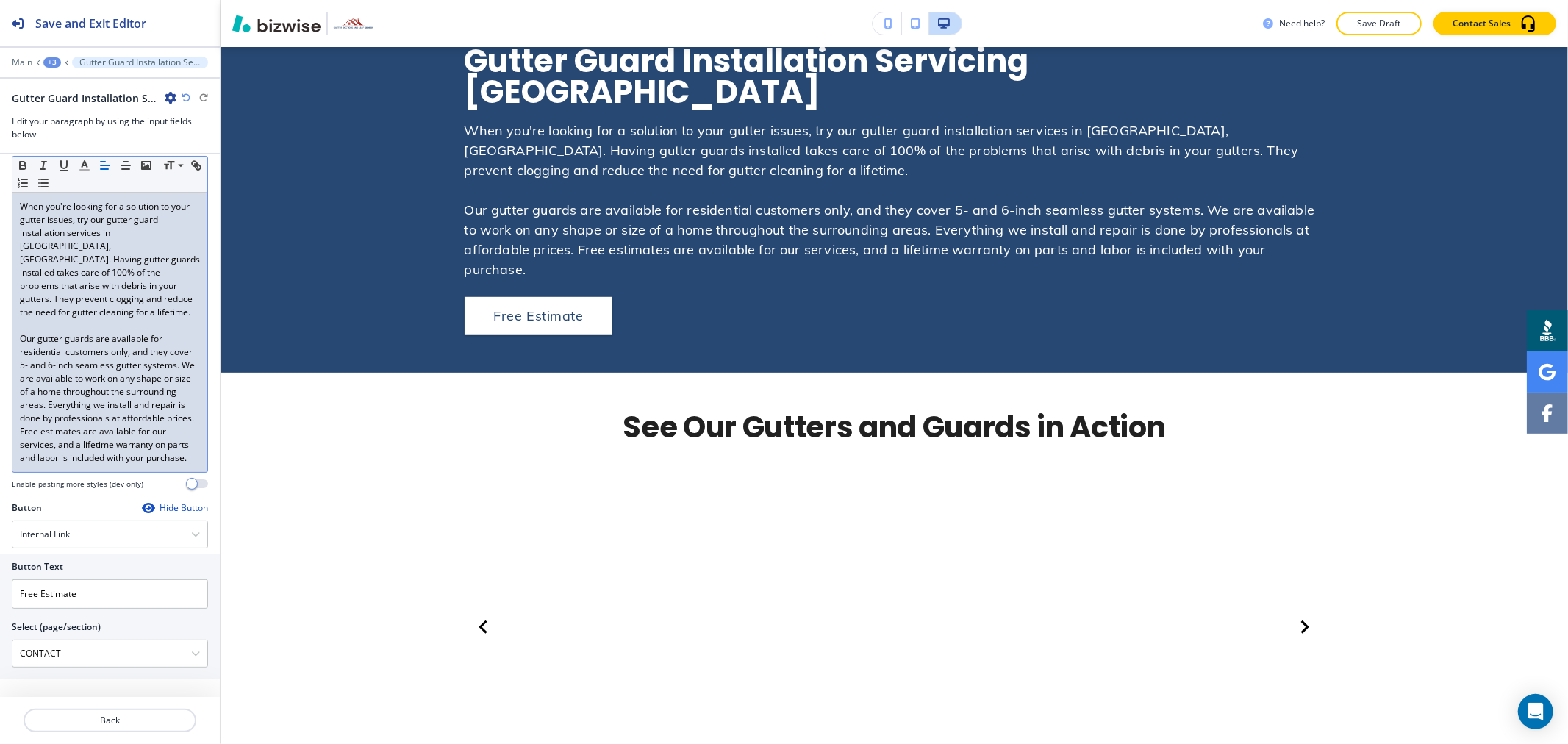
click at [114, 354] on p "Our gutter guards are available for residential customers only, and they cover …" at bounding box center [110, 398] width 180 height 132
click at [123, 354] on p "Our gutter guards are available for residential customers only, and they cover …" at bounding box center [110, 398] width 180 height 132
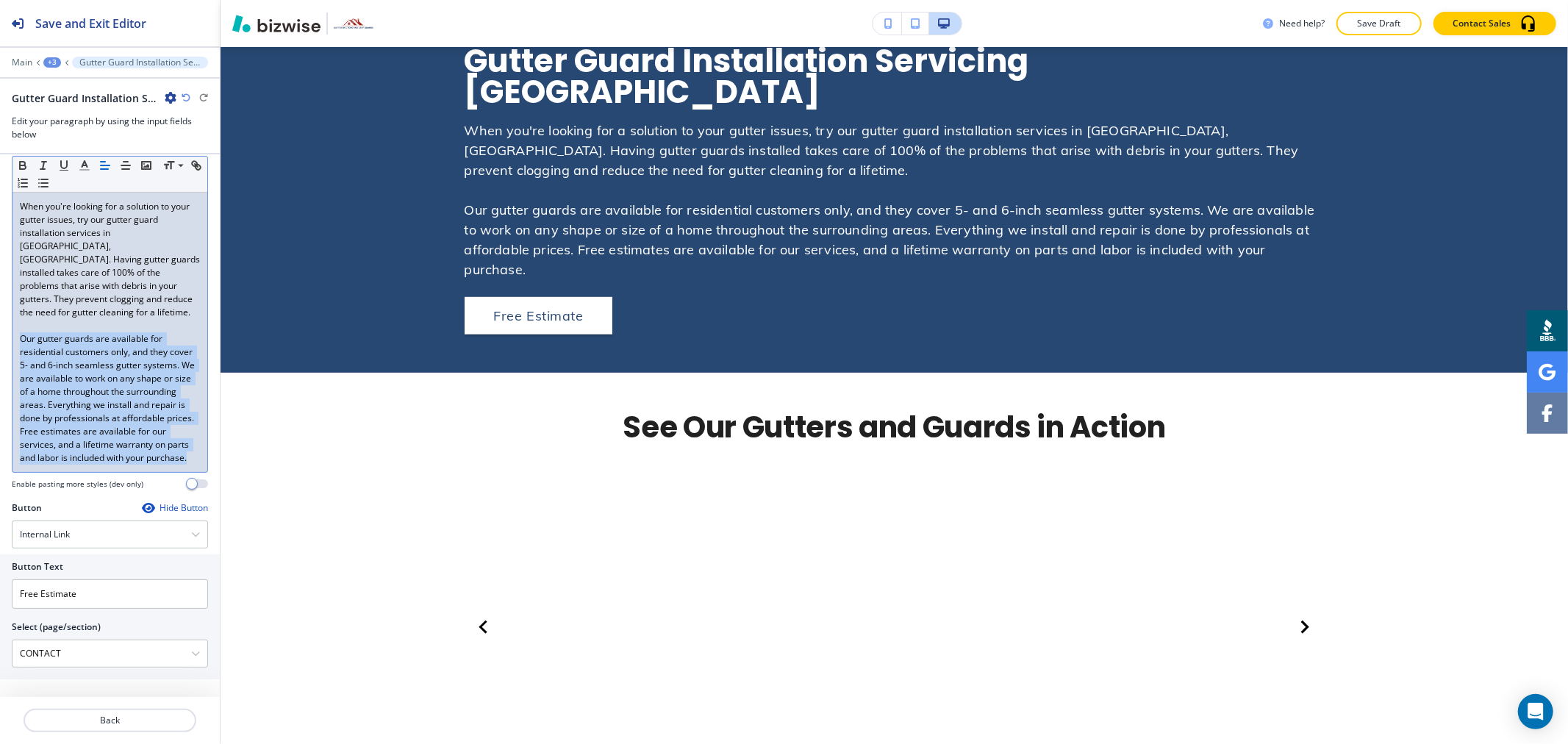
click at [123, 354] on p "Our gutter guards are available for residential customers only, and they cover …" at bounding box center [110, 398] width 180 height 132
click at [202, 360] on div "Paragraph Body Small Normal Large Huge When you're looking for a solution to yo…" at bounding box center [110, 319] width 220 height 364
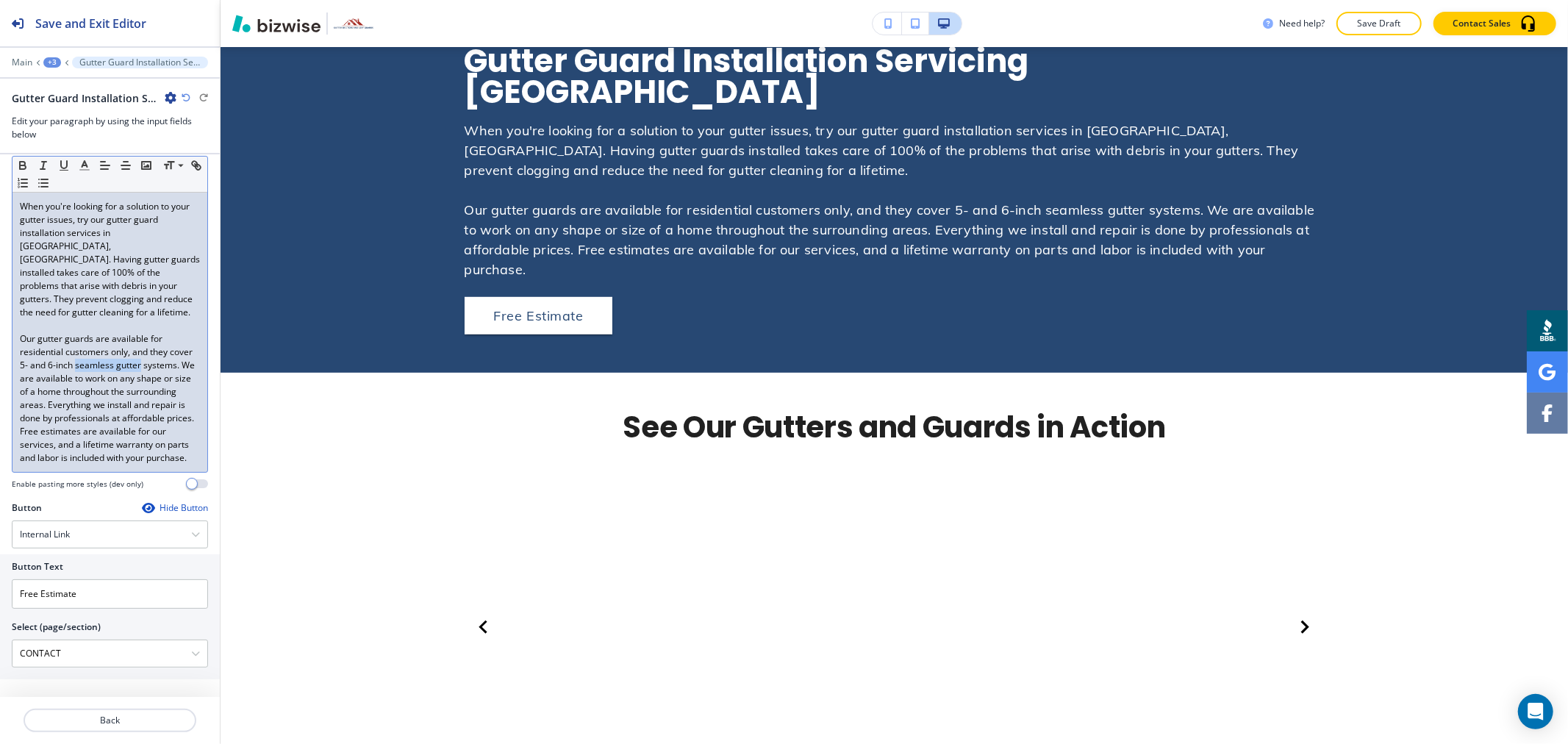
drag, startPoint x: 166, startPoint y: 354, endPoint x: 100, endPoint y: 353, distance: 66.0
click at [100, 353] on p "Our gutter guards are available for residential customers only, and they cover …" at bounding box center [110, 398] width 180 height 132
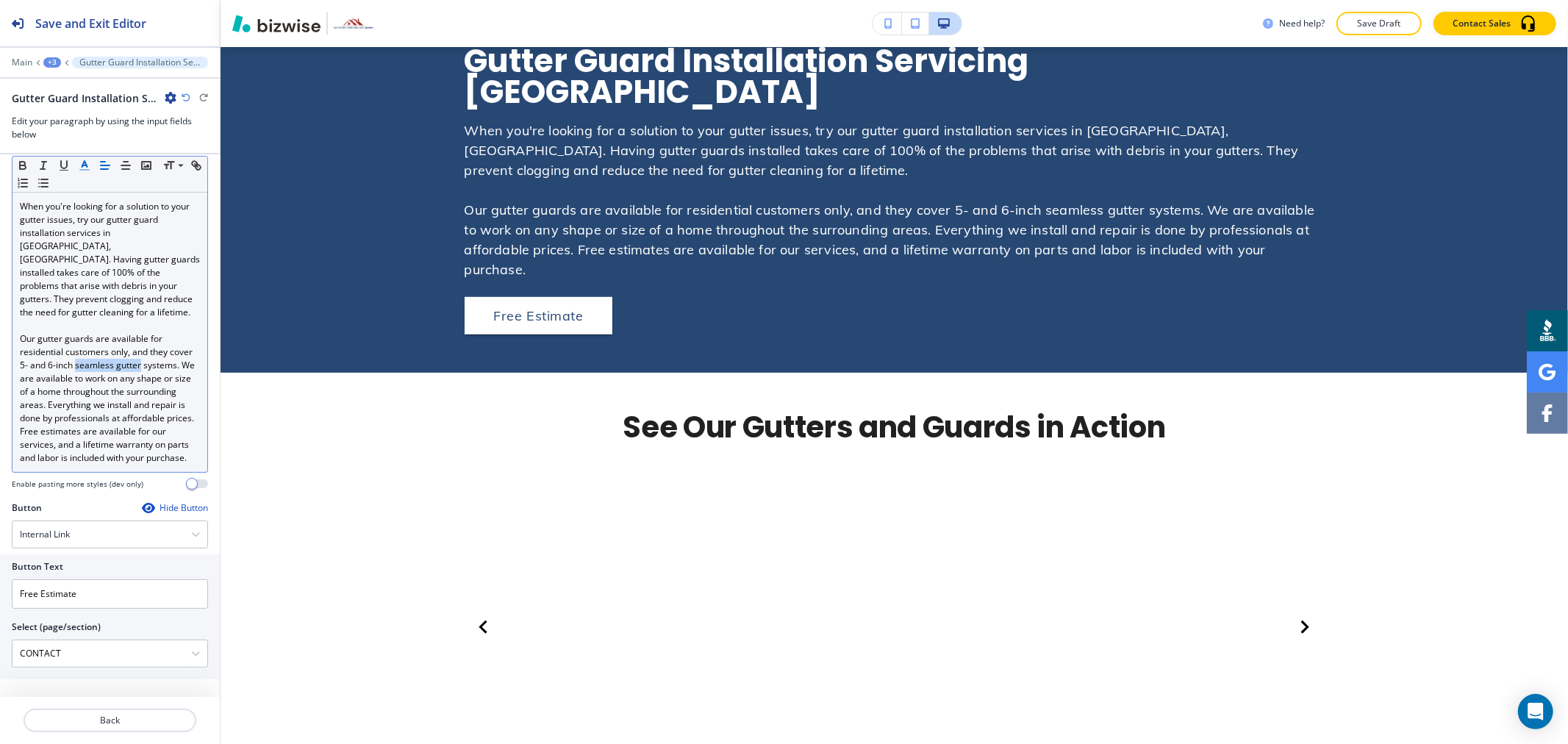
click at [82, 166] on polyline "button" at bounding box center [84, 164] width 5 height 6
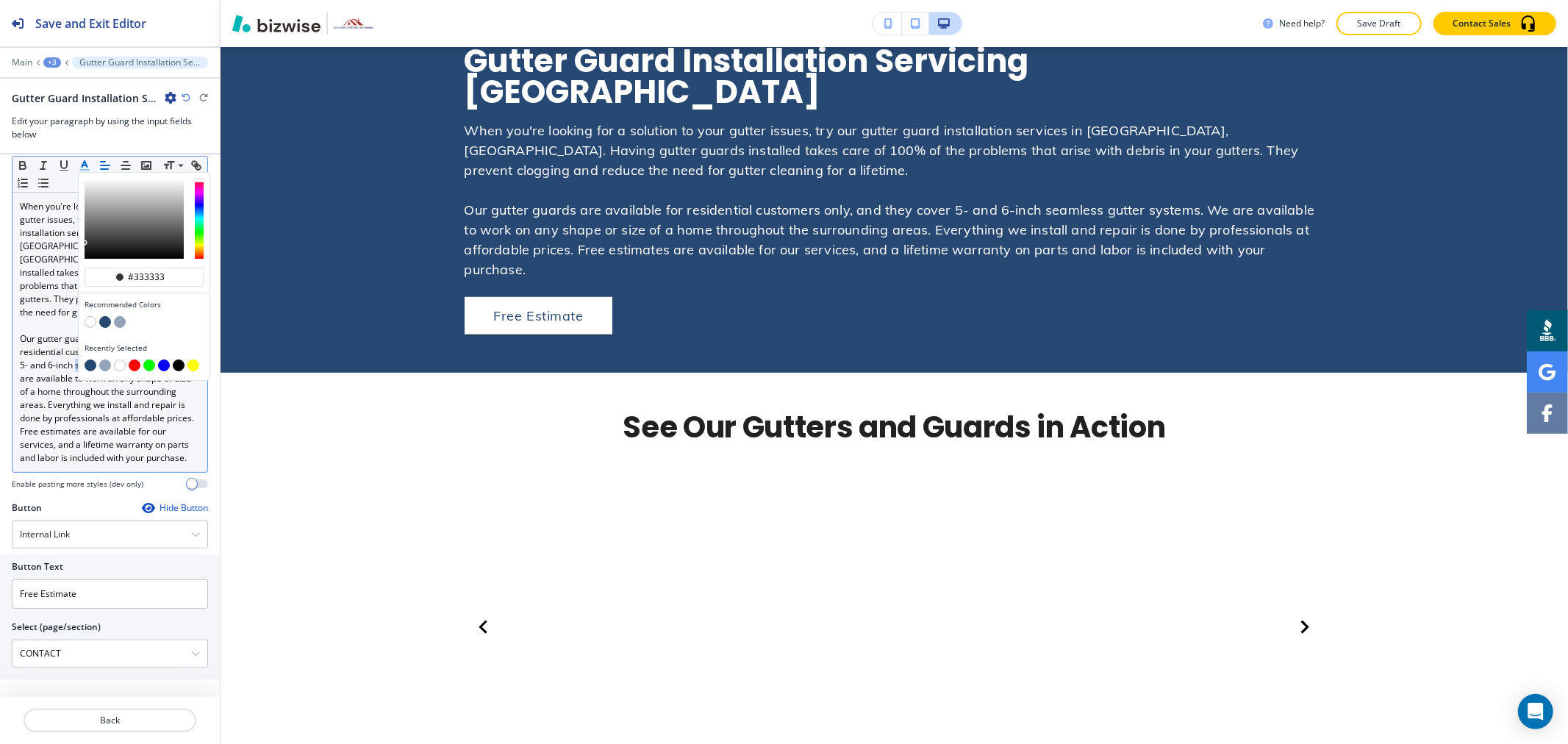
click at [135, 363] on button "button" at bounding box center [134, 366] width 12 height 12
type input "#ff0000"
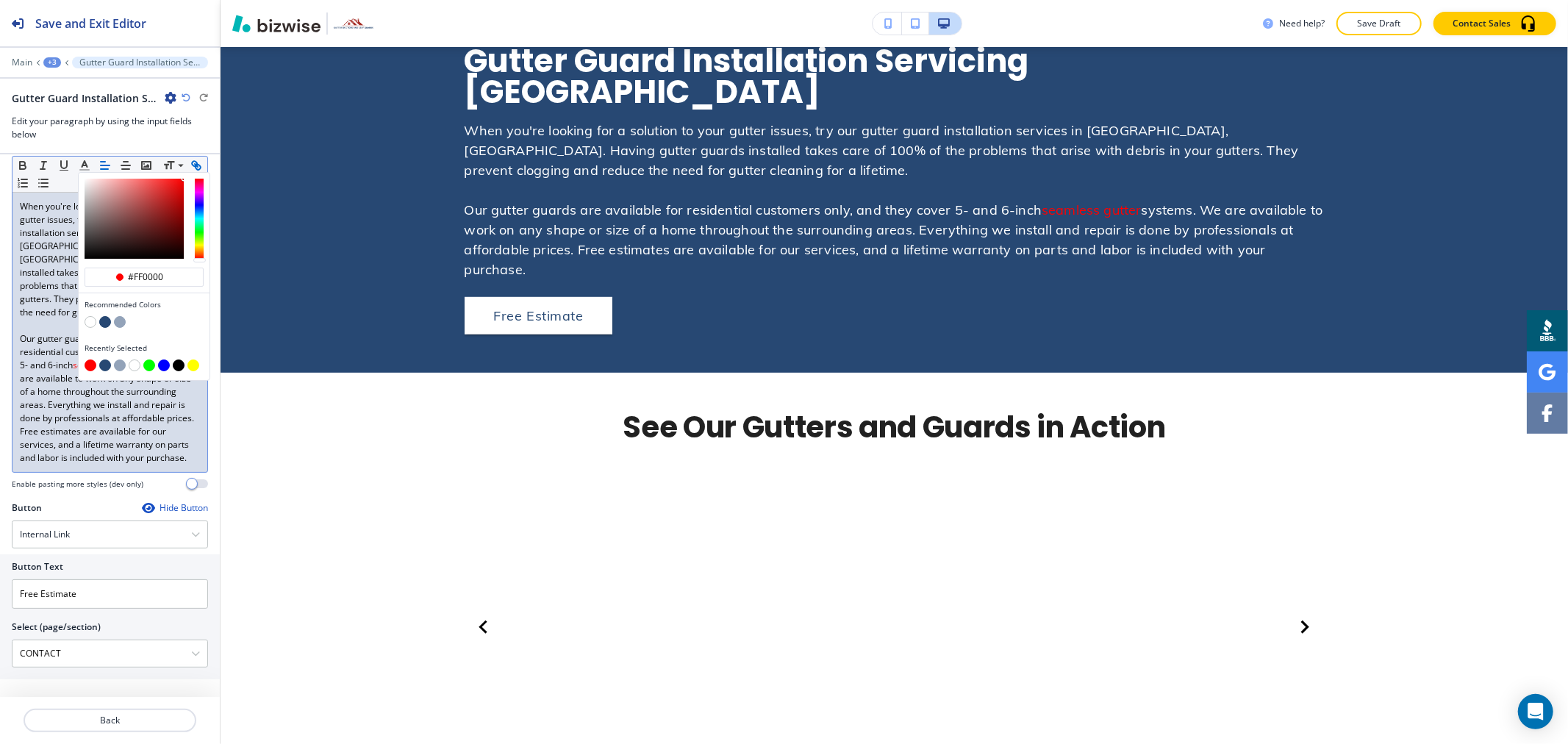
click at [196, 169] on icon "button" at bounding box center [198, 167] width 5 height 5
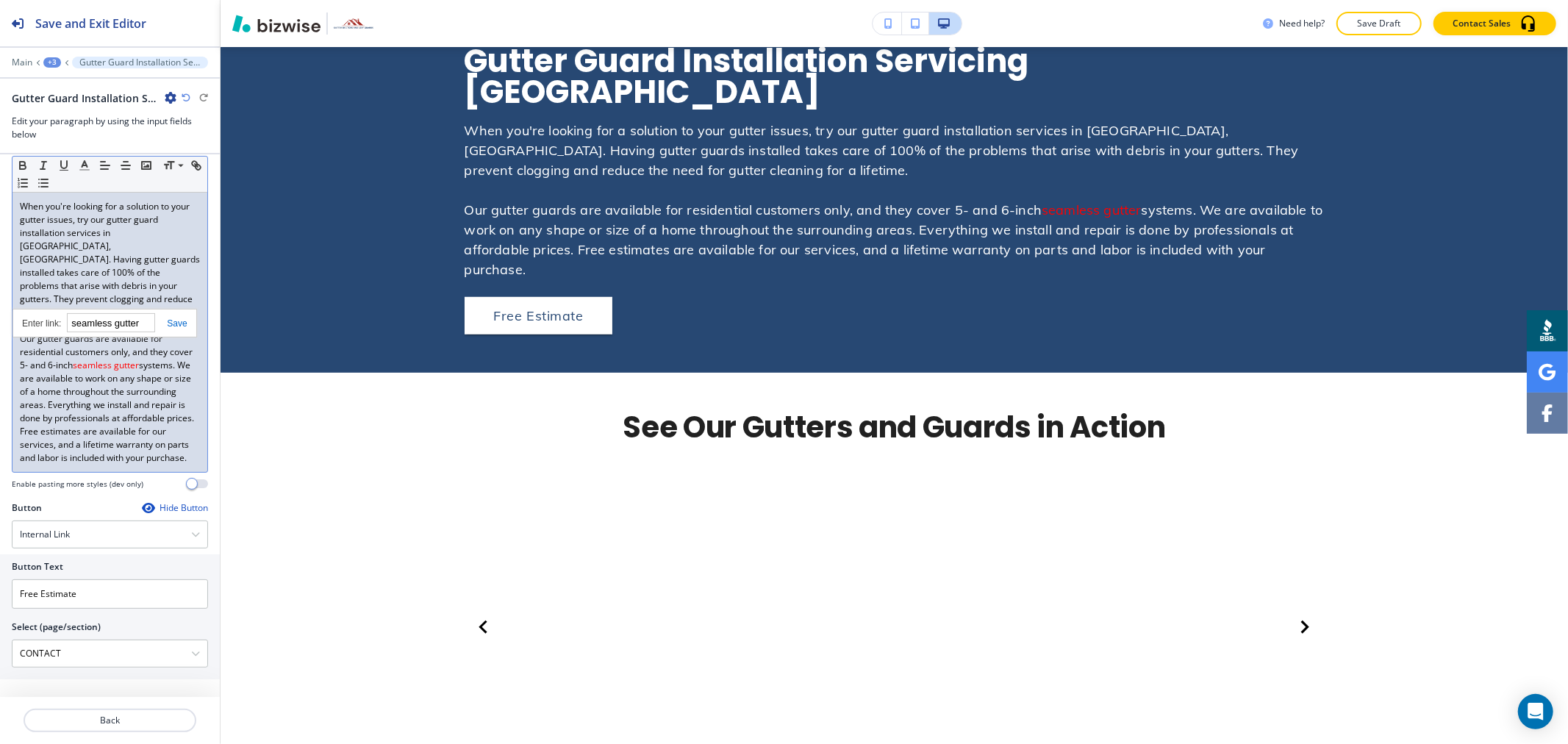
paste input "[URL][DOMAIN_NAME]"
type input "[URL][DOMAIN_NAME]"
click at [177, 321] on link at bounding box center [171, 323] width 31 height 10
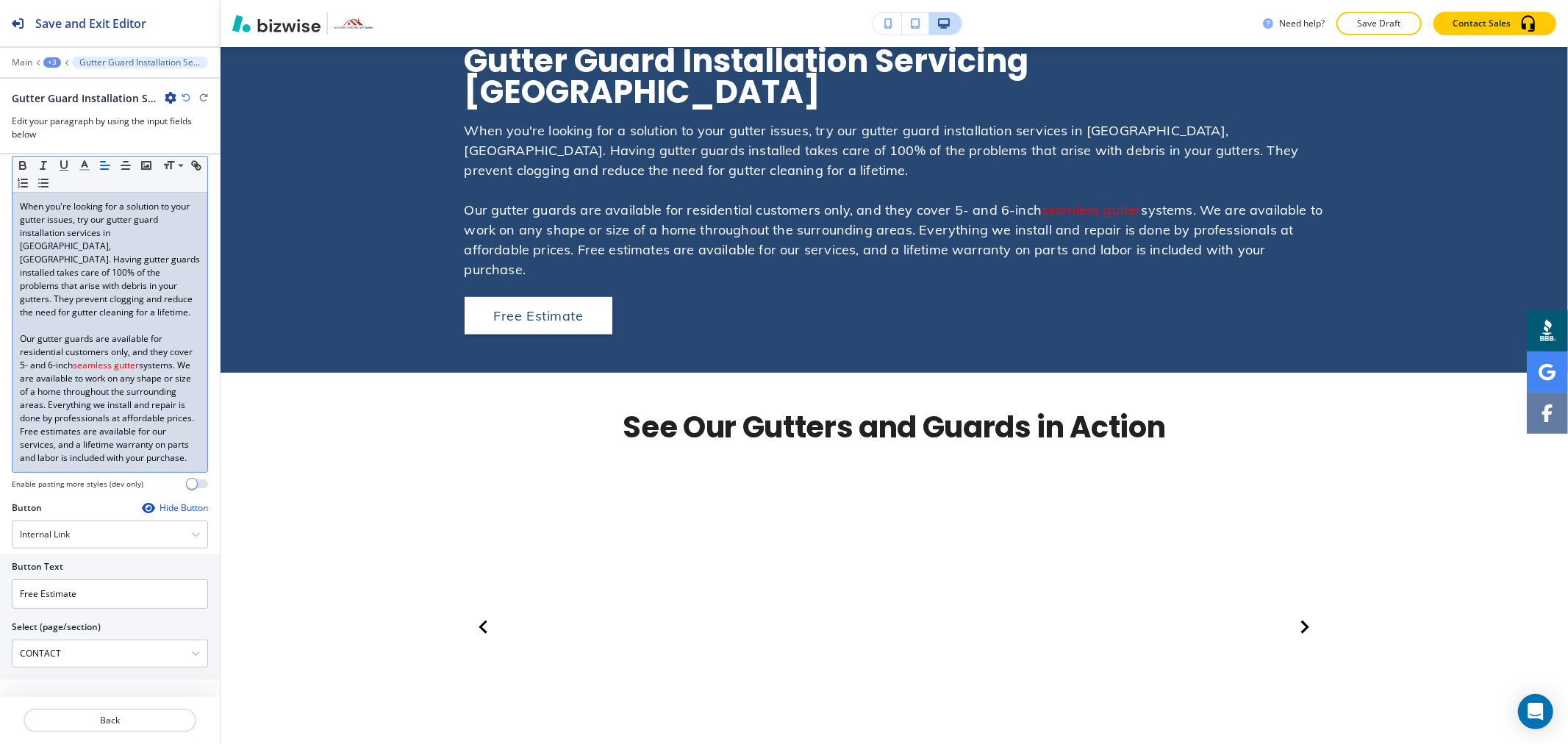
click at [175, 410] on p "Our gutter guards are available for residential customers only, and they cover …" at bounding box center [110, 398] width 180 height 132
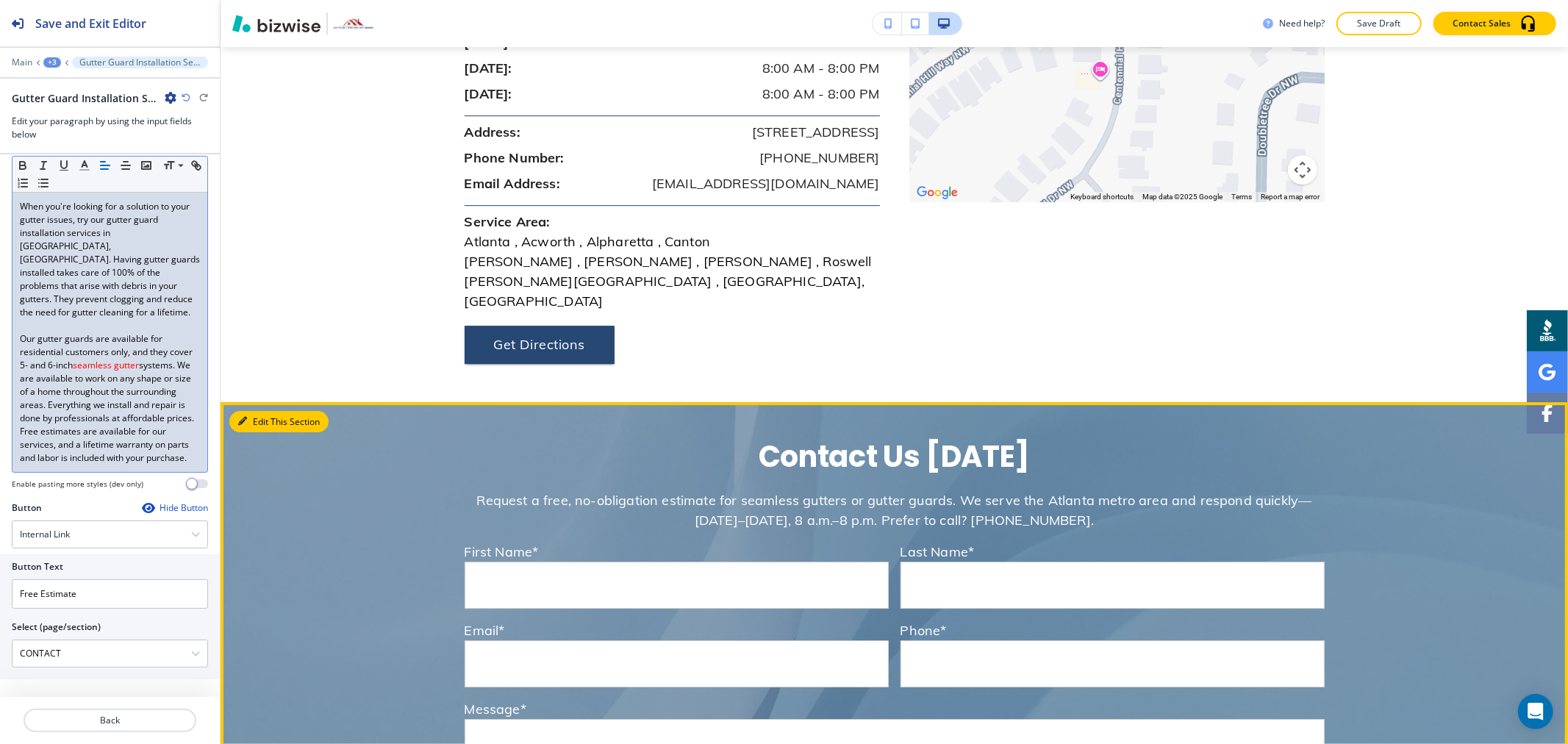
click at [263, 410] on button "Edit This Section" at bounding box center [279, 422] width 99 height 22
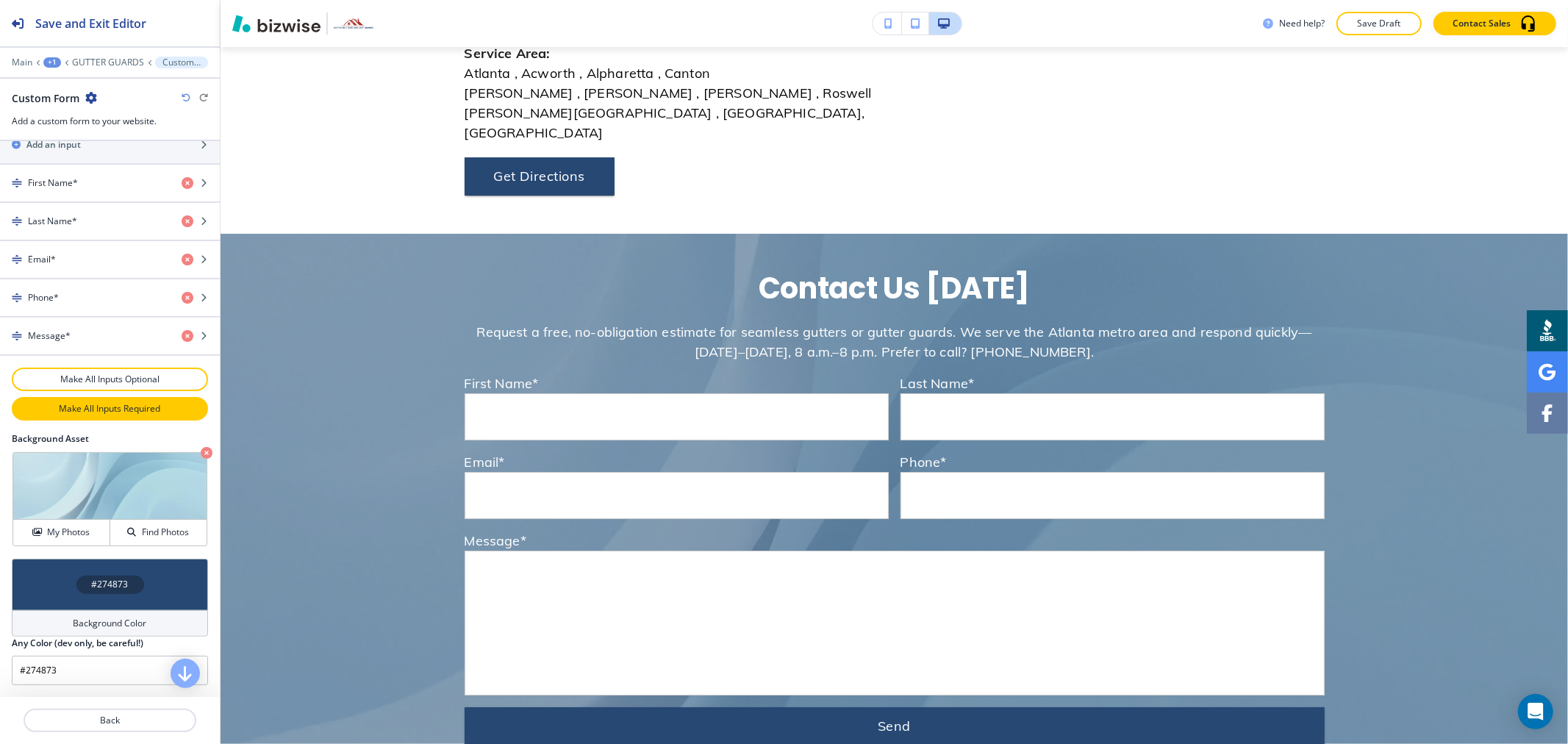
scroll to position [655, 0]
click at [91, 617] on h4 "Background Color" at bounding box center [110, 623] width 73 height 13
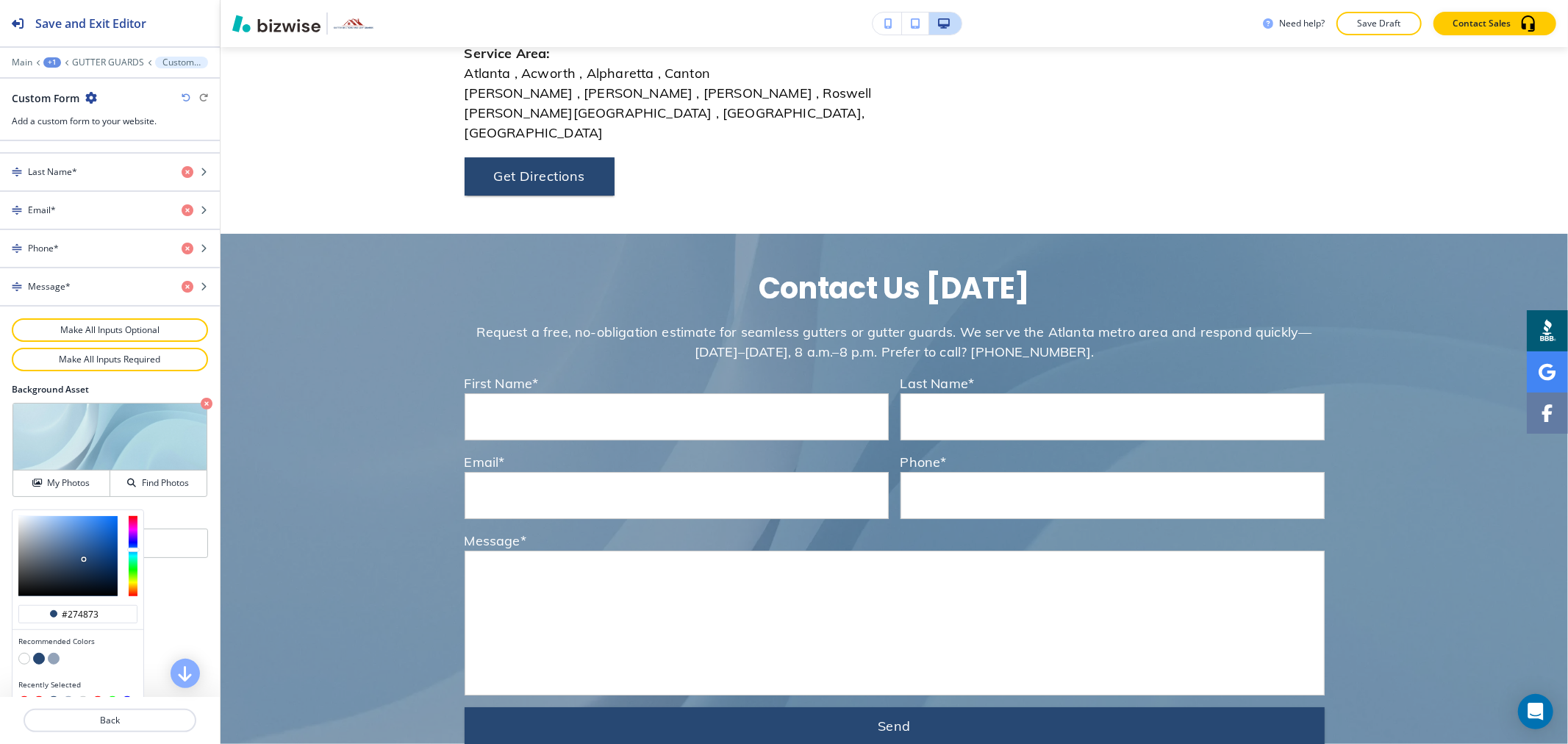
scroll to position [726, 0]
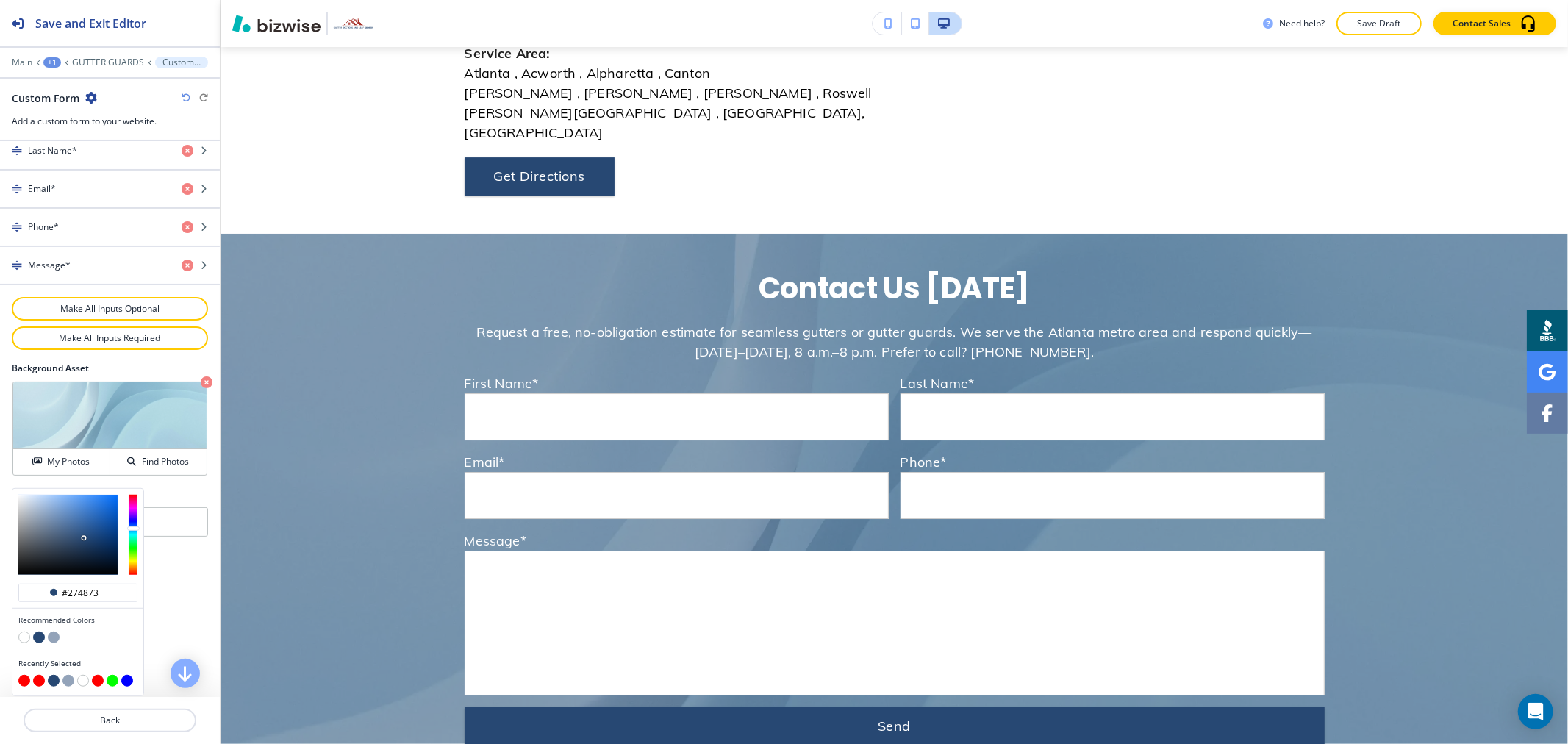
click at [52, 640] on button "button" at bounding box center [54, 637] width 12 height 12
type input "#93a3b9"
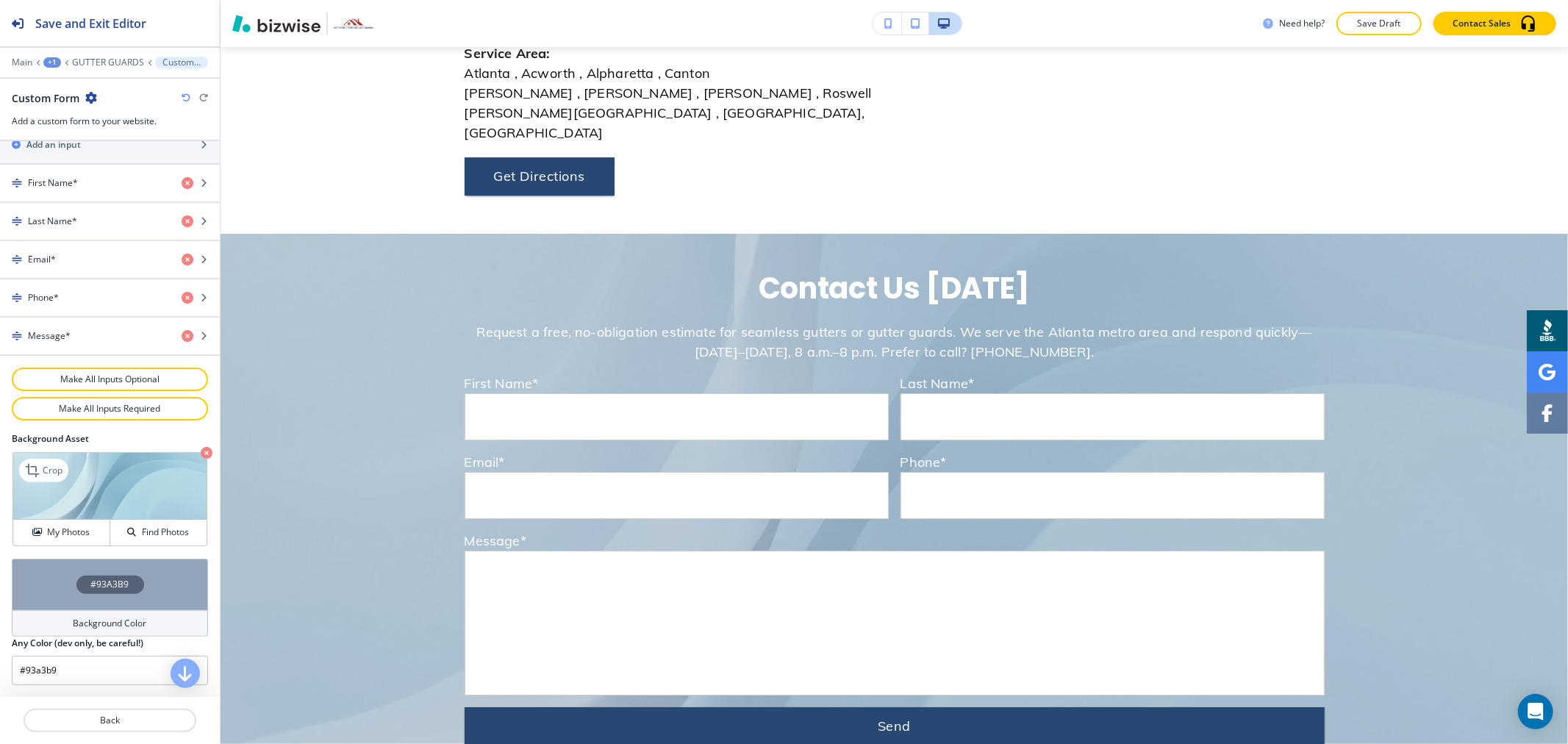
click at [201, 451] on icon "button" at bounding box center [207, 453] width 12 height 12
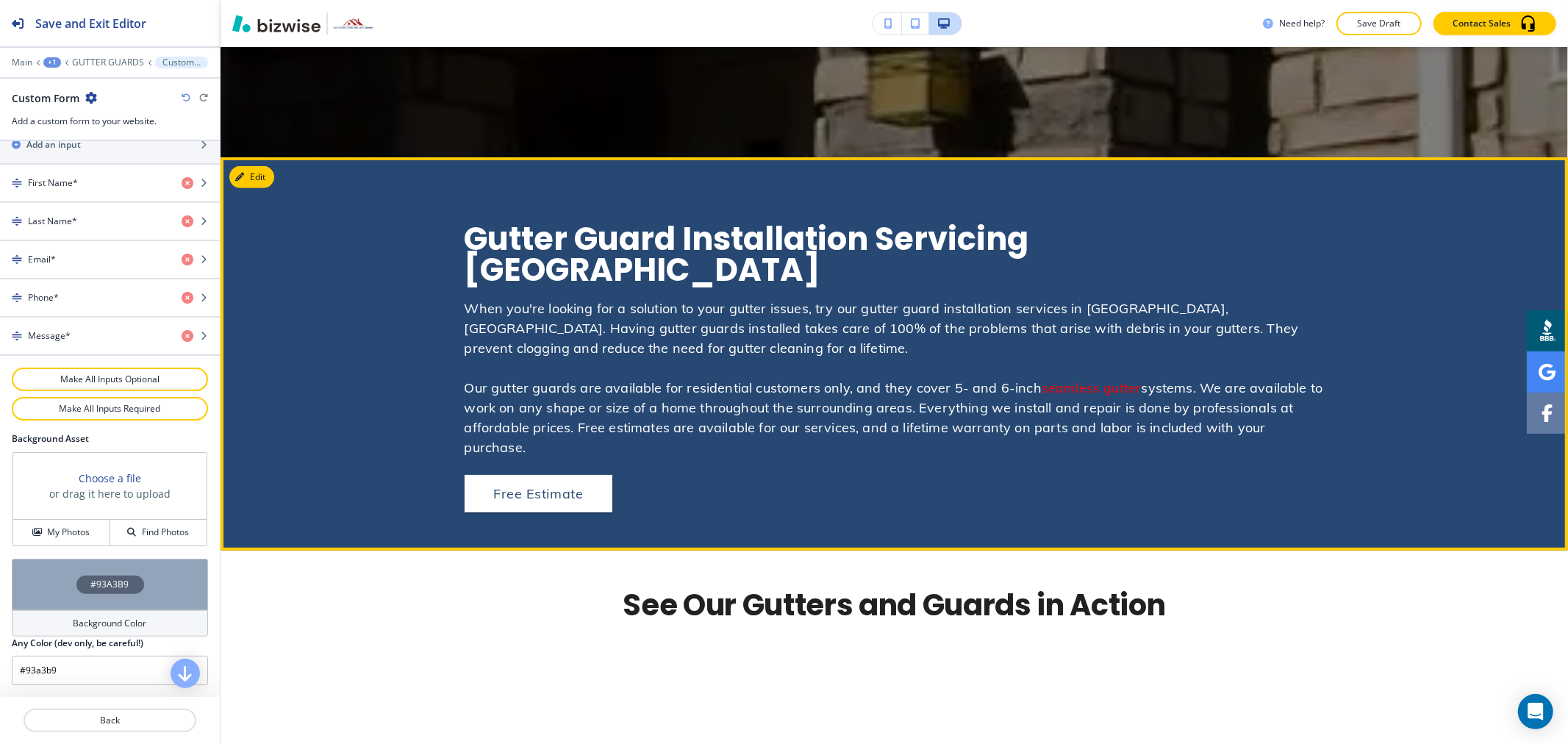
scroll to position [571, 0]
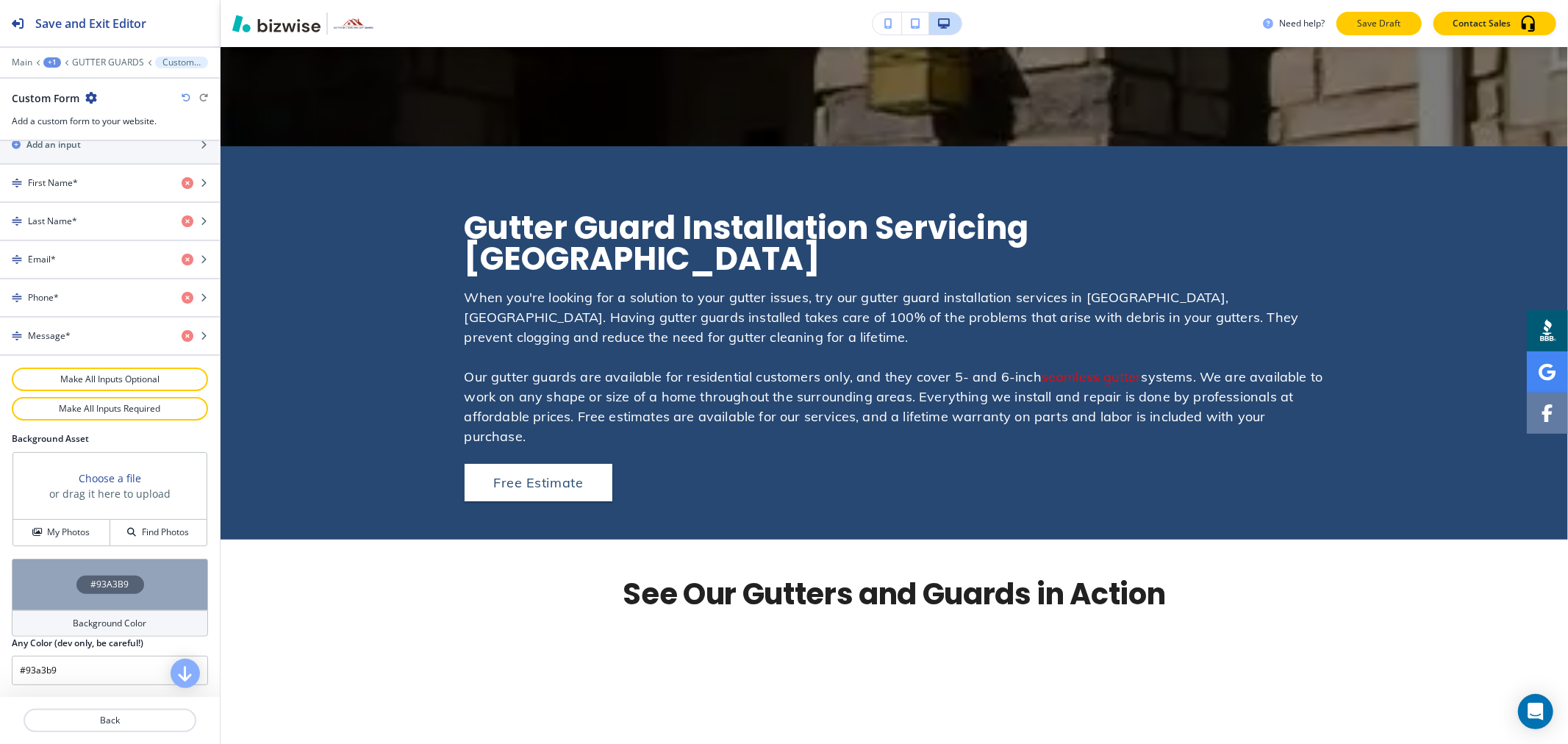
click at [1386, 20] on p "Save Draft" at bounding box center [1379, 24] width 47 height 13
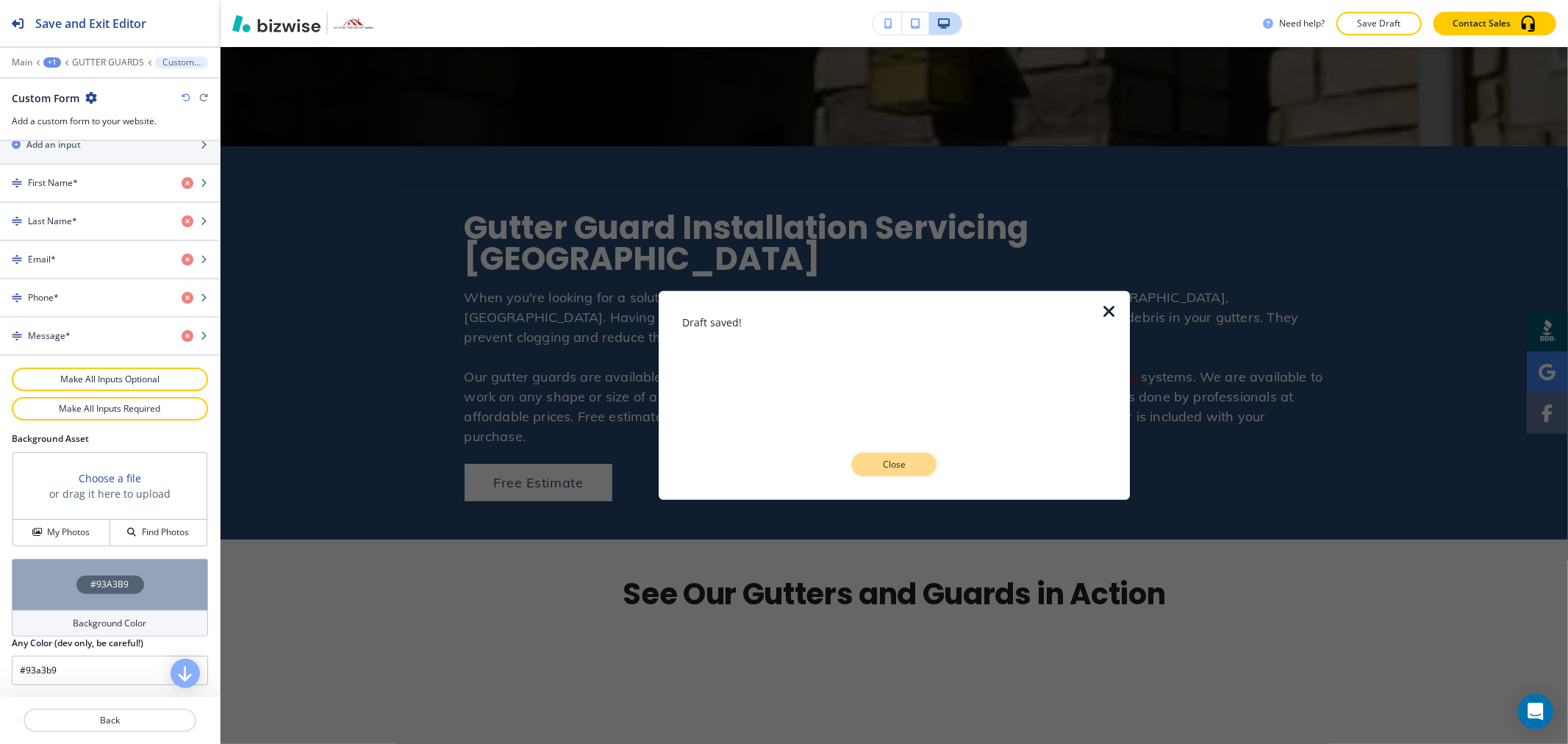
click at [895, 469] on p "Close" at bounding box center [894, 464] width 47 height 13
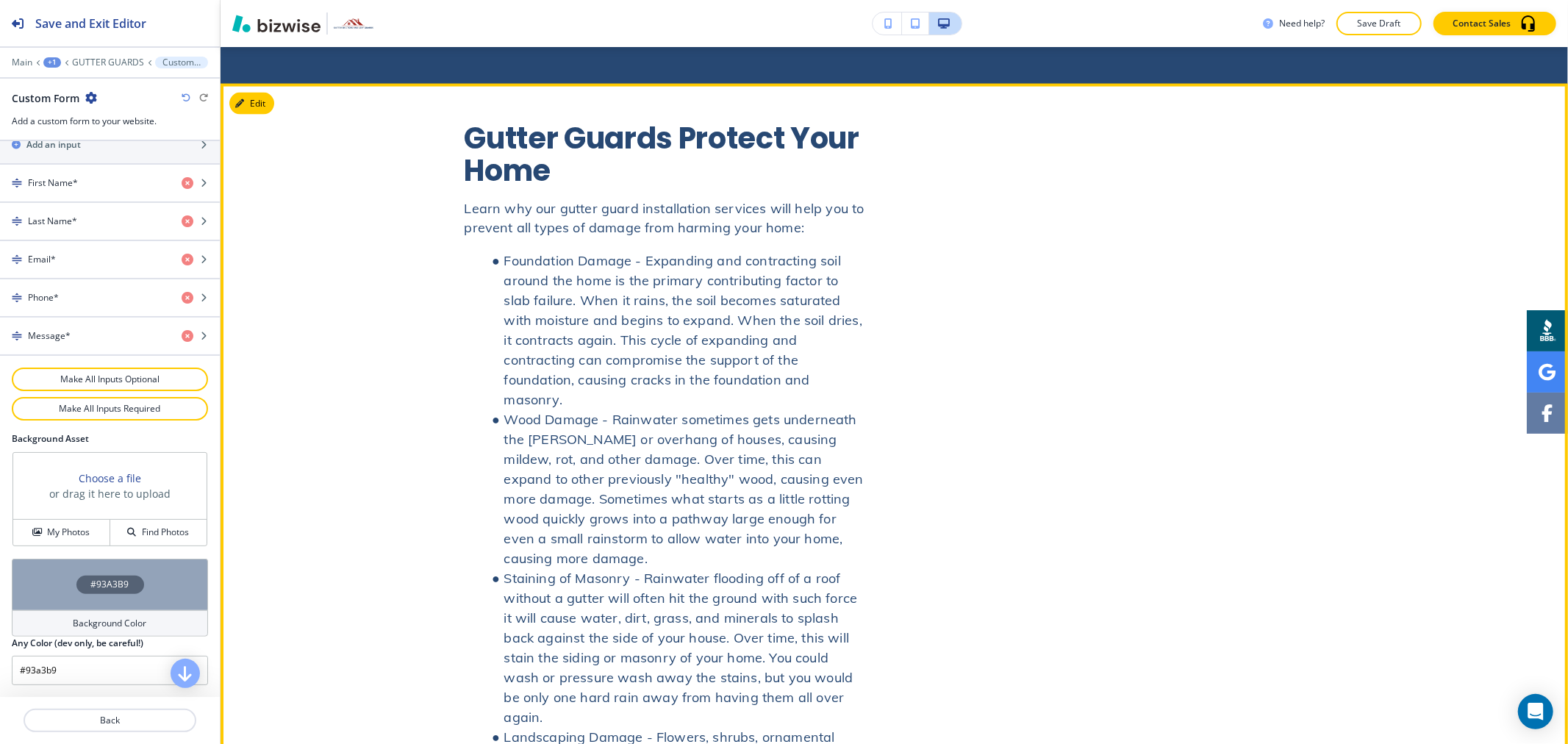
scroll to position [2122, 0]
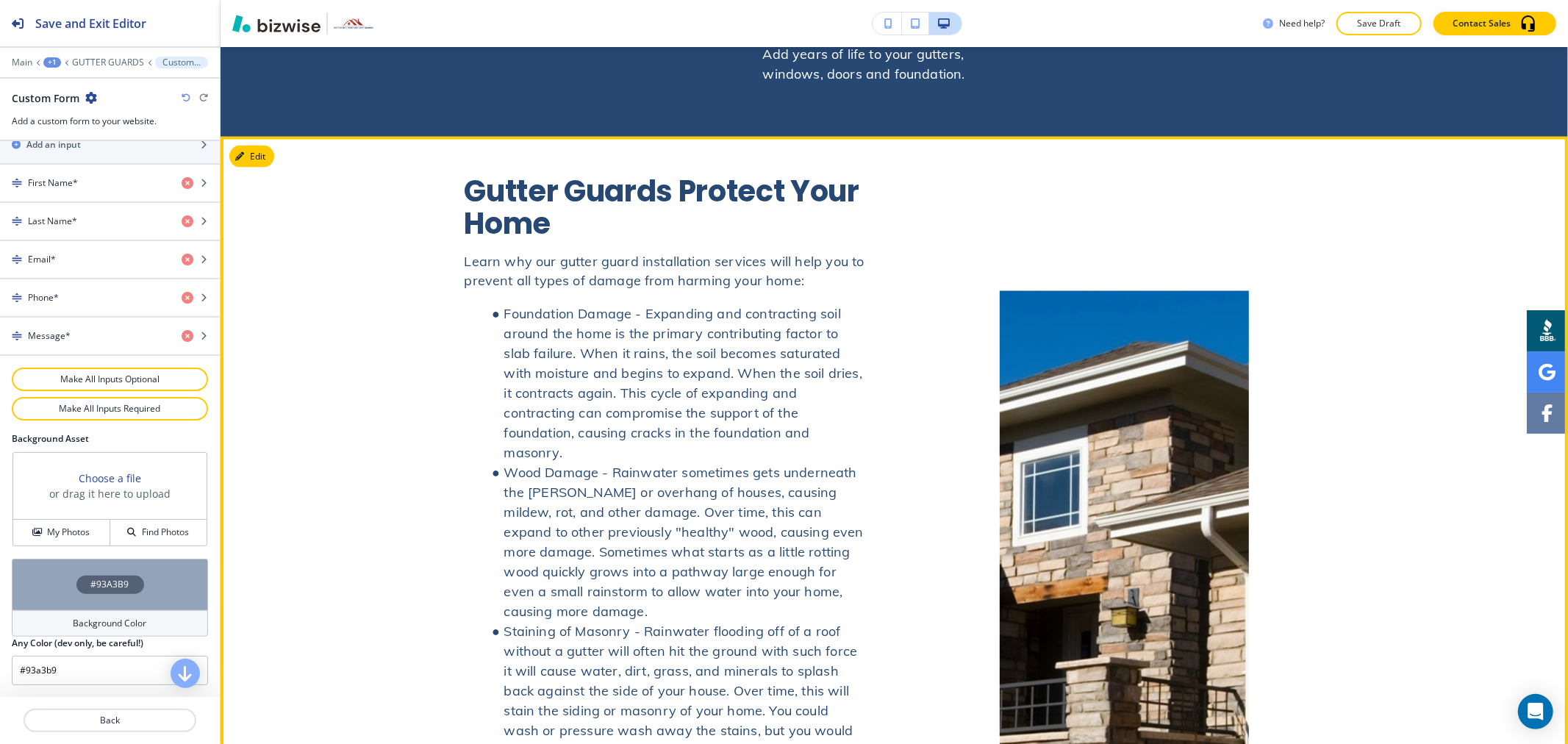
click at [270, 137] on section "Gutter Guards Protect Your Home Learn why our gutter guard installation service…" at bounding box center [894, 563] width 1348 height 854
click at [258, 146] on button "Edit This Section" at bounding box center [279, 157] width 99 height 22
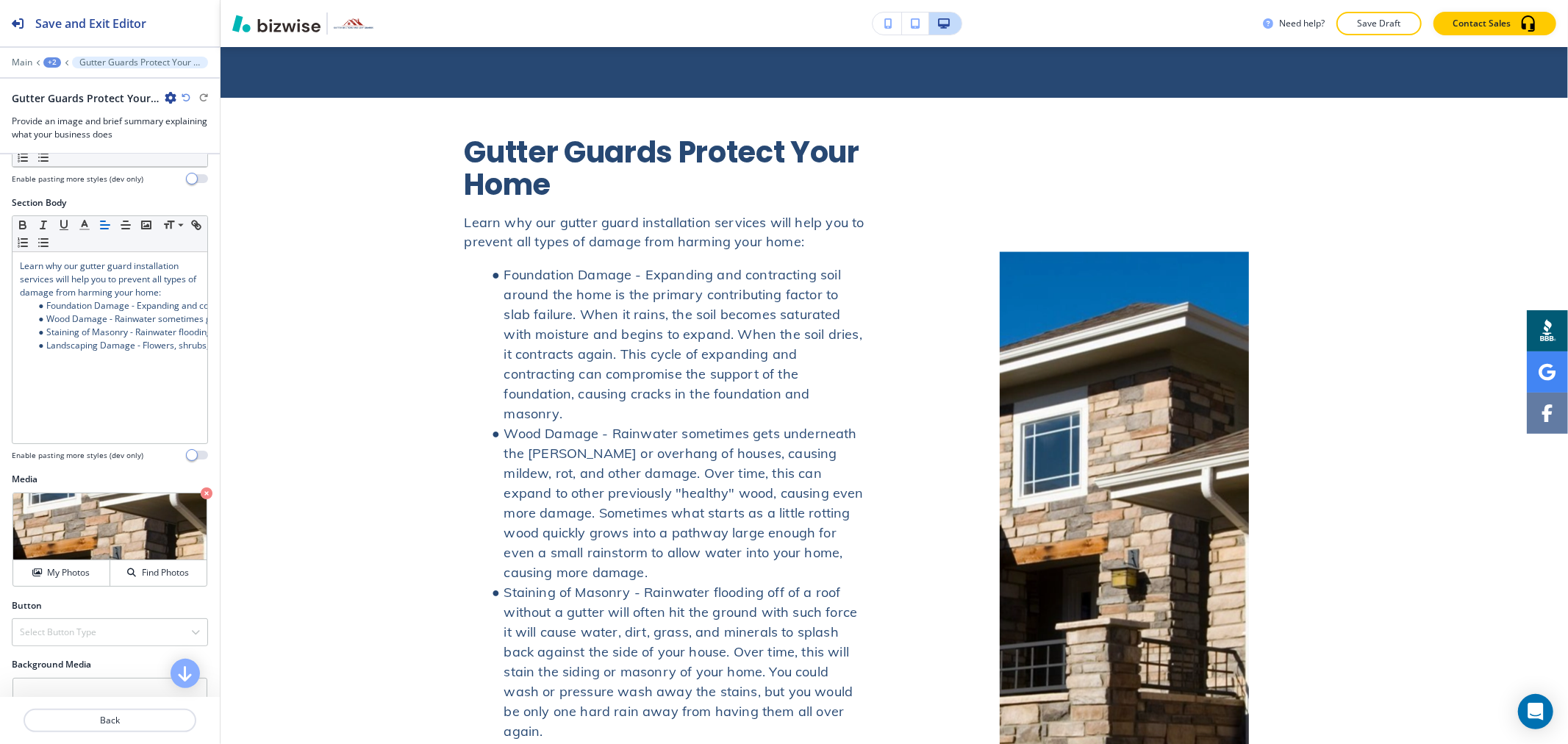
scroll to position [480, 0]
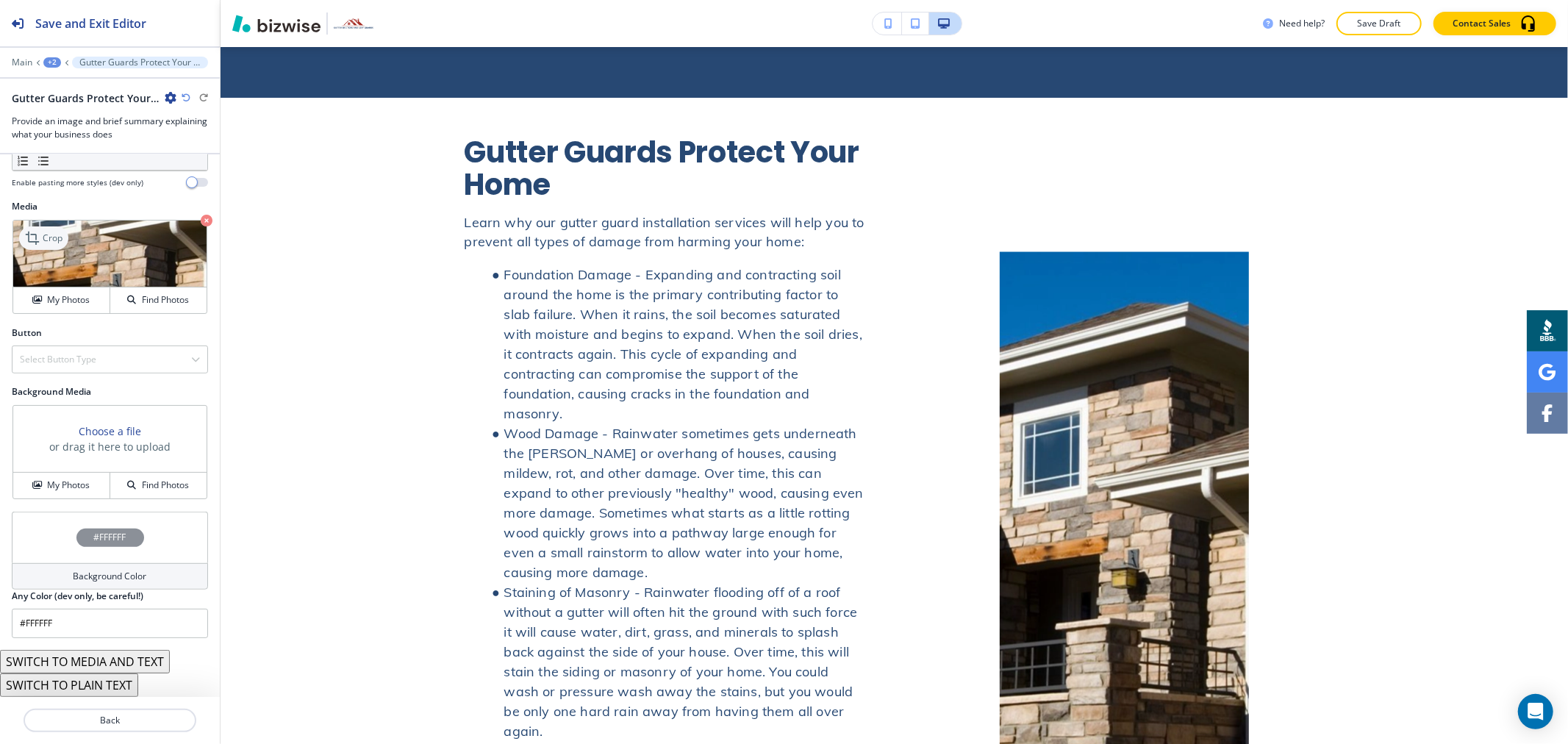
click at [39, 233] on icon at bounding box center [34, 238] width 18 height 18
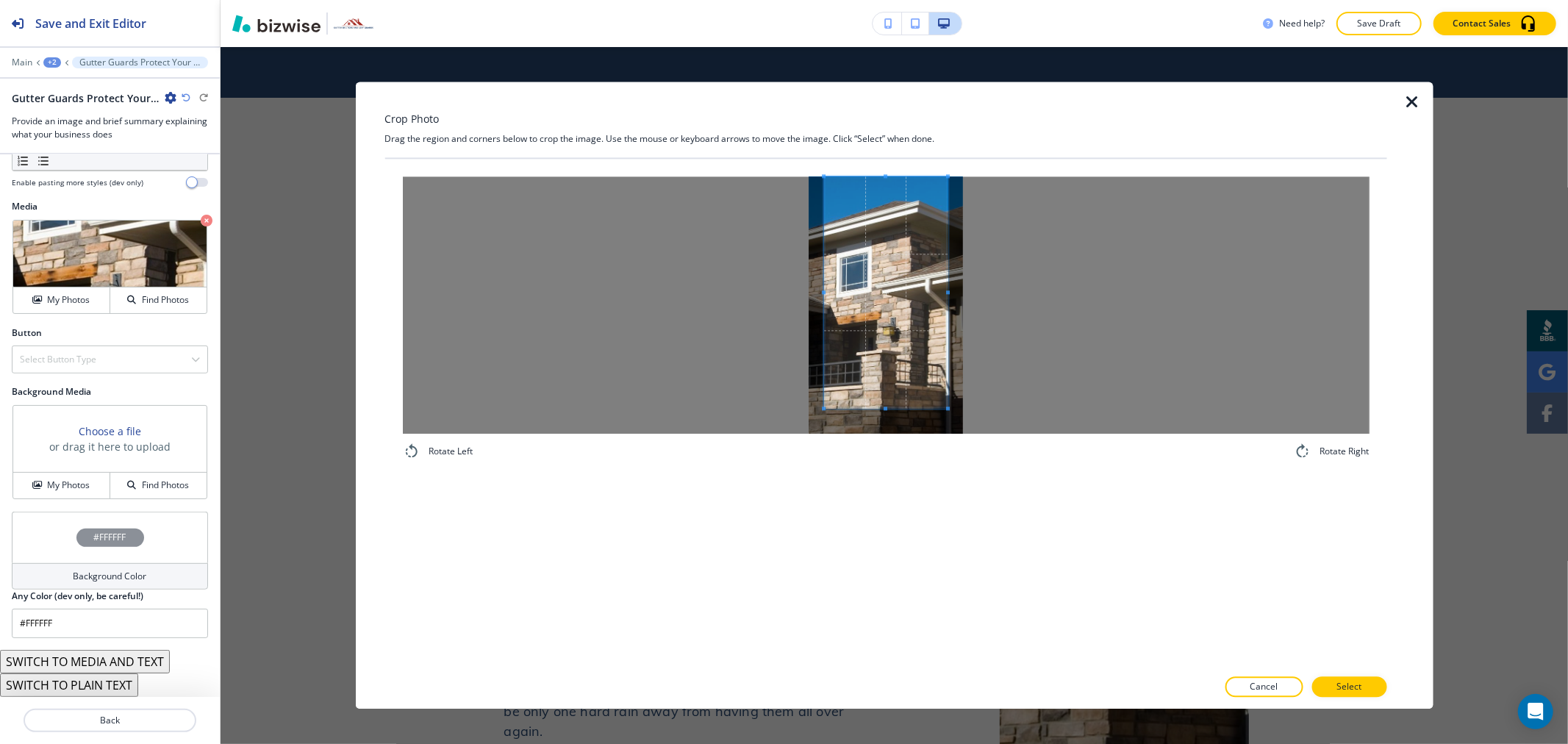
click at [887, 151] on div "Crop Photo Drag the region and corners below to crop the image. Use the mouse o…" at bounding box center [886, 395] width 1002 height 627
click at [887, 406] on span at bounding box center [886, 292] width 123 height 231
click at [859, 537] on div "Rotate Left Rotate Right" at bounding box center [886, 413] width 1002 height 508
click at [1369, 687] on button "Select" at bounding box center [1349, 687] width 75 height 21
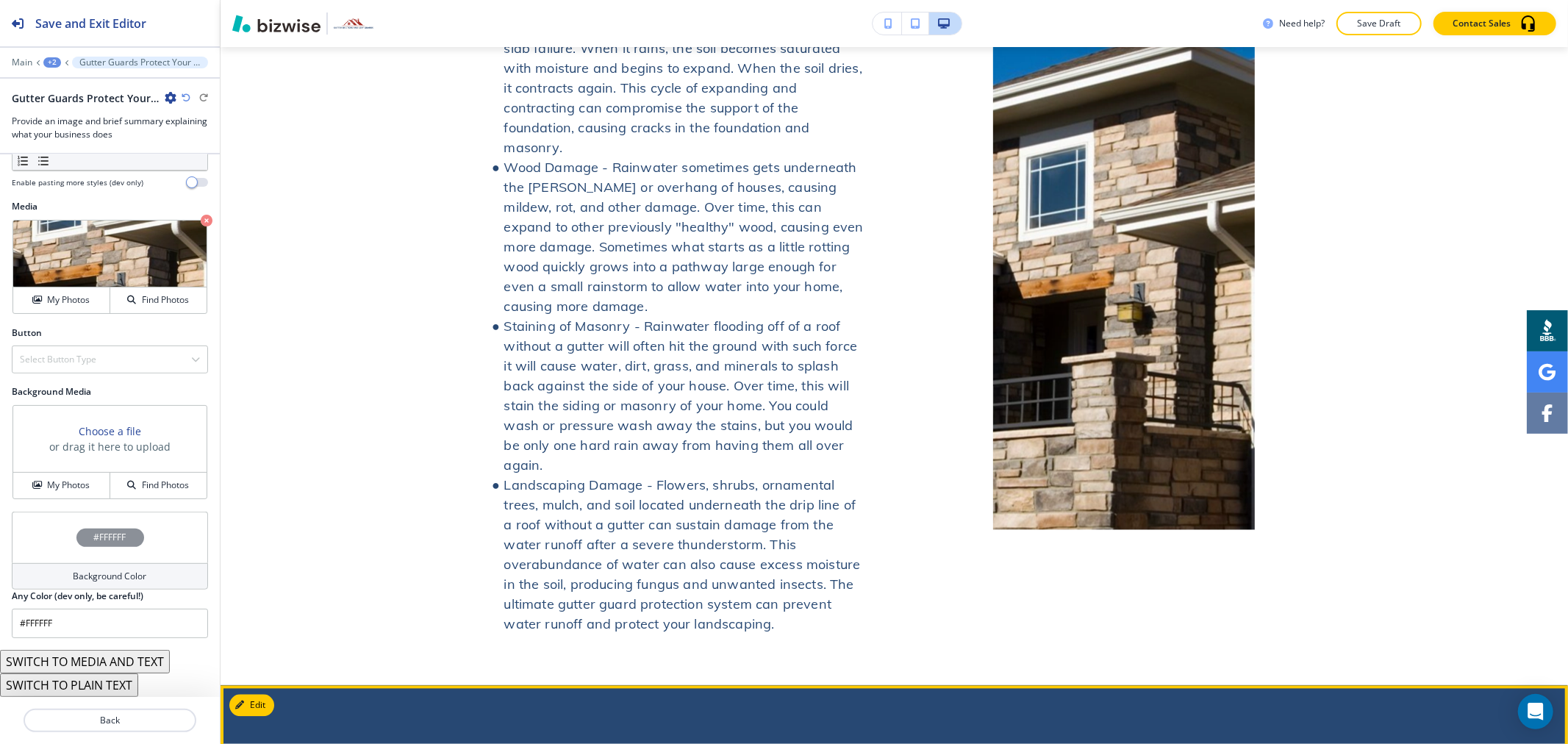
scroll to position [2161, 0]
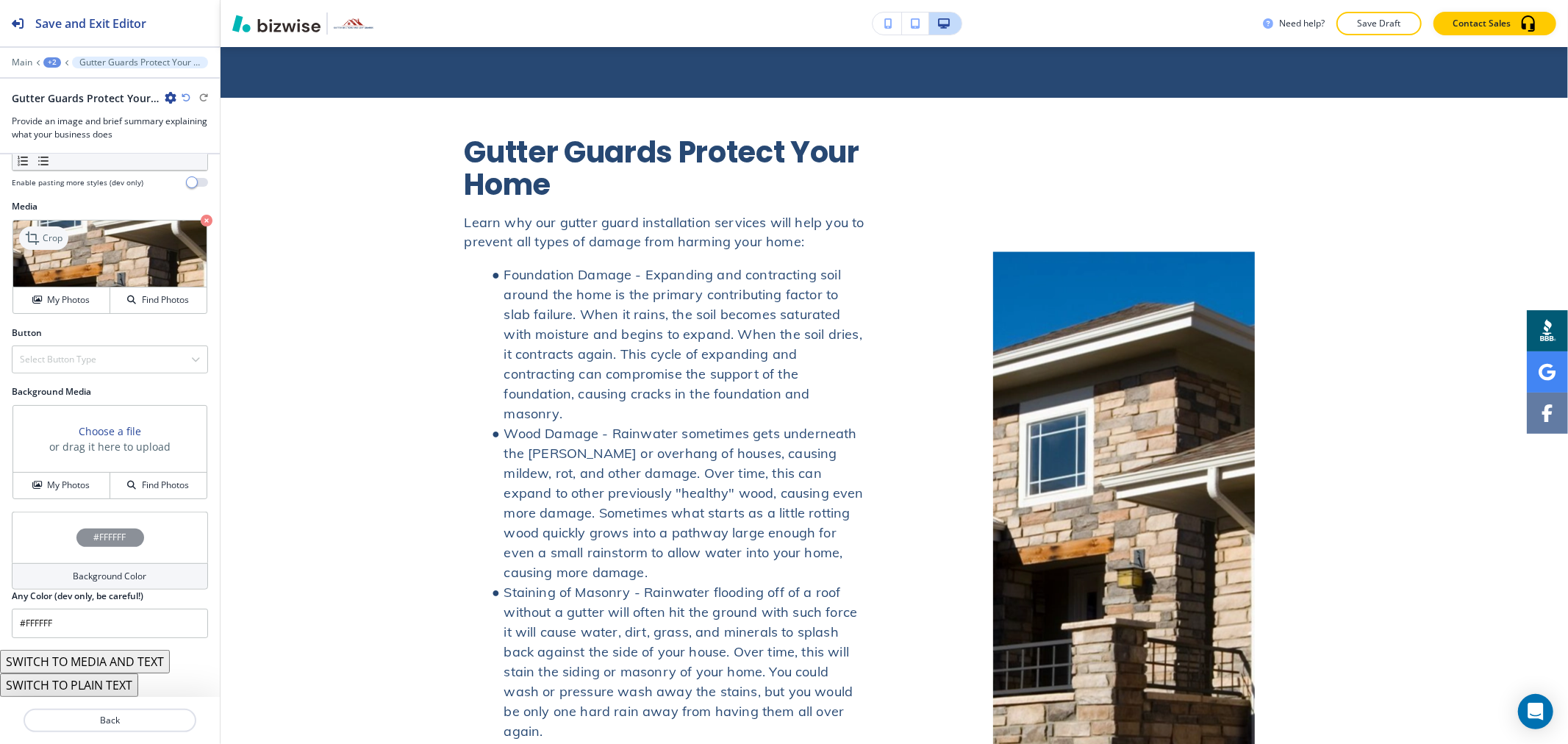
click at [65, 234] on div "Crop" at bounding box center [44, 238] width 49 height 24
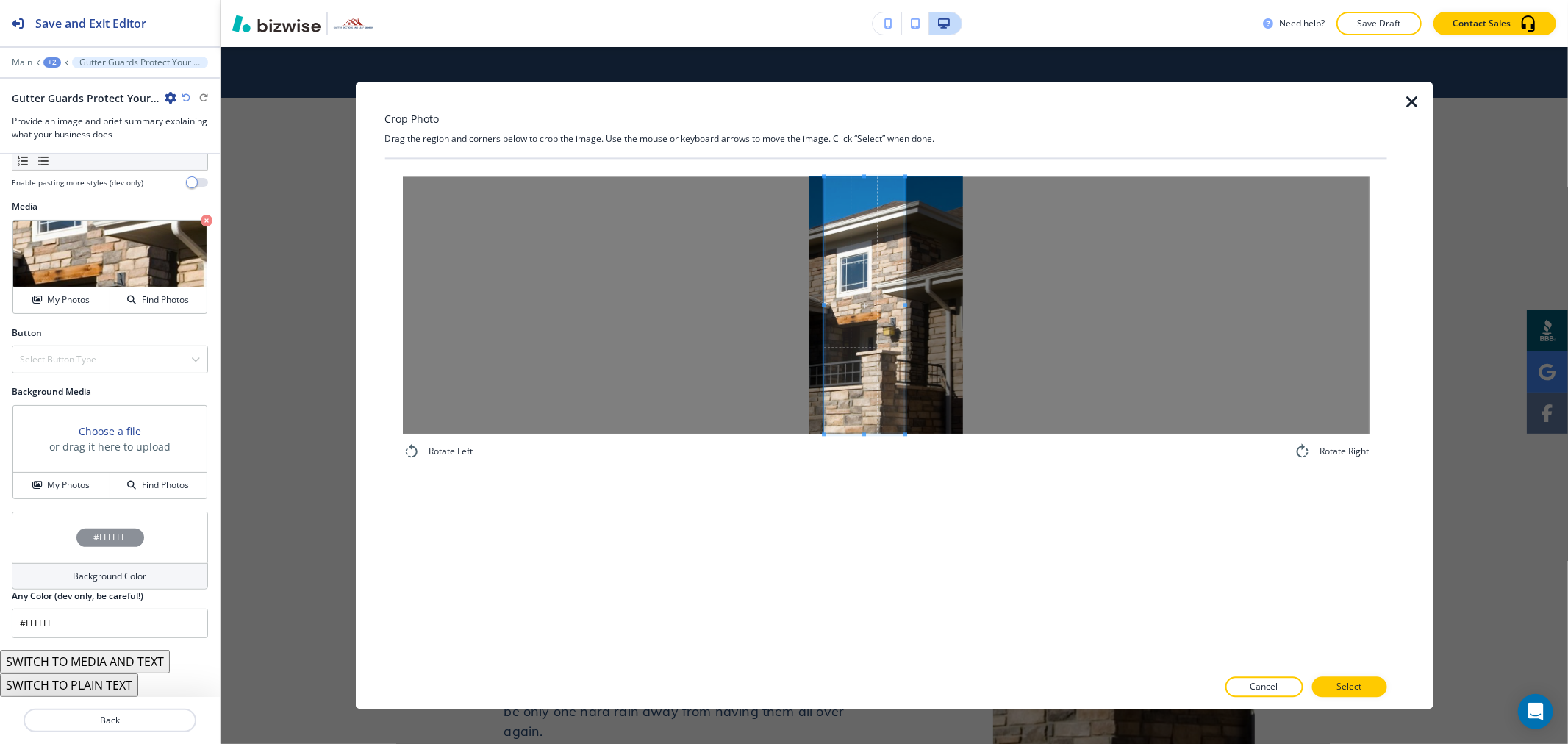
click at [906, 314] on span at bounding box center [905, 304] width 4 height 257
click at [1345, 682] on p "Select" at bounding box center [1348, 687] width 25 height 13
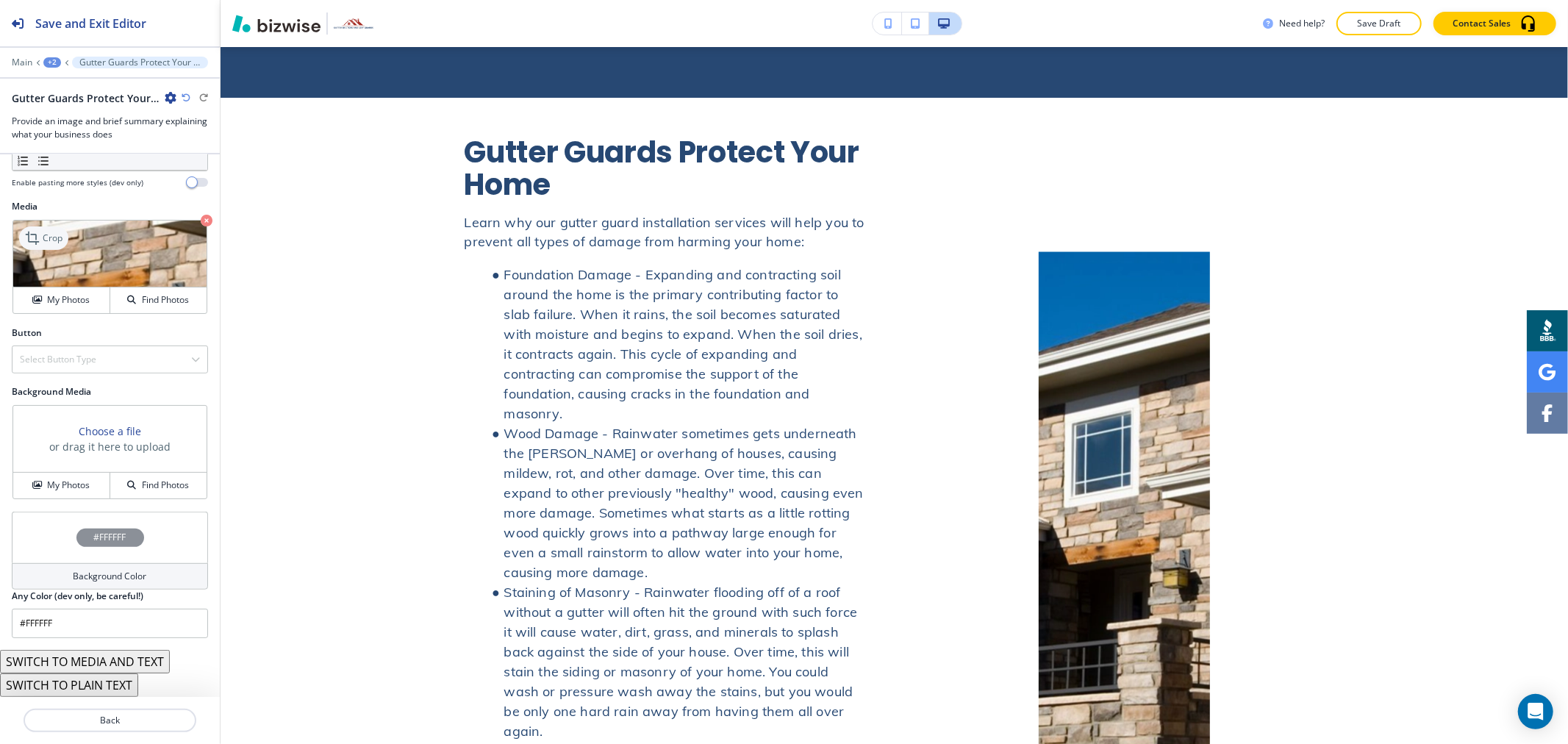
click at [37, 240] on icon at bounding box center [34, 238] width 18 height 18
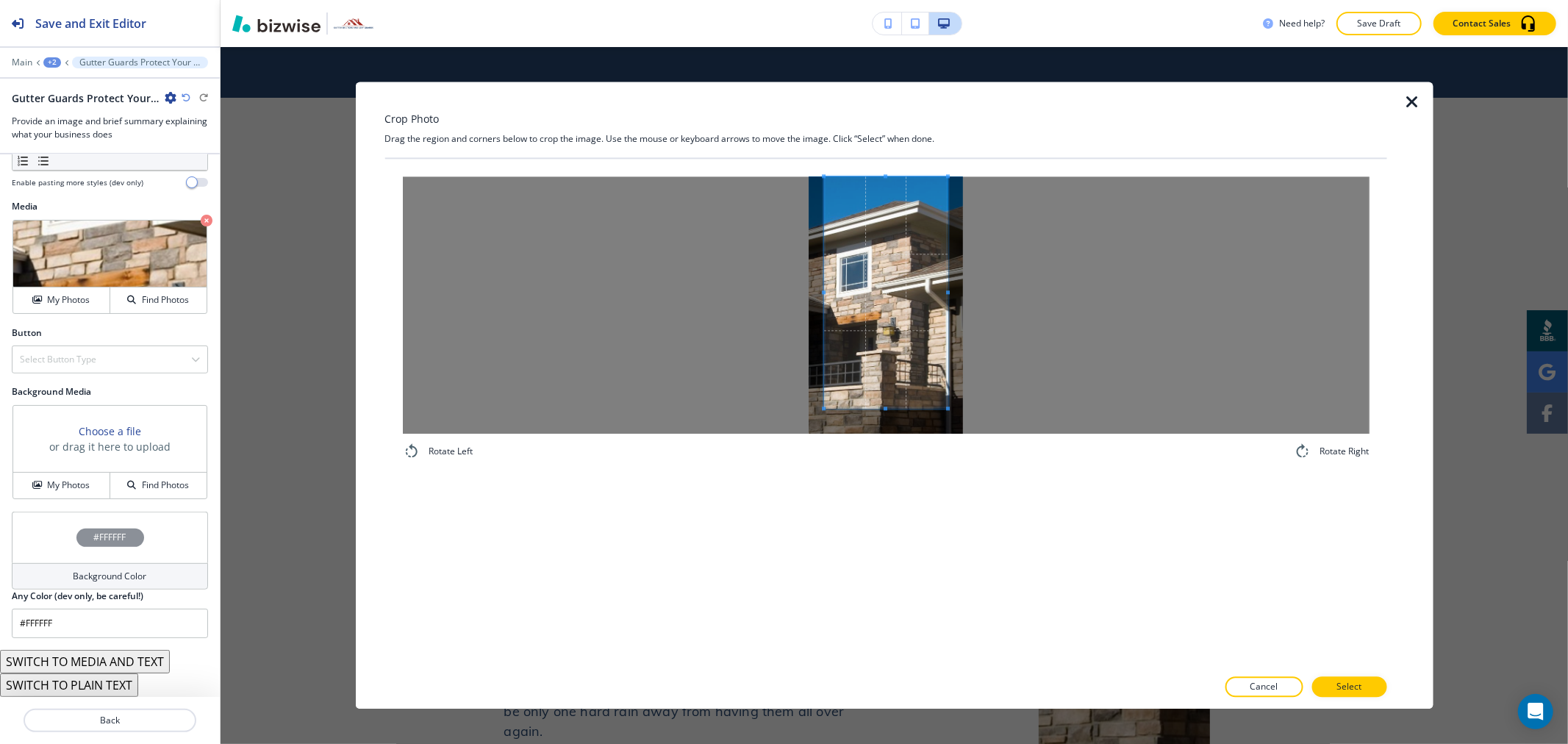
click at [887, 149] on div "Crop Photo Drag the region and corners below to crop the image. Use the mouse o…" at bounding box center [886, 395] width 1002 height 627
click at [752, 292] on div at bounding box center [886, 304] width 967 height 257
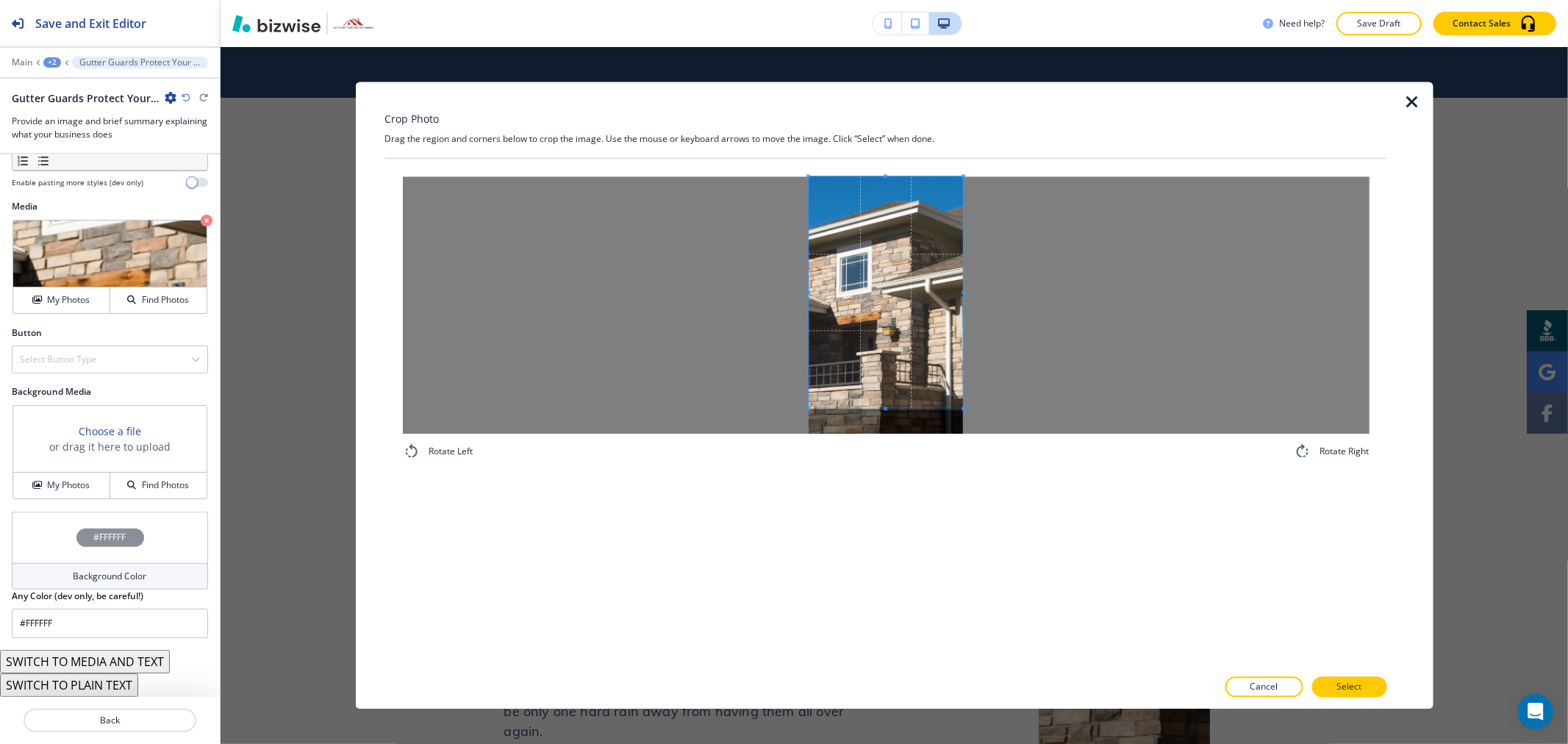
click at [1022, 320] on div at bounding box center [886, 304] width 967 height 257
click at [904, 577] on div "Rotate Left Rotate Right" at bounding box center [886, 413] width 1002 height 508
click at [1334, 681] on button "Select" at bounding box center [1349, 687] width 75 height 21
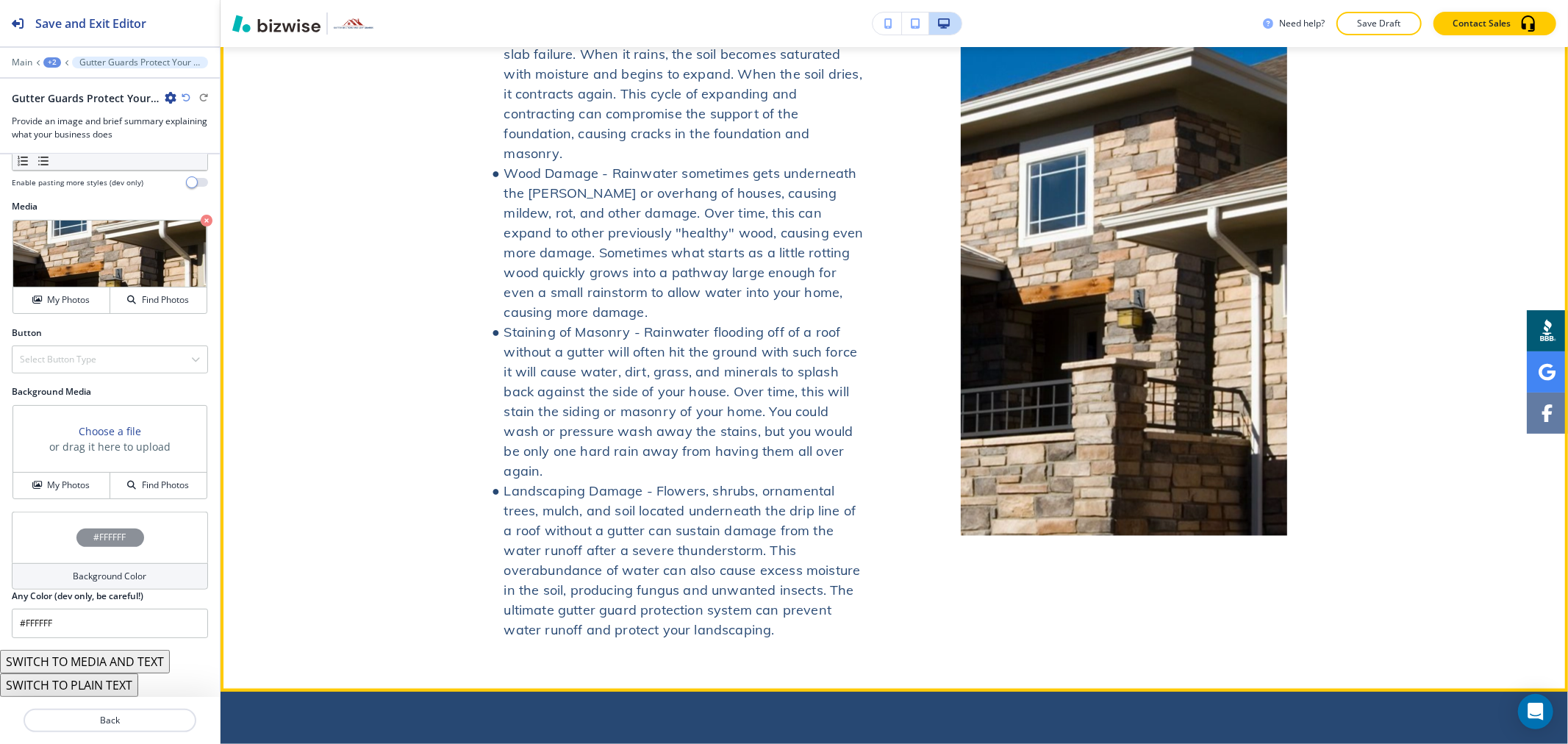
scroll to position [2569, 0]
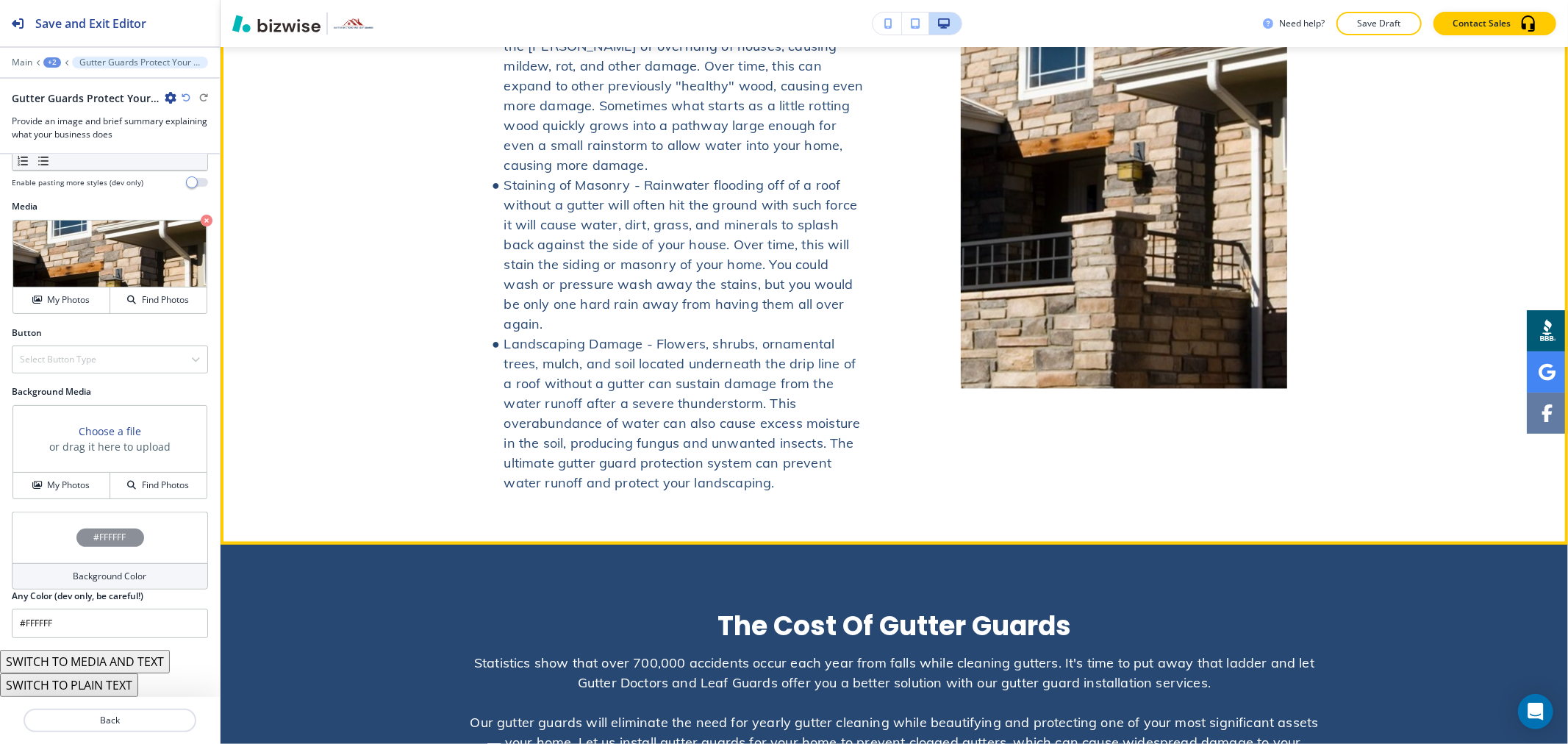
click at [1133, 338] on div "Gutter Guards Protect Your Home Learn why our gutter guard installation service…" at bounding box center [895, 117] width 860 height 778
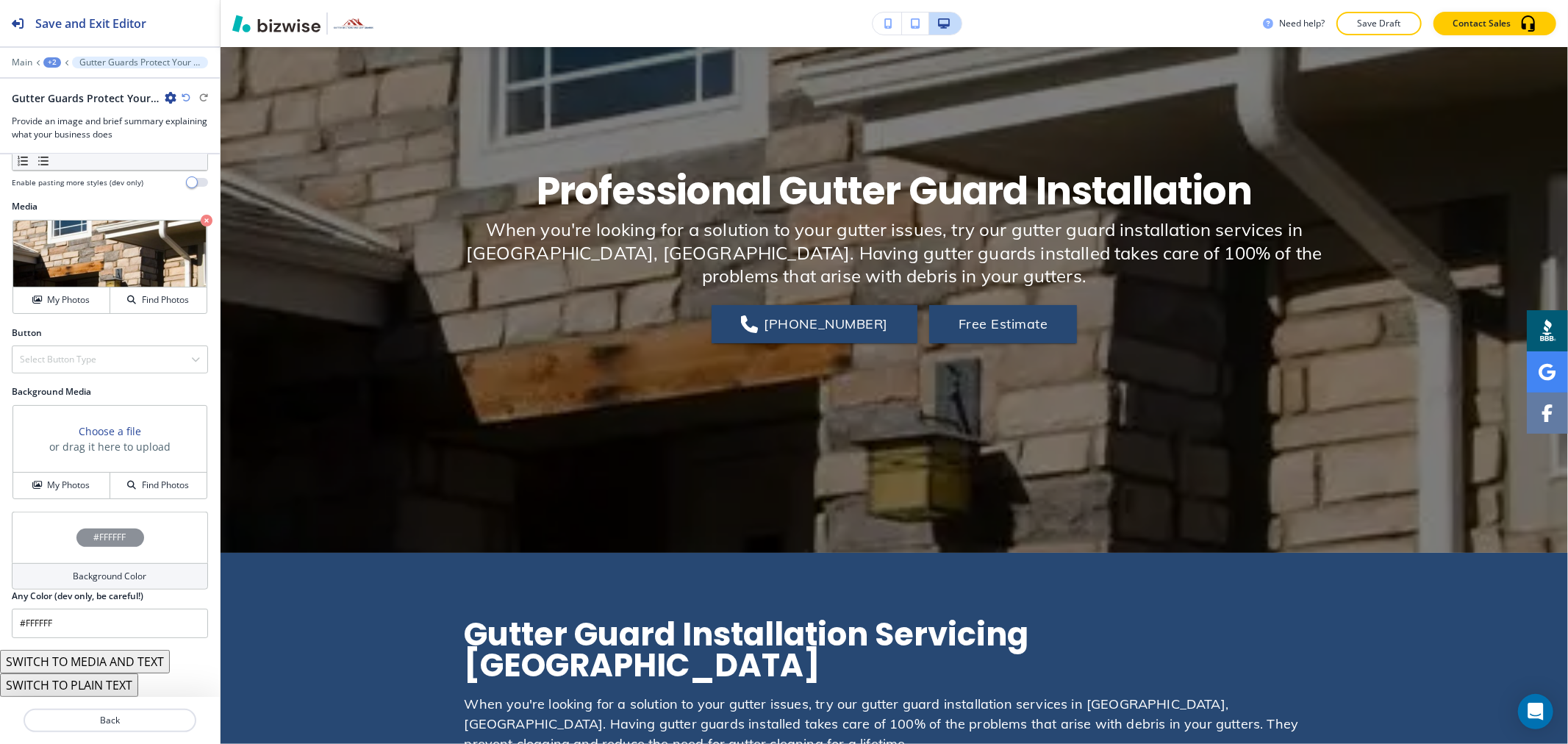
scroll to position [0, 0]
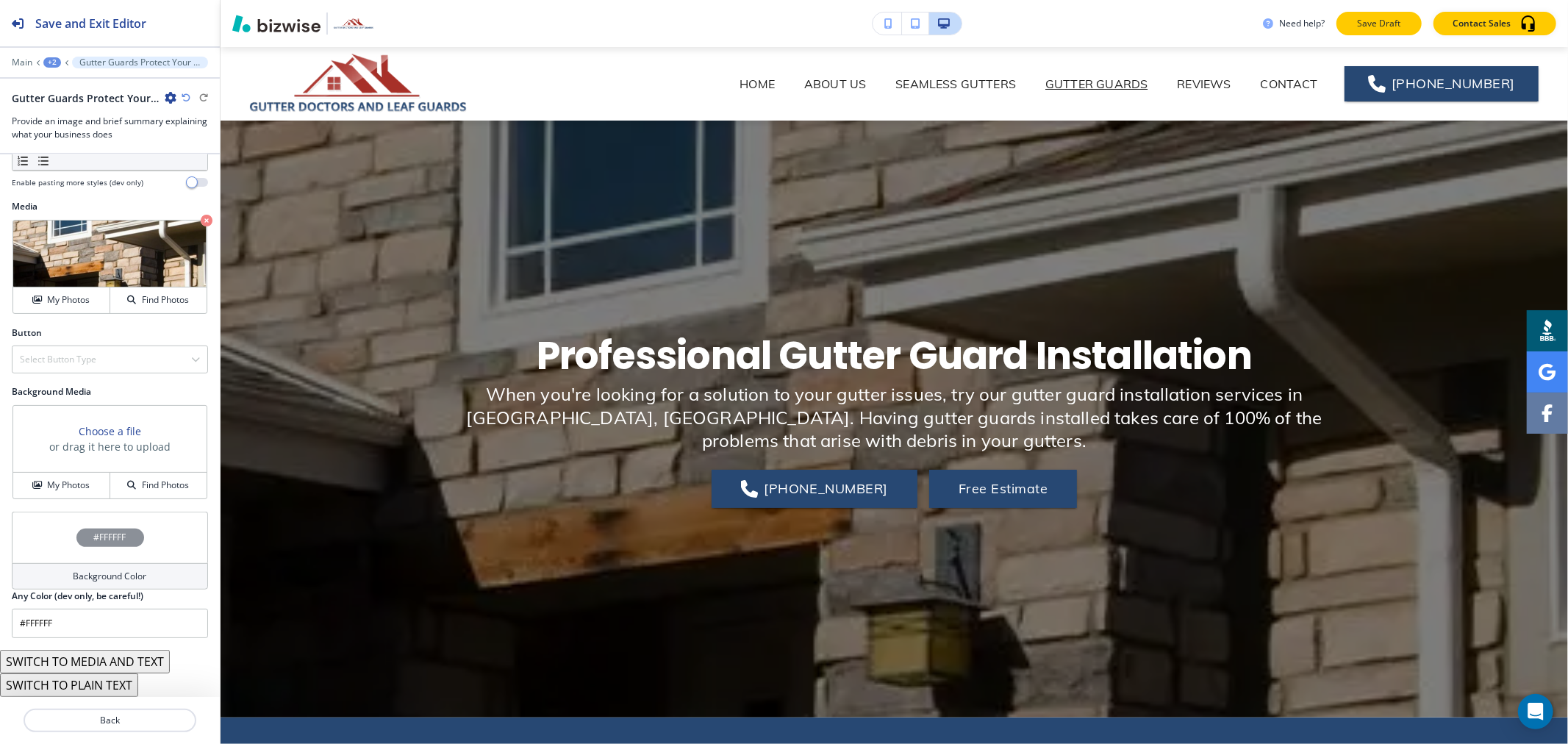
click at [1373, 28] on p "Save Draft" at bounding box center [1379, 24] width 47 height 13
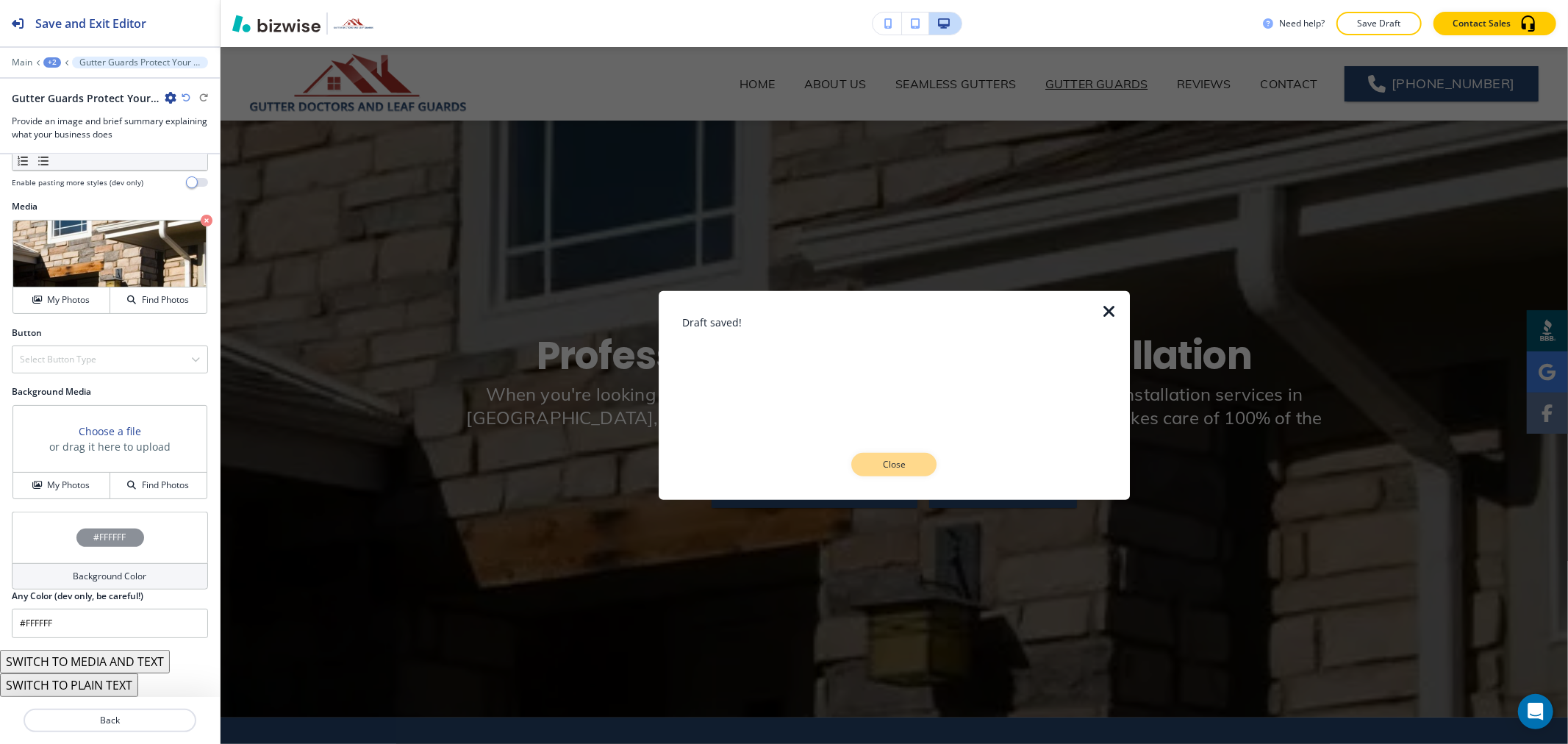
click at [910, 467] on p "Close" at bounding box center [894, 464] width 47 height 13
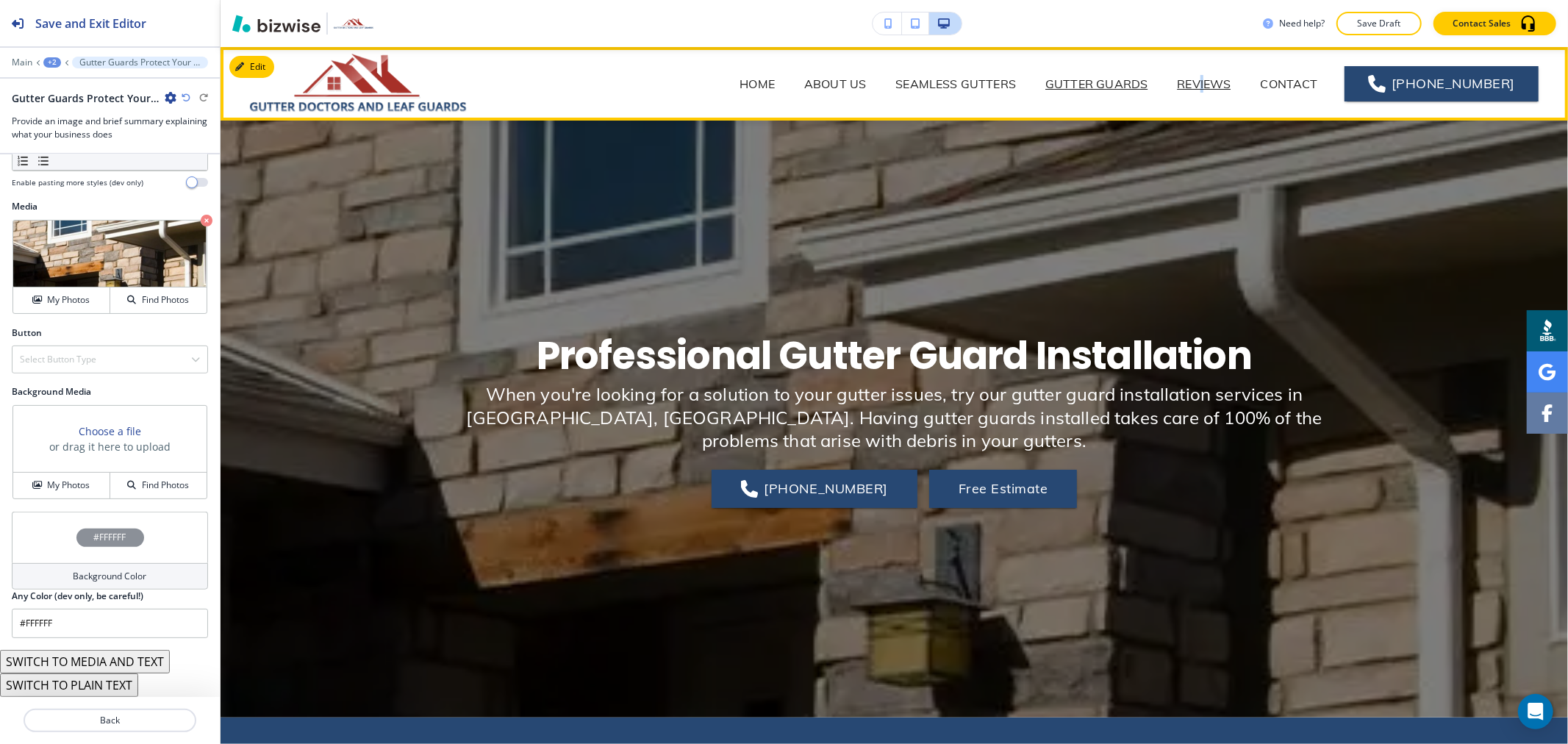
click at [1213, 83] on p "REVIEWS" at bounding box center [1204, 84] width 54 height 18
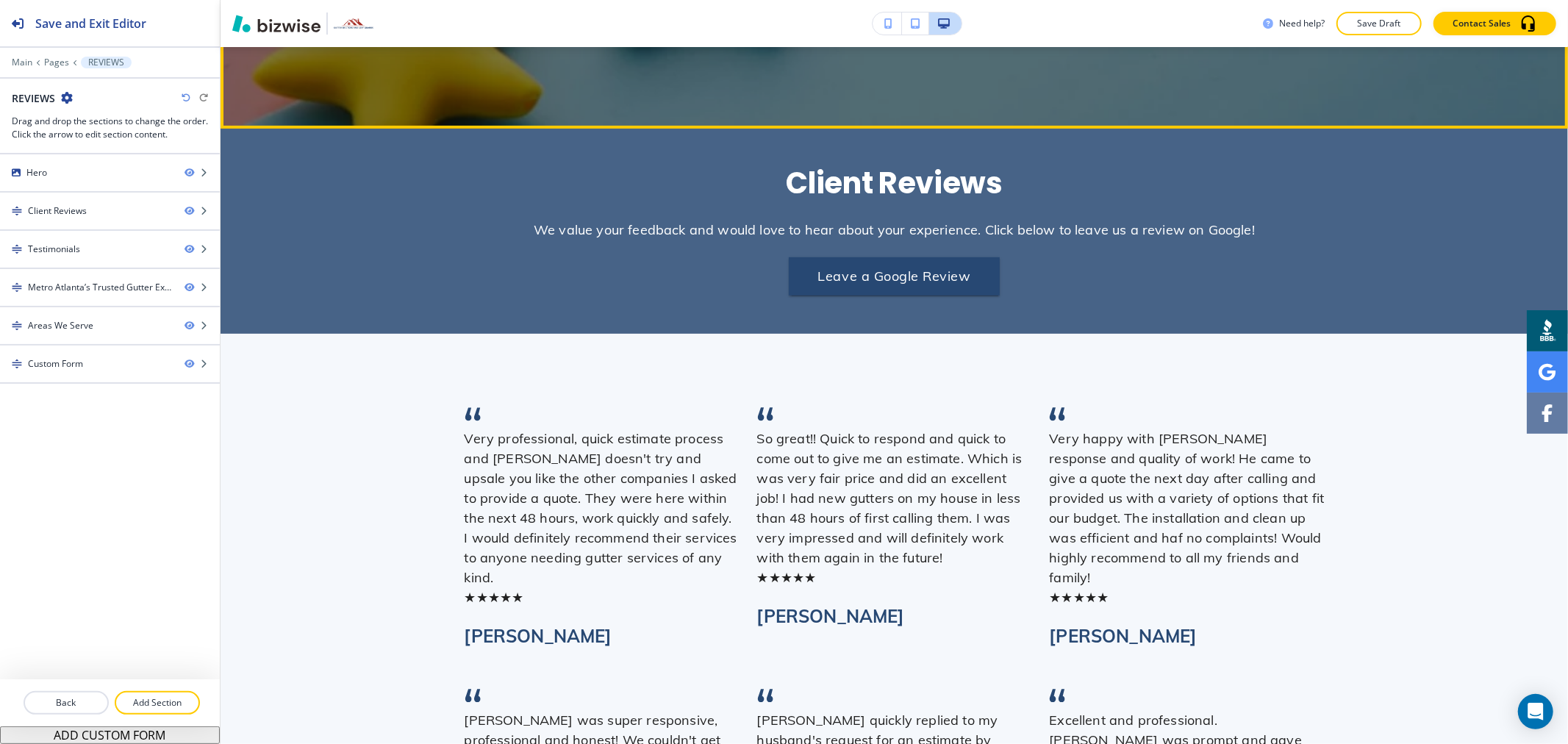
scroll to position [652, 0]
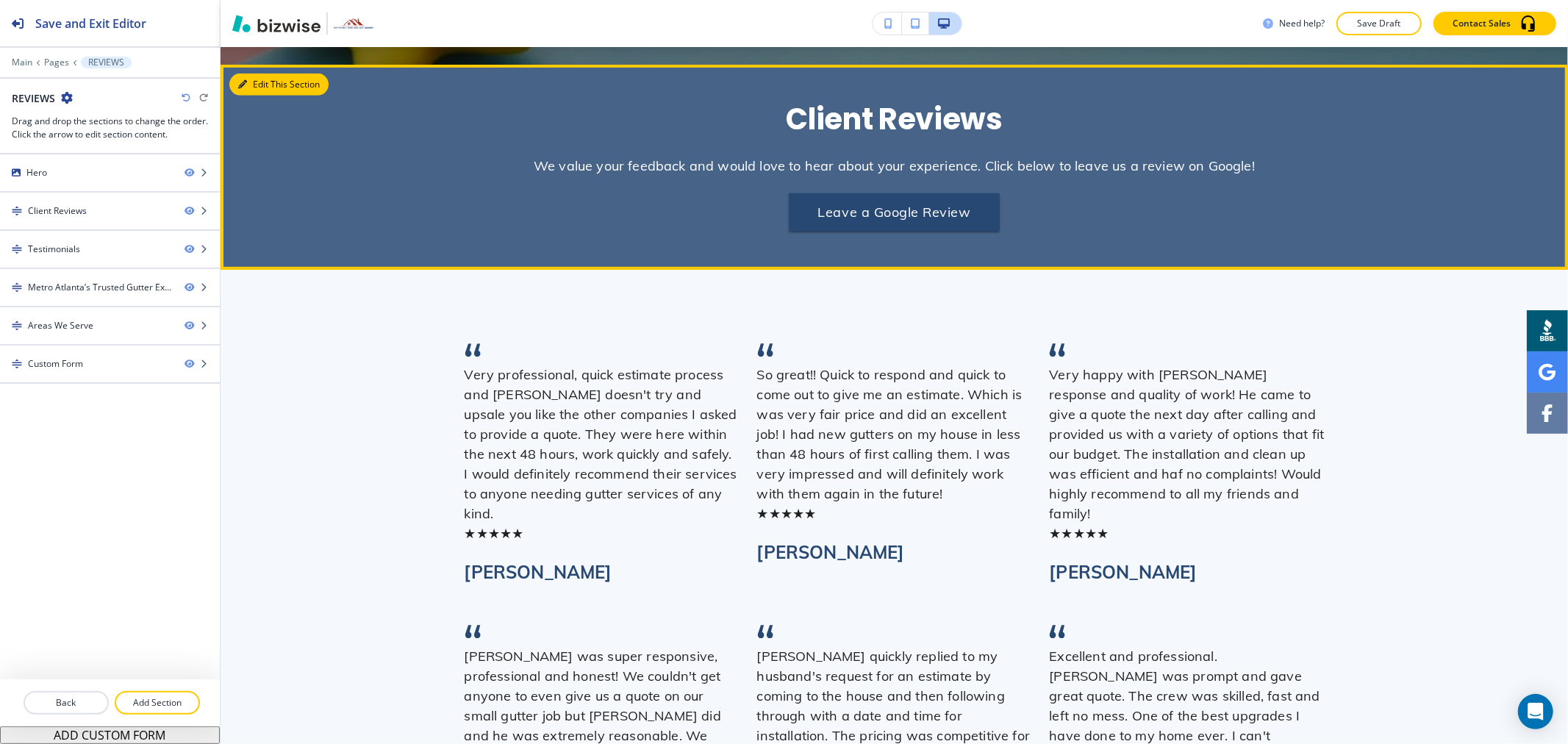
click at [253, 86] on button "Edit This Section" at bounding box center [279, 84] width 99 height 22
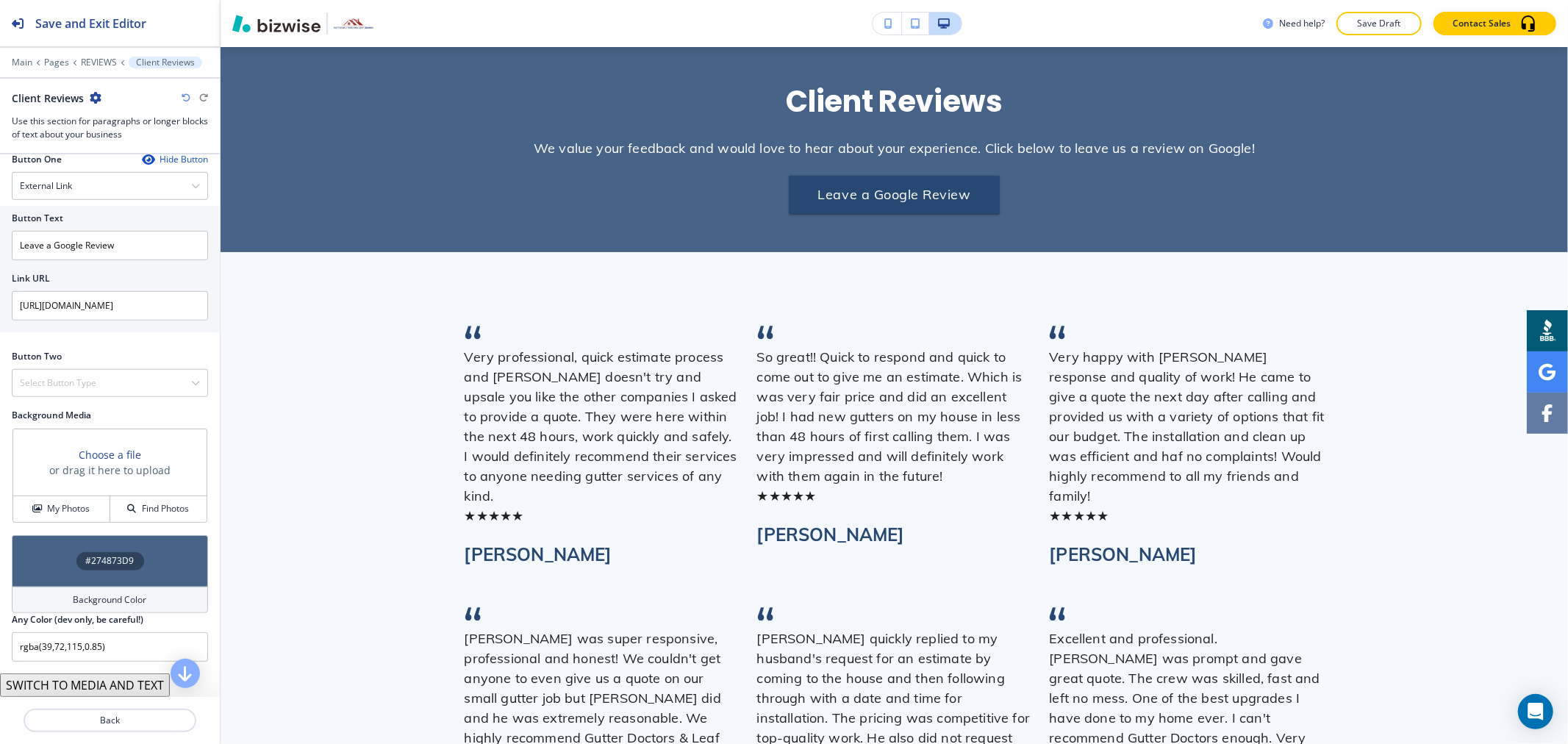
click at [121, 604] on h4 "Background Color" at bounding box center [110, 600] width 73 height 13
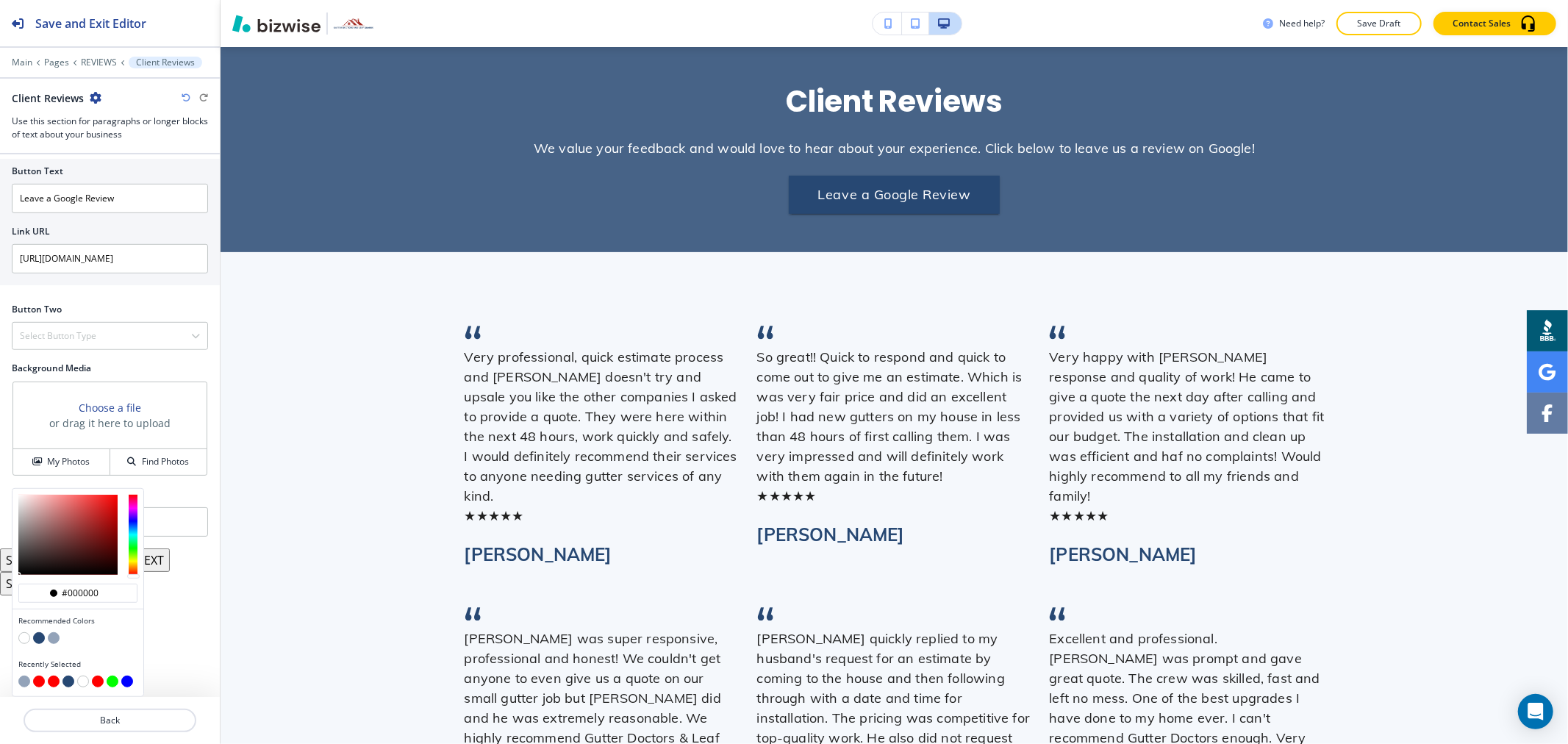
click at [28, 636] on button "button" at bounding box center [25, 638] width 12 height 12
type input "#FFFFFF"
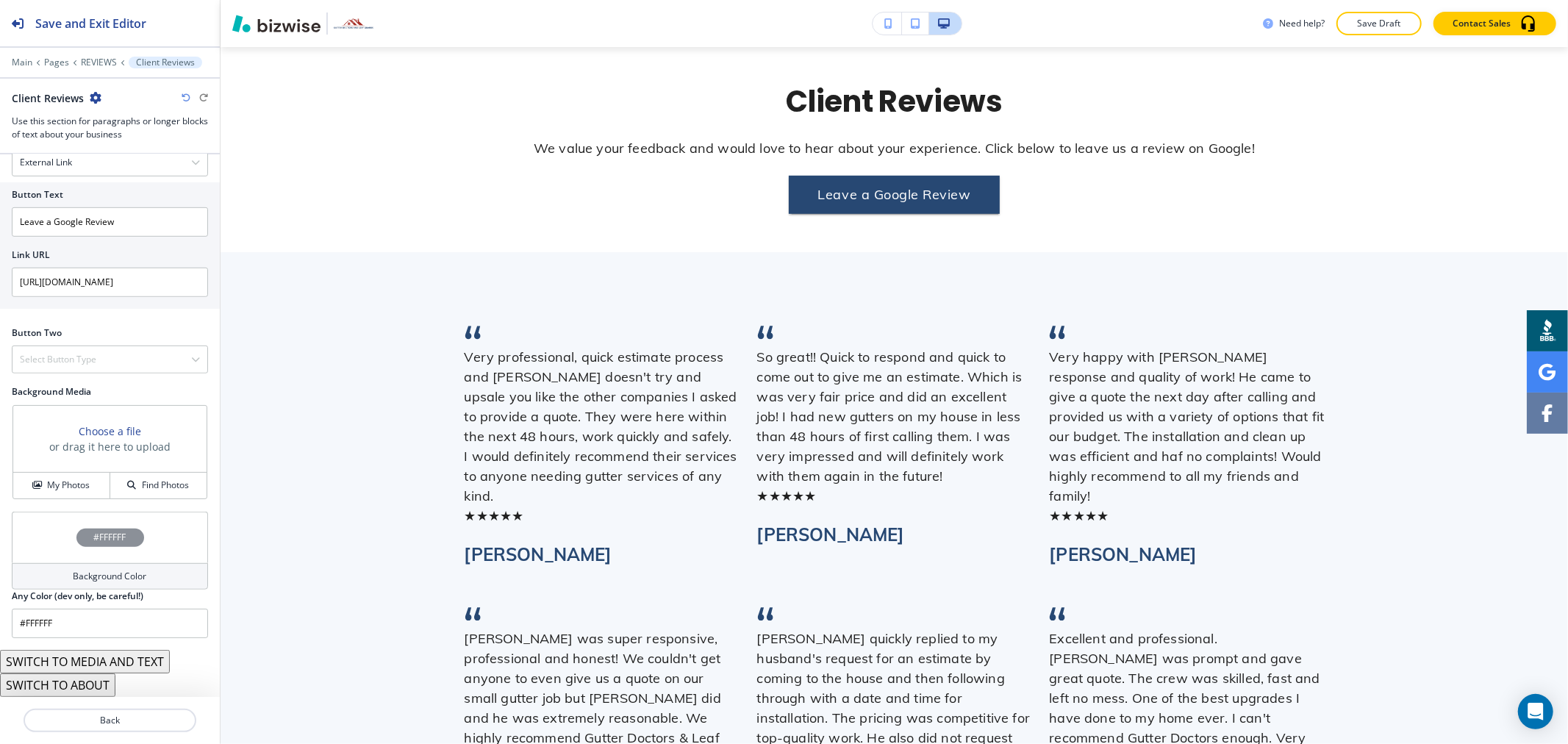
scroll to position [678, 0]
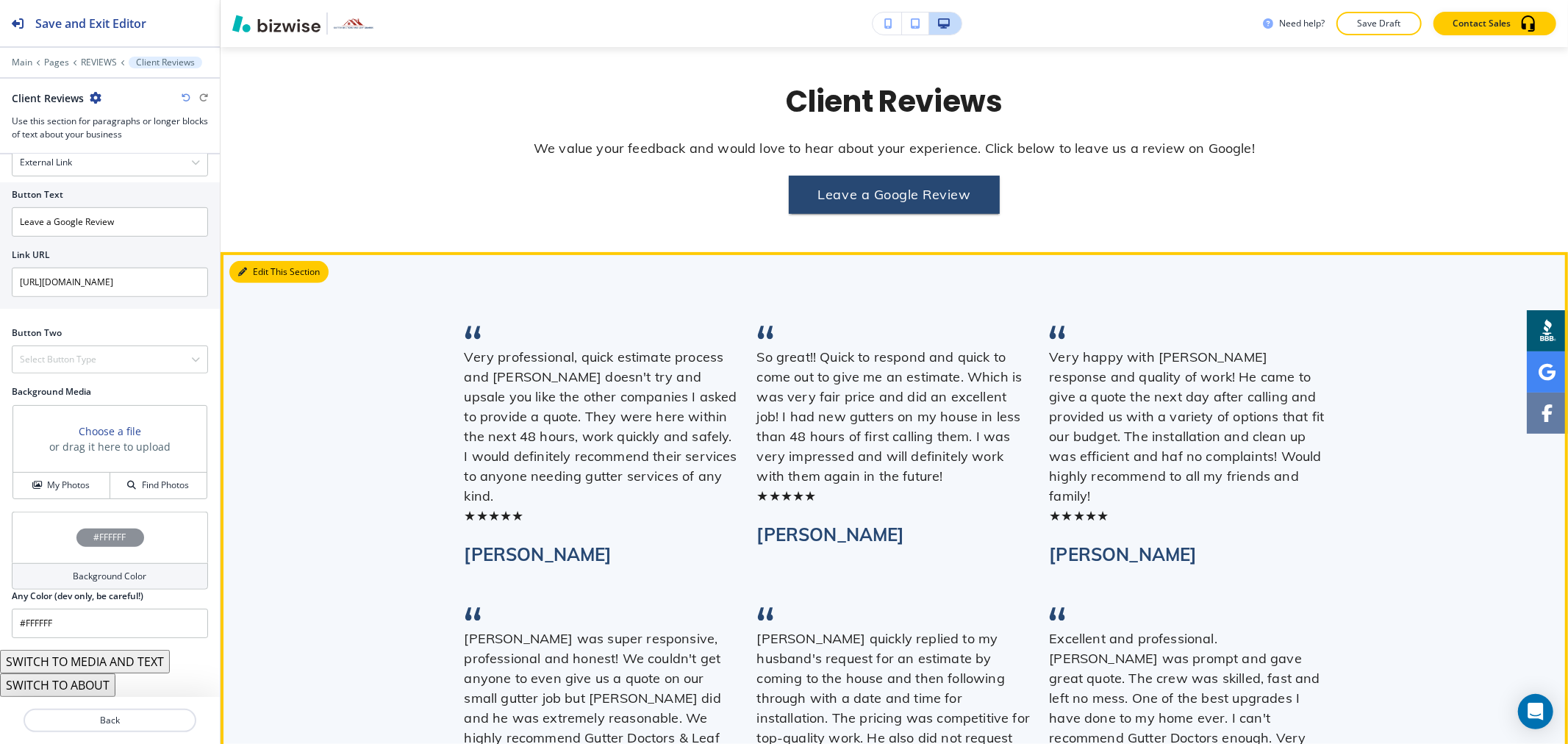
click at [252, 275] on button "Edit This Section" at bounding box center [279, 272] width 99 height 22
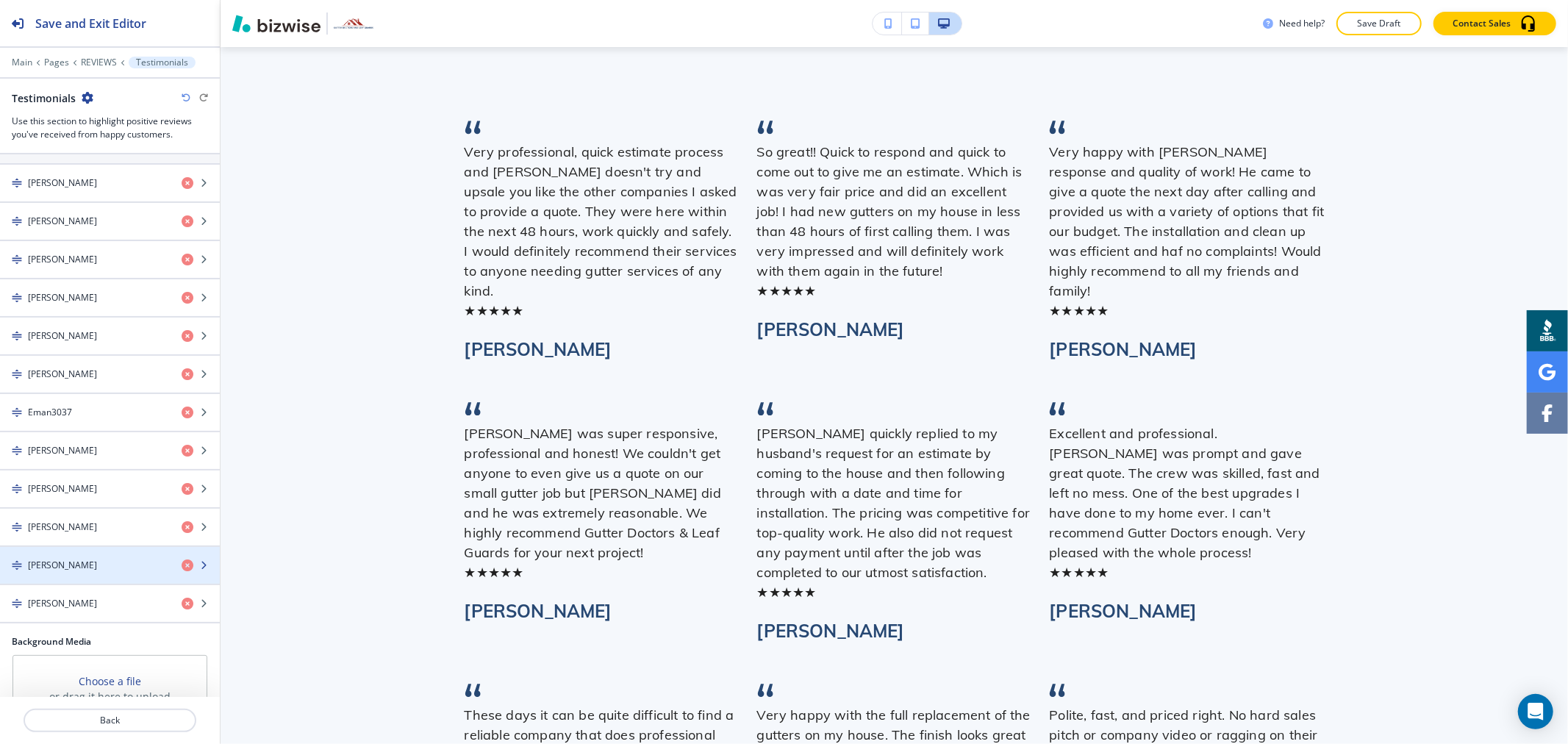
scroll to position [500, 0]
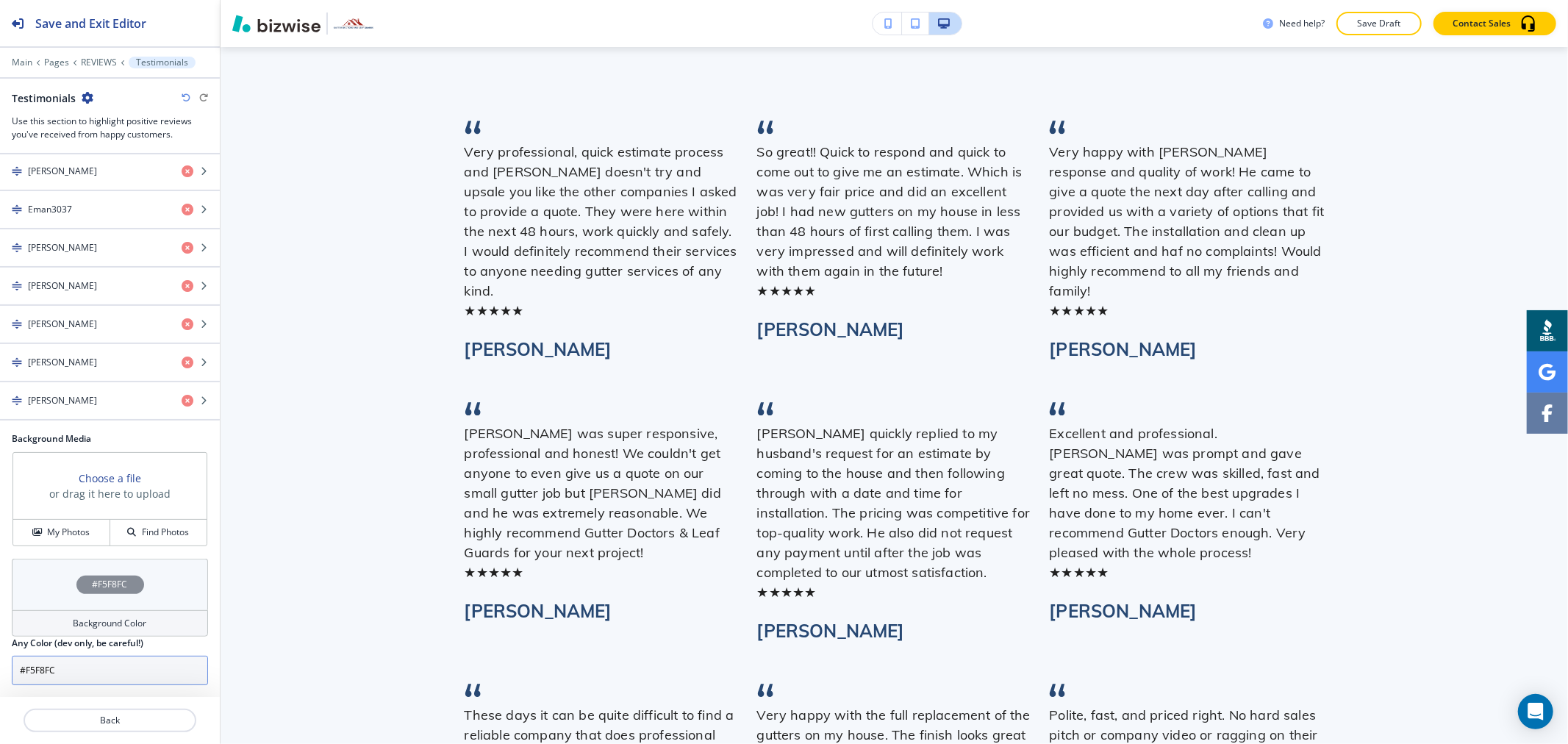
click at [89, 663] on input "#F5F8FC" at bounding box center [110, 669] width 196 height 29
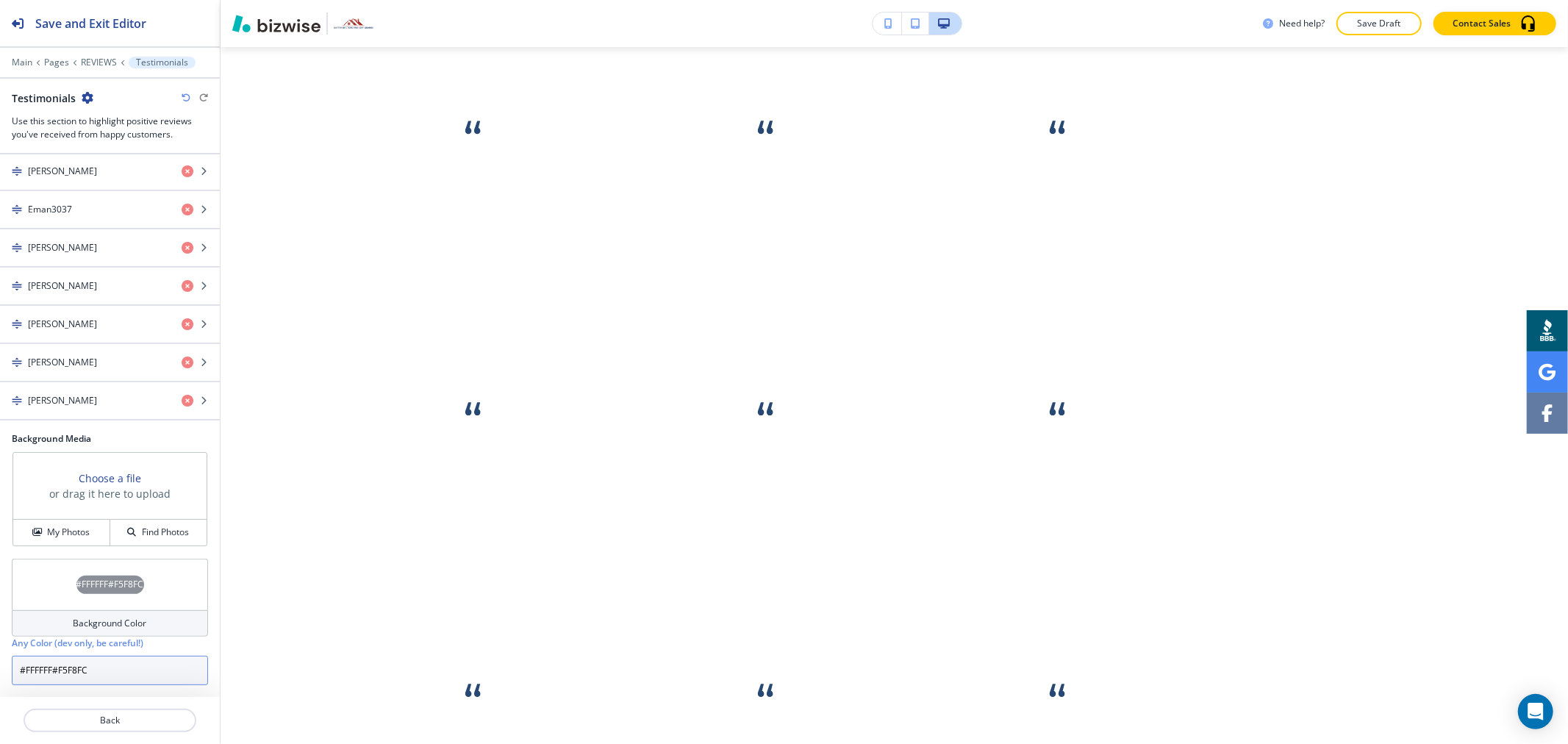
click at [113, 667] on input "#FFFFFF#F5F8FC" at bounding box center [110, 669] width 196 height 29
click at [114, 667] on input "#FFFFFF#F5F8FC" at bounding box center [110, 669] width 196 height 29
drag, startPoint x: 52, startPoint y: 666, endPoint x: -31, endPoint y: 400, distance: 278.6
click at [0, 0] on html "Save and Exit Editor Main Pages REVIEWS Testimonials Testimonials Use this sect…" at bounding box center [784, 0] width 1568 height 0
type input "#F5F8FC"
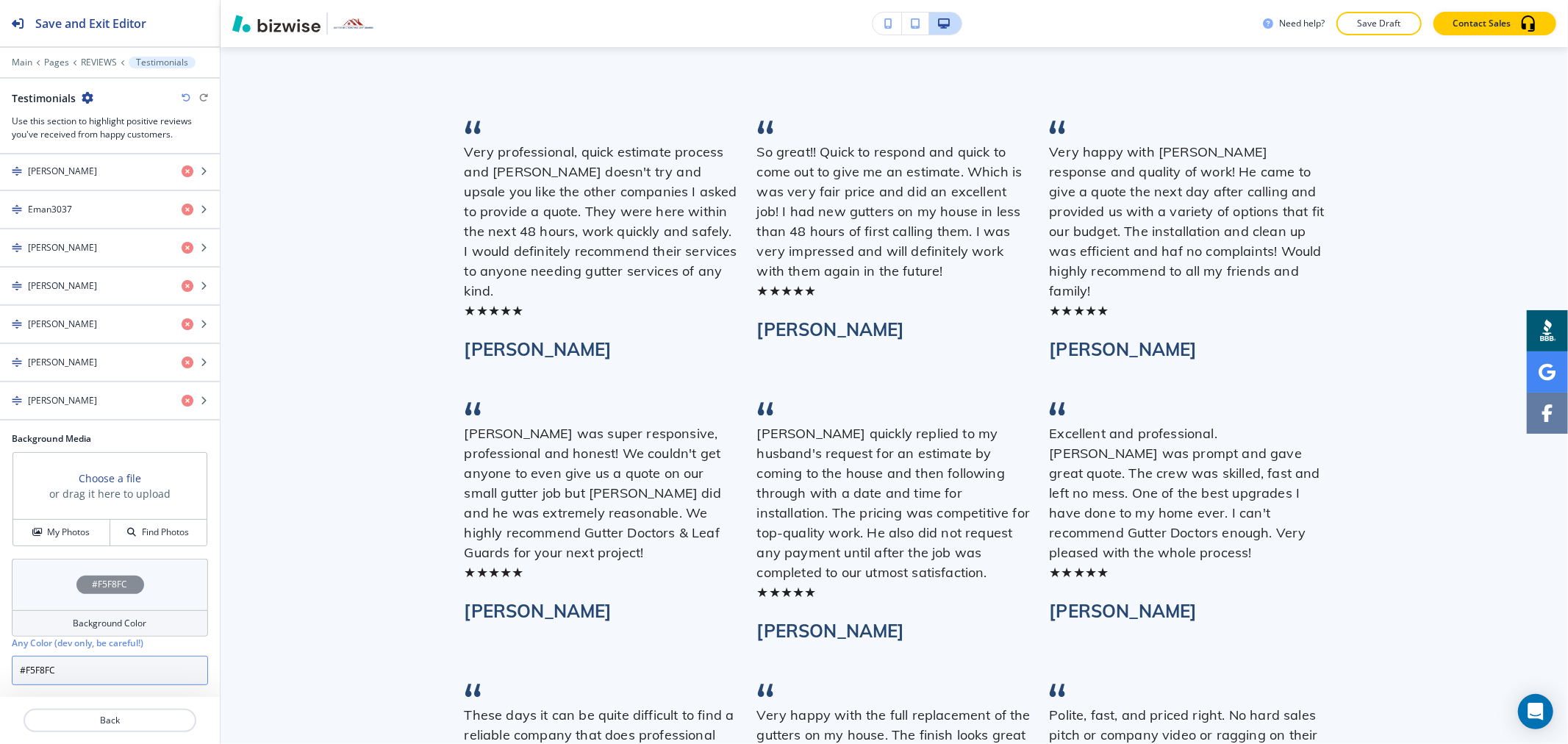
click at [87, 667] on input "#F5F8FC" at bounding box center [110, 669] width 196 height 29
click at [88, 667] on input "#F5F8FC" at bounding box center [110, 669] width 196 height 29
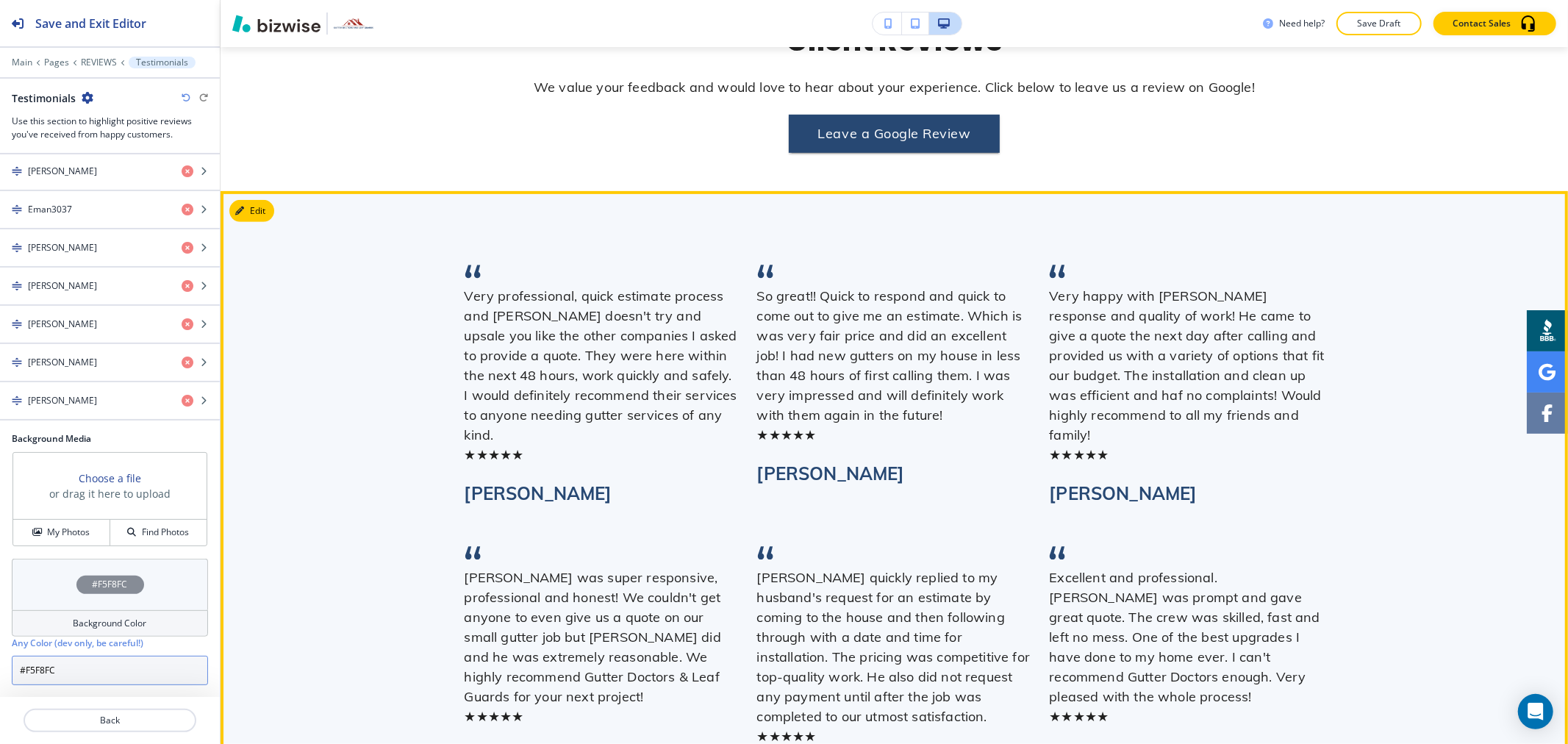
scroll to position [548, 0]
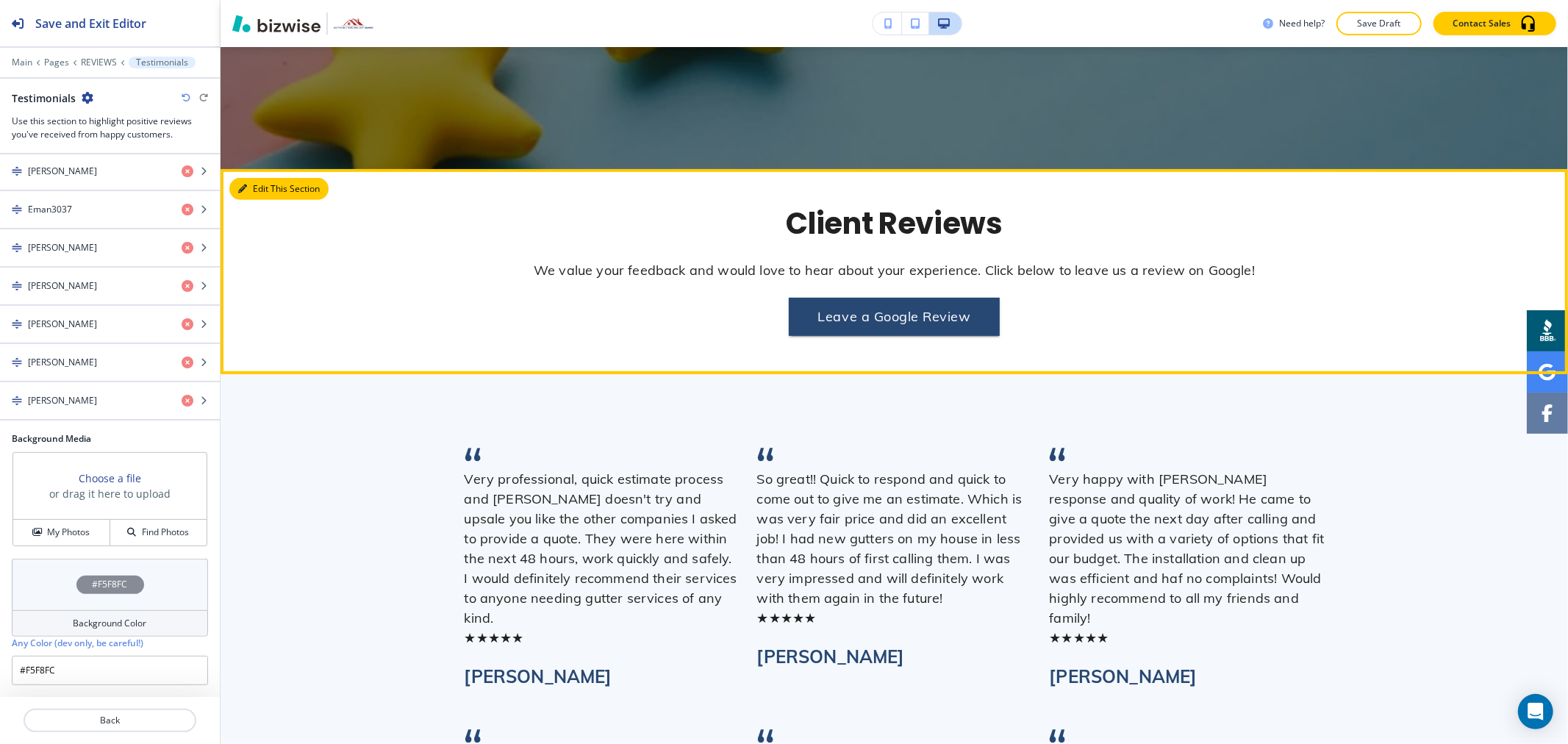
click at [270, 187] on button "Edit This Section" at bounding box center [279, 189] width 99 height 22
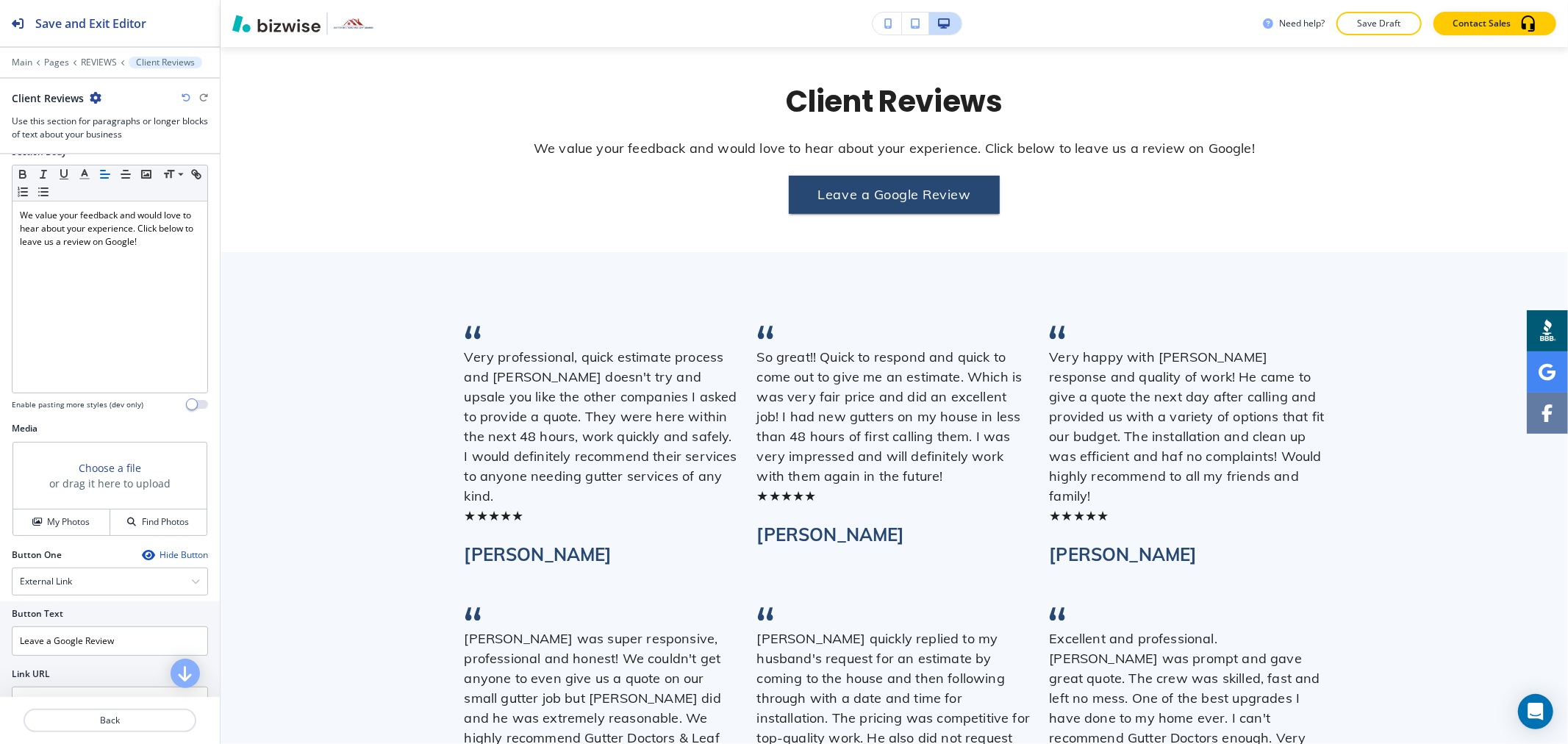
scroll to position [678, 0]
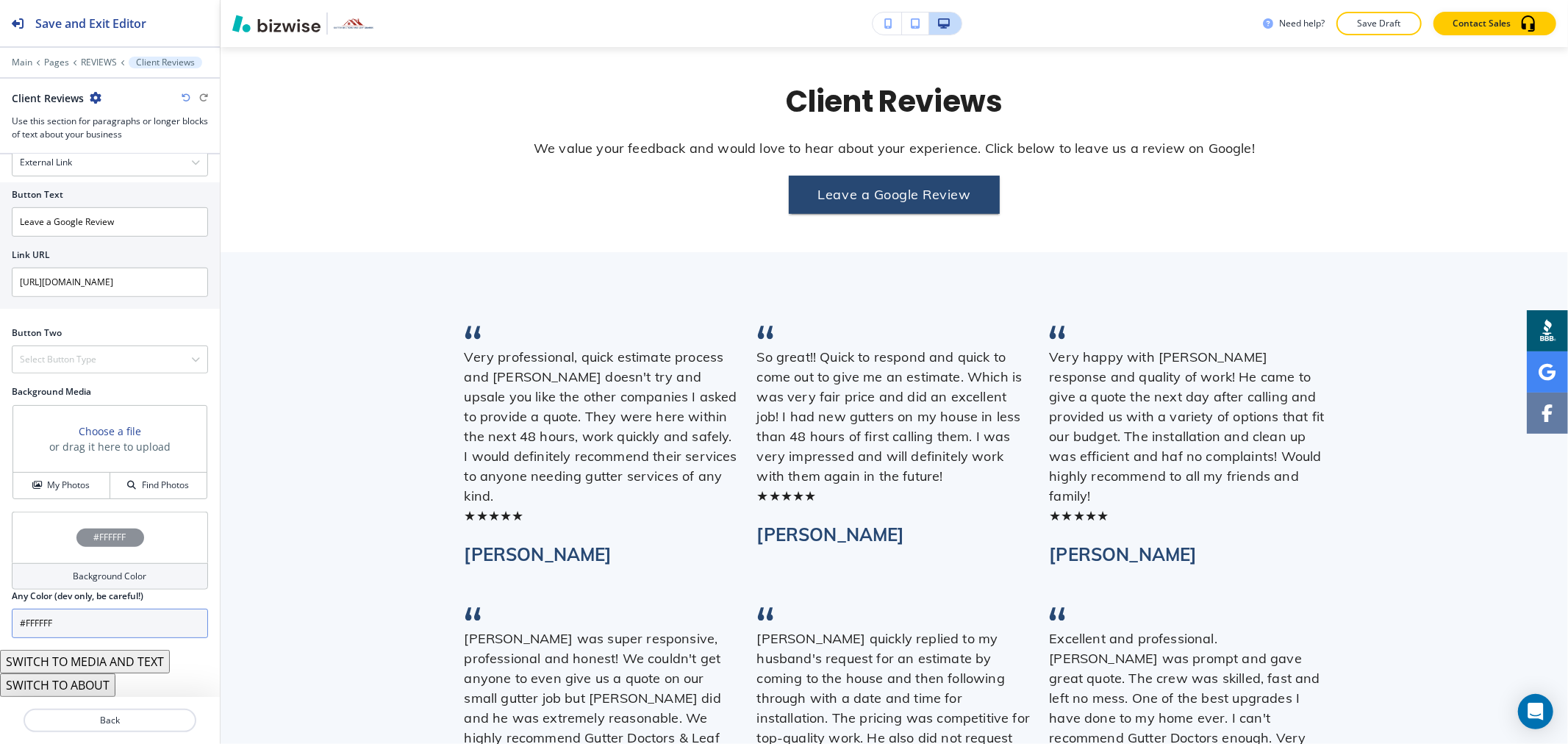
click at [89, 623] on input "#FFFFFF" at bounding box center [110, 622] width 196 height 29
paste input "5F8FC"
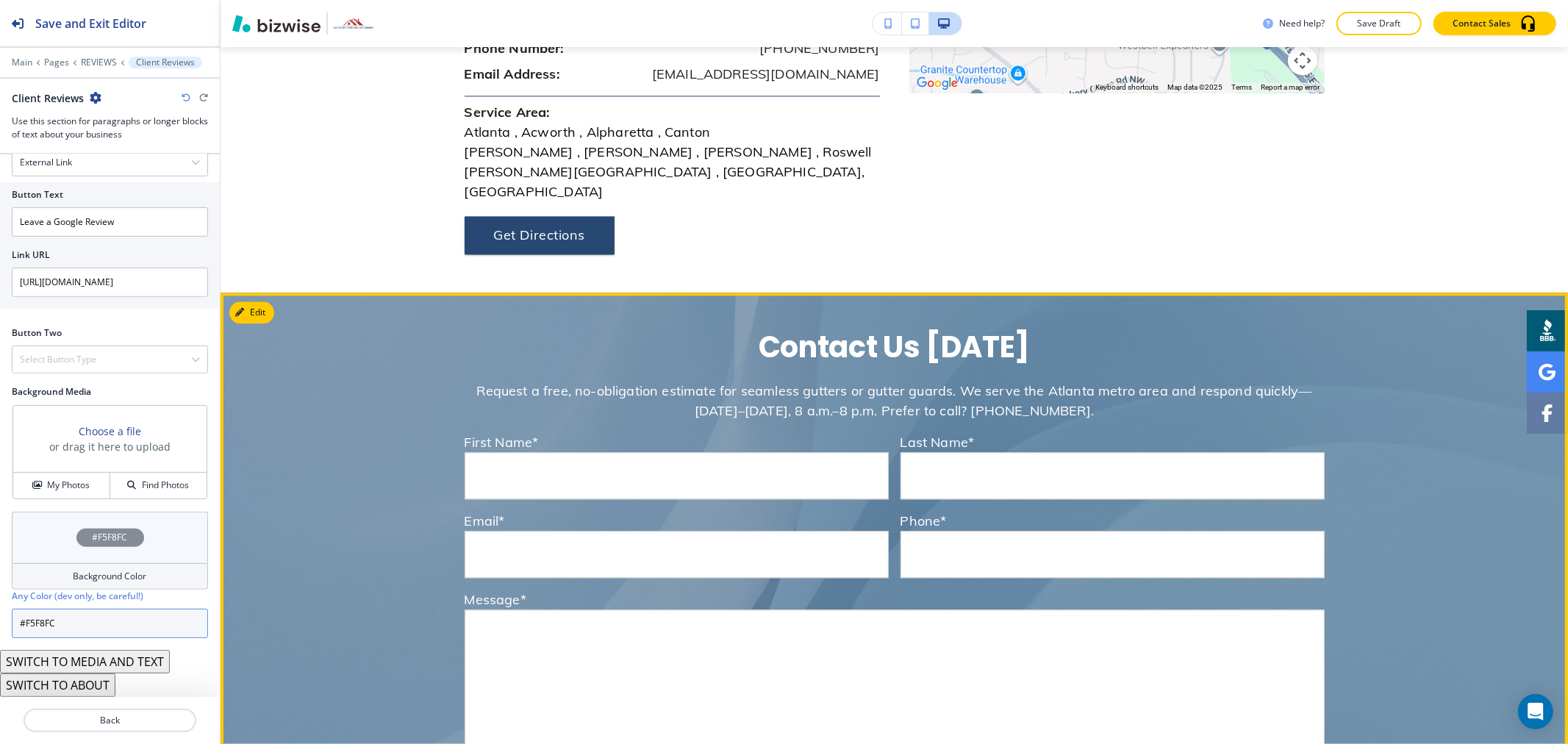
type input "#F5F8FC"
click at [264, 301] on button "Edit This Section" at bounding box center [279, 313] width 99 height 22
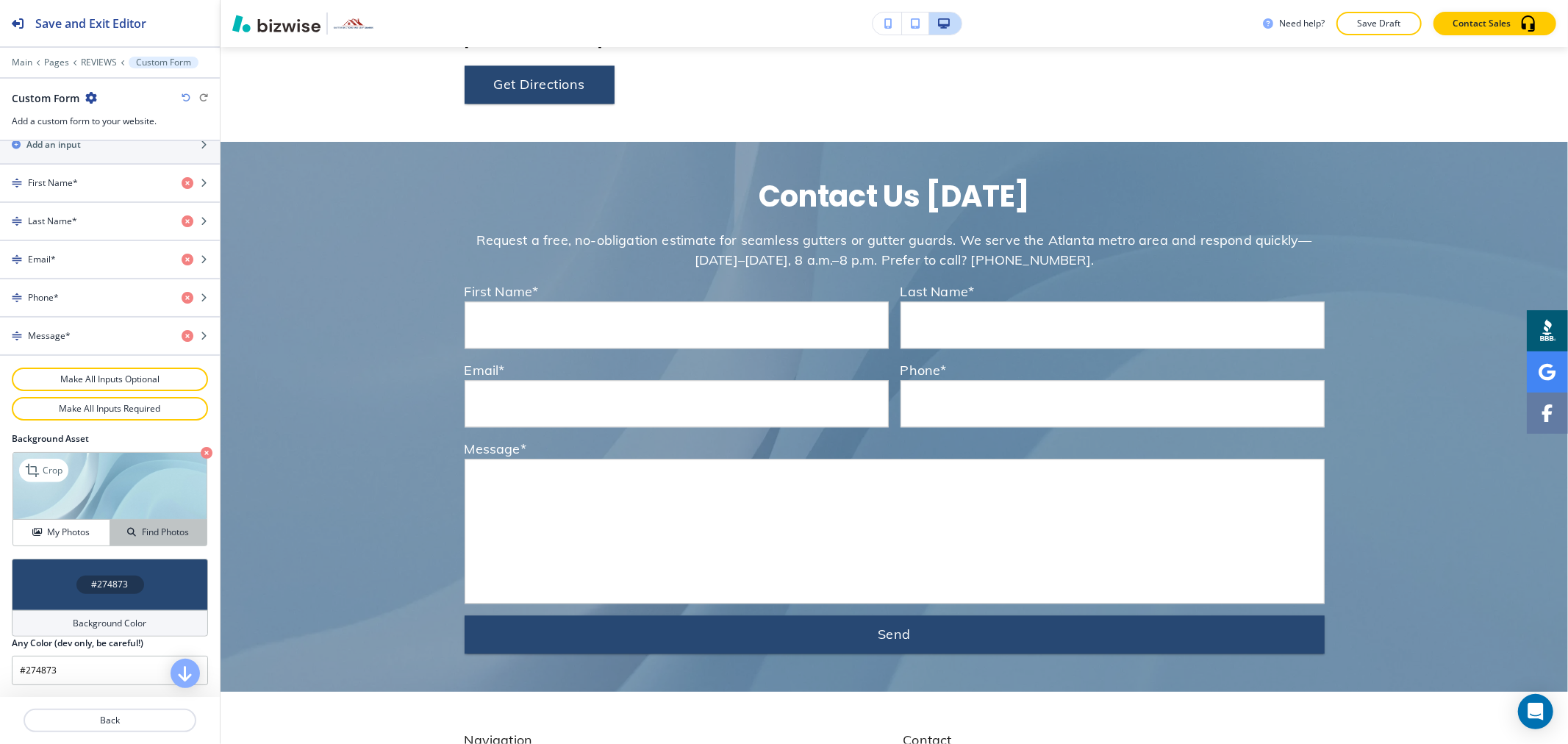
scroll to position [655, 0]
click at [201, 450] on icon "button" at bounding box center [207, 453] width 12 height 12
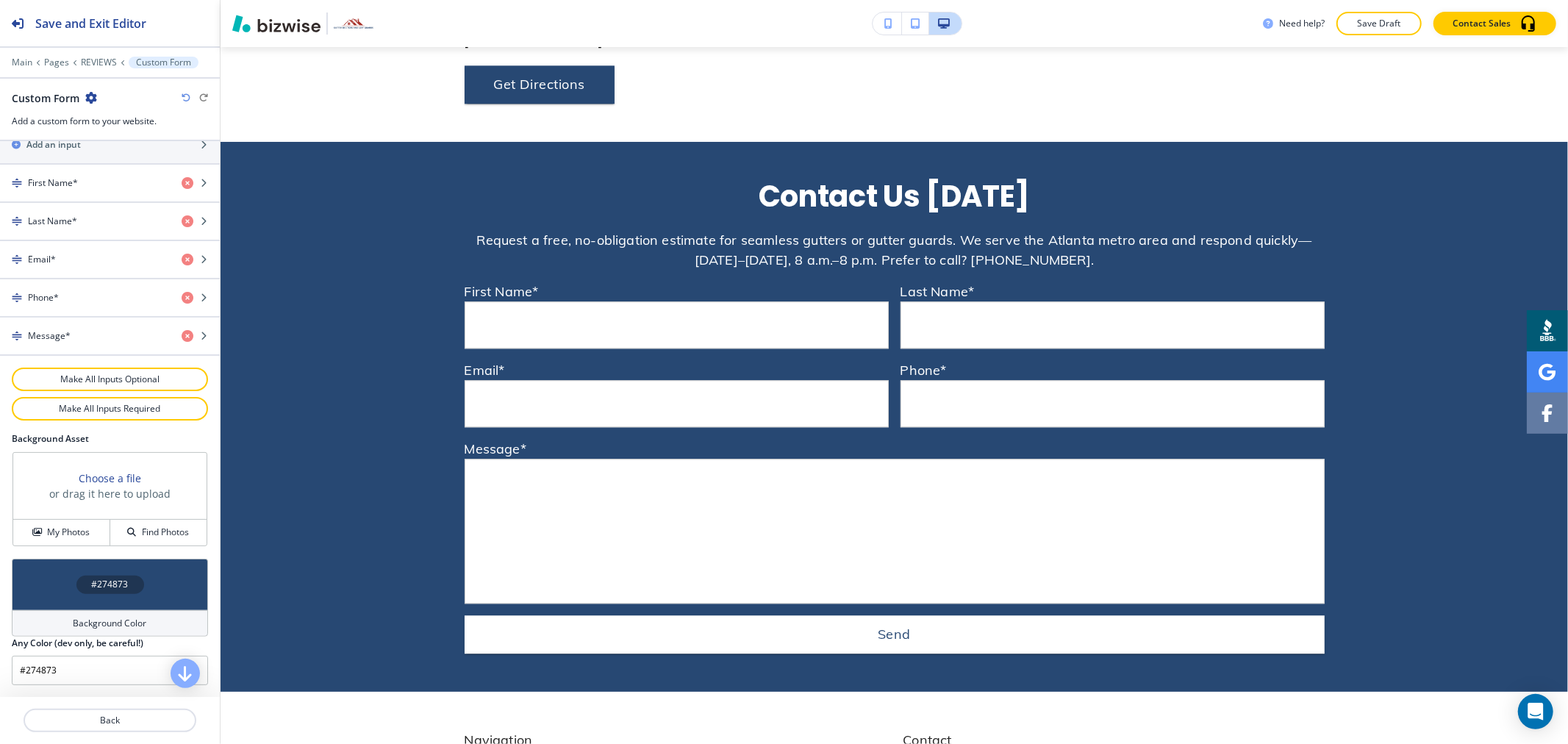
click at [114, 619] on h4 "Background Color" at bounding box center [110, 623] width 73 height 13
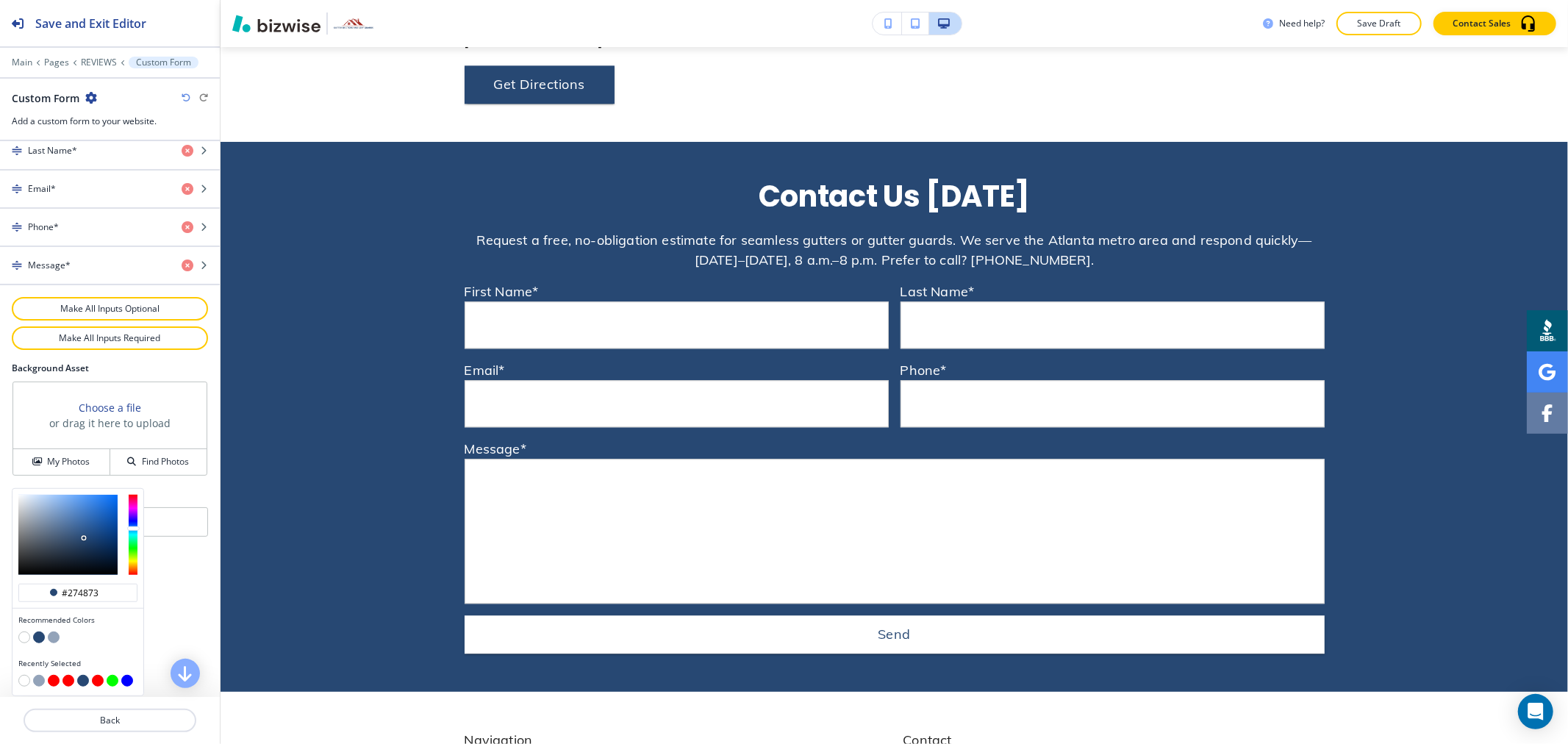
click at [54, 637] on button "button" at bounding box center [54, 637] width 12 height 12
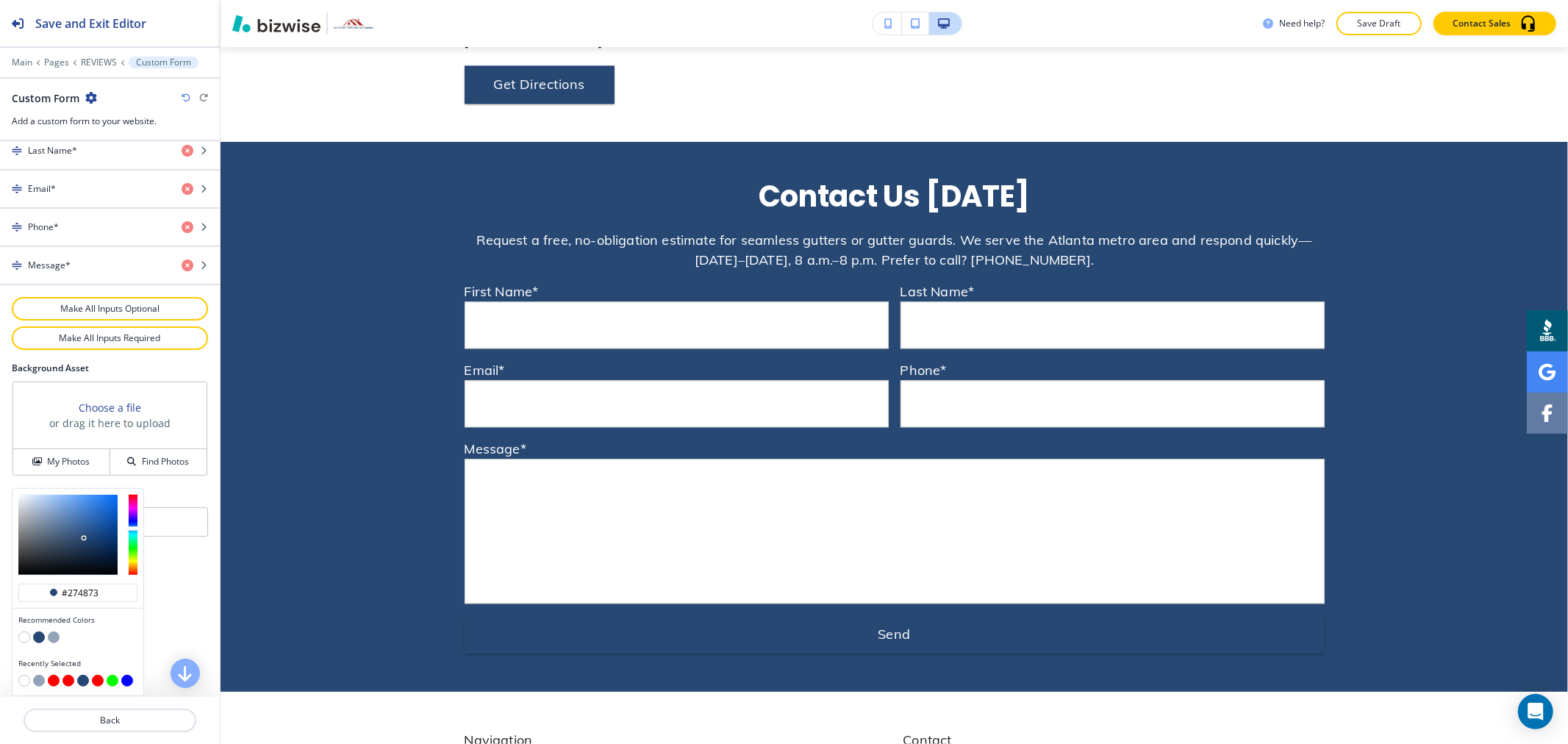
type input "#93a3b9"
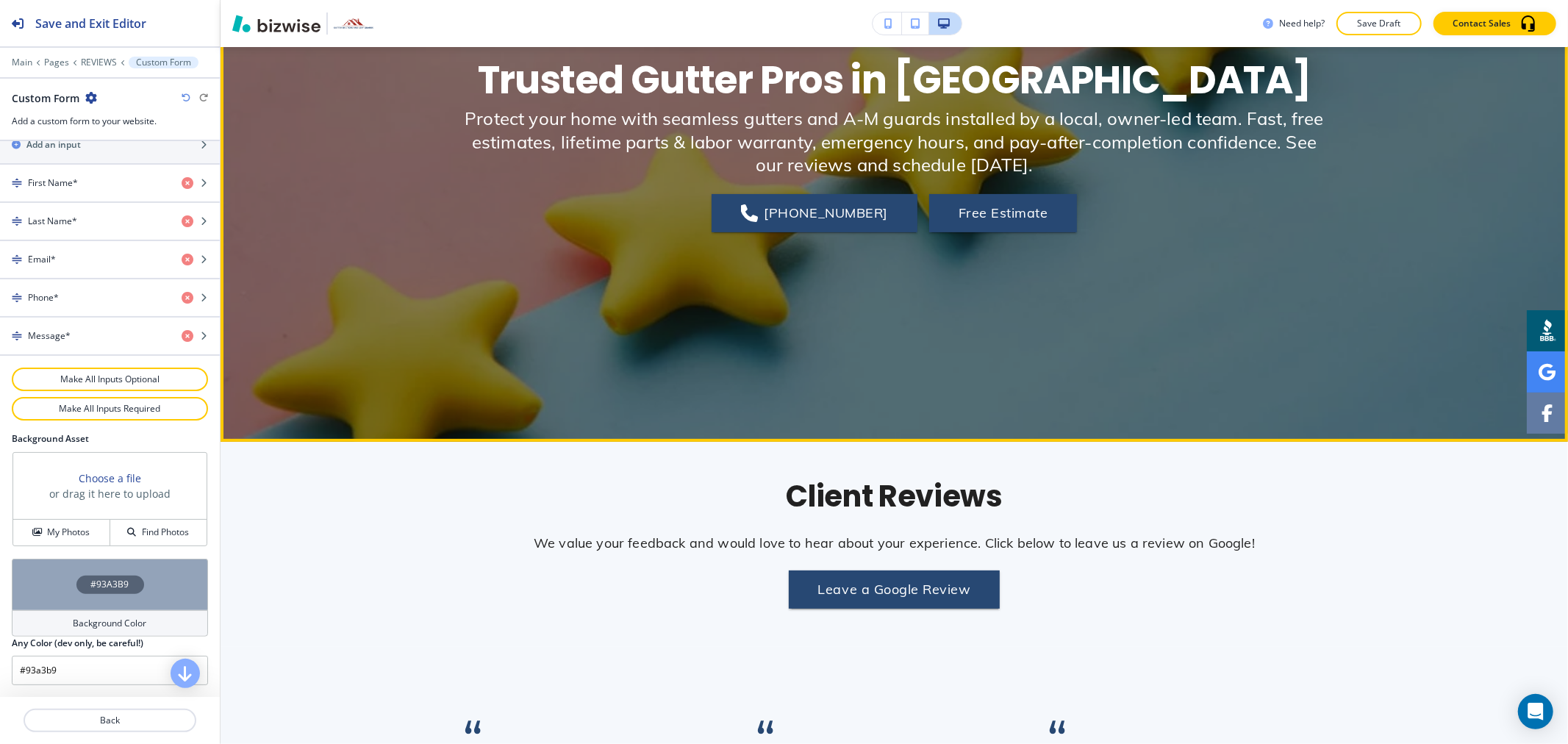
scroll to position [79, 0]
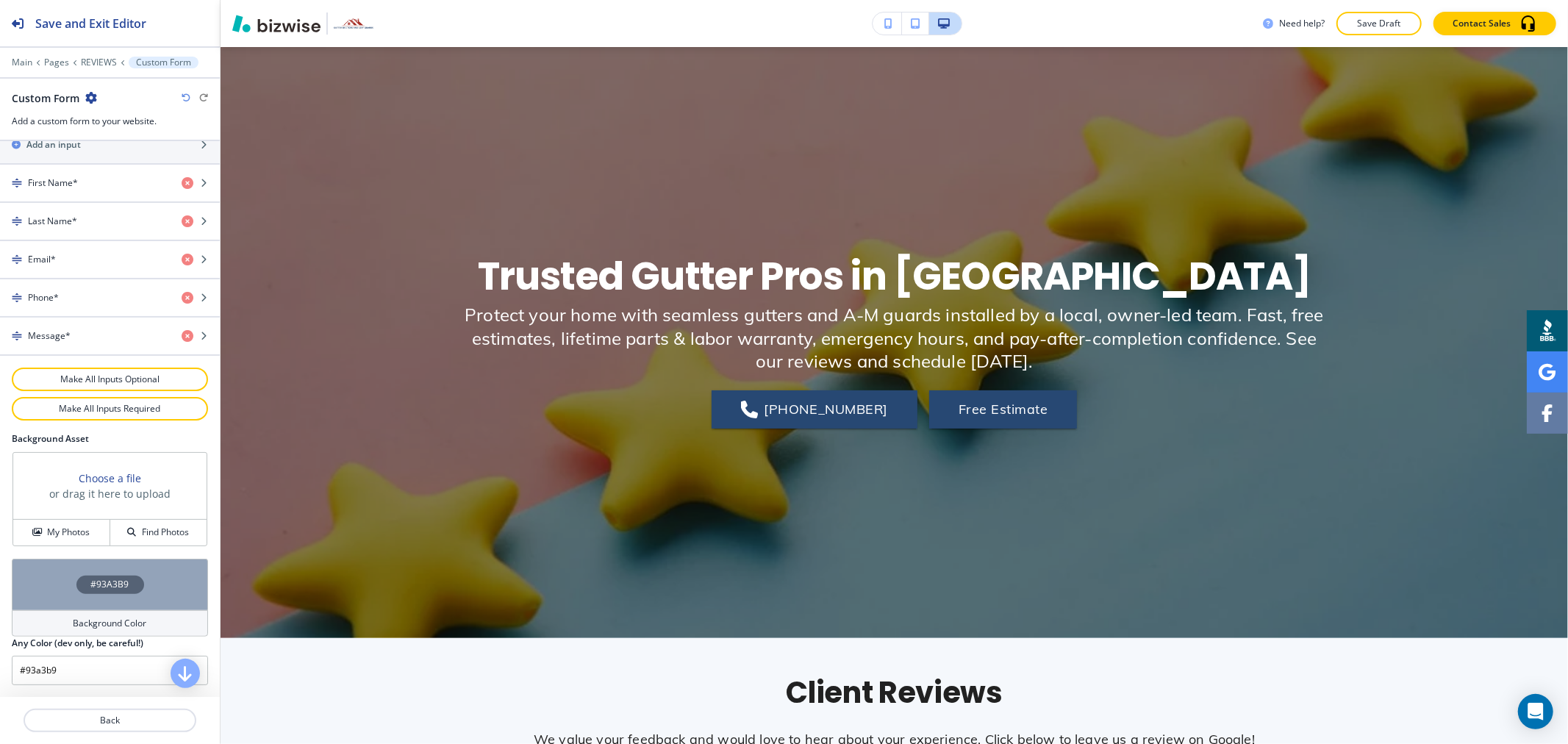
click at [1378, 25] on p "Save Draft" at bounding box center [1379, 24] width 47 height 13
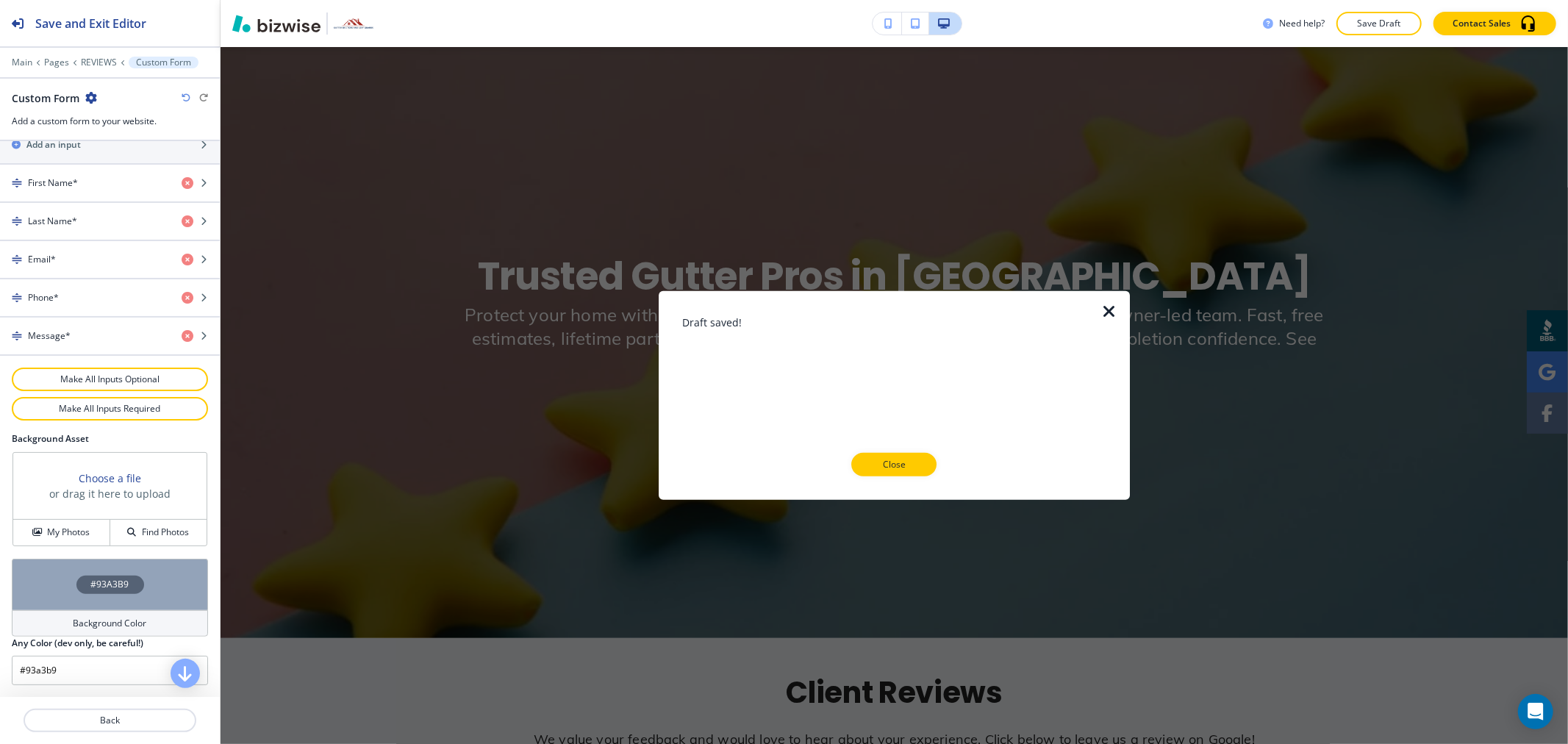
click at [909, 475] on button "Close" at bounding box center [894, 465] width 85 height 24
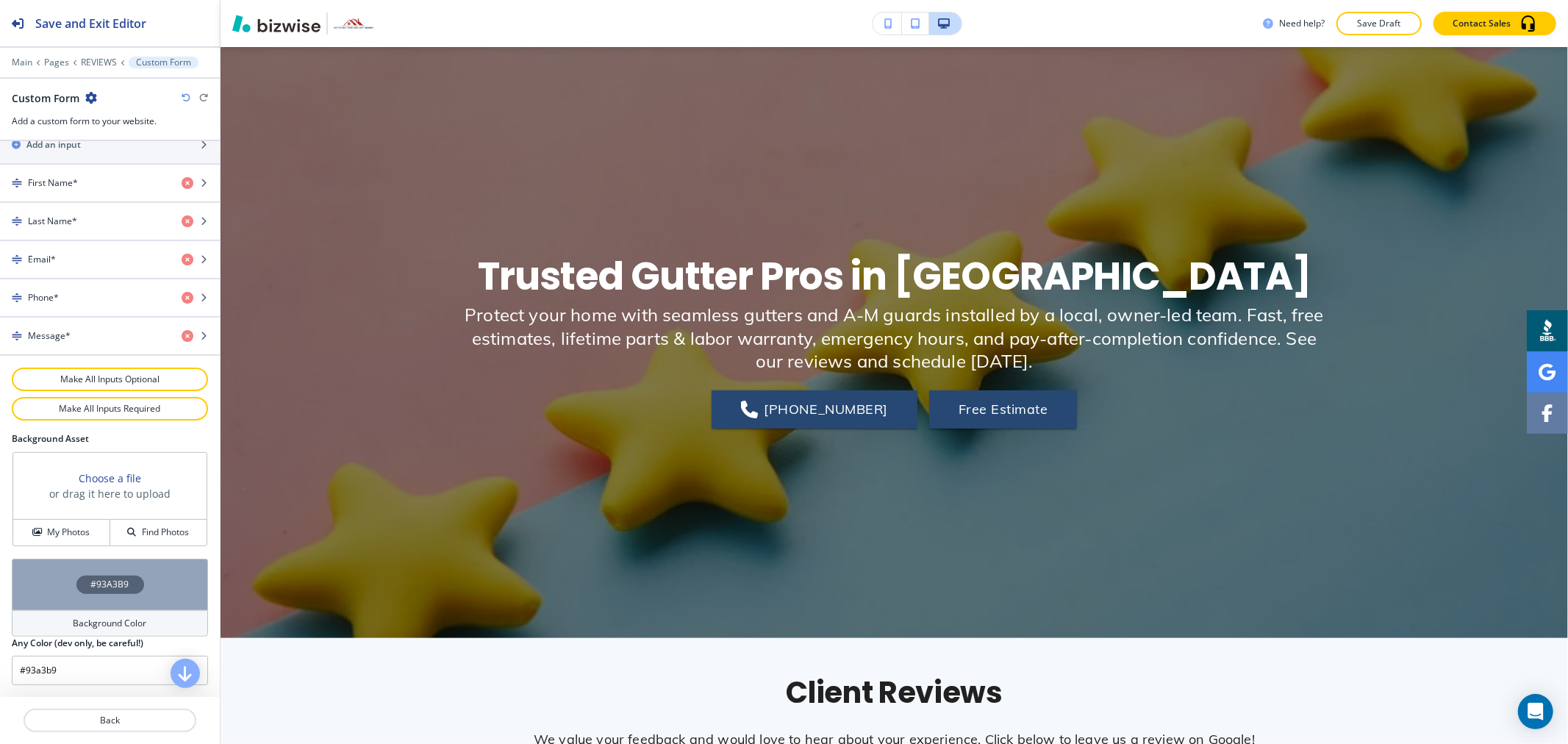
scroll to position [0, 0]
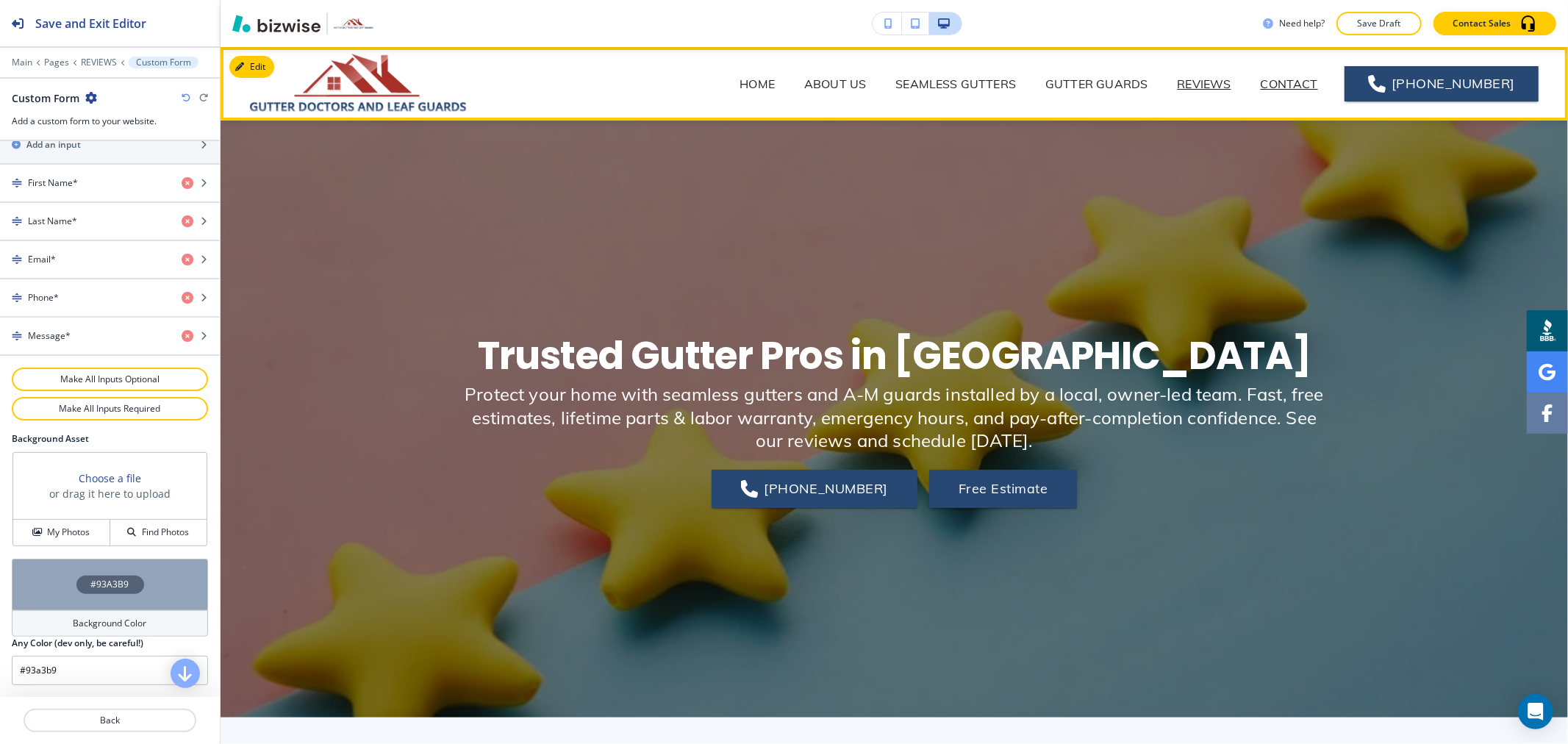
click at [1304, 84] on p "CONTACT" at bounding box center [1289, 84] width 57 height 18
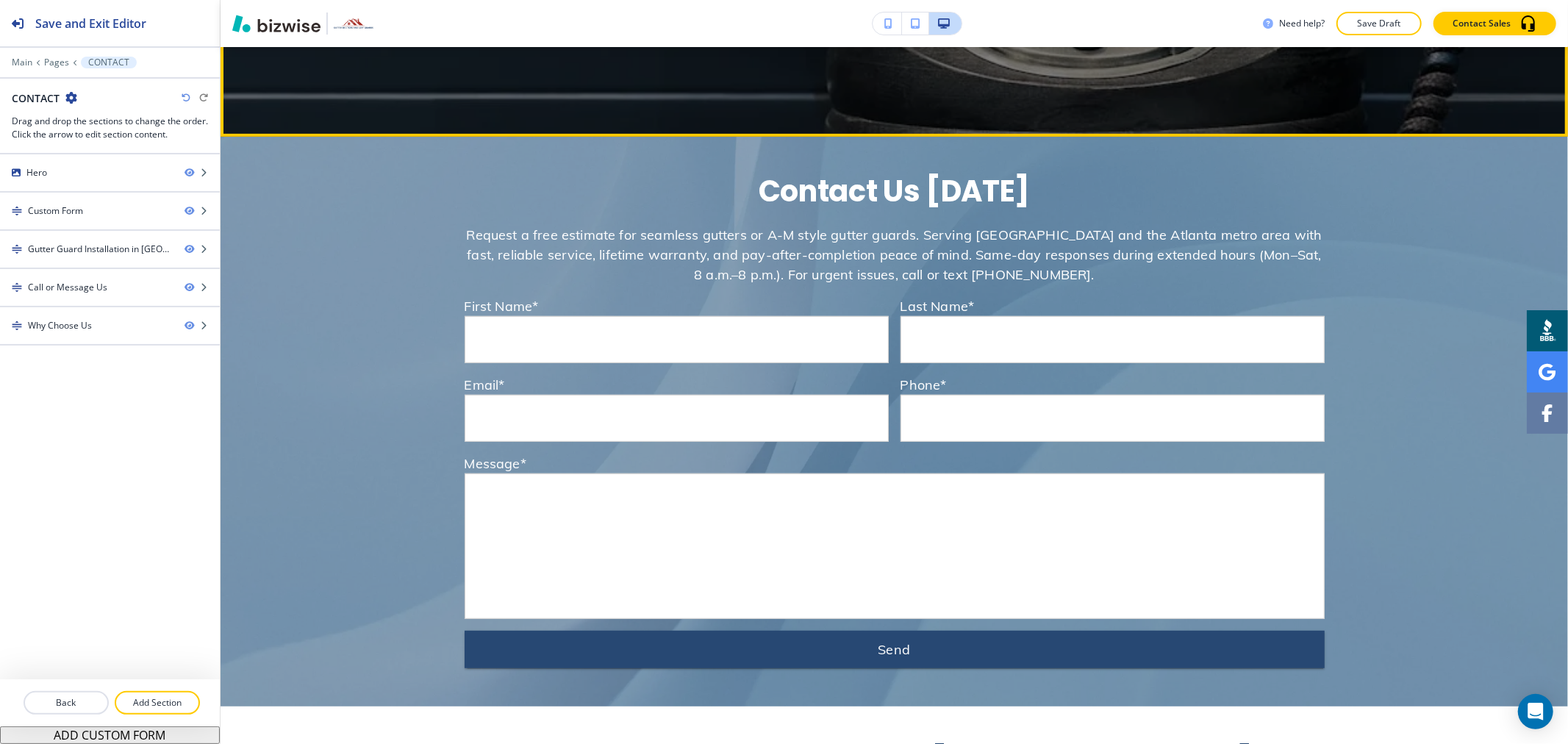
scroll to position [652, 0]
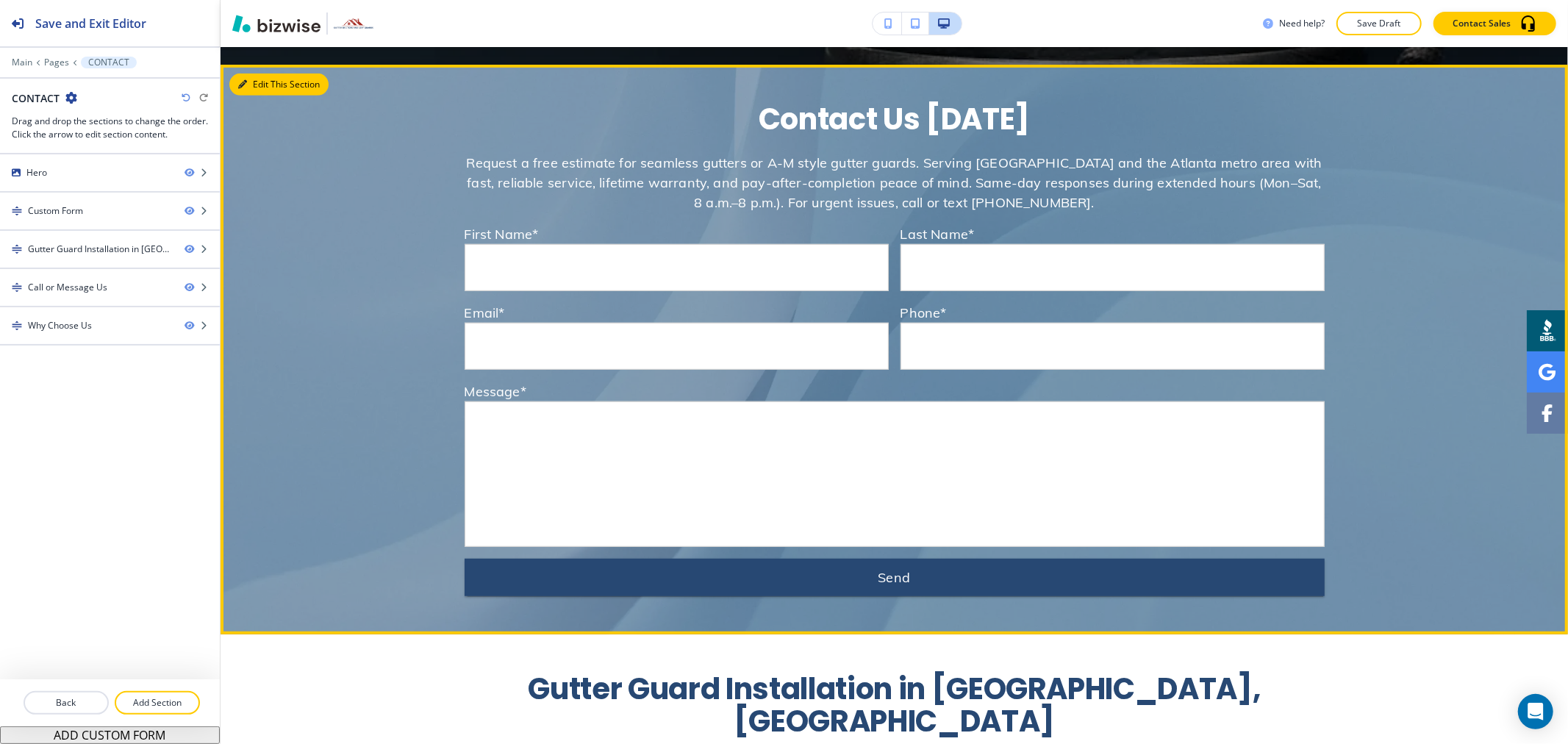
click at [255, 84] on button "Edit This Section" at bounding box center [279, 84] width 99 height 22
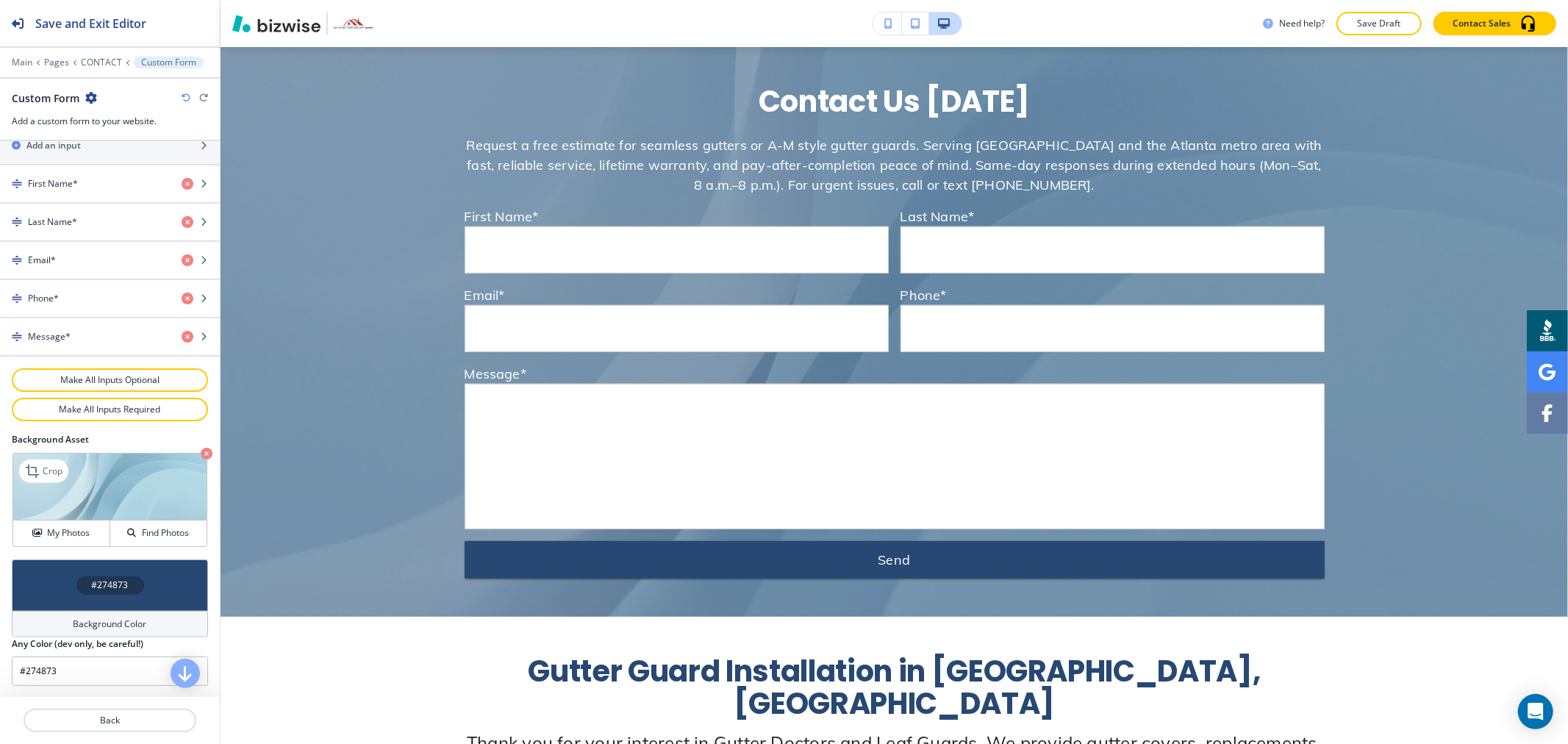
drag, startPoint x: 192, startPoint y: 451, endPoint x: 175, endPoint y: 496, distance: 48.1
click at [201, 452] on icon "button" at bounding box center [207, 454] width 12 height 12
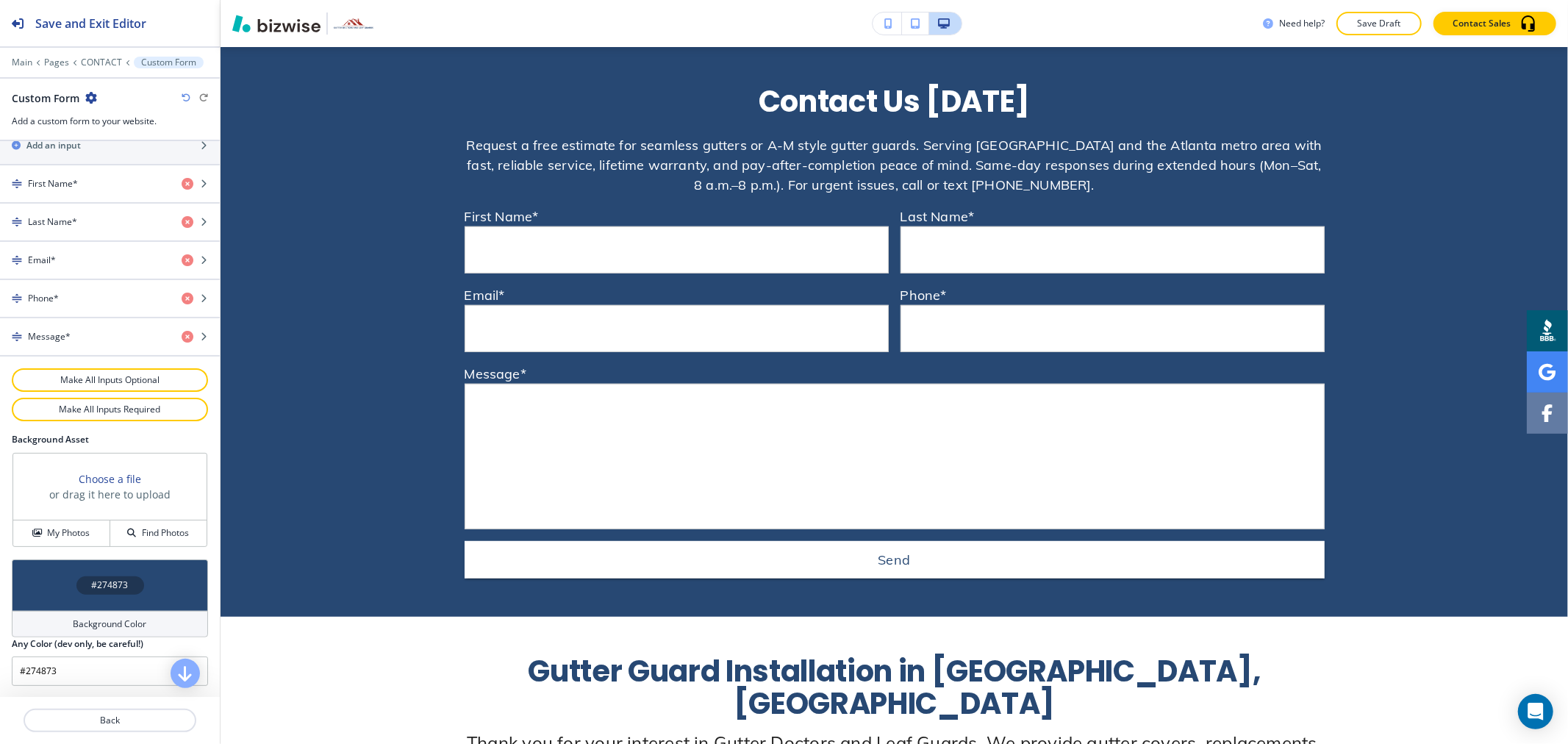
click at [142, 623] on div "Background Color" at bounding box center [110, 623] width 196 height 26
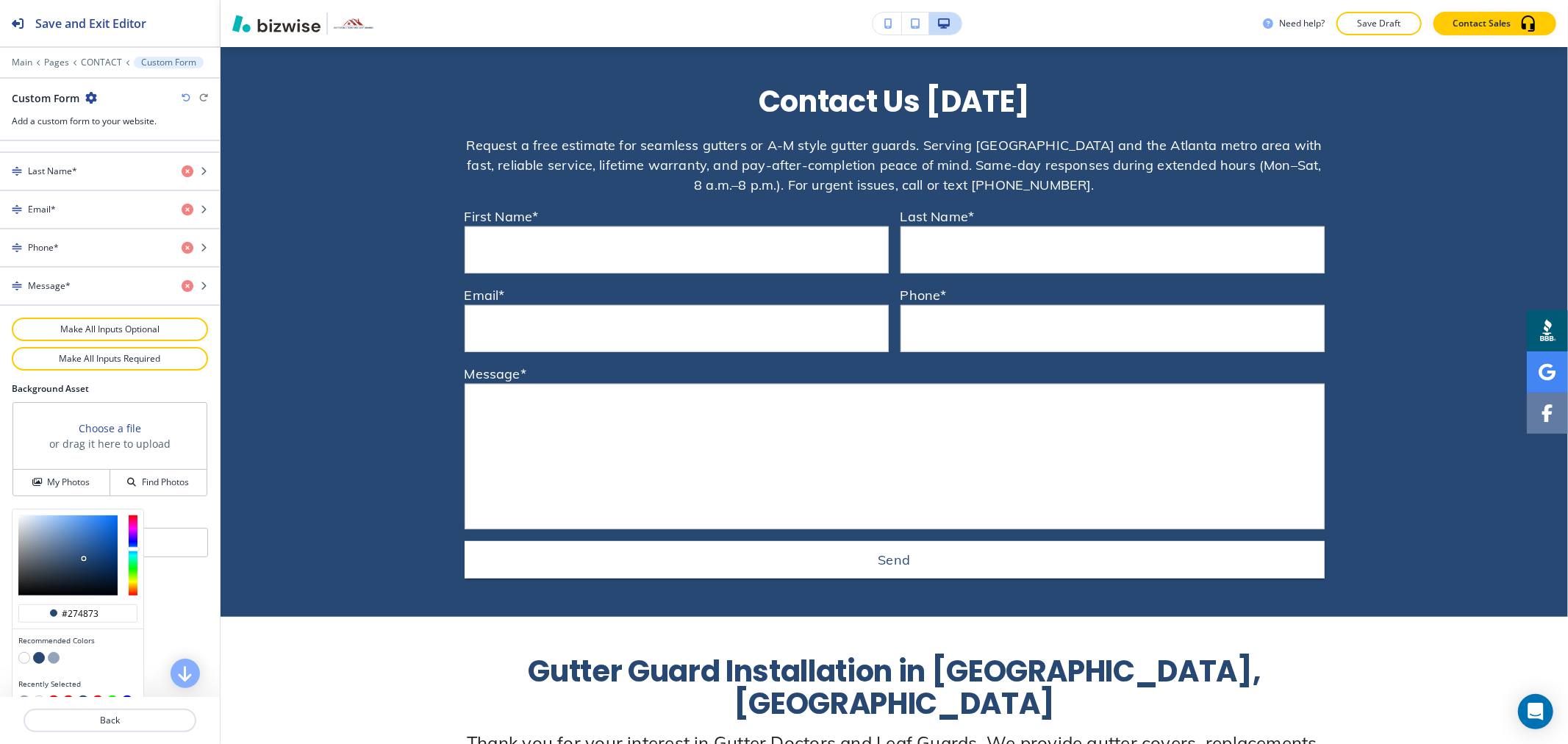
scroll to position [726, 0]
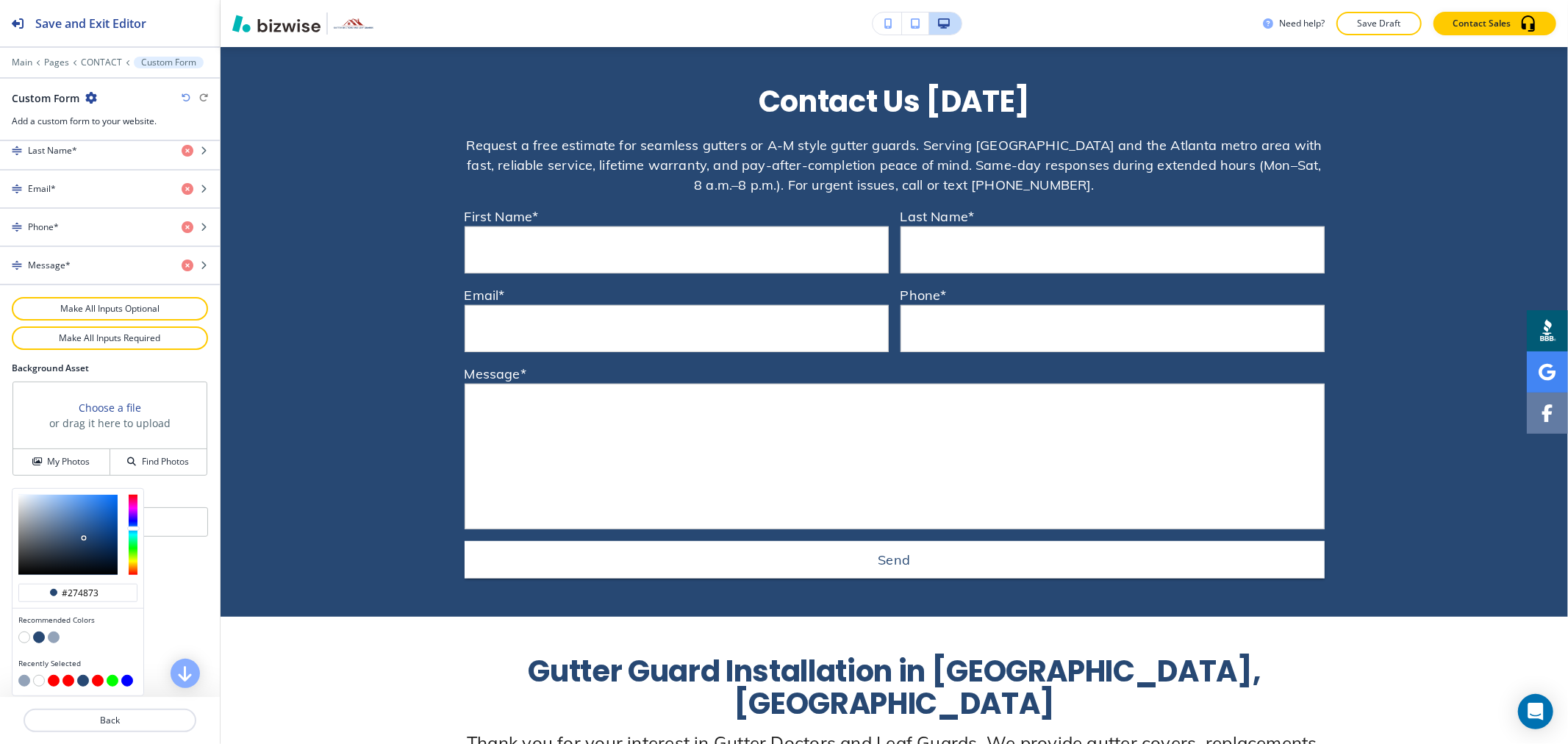
click at [55, 636] on button "button" at bounding box center [54, 637] width 12 height 12
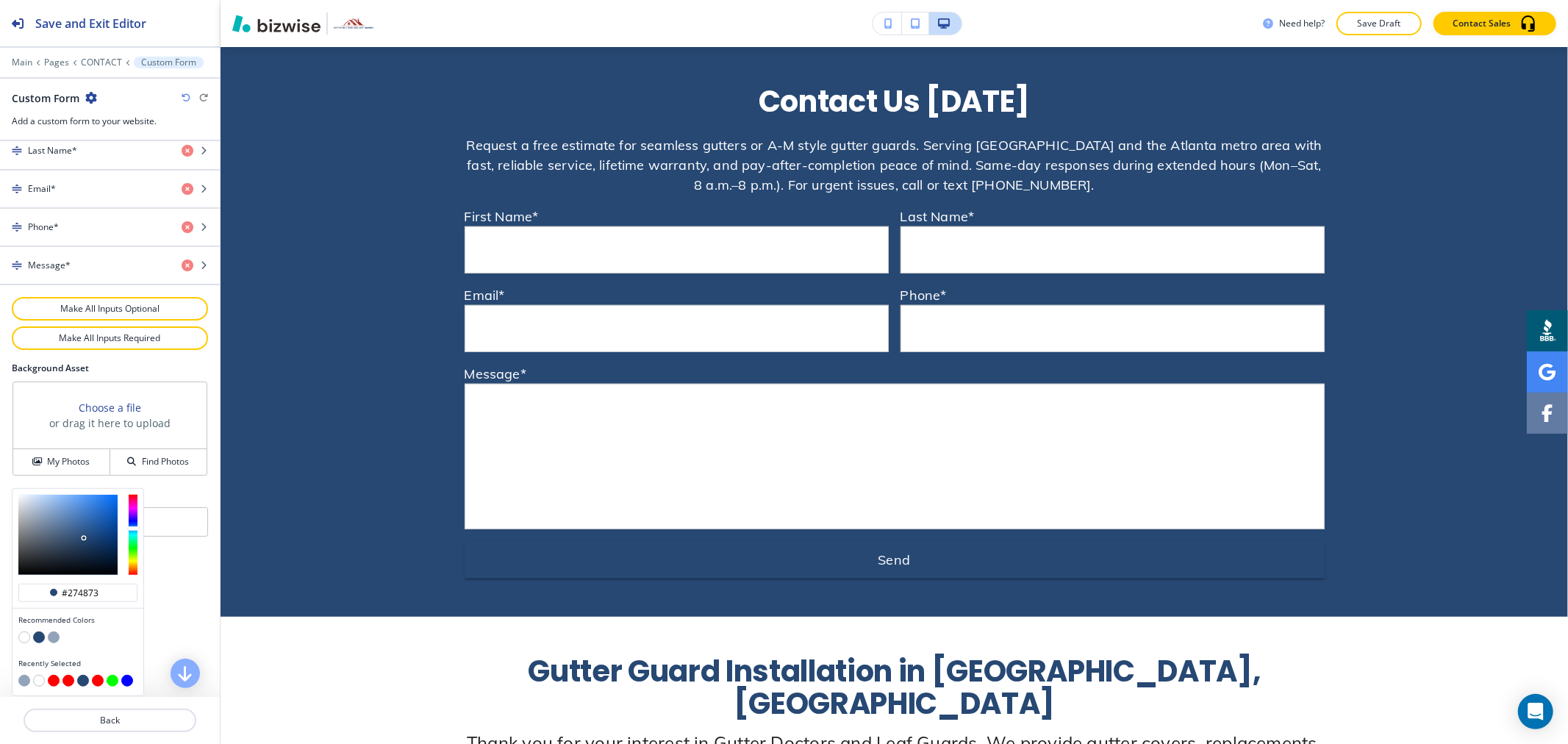
type input "#93a3b9"
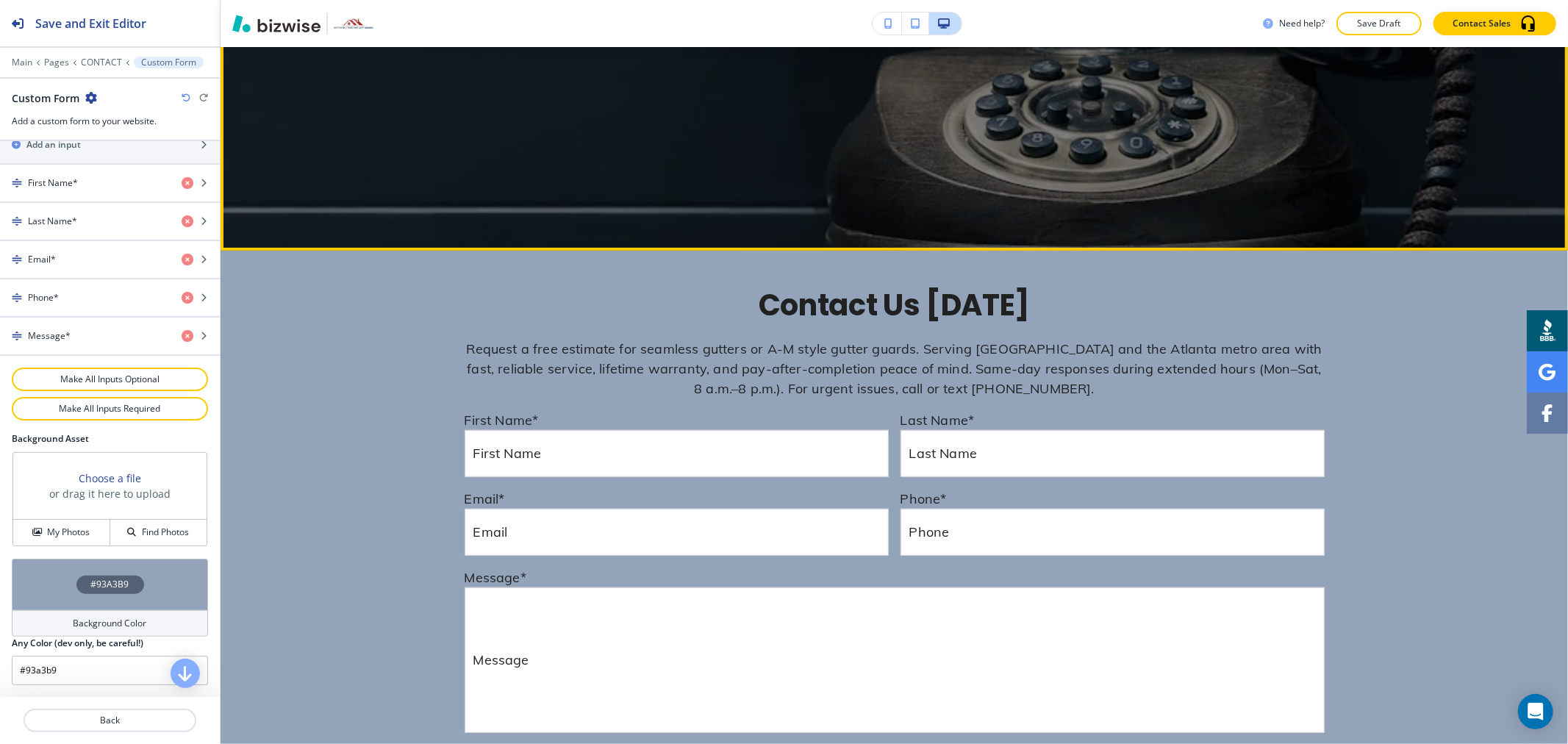
scroll to position [326, 0]
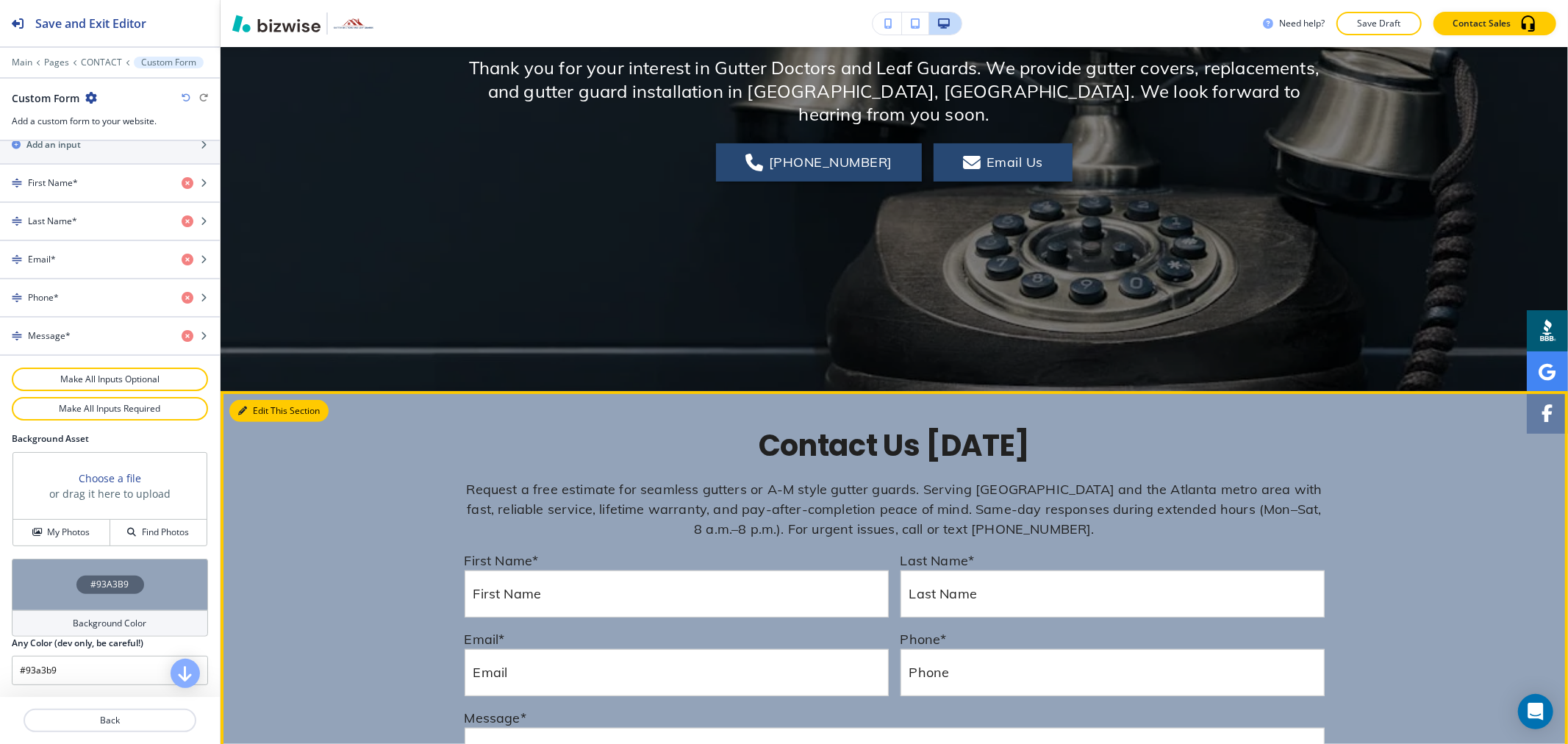
click at [240, 402] on button "Edit This Section" at bounding box center [279, 411] width 99 height 22
click at [252, 415] on button "Edit This Section" at bounding box center [279, 411] width 99 height 22
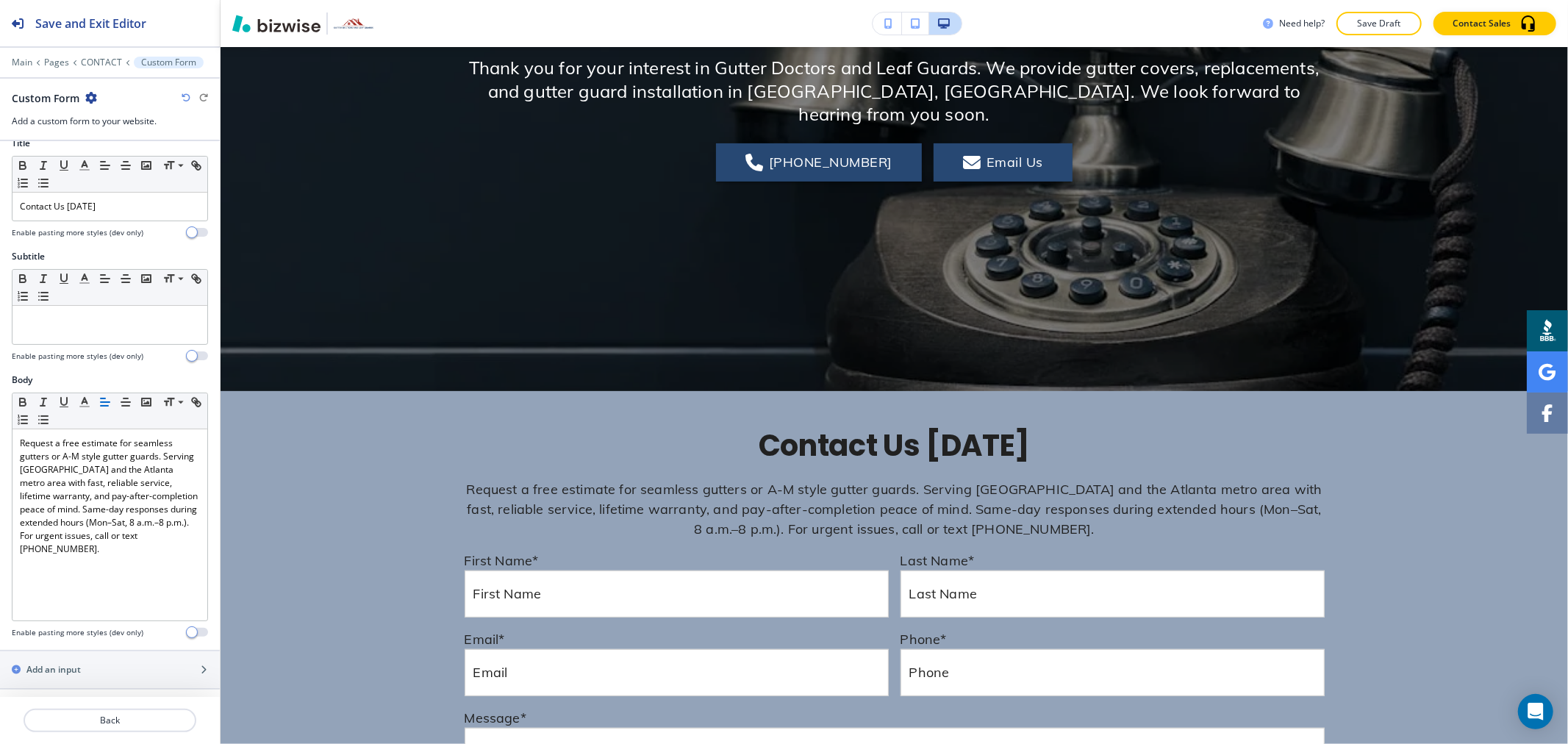
scroll to position [0, 0]
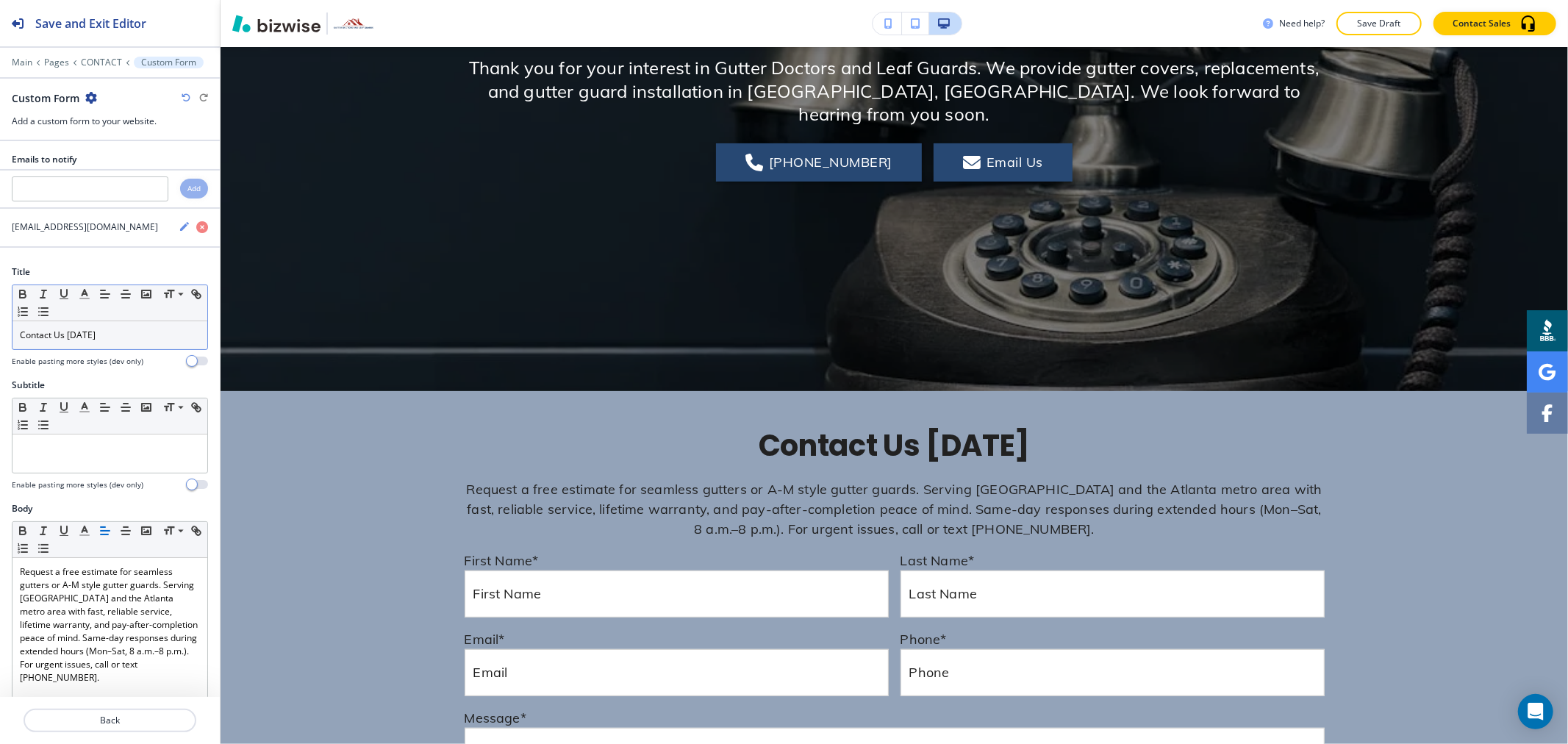
click at [84, 344] on div "Contact Us [DATE]" at bounding box center [110, 334] width 195 height 28
click at [84, 346] on div "Contact Us [DATE]" at bounding box center [110, 334] width 195 height 28
click at [84, 294] on line "button" at bounding box center [84, 294] width 4 height 0
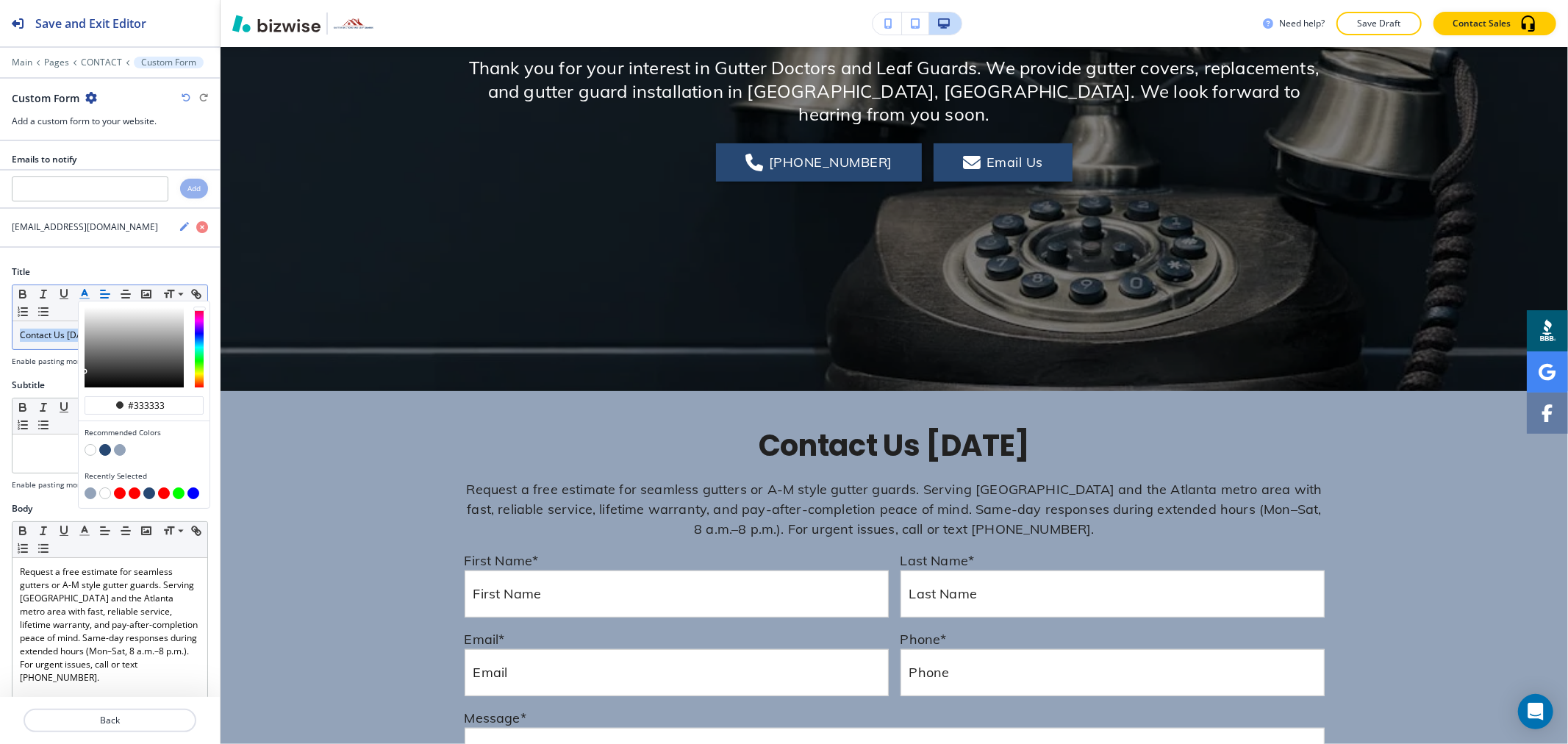
click at [106, 451] on button "button" at bounding box center [105, 450] width 12 height 12
type input "#274873"
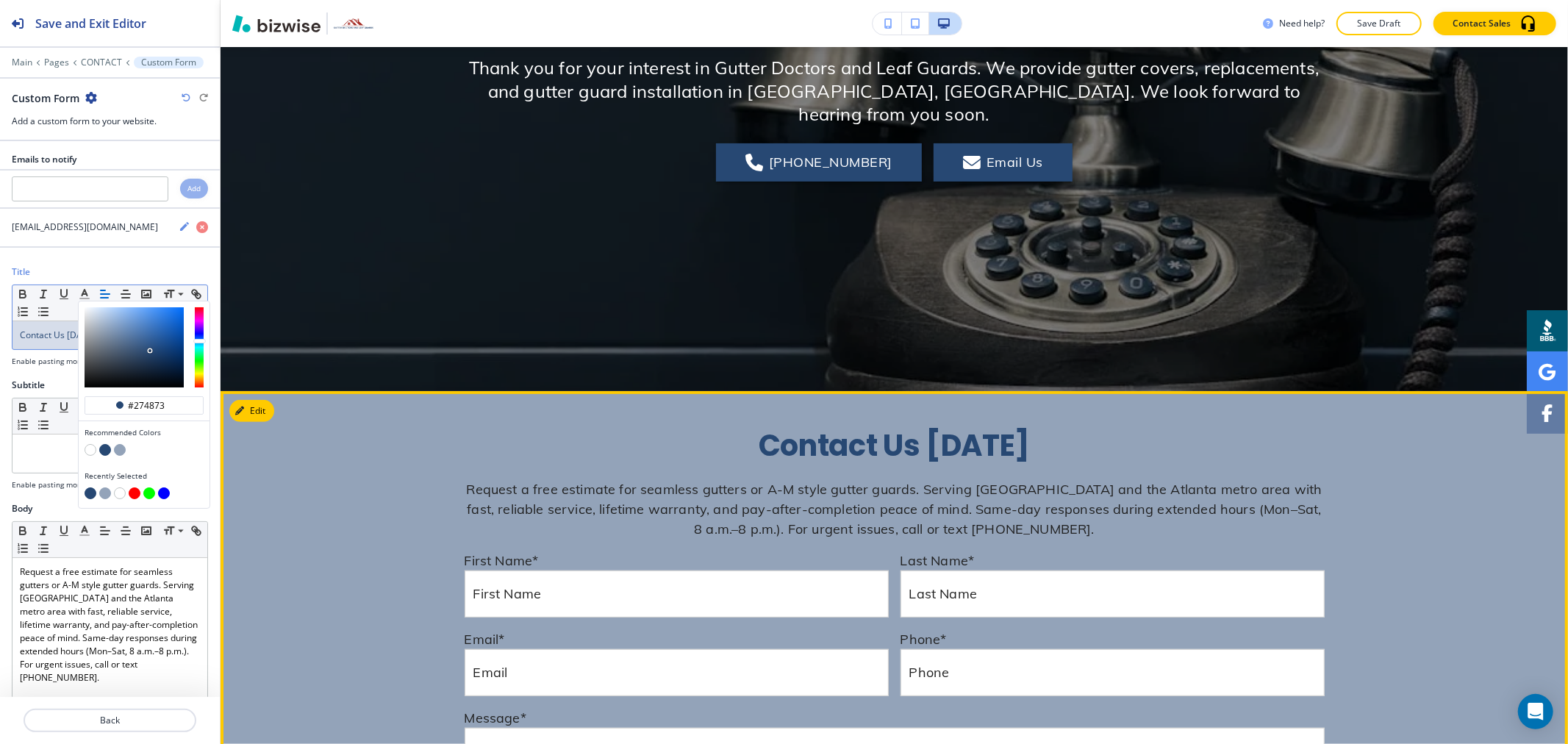
click at [1345, 483] on div "Contact Us [DATE] Request a free estimate for seamless gutters or A-M style gut…" at bounding box center [894, 675] width 1348 height 493
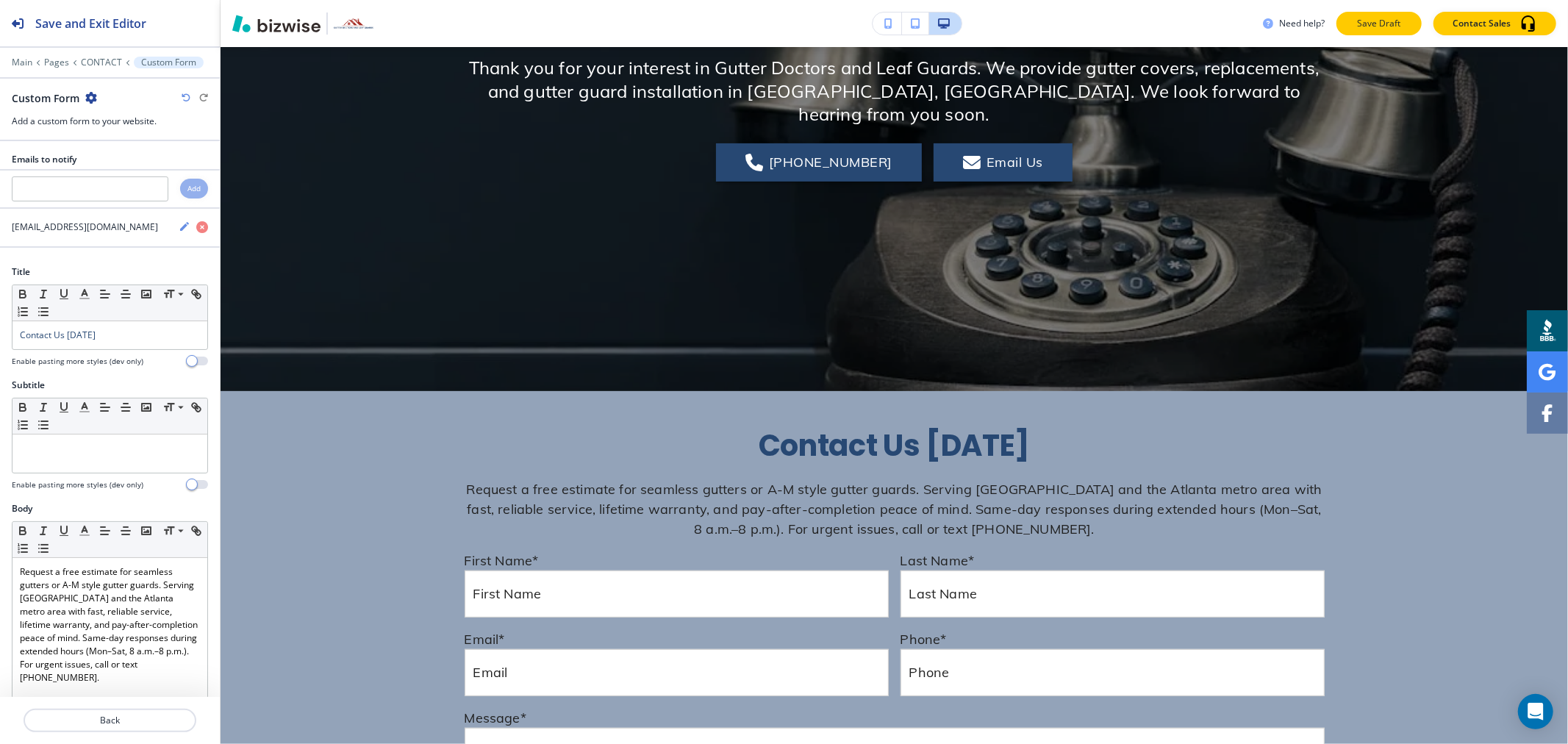
click at [1402, 33] on button "Save Draft" at bounding box center [1379, 24] width 85 height 24
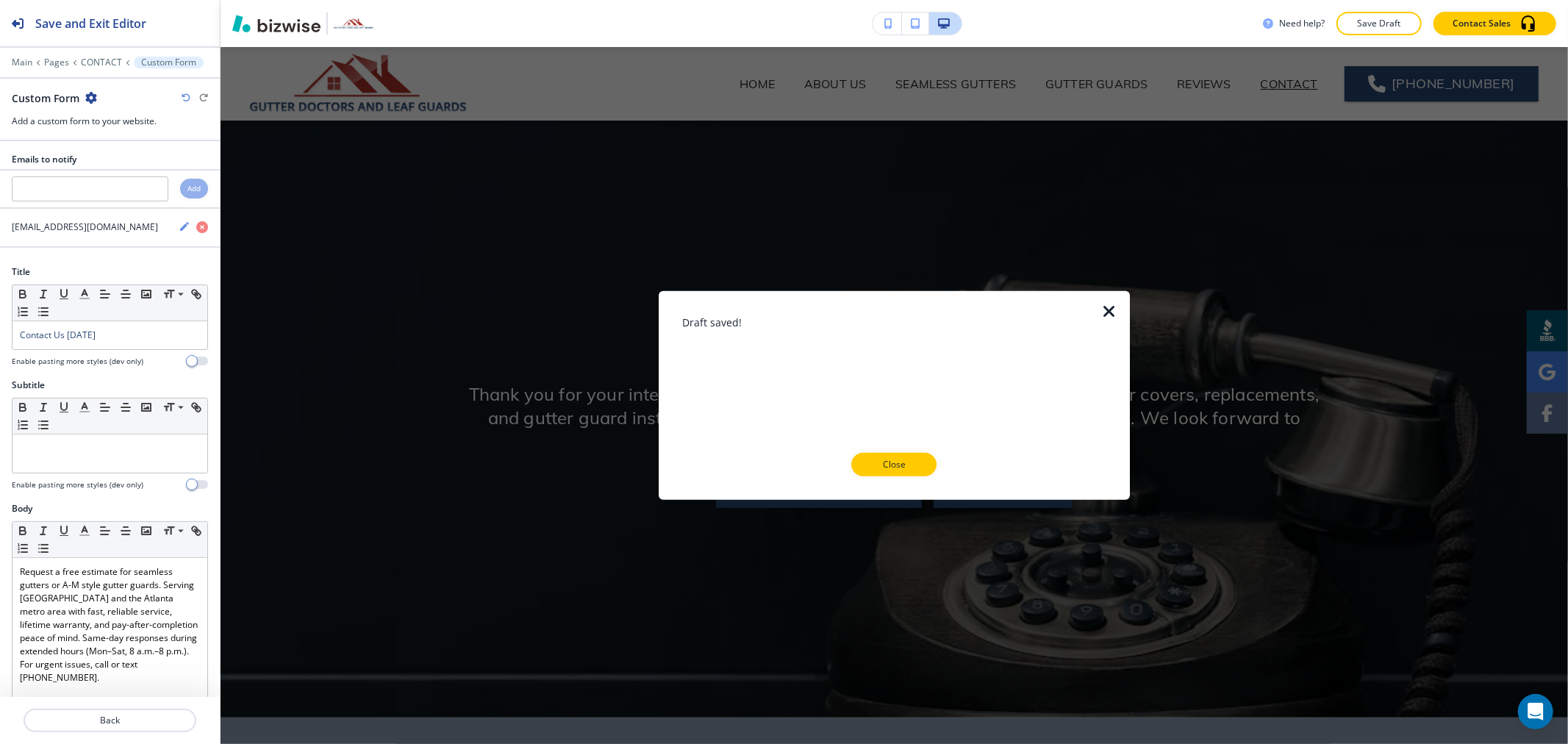
drag, startPoint x: 909, startPoint y: 472, endPoint x: 909, endPoint y: 463, distance: 9.0
click at [909, 472] on button "Close" at bounding box center [894, 465] width 85 height 24
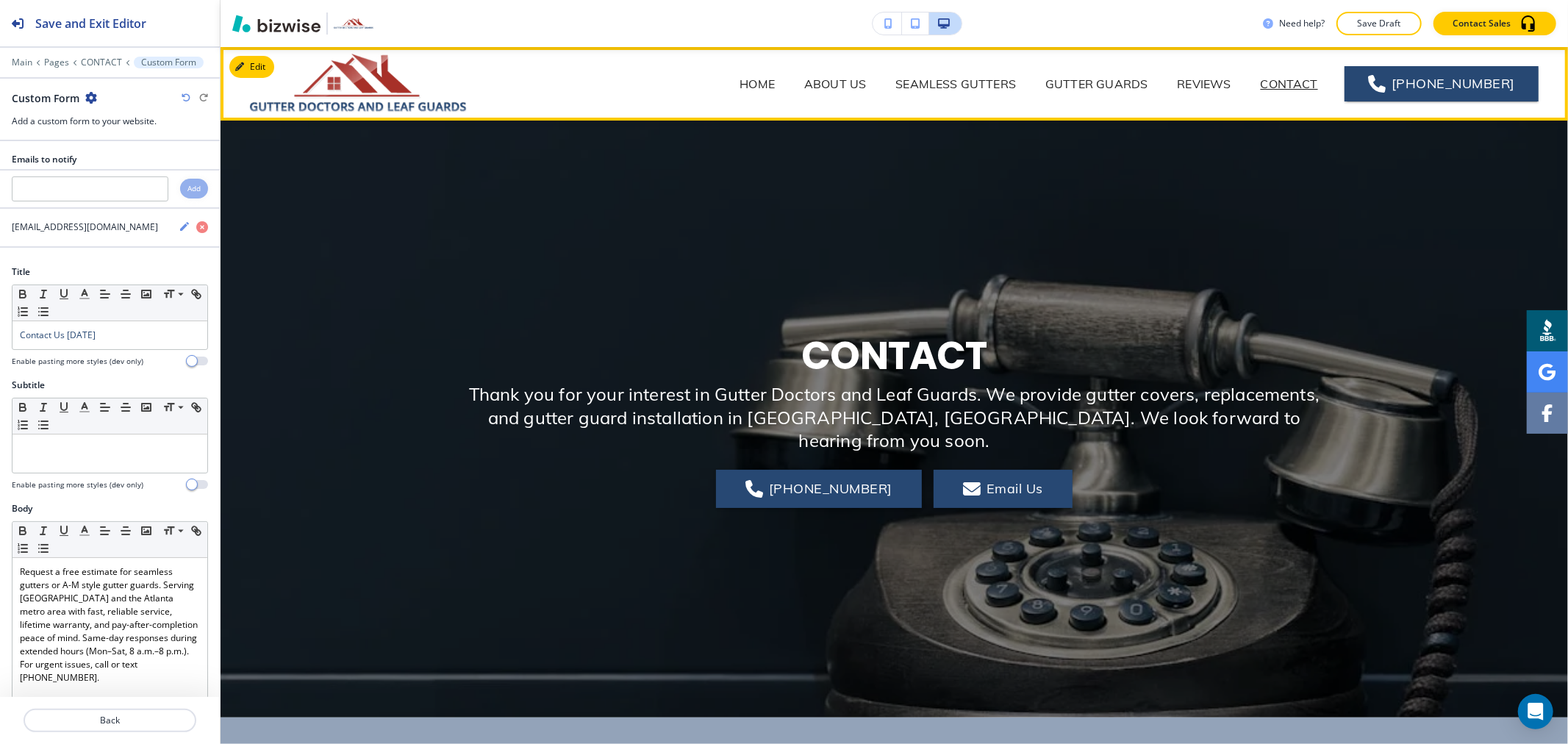
click at [765, 71] on span "HOME" at bounding box center [757, 84] width 65 height 59
click at [765, 84] on p "HOME" at bounding box center [757, 84] width 35 height 18
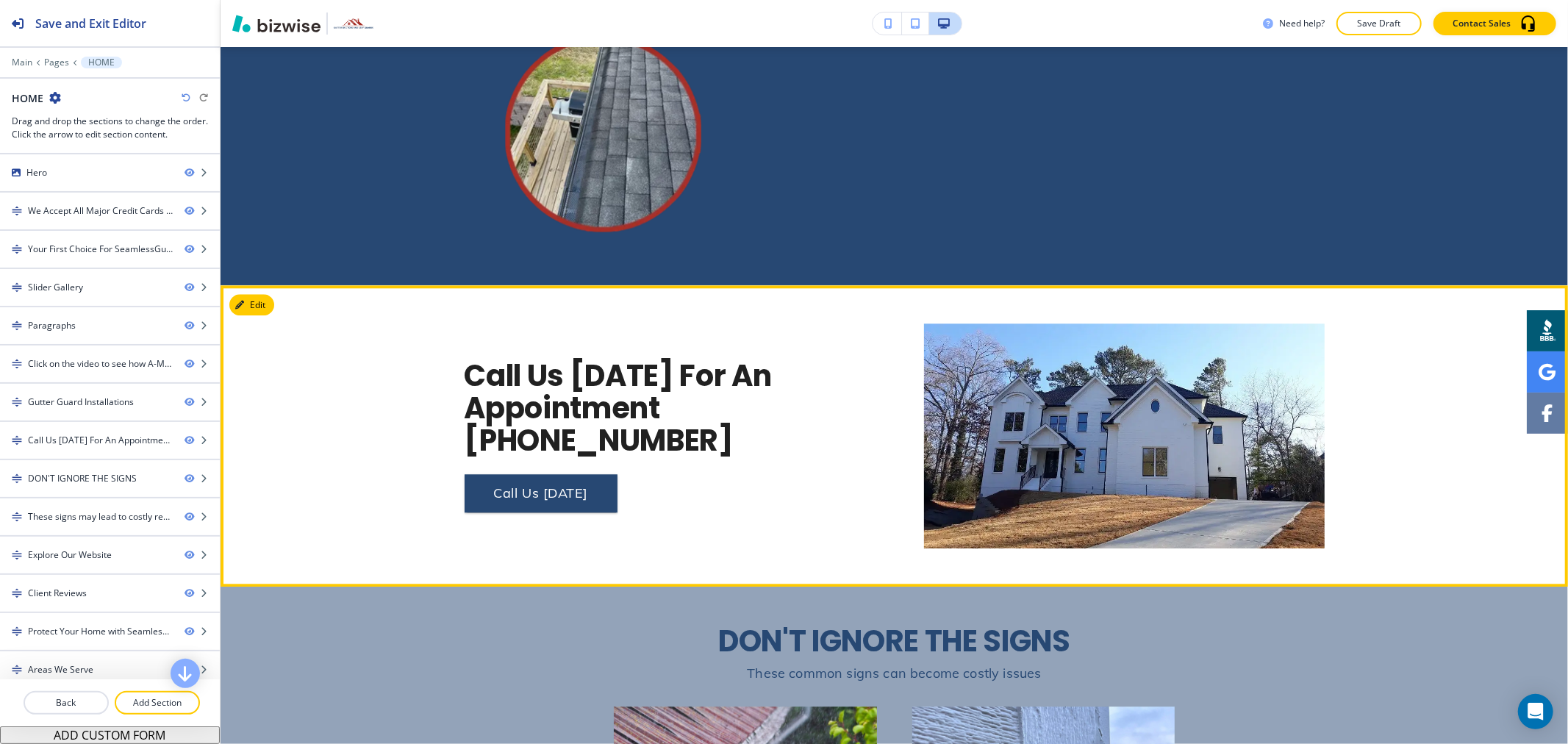
scroll to position [3021, 0]
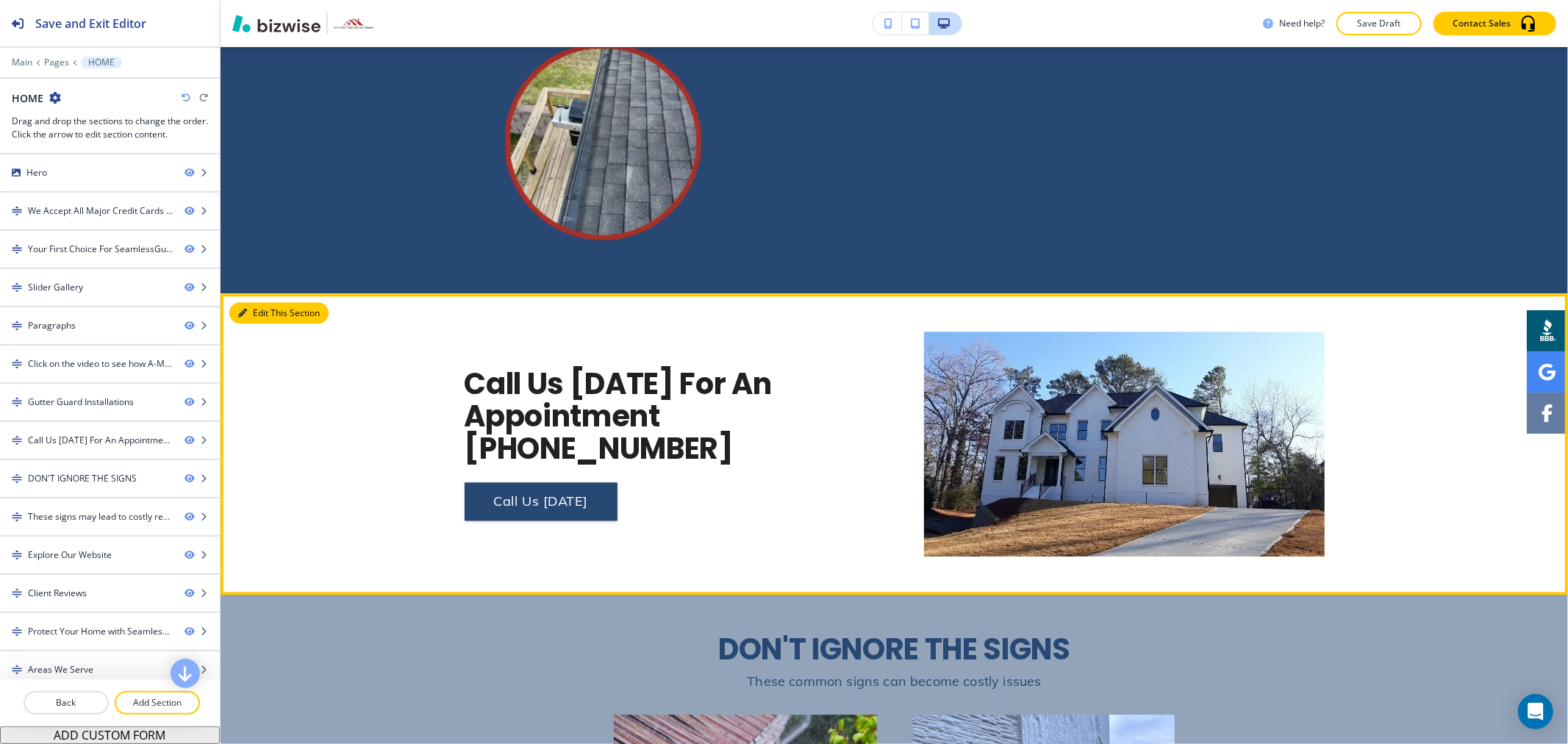
click at [262, 302] on button "Edit This Section" at bounding box center [279, 313] width 99 height 22
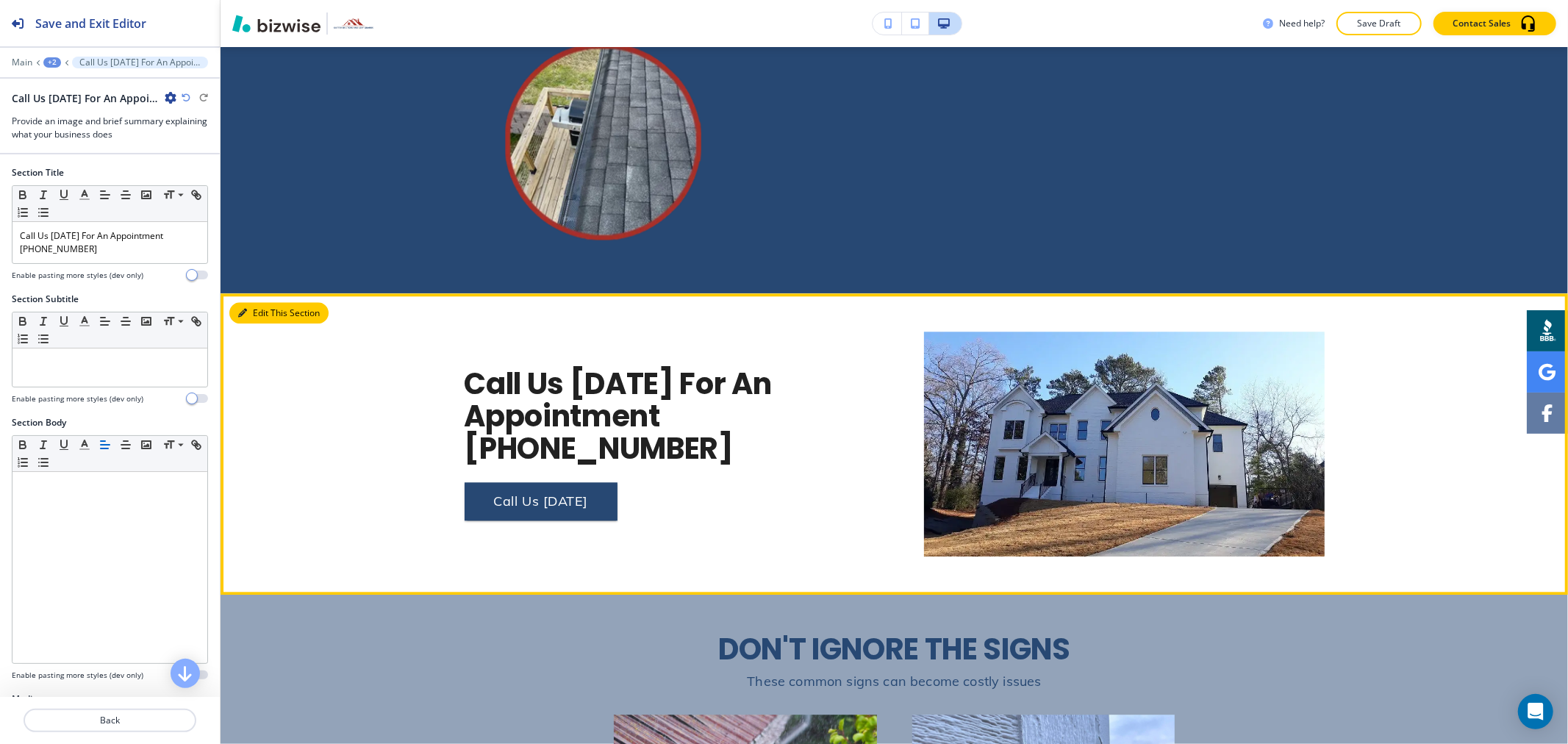
scroll to position [3204, 0]
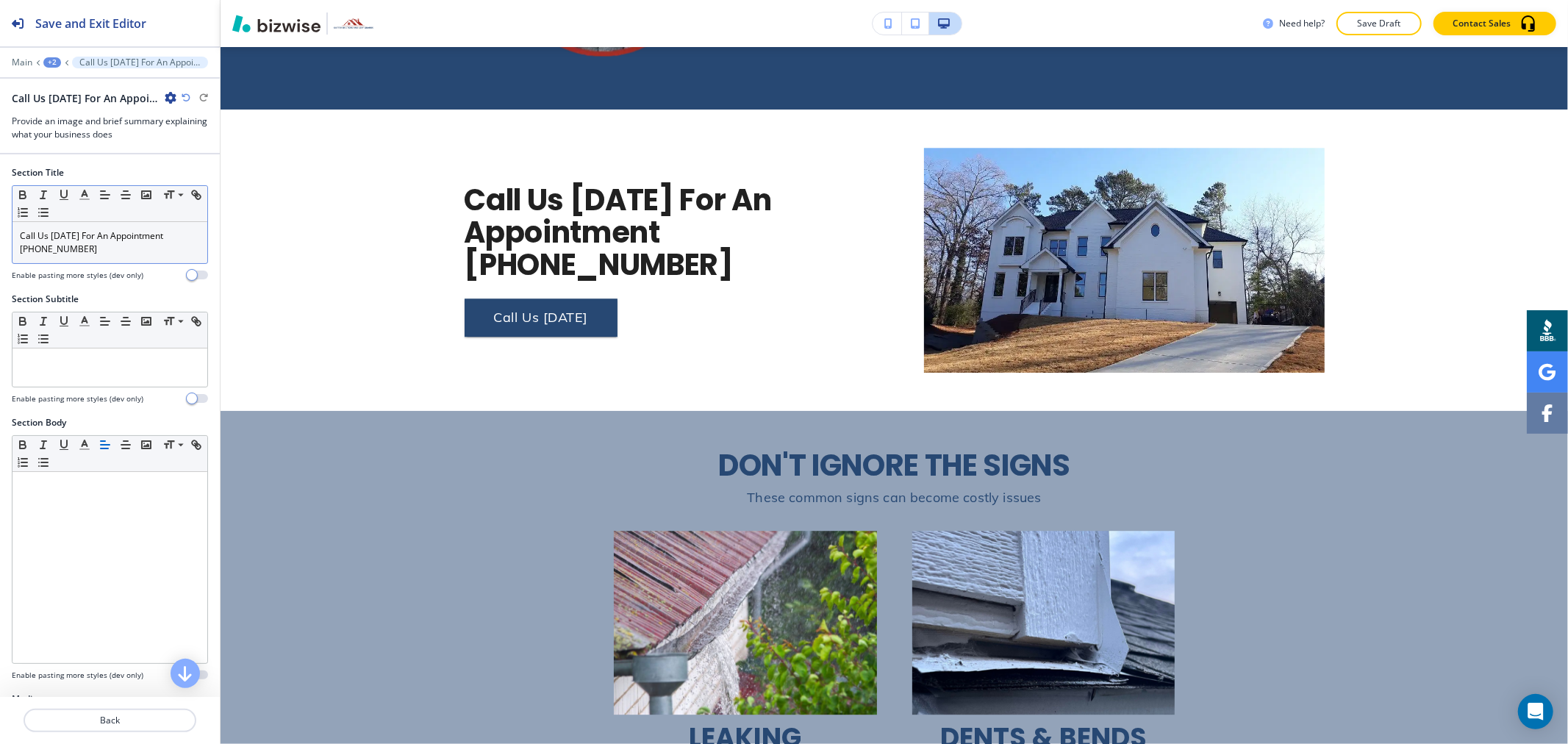
click at [96, 233] on p "Call Us [DATE] For An Appointment" at bounding box center [110, 236] width 180 height 13
click at [81, 247] on p "[PHONE_NUMBER]" at bounding box center [110, 249] width 180 height 13
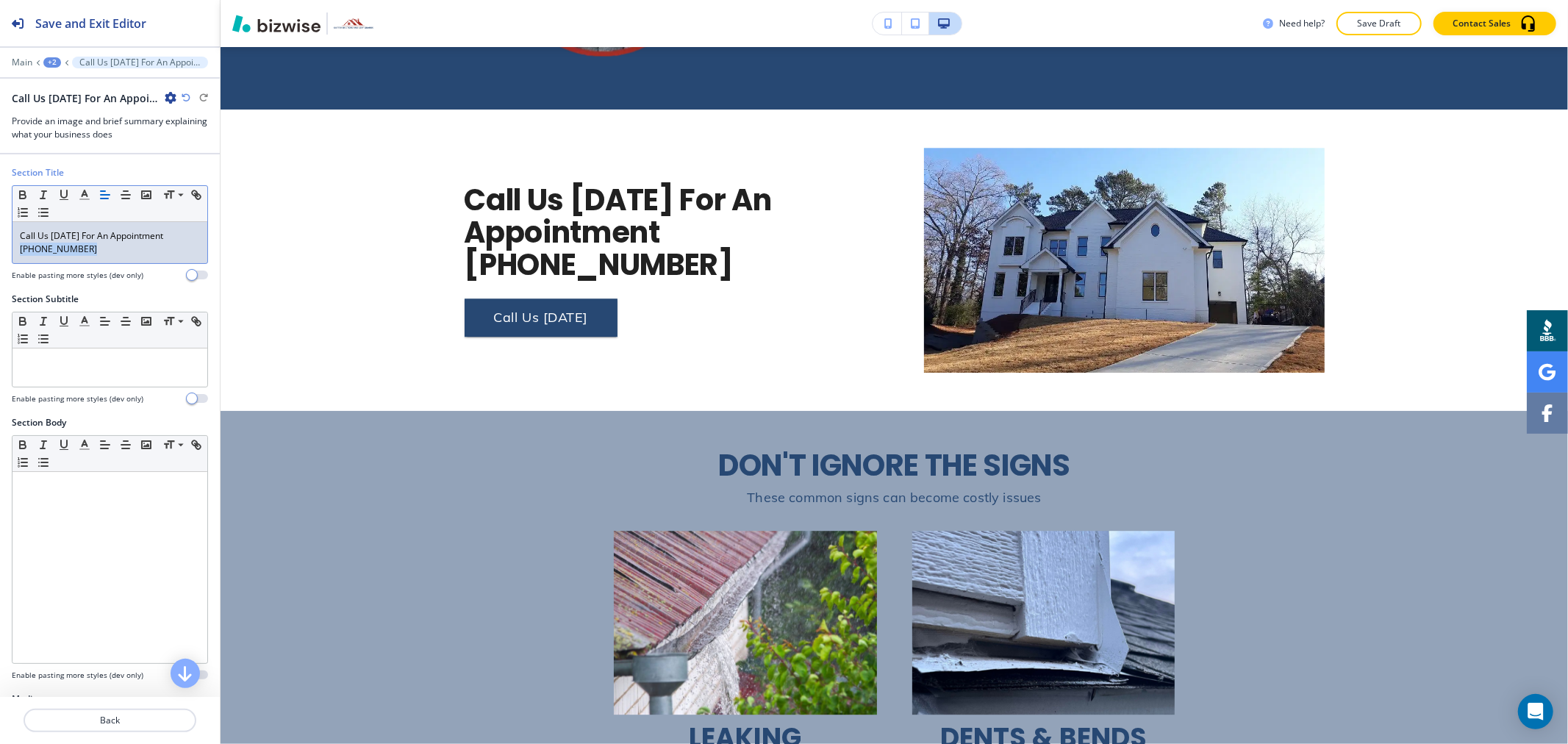
click at [81, 247] on p "[PHONE_NUMBER]" at bounding box center [110, 249] width 180 height 13
click at [91, 251] on p "[PHONE_NUMBER]" at bounding box center [110, 249] width 180 height 13
click at [92, 251] on p "[PHONE_NUMBER]" at bounding box center [110, 249] width 180 height 13
click at [99, 251] on p "[PHONE_NUMBER]" at bounding box center [110, 249] width 180 height 13
drag, startPoint x: 102, startPoint y: 248, endPoint x: 3, endPoint y: 229, distance: 100.8
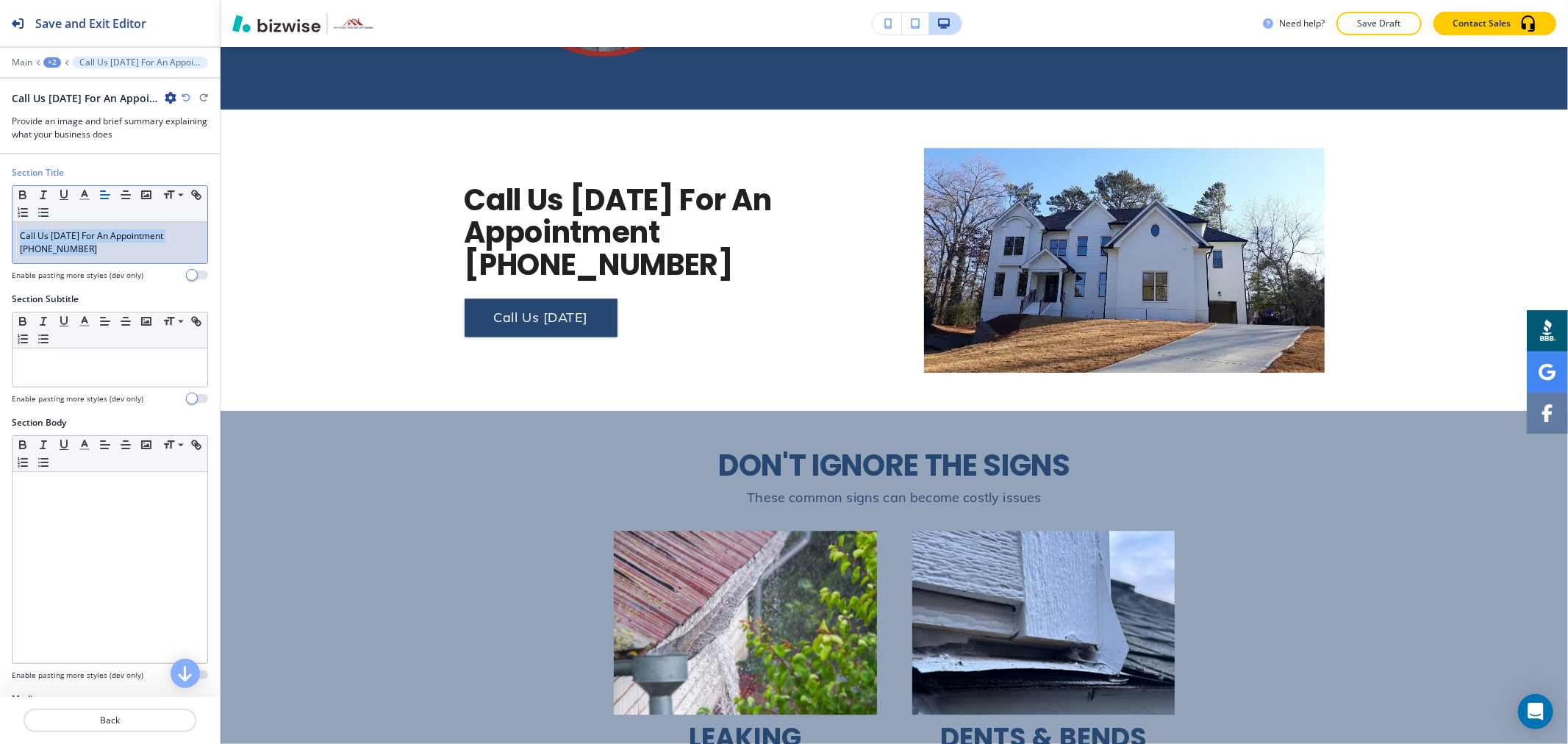
click at [4, 230] on div "Section Title Small Normal Large Huge Call Us [DATE] For An Appointment [PHONE_…" at bounding box center [110, 229] width 220 height 126
click at [81, 193] on icon "button" at bounding box center [84, 195] width 13 height 13
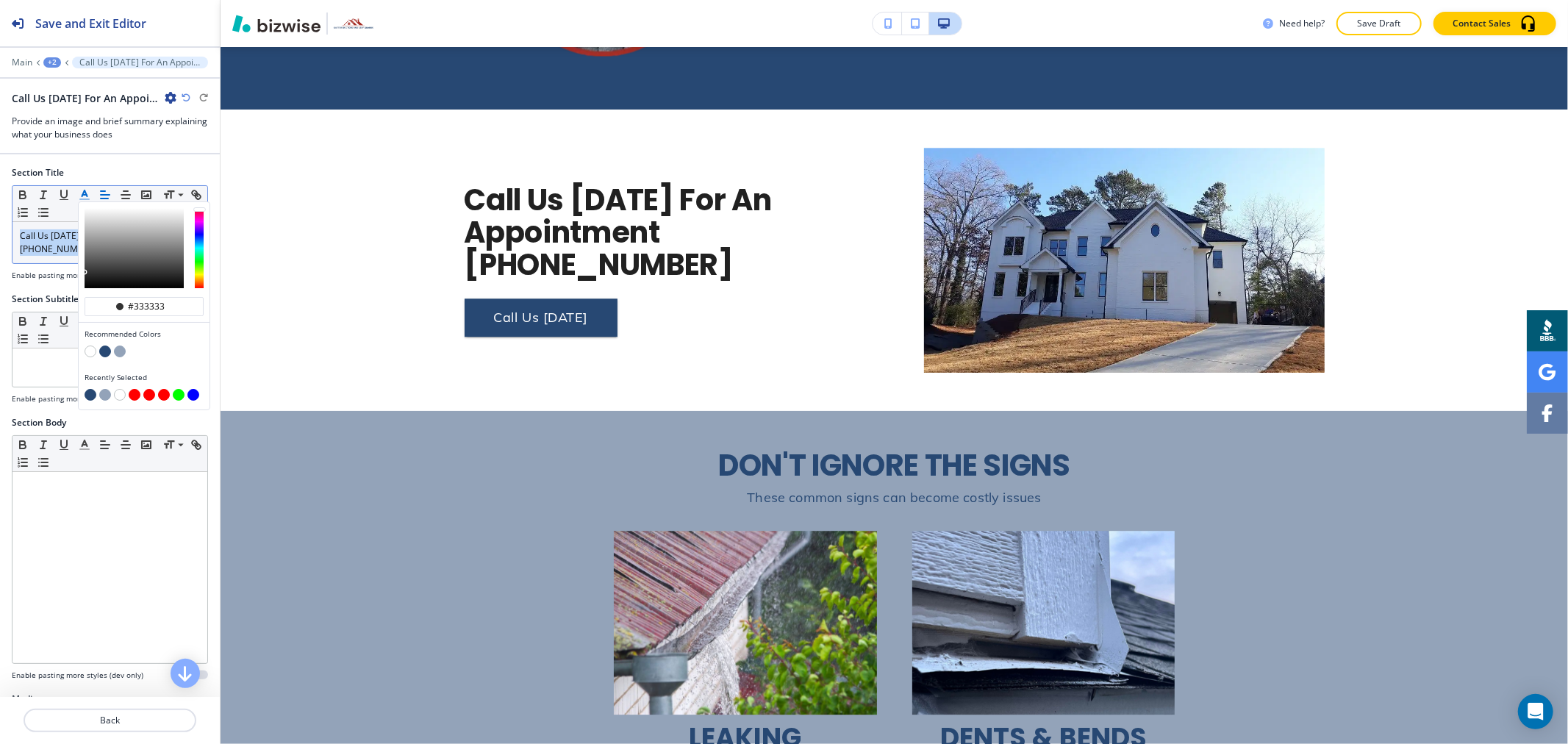
click at [109, 353] on button "button" at bounding box center [105, 351] width 12 height 12
type input "#274873"
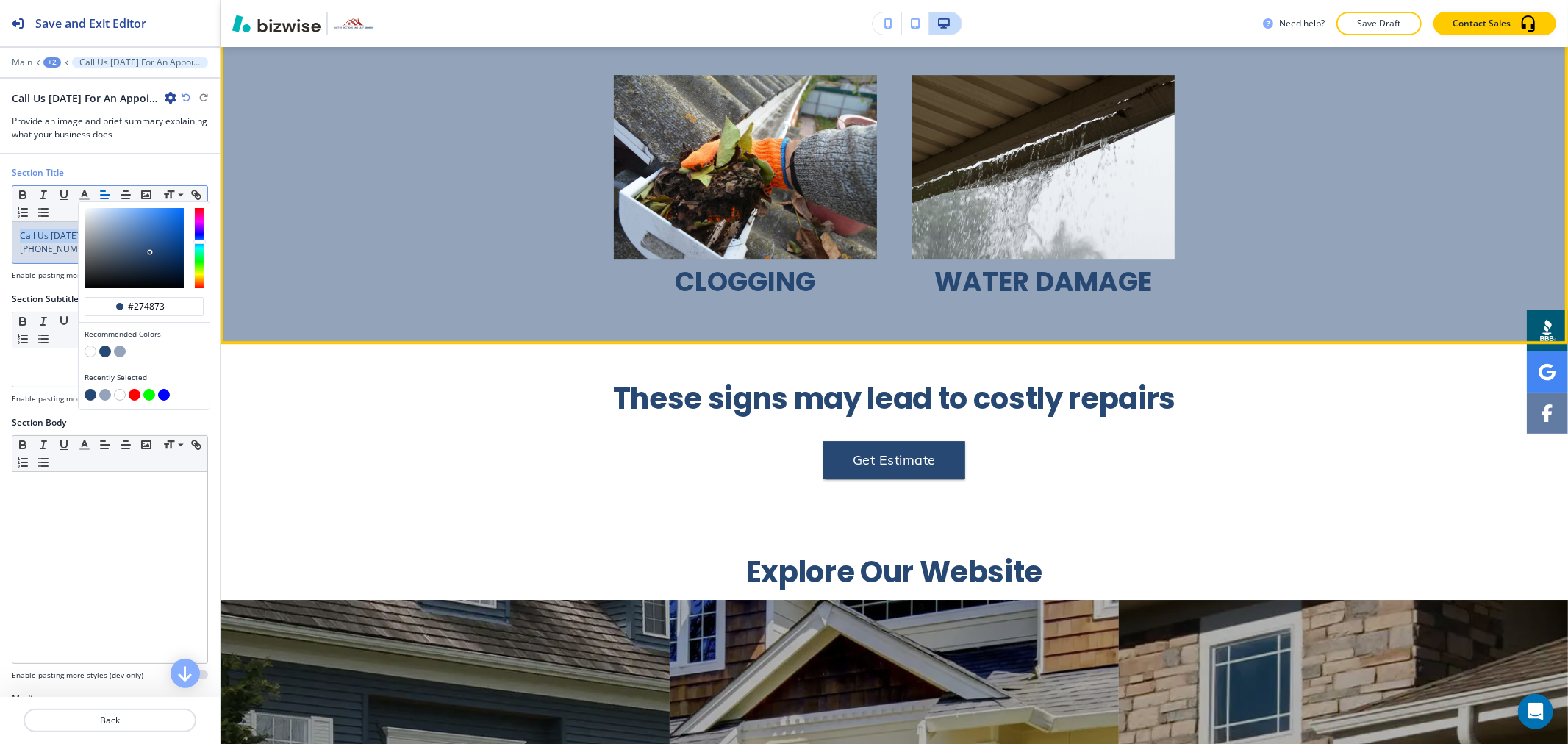
scroll to position [4021, 0]
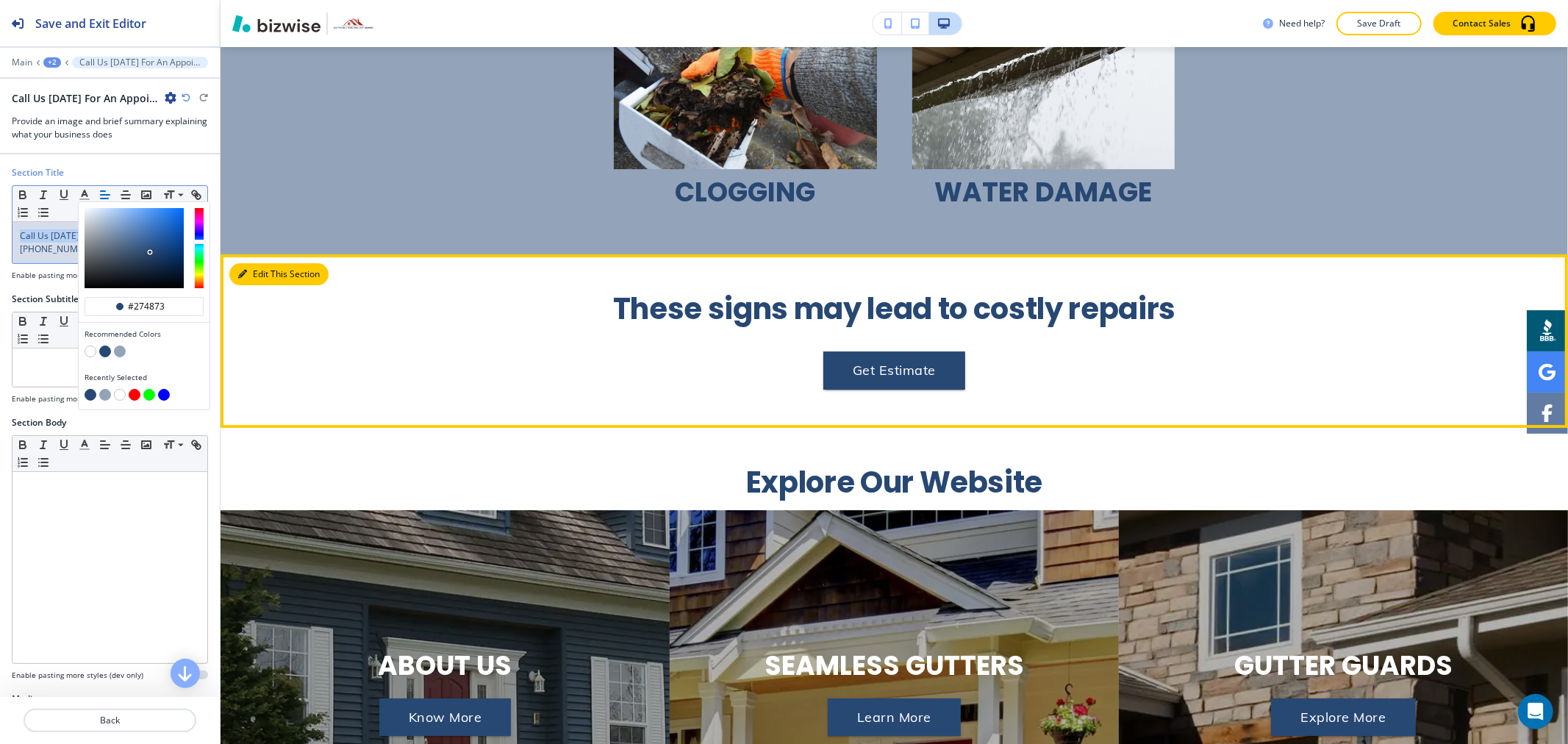
click at [255, 263] on button "Edit This Section" at bounding box center [279, 275] width 99 height 22
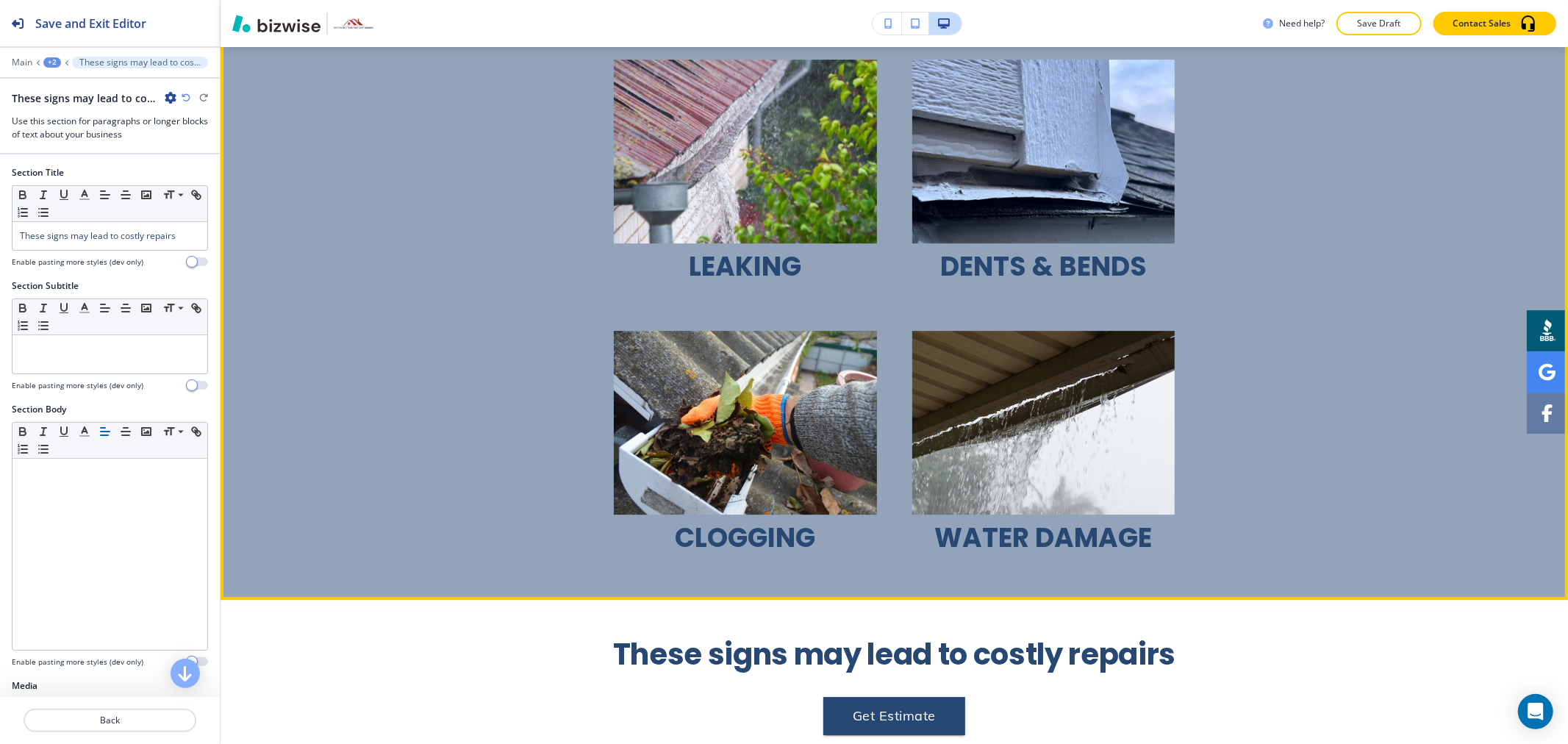
scroll to position [4329, 0]
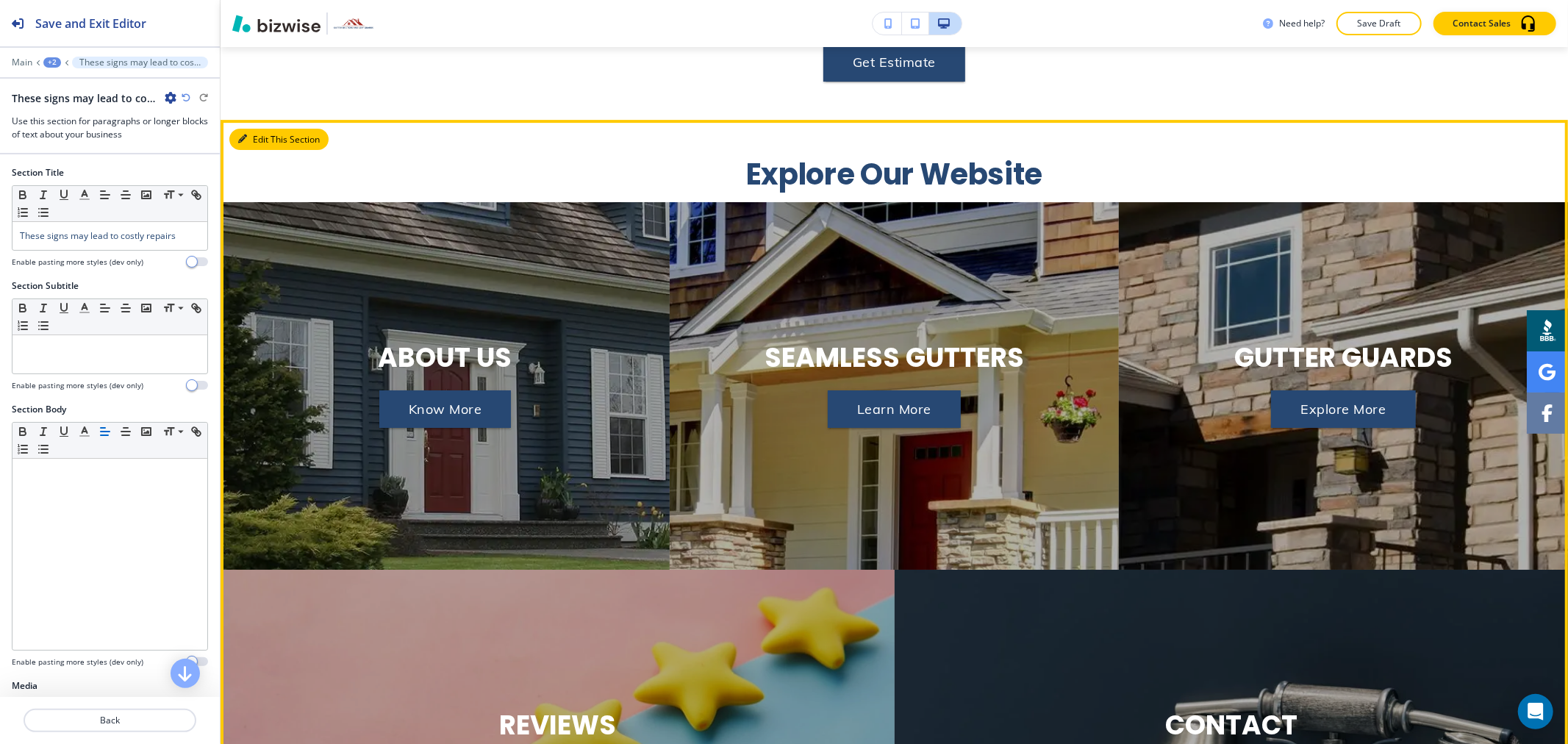
click at [261, 128] on button "Edit This Section" at bounding box center [279, 140] width 99 height 22
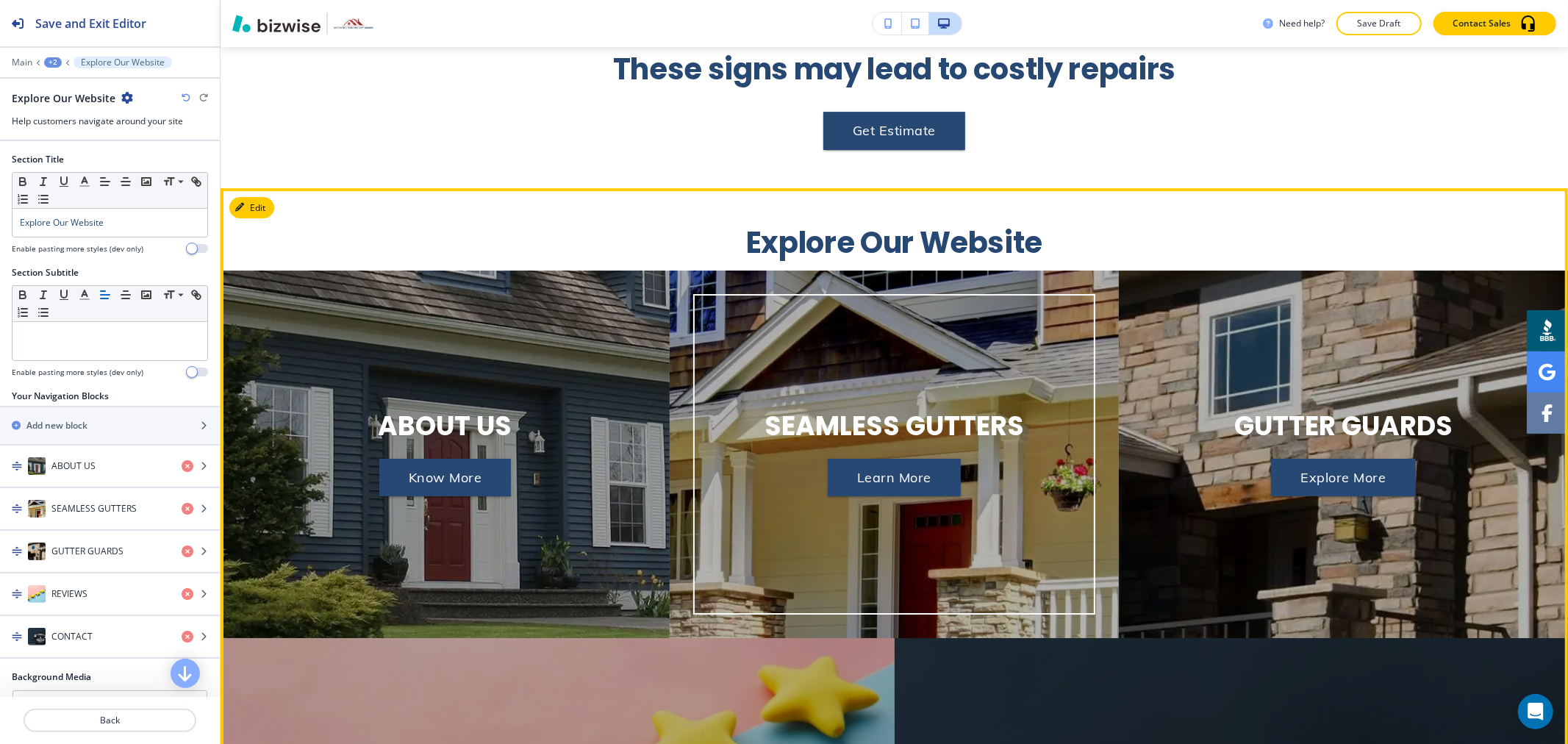
scroll to position [4012, 0]
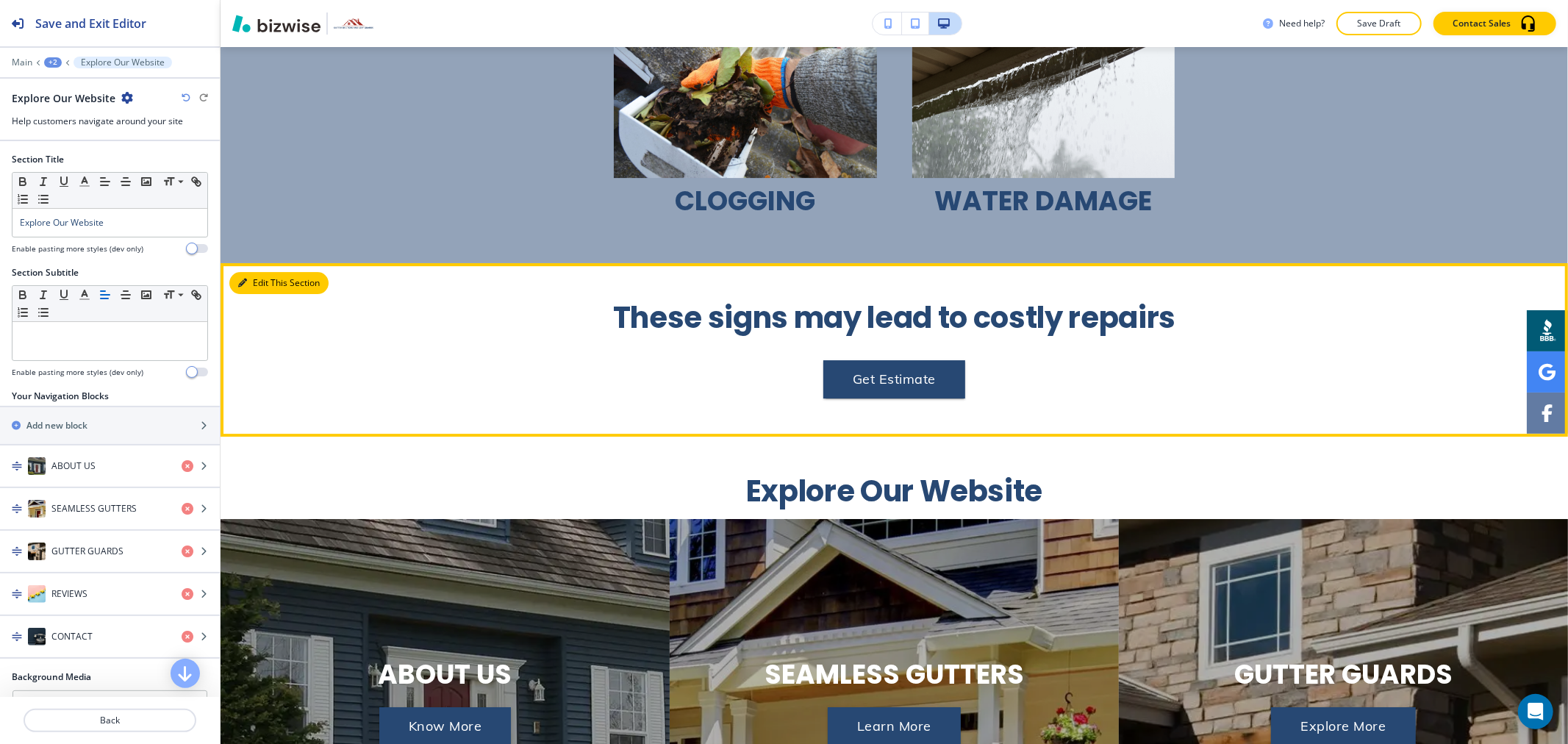
click at [268, 272] on button "Edit This Section" at bounding box center [279, 283] width 99 height 22
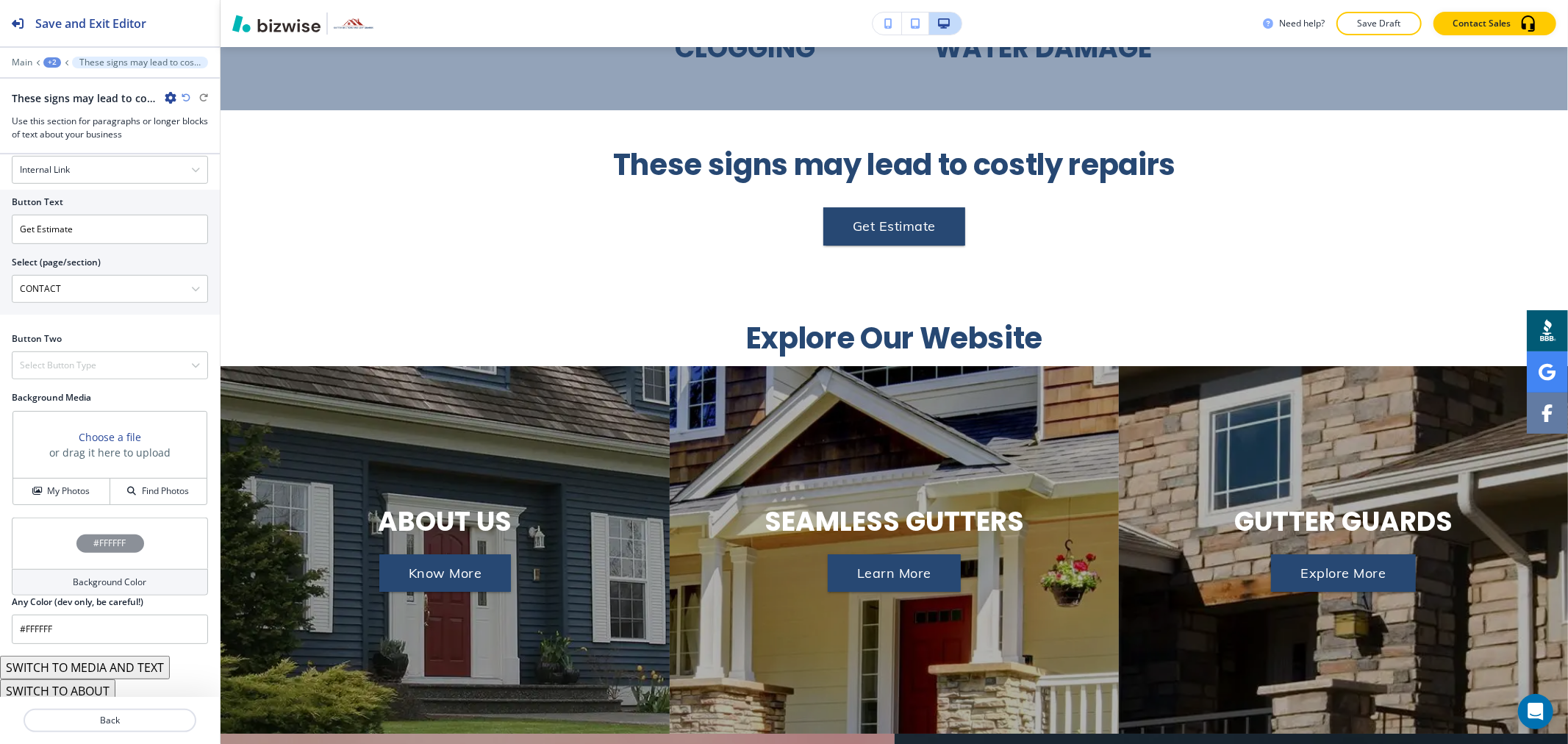
scroll to position [676, 0]
click at [122, 584] on div "Background Color" at bounding box center [110, 575] width 196 height 26
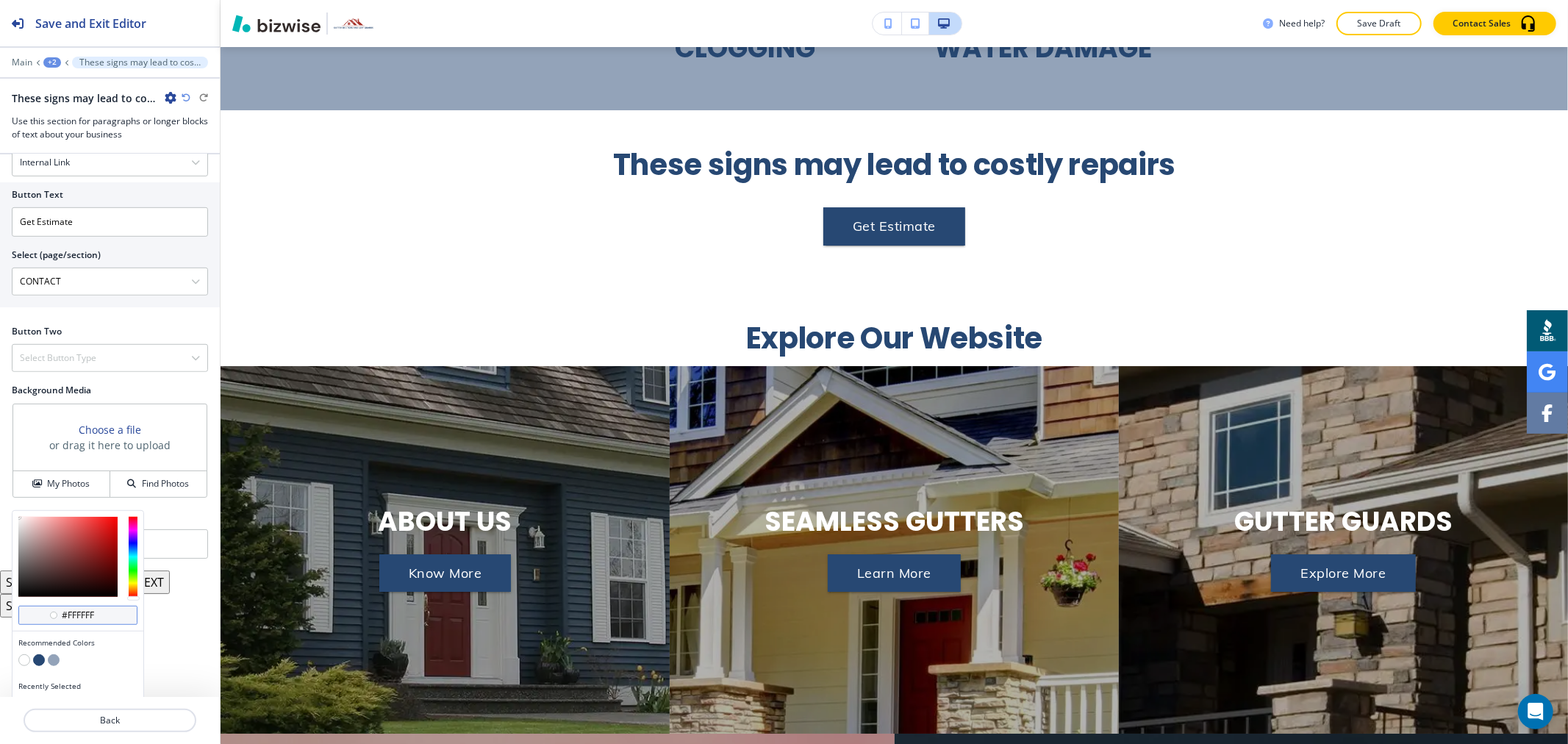
scroll to position [699, 0]
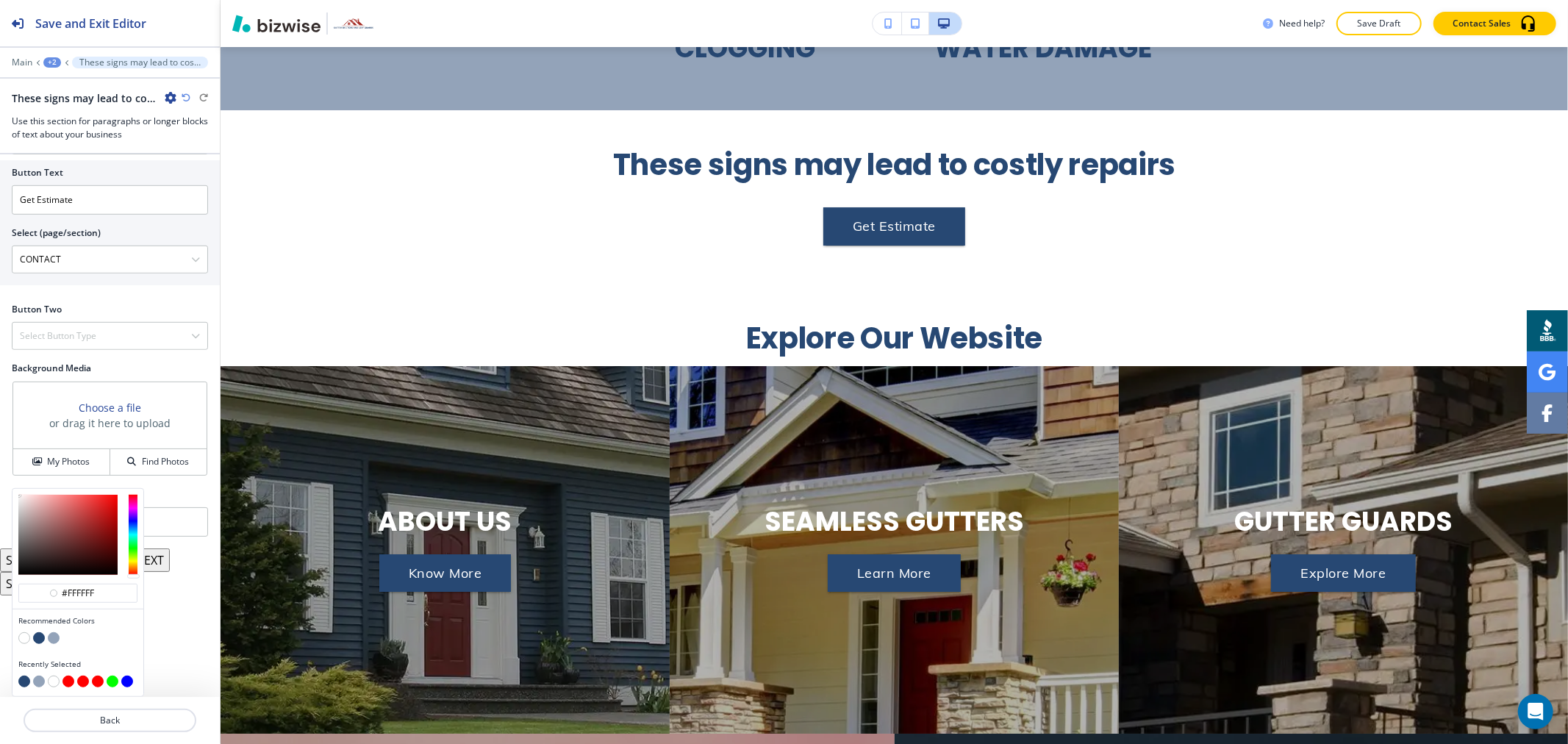
click at [48, 640] on button "button" at bounding box center [54, 638] width 12 height 12
type input "#93a3b9"
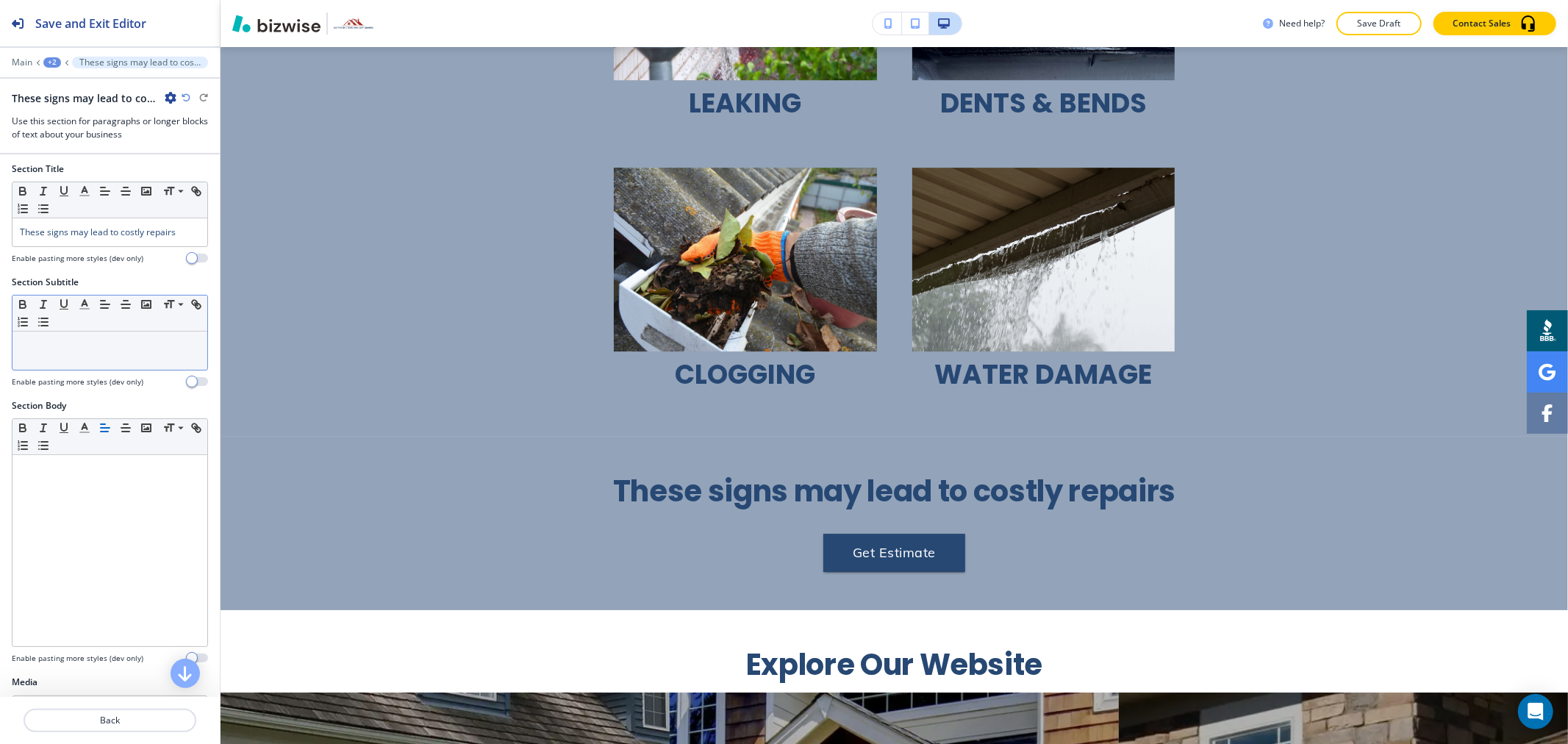
scroll to position [0, 0]
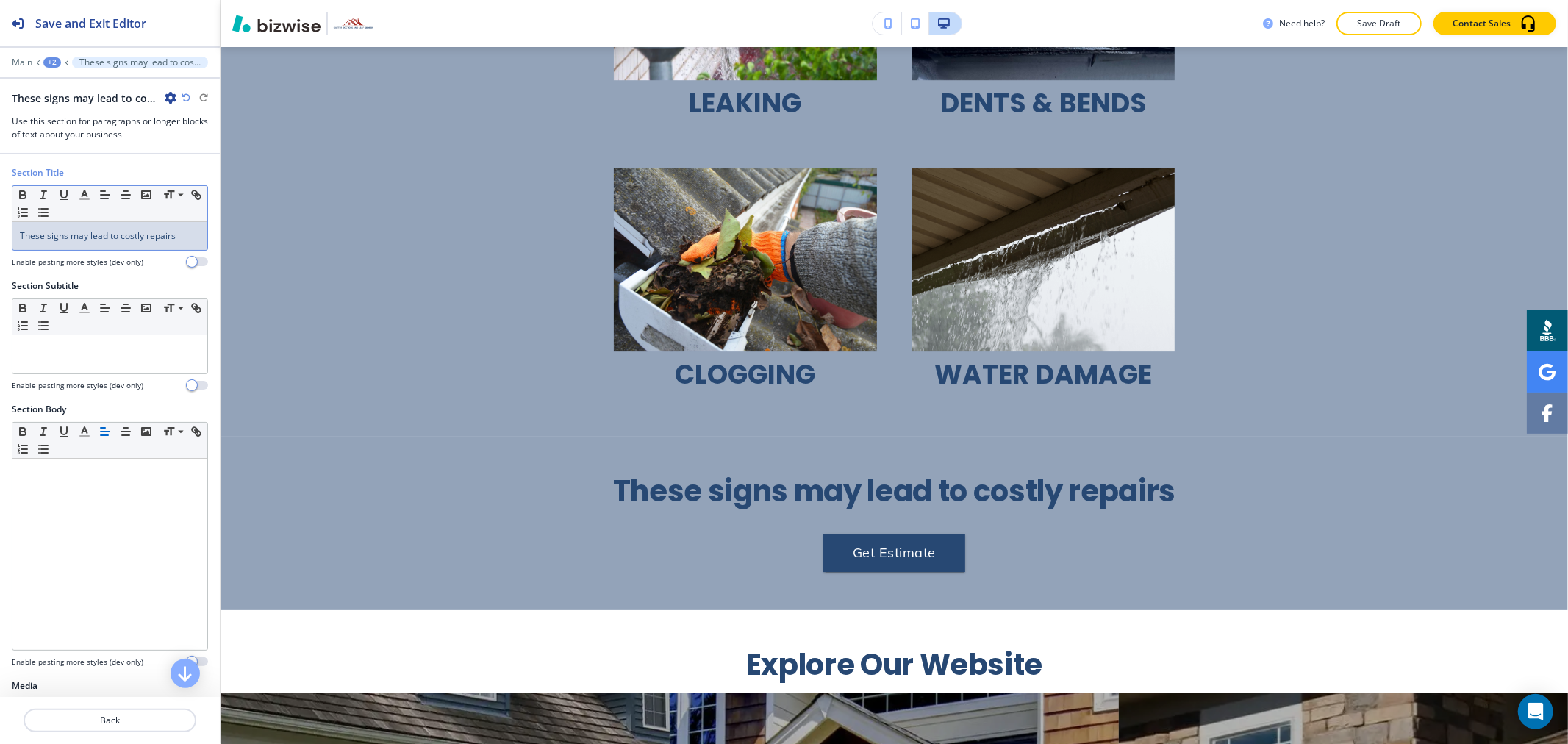
click at [155, 244] on div "These signs may lead to costly repairs" at bounding box center [110, 235] width 195 height 28
click at [155, 243] on div "These signs may lead to costly repairs" at bounding box center [110, 235] width 195 height 28
copy span "These signs may lead to costly repairs"
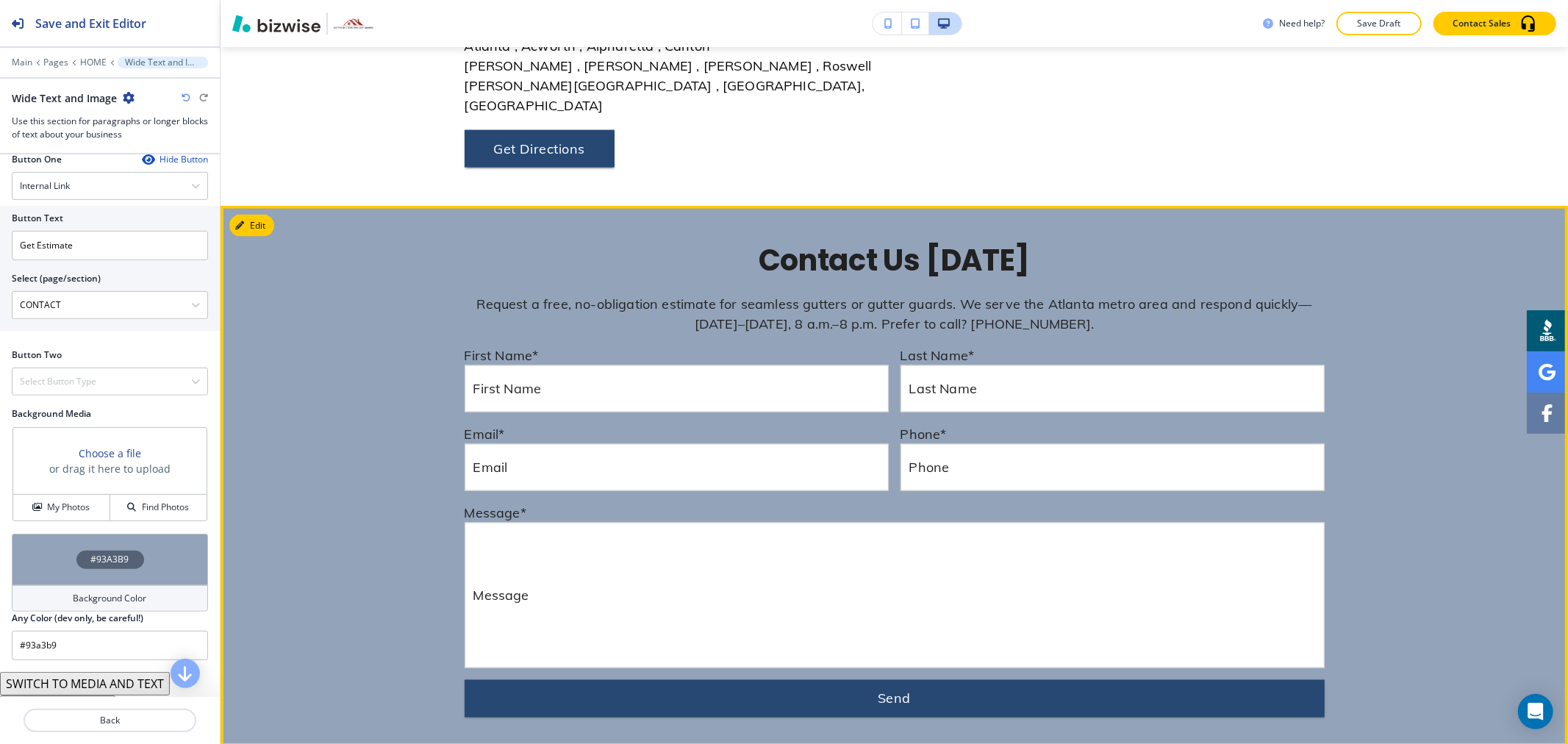
scroll to position [6533, 0]
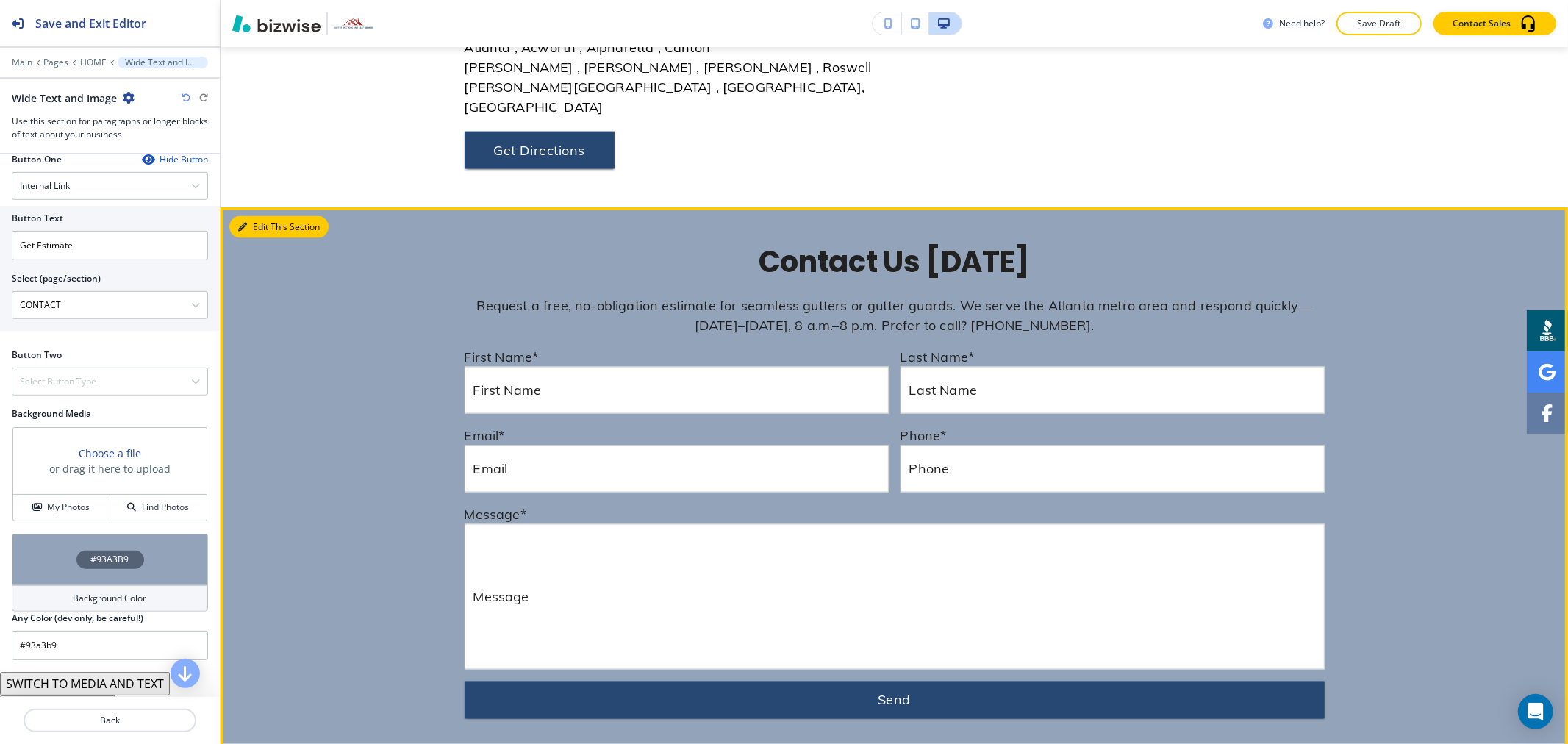
click at [253, 216] on button "Edit This Section" at bounding box center [279, 227] width 99 height 22
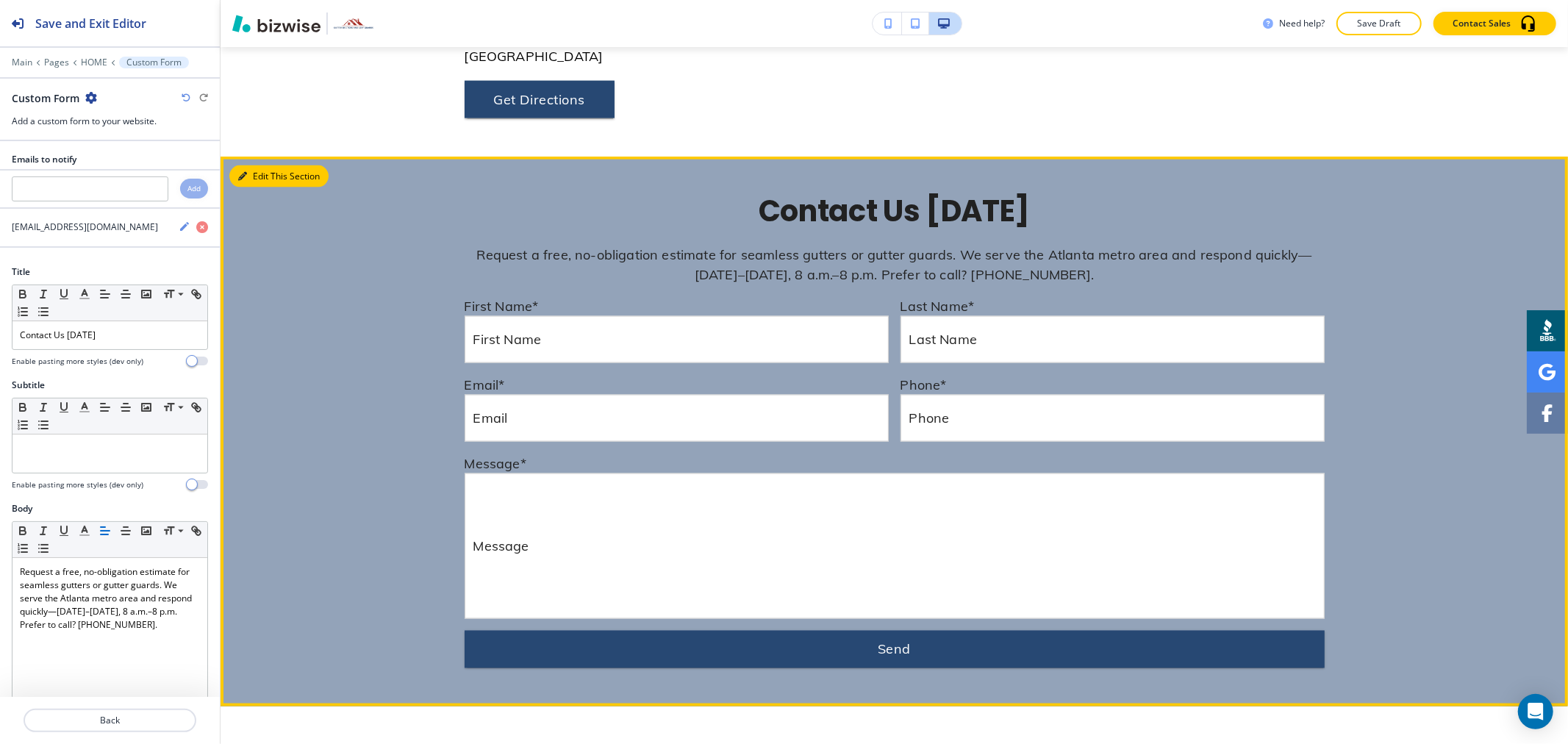
scroll to position [6588, 0]
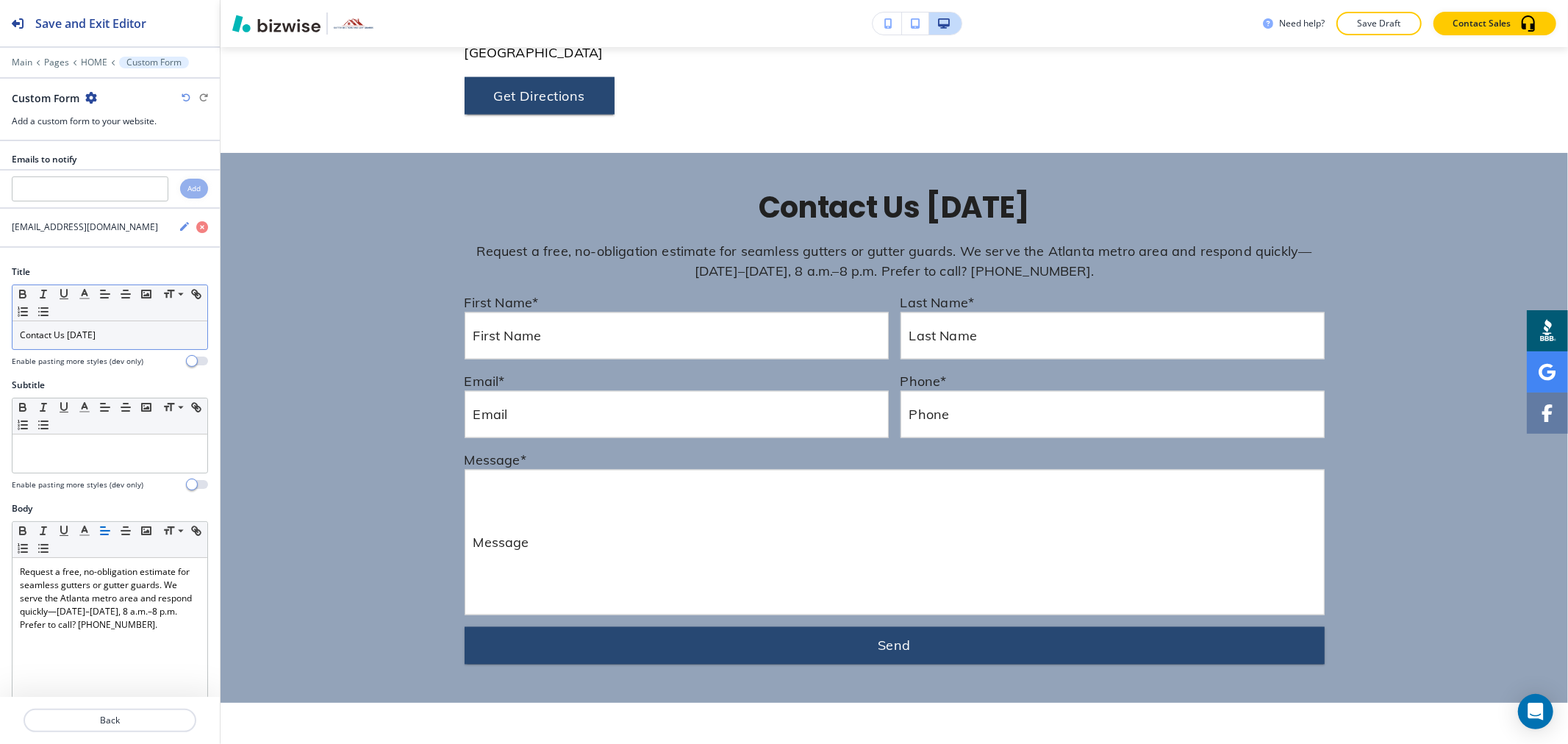
click at [102, 329] on div "Contact Us [DATE]" at bounding box center [110, 334] width 195 height 28
click at [102, 329] on p "Contact Us [DATE]" at bounding box center [110, 335] width 180 height 13
click at [103, 329] on p "Contact Us [DATE]" at bounding box center [110, 335] width 180 height 13
click at [78, 294] on icon "button" at bounding box center [84, 294] width 13 height 13
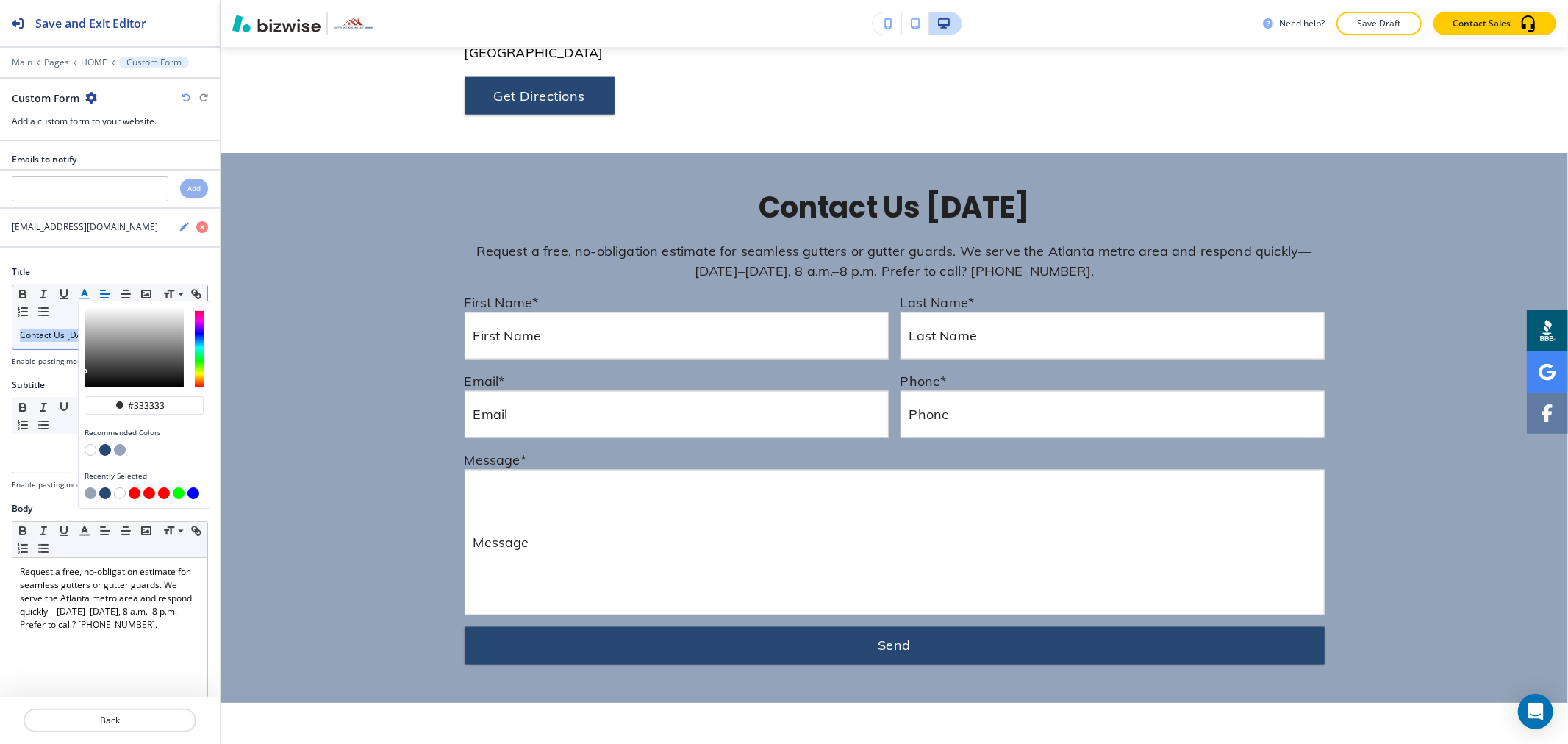
click at [106, 450] on button "button" at bounding box center [105, 450] width 12 height 12
type input "#274873"
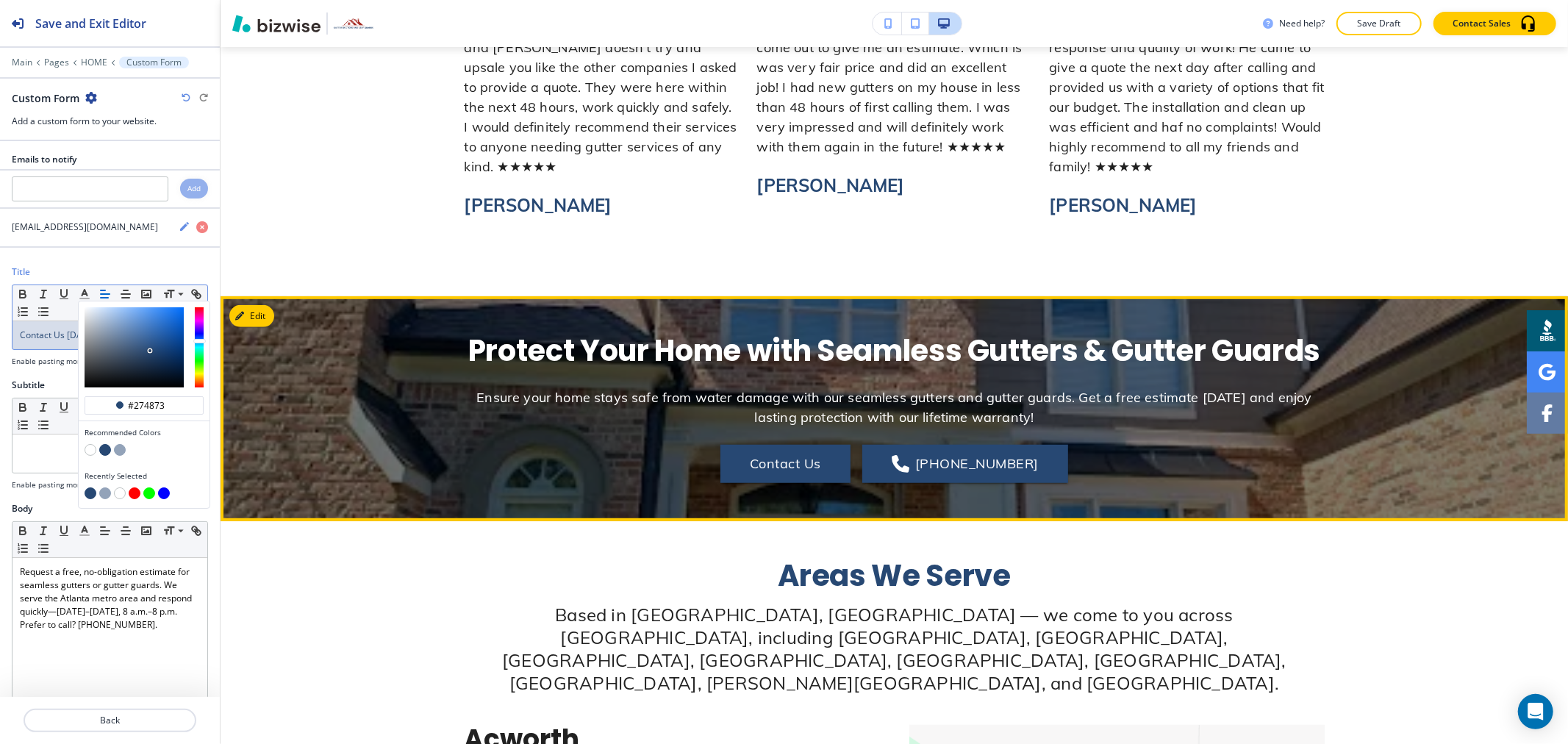
scroll to position [4948, 0]
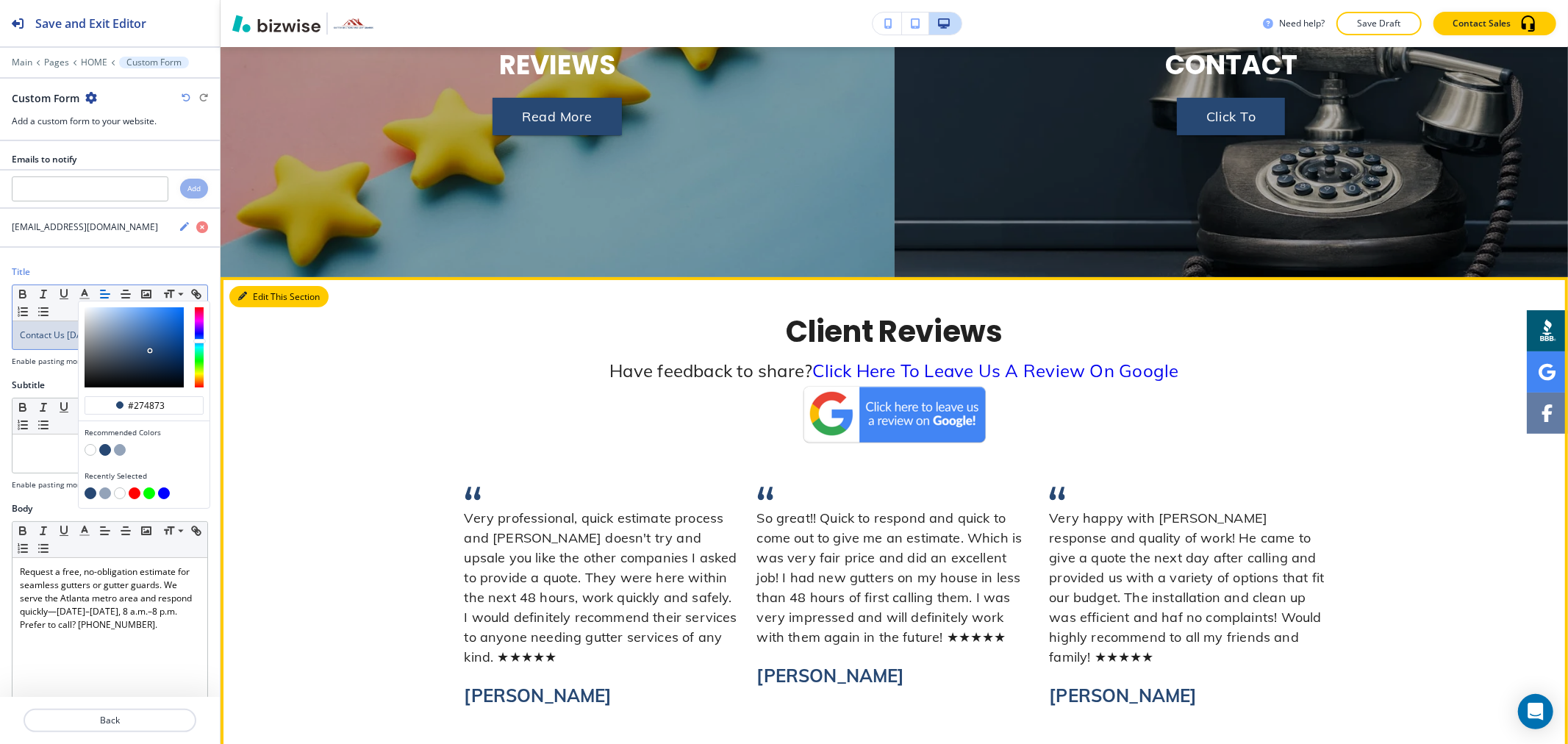
click at [231, 286] on button "Edit This Section" at bounding box center [279, 297] width 99 height 22
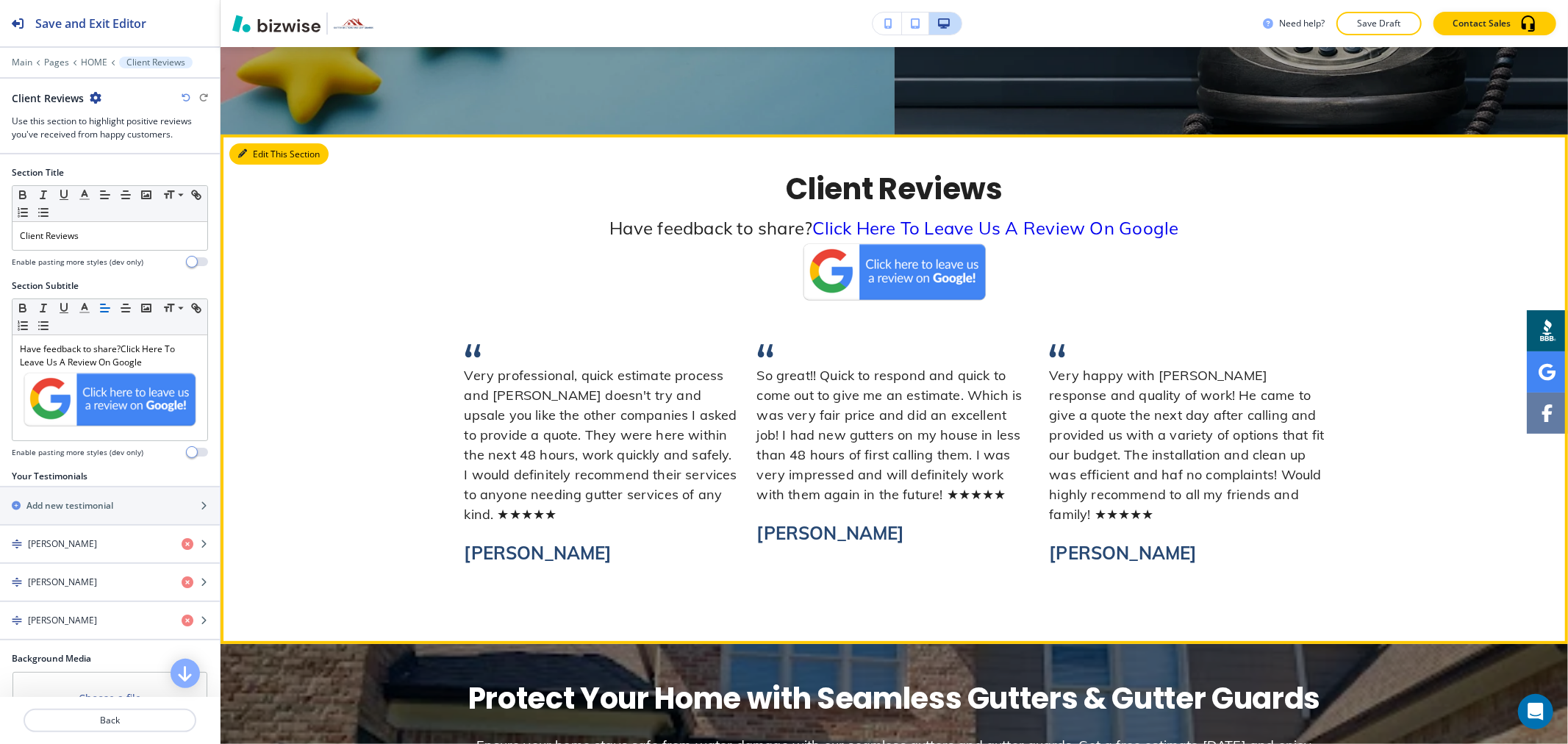
scroll to position [5115, 0]
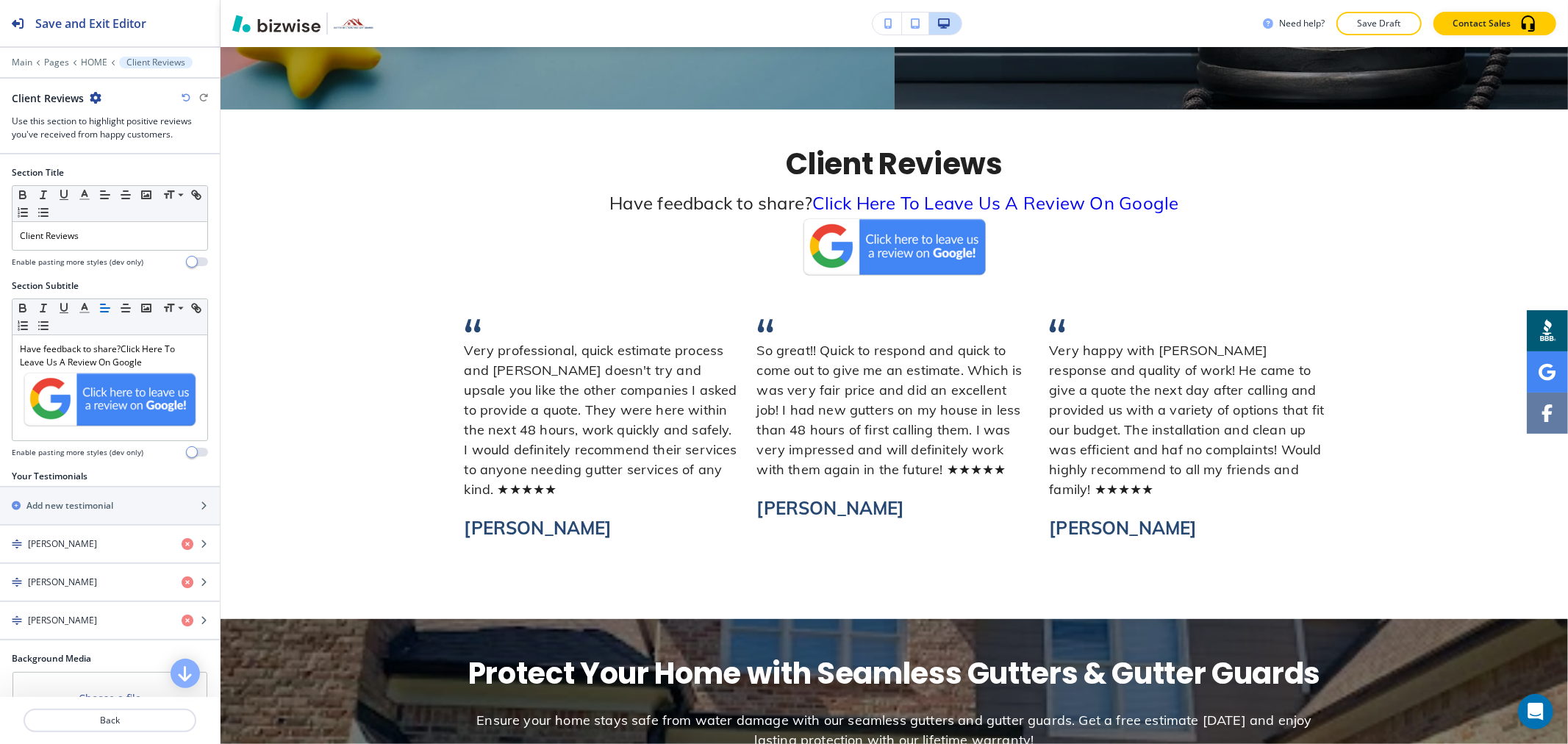
click at [84, 259] on h4 "Enable pasting more styles (dev only)" at bounding box center [78, 262] width 131 height 11
click at [84, 248] on div "Client Reviews" at bounding box center [110, 235] width 195 height 28
click at [84, 248] on div "Client Reviews" at bounding box center [110, 235] width 195 height 28
click at [78, 200] on icon "button" at bounding box center [84, 195] width 13 height 13
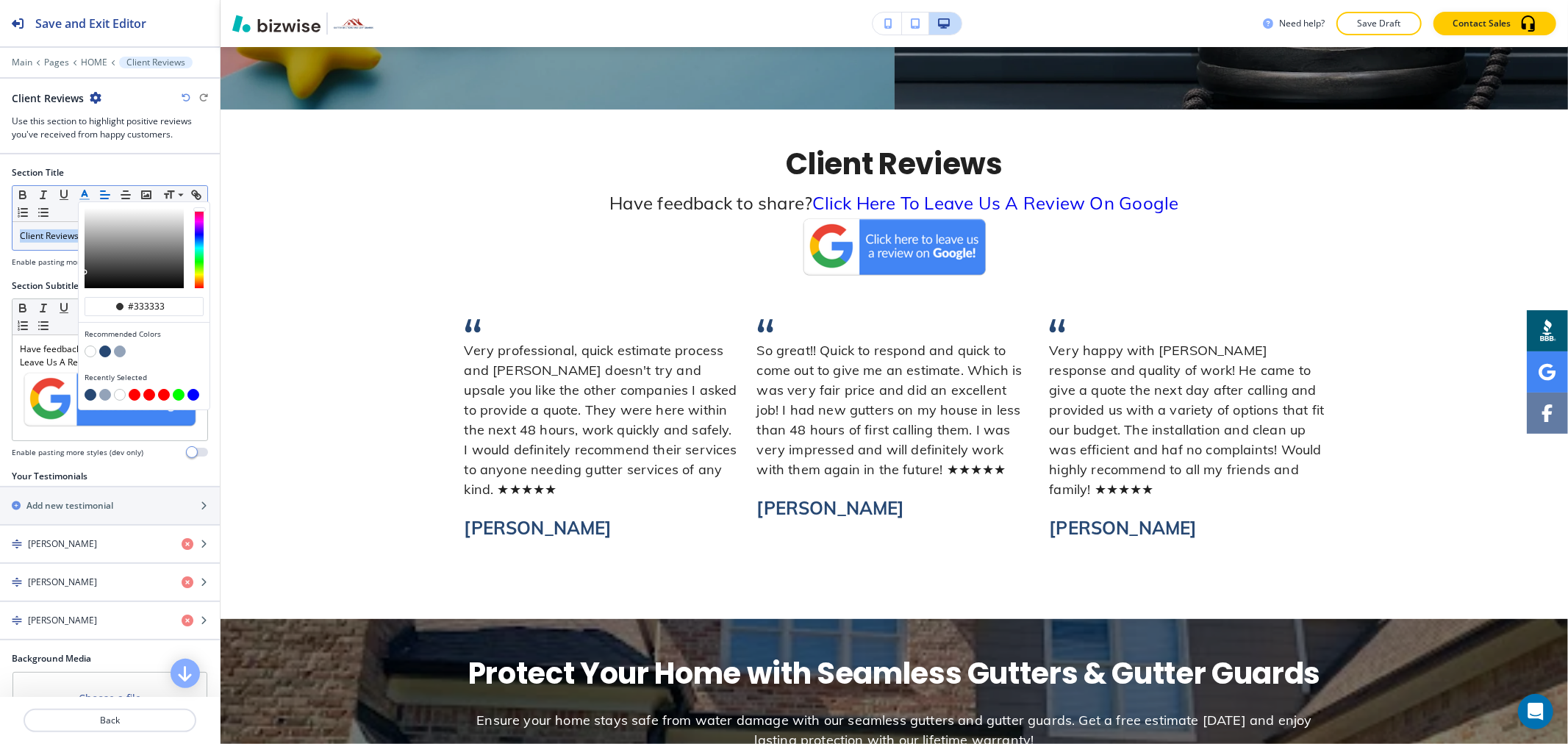
click at [104, 353] on button "button" at bounding box center [105, 351] width 12 height 12
type input "#274873"
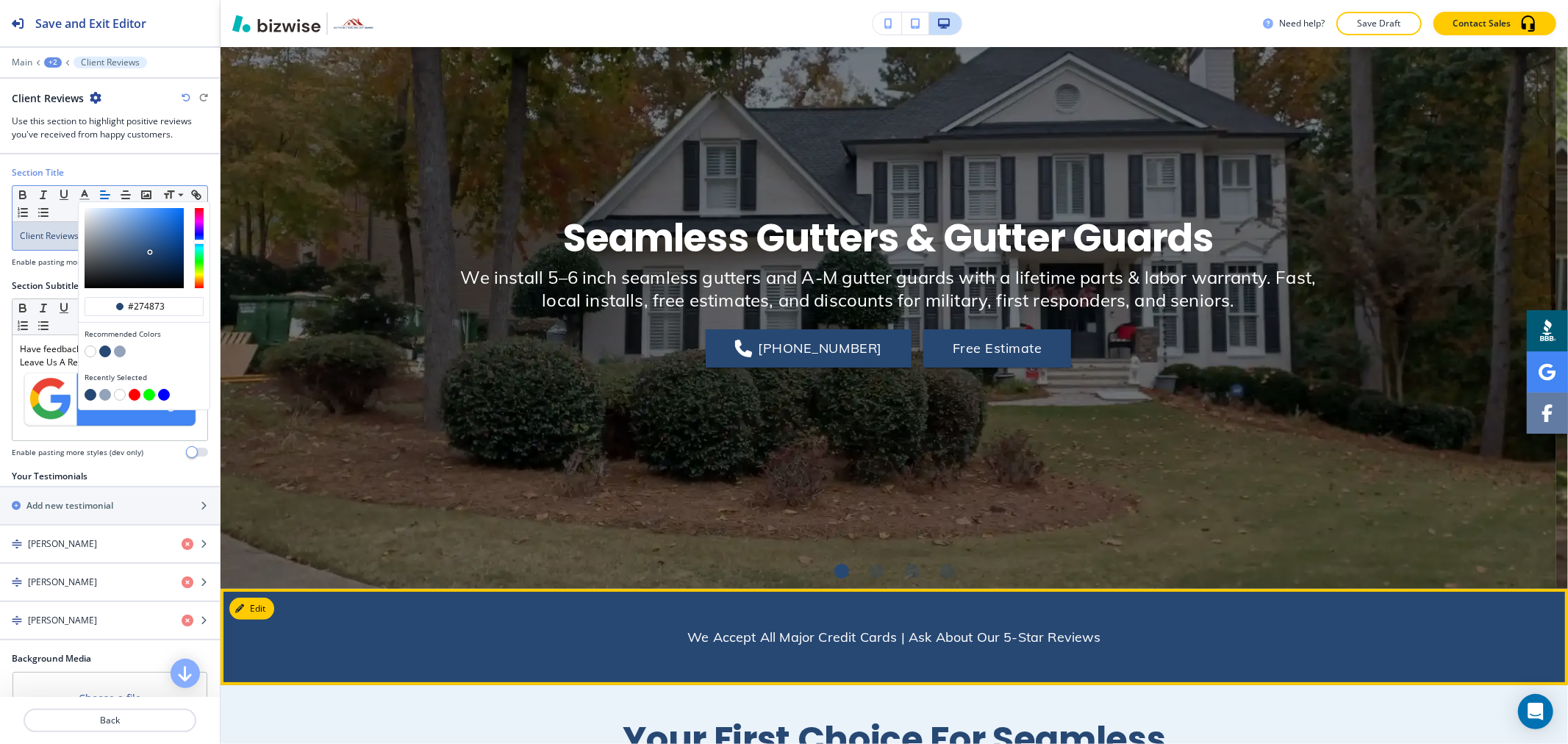
scroll to position [0, 0]
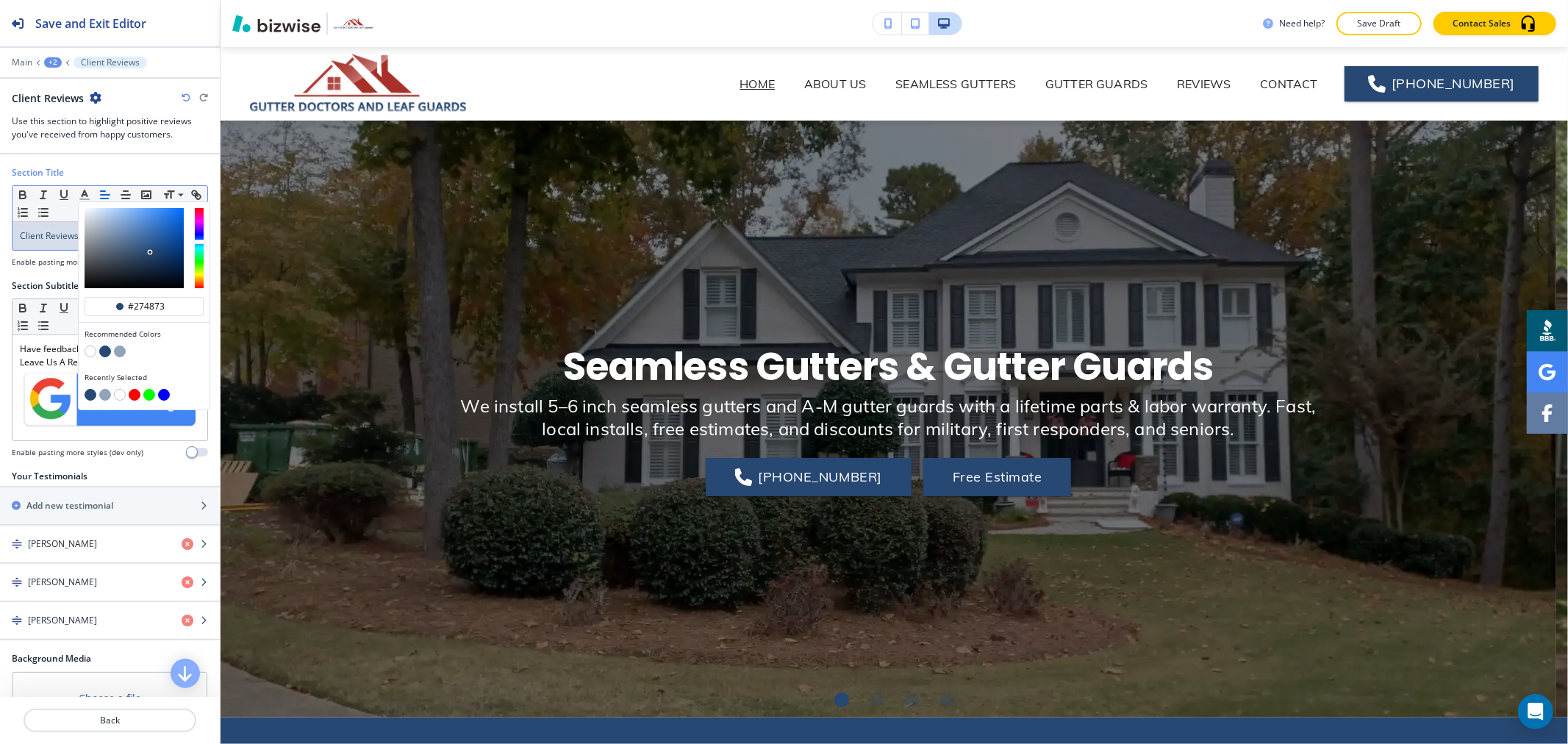
click at [1378, 27] on p "Save Draft" at bounding box center [1379, 24] width 47 height 13
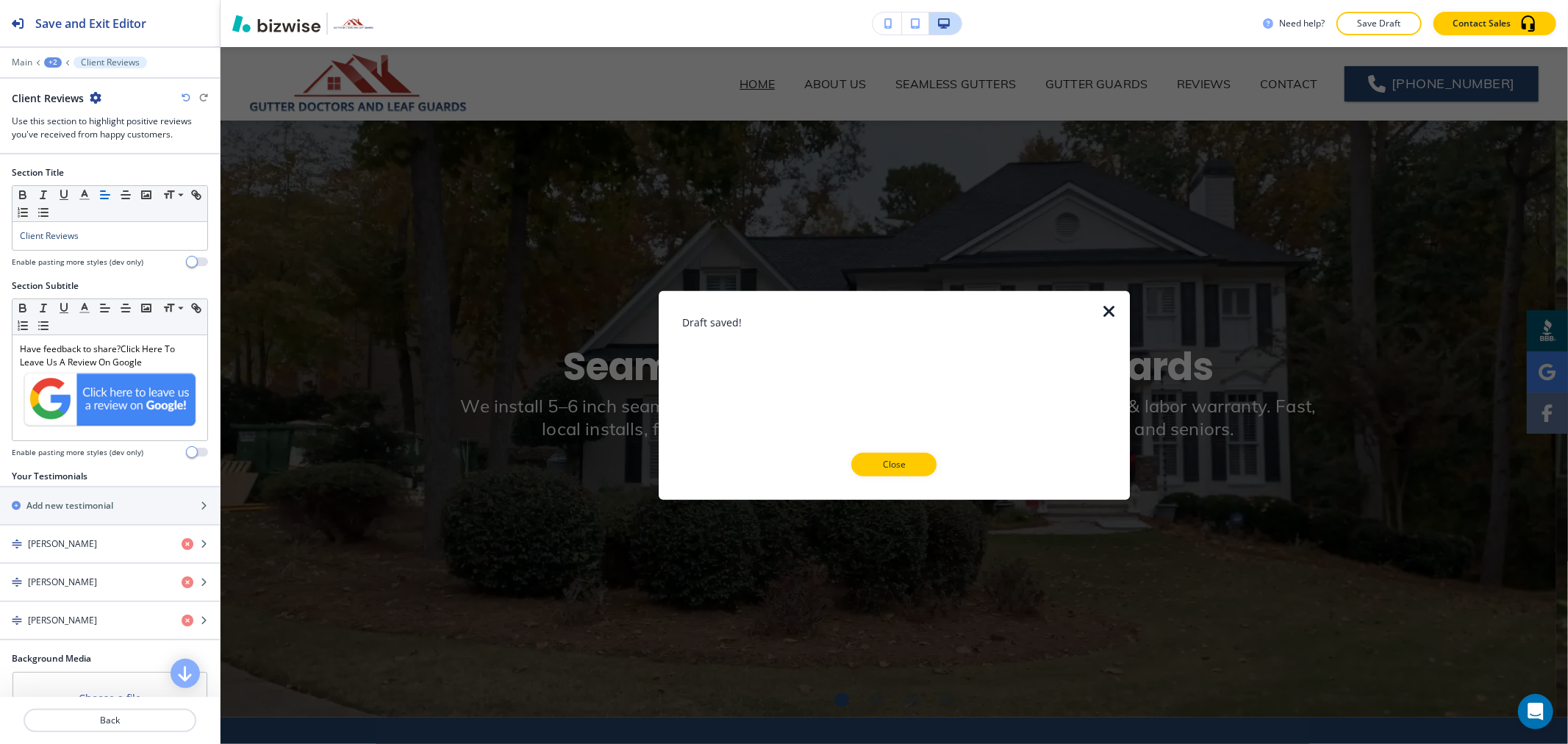
drag, startPoint x: 915, startPoint y: 463, endPoint x: 913, endPoint y: 415, distance: 48.0
click at [914, 459] on p "Close" at bounding box center [894, 464] width 47 height 13
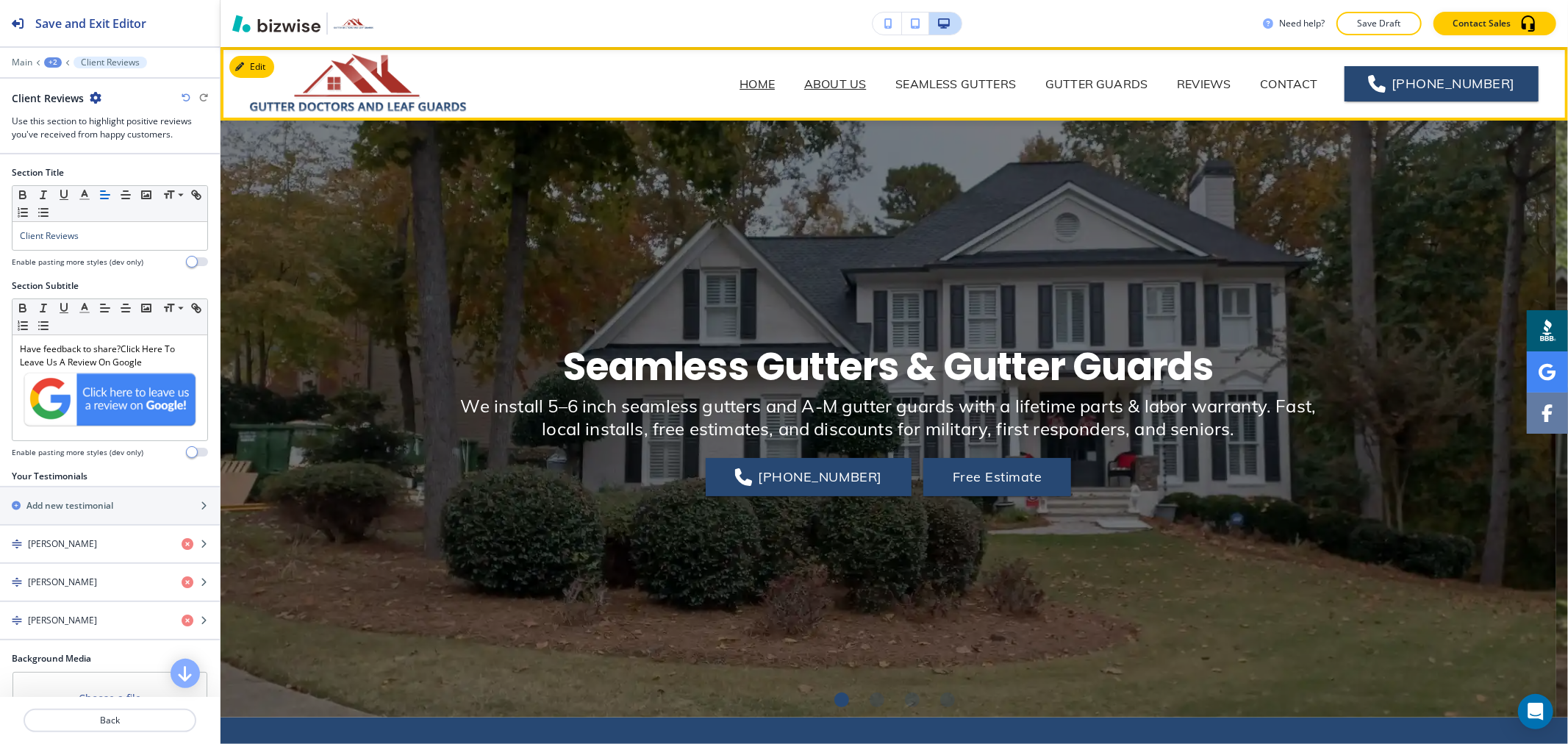
click at [861, 77] on p "ABOUT US" at bounding box center [835, 84] width 62 height 18
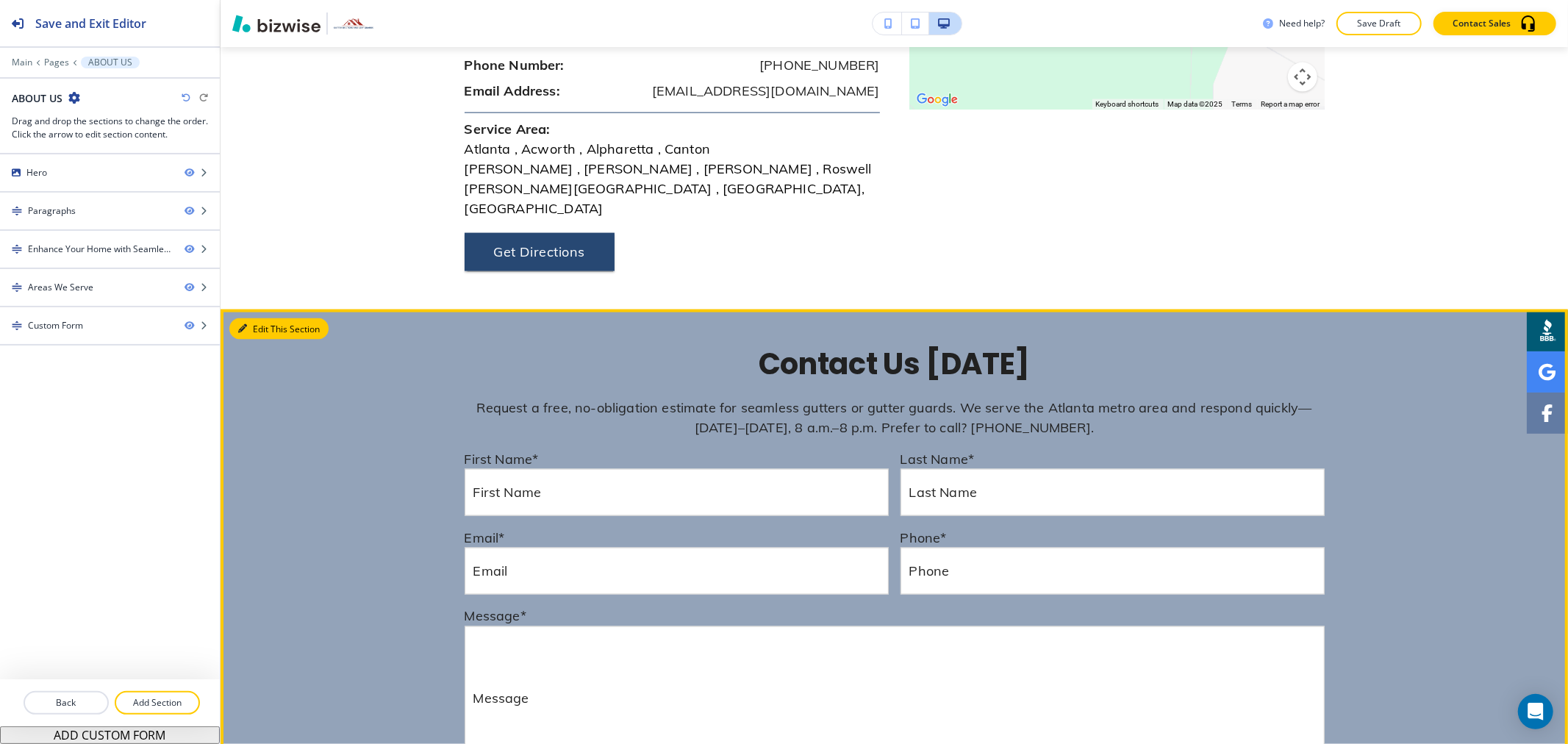
click at [263, 318] on button "Edit This Section" at bounding box center [279, 329] width 99 height 22
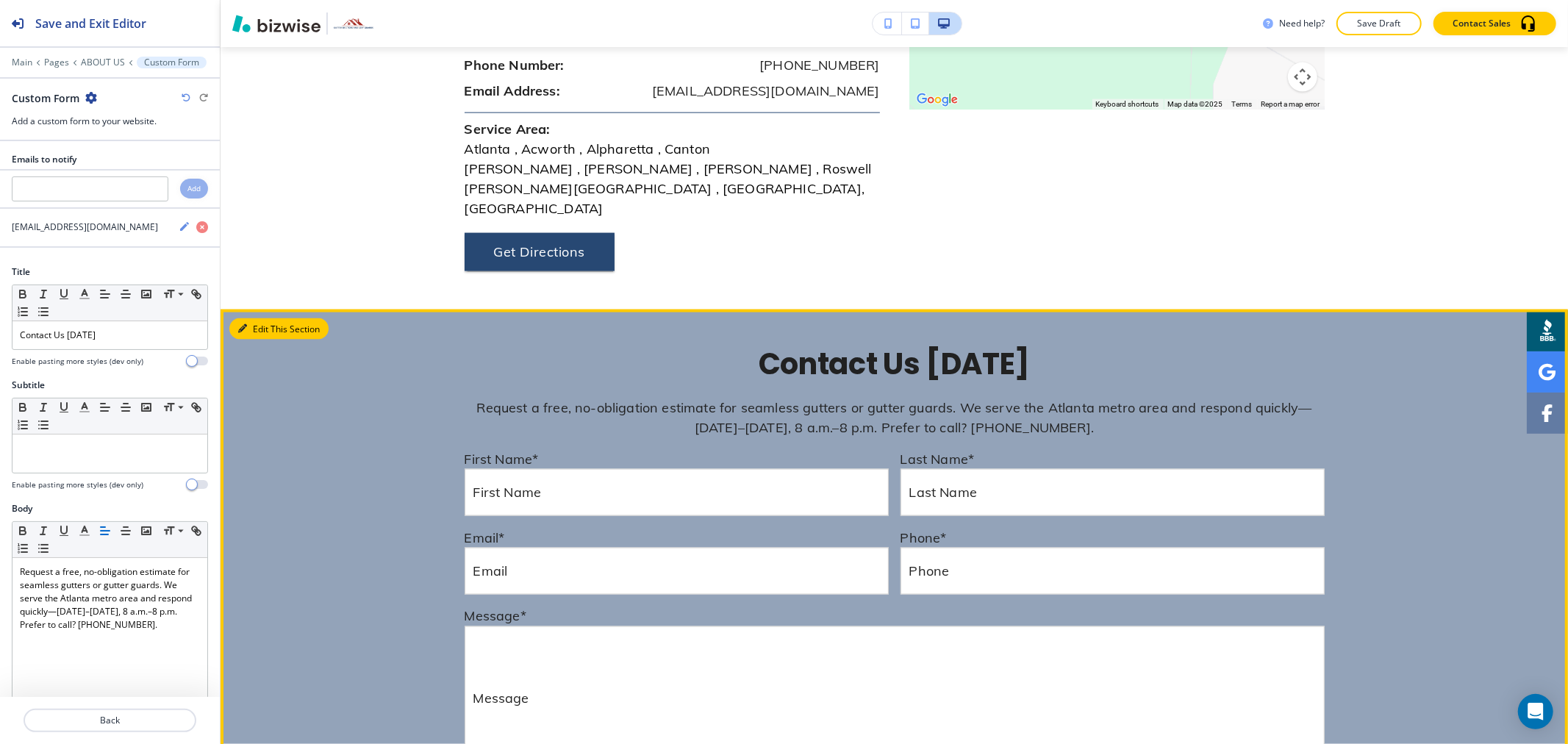
scroll to position [1952, 0]
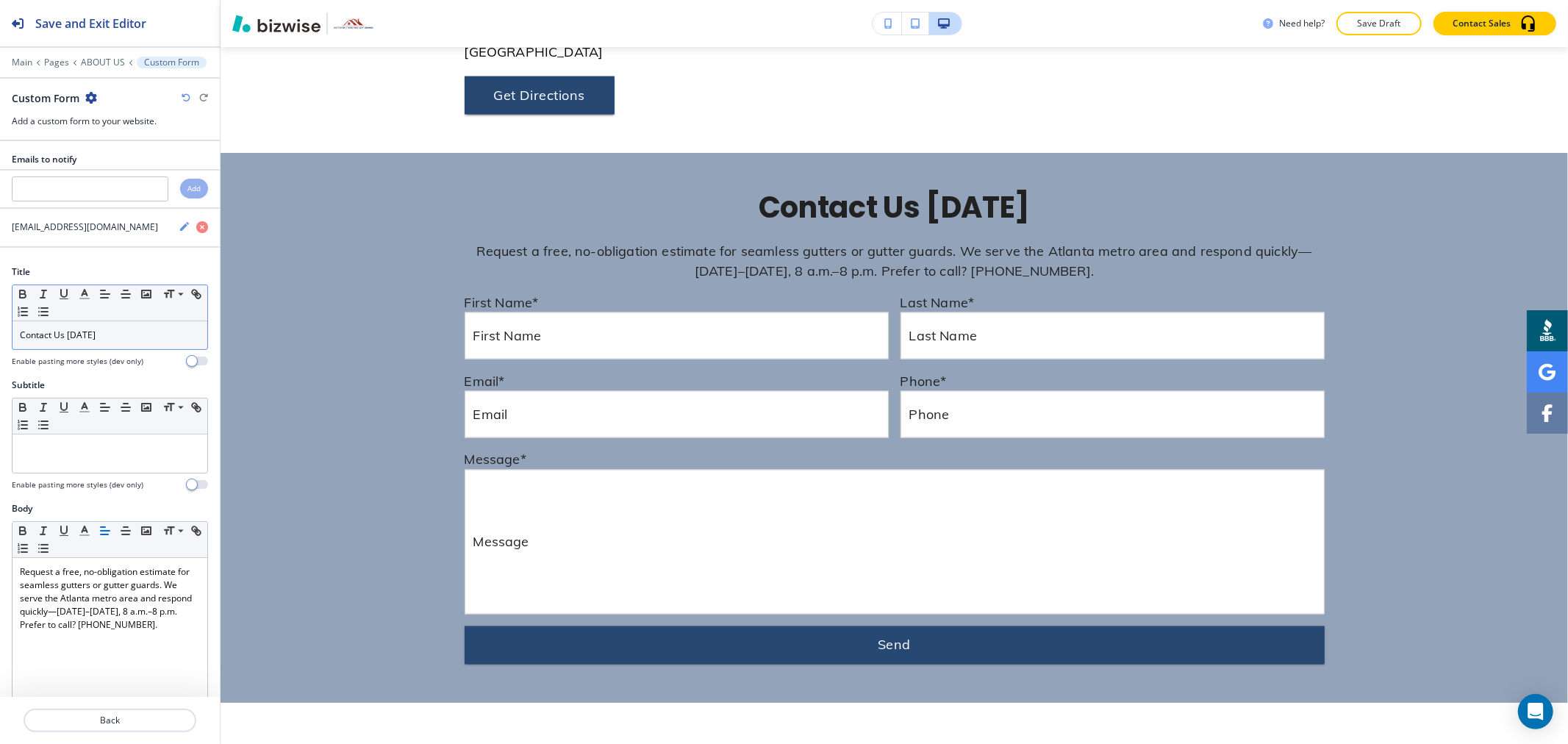
click at [49, 335] on p "Contact Us [DATE]" at bounding box center [110, 335] width 180 height 13
click at [49, 336] on p "Contact Us [DATE]" at bounding box center [110, 335] width 180 height 13
click at [78, 294] on icon "button" at bounding box center [84, 294] width 13 height 13
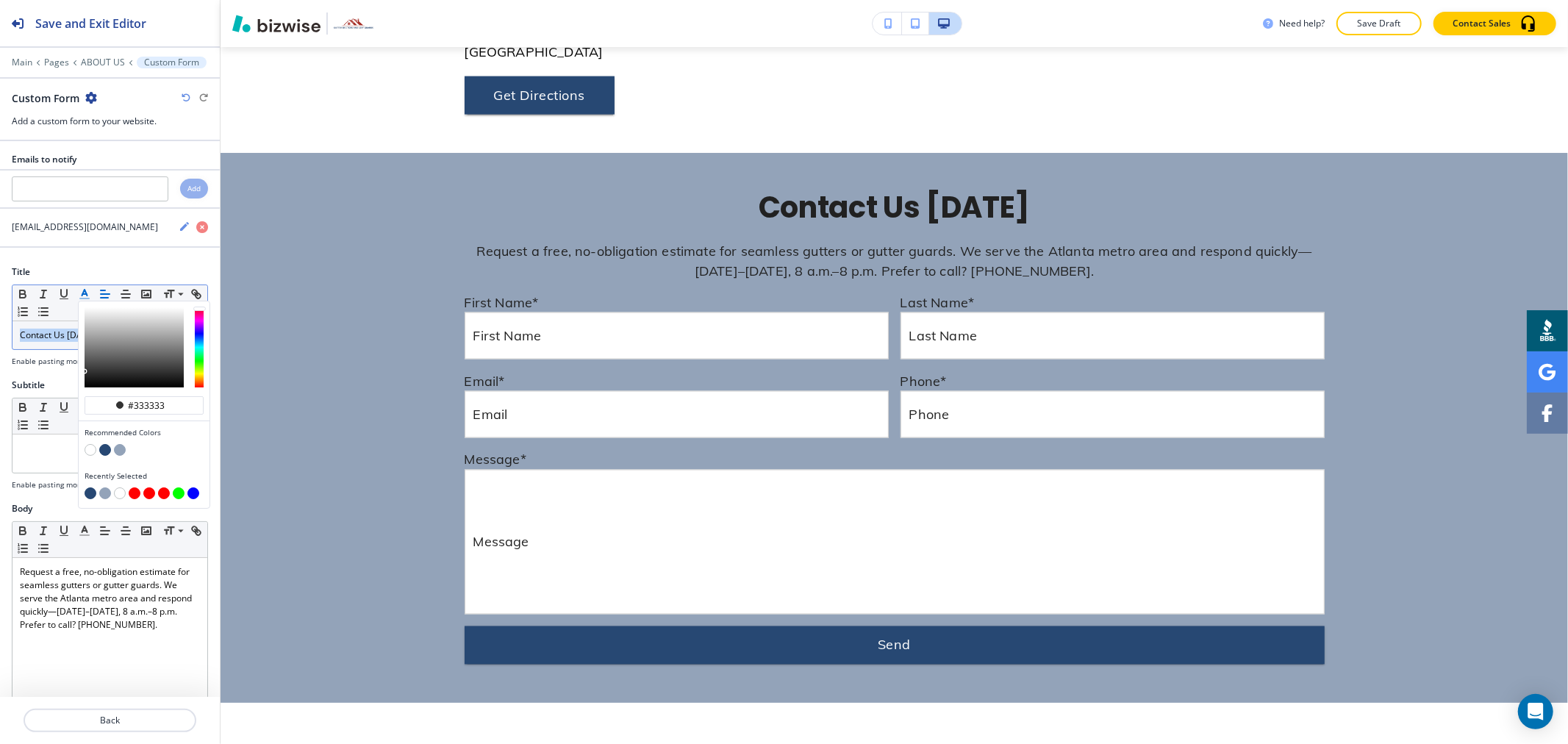
click at [102, 453] on button "button" at bounding box center [105, 450] width 12 height 12
type input "#274873"
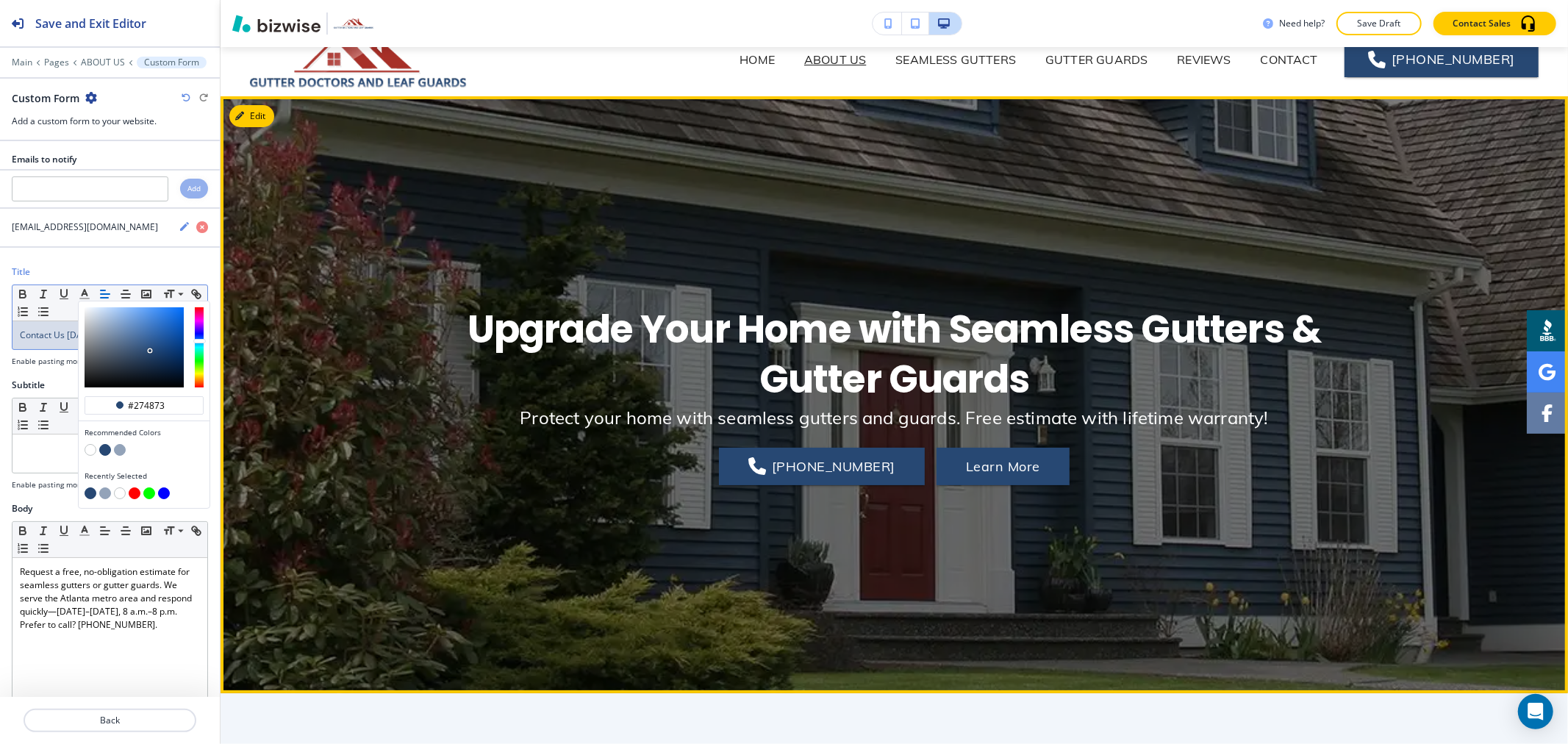
scroll to position [0, 0]
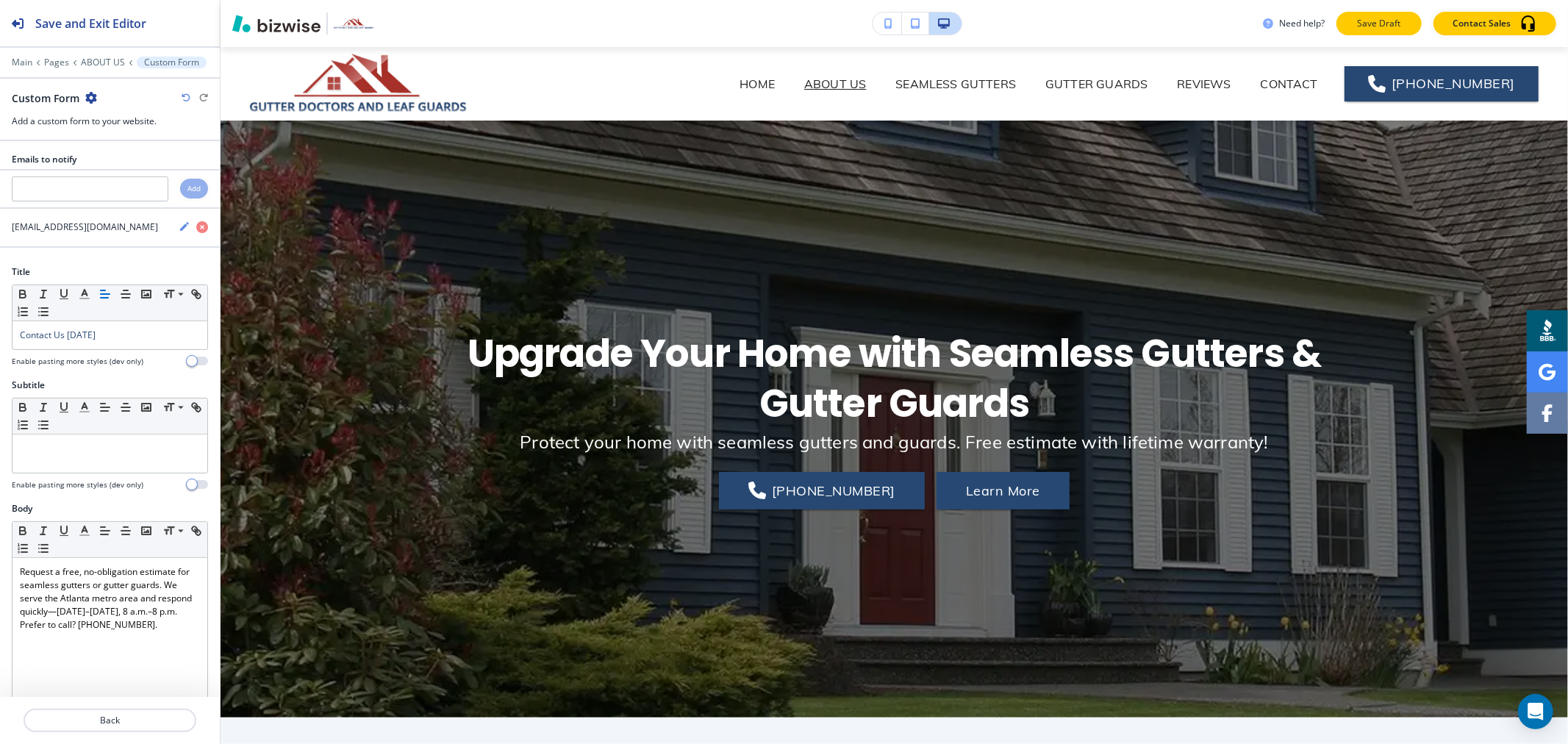
click at [1383, 29] on p "Save Draft" at bounding box center [1379, 24] width 47 height 13
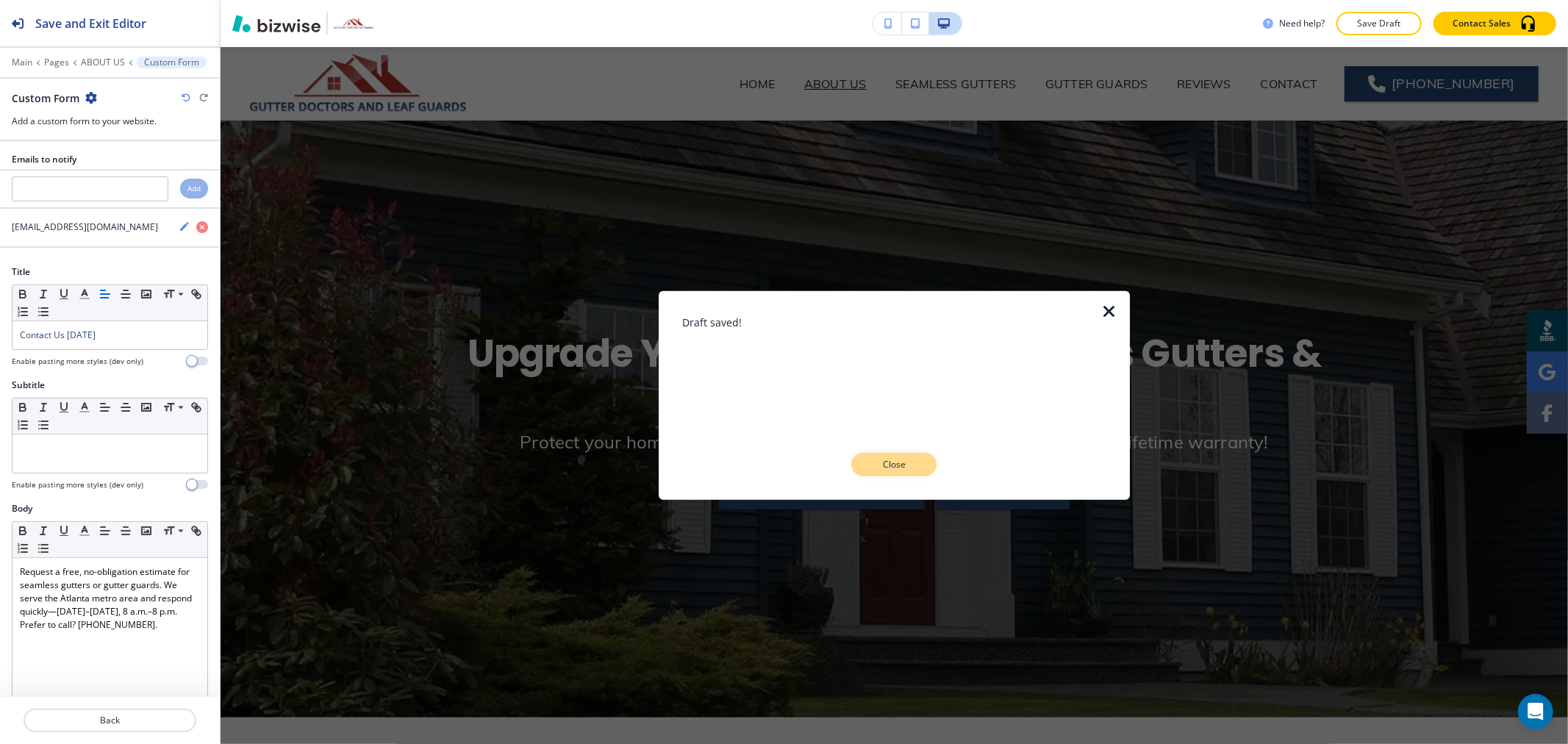
click at [893, 458] on p "Close" at bounding box center [894, 464] width 47 height 13
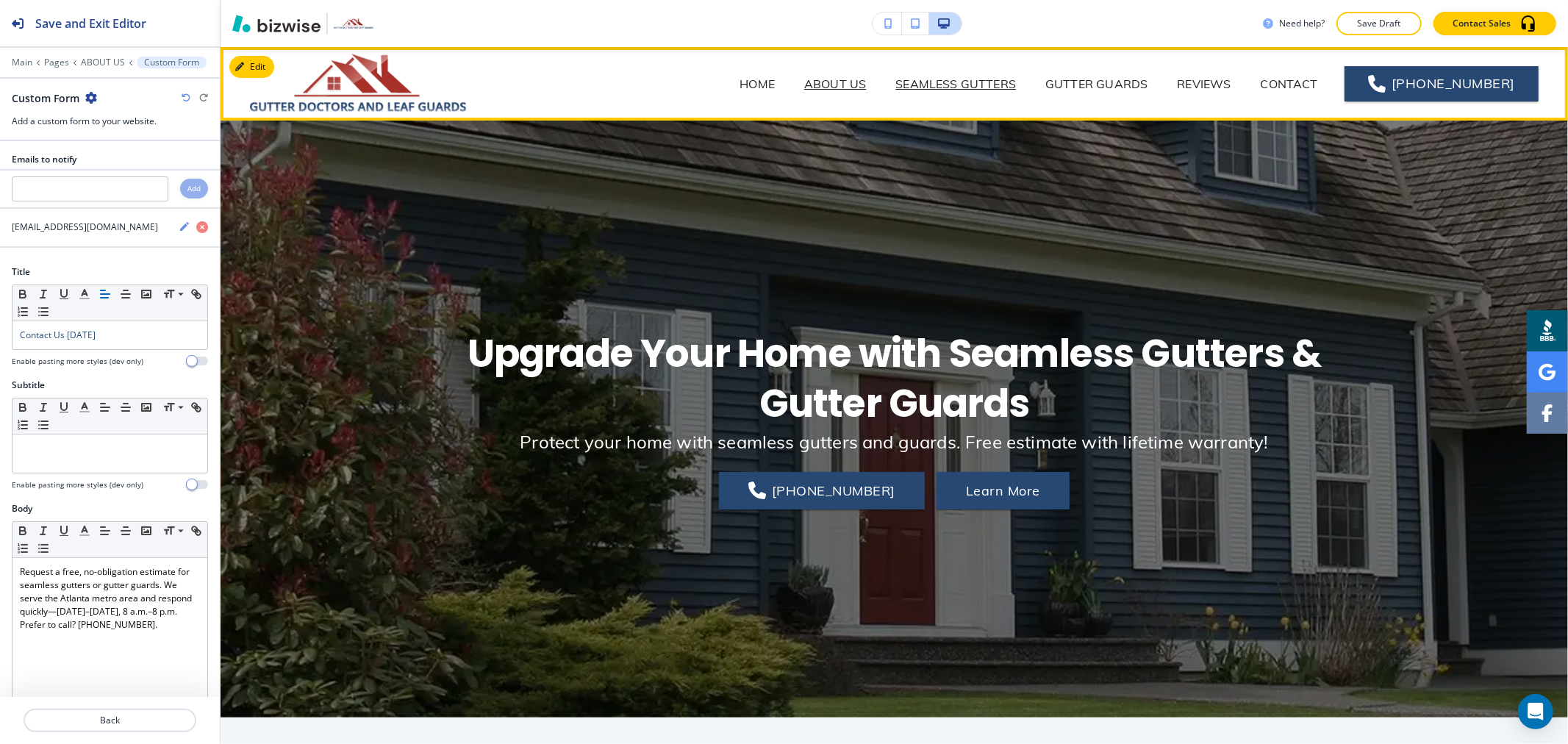
click at [980, 79] on p "SEAMLESS GUTTERS" at bounding box center [955, 84] width 120 height 18
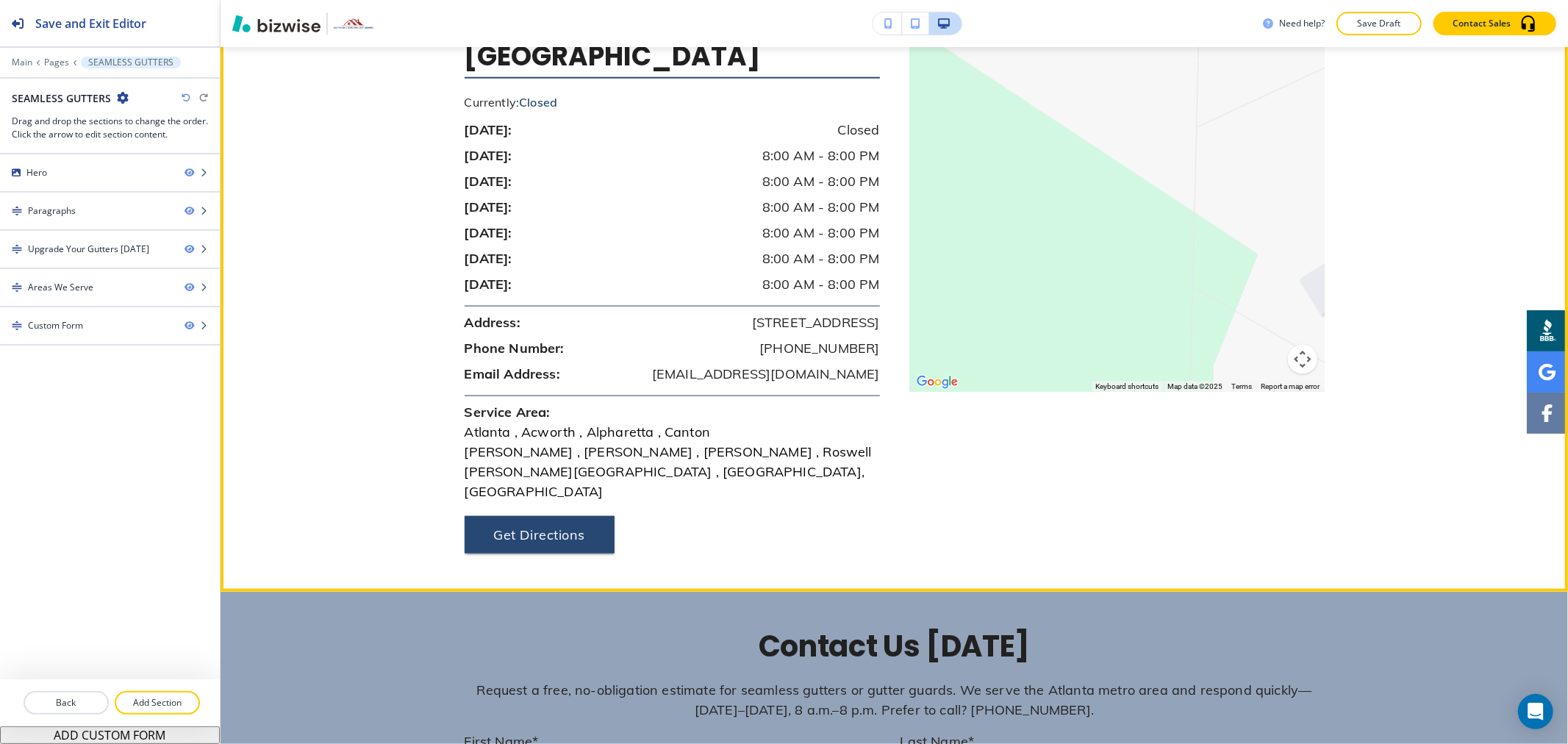
scroll to position [1796, 0]
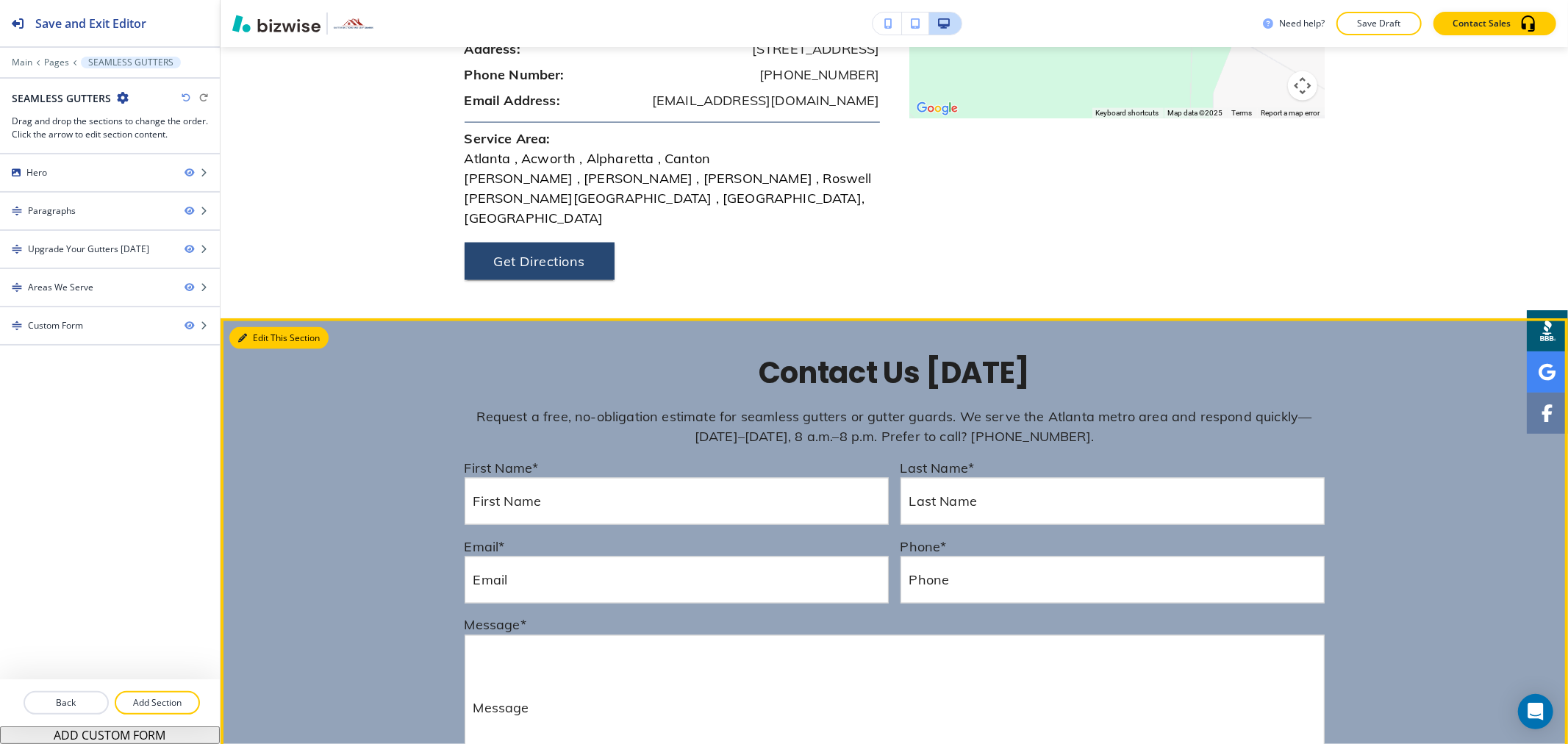
click at [261, 327] on button "Edit This Section" at bounding box center [279, 338] width 99 height 22
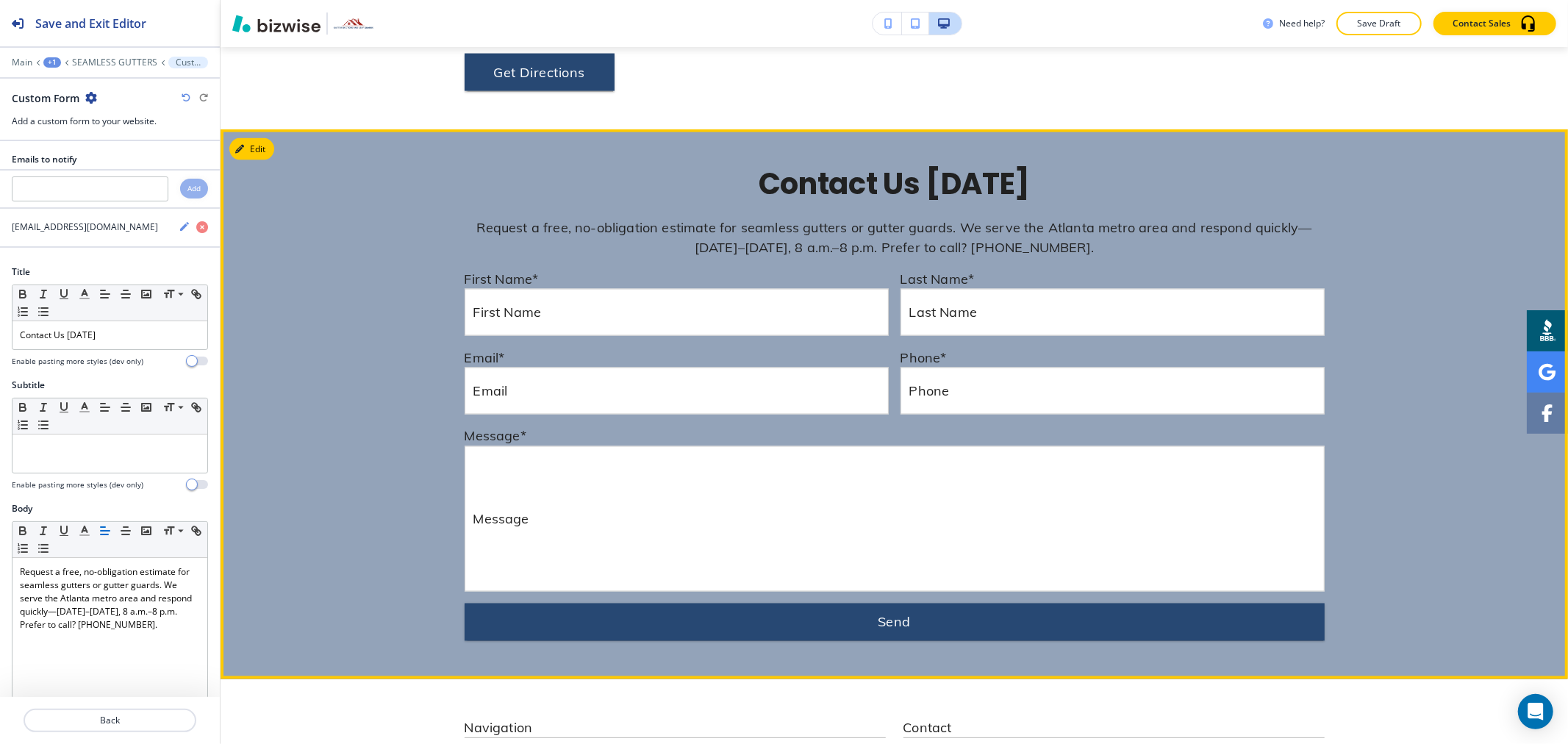
scroll to position [1992, 0]
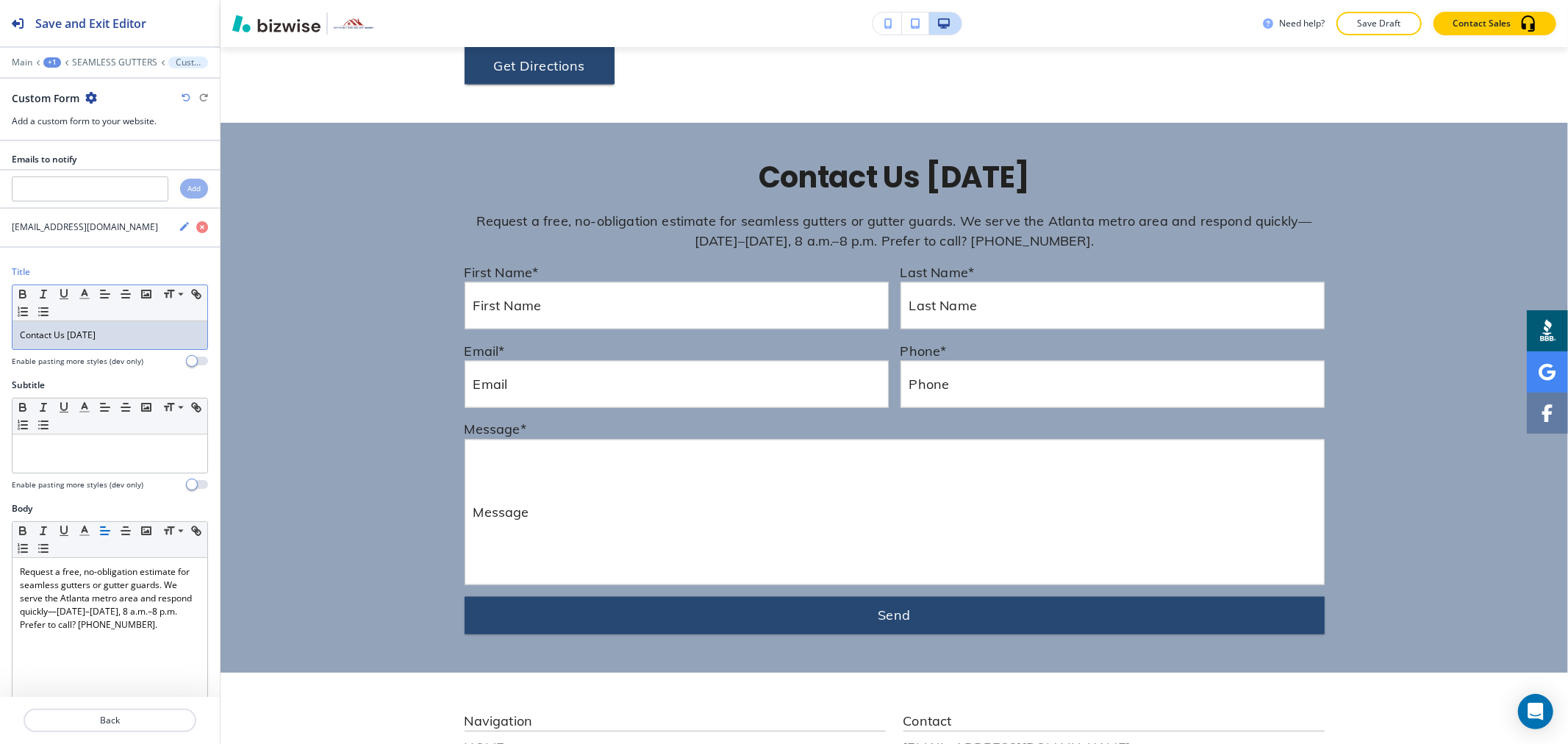
click at [69, 328] on p "Contact Us [DATE]" at bounding box center [110, 335] width 180 height 13
click at [69, 329] on p "Contact Us [DATE]" at bounding box center [110, 335] width 180 height 13
click at [69, 329] on p "Contact Us [DATE]" at bounding box center [110, 335] width 180 height 13
click at [81, 296] on icon "button" at bounding box center [84, 294] width 13 height 13
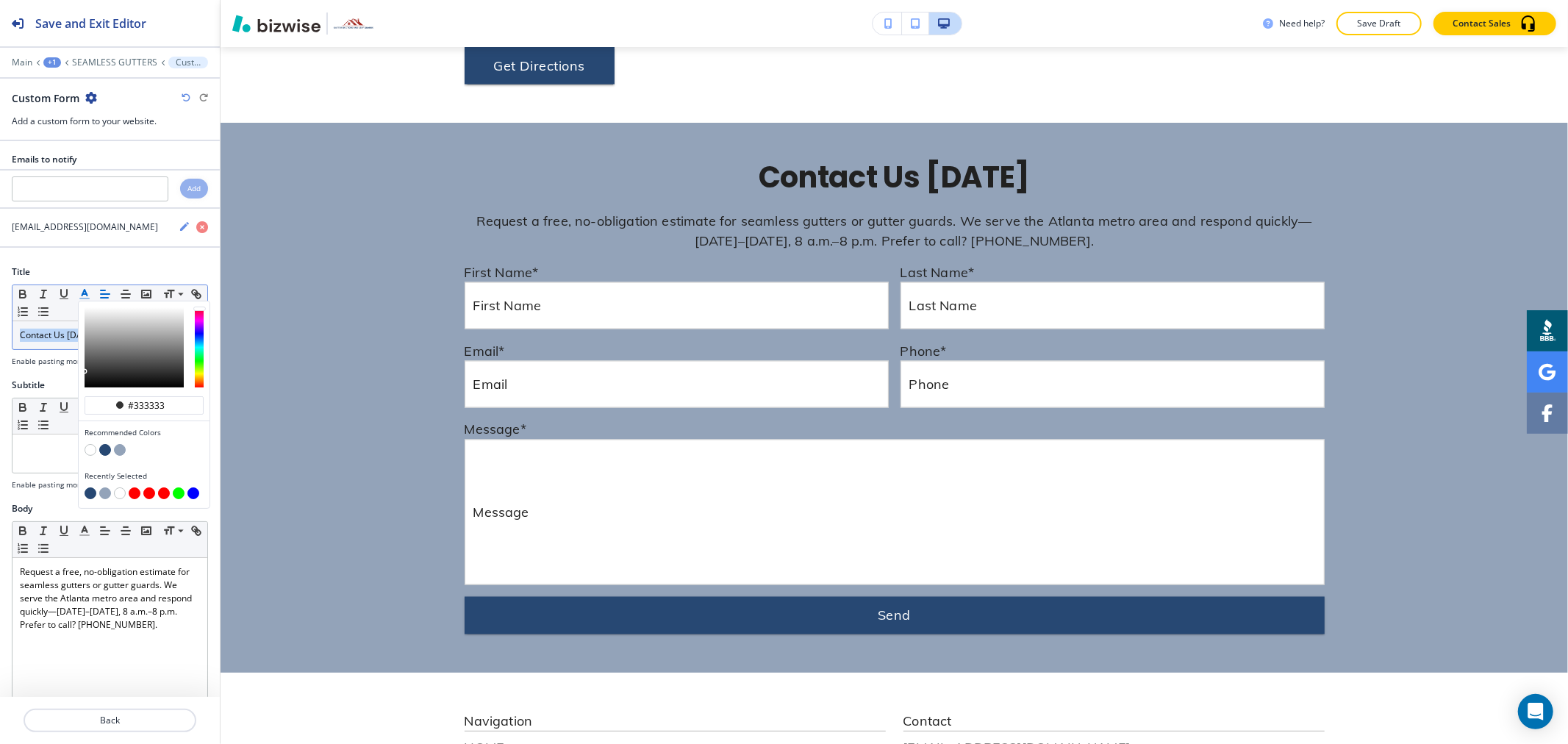
click at [111, 449] on button "button" at bounding box center [105, 450] width 12 height 12
type input "#274873"
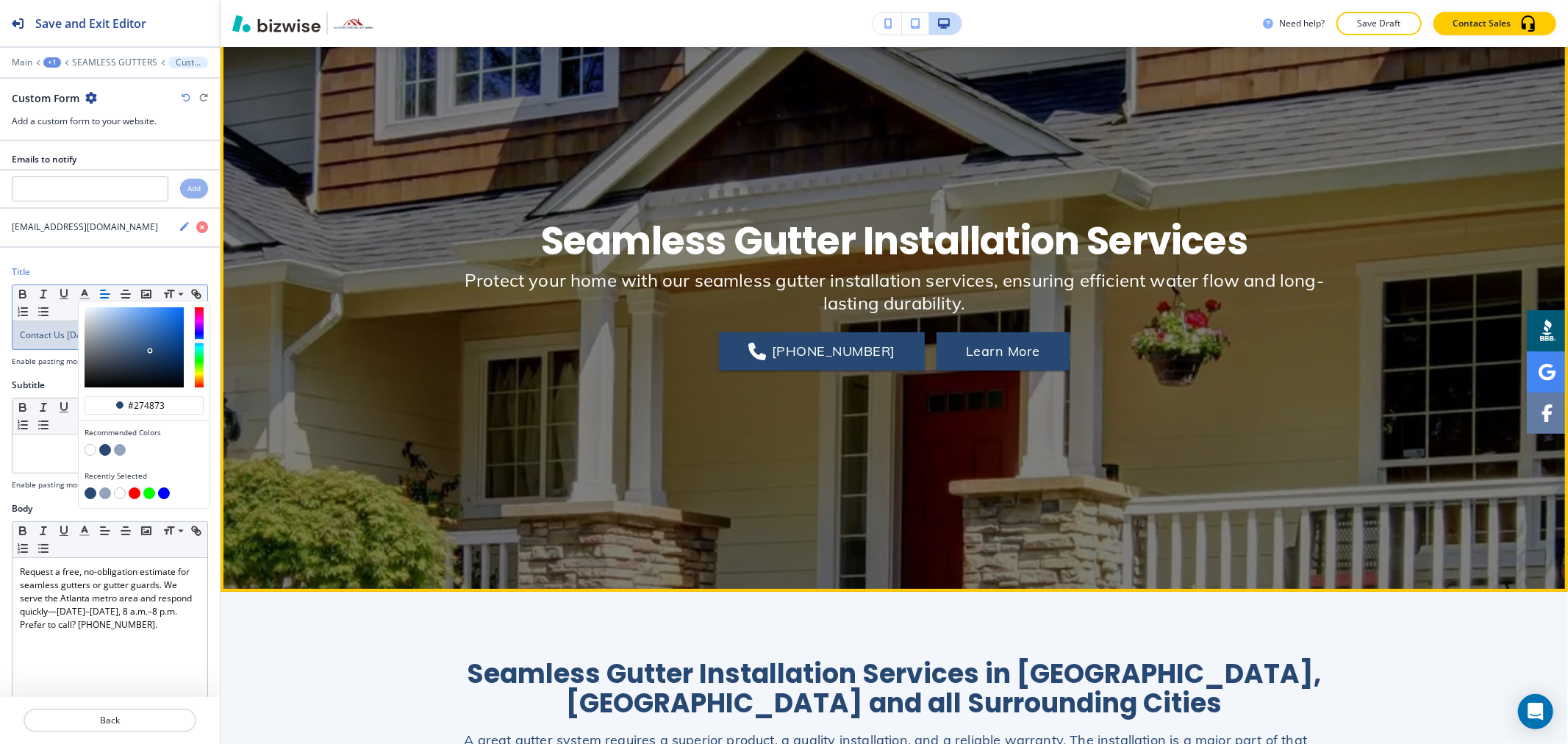
scroll to position [107, 0]
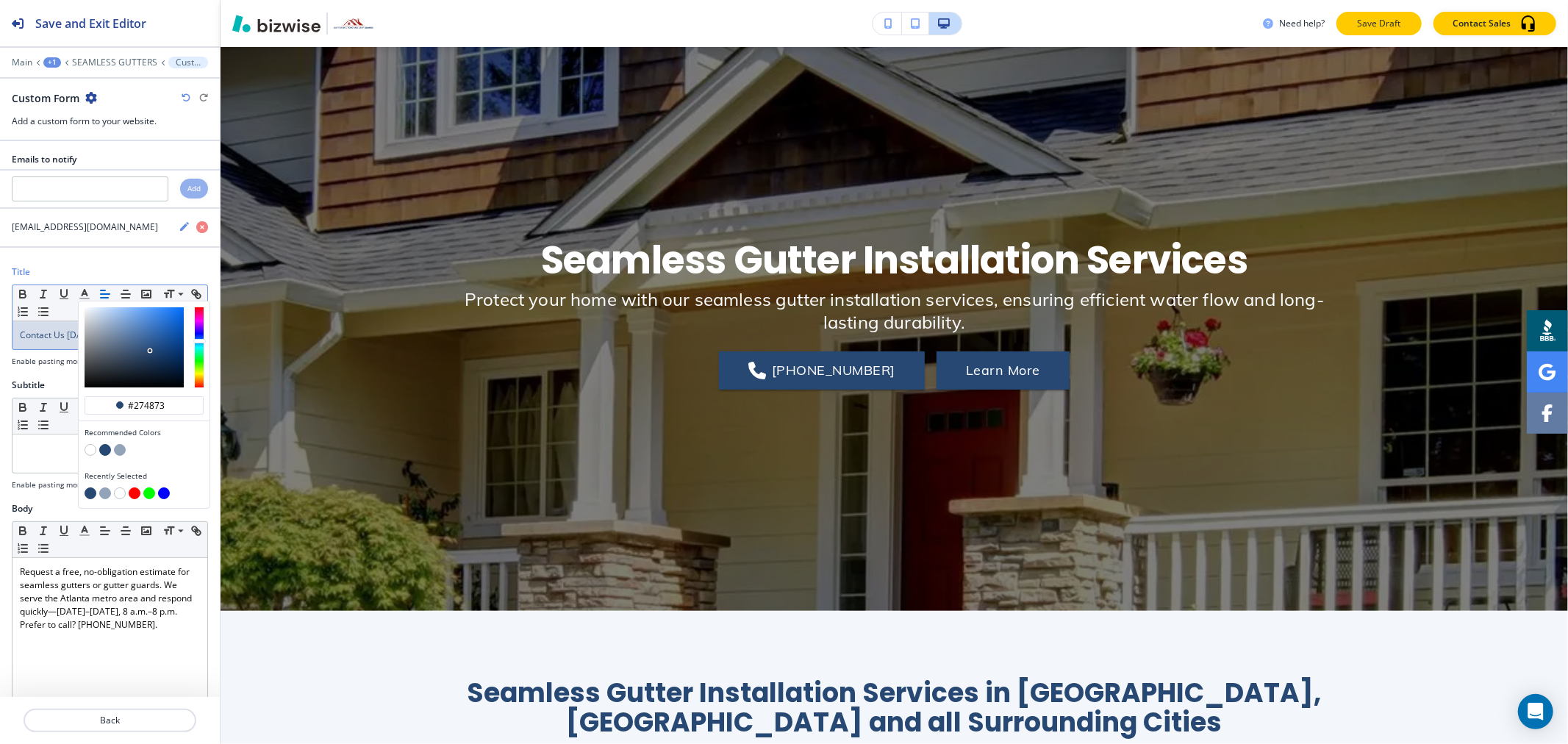
click at [1386, 24] on p "Save Draft" at bounding box center [1379, 24] width 47 height 13
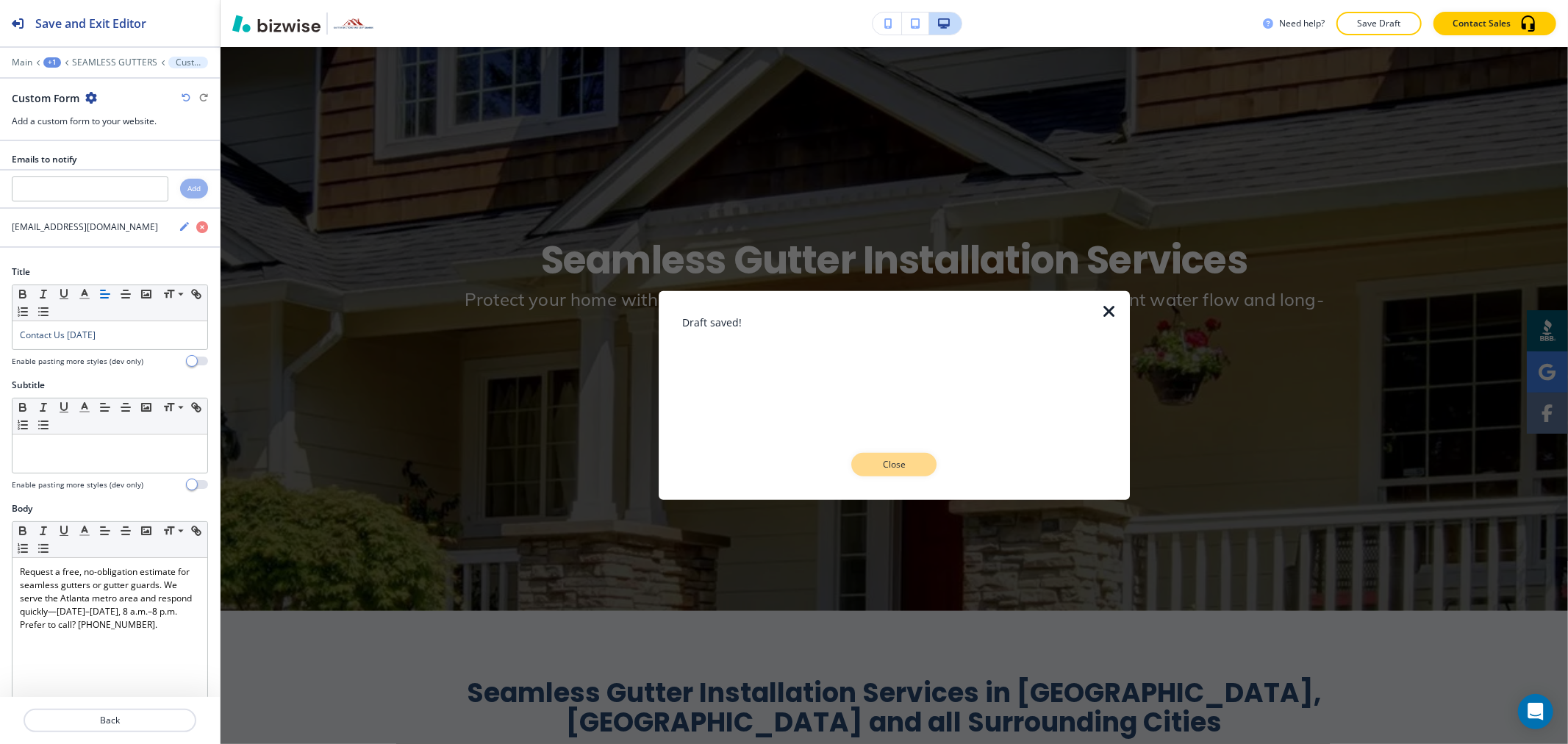
click at [900, 458] on p "Close" at bounding box center [894, 464] width 47 height 13
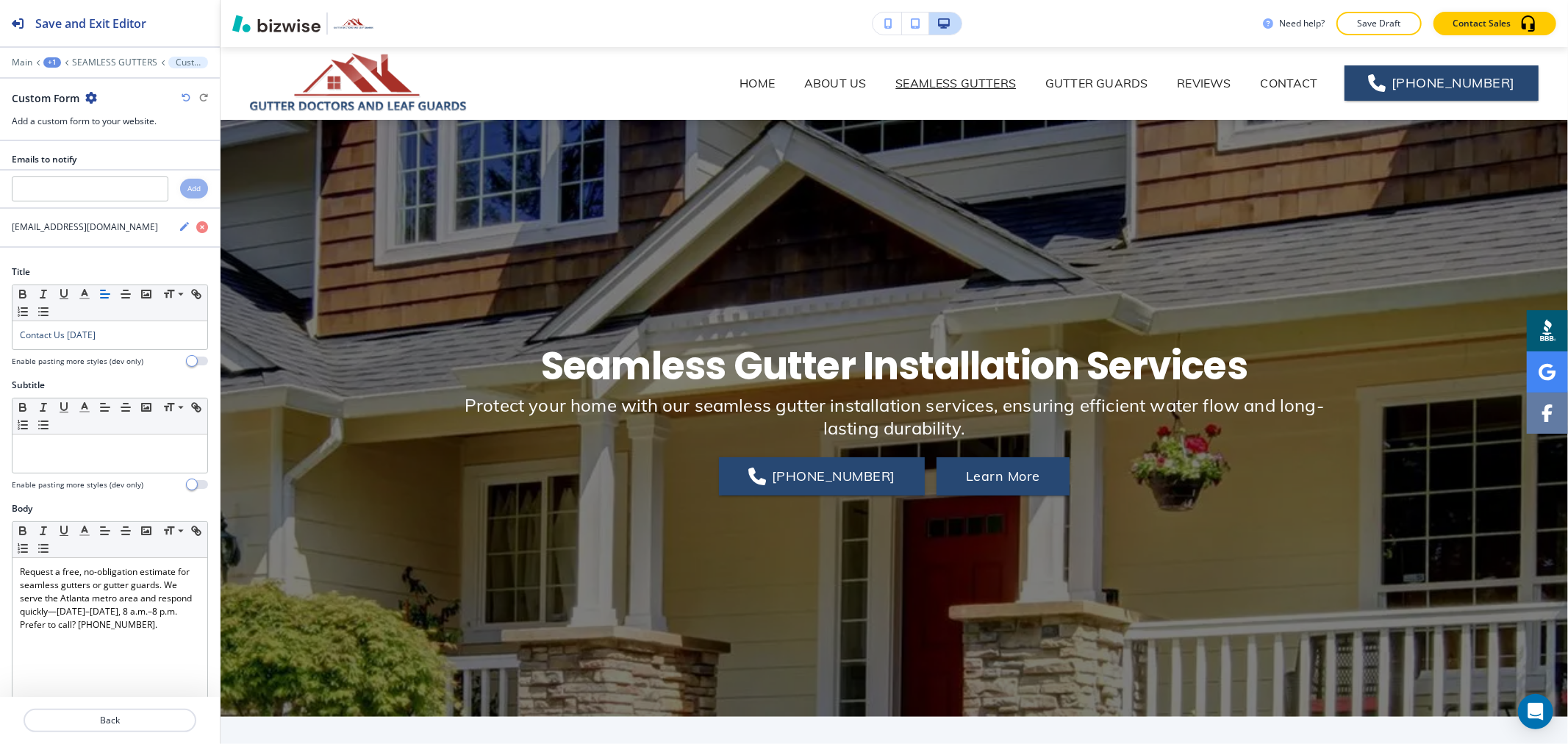
scroll to position [0, 0]
click at [1385, 17] on p "Save Draft" at bounding box center [1379, 24] width 47 height 13
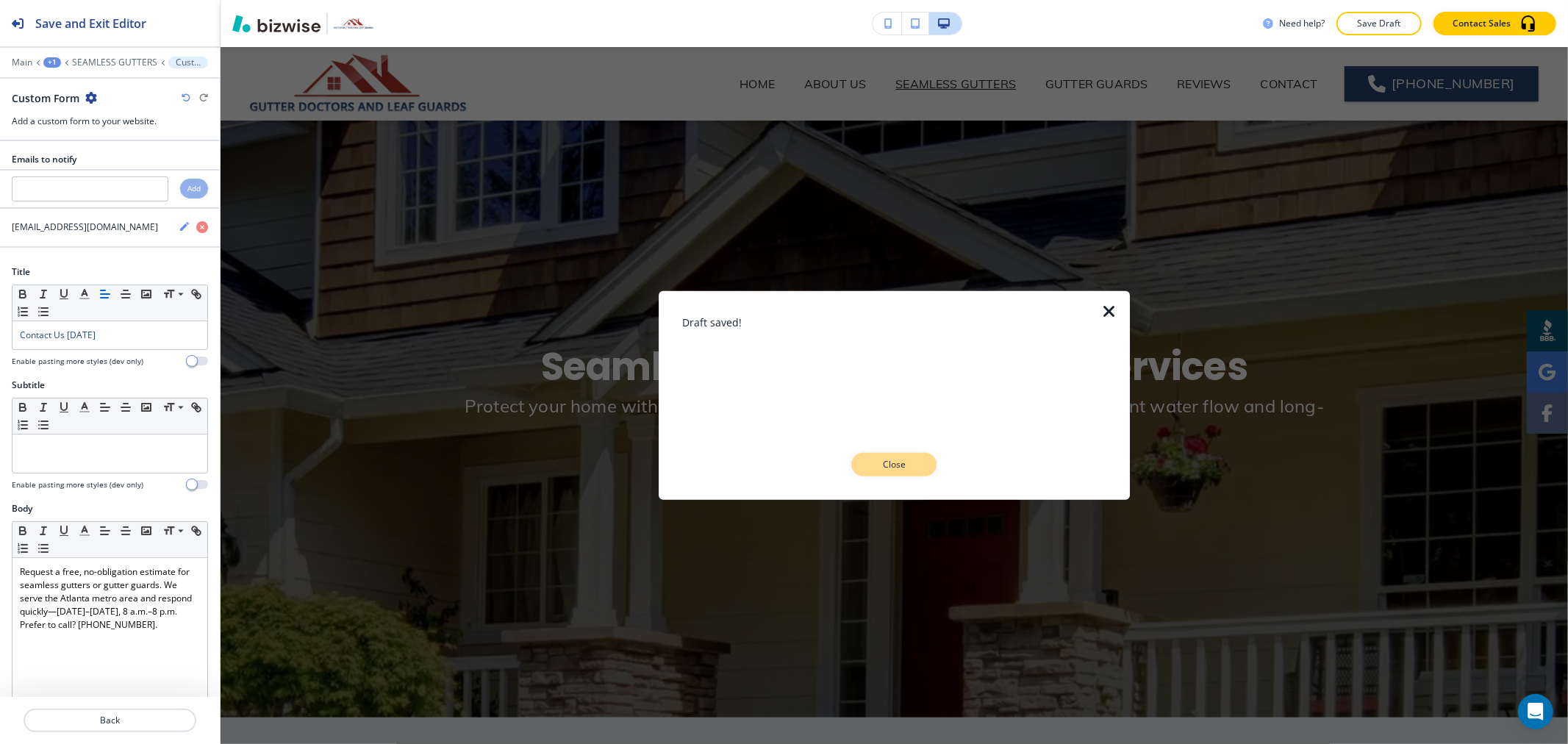
click at [909, 463] on p "Close" at bounding box center [894, 464] width 47 height 13
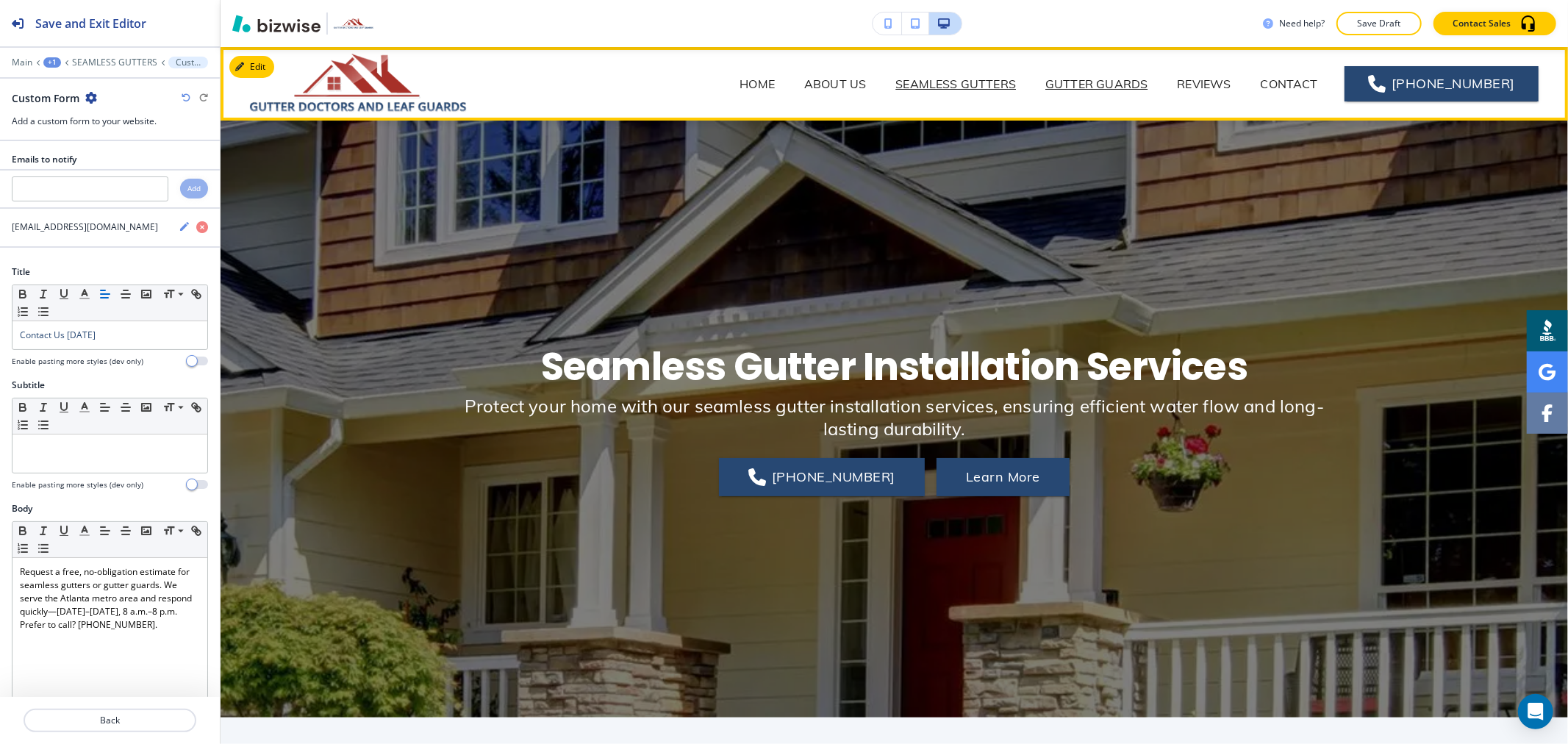
click at [1101, 75] on p "GUTTER GUARDS" at bounding box center [1096, 84] width 102 height 18
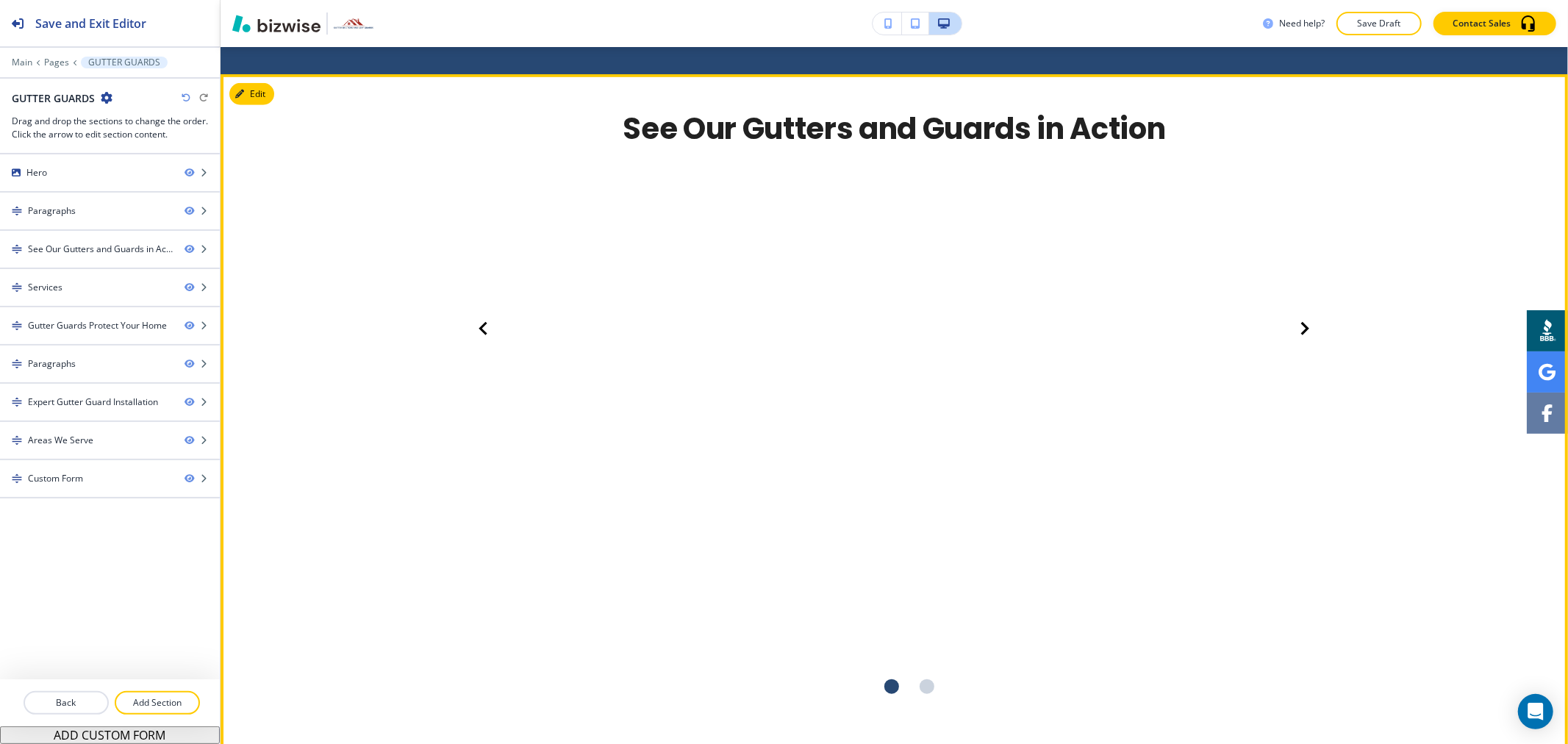
scroll to position [898, 0]
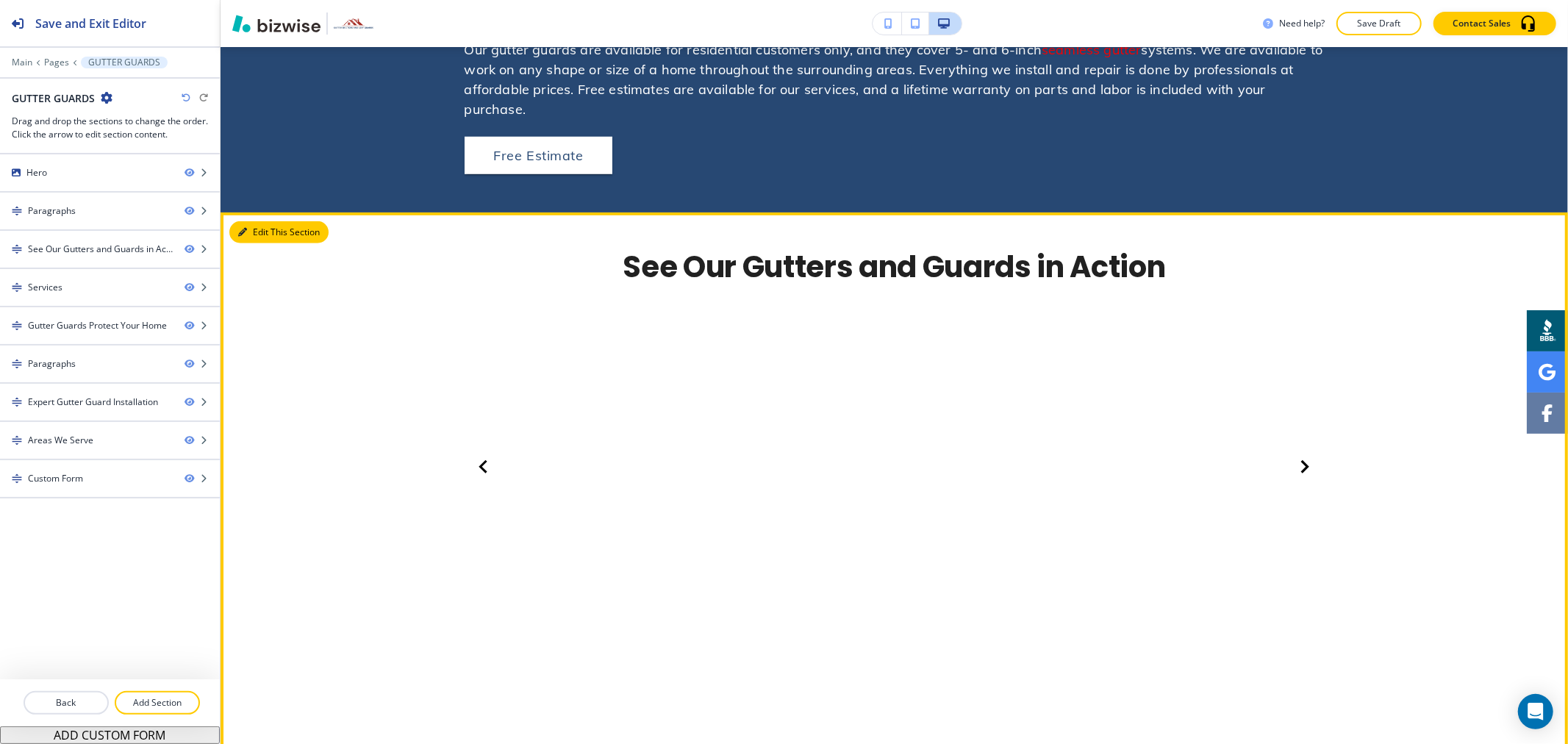
click at [255, 221] on button "Edit This Section" at bounding box center [279, 232] width 99 height 22
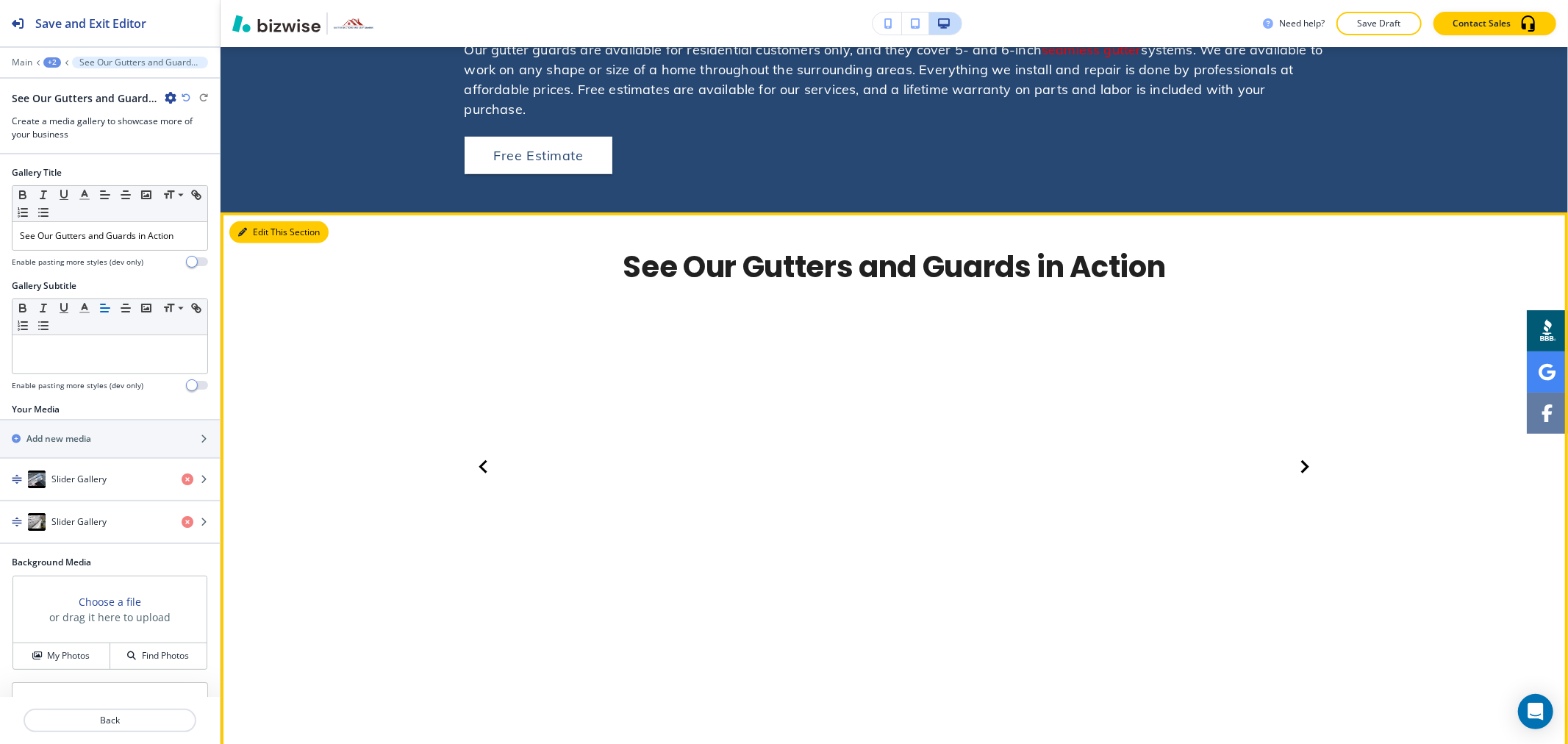
scroll to position [1013, 0]
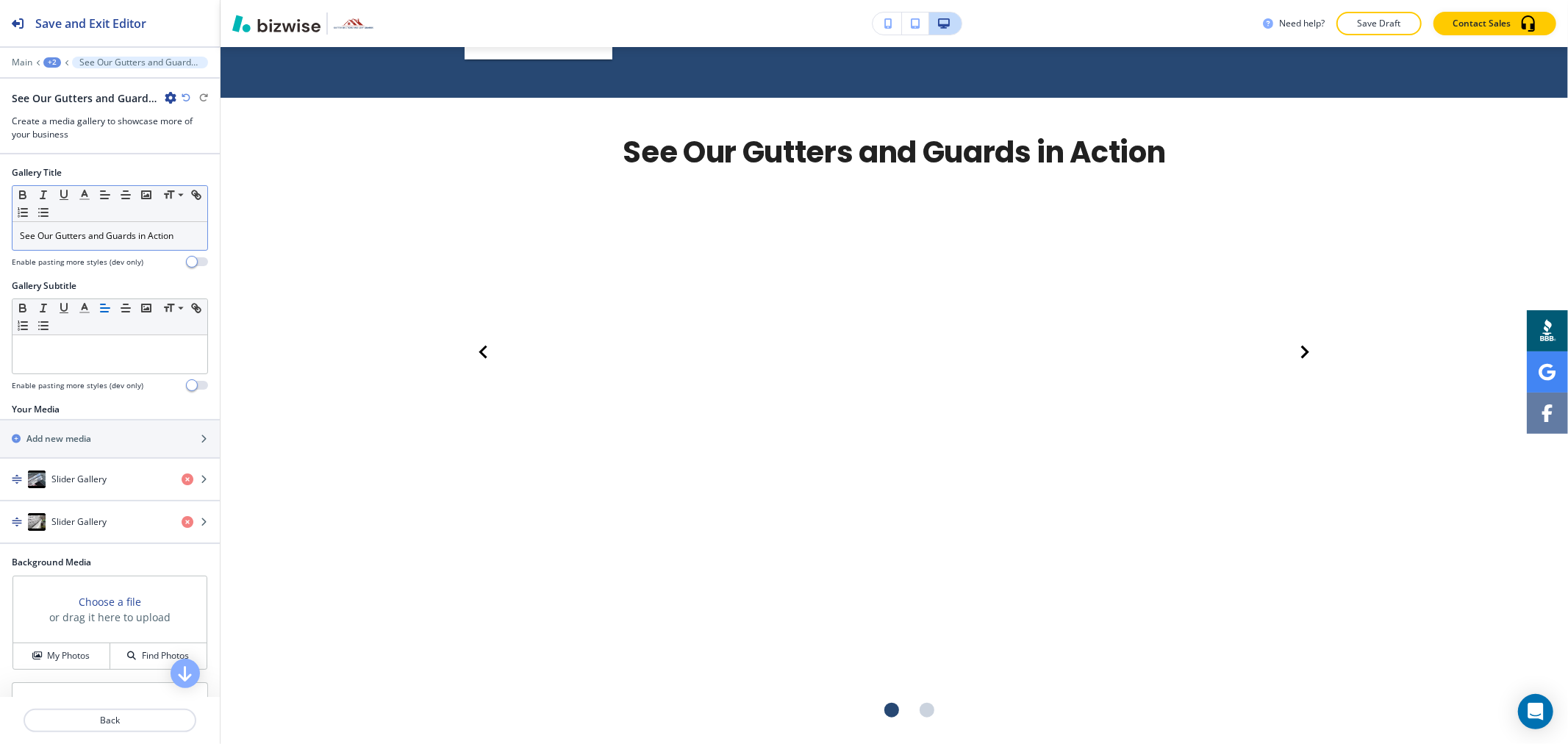
click at [109, 232] on p "See Our Gutters and Guards in Action" at bounding box center [110, 236] width 180 height 13
click at [108, 233] on p "See Our Gutters and Guards in Action" at bounding box center [110, 236] width 180 height 13
click at [86, 238] on p "See Our Gutters and Guards in Action" at bounding box center [110, 236] width 180 height 13
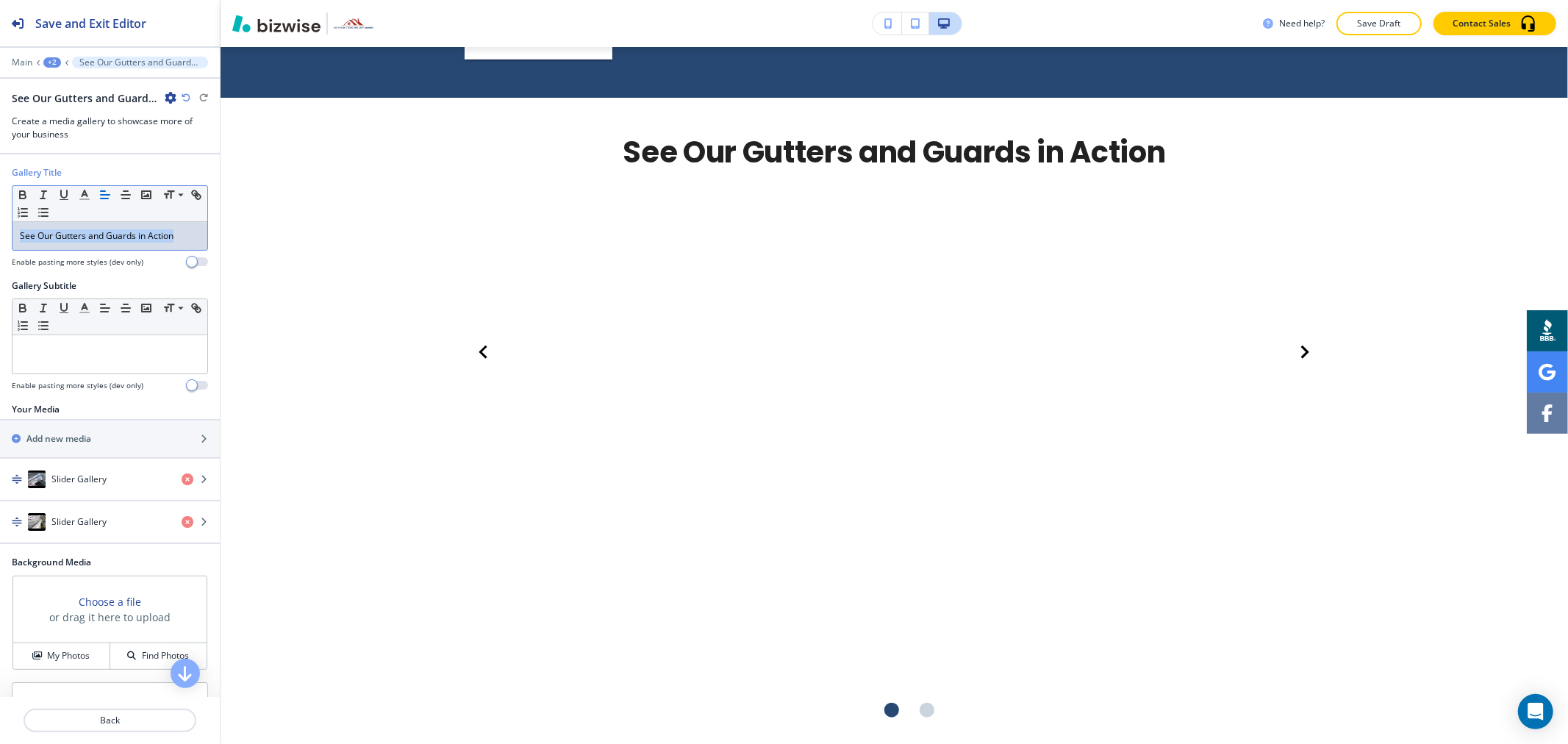
click at [86, 238] on p "See Our Gutters and Guards in Action" at bounding box center [110, 236] width 180 height 13
click at [87, 196] on polyline "button" at bounding box center [84, 193] width 5 height 6
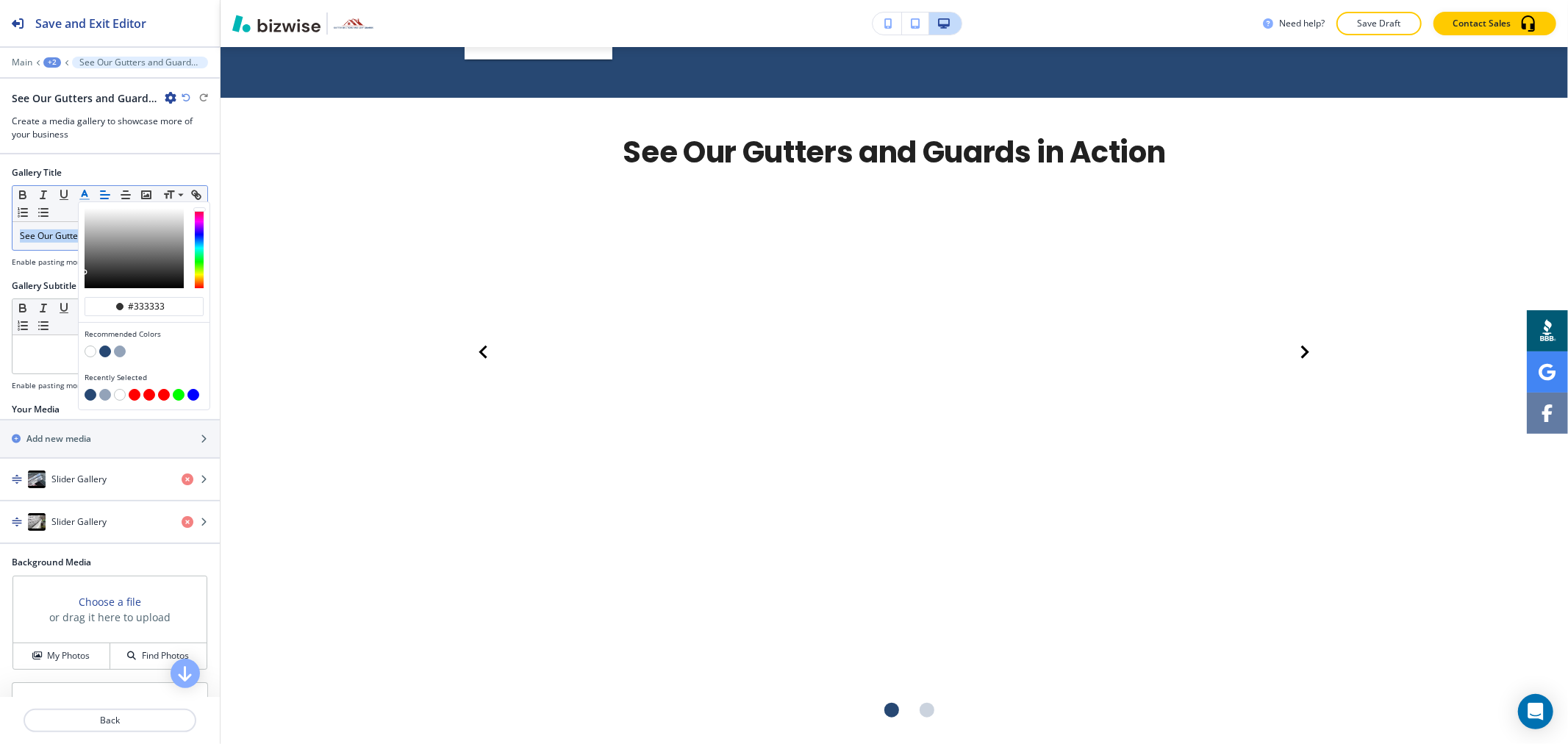
click at [103, 354] on button "button" at bounding box center [105, 351] width 12 height 12
type input "#274873"
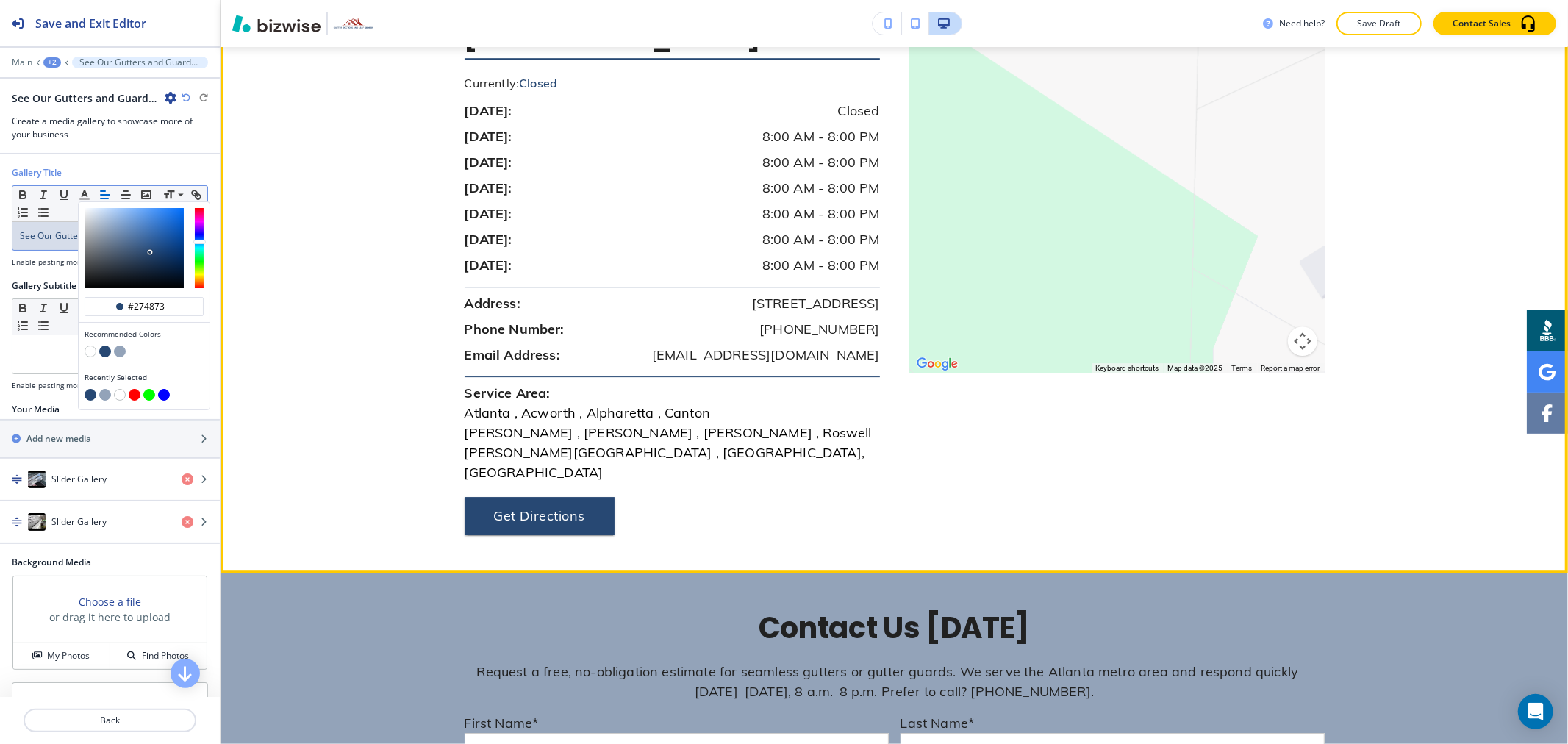
scroll to position [4116, 0]
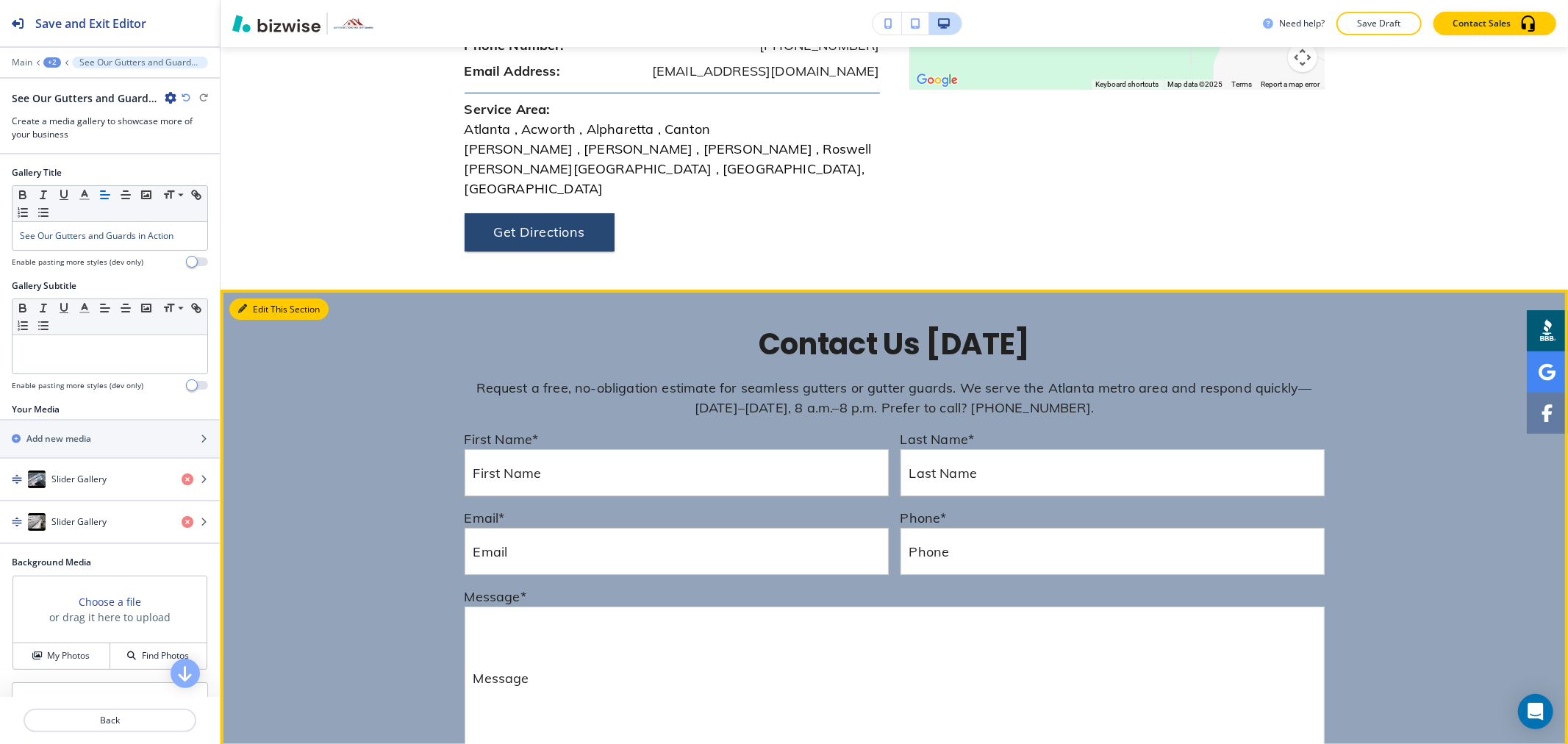
click at [249, 298] on button "Edit This Section" at bounding box center [279, 310] width 99 height 22
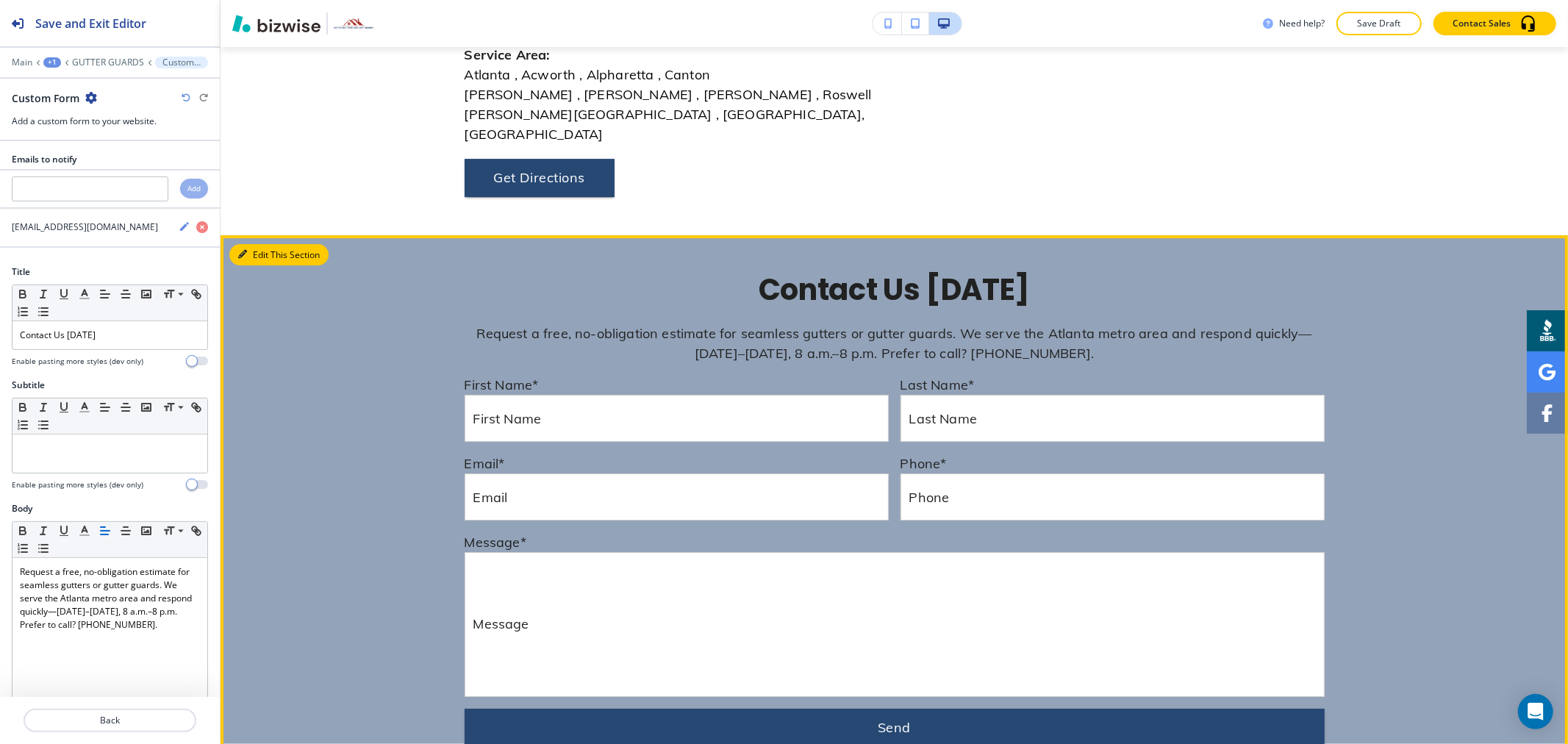
scroll to position [4171, 0]
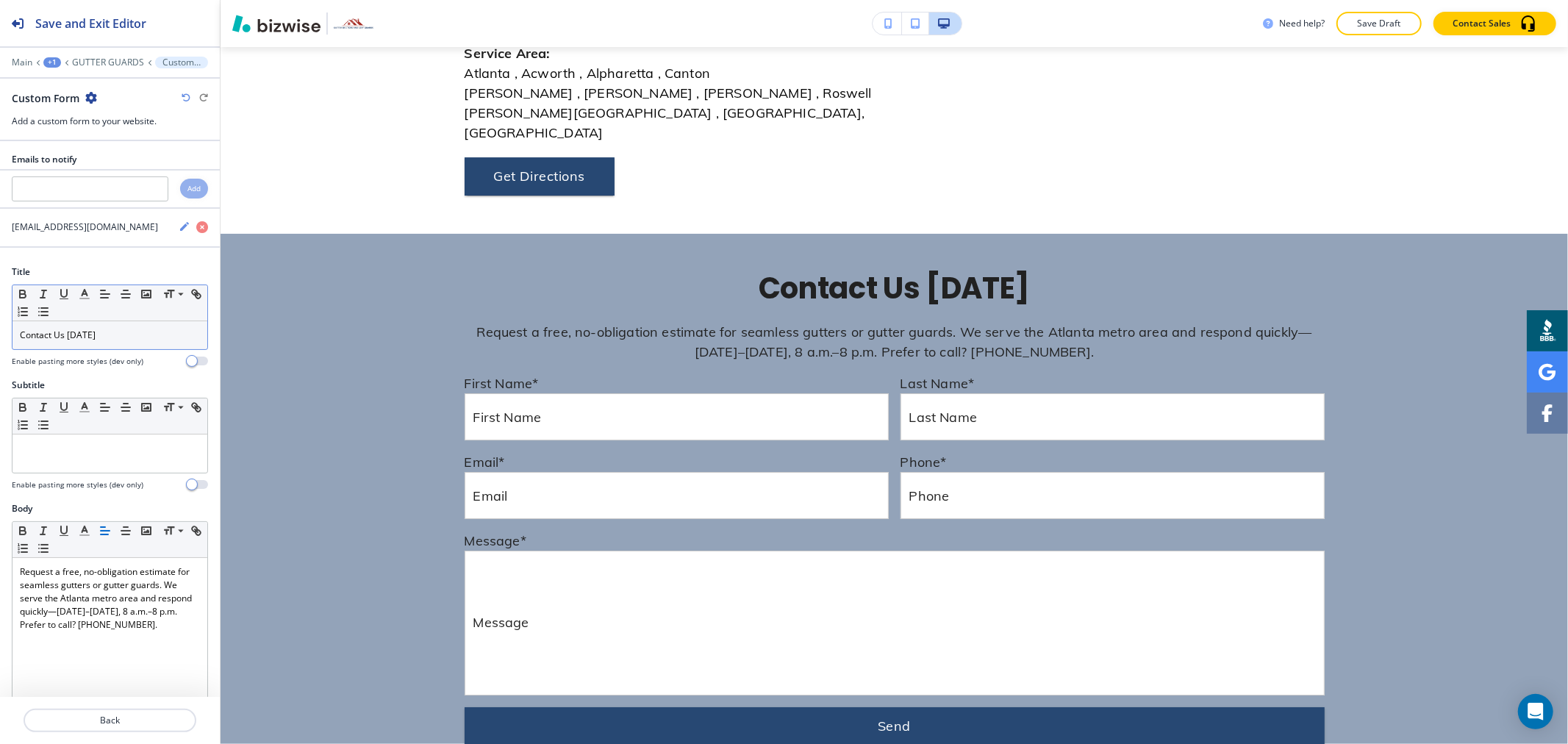
click at [88, 340] on p "Contact Us [DATE]" at bounding box center [110, 335] width 180 height 13
click at [88, 340] on p "Contact Us [DATE]" at bounding box center [110, 335] width 180 height 13
click at [83, 296] on icon "button" at bounding box center [84, 294] width 13 height 13
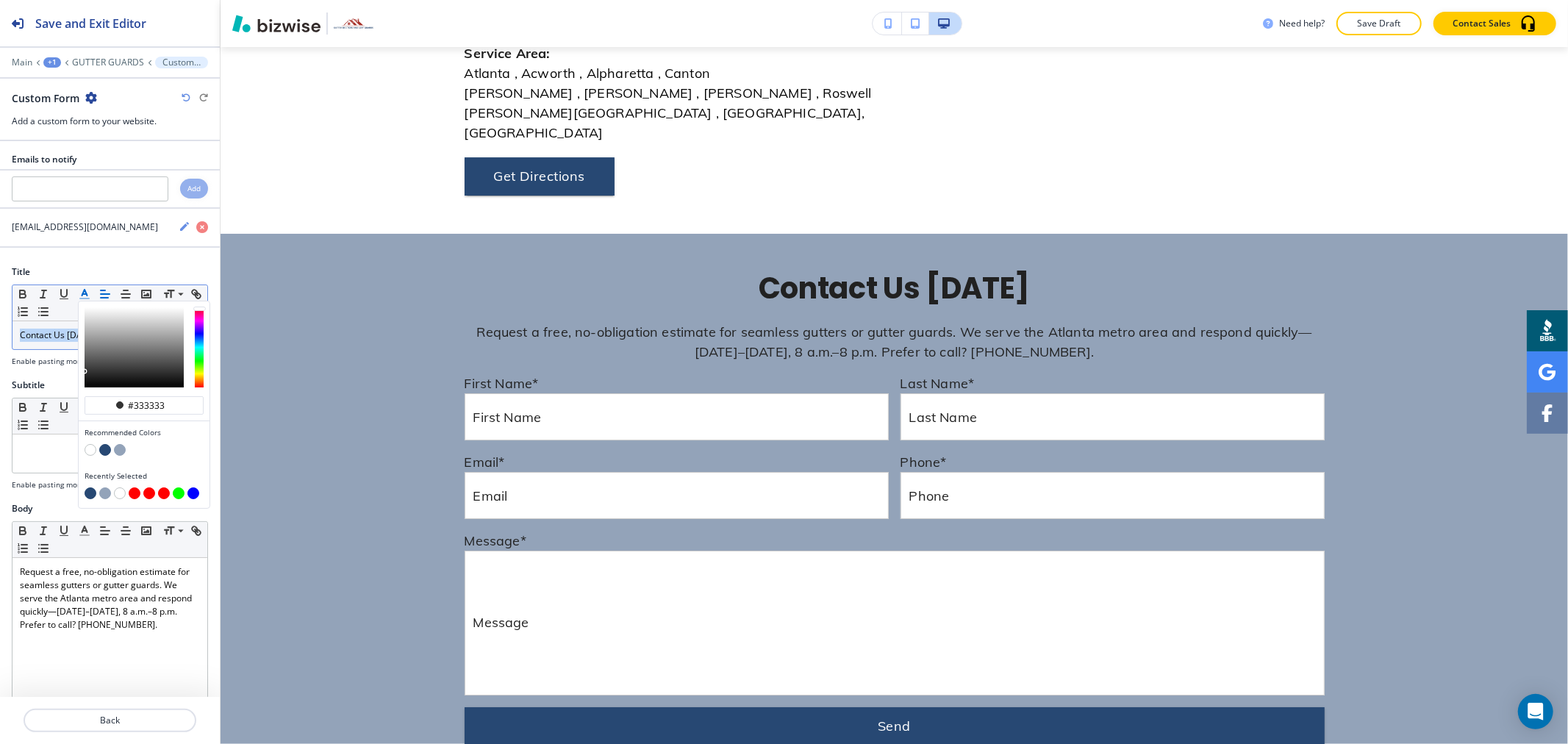
click at [104, 453] on button "button" at bounding box center [105, 450] width 12 height 12
type input "#274873"
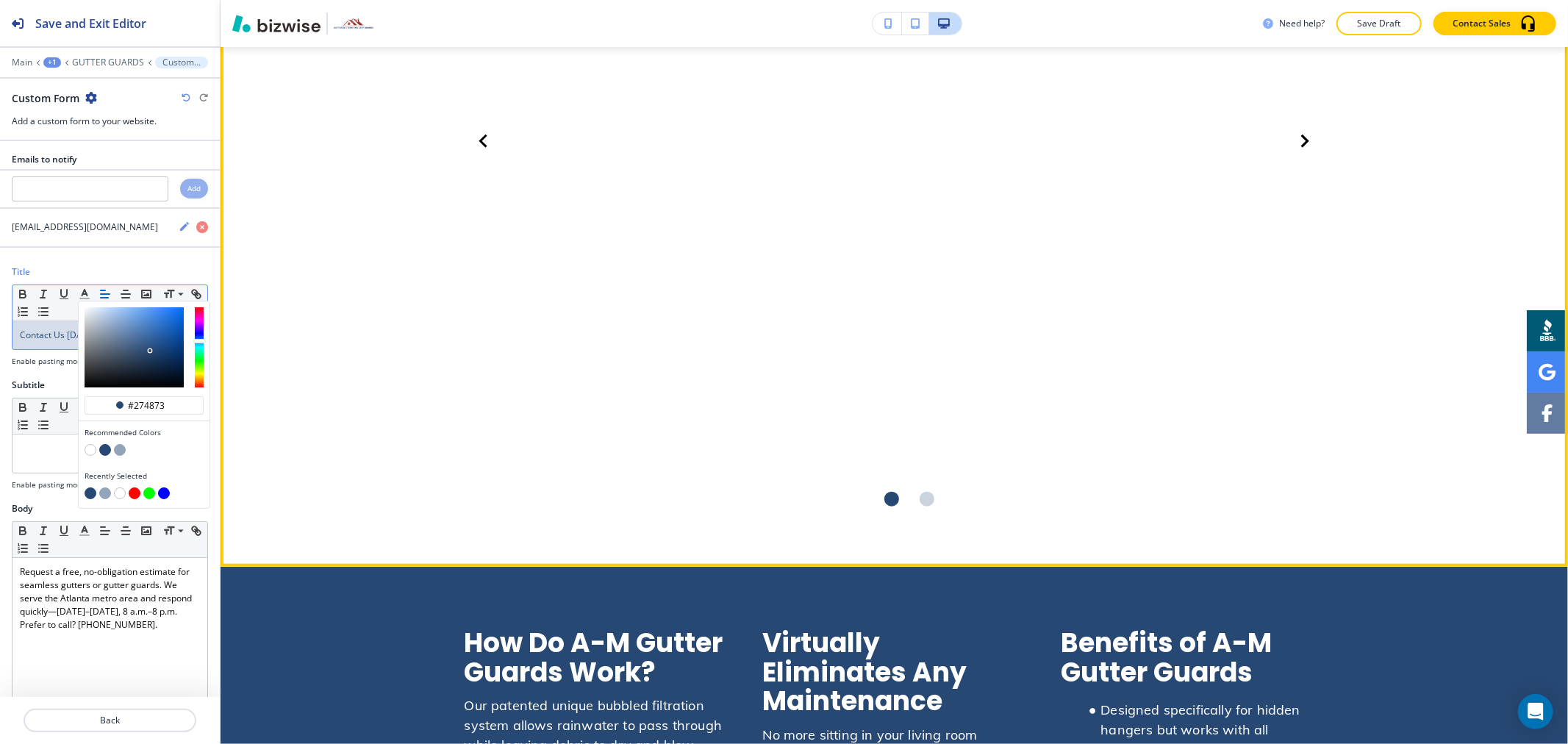
scroll to position [1063, 0]
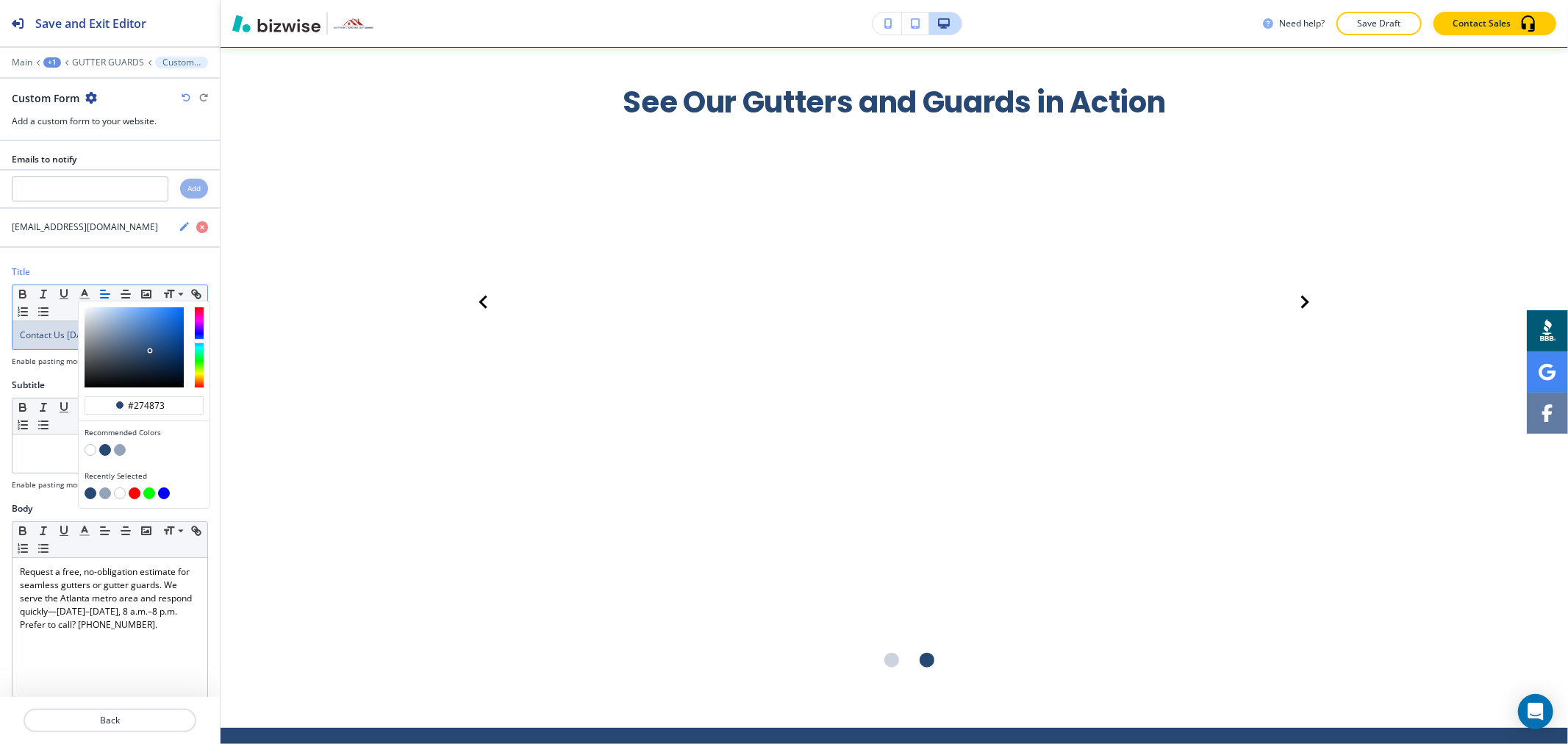
click at [1390, 13] on button "Save Draft" at bounding box center [1379, 24] width 85 height 24
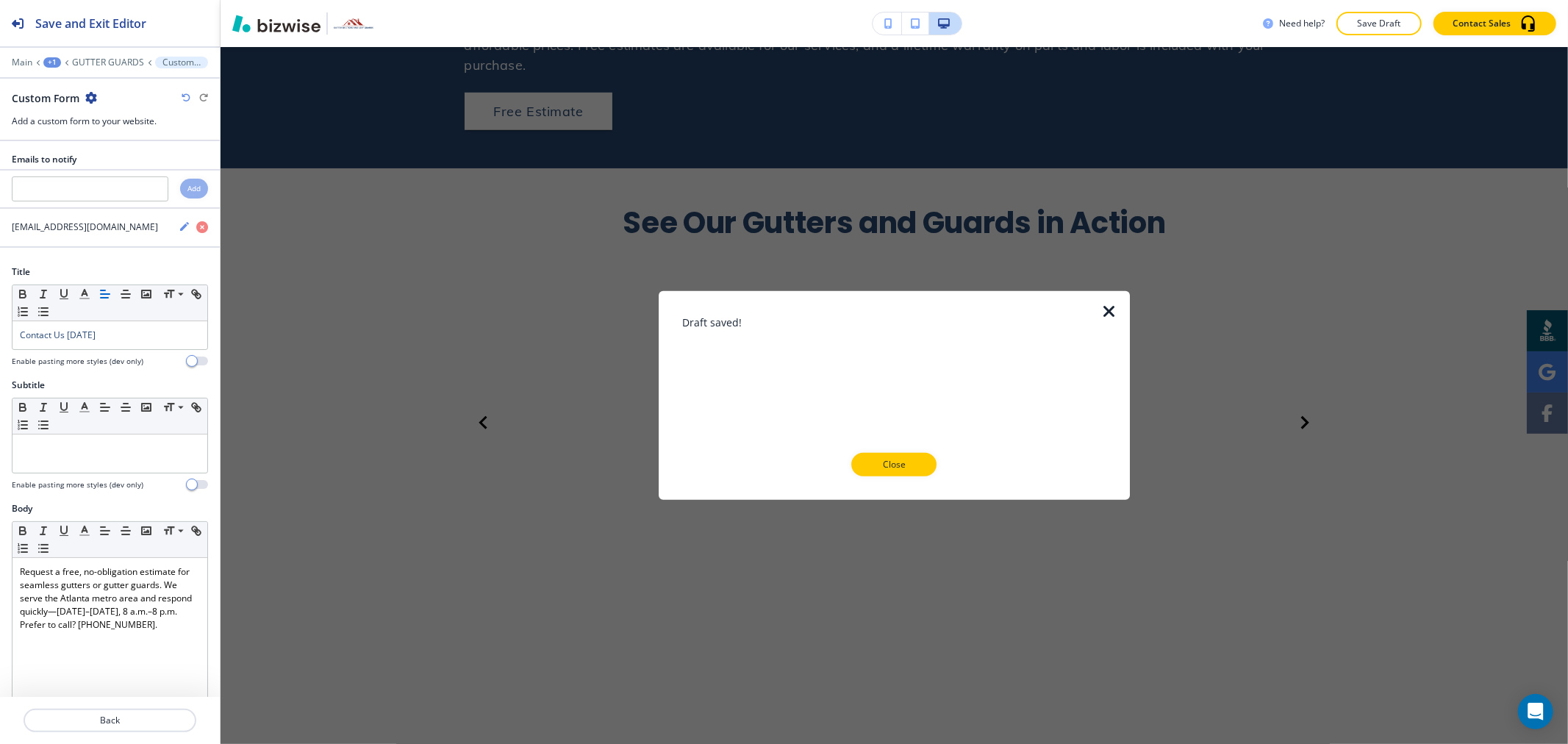
scroll to position [654, 0]
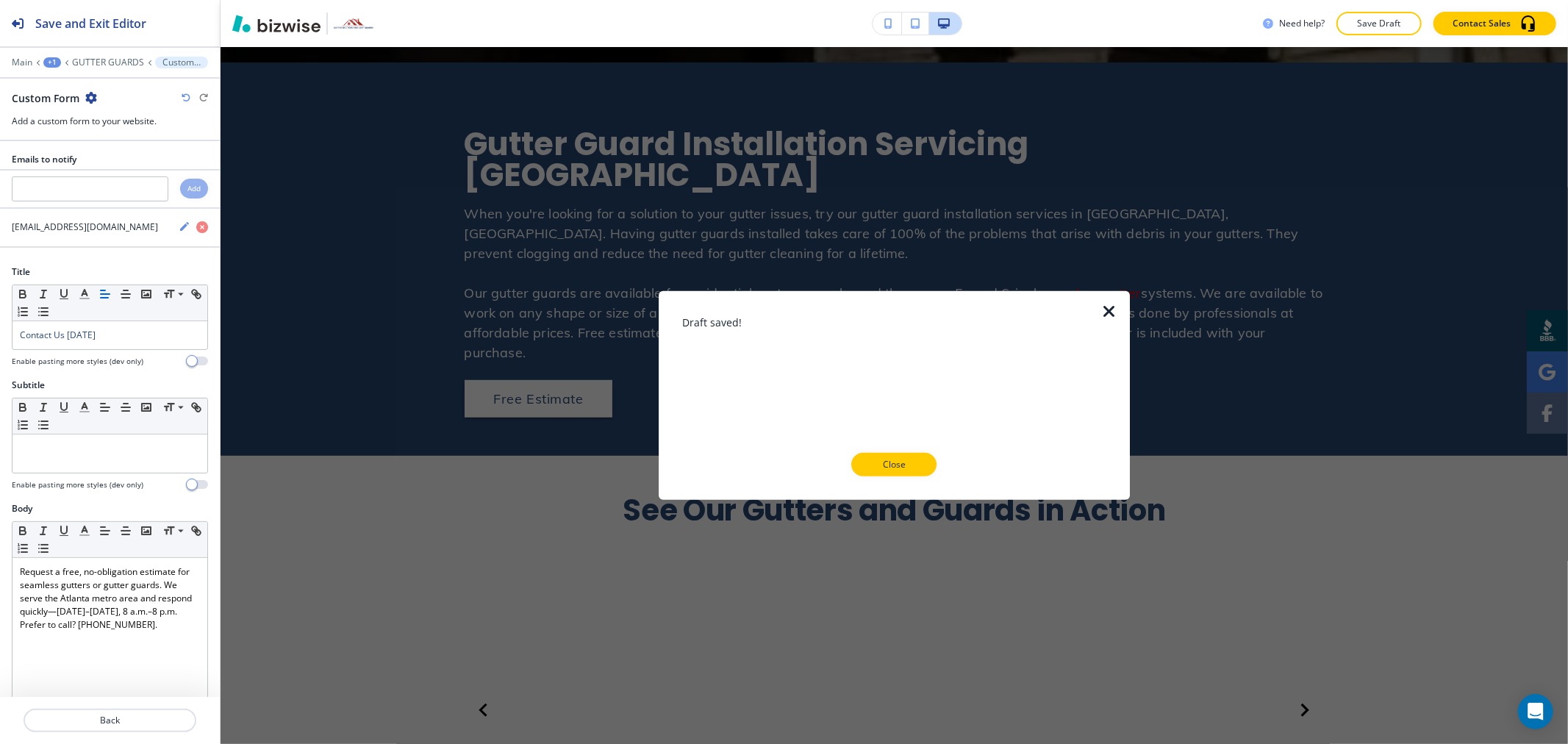
click at [895, 463] on p "Close" at bounding box center [894, 464] width 47 height 13
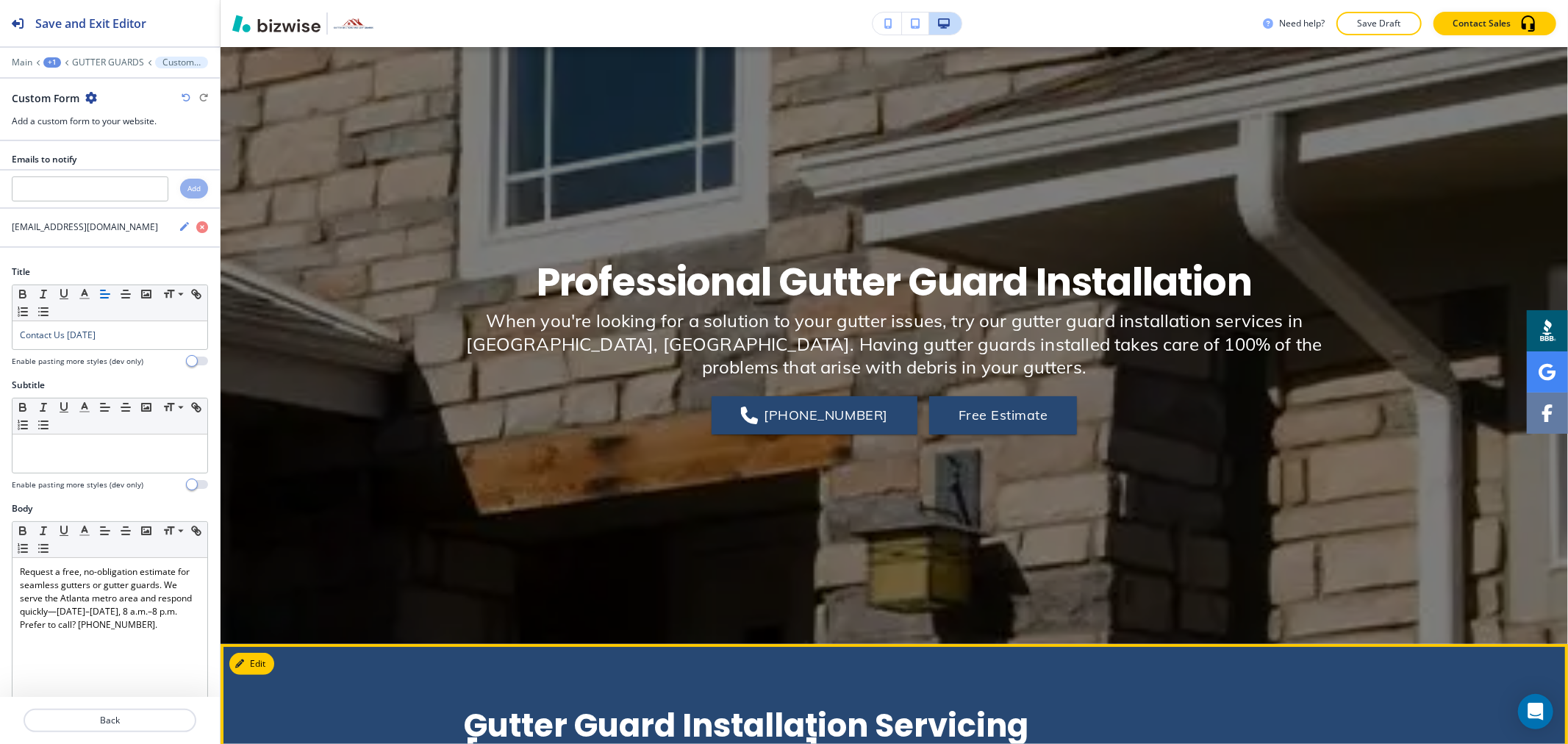
scroll to position [0, 0]
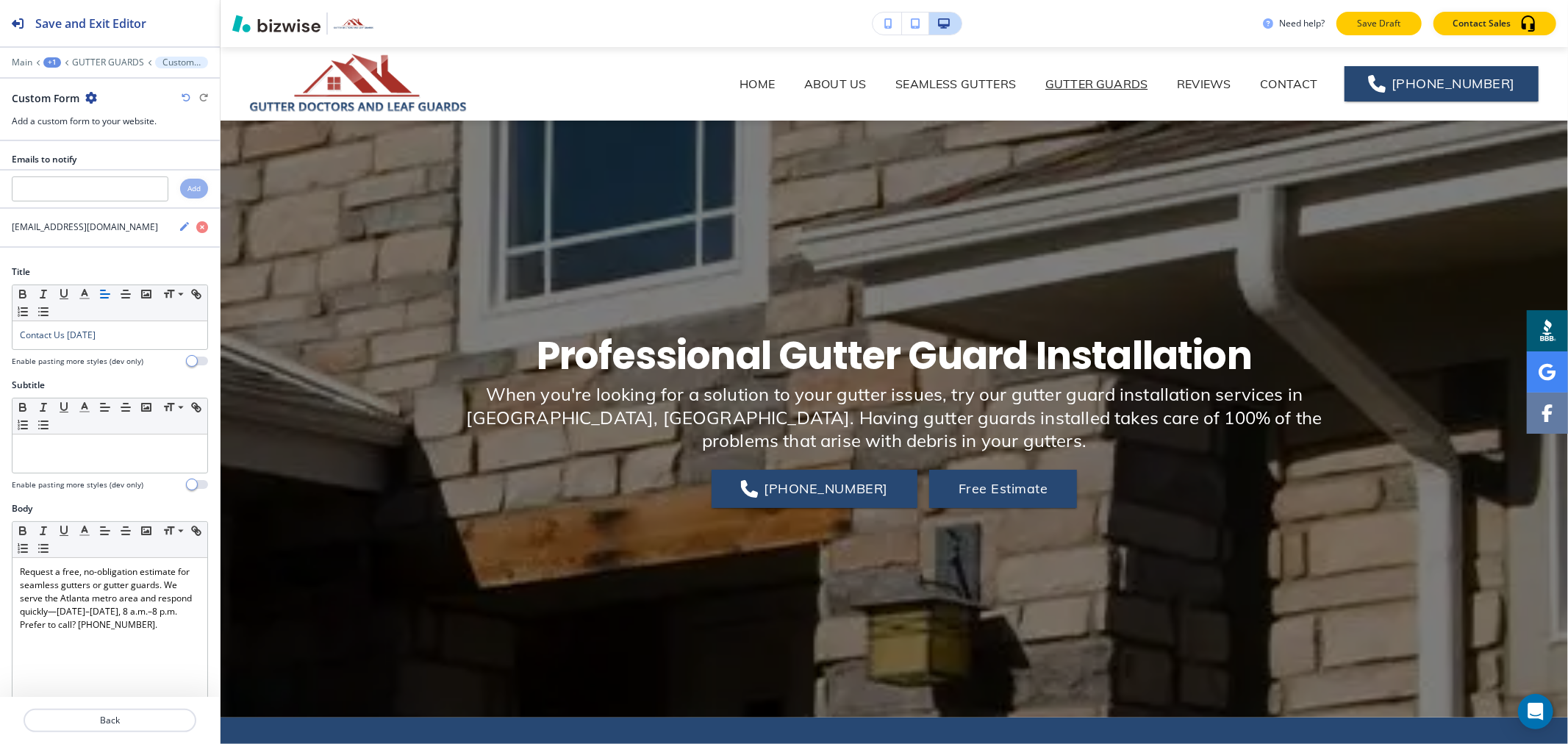
click at [1398, 24] on p "Save Draft" at bounding box center [1379, 24] width 47 height 13
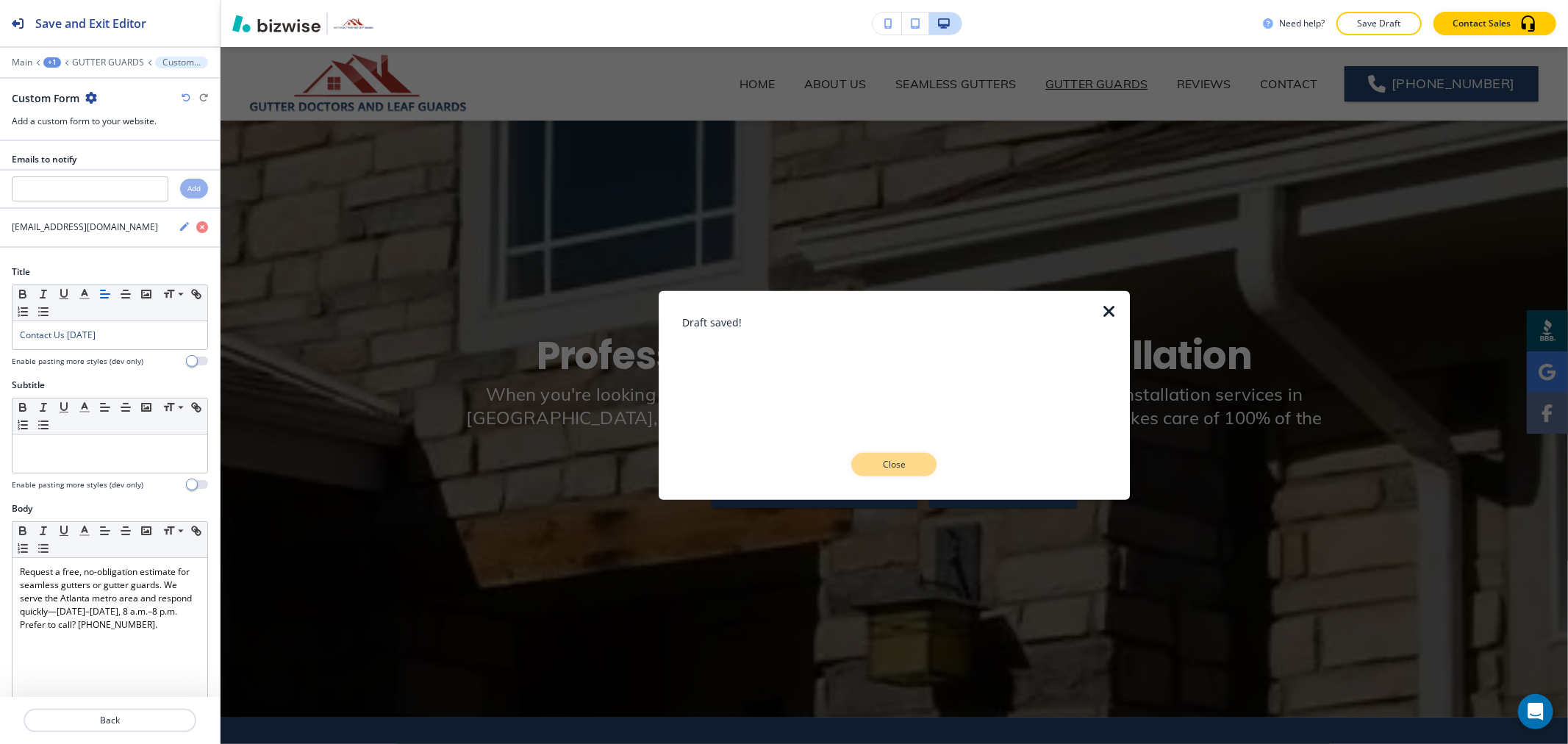
click at [900, 464] on p "Close" at bounding box center [894, 464] width 47 height 13
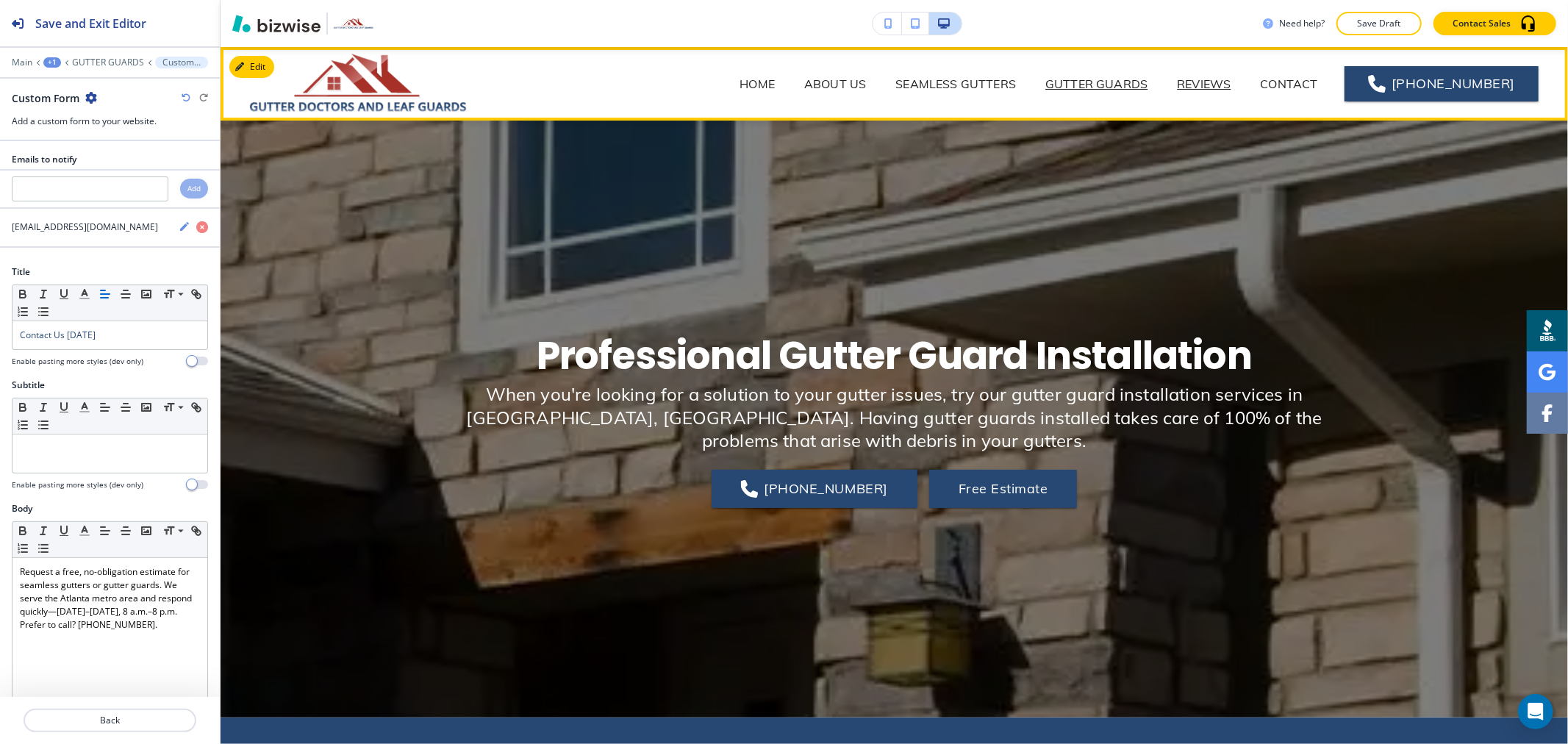
click at [1219, 90] on p "REVIEWS" at bounding box center [1204, 84] width 54 height 18
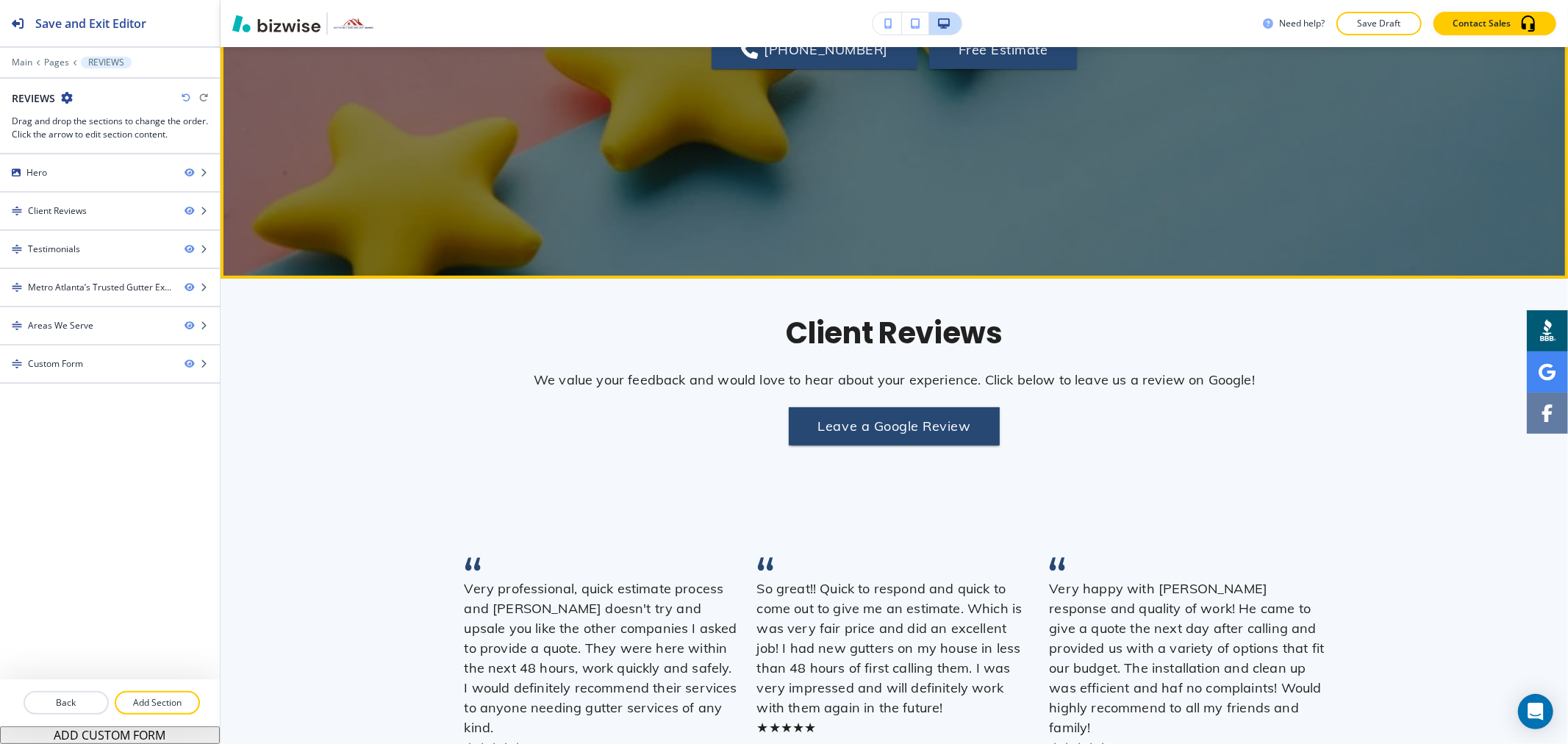
scroll to position [571, 0]
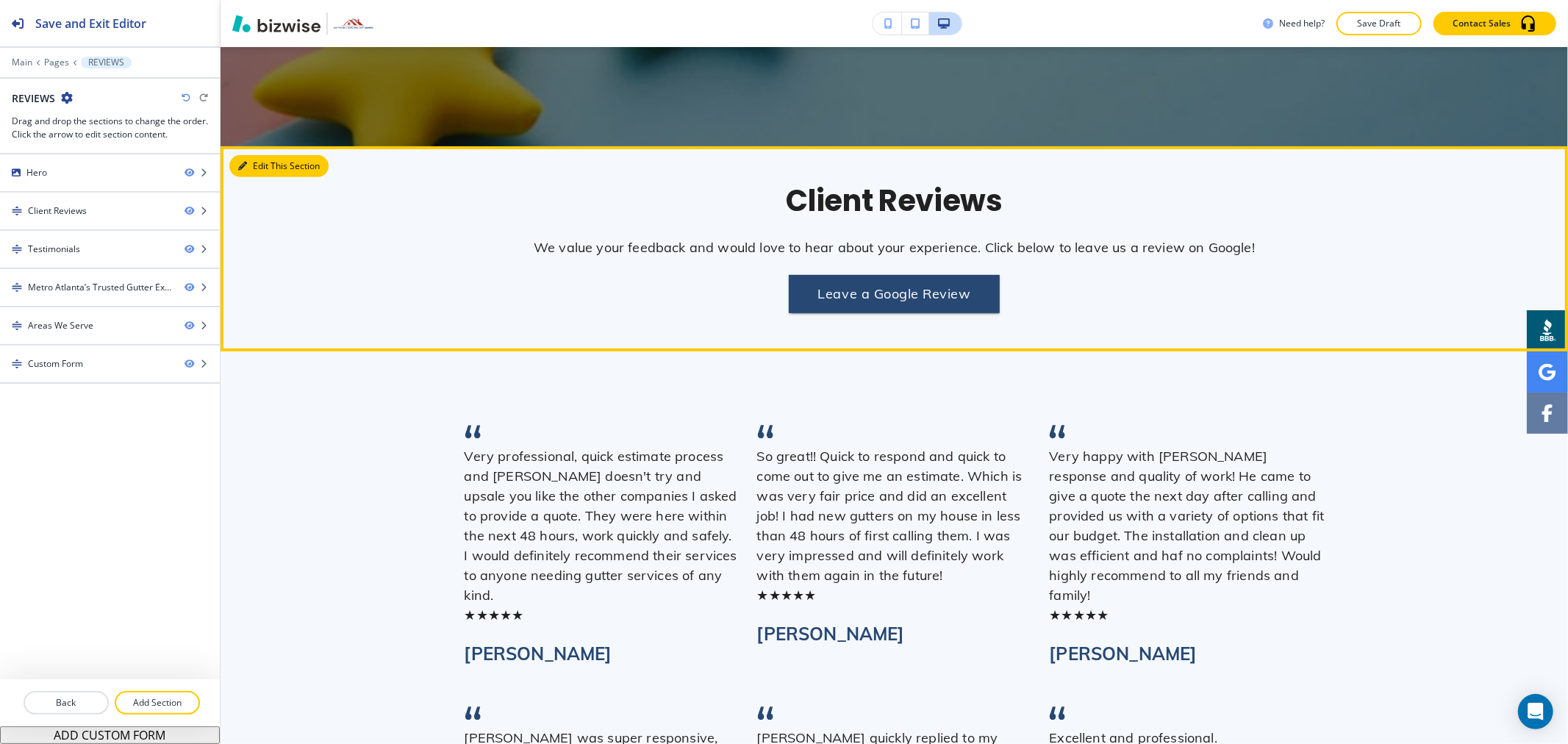
click at [251, 171] on button "Edit This Section" at bounding box center [279, 166] width 99 height 22
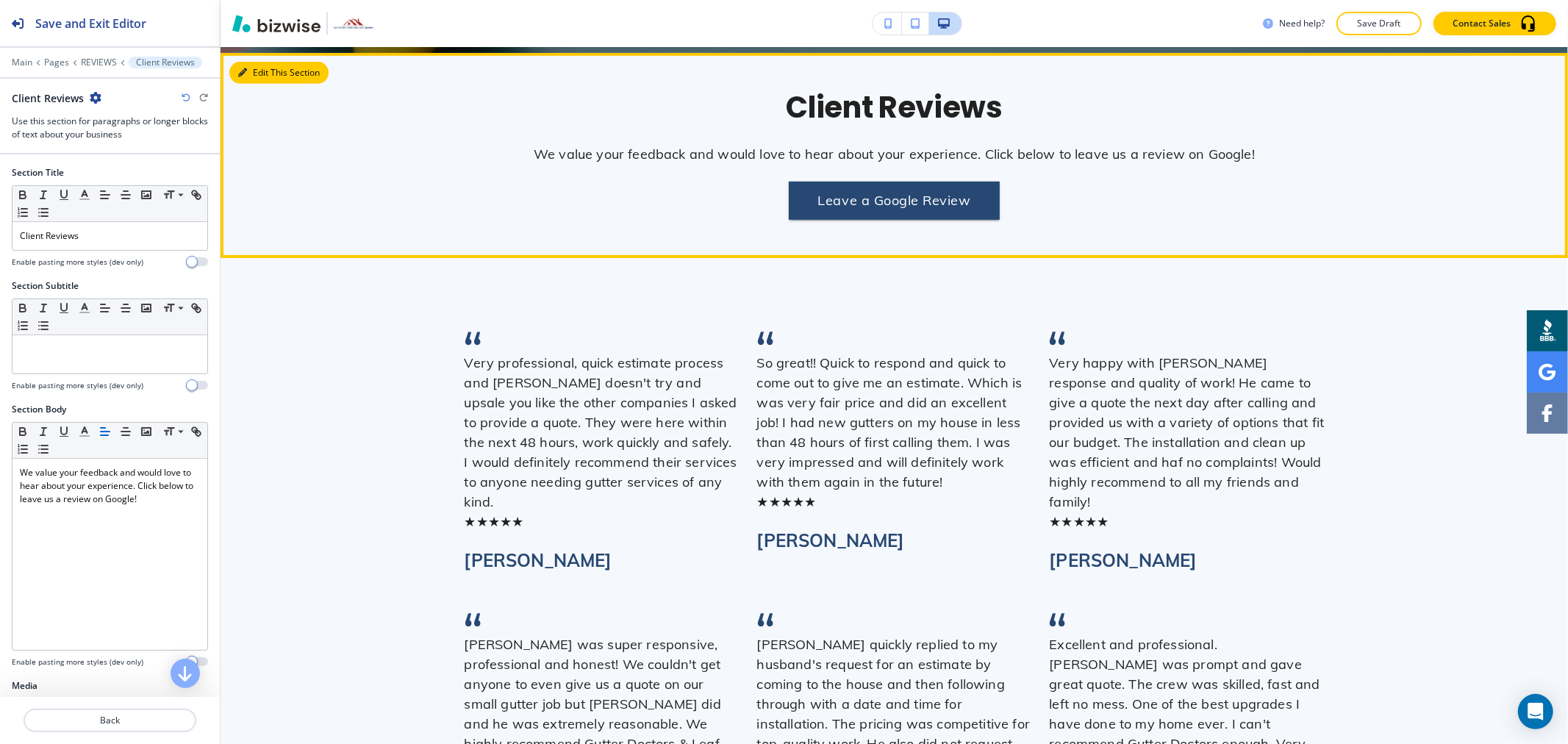
scroll to position [670, 0]
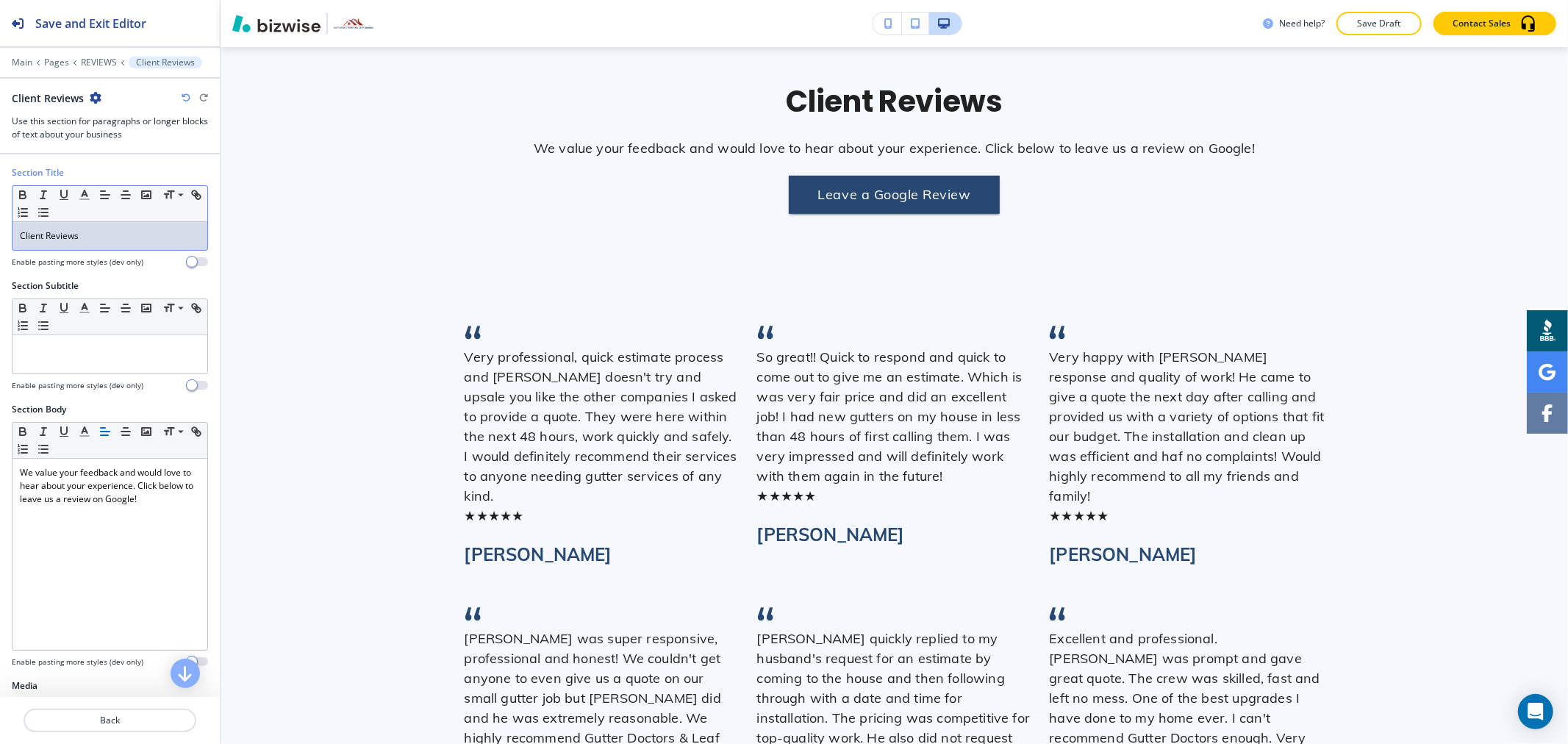
click at [84, 240] on p "Client Reviews" at bounding box center [110, 236] width 180 height 13
click at [83, 199] on line "button" at bounding box center [84, 199] width 9 height 0
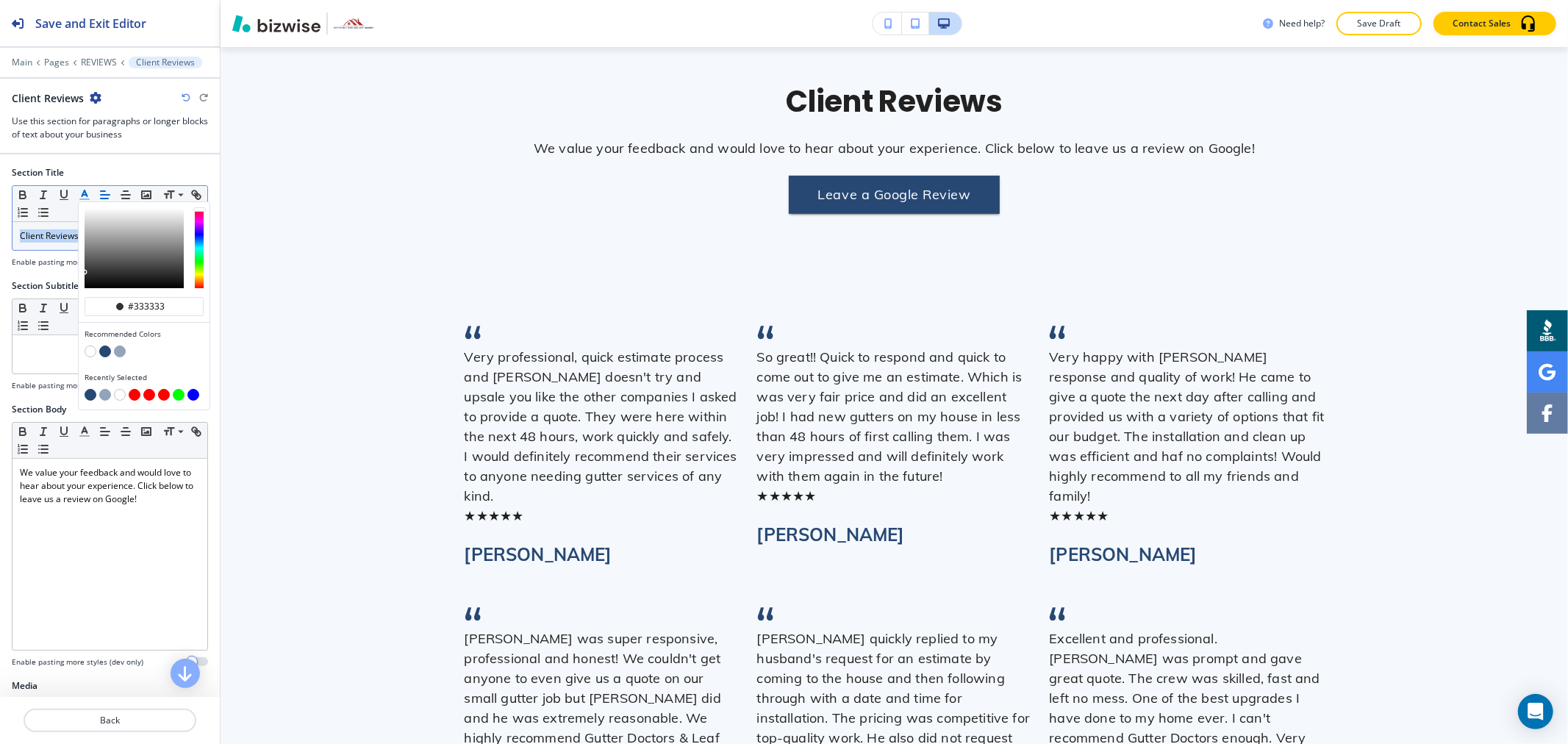
click at [102, 354] on button "button" at bounding box center [105, 351] width 12 height 12
type input "#274873"
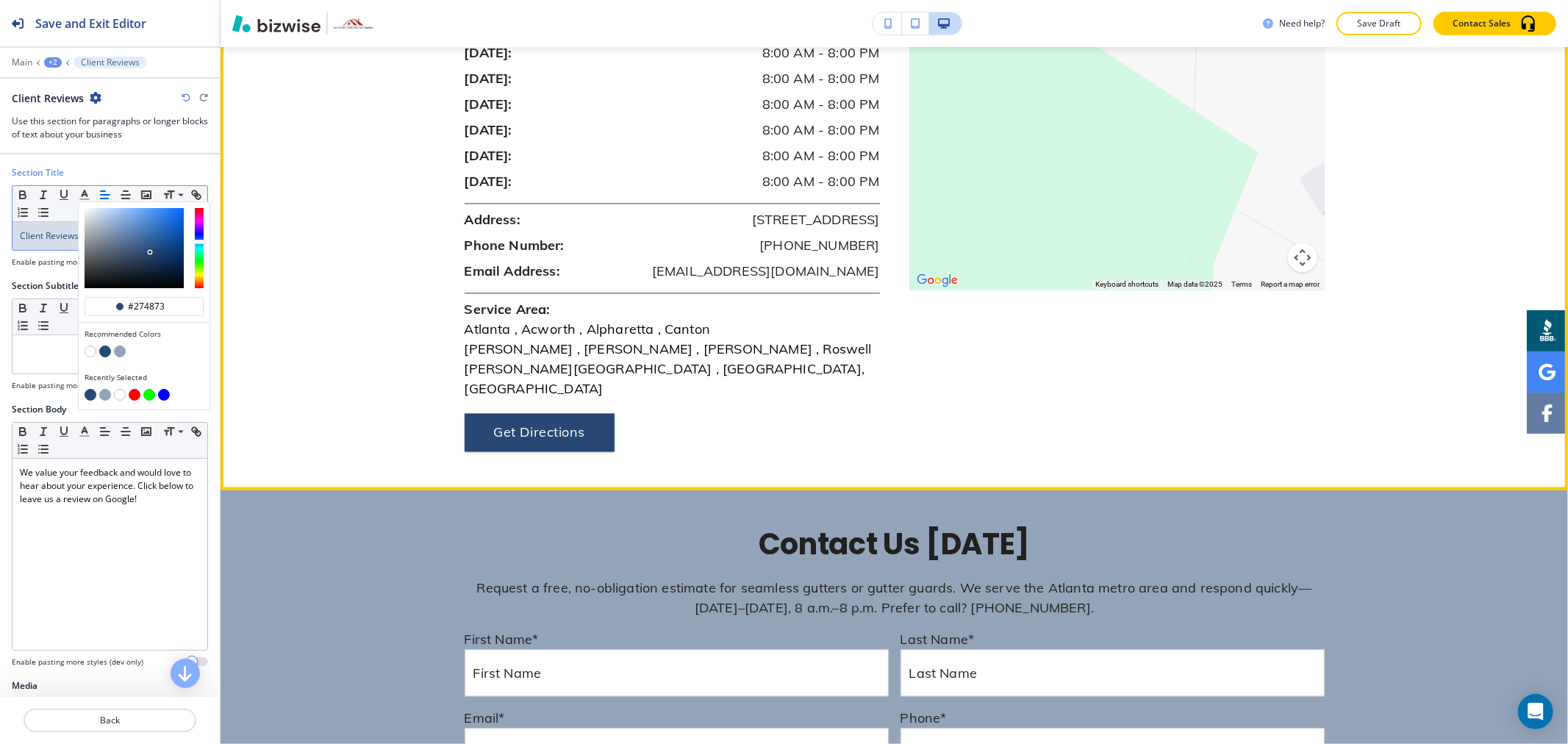
scroll to position [2956, 0]
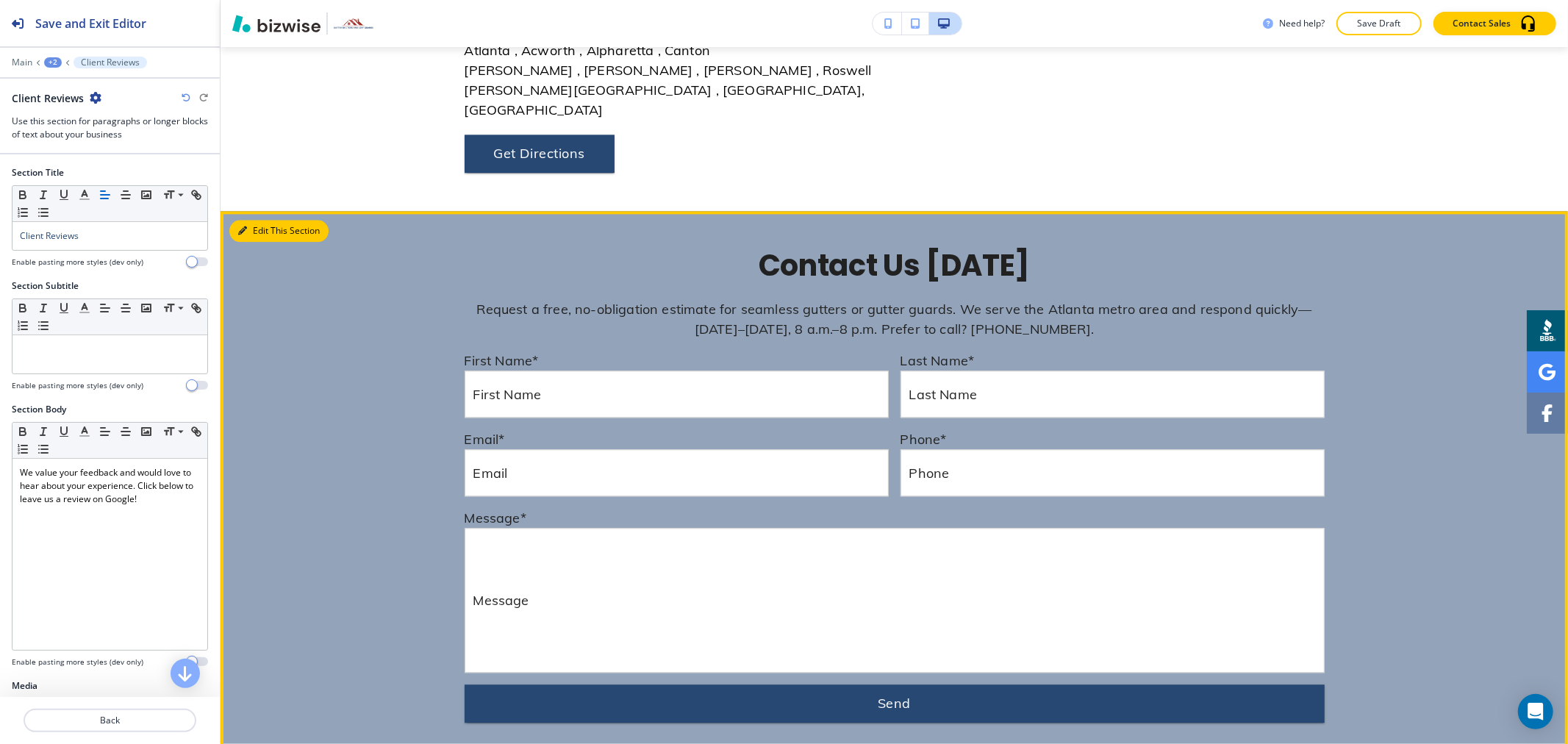
click at [253, 219] on button "Edit This Section" at bounding box center [279, 231] width 99 height 22
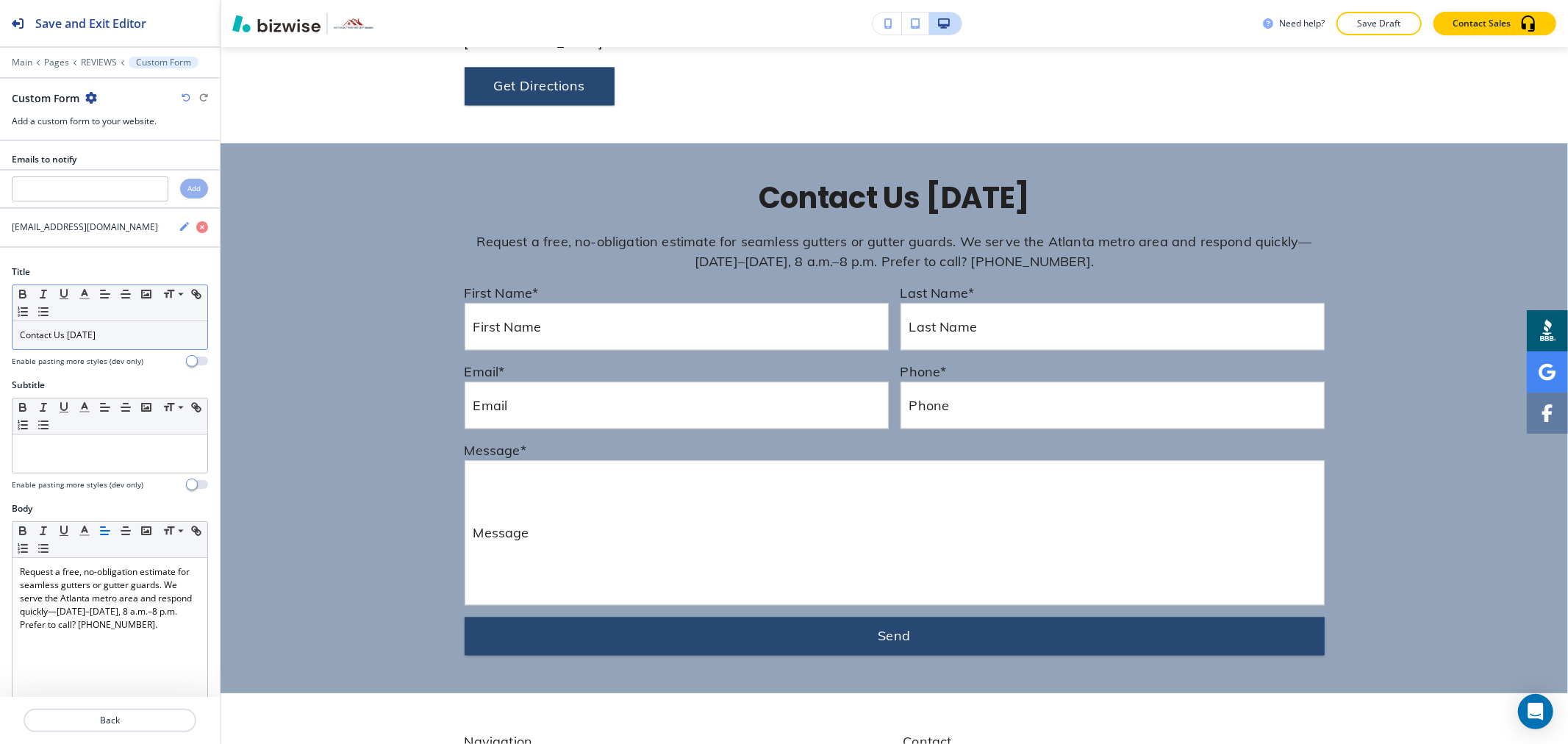
scroll to position [3025, 0]
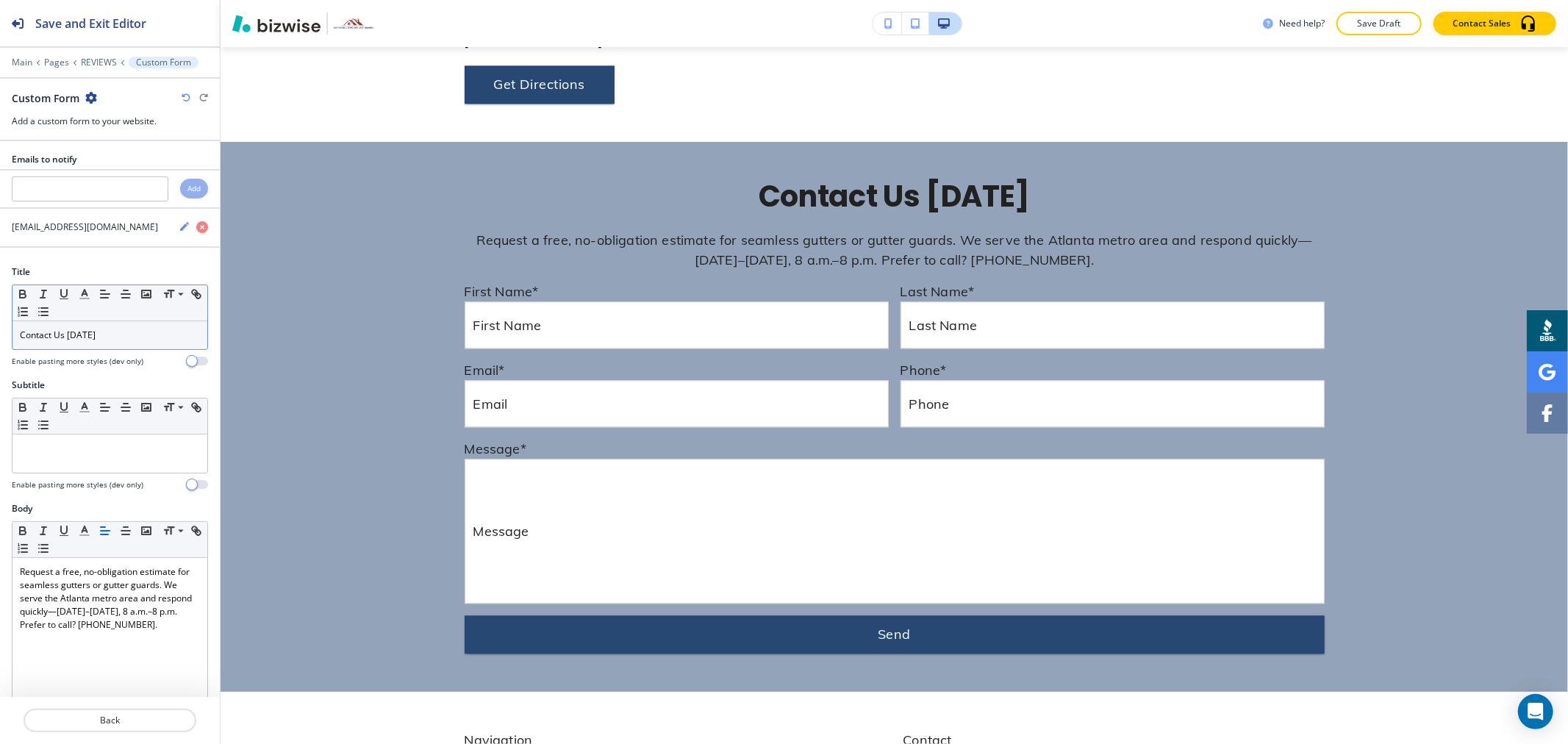
click at [119, 346] on div "Contact Us [DATE]" at bounding box center [110, 334] width 195 height 28
click at [85, 298] on line "button" at bounding box center [84, 298] width 9 height 0
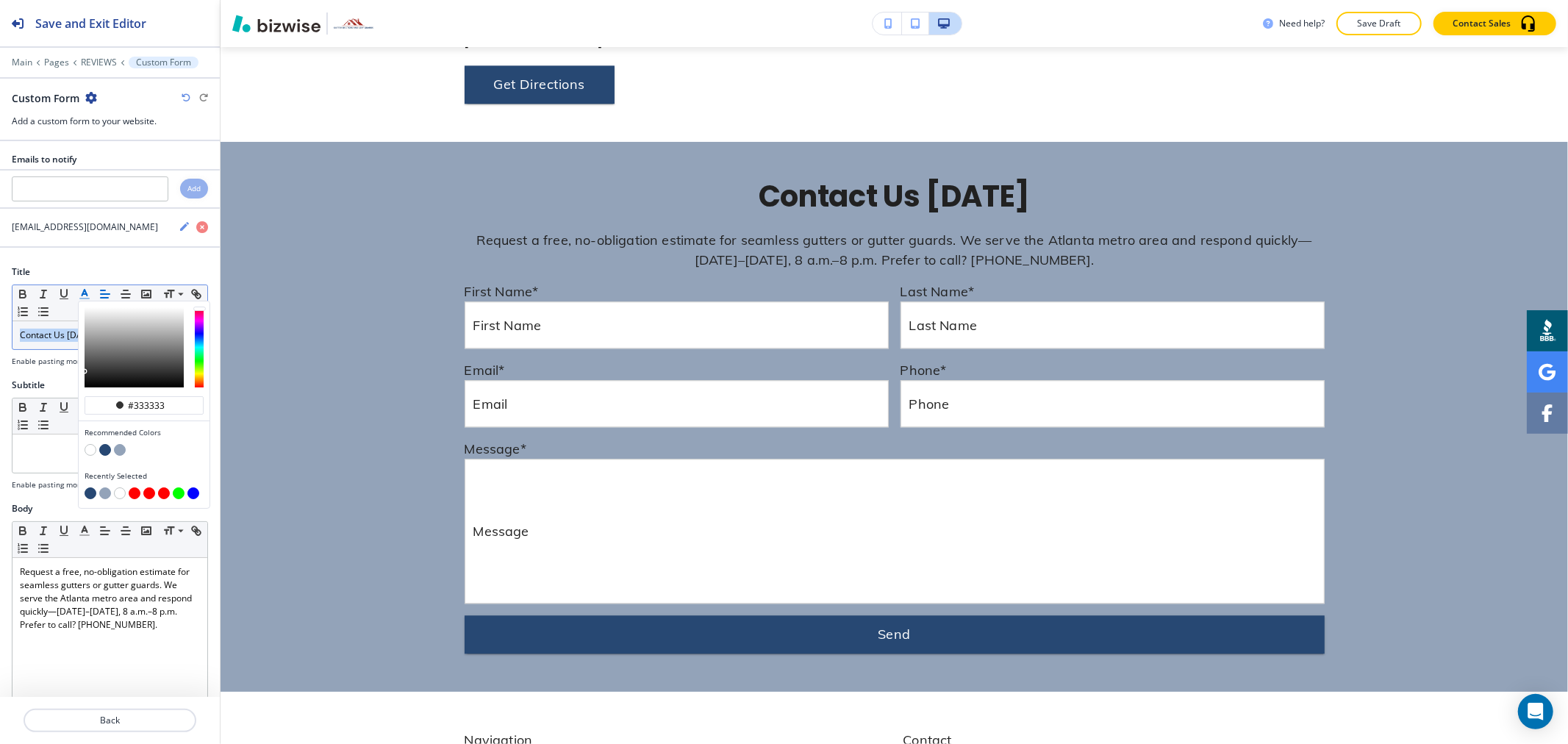
click at [101, 452] on button "button" at bounding box center [105, 450] width 12 height 12
type input "#274873"
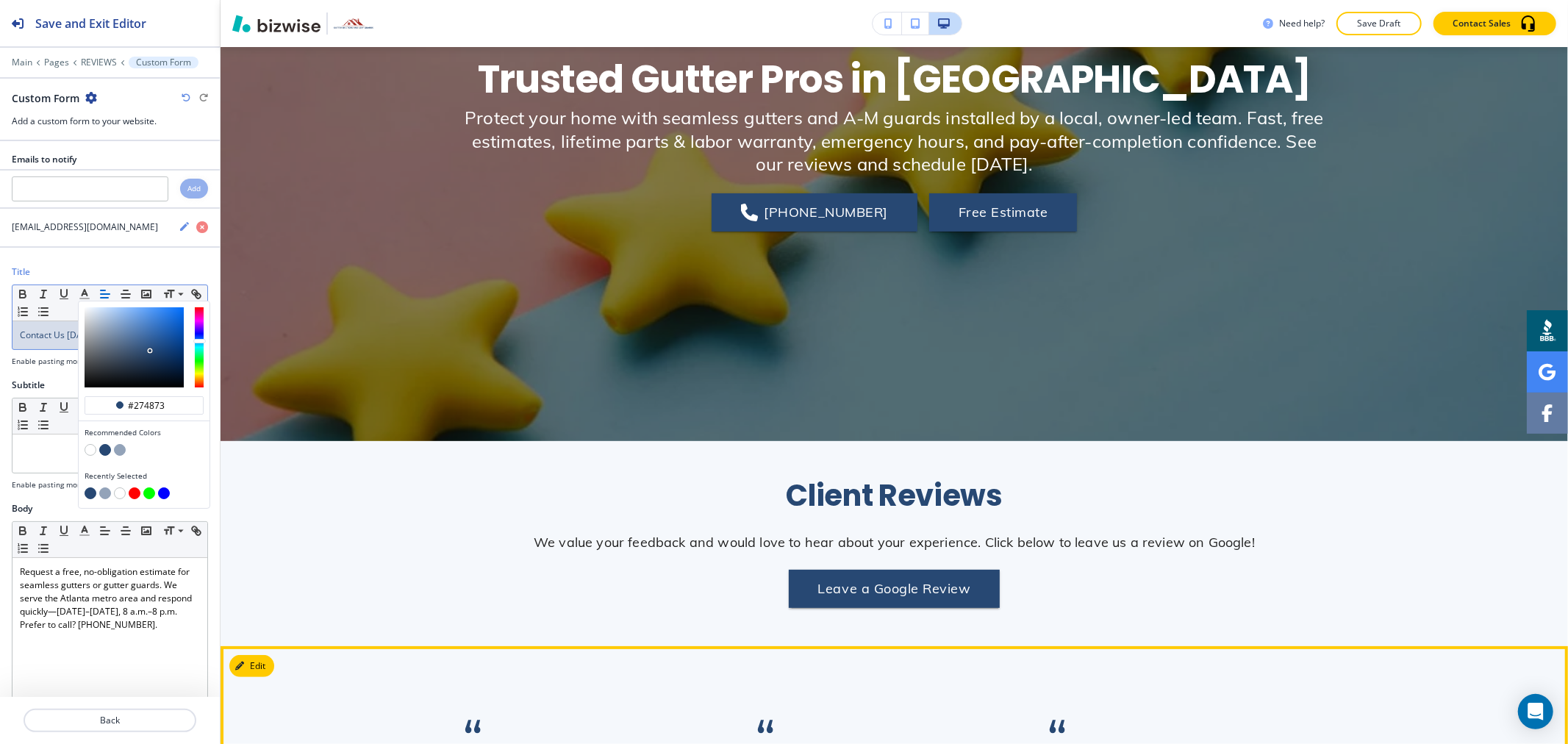
scroll to position [0, 0]
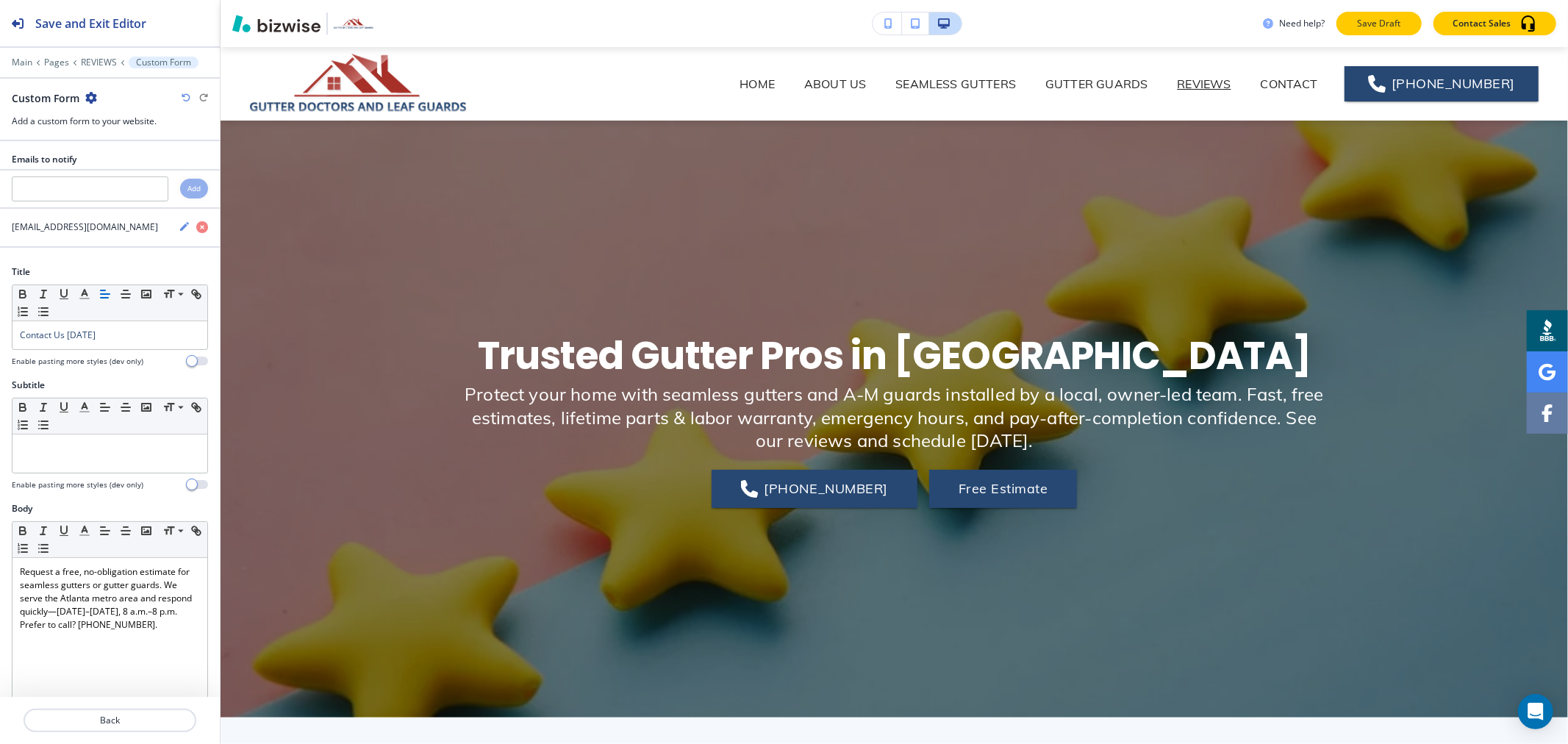
click at [1368, 23] on p "Save Draft" at bounding box center [1379, 24] width 47 height 13
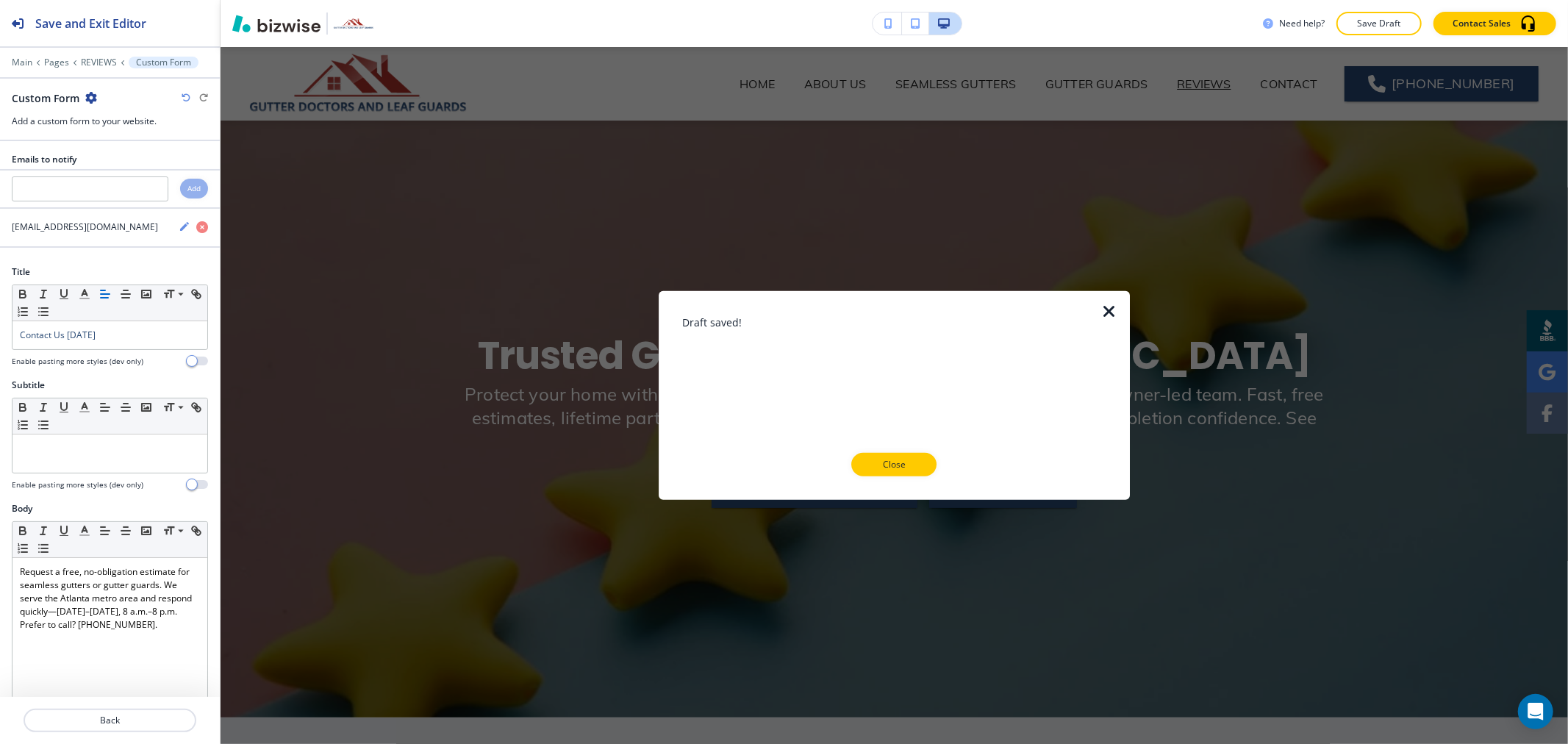
click at [893, 461] on p "Close" at bounding box center [894, 464] width 47 height 13
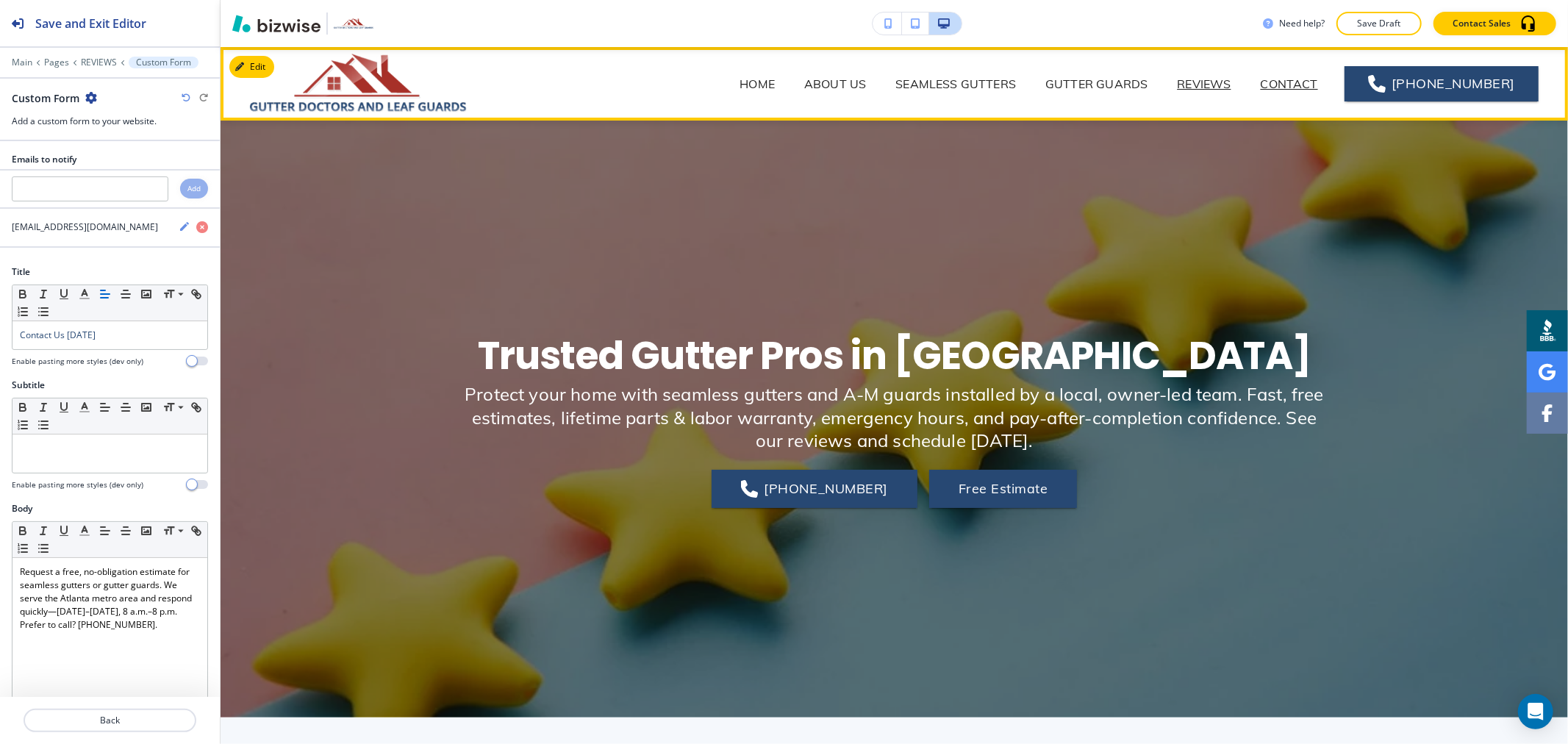
click at [1297, 89] on p "CONTACT" at bounding box center [1289, 84] width 57 height 18
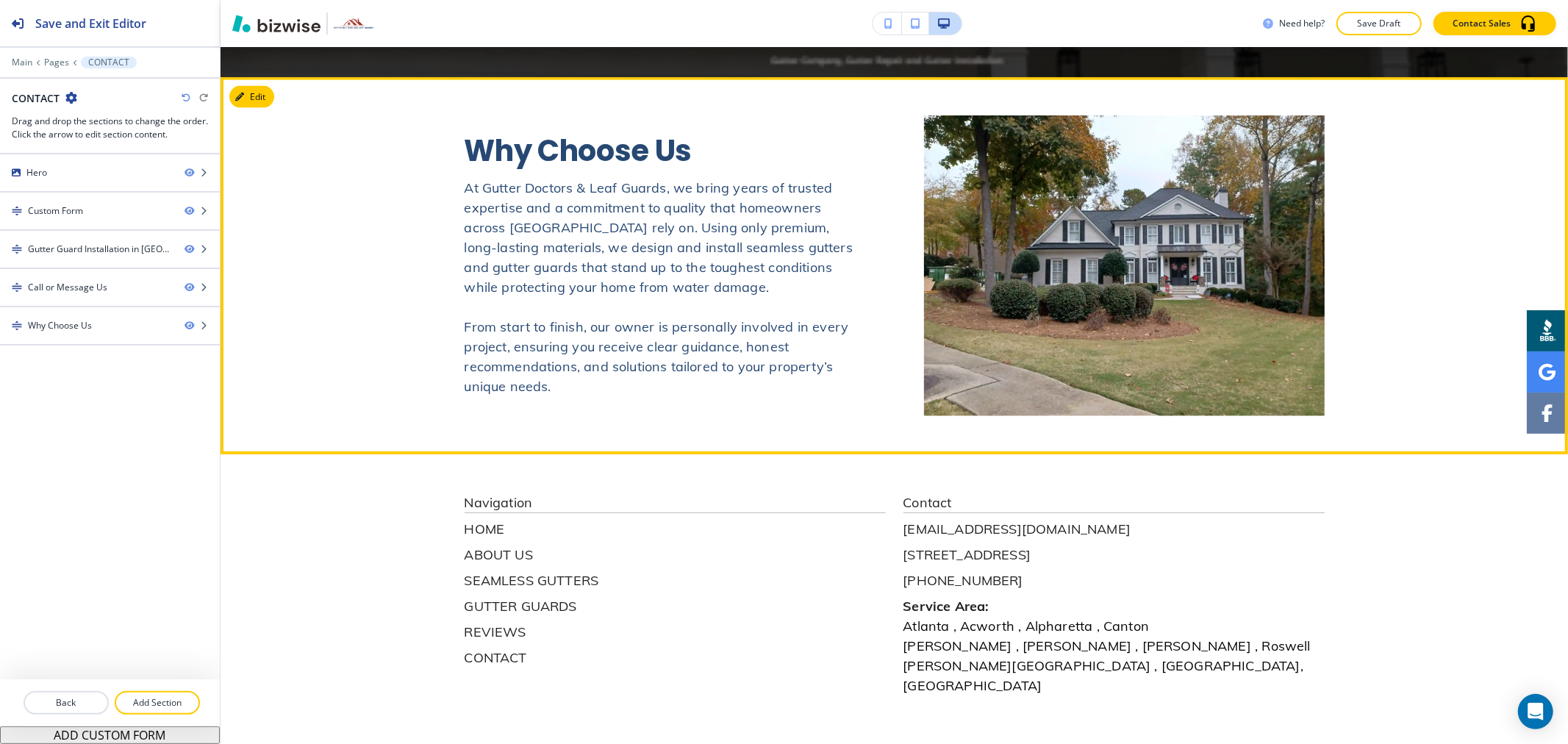
scroll to position [2216, 0]
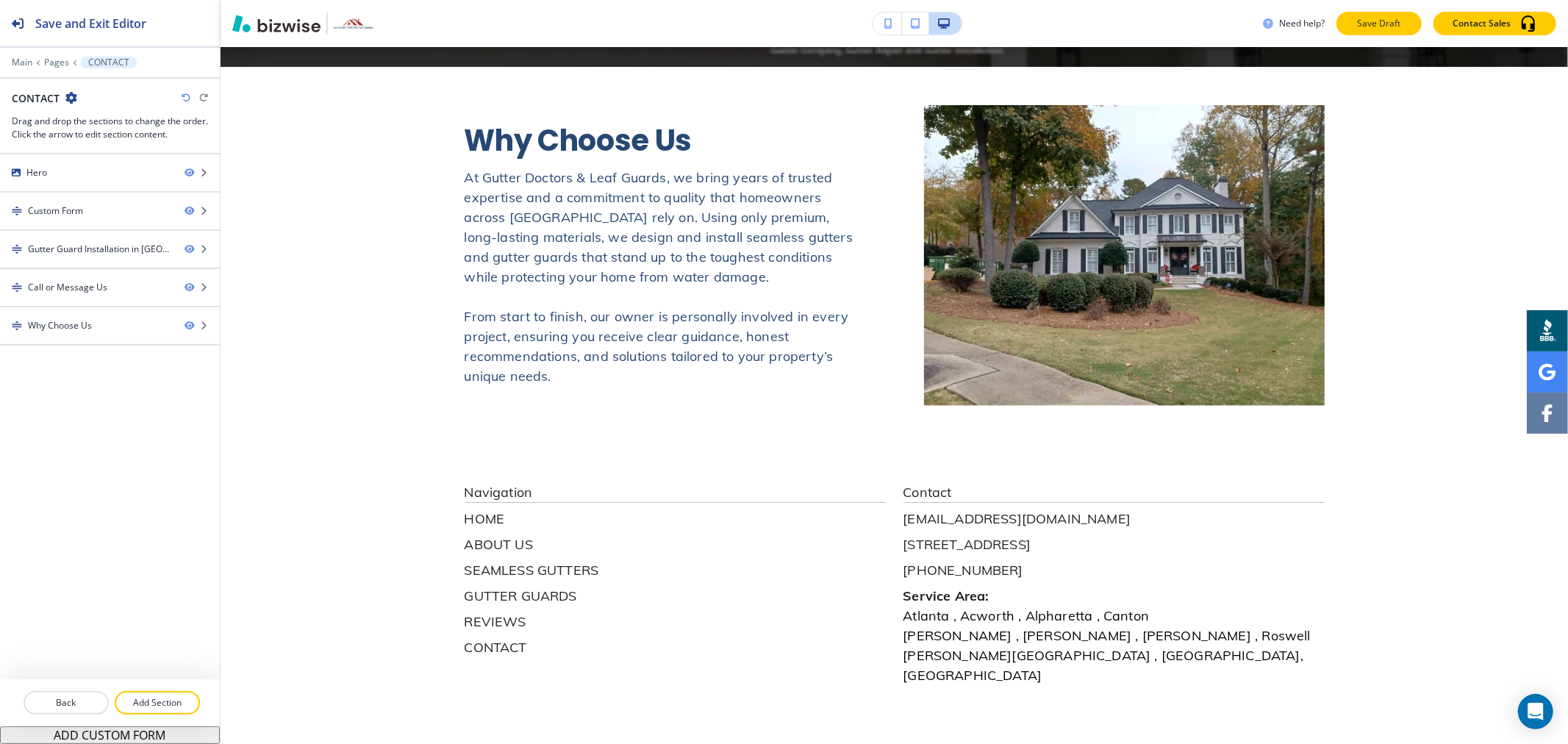
click at [1366, 25] on p "Save Draft" at bounding box center [1379, 24] width 47 height 13
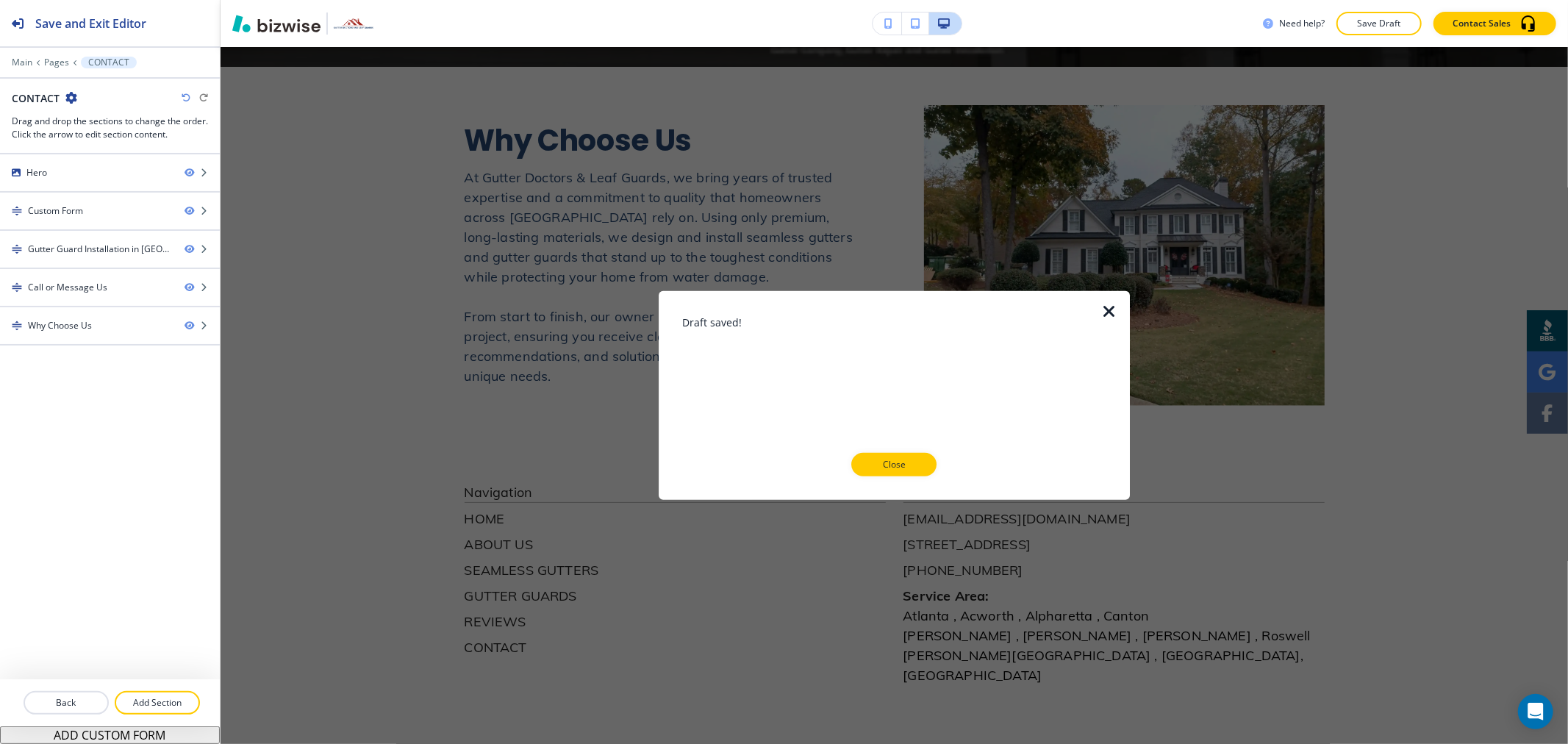
click at [892, 466] on p "Close" at bounding box center [894, 464] width 47 height 13
